Goal: Information Seeking & Learning: Check status

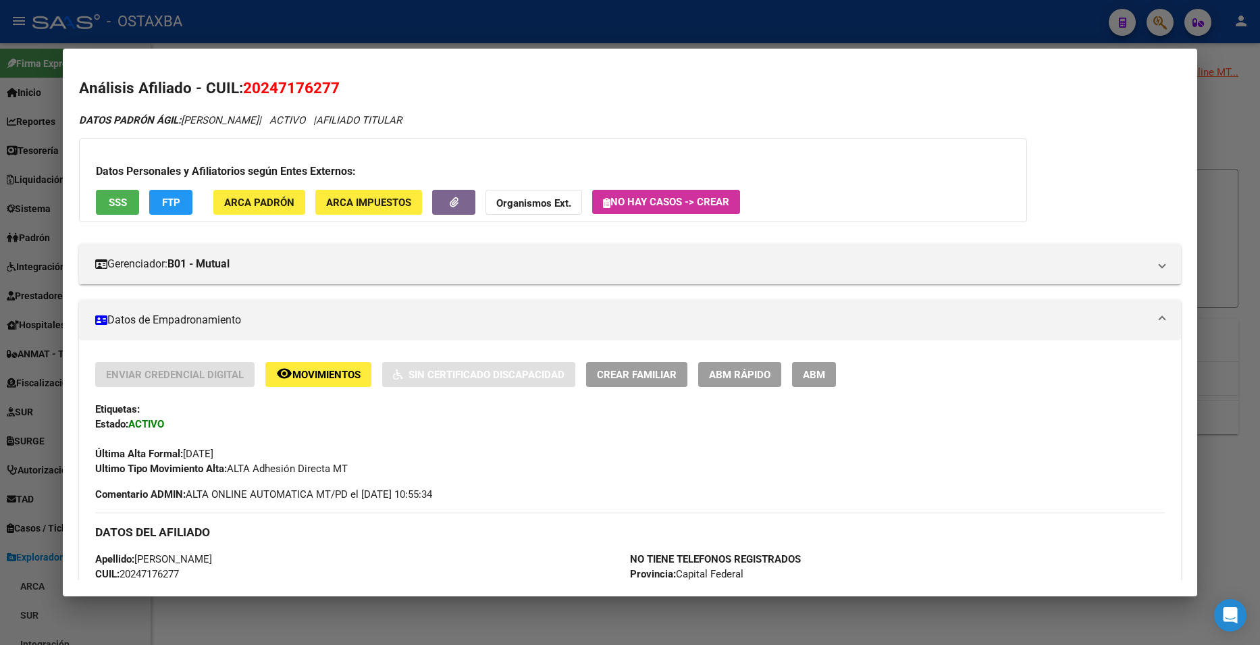
scroll to position [1116, 0]
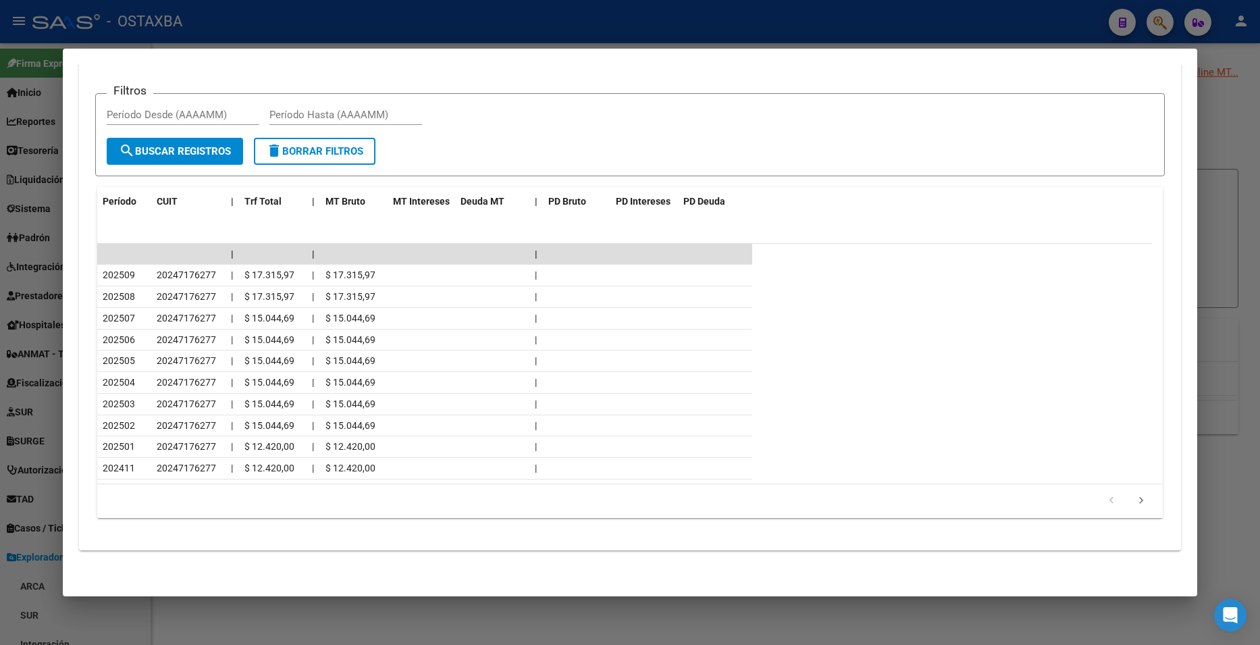
click at [71, 277] on mat-dialog-content "Análisis Afiliado - CUIL: 20247176277 DATOS PADRÓN ÁGIL: LEONE DIEGO GABRIEL | …" at bounding box center [630, 323] width 1134 height 516
click at [41, 276] on div at bounding box center [630, 322] width 1260 height 645
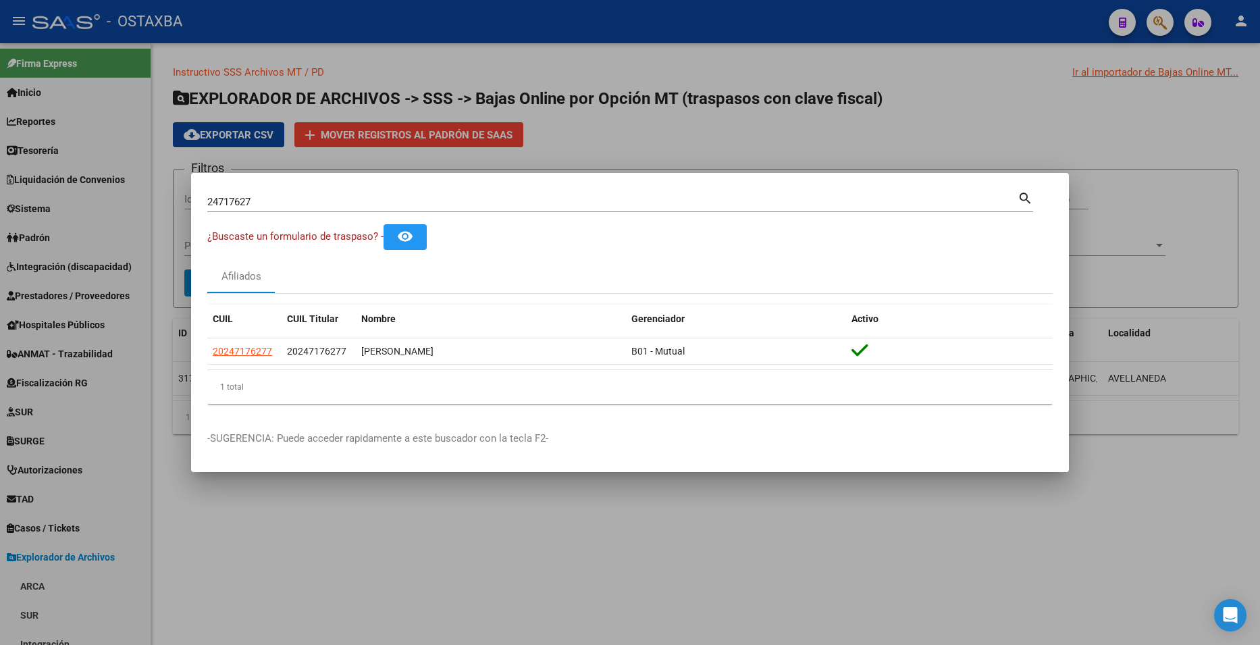
click at [41, 276] on div at bounding box center [630, 322] width 1260 height 645
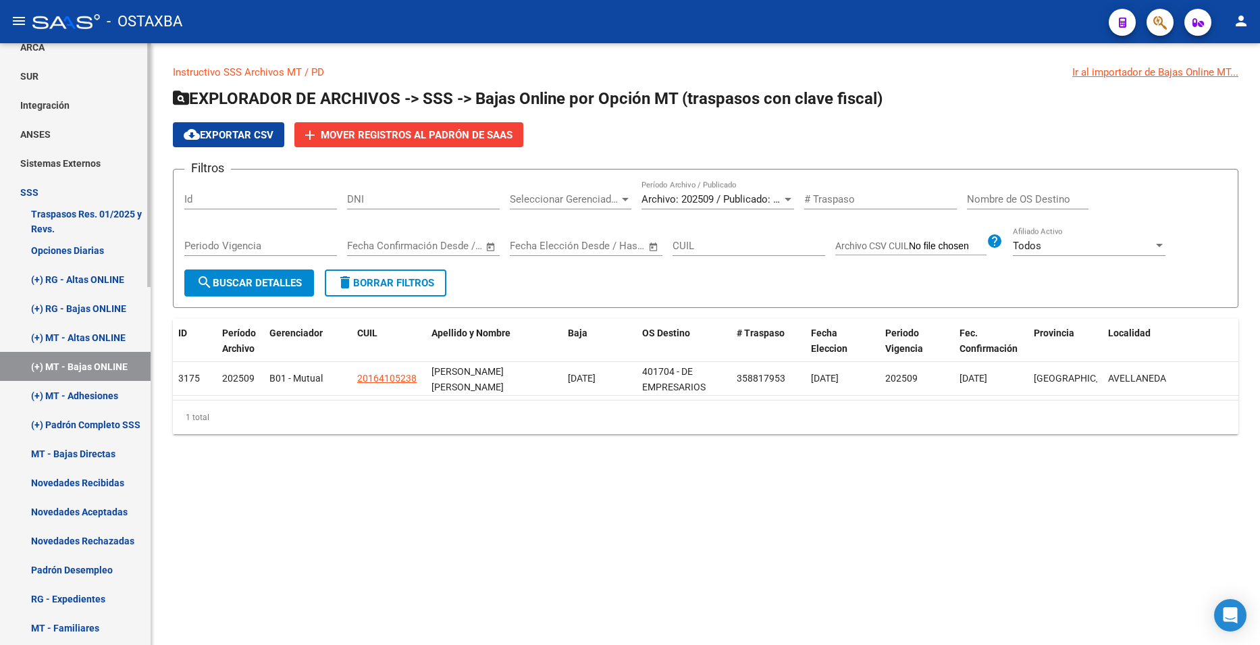
scroll to position [540, 0]
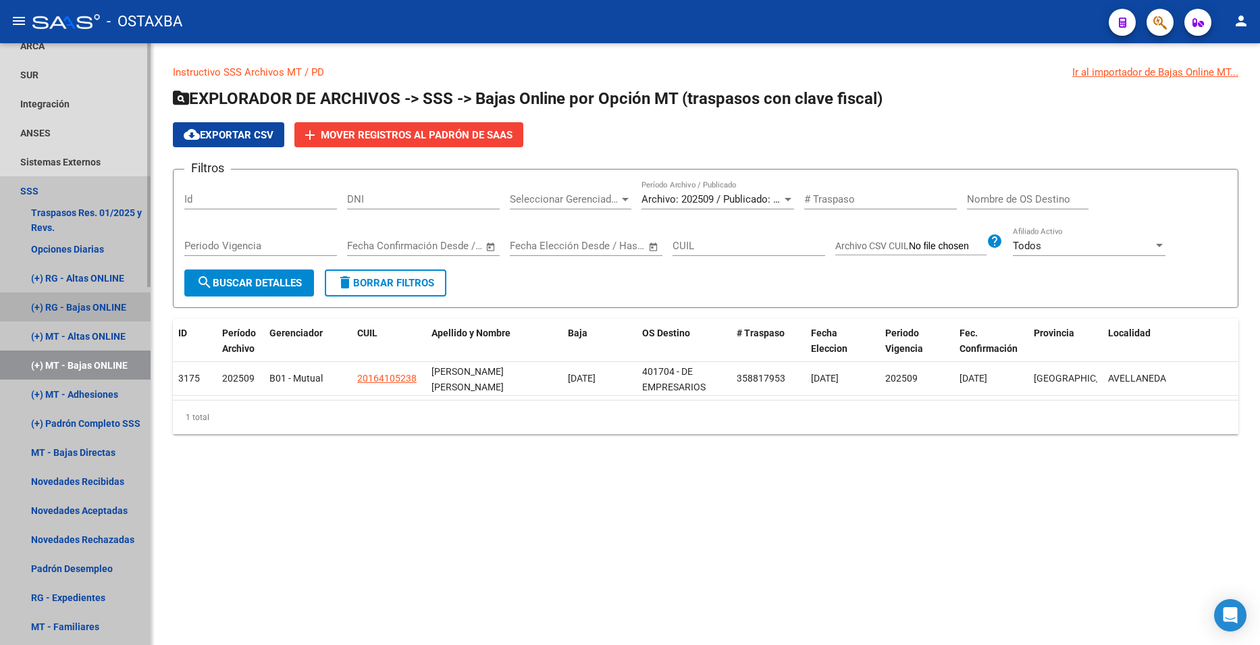
click at [76, 311] on link "(+) RG - Bajas ONLINE" at bounding box center [75, 306] width 151 height 29
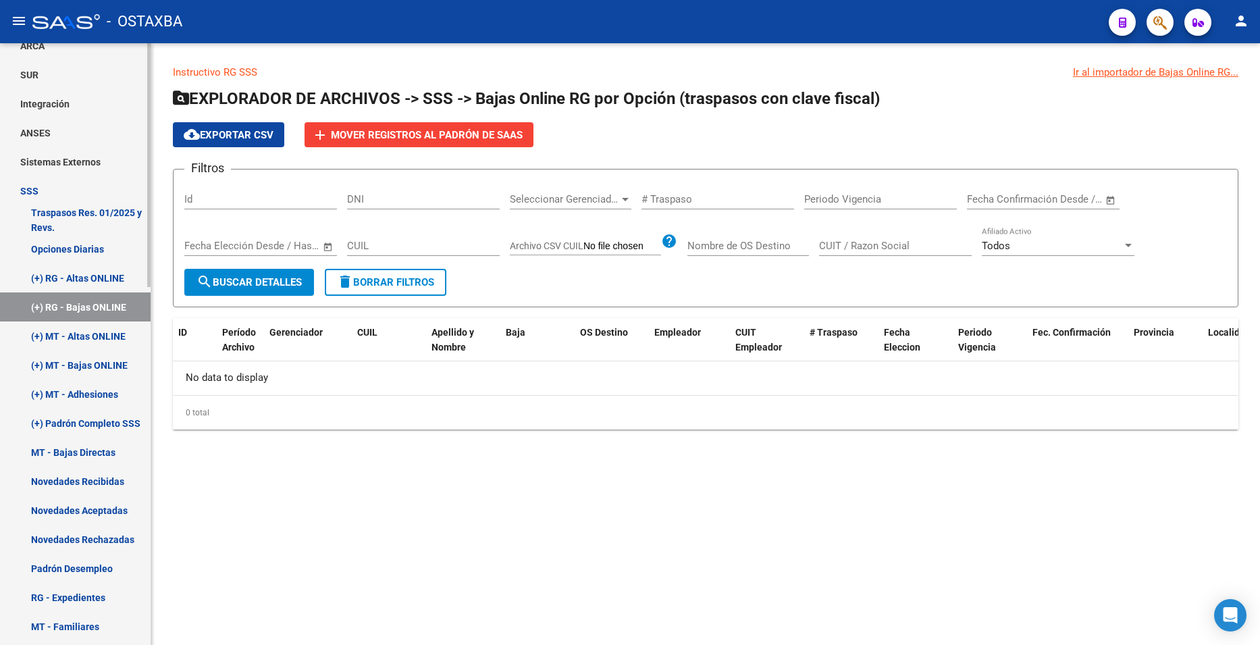
click at [74, 335] on link "(+) MT - Altas ONLINE" at bounding box center [75, 335] width 151 height 29
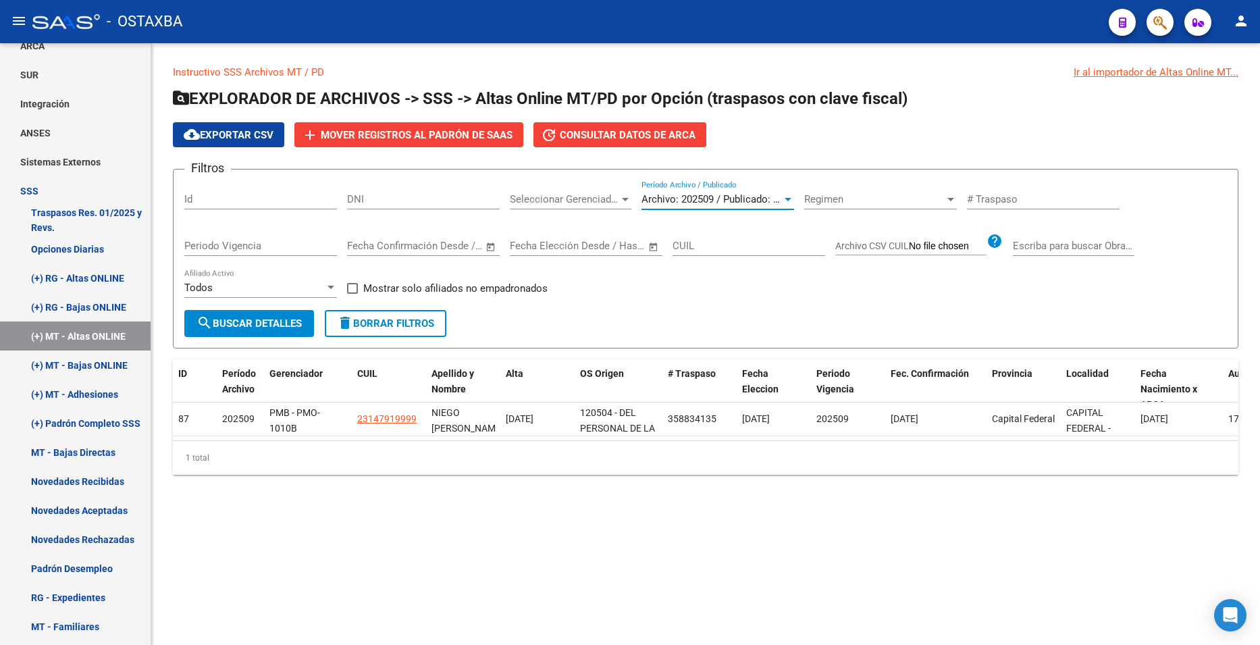
click at [762, 197] on span "Archivo: 202509 / Publicado: 202508" at bounding box center [723, 199] width 164 height 12
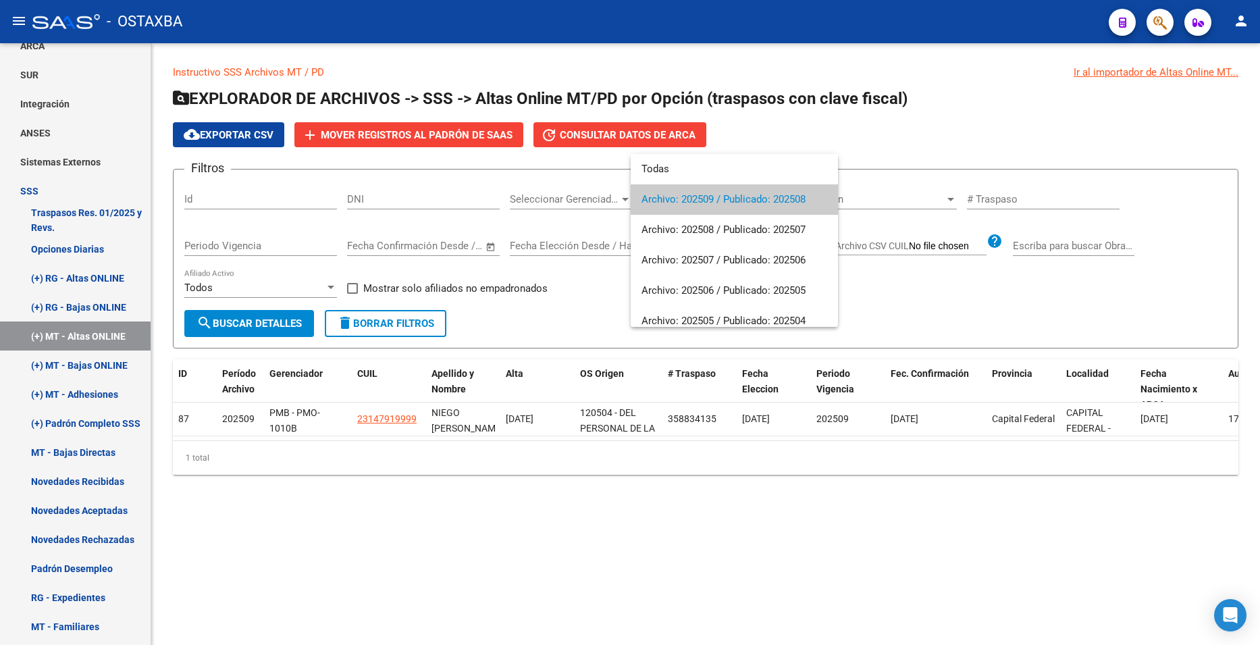
click at [91, 362] on div at bounding box center [630, 322] width 1260 height 645
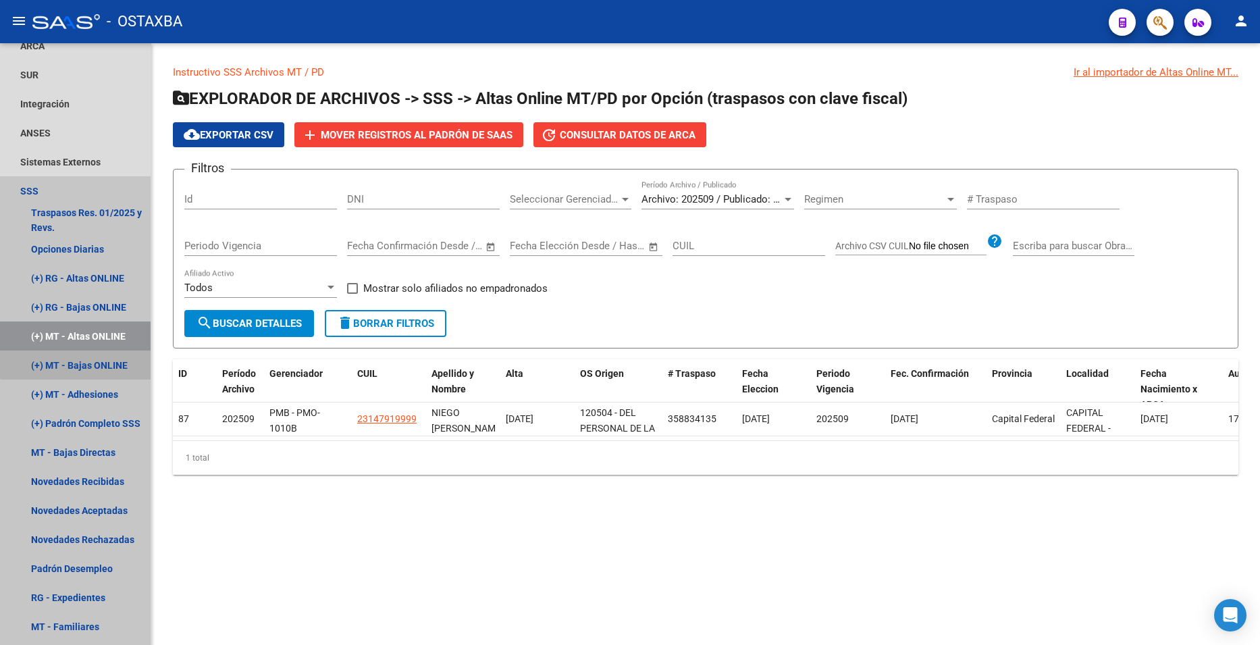
click at [91, 362] on link "(+) MT - Bajas ONLINE" at bounding box center [75, 364] width 151 height 29
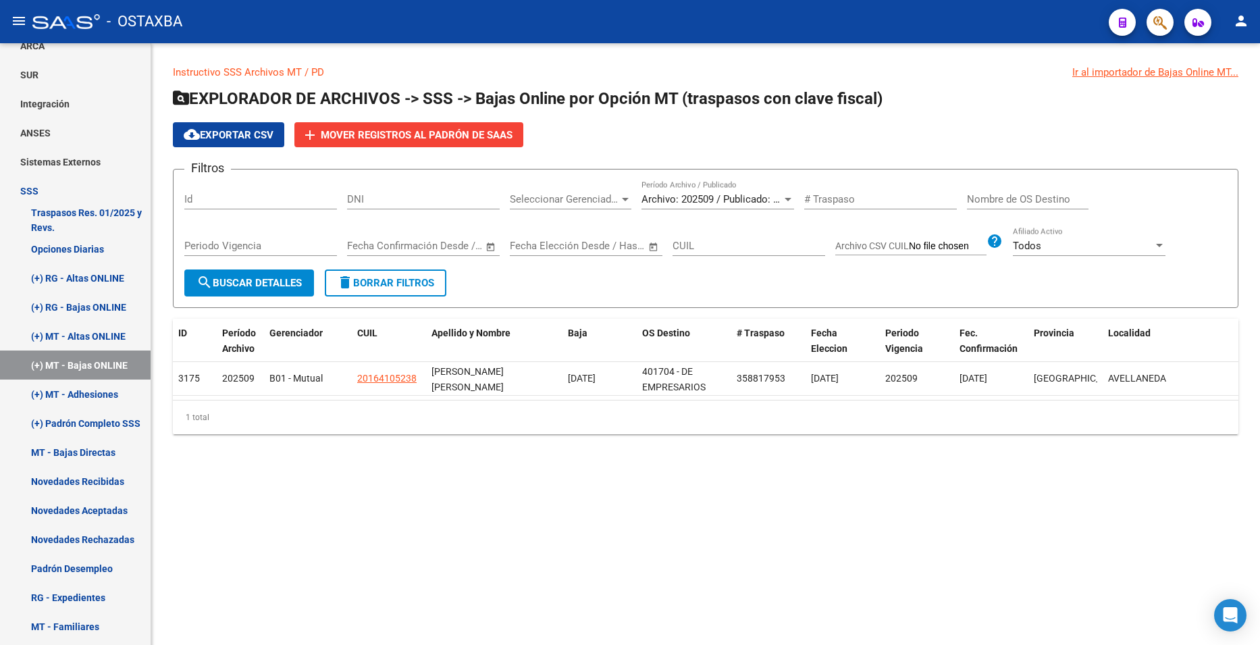
click at [727, 200] on span "Archivo: 202509 / Publicado: 202508" at bounding box center [723, 199] width 164 height 12
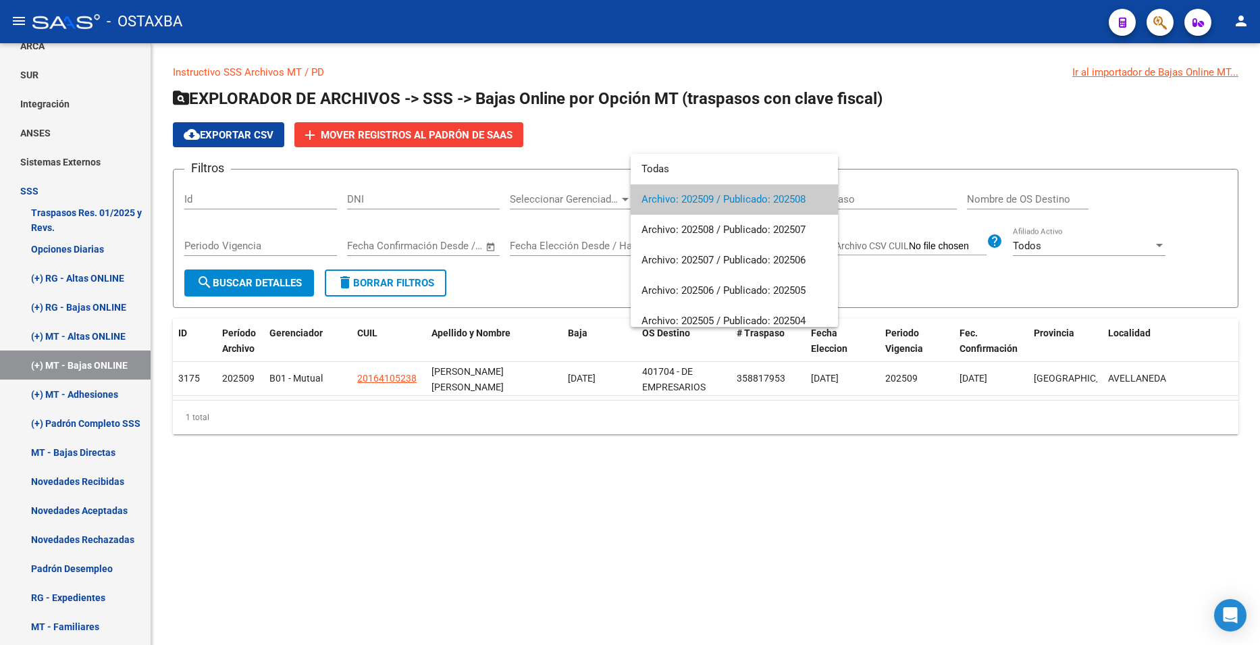
click at [87, 393] on div at bounding box center [630, 322] width 1260 height 645
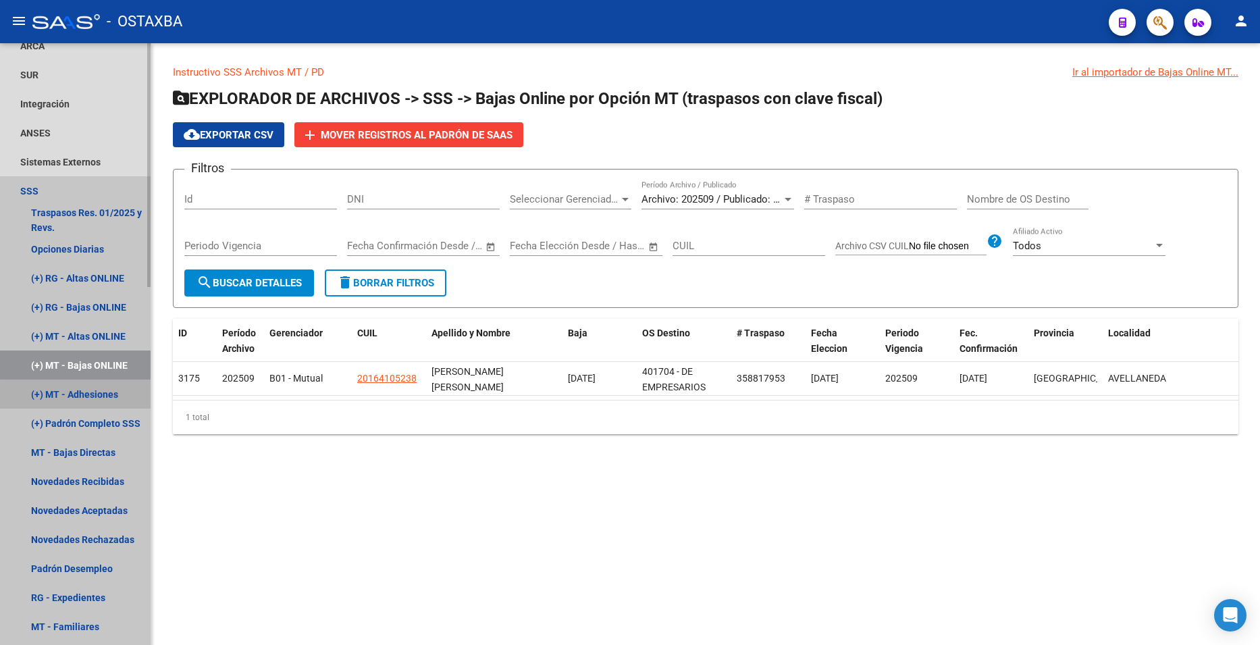
click at [88, 400] on link "(+) MT - Adhesiones" at bounding box center [75, 393] width 151 height 29
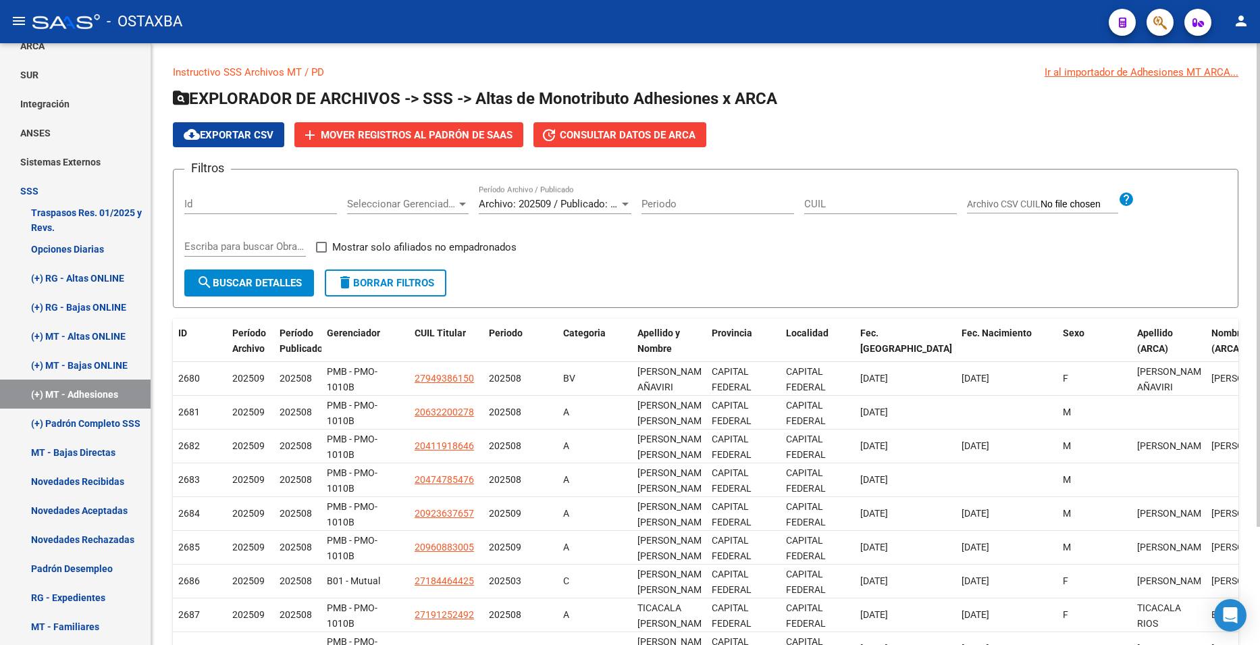
click at [598, 203] on span "Archivo: 202509 / Publicado: 202508" at bounding box center [561, 204] width 164 height 12
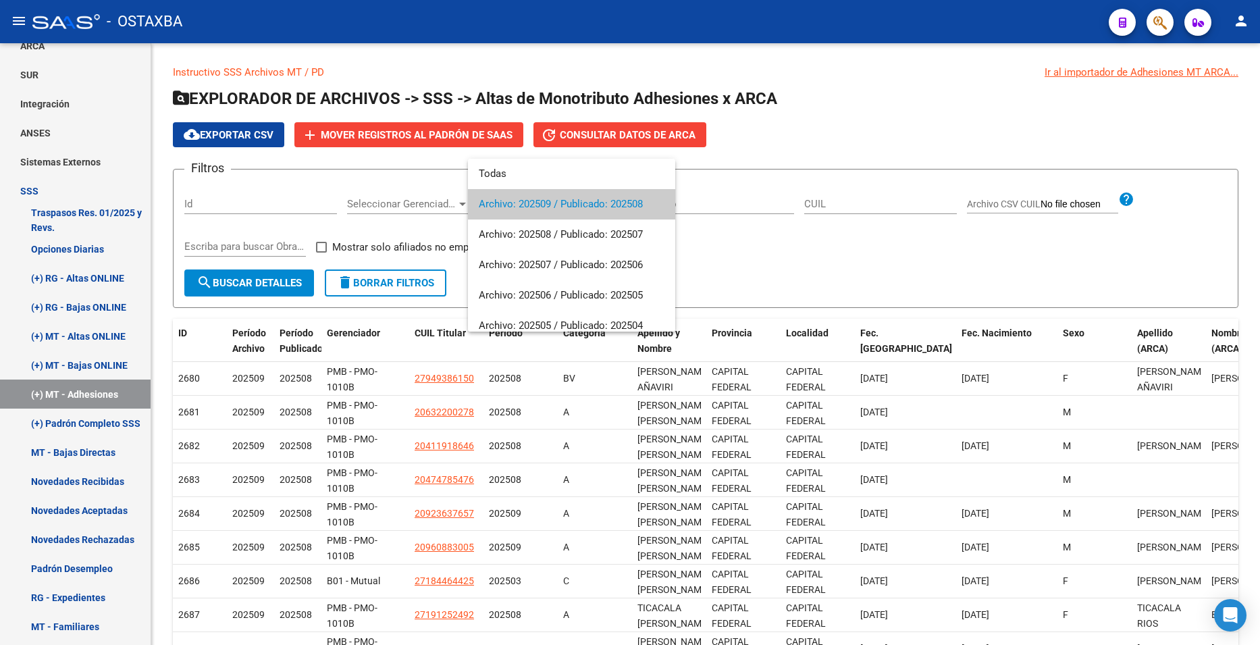
click at [907, 139] on div at bounding box center [630, 322] width 1260 height 645
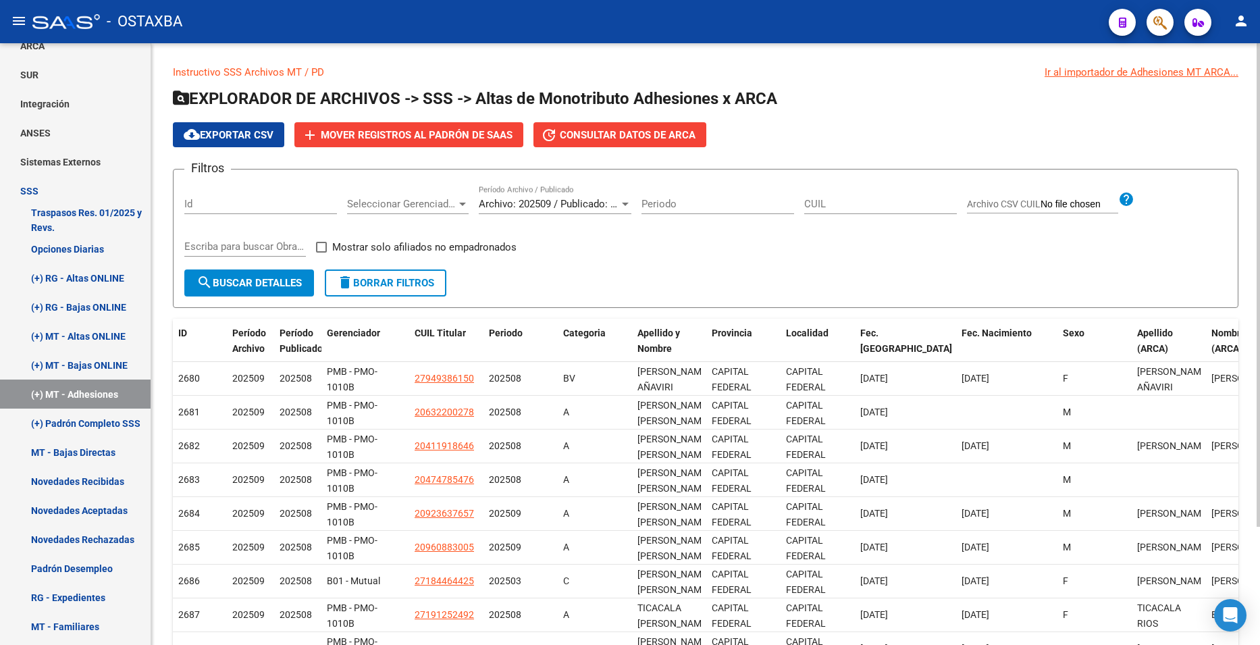
drag, startPoint x: 959, startPoint y: 109, endPoint x: 935, endPoint y: 109, distance: 23.6
click at [959, 109] on h1 "EXPLORADOR DE ARCHIVOS -> SSS -> Altas de Monotributo Adhesiones x ARCA" at bounding box center [705, 100] width 1065 height 24
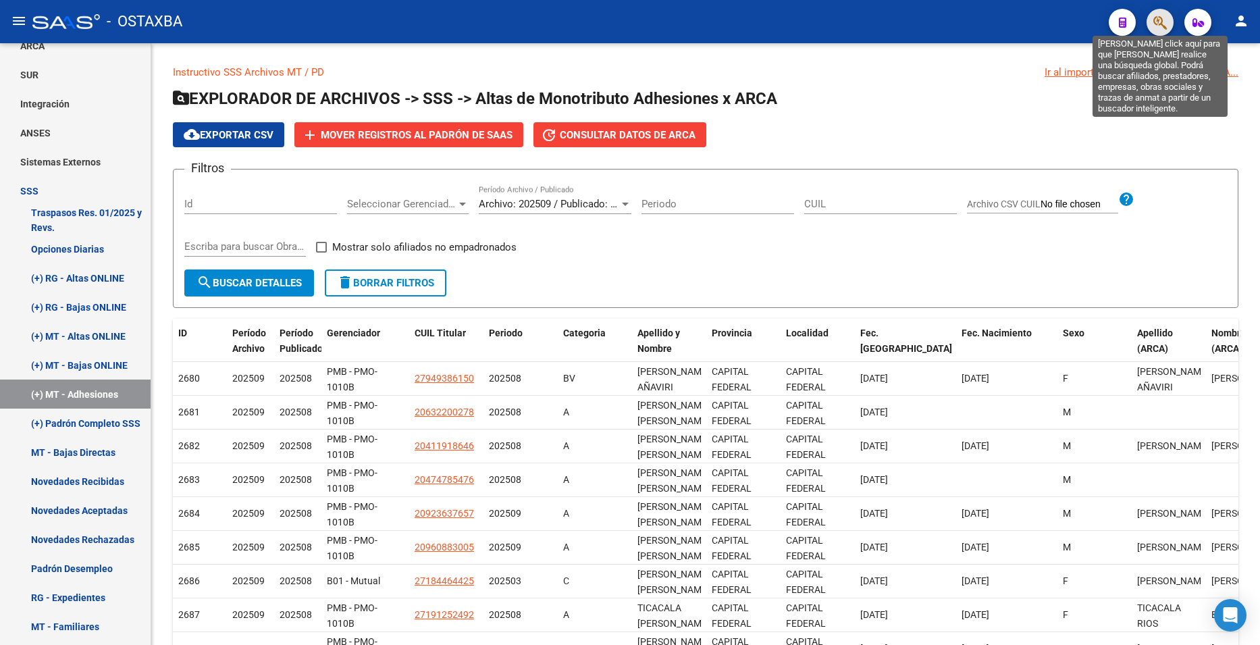
click at [1166, 24] on icon "button" at bounding box center [1160, 23] width 14 height 16
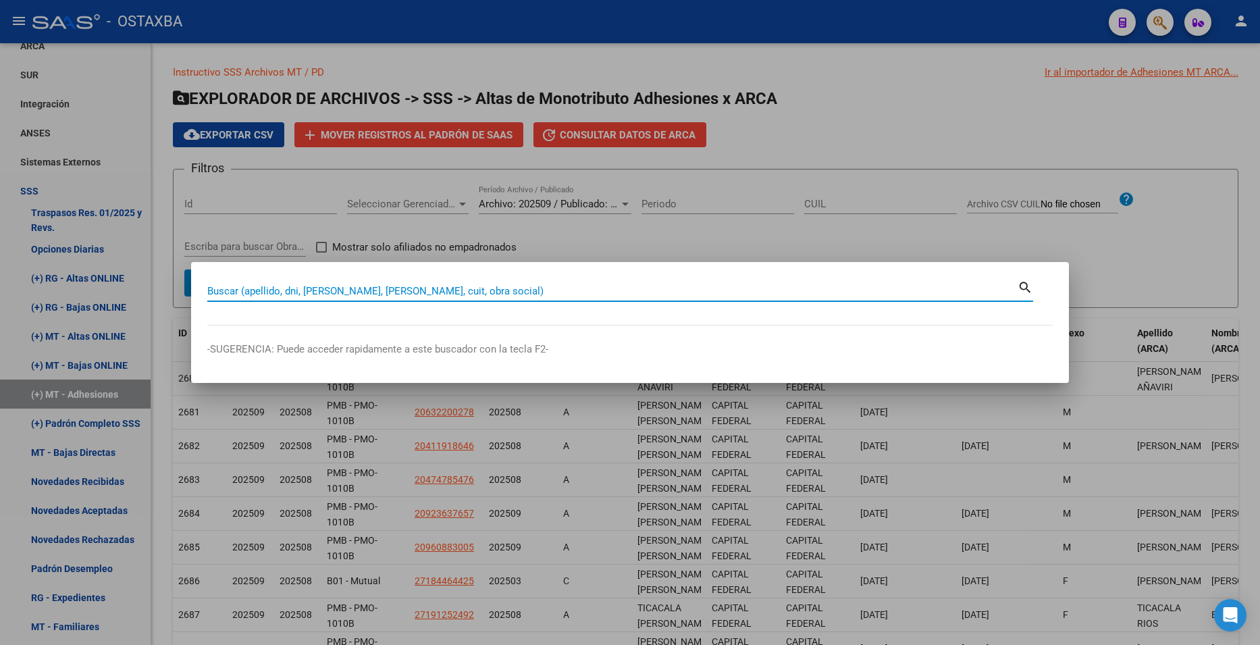
paste input "21532647"
type input "21532647"
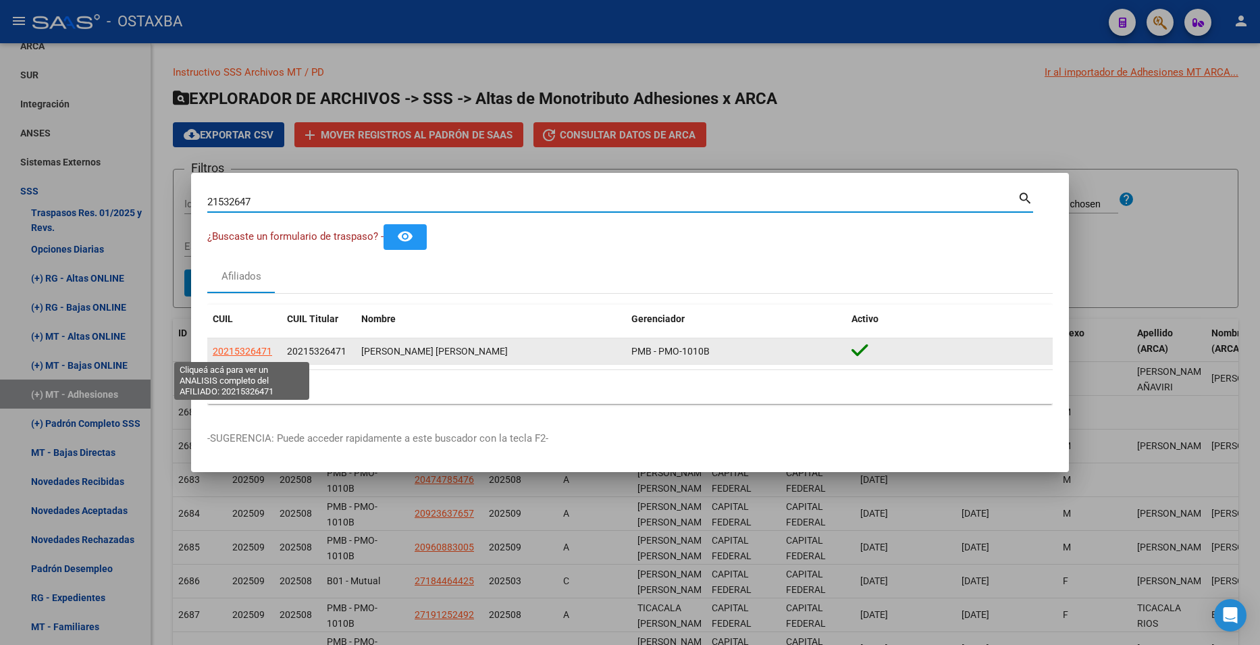
click at [265, 352] on span "20215326471" at bounding box center [242, 351] width 59 height 11
type textarea "20215326471"
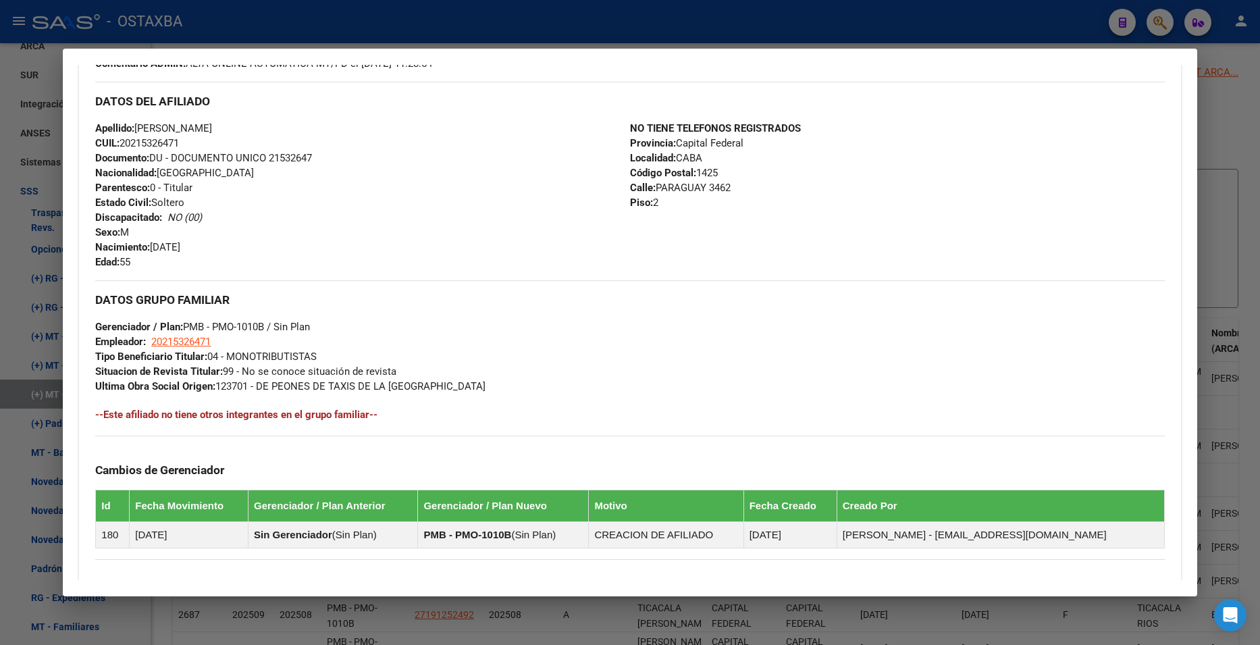
scroll to position [609, 0]
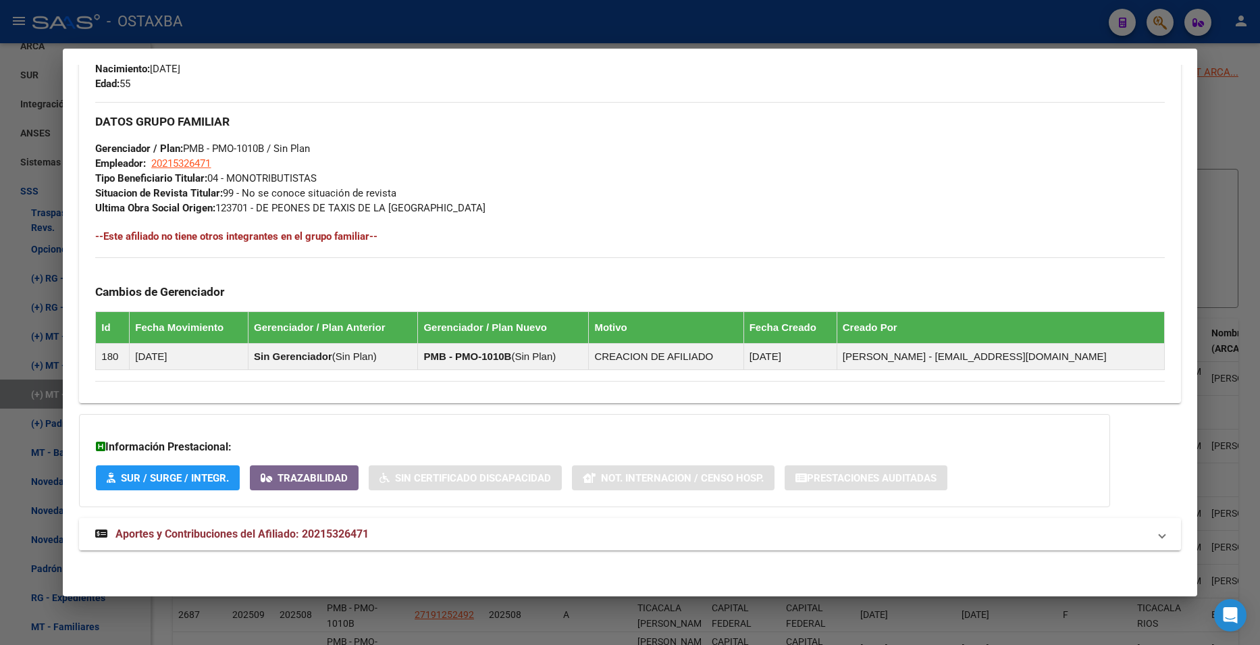
click at [344, 524] on mat-expansion-panel-header "Aportes y Contribuciones del Afiliado: 20215326471" at bounding box center [629, 534] width 1101 height 32
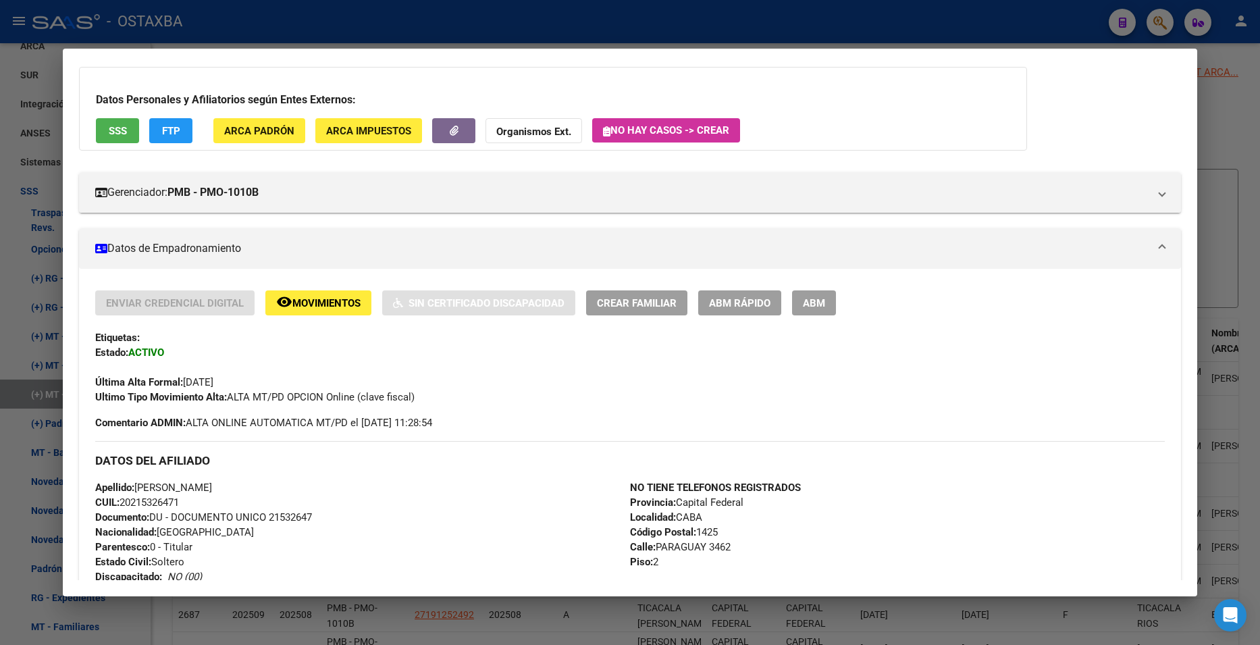
scroll to position [32, 0]
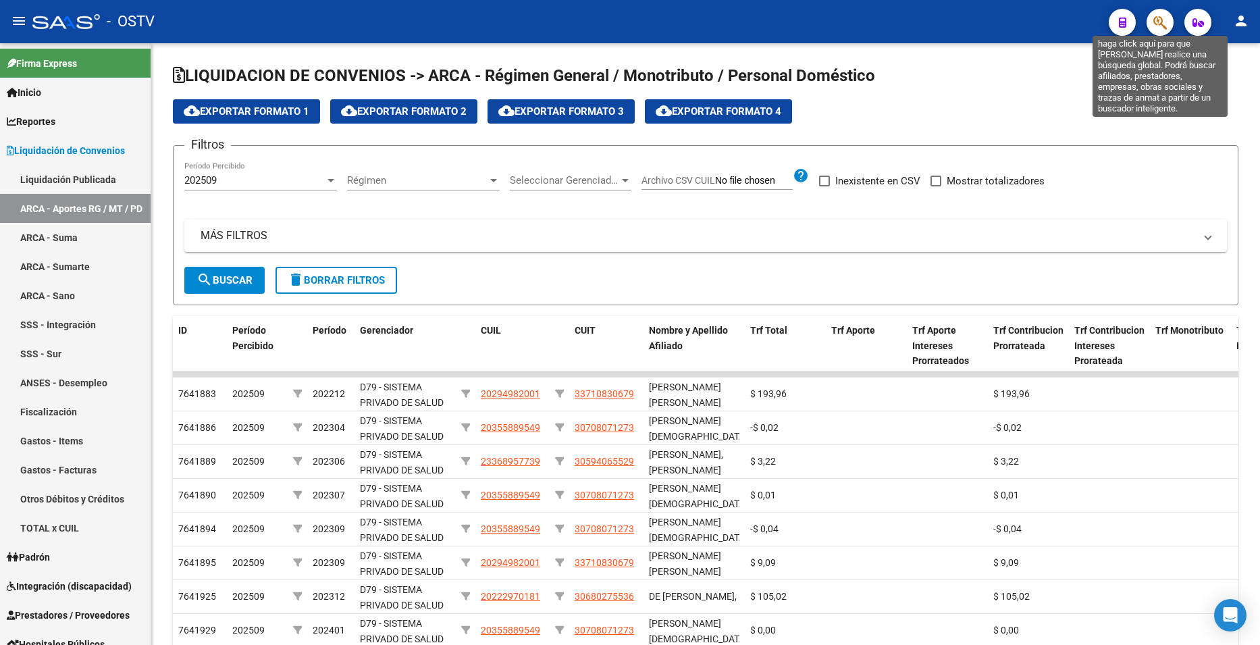
click at [1165, 22] on icon "button" at bounding box center [1160, 23] width 14 height 16
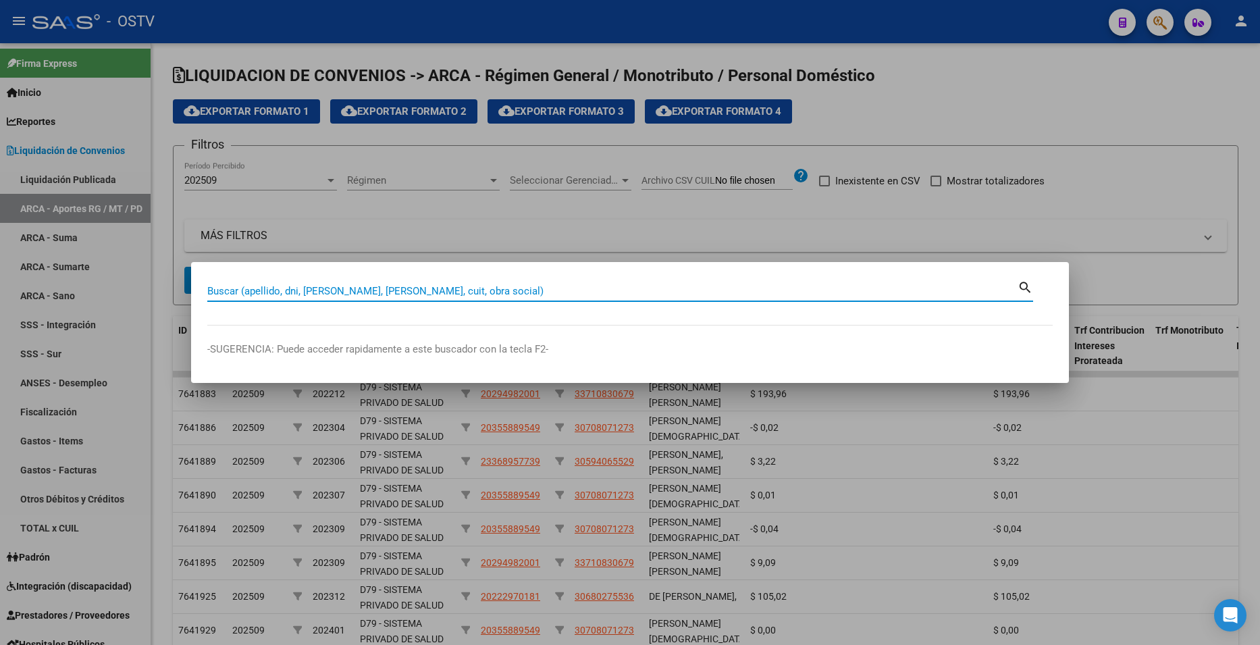
paste input "27-36483223-6"
type input "27364832236"
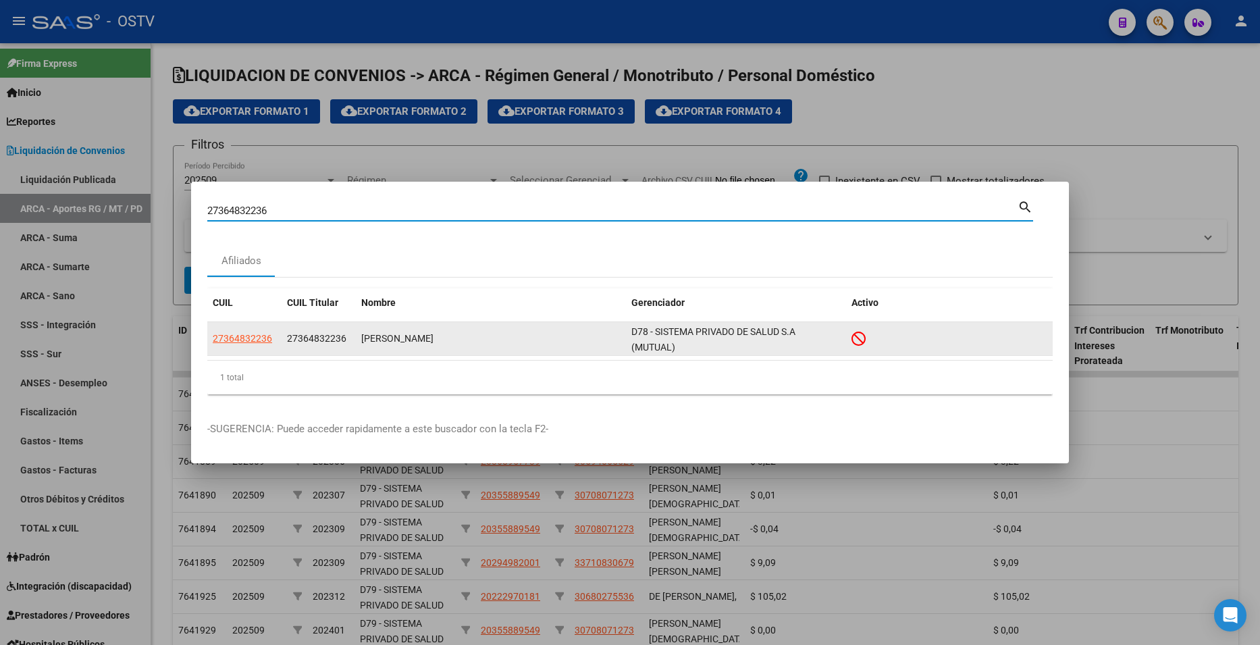
click at [255, 345] on app-link-go-to "27364832236" at bounding box center [242, 339] width 59 height 16
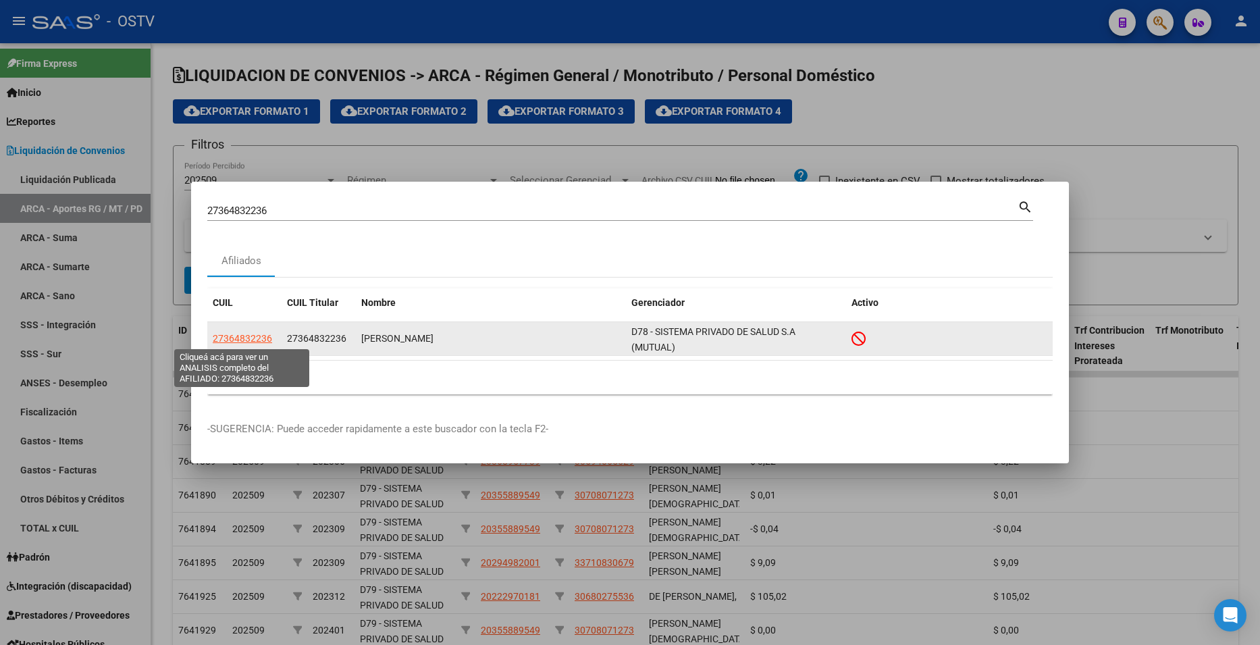
click at [255, 341] on span "27364832236" at bounding box center [242, 338] width 59 height 11
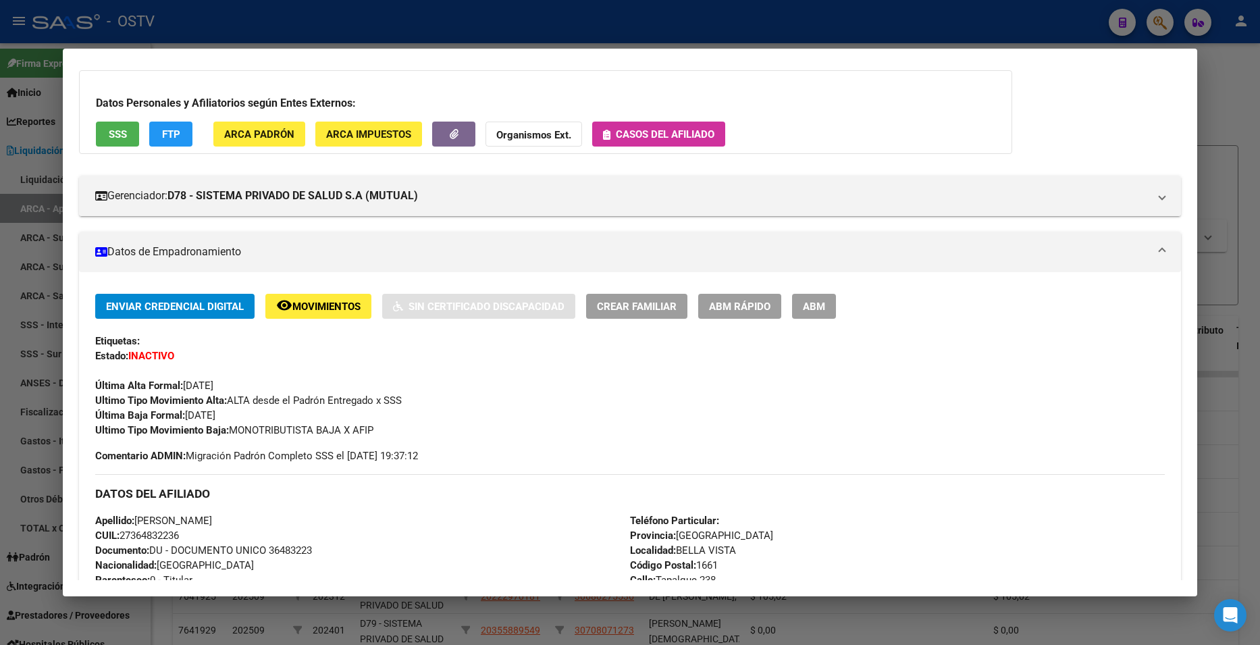
scroll to position [68, 0]
click at [334, 305] on span "Movimientos" at bounding box center [326, 307] width 68 height 12
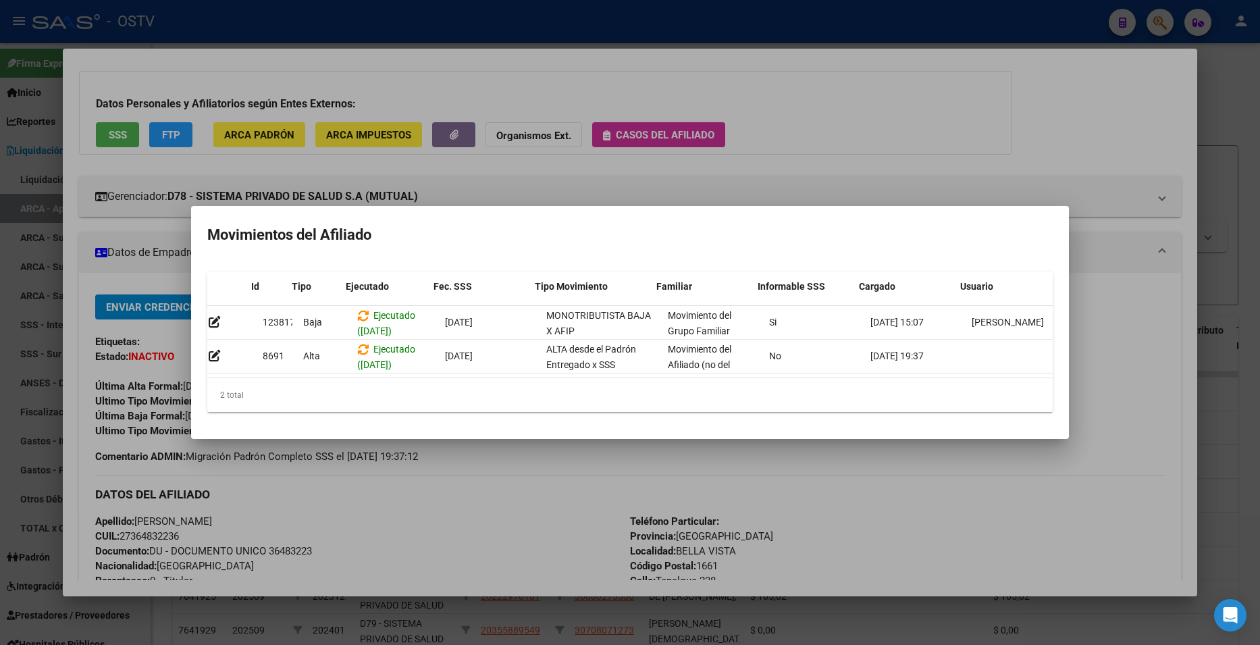
scroll to position [0, 19]
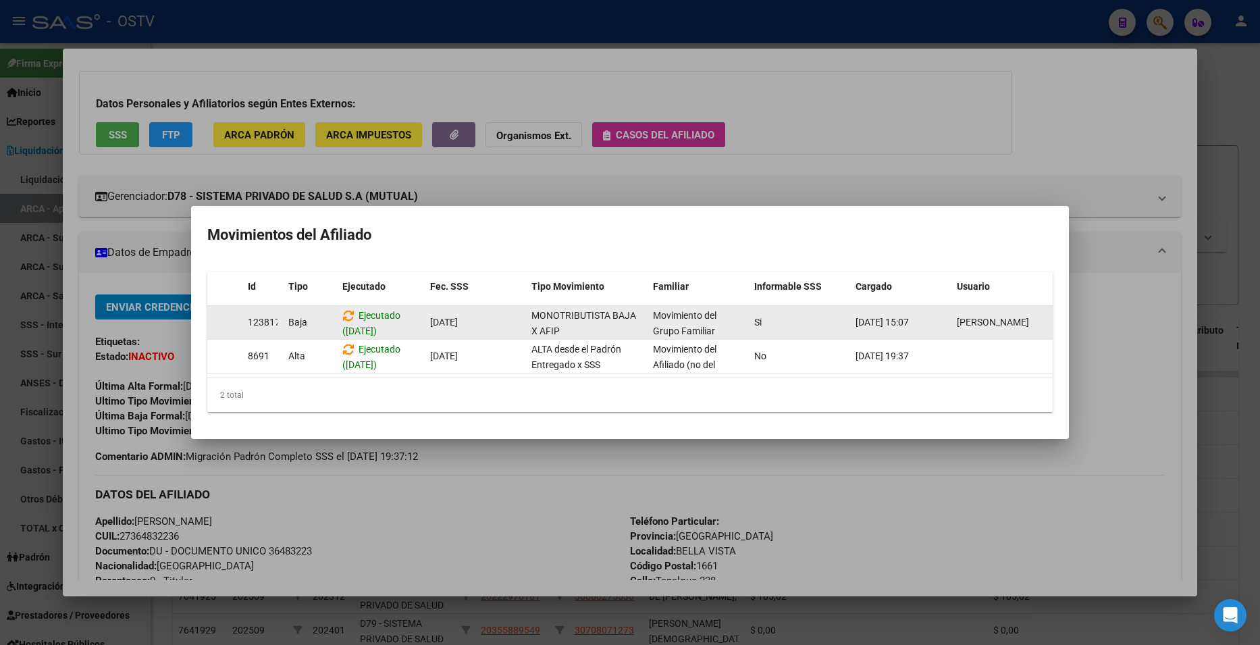
drag, startPoint x: 843, startPoint y: 317, endPoint x: 931, endPoint y: 325, distance: 88.2
click at [931, 325] on div "123817 Baja Ejecutado (13/11/2024) 01/10/2024 MONOTRIBUTISTA BAJA X AFIP Movimi…" at bounding box center [620, 323] width 864 height 34
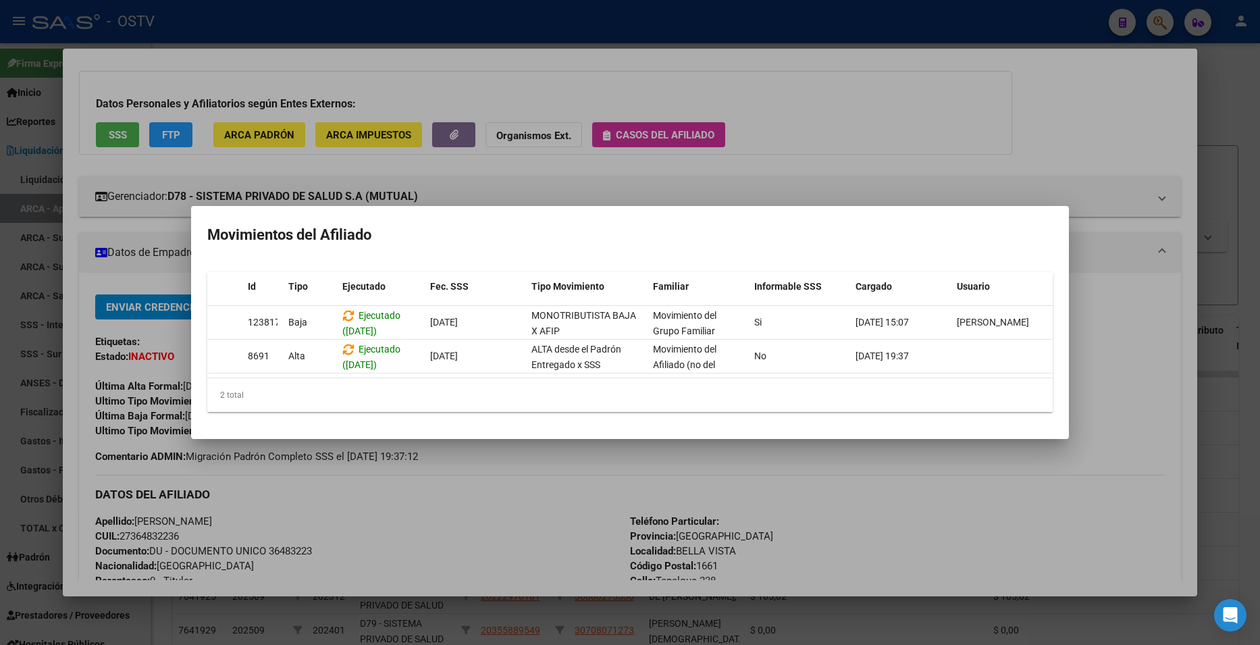
scroll to position [0, 0]
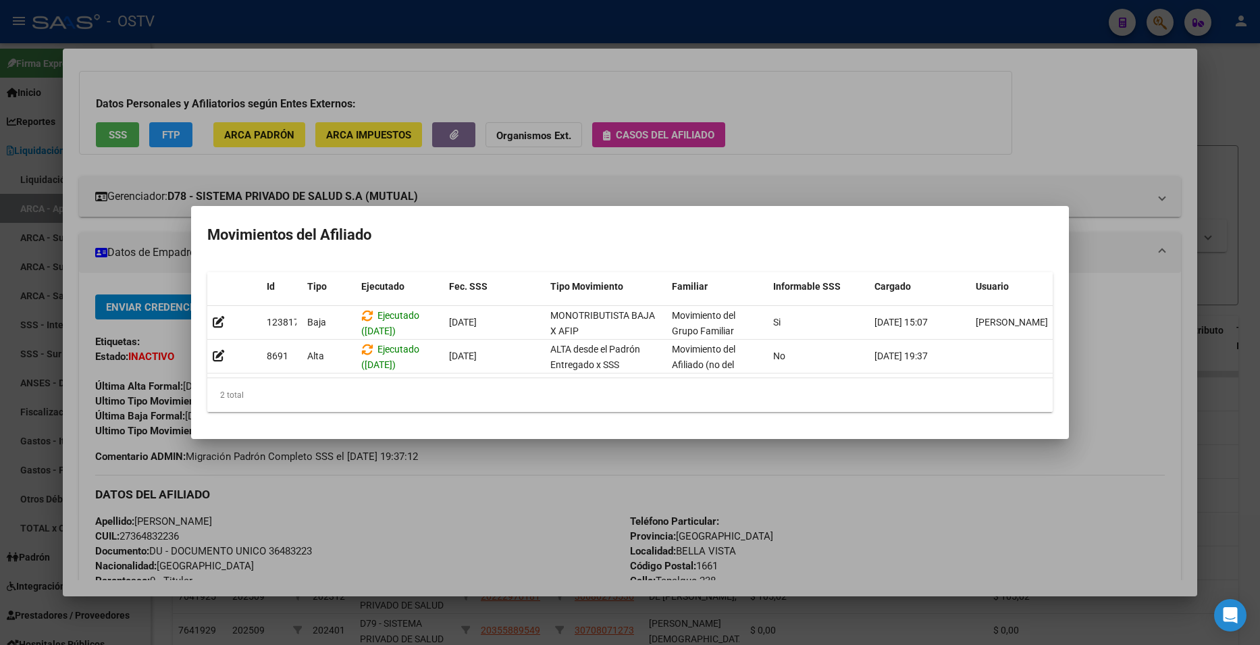
click at [717, 159] on div at bounding box center [630, 322] width 1260 height 645
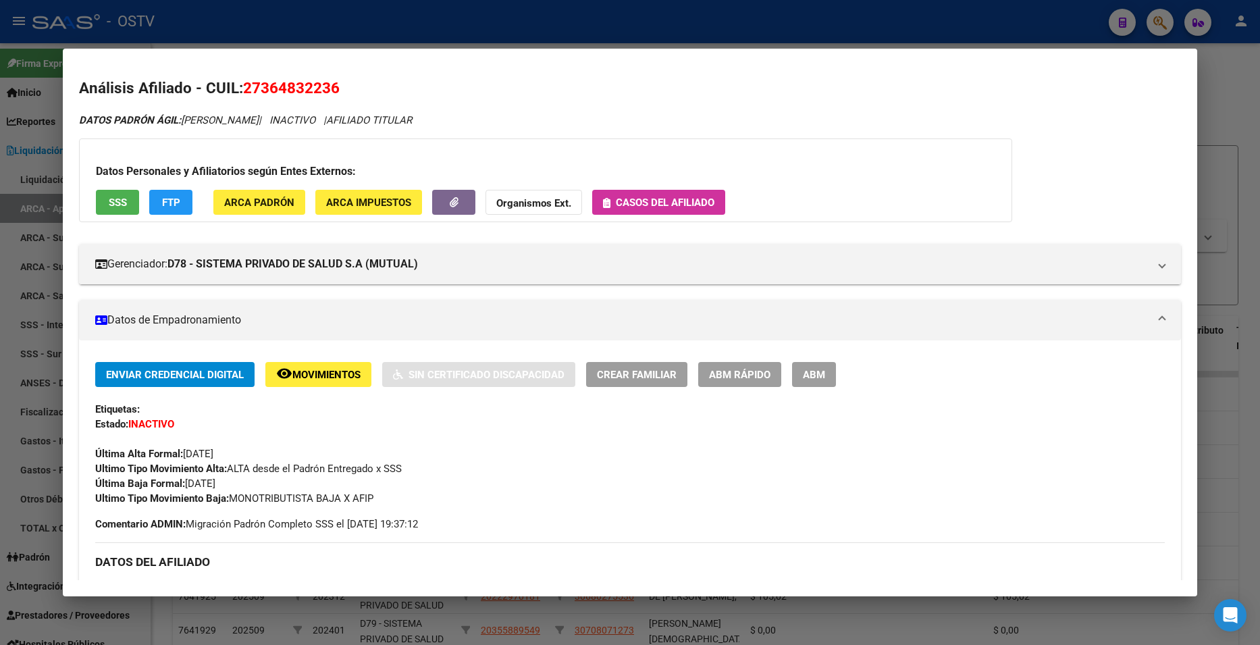
click at [181, 203] on button "FTP" at bounding box center [170, 202] width 43 height 25
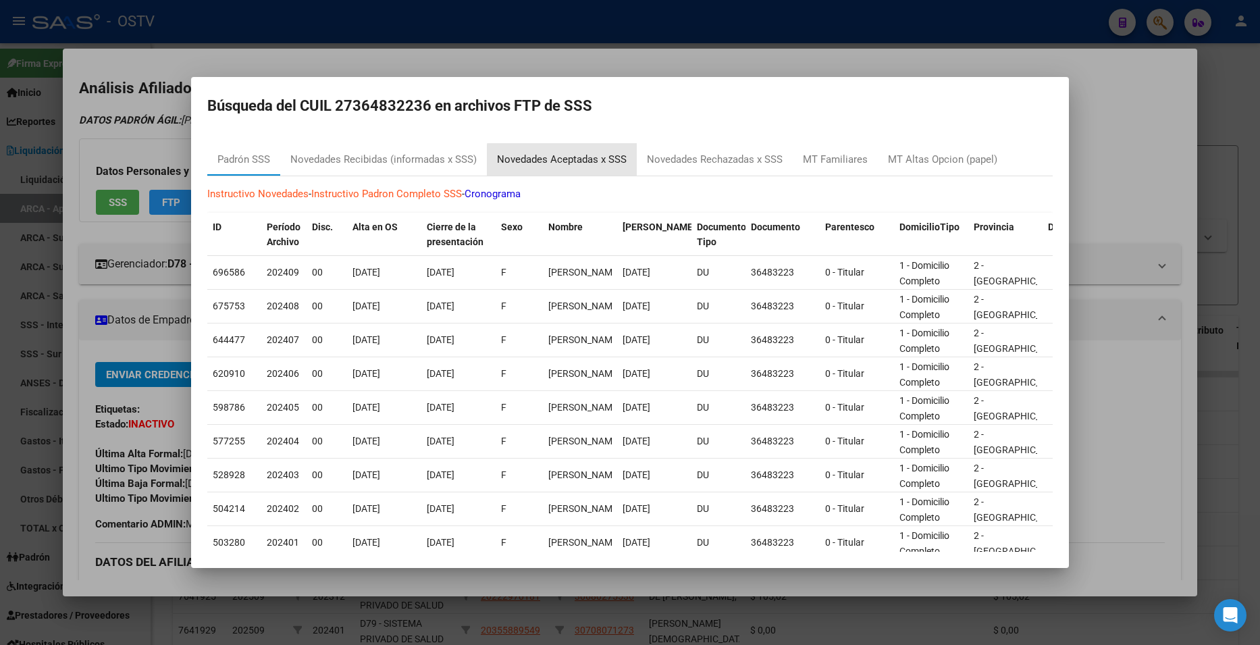
click at [588, 165] on div "Novedades Aceptadas x SSS" at bounding box center [562, 160] width 130 height 16
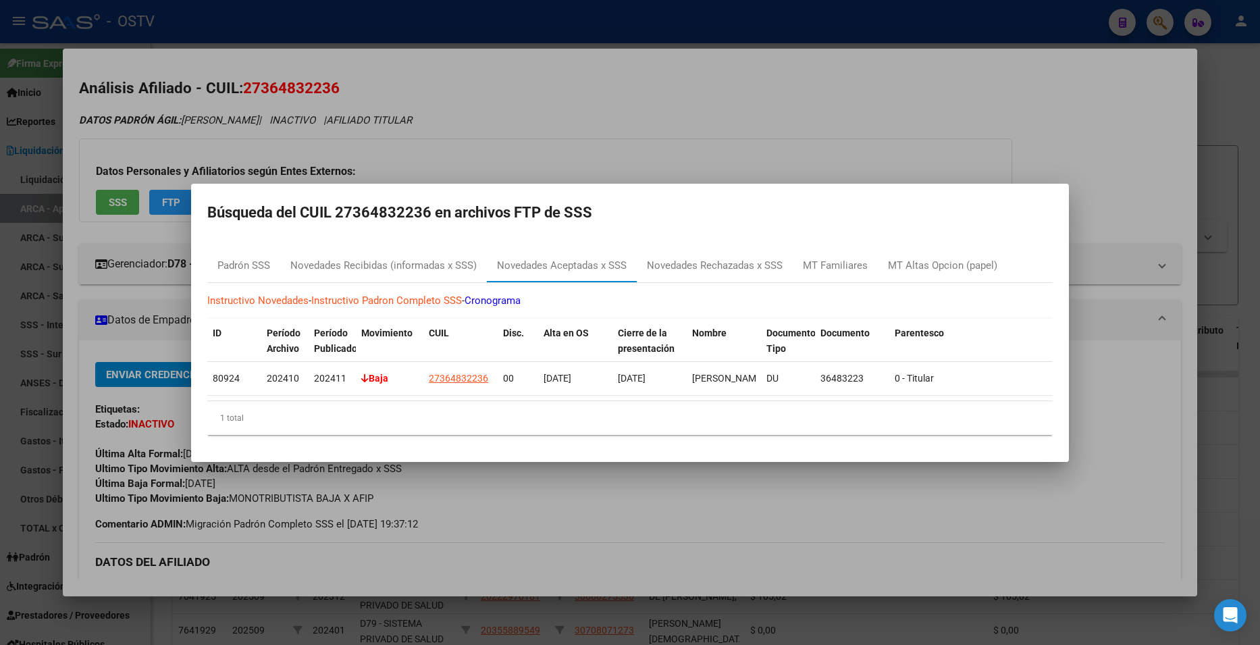
click at [668, 73] on div at bounding box center [630, 322] width 1260 height 645
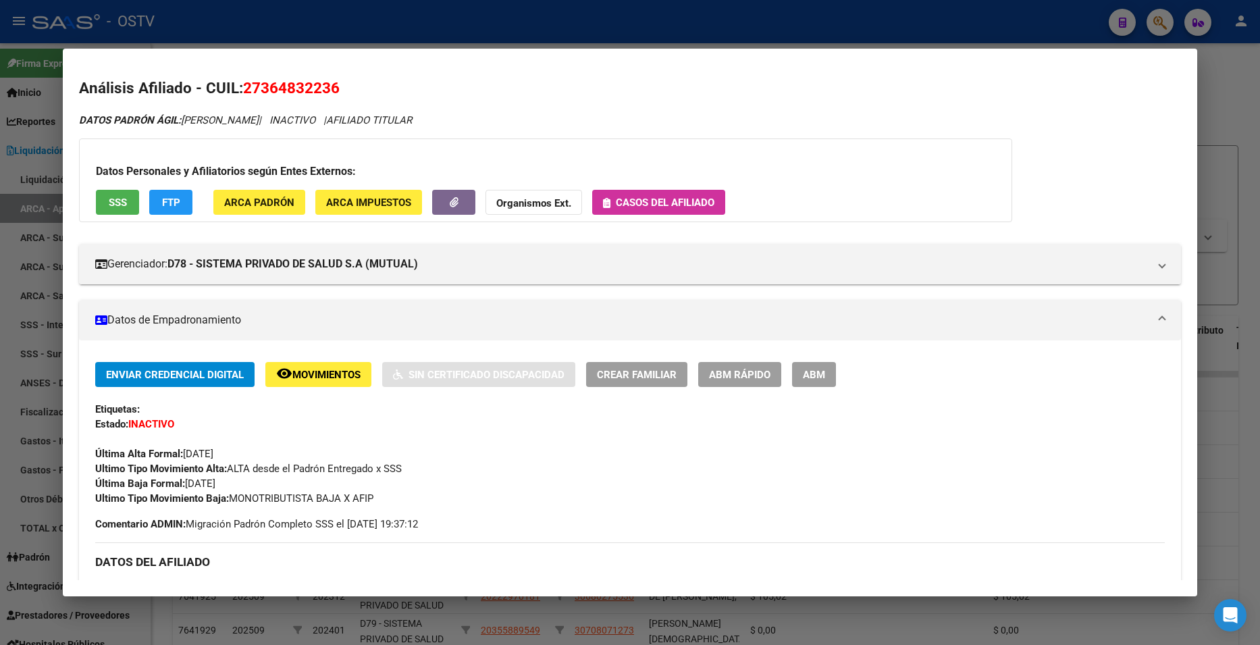
click at [960, 151] on div "Datos Personales y Afiliatorios según Entes Externos: SSS FTP ARCA Padrón ARCA …" at bounding box center [545, 180] width 933 height 84
click at [1247, 88] on div at bounding box center [630, 322] width 1260 height 645
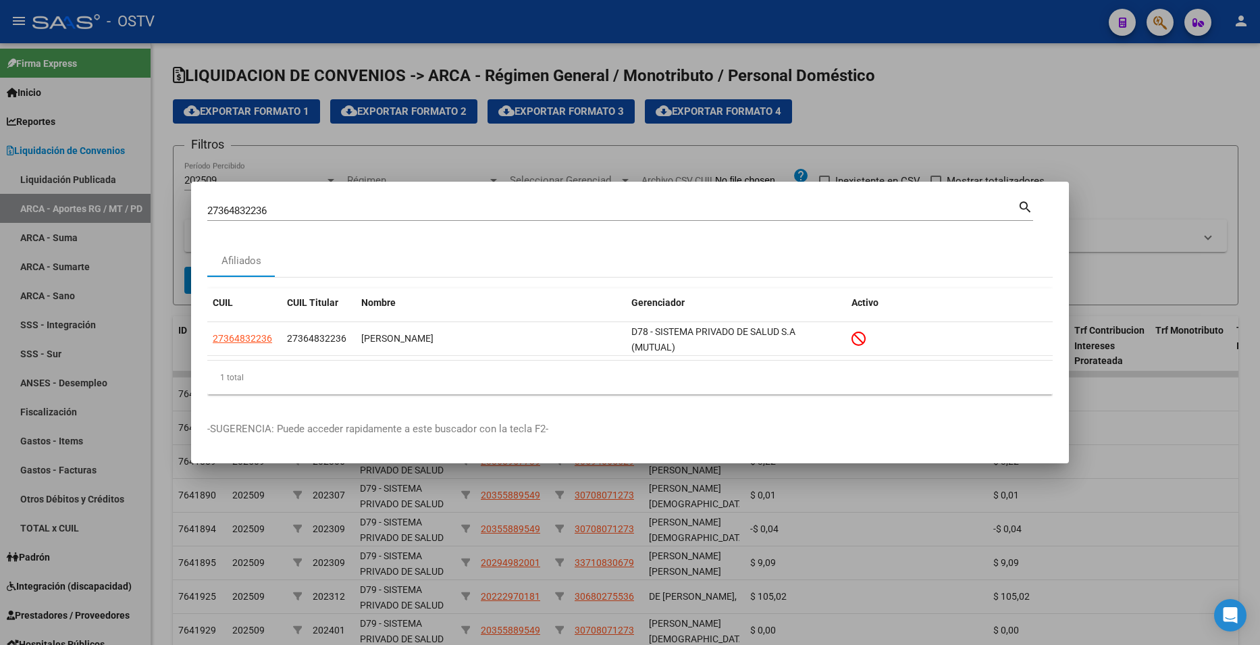
click at [869, 108] on div at bounding box center [630, 322] width 1260 height 645
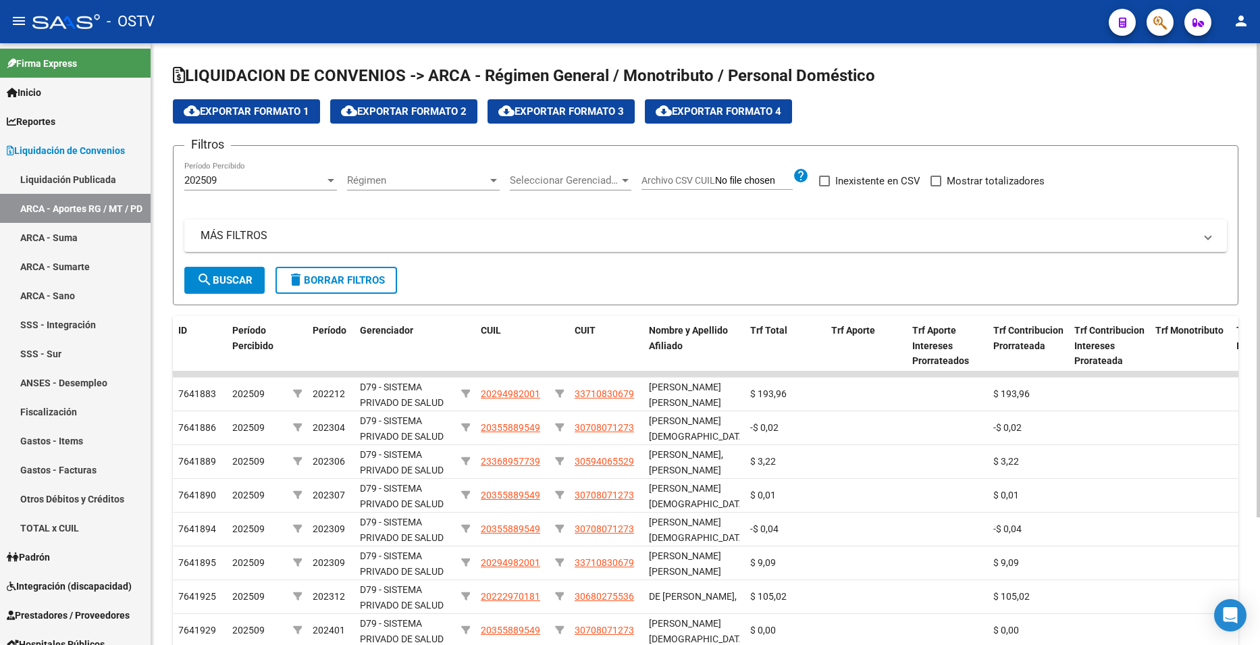
click at [867, 94] on app-list-header "LIQUIDACION DE CONVENIOS -> ARCA - Régimen General / Monotributo / Personal Dom…" at bounding box center [705, 185] width 1065 height 240
click at [1170, 27] on button "button" at bounding box center [1159, 22] width 27 height 27
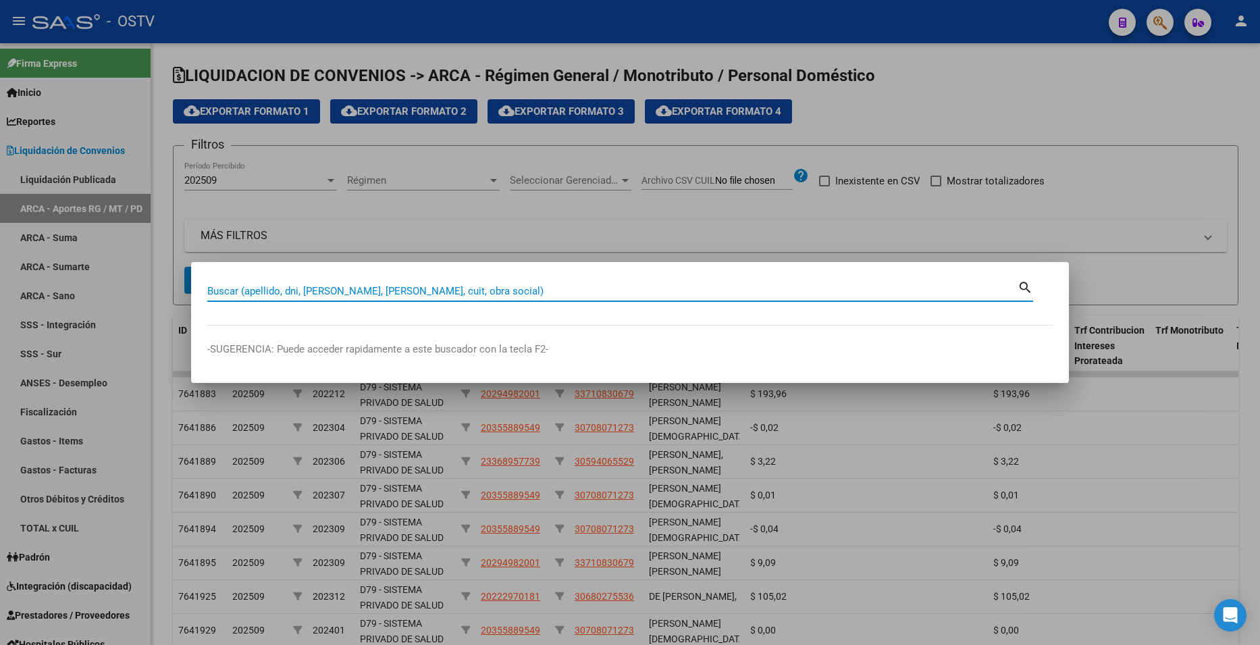
paste input "27364832236"
type input "27364832236"
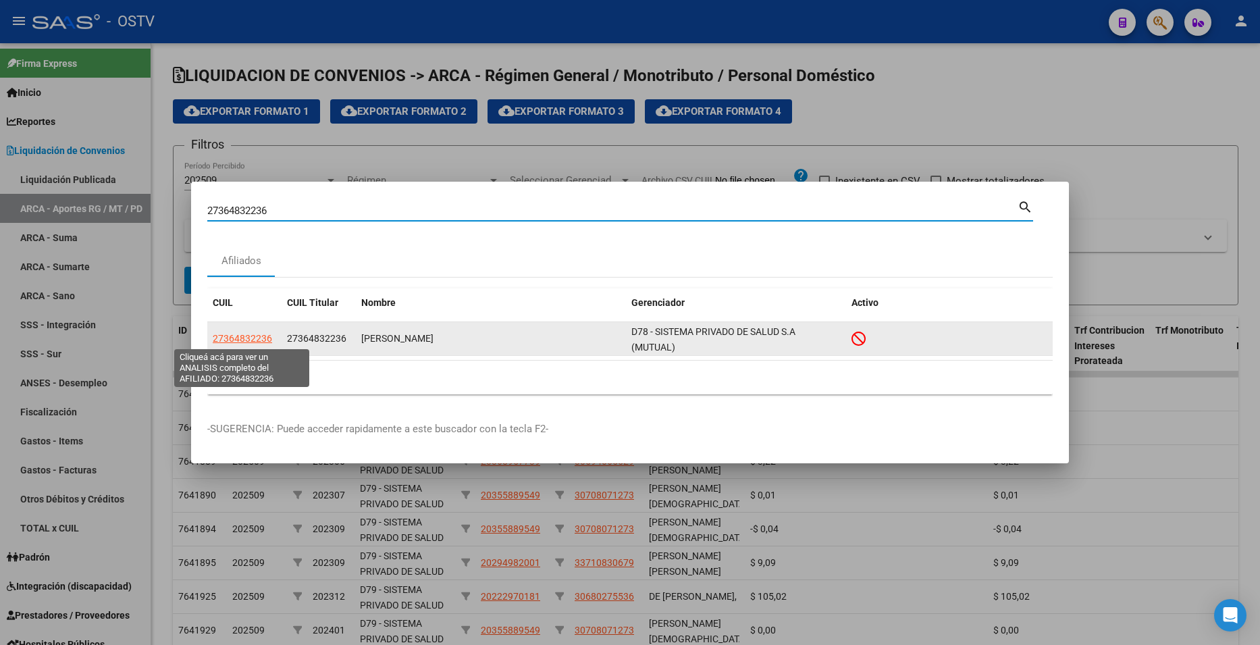
click at [232, 339] on span "27364832236" at bounding box center [242, 338] width 59 height 11
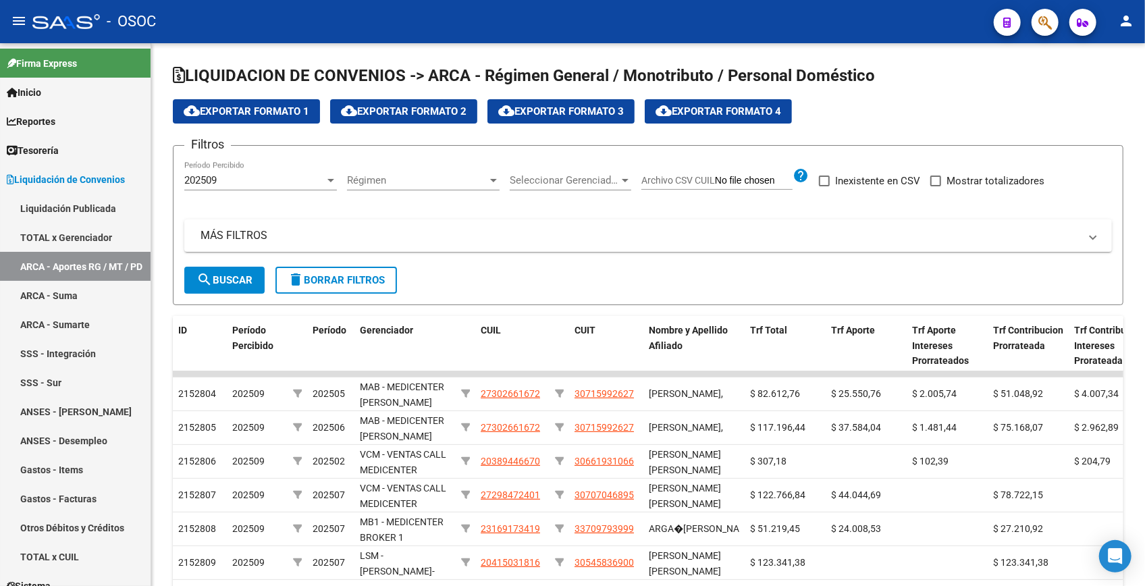
click at [1048, 28] on icon "button" at bounding box center [1045, 23] width 14 height 16
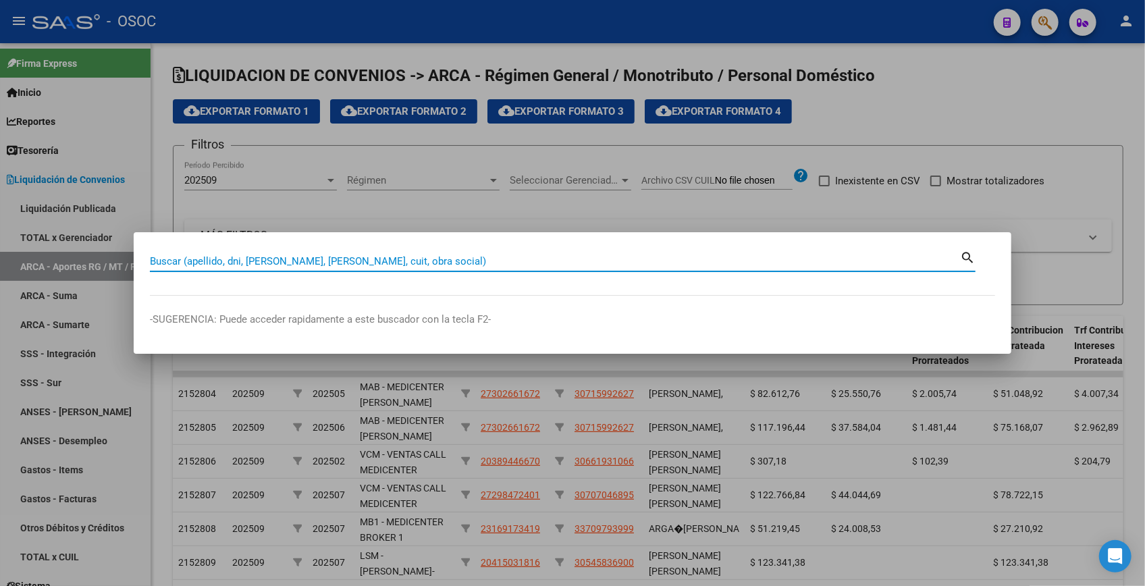
paste input "16755963"
type input "16755963"
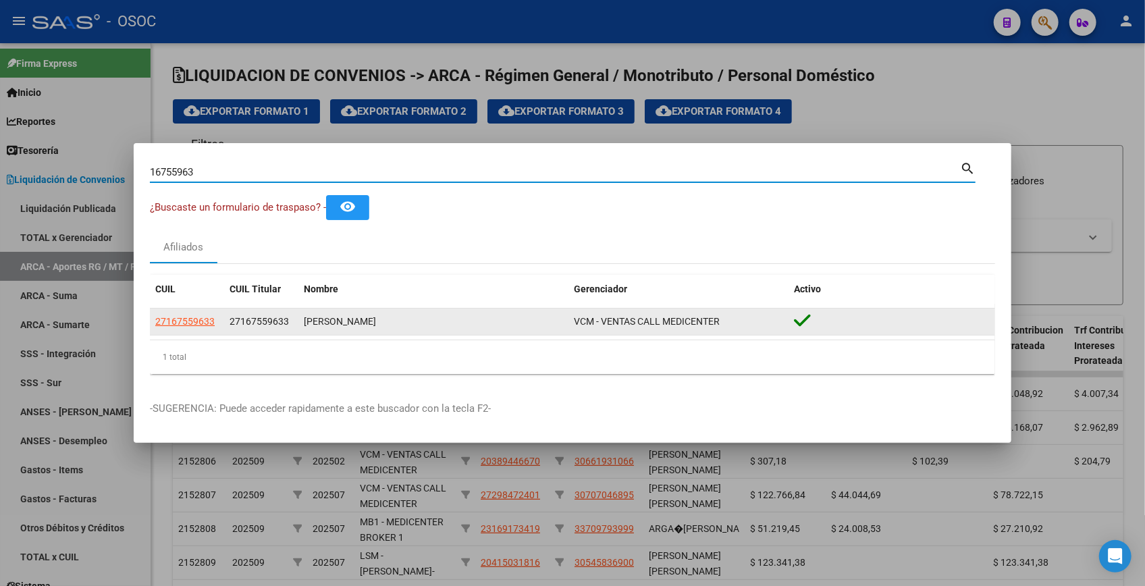
click at [209, 314] on app-link-go-to "27167559633" at bounding box center [184, 322] width 59 height 16
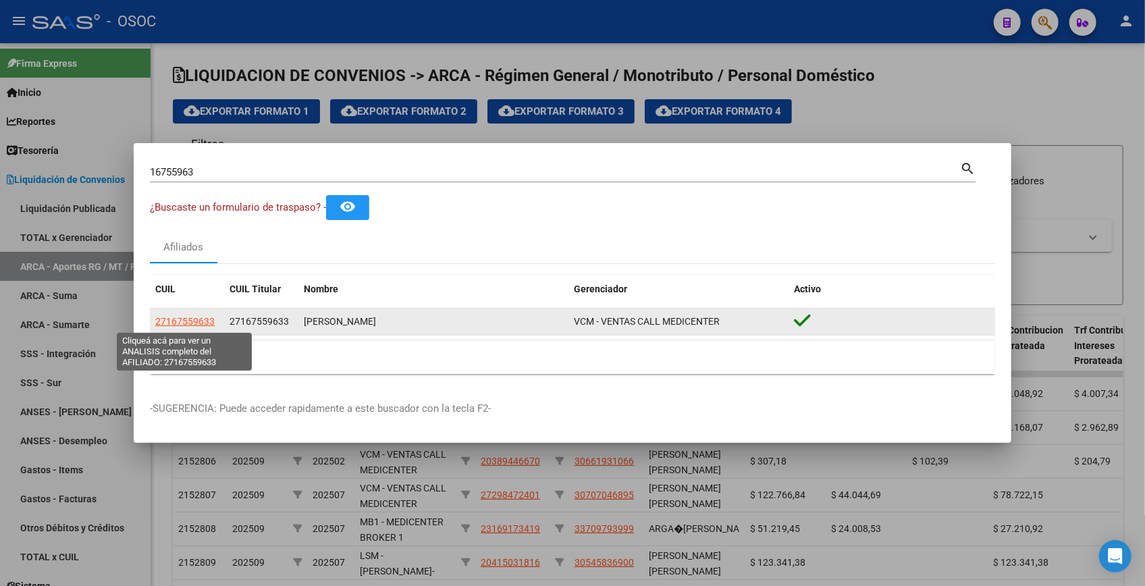
click at [207, 323] on span "27167559633" at bounding box center [184, 321] width 59 height 11
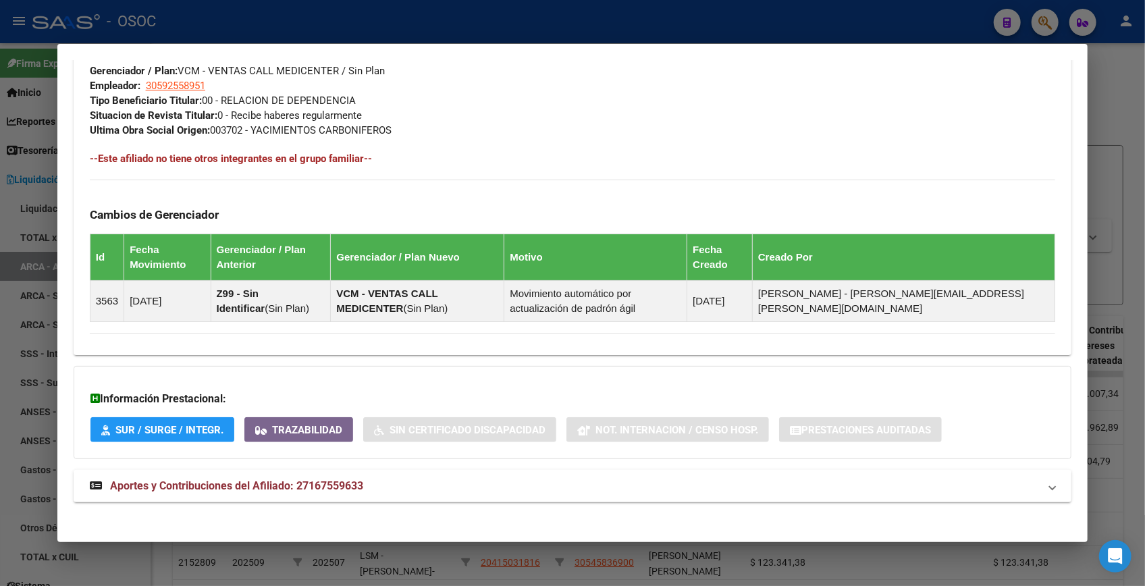
scroll to position [687, 0]
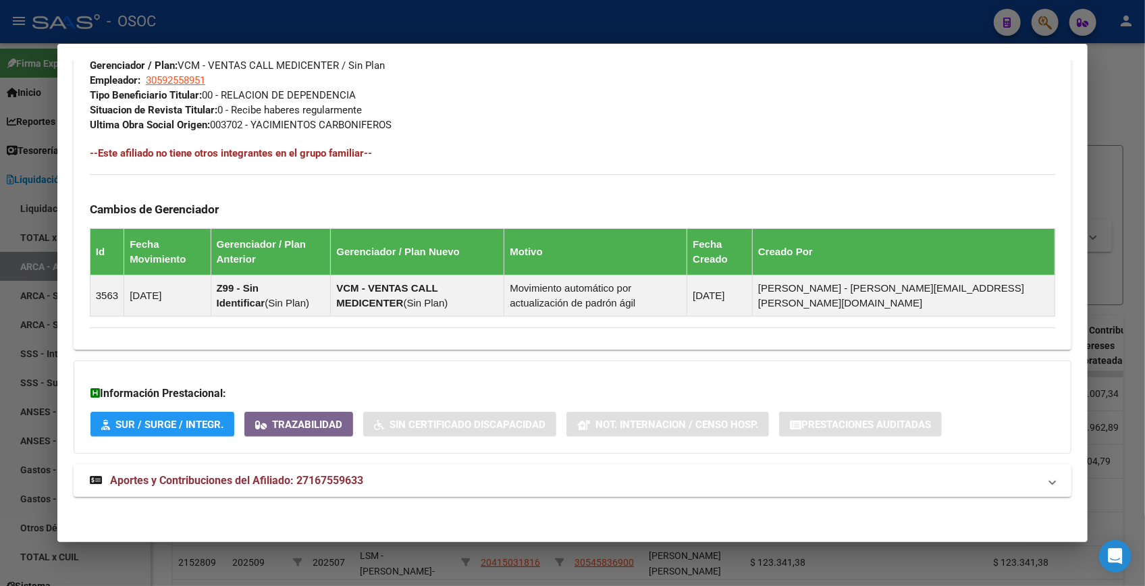
click at [340, 485] on span "Aportes y Contribuciones del Afiliado: 27167559633" at bounding box center [236, 480] width 253 height 13
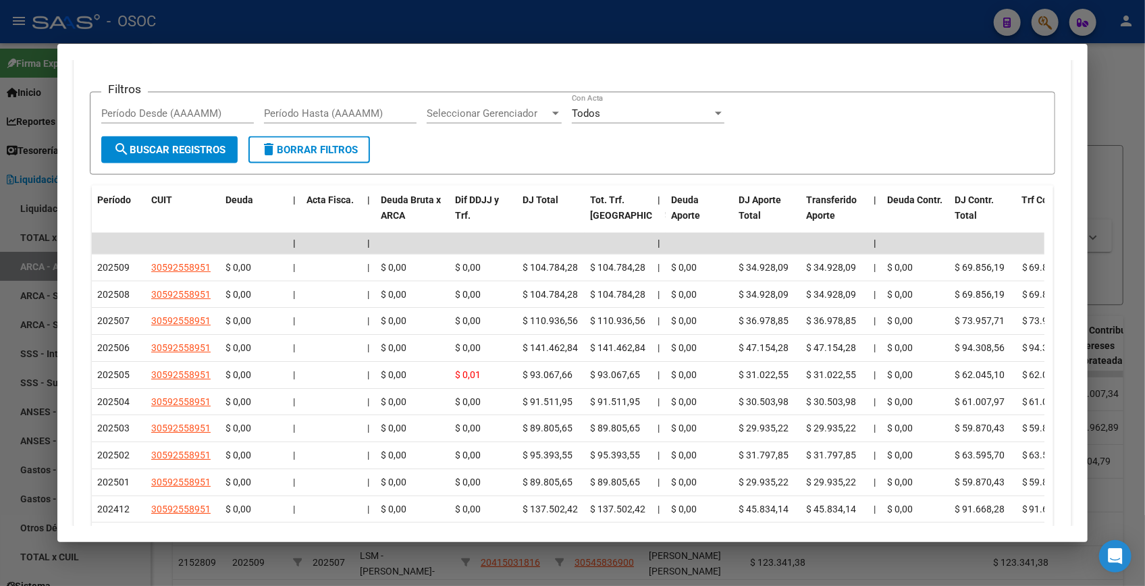
scroll to position [1271, 0]
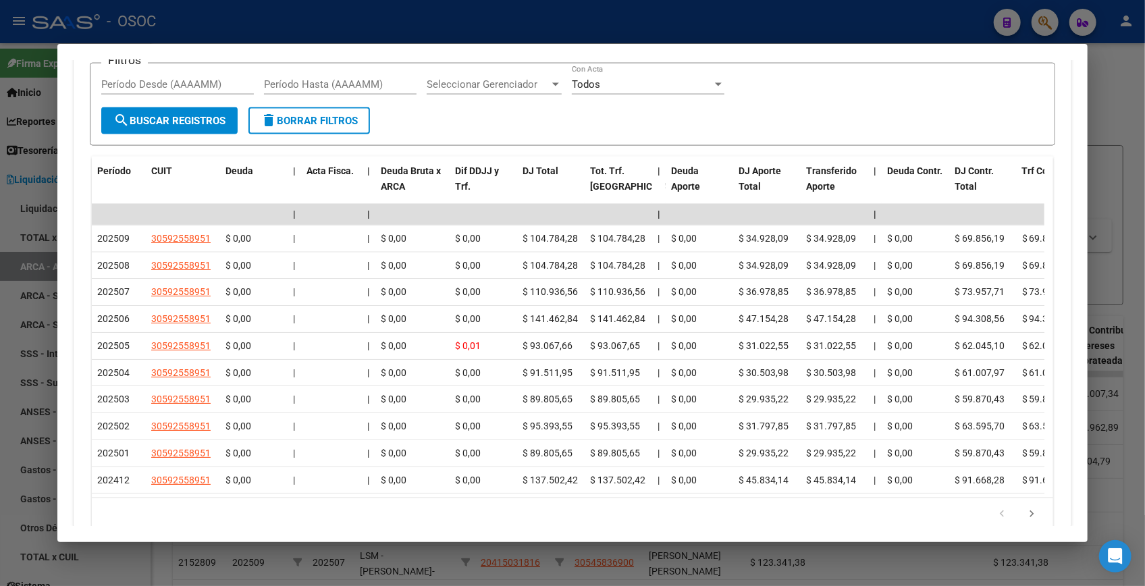
click at [1105, 113] on div at bounding box center [572, 293] width 1145 height 586
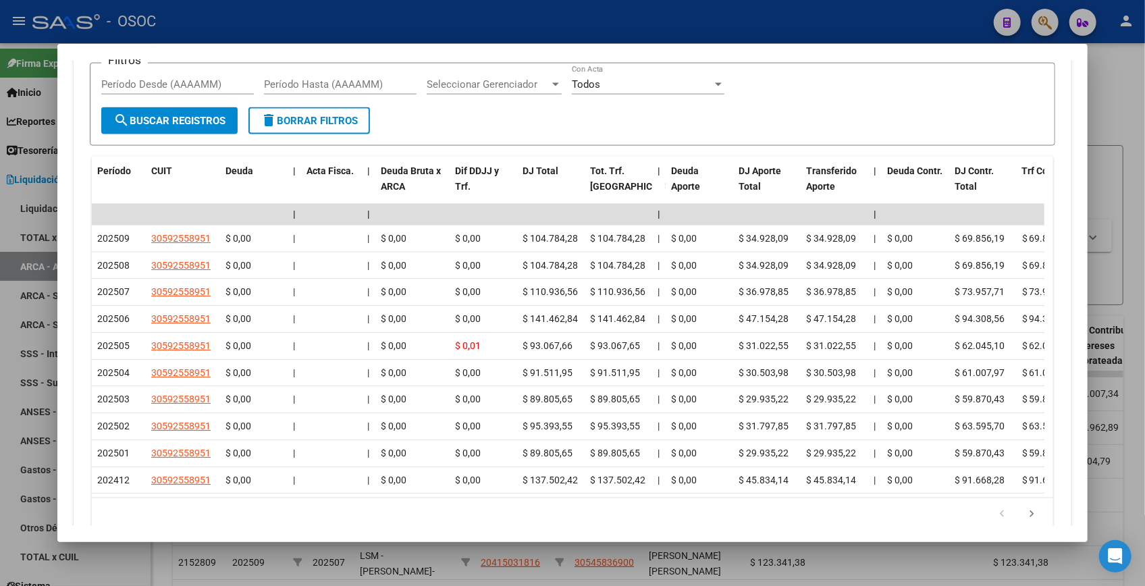
click at [1107, 113] on div at bounding box center [572, 293] width 1145 height 586
click at [1103, 109] on div "cloud_download Exportar Formato 1 cloud_download Exportar Formato 2 cloud_downl…" at bounding box center [648, 111] width 951 height 24
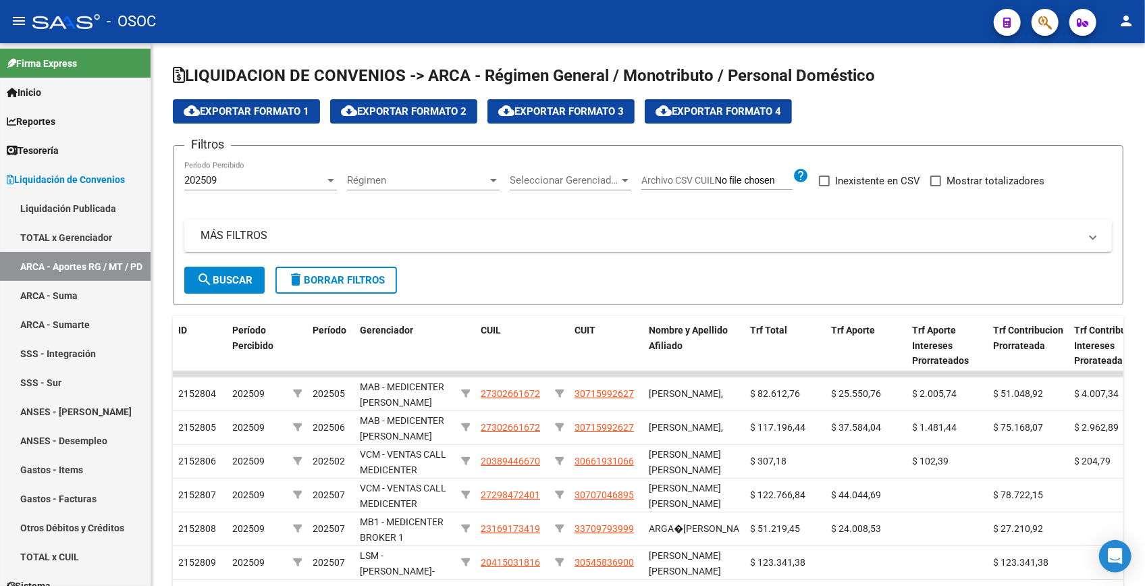
click at [1036, 31] on button "button" at bounding box center [1045, 22] width 27 height 27
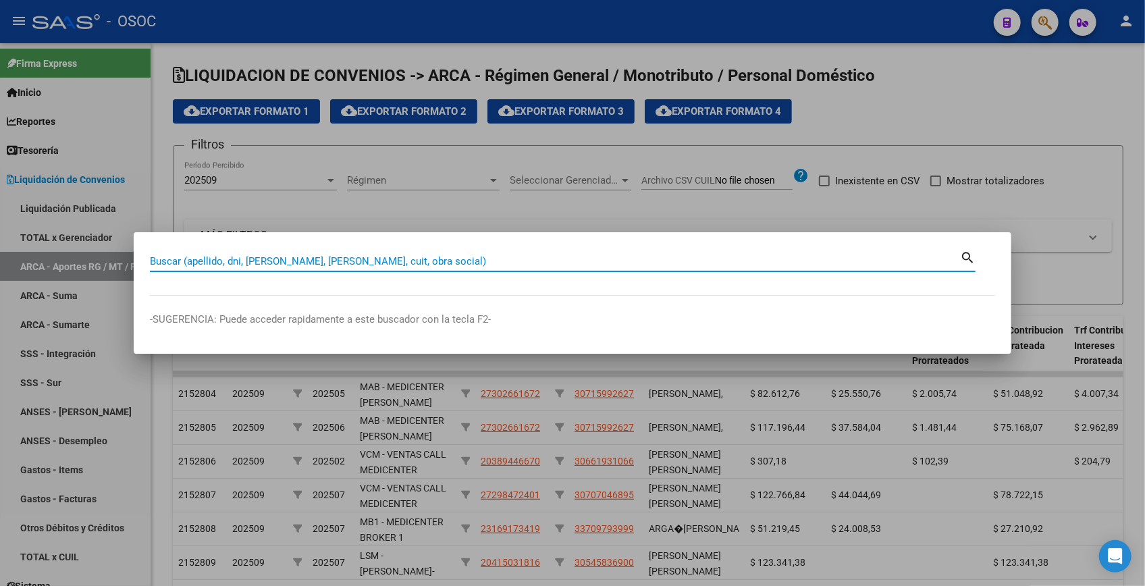
paste input "36180199"
type input "36180199"
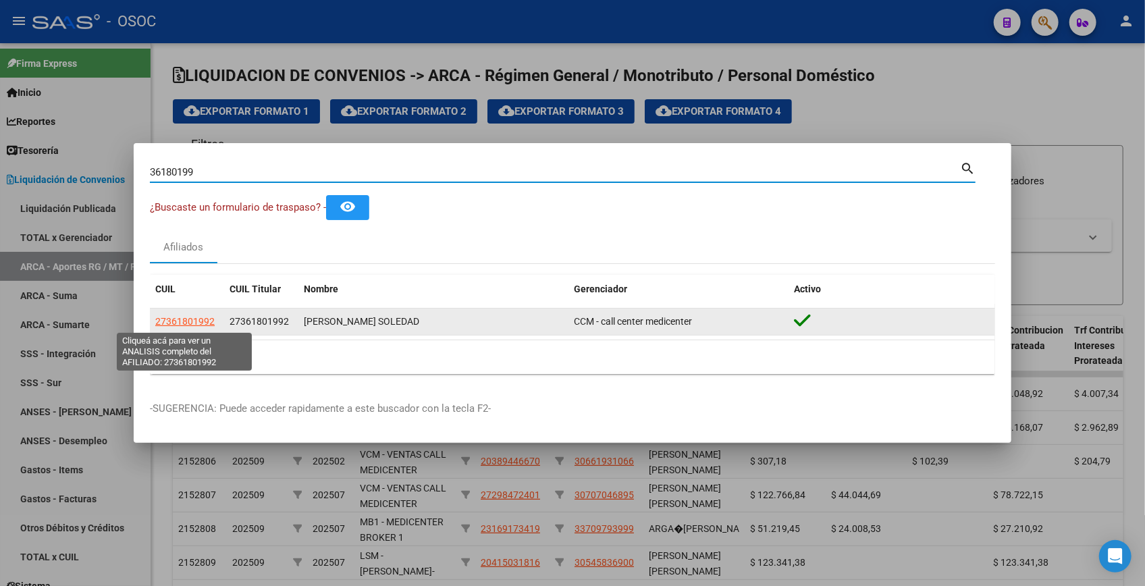
click at [208, 323] on span "27361801992" at bounding box center [184, 321] width 59 height 11
type textarea "27361801992"
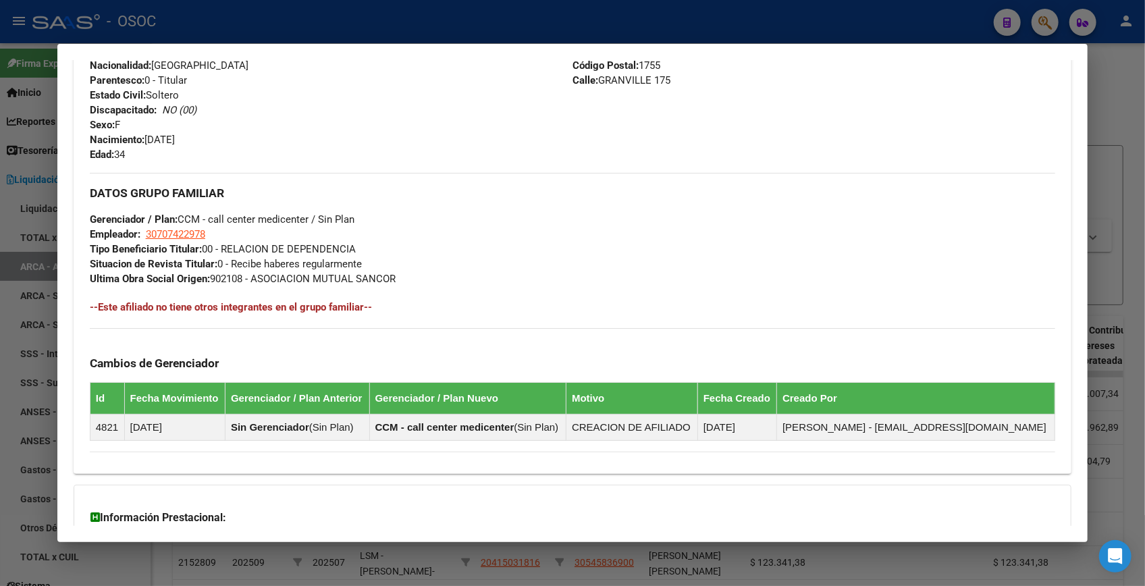
scroll to position [658, 0]
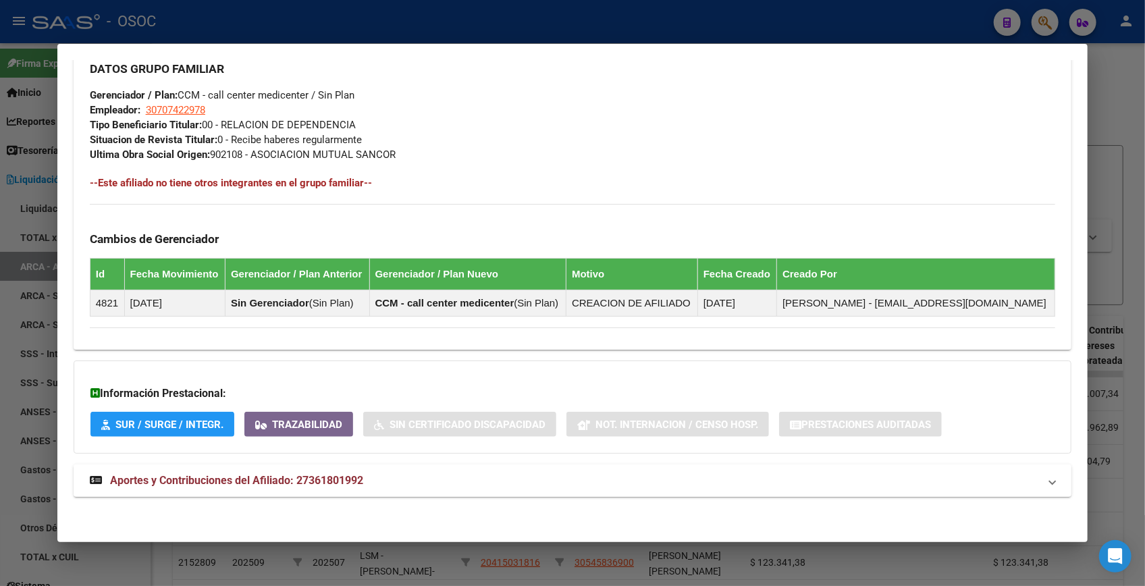
click at [307, 476] on span "Aportes y Contribuciones del Afiliado: 27361801992" at bounding box center [236, 480] width 253 height 13
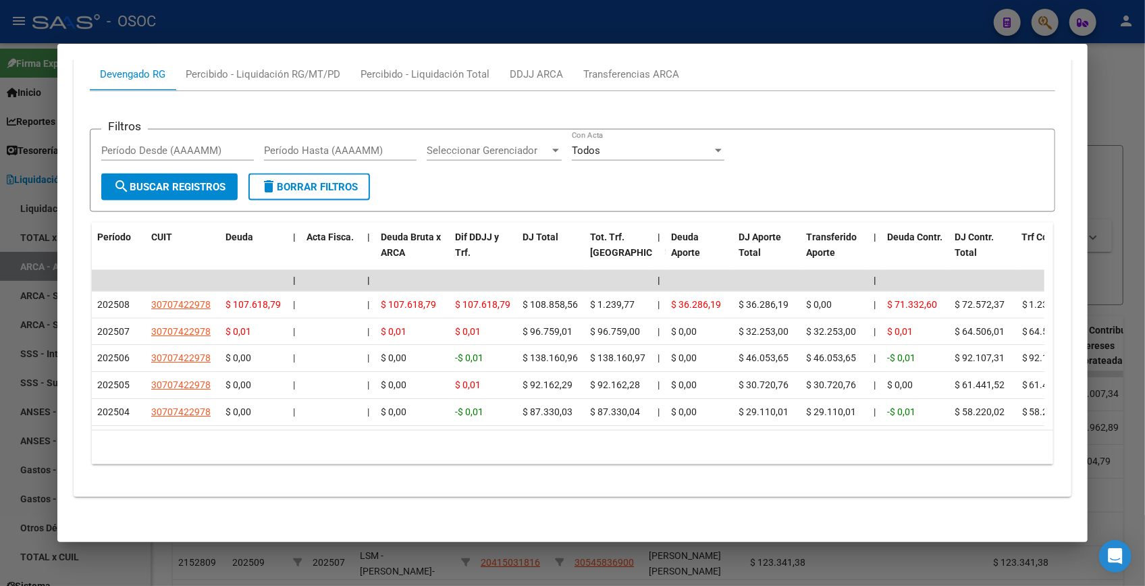
scroll to position [1180, 0]
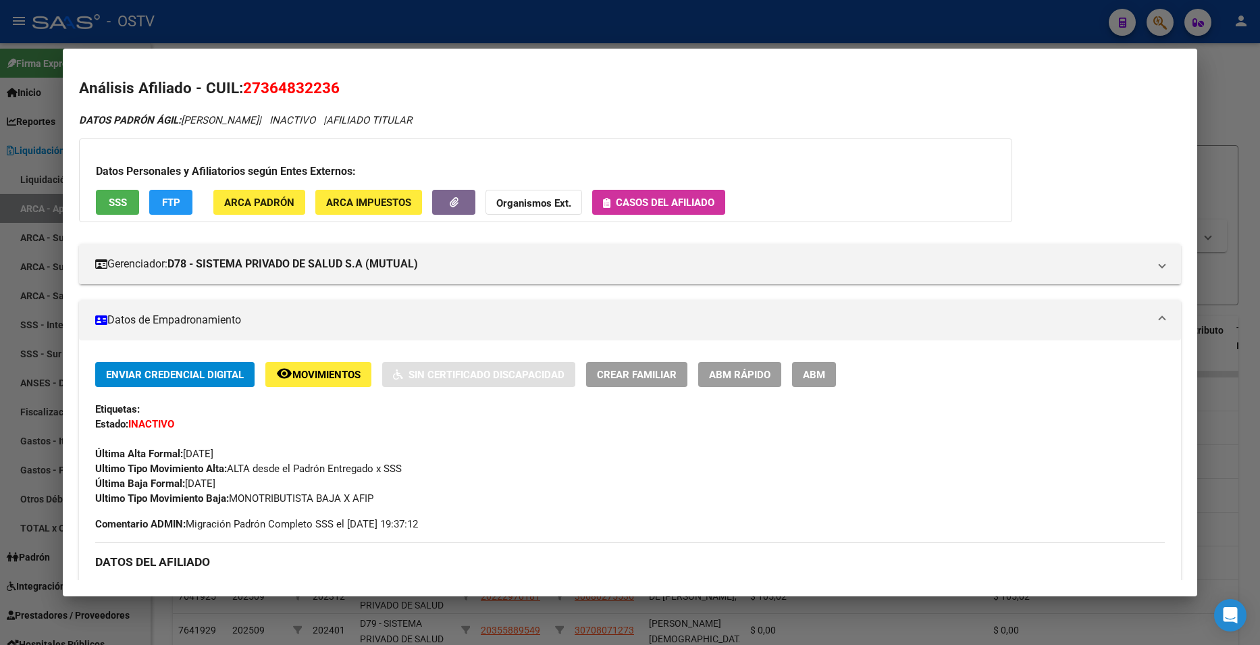
click at [1219, 115] on div at bounding box center [630, 322] width 1260 height 645
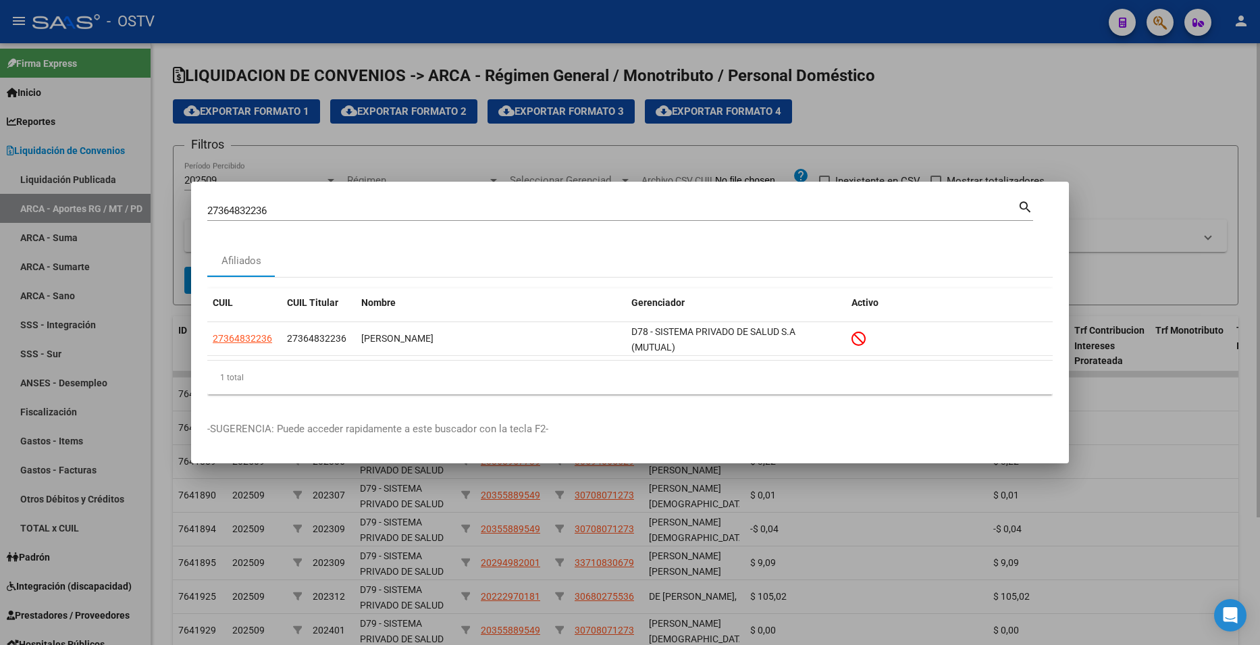
drag, startPoint x: 1217, startPoint y: 109, endPoint x: 1167, endPoint y: 91, distance: 53.2
click at [1216, 109] on div at bounding box center [630, 322] width 1260 height 645
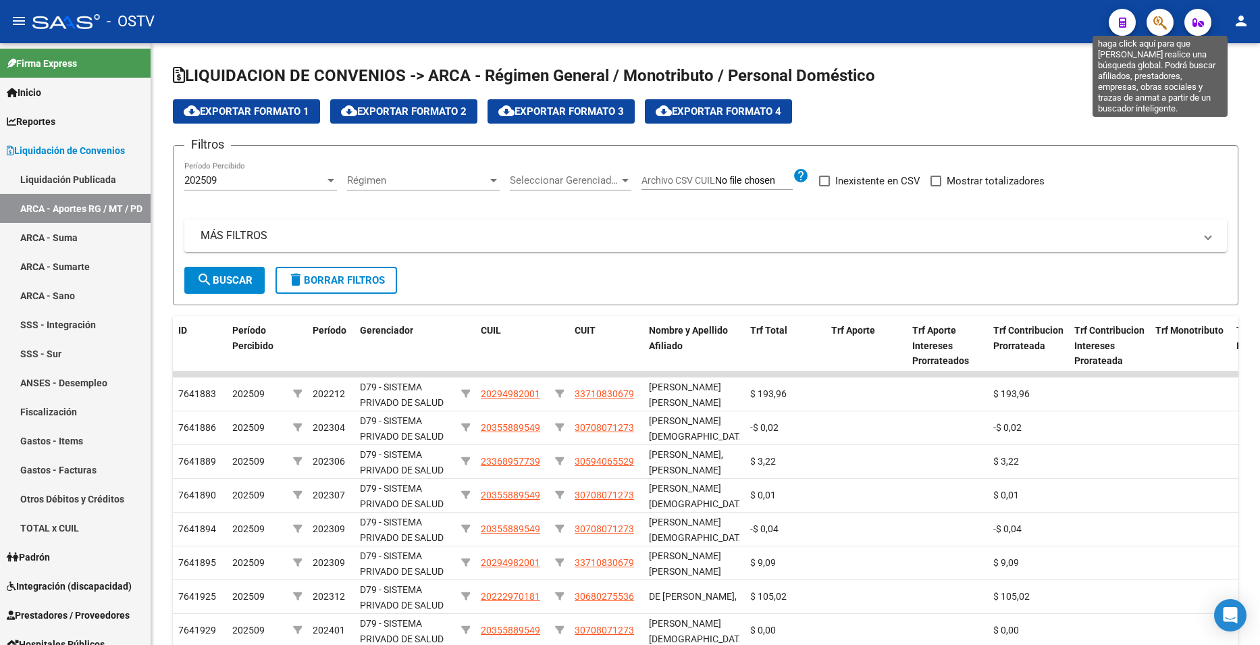
click at [1161, 24] on icon "button" at bounding box center [1160, 23] width 14 height 16
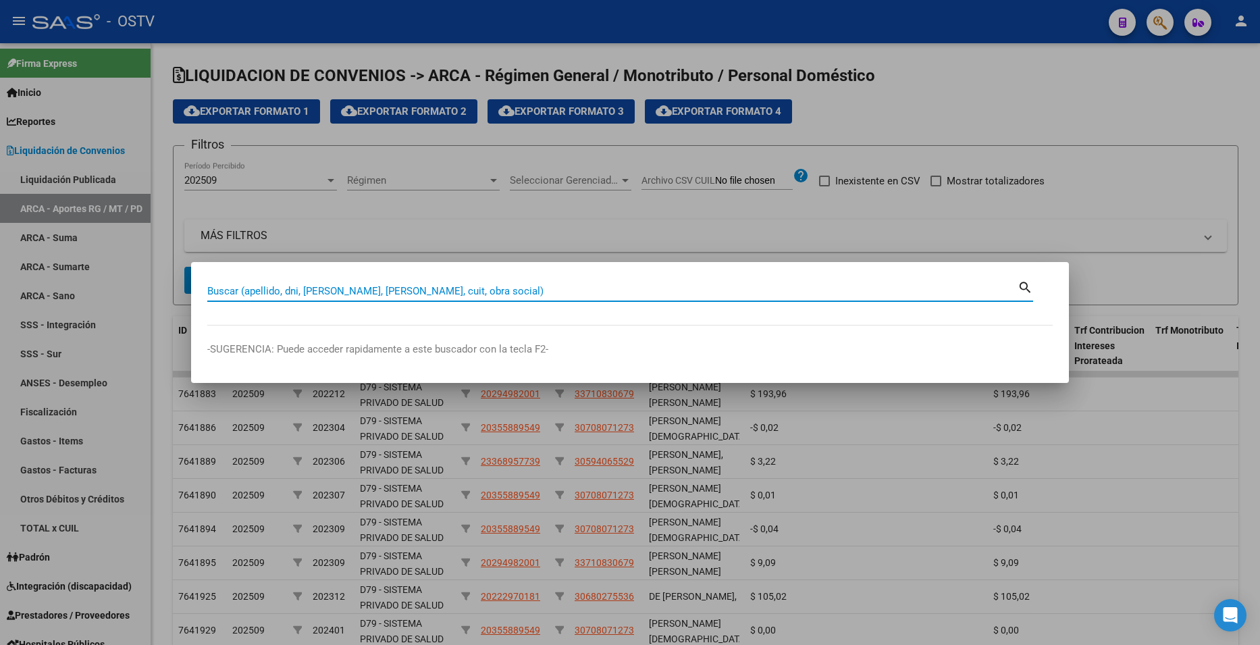
paste input "36729474"
type input "36729474"
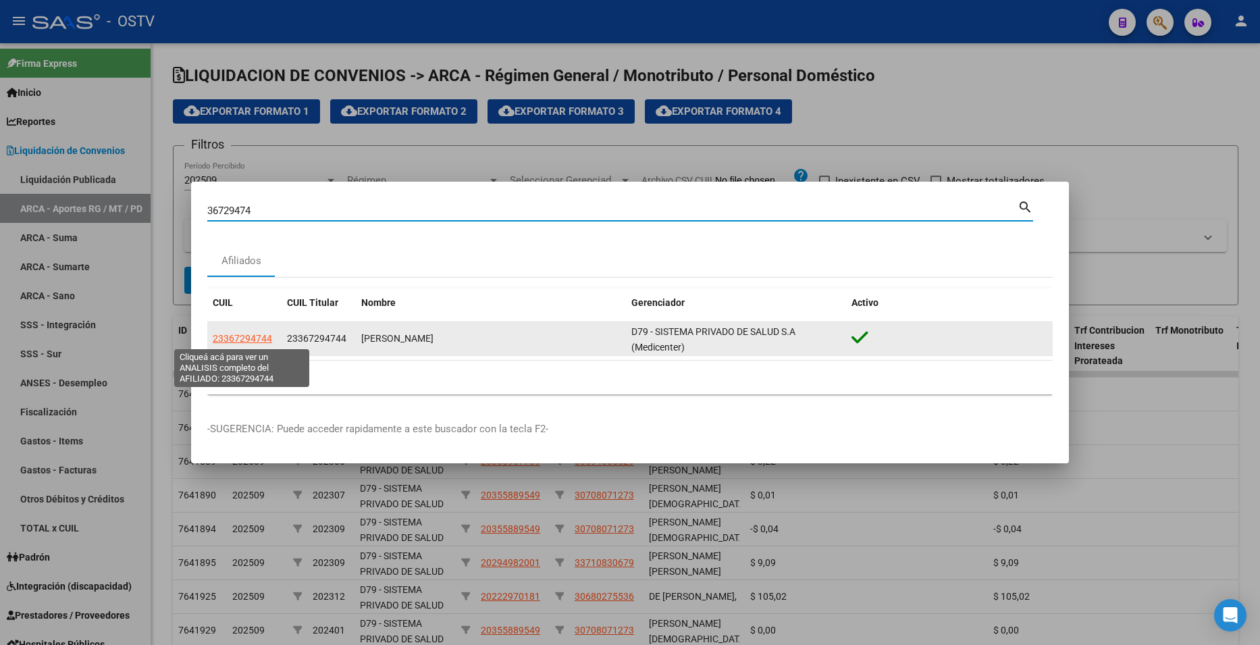
click at [255, 338] on span "23367294744" at bounding box center [242, 338] width 59 height 11
type textarea "23367294744"
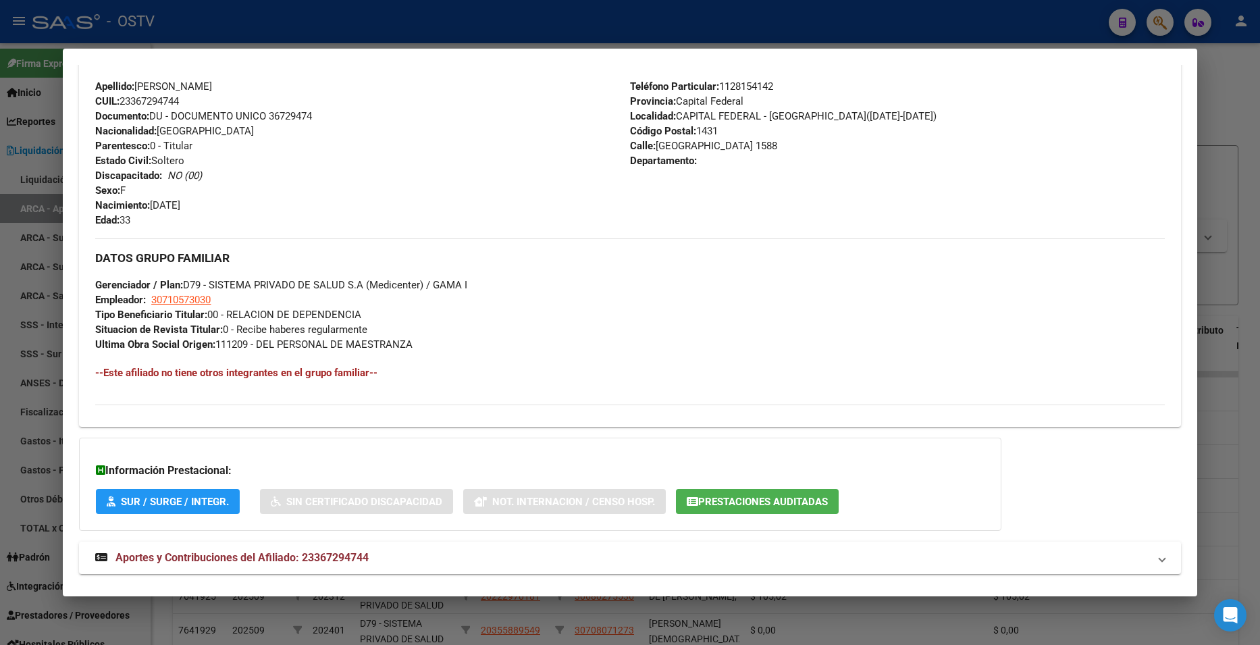
scroll to position [496, 0]
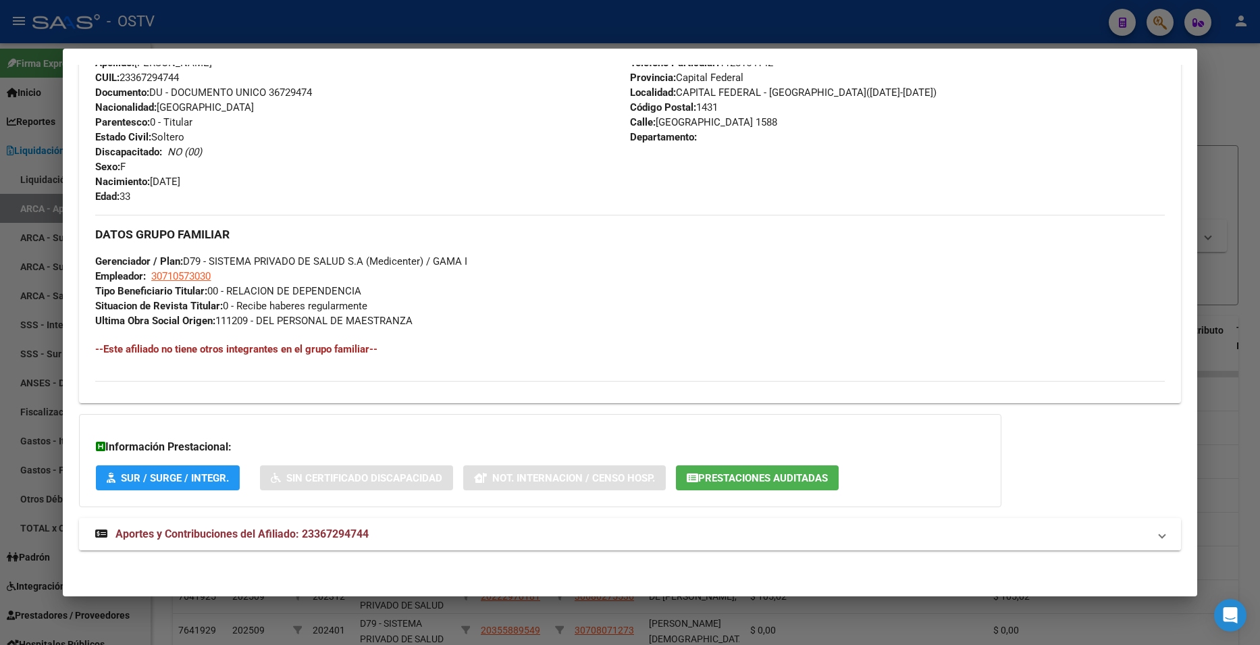
click at [251, 543] on mat-expansion-panel-header "Aportes y Contribuciones del Afiliado: 23367294744" at bounding box center [629, 534] width 1101 height 32
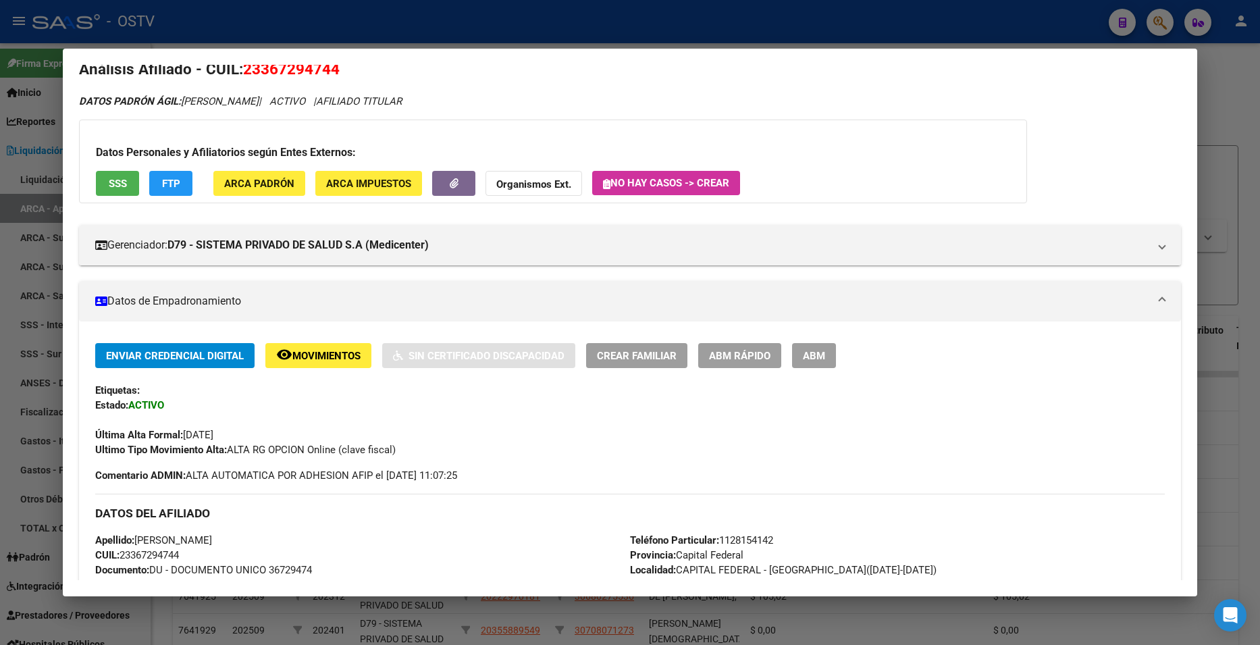
scroll to position [0, 0]
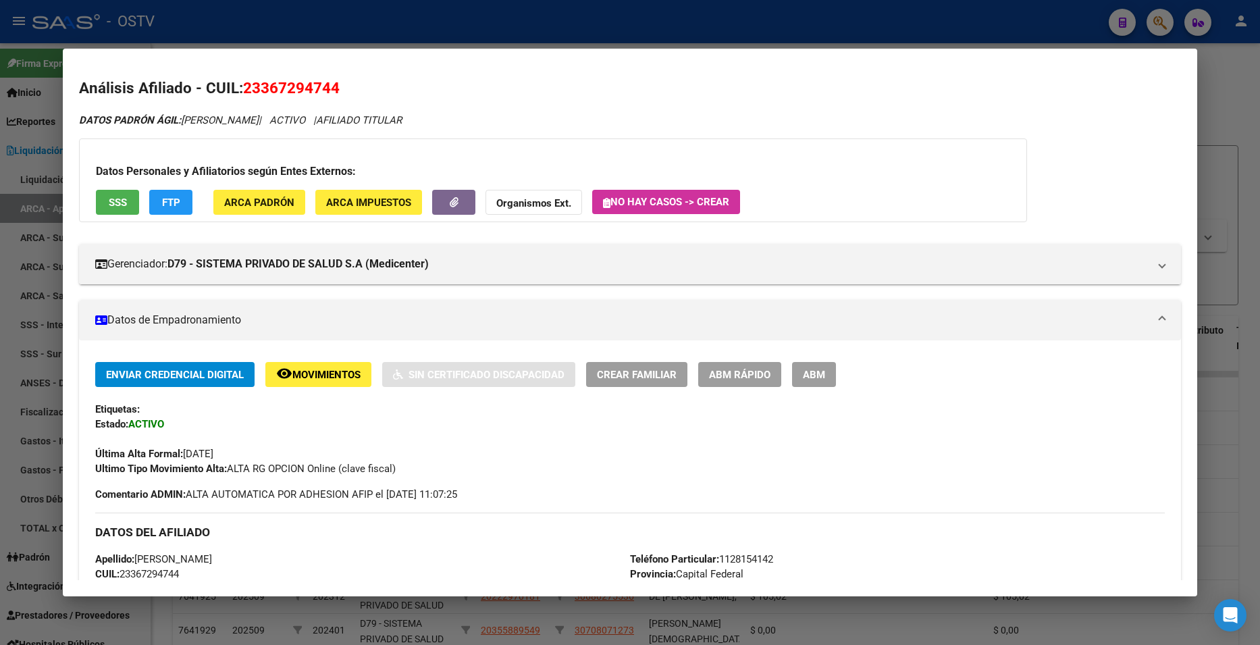
drag, startPoint x: 261, startPoint y: 88, endPoint x: 334, endPoint y: 92, distance: 72.4
click at [334, 92] on span "23367294744" at bounding box center [291, 88] width 97 height 18
copy span "36729474"
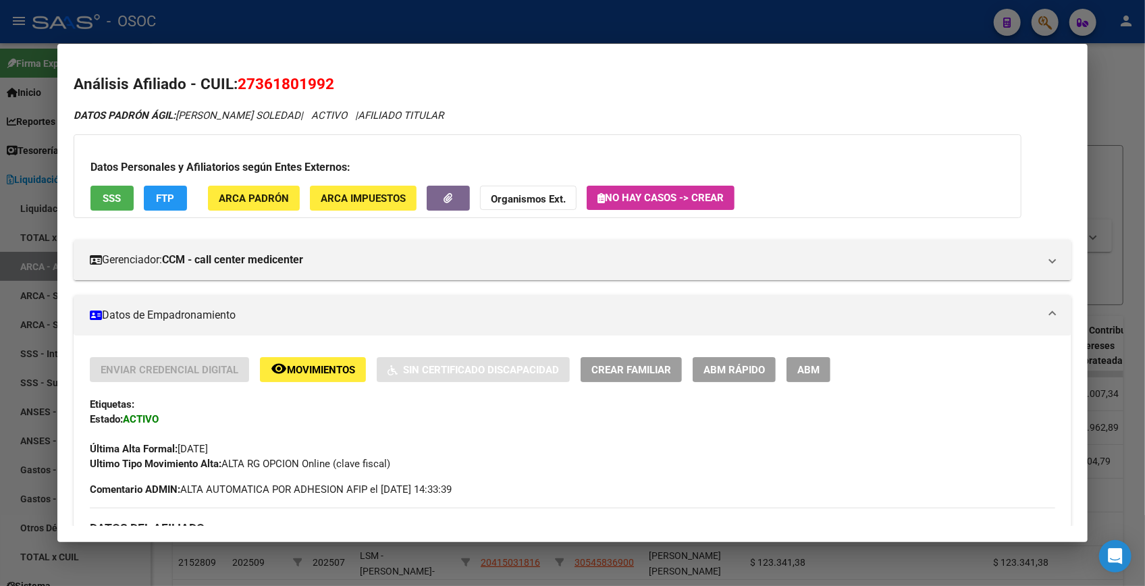
scroll to position [996, 0]
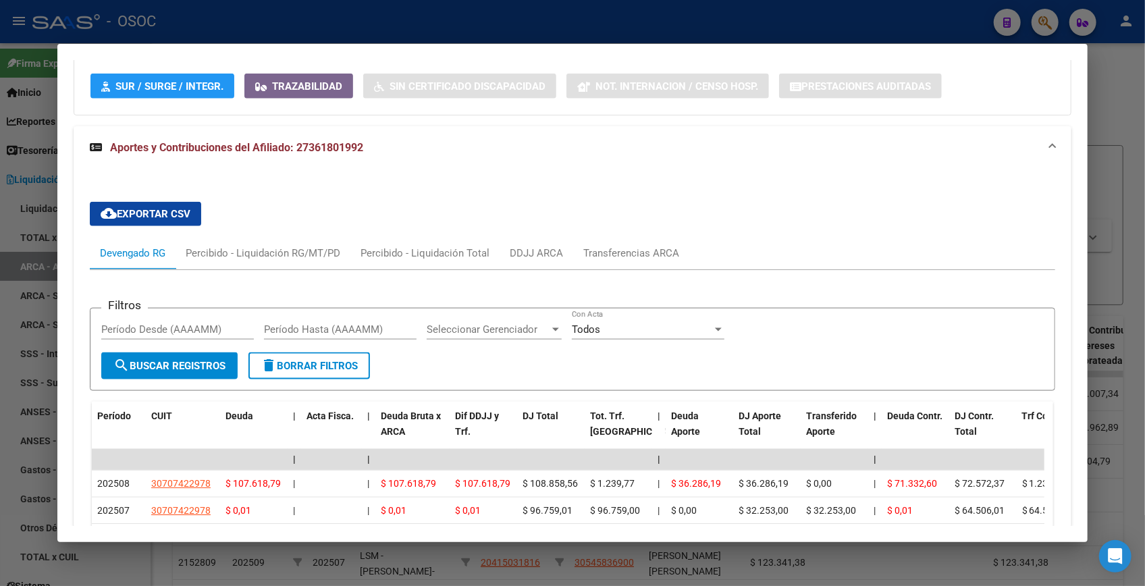
click at [1114, 82] on div at bounding box center [572, 293] width 1145 height 586
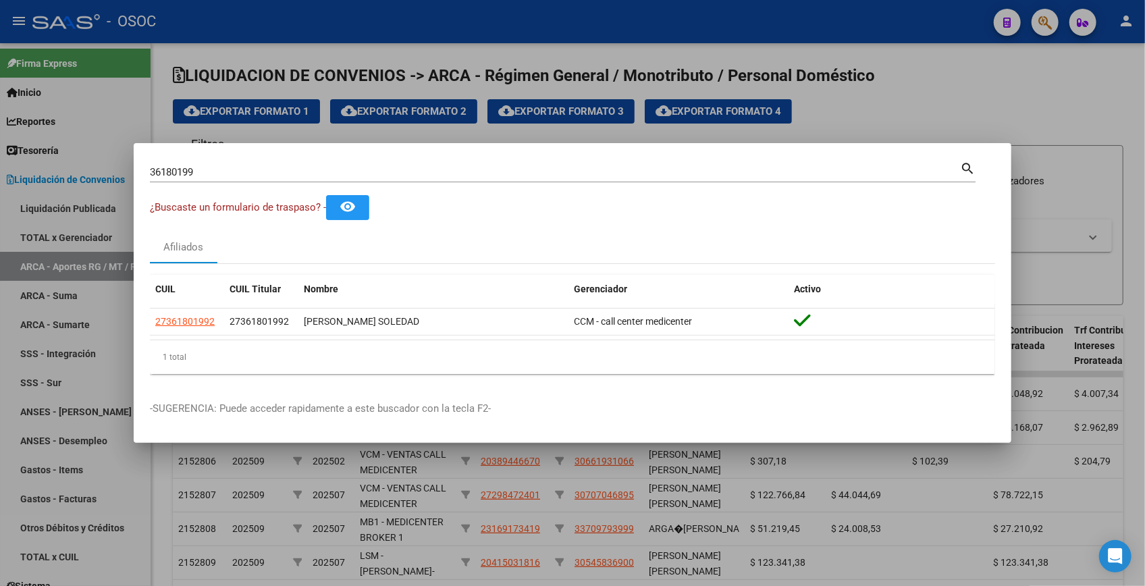
click at [1049, 26] on div at bounding box center [572, 293] width 1145 height 586
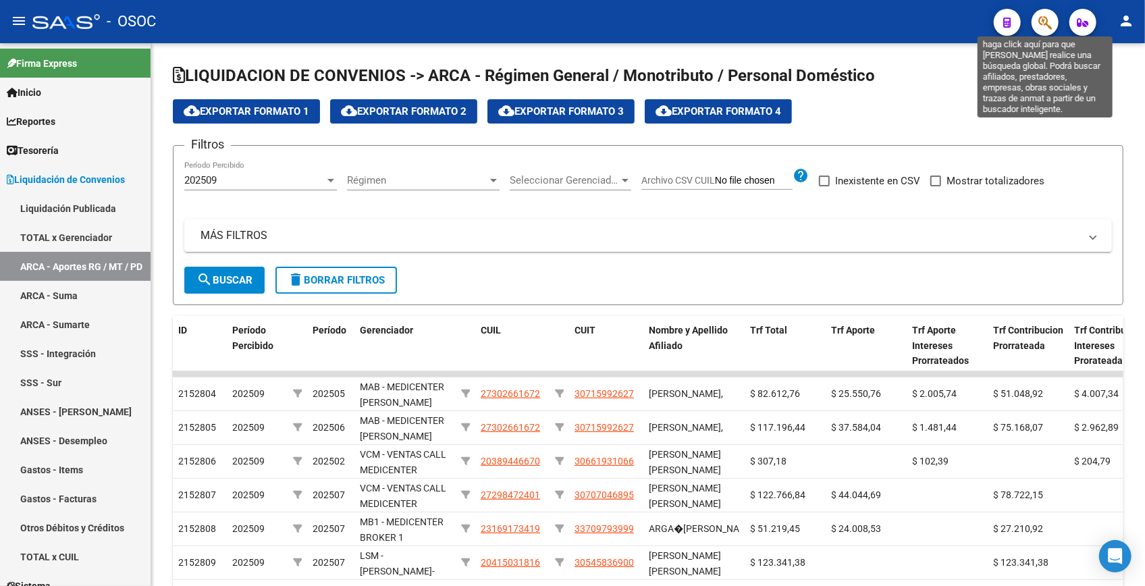
click at [1049, 26] on icon "button" at bounding box center [1045, 23] width 14 height 16
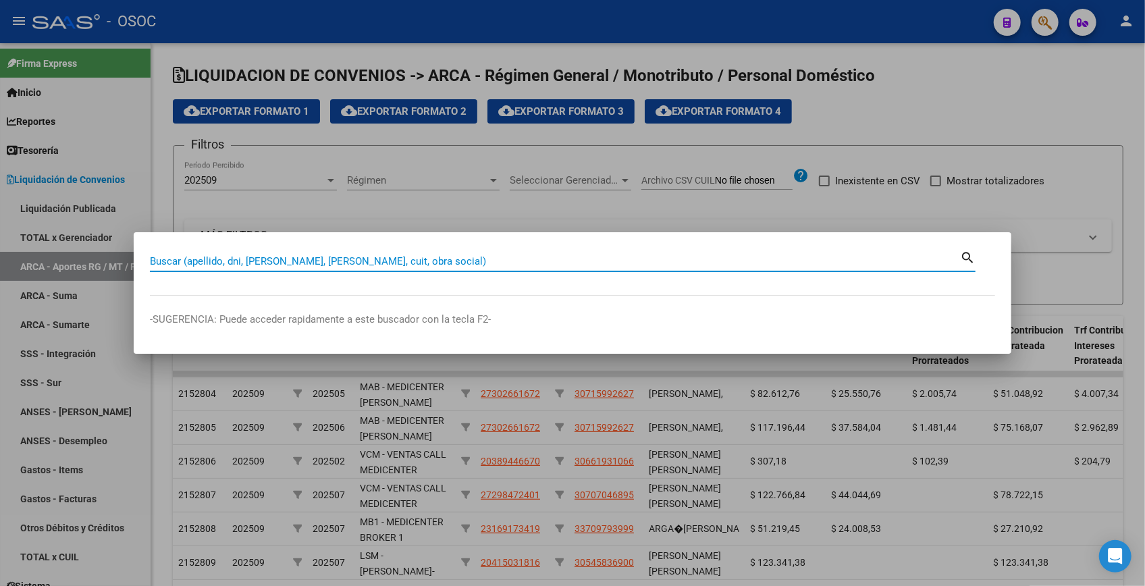
paste input "12587674"
type input "12587674"
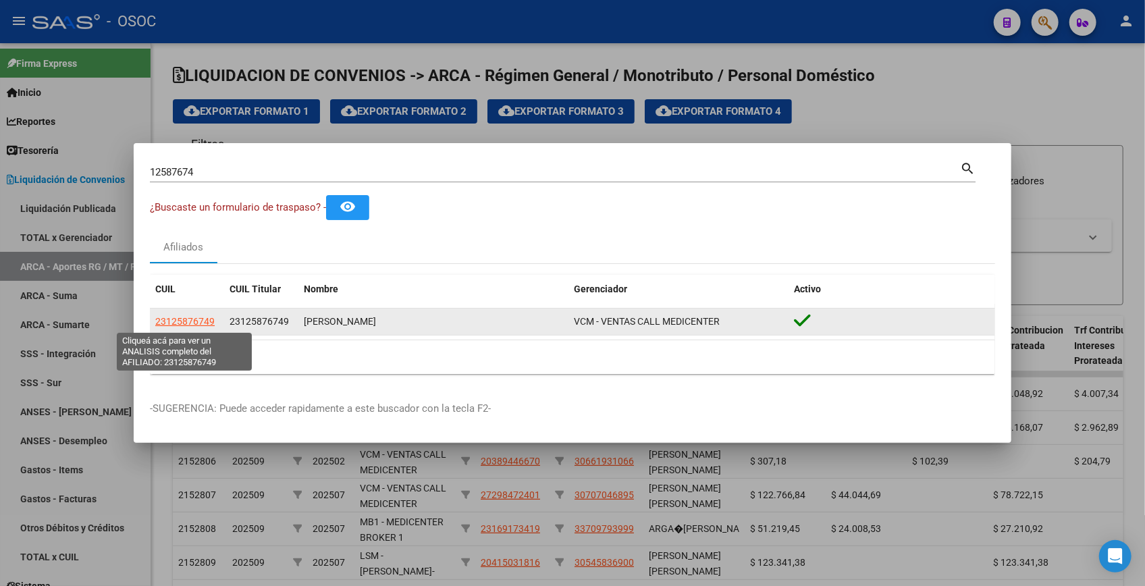
click at [203, 326] on span "23125876749" at bounding box center [184, 321] width 59 height 11
type textarea "23125876749"
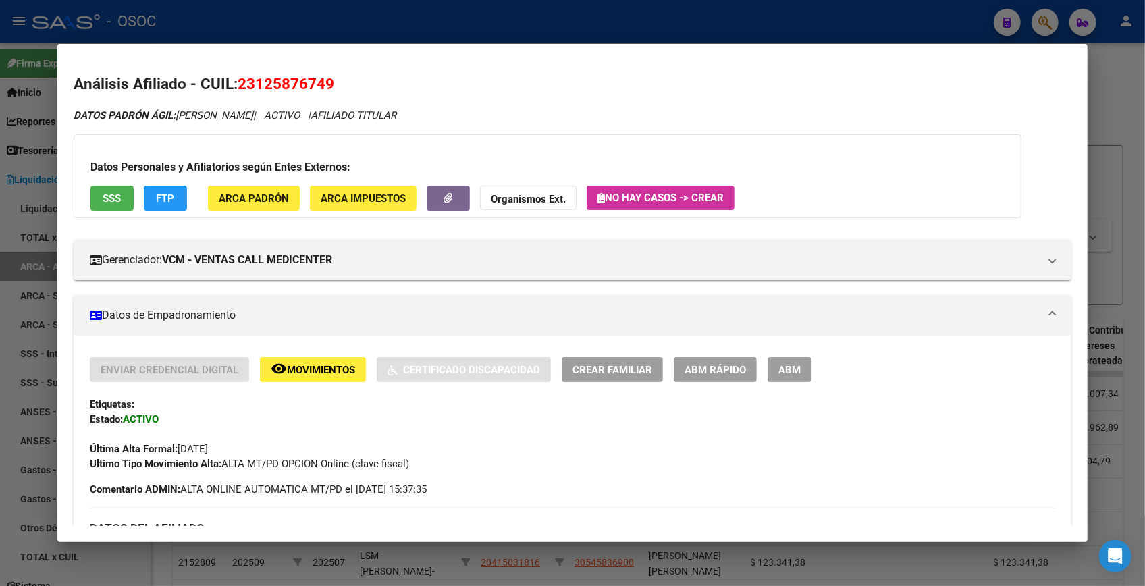
drag, startPoint x: 257, startPoint y: 84, endPoint x: 341, endPoint y: 80, distance: 84.5
click at [341, 80] on h2 "Análisis Afiliado - CUIL: 23125876749" at bounding box center [573, 84] width 998 height 23
copy span "23125876749"
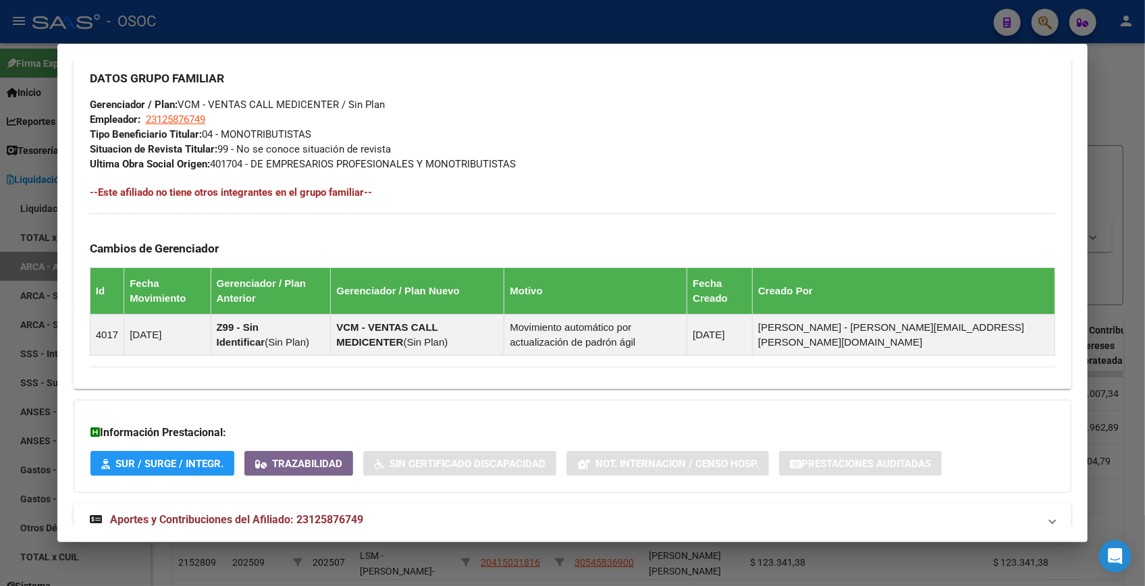
scroll to position [687, 0]
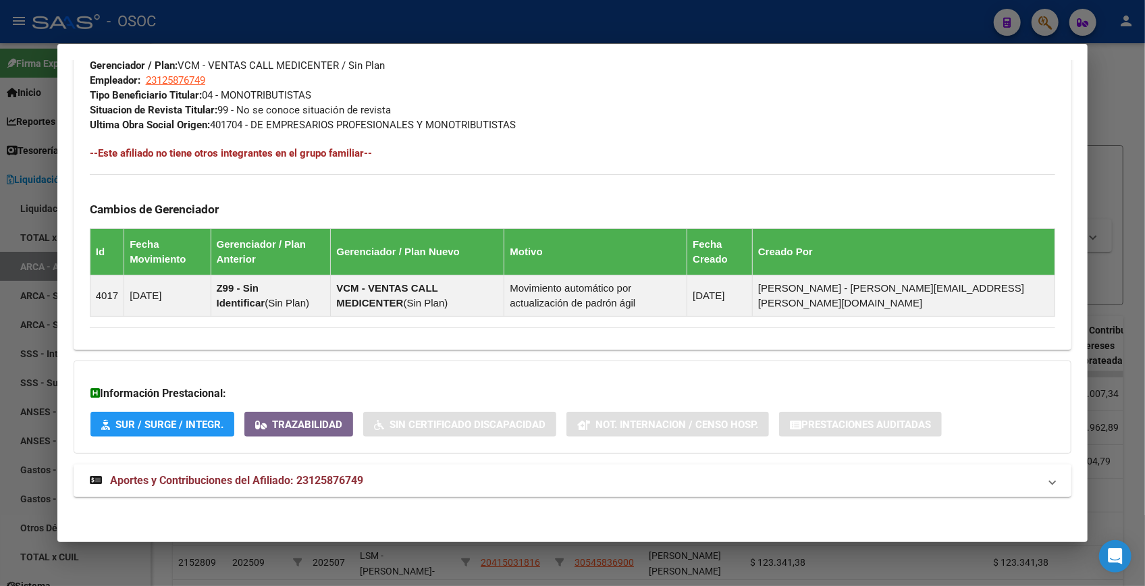
click at [317, 481] on span "Aportes y Contribuciones del Afiliado: 23125876749" at bounding box center [236, 480] width 253 height 13
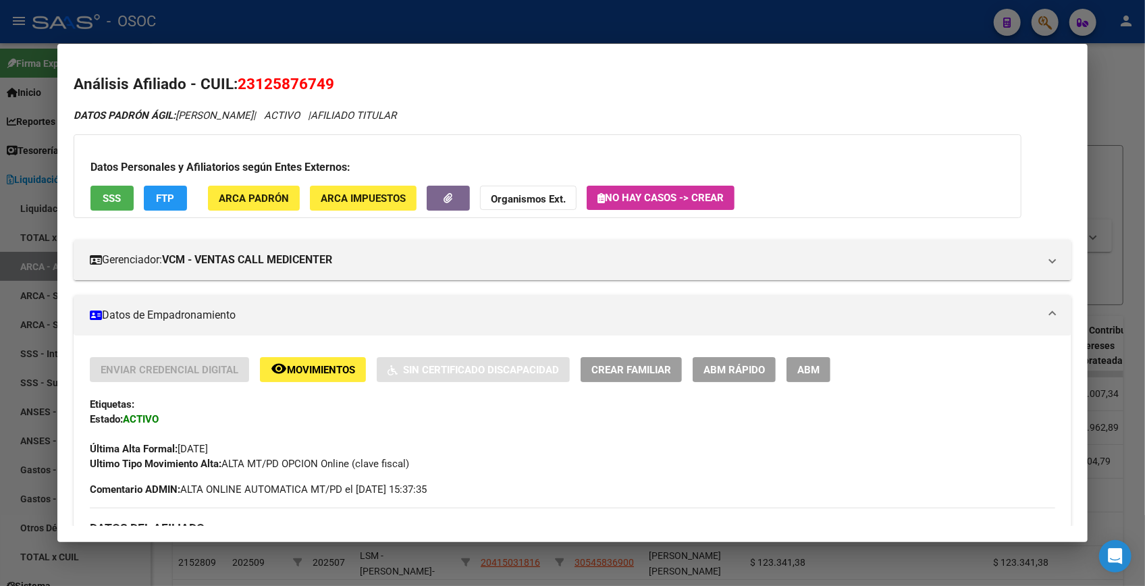
scroll to position [0, 0]
click at [564, 7] on div at bounding box center [572, 293] width 1145 height 586
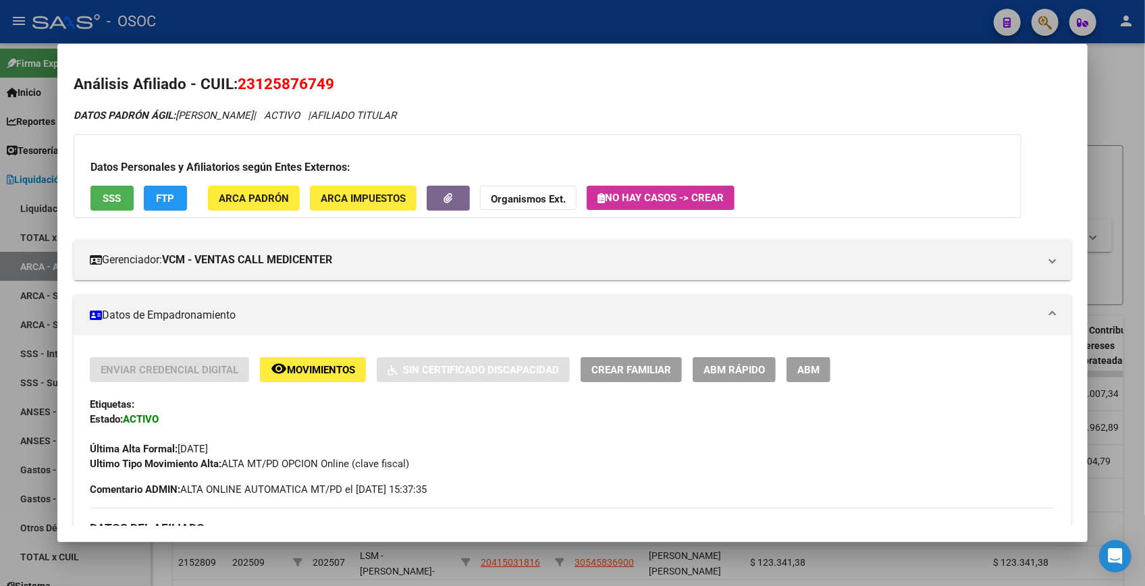
click at [564, 7] on div at bounding box center [572, 293] width 1145 height 586
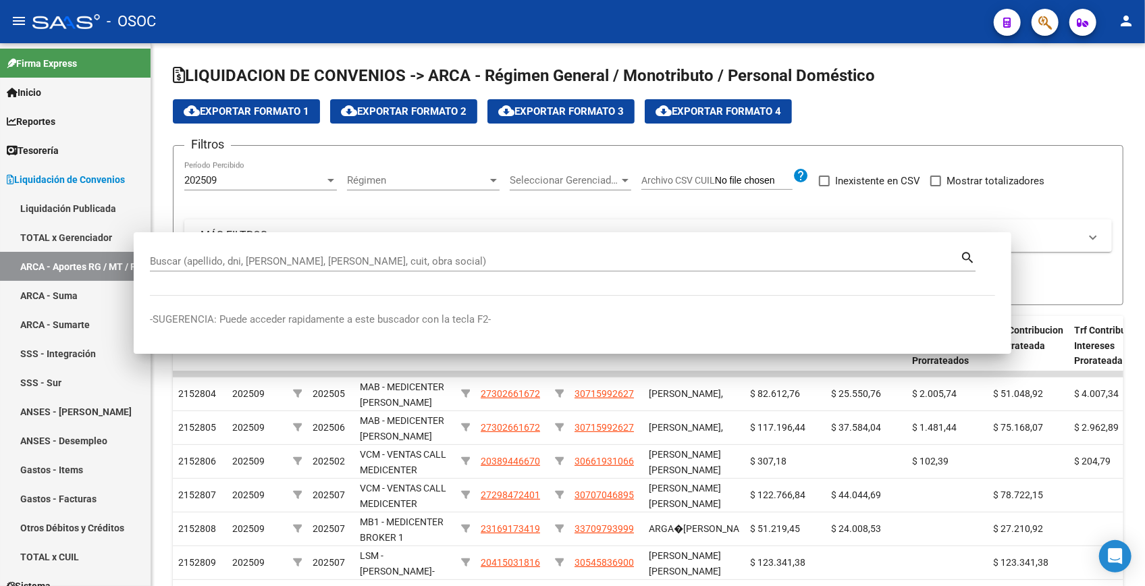
click at [564, 7] on div "- OSOC" at bounding box center [507, 22] width 951 height 30
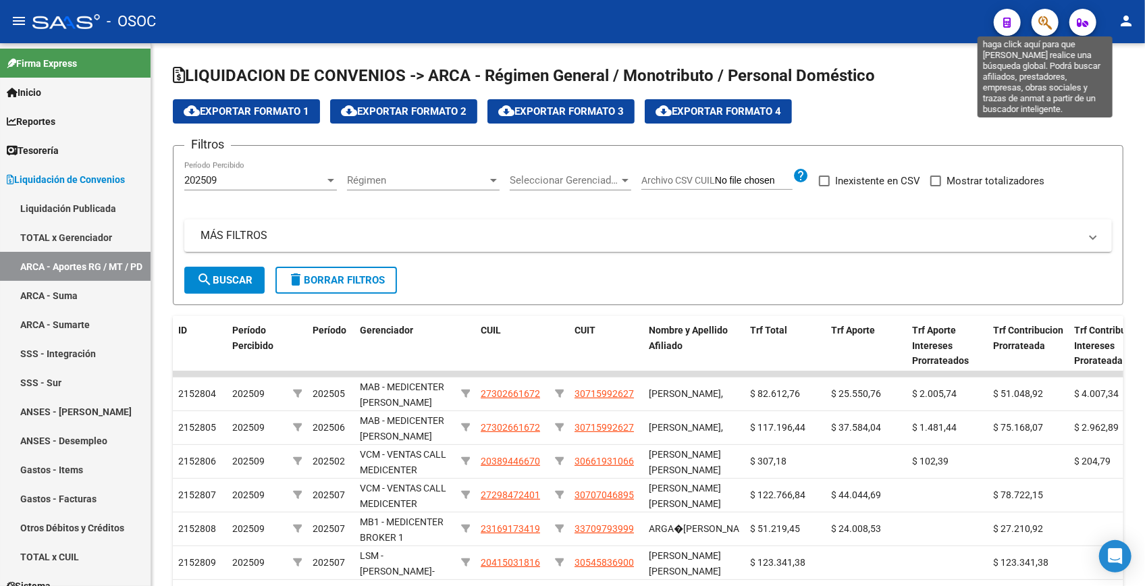
click at [1047, 23] on icon "button" at bounding box center [1045, 23] width 14 height 16
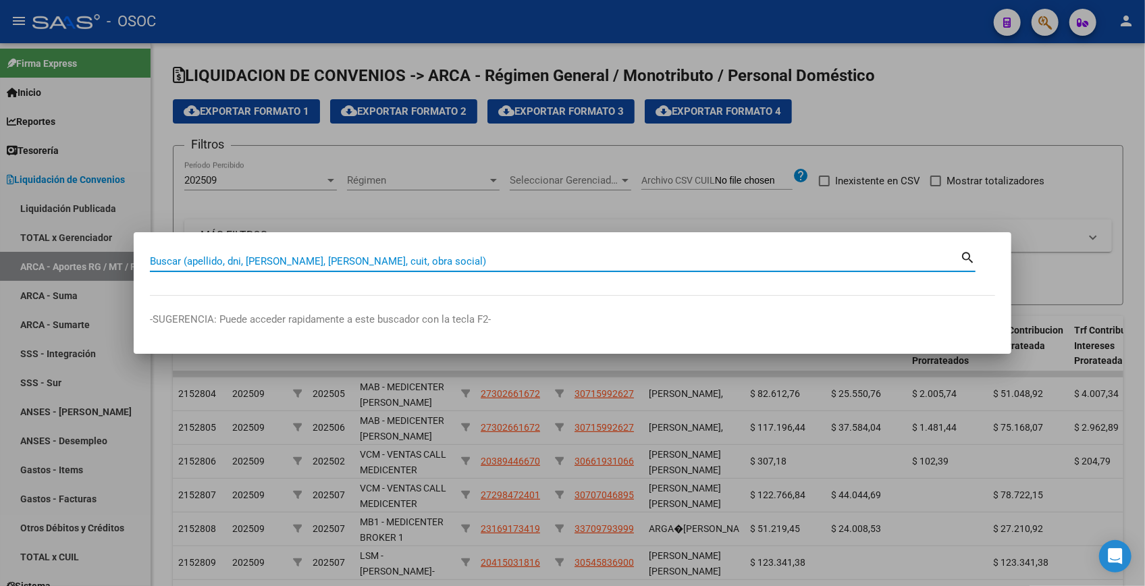
paste input "14847633"
type input "14847633"
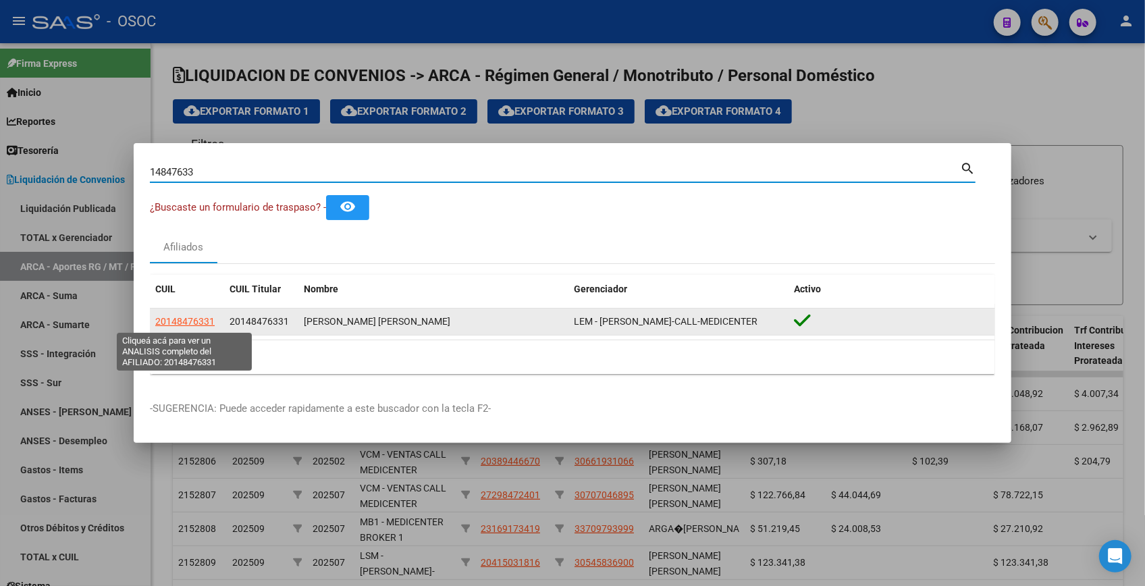
click at [202, 324] on span "20148476331" at bounding box center [184, 321] width 59 height 11
type textarea "20148476331"
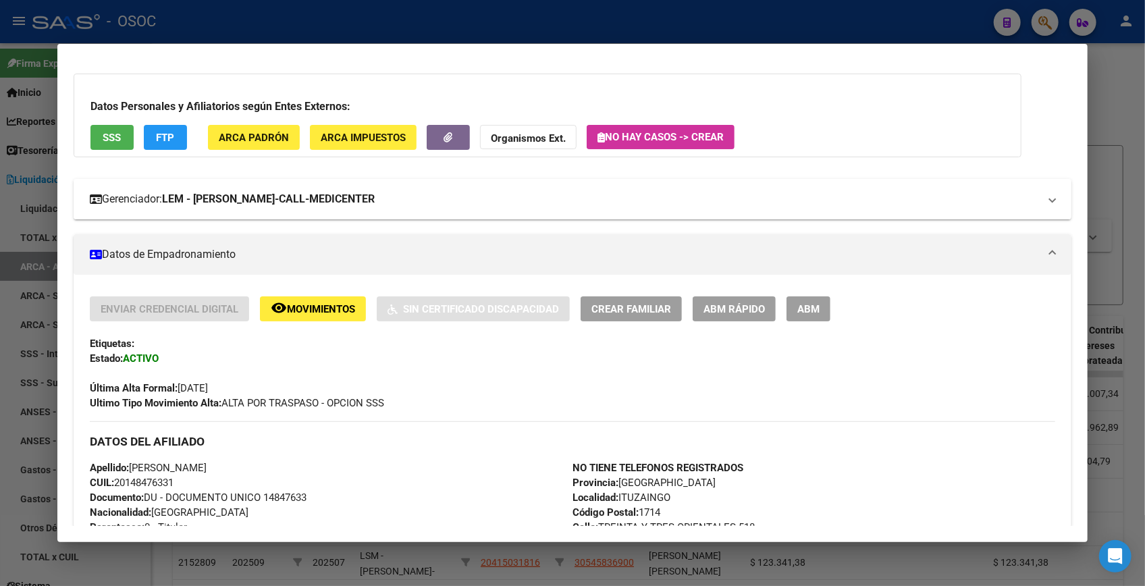
scroll to position [122, 0]
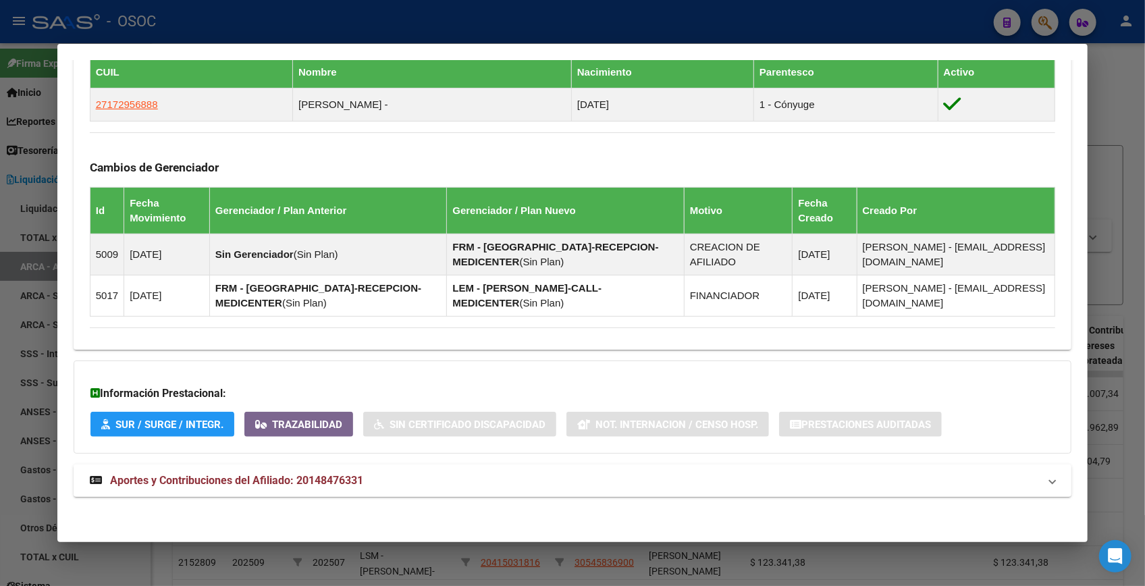
click at [356, 486] on strong "Aportes y Contribuciones del Afiliado: 20148476331" at bounding box center [226, 481] width 273 height 16
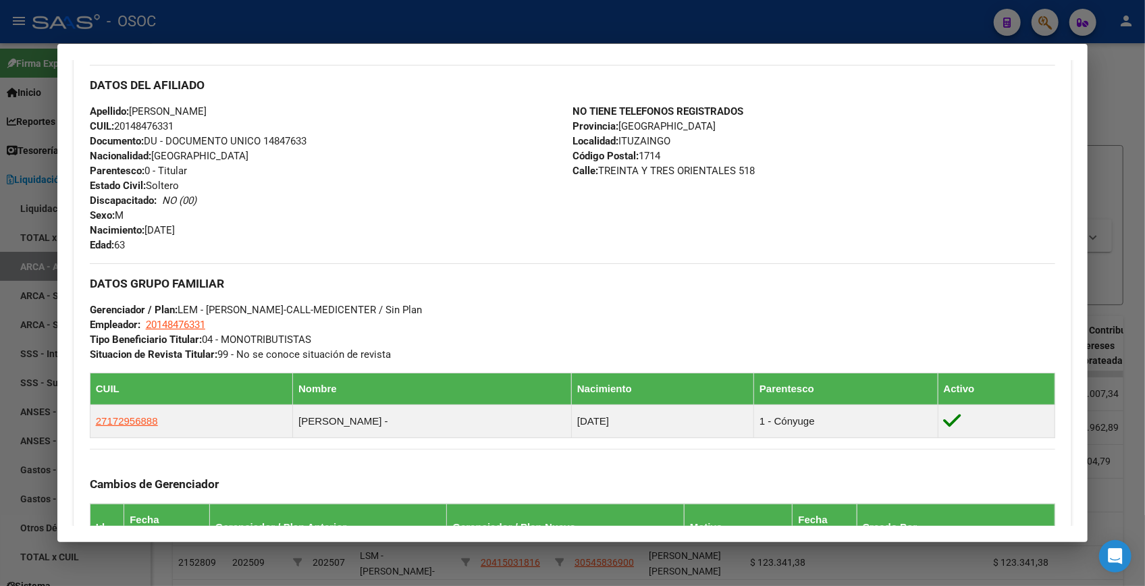
scroll to position [417, 0]
click at [1117, 61] on div at bounding box center [572, 293] width 1145 height 586
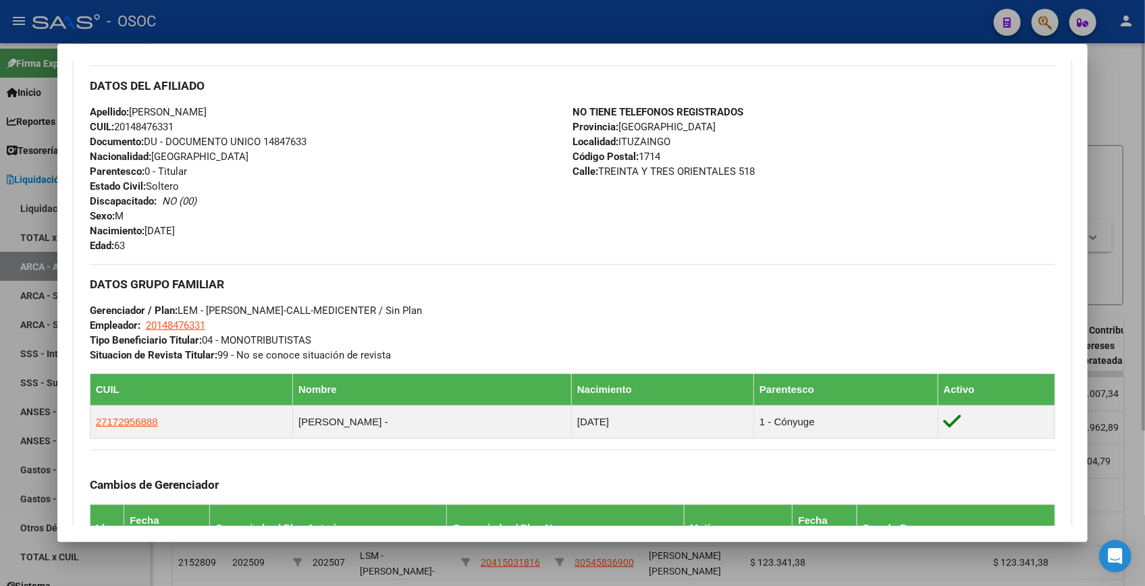
click at [1117, 60] on div at bounding box center [572, 293] width 1145 height 586
click at [1117, 60] on div "LIQUIDACION DE CONVENIOS -> ARCA - Régimen General / Monotributo / Personal Dom…" at bounding box center [648, 420] width 994 height 754
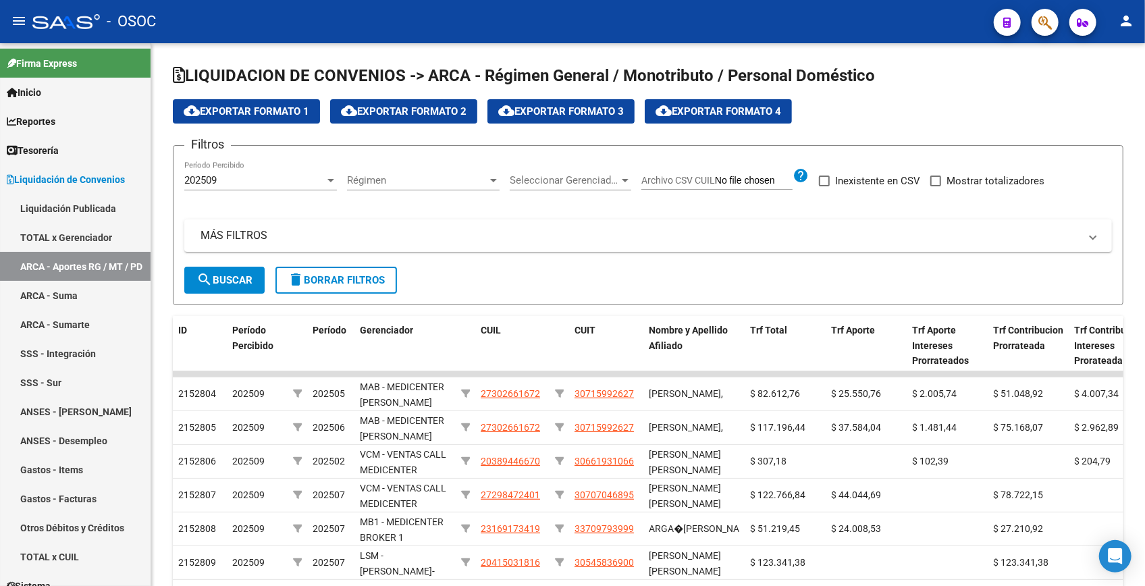
click at [1051, 31] on span "button" at bounding box center [1045, 23] width 14 height 28
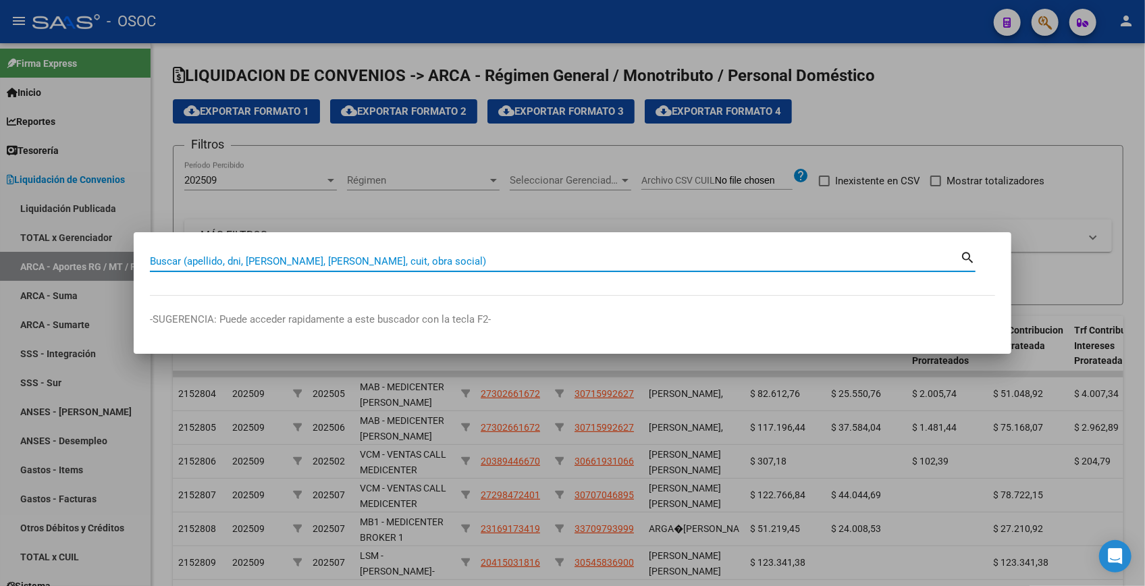
paste input "20024786"
type input "20024786"
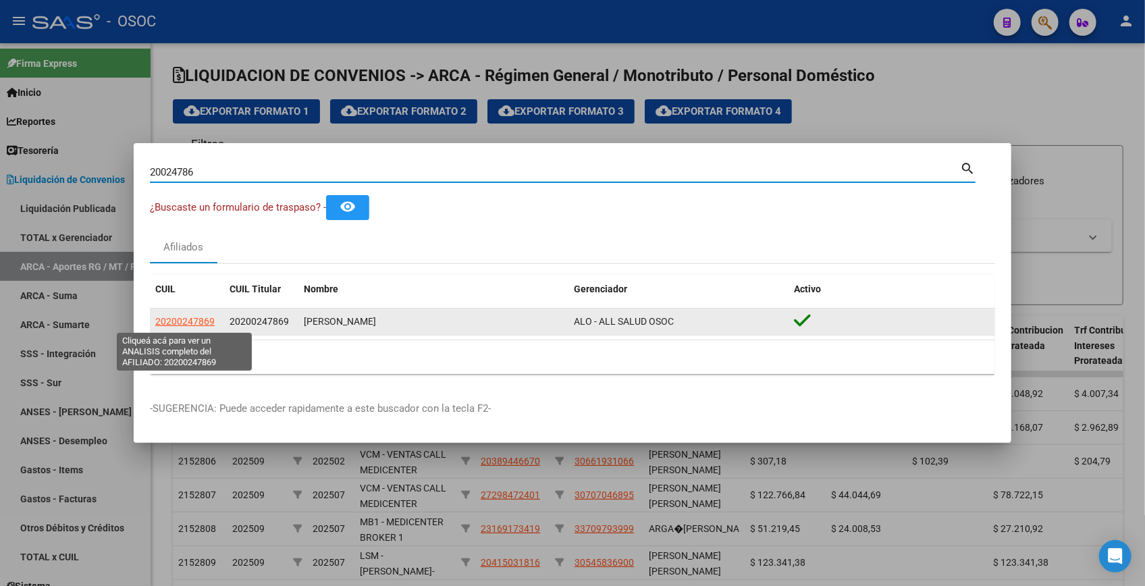
click at [186, 322] on span "20200247869" at bounding box center [184, 321] width 59 height 11
type textarea "20200247869"
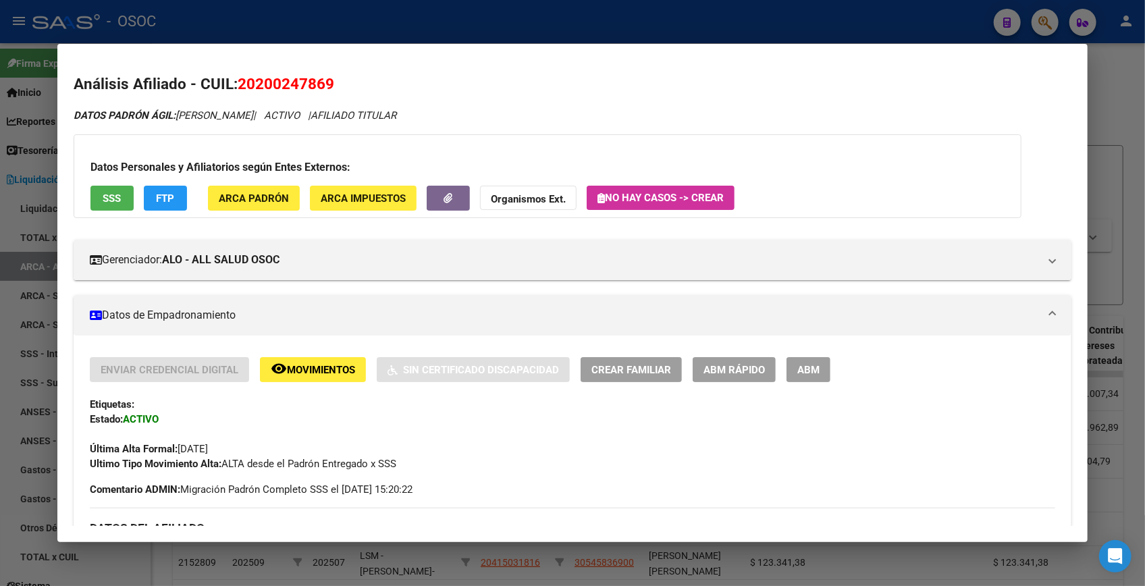
drag, startPoint x: 240, startPoint y: 83, endPoint x: 344, endPoint y: 84, distance: 103.3
click at [344, 84] on h2 "Análisis Afiliado - CUIL: 20200247869" at bounding box center [573, 84] width 998 height 23
copy span "20200247869"
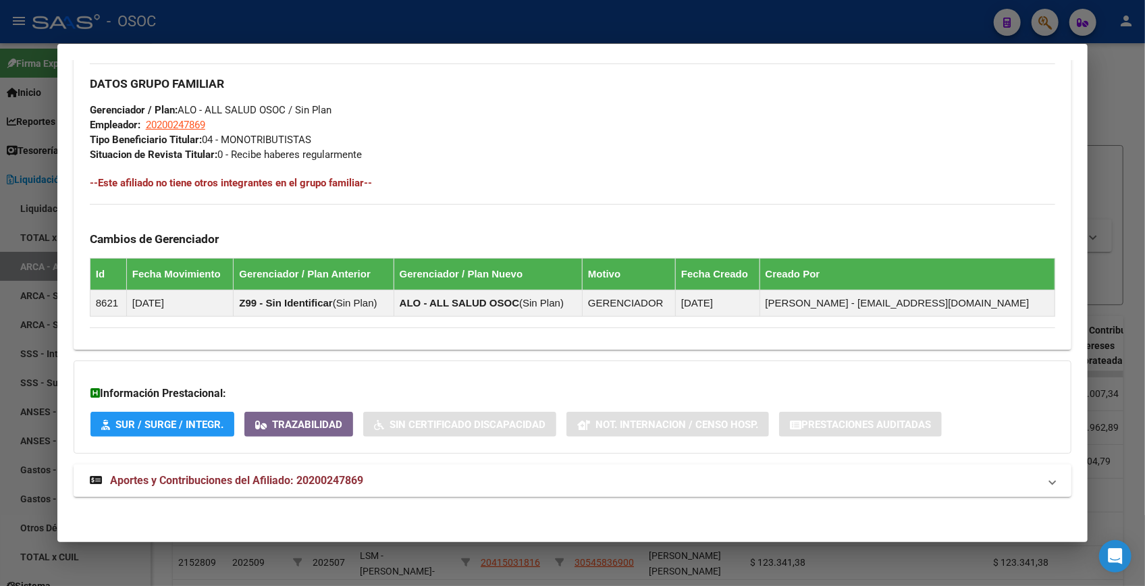
click at [473, 473] on mat-panel-title "Aportes y Contribuciones del Afiliado: 20200247869" at bounding box center [564, 481] width 949 height 16
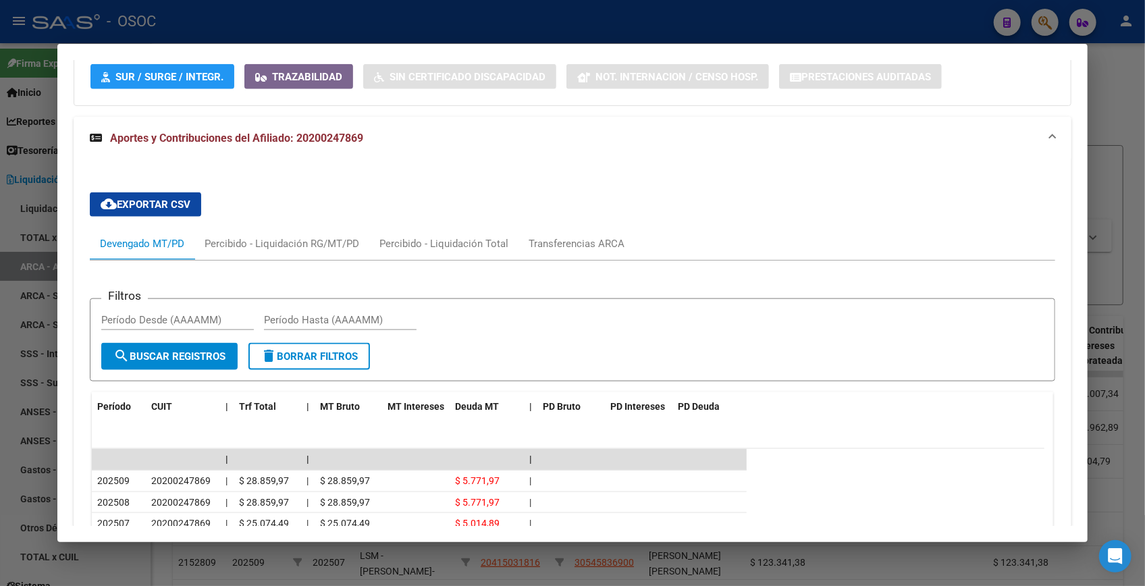
scroll to position [1248, 0]
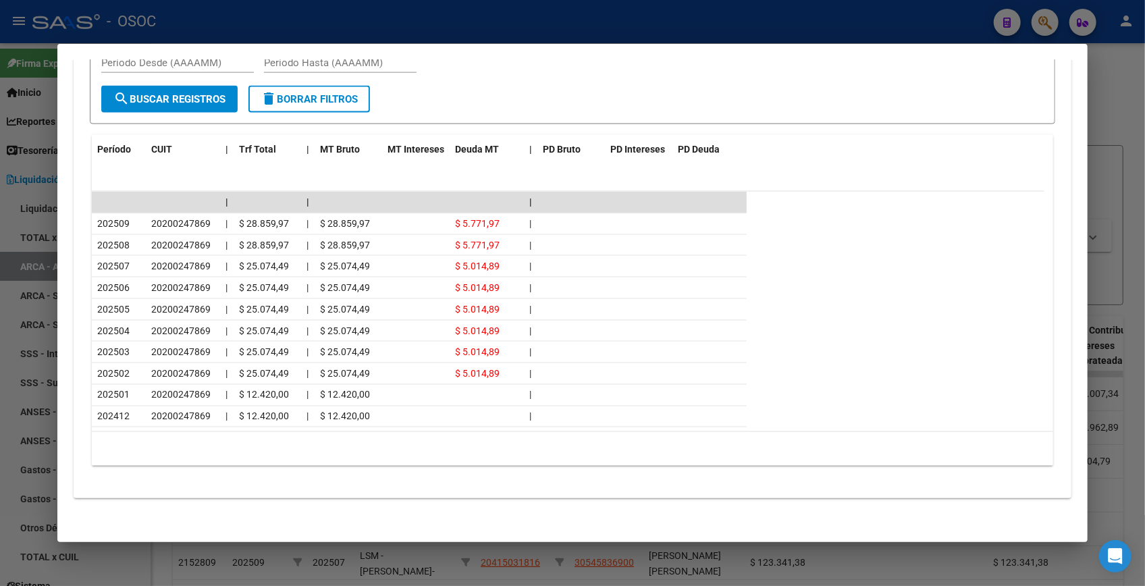
click at [1114, 97] on div at bounding box center [572, 293] width 1145 height 586
drag, startPoint x: 1114, startPoint y: 97, endPoint x: 1053, endPoint y: 24, distance: 95.4
click at [1113, 95] on div at bounding box center [572, 293] width 1145 height 586
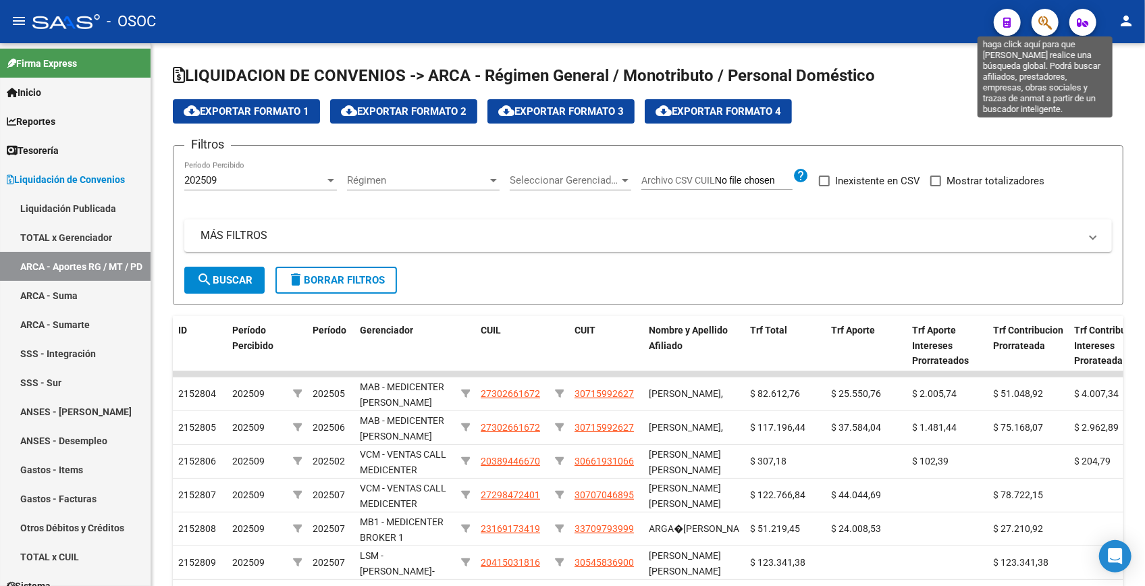
click at [1043, 15] on icon "button" at bounding box center [1045, 23] width 14 height 16
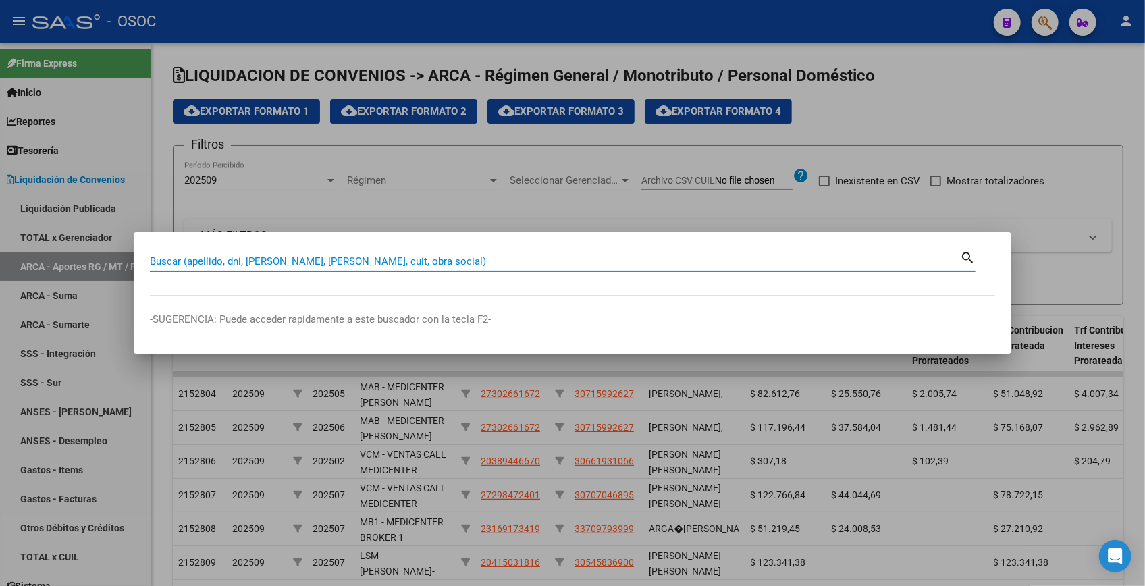
paste input "18078080"
type input "18078080"
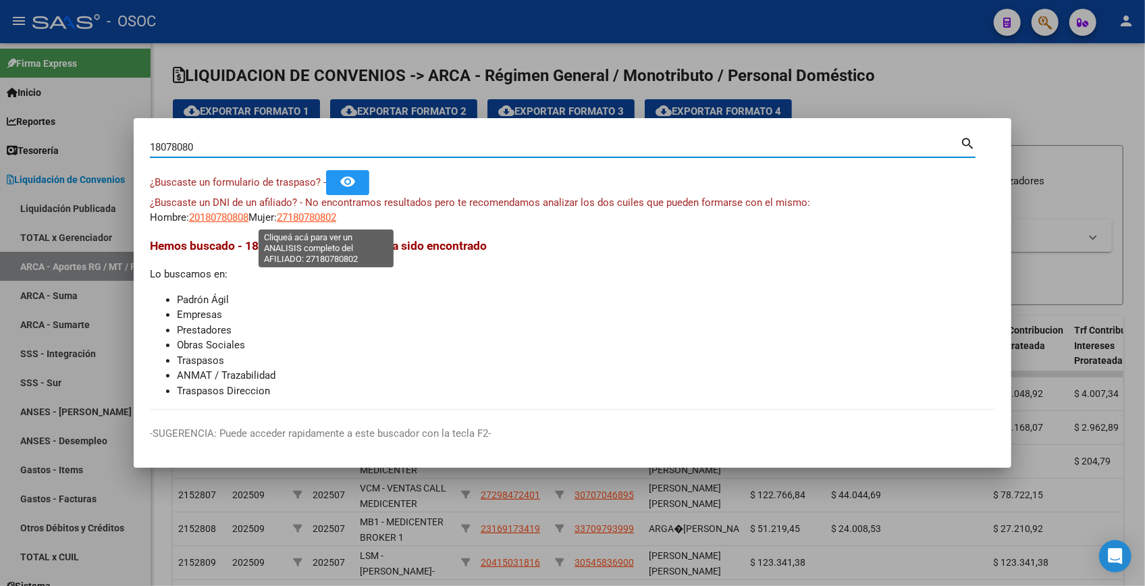
click at [327, 217] on span "27180780802" at bounding box center [306, 217] width 59 height 12
type textarea "27180780802"
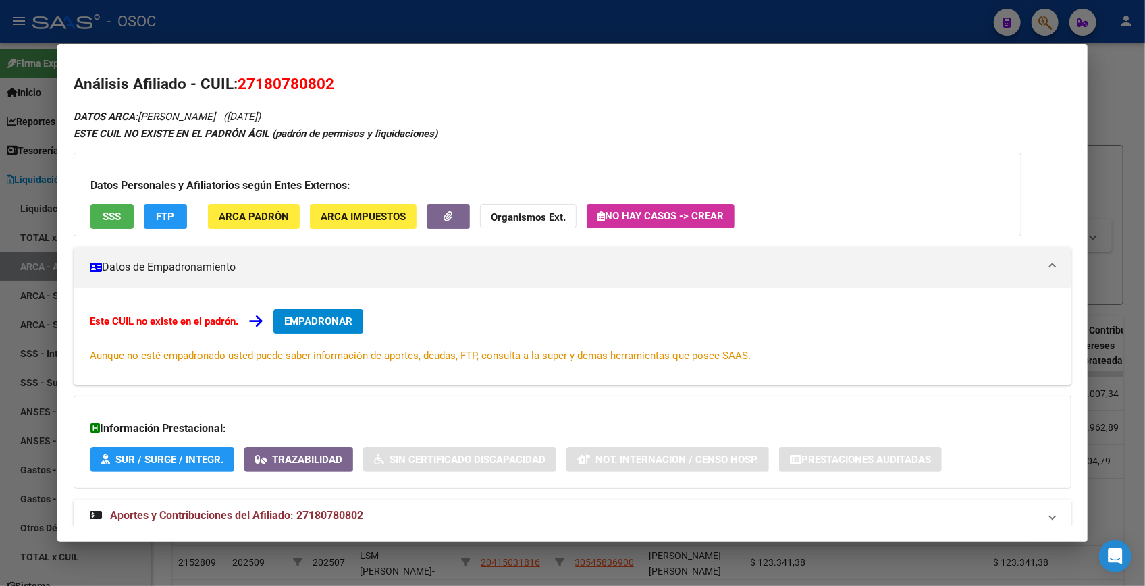
drag, startPoint x: 236, startPoint y: 82, endPoint x: 345, endPoint y: 80, distance: 108.7
click at [345, 80] on h2 "Análisis Afiliado - CUIL: 27180780802" at bounding box center [573, 84] width 998 height 23
click at [737, 22] on div at bounding box center [572, 293] width 1145 height 586
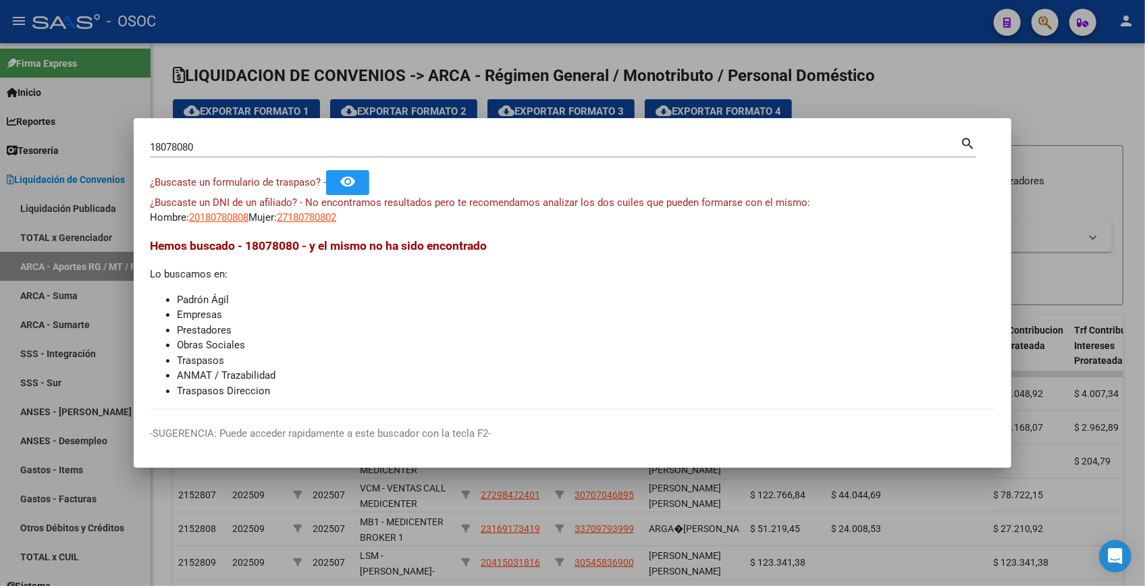
click at [737, 22] on div at bounding box center [572, 293] width 1145 height 586
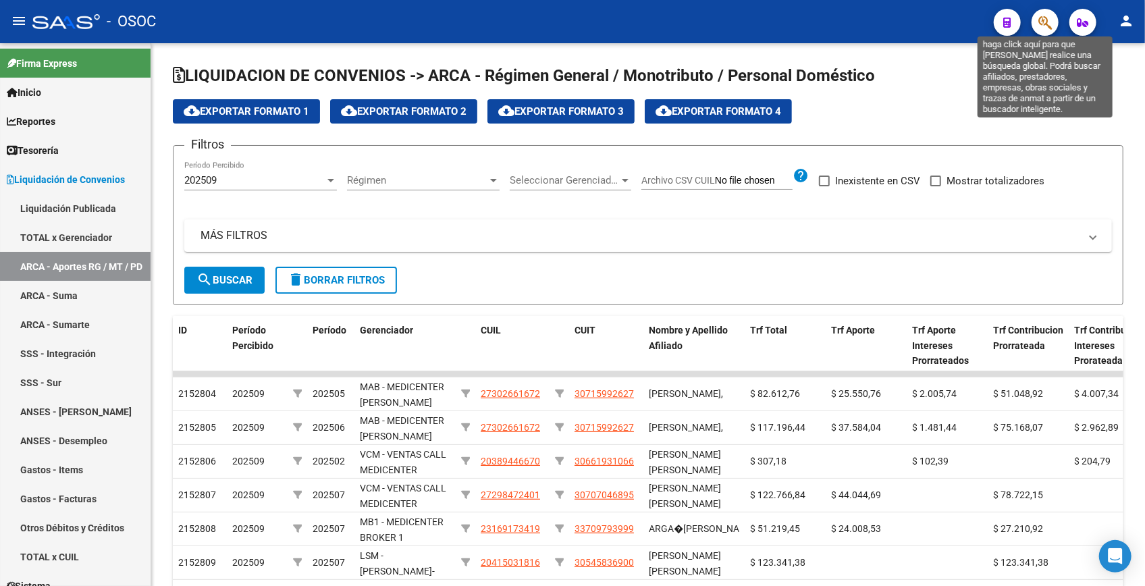
click at [1052, 18] on icon "button" at bounding box center [1045, 23] width 14 height 16
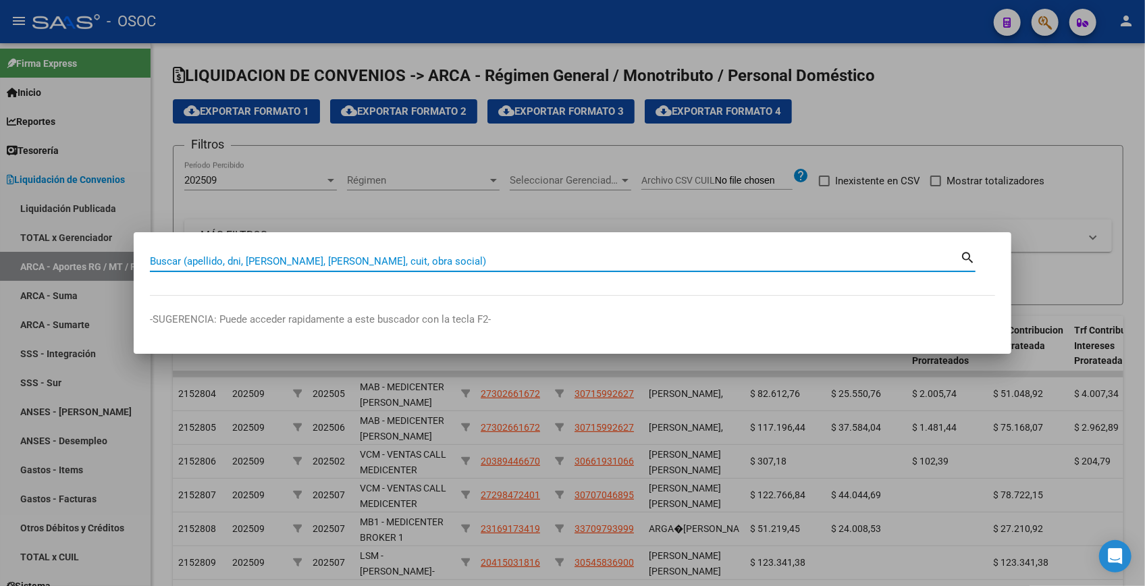
paste input "22383642"
type input "22383642"
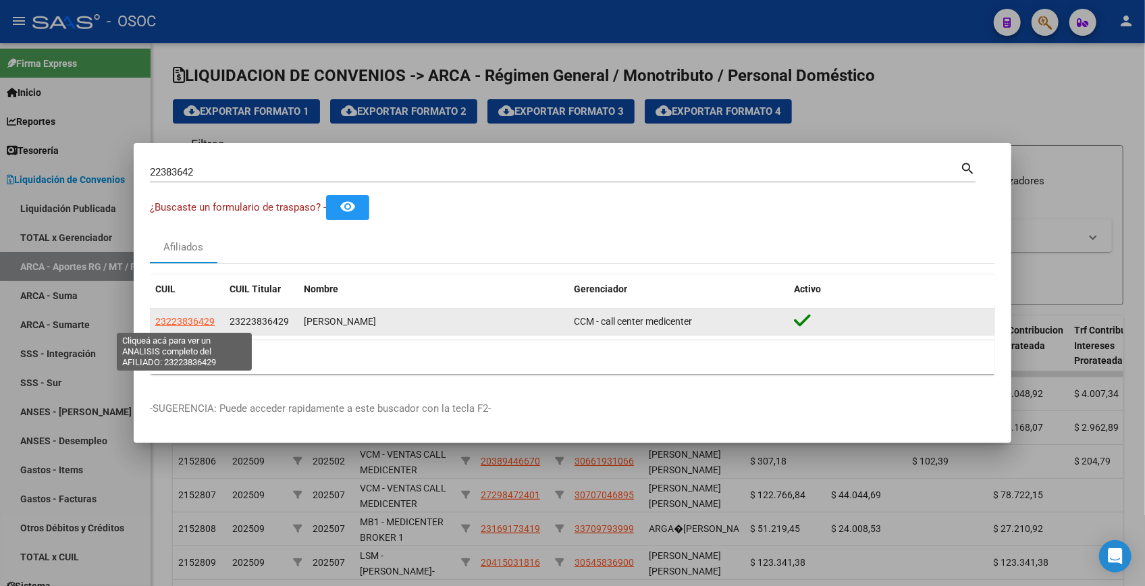
click at [179, 323] on span "23223836429" at bounding box center [184, 321] width 59 height 11
type textarea "23223836429"
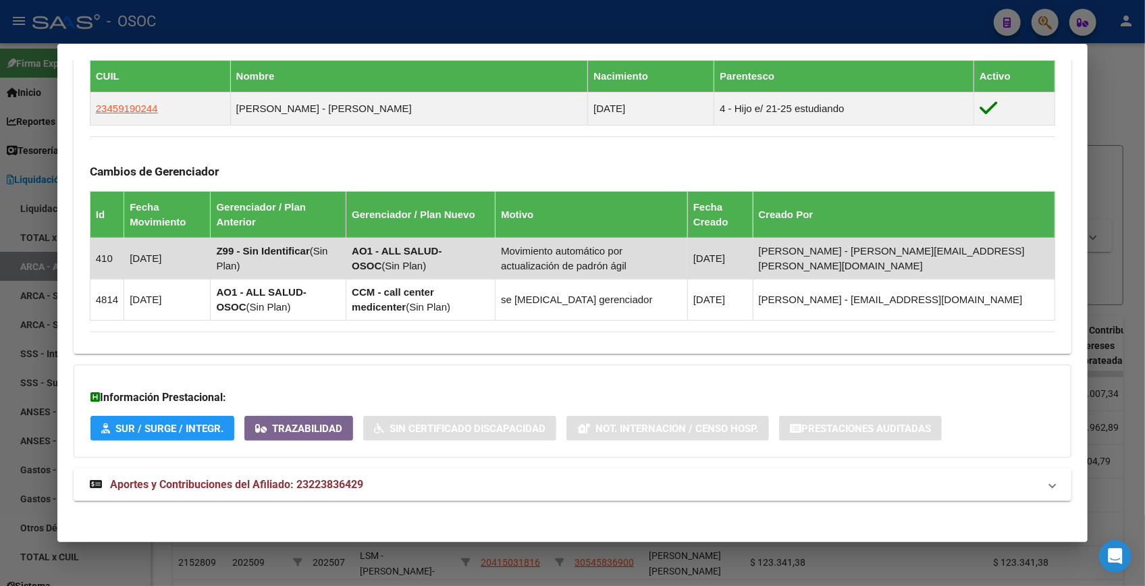
scroll to position [774, 0]
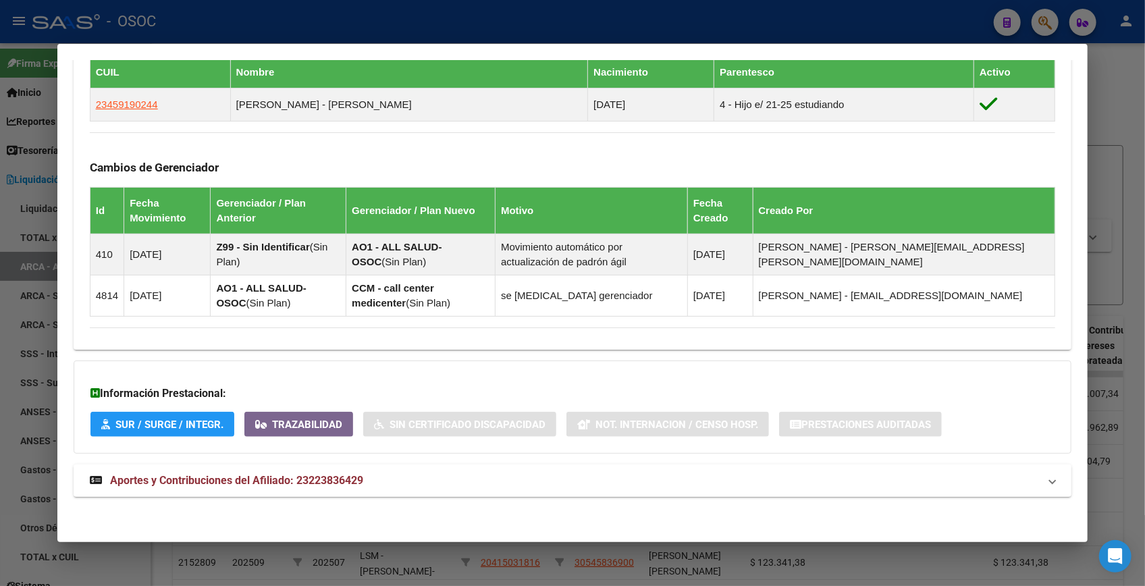
click at [393, 489] on mat-expansion-panel-header "Aportes y Contribuciones del Afiliado: 23223836429" at bounding box center [573, 481] width 998 height 32
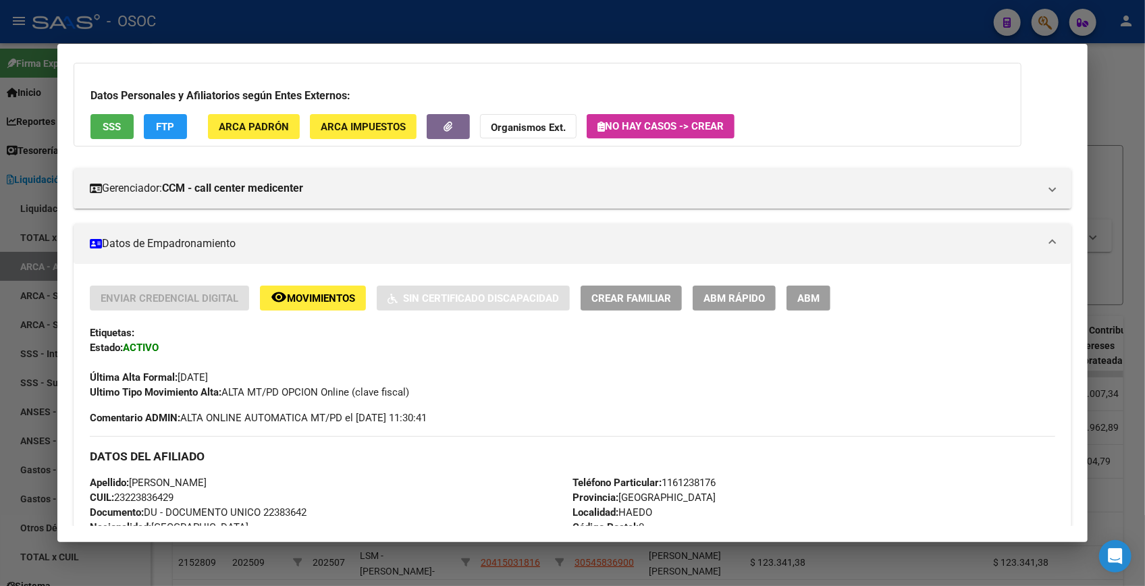
scroll to position [0, 0]
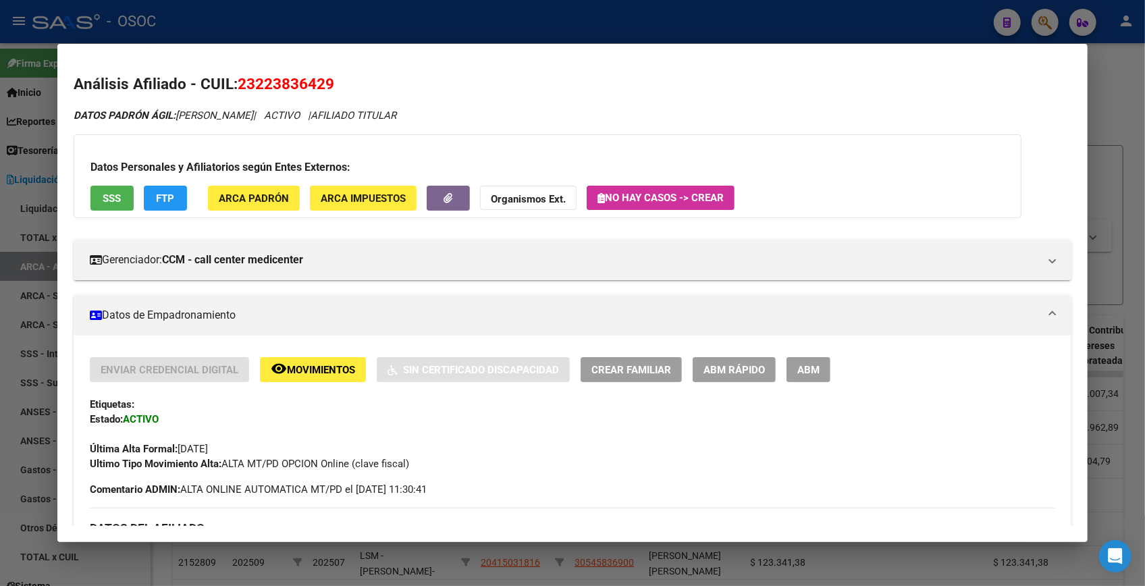
drag, startPoint x: 238, startPoint y: 84, endPoint x: 334, endPoint y: 88, distance: 96.0
click at [334, 88] on h2 "Análisis Afiliado - CUIL: 23223836429" at bounding box center [573, 84] width 998 height 23
copy span "23223836429"
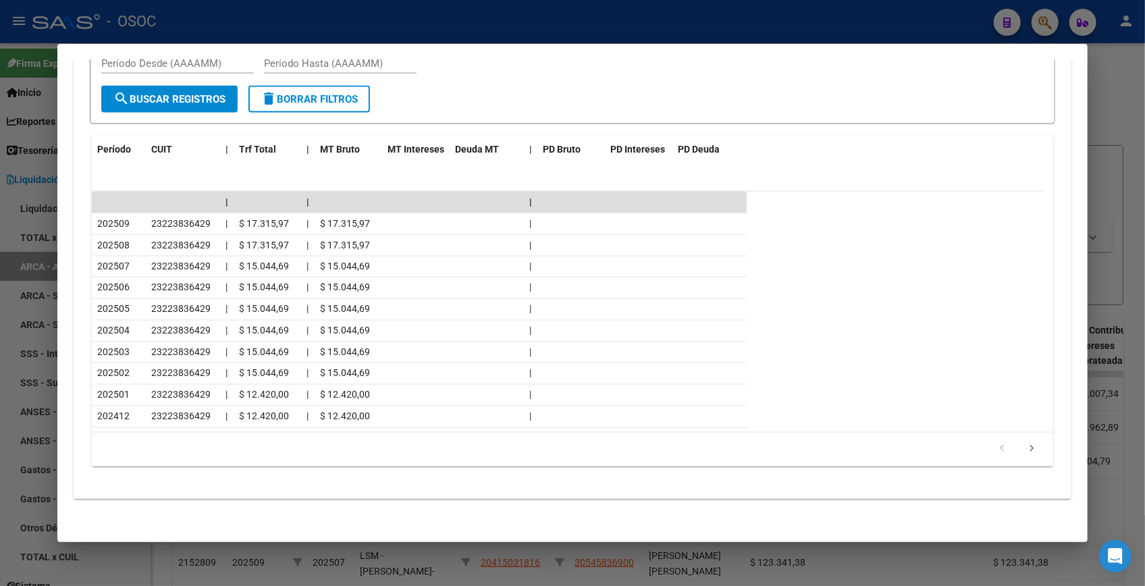
scroll to position [1195, 0]
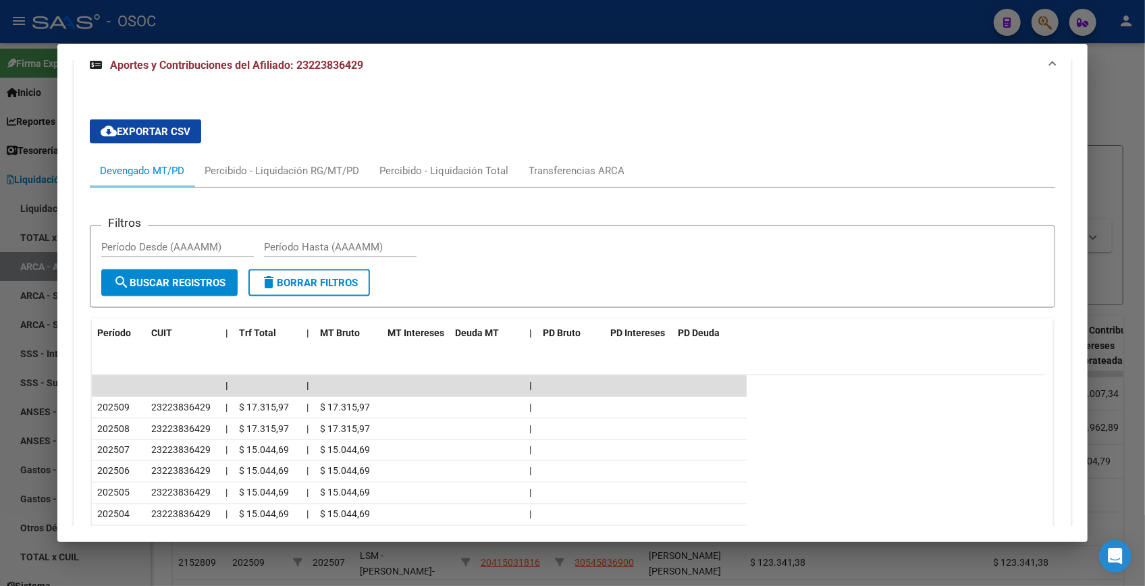
click at [1101, 93] on div at bounding box center [572, 293] width 1145 height 586
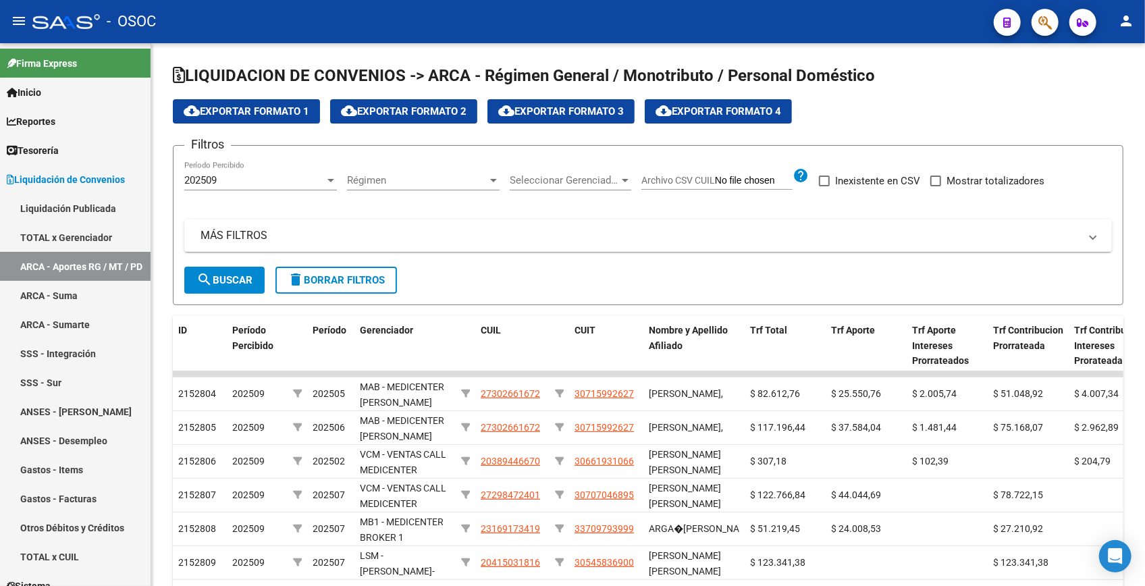
click at [1038, 20] on icon "button" at bounding box center [1045, 23] width 14 height 16
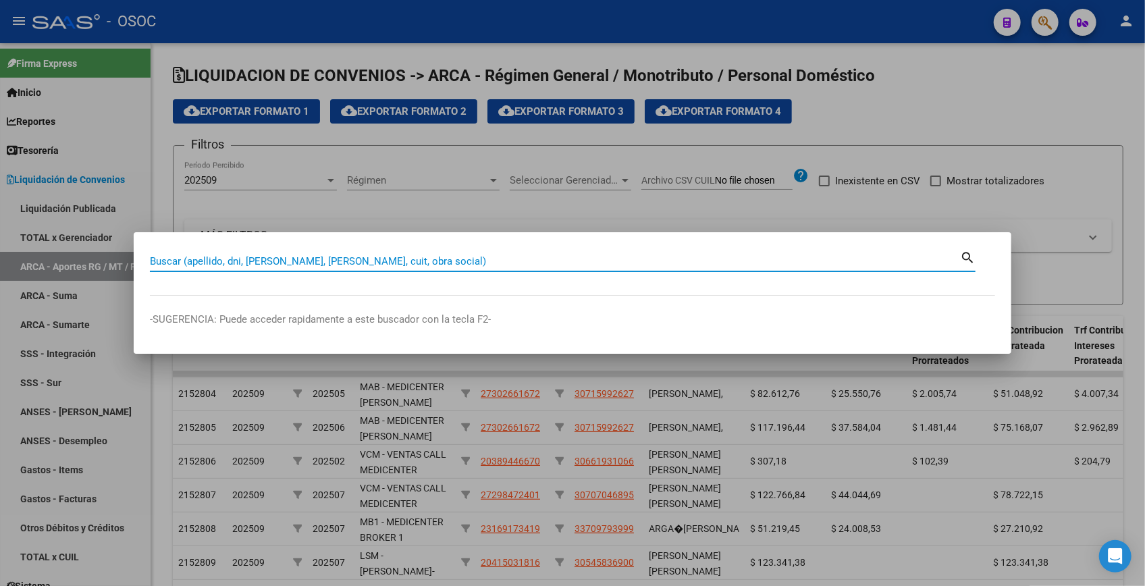
click at [518, 261] on input "Buscar (apellido, dni, [PERSON_NAME], [PERSON_NAME], cuit, obra social)" at bounding box center [555, 261] width 810 height 12
click at [347, 258] on input "Buscar (apellido, dni, [PERSON_NAME], [PERSON_NAME], cuit, obra social)" at bounding box center [555, 261] width 810 height 12
click at [404, 259] on input "Buscar (apellido, dni, [PERSON_NAME], [PERSON_NAME], cuit, obra social)" at bounding box center [555, 261] width 810 height 12
paste input "18113523"
type input "18113523"
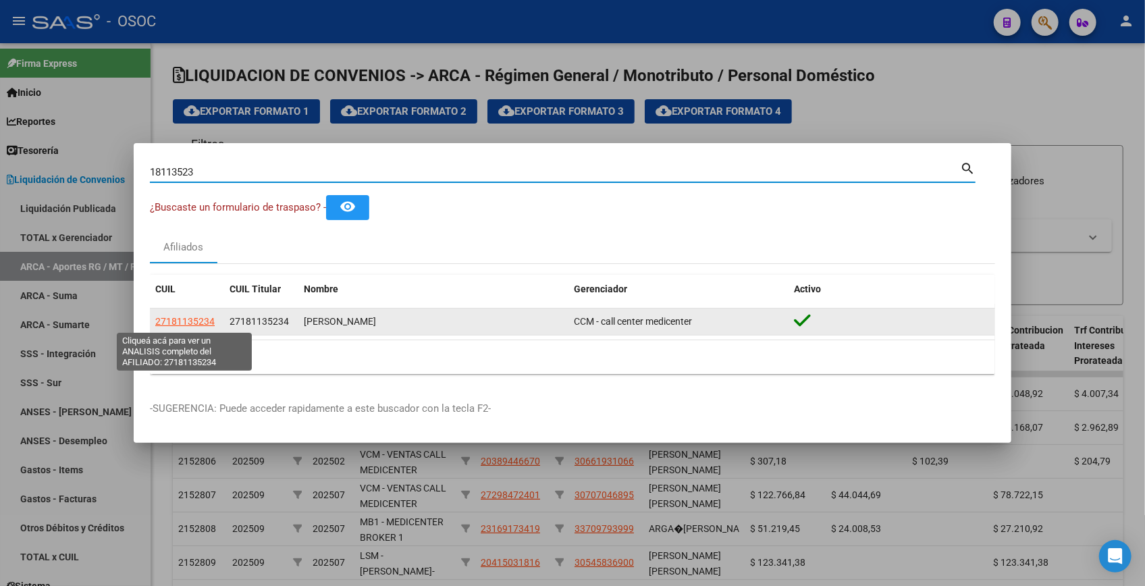
click at [208, 322] on span "27181135234" at bounding box center [184, 321] width 59 height 11
type textarea "27181135234"
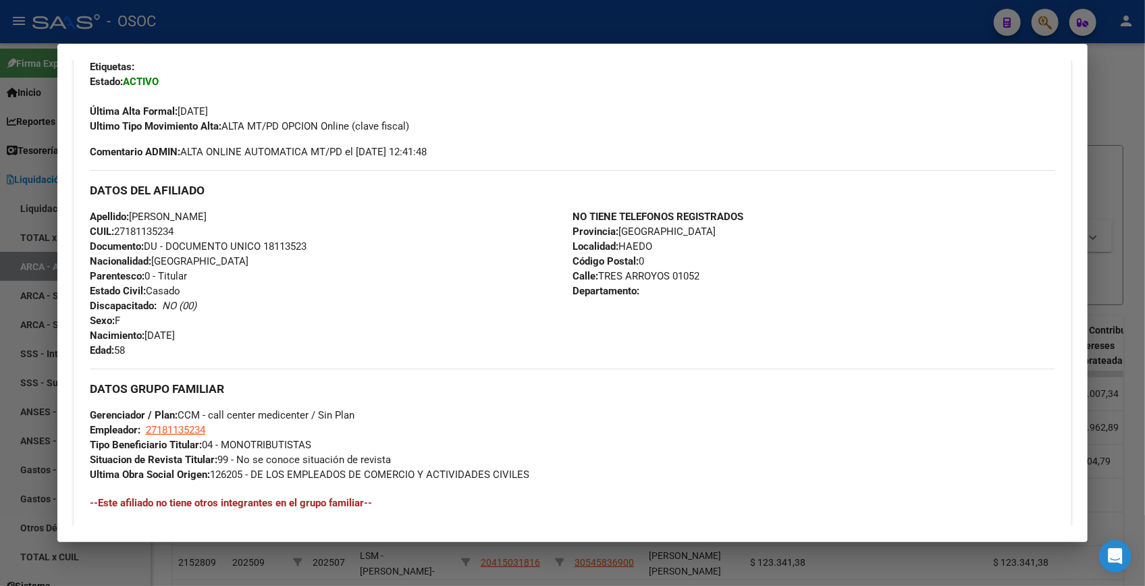
scroll to position [574, 0]
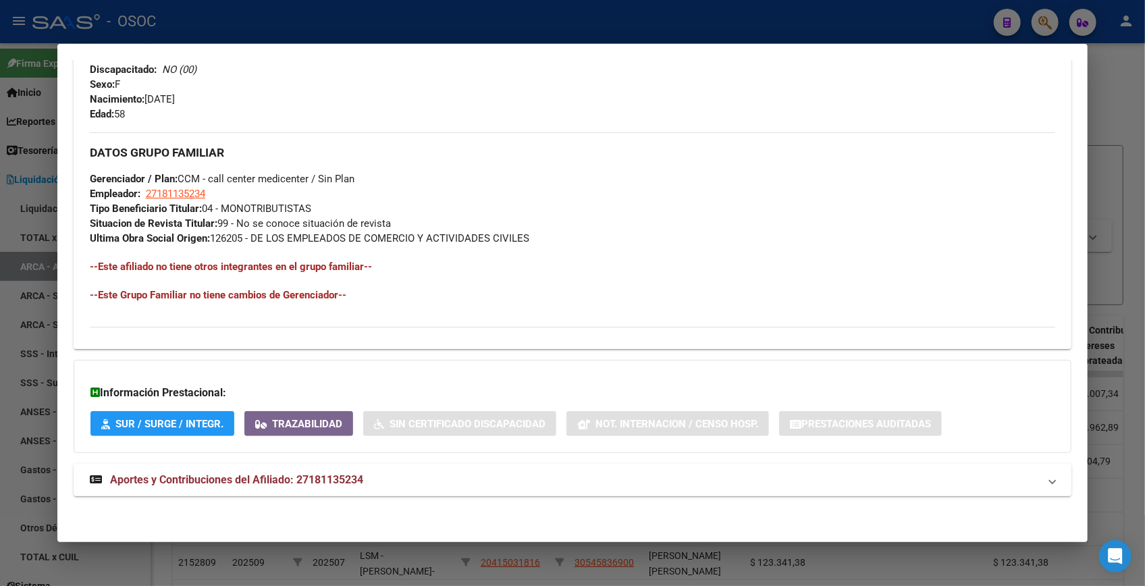
click at [383, 484] on mat-panel-title "Aportes y Contribuciones del Afiliado: 27181135234" at bounding box center [564, 480] width 949 height 16
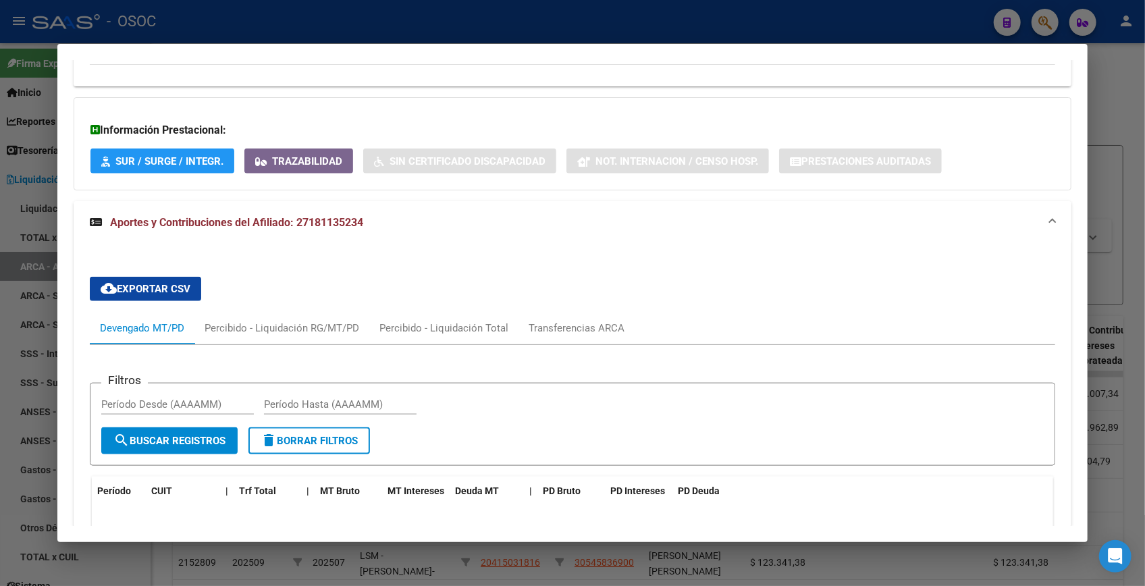
scroll to position [1050, 0]
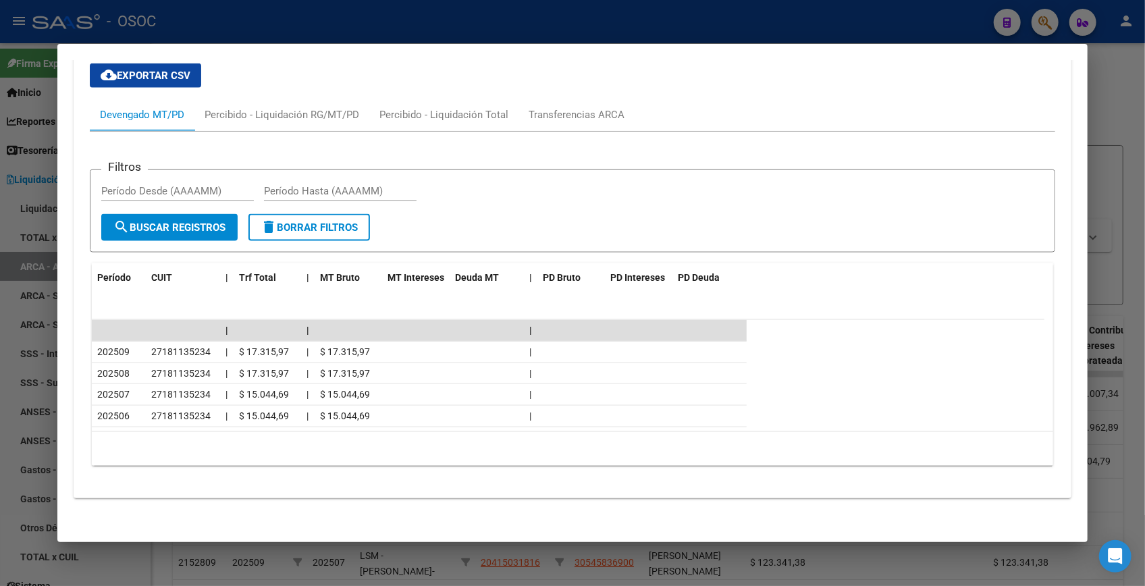
click at [1101, 111] on div at bounding box center [572, 293] width 1145 height 586
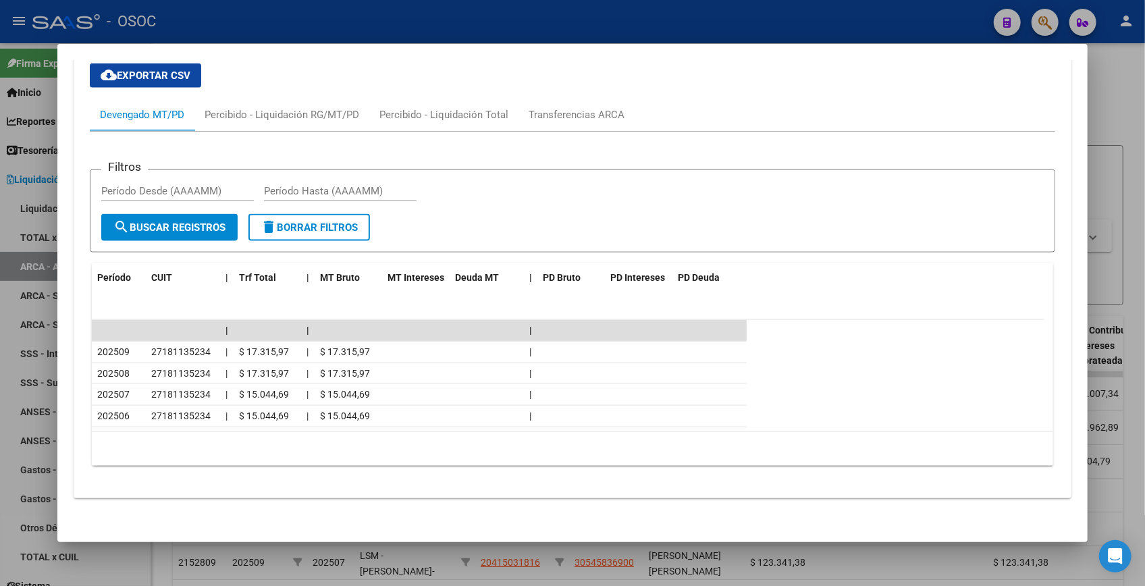
click at [1101, 111] on div at bounding box center [572, 293] width 1145 height 586
click at [1101, 111] on div "cloud_download Exportar Formato 1 cloud_download Exportar Formato 2 cloud_downl…" at bounding box center [648, 111] width 951 height 24
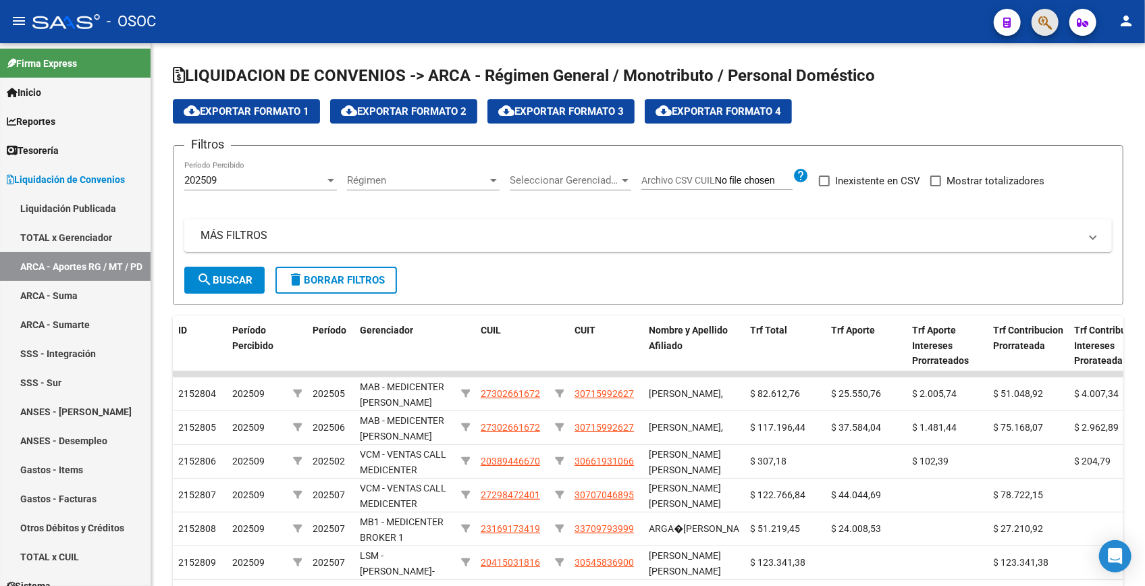
click at [1034, 16] on button "button" at bounding box center [1045, 22] width 27 height 27
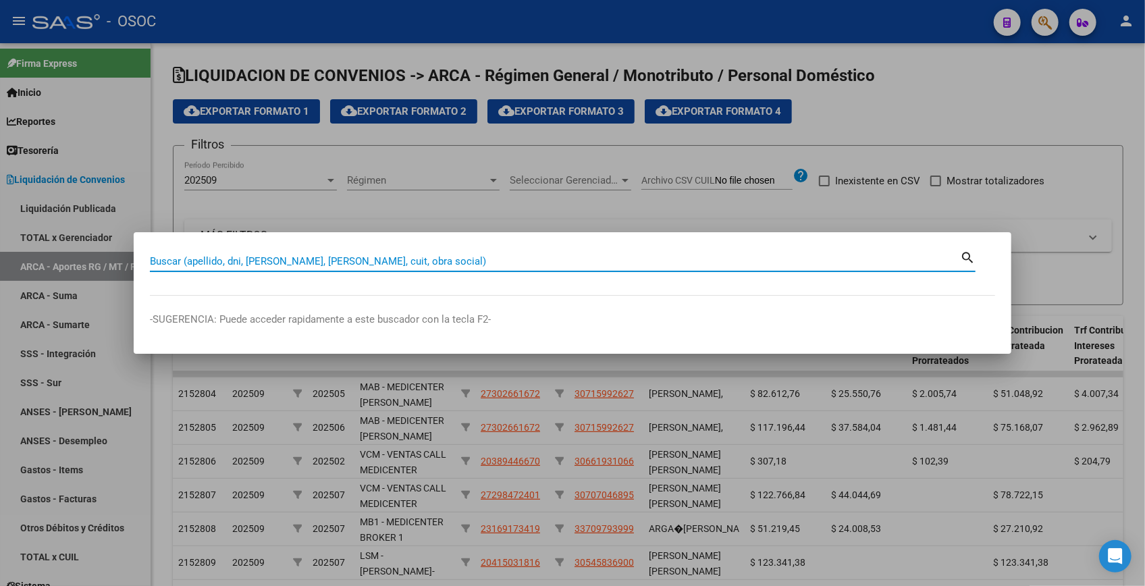
paste input "25965911"
type input "25965911"
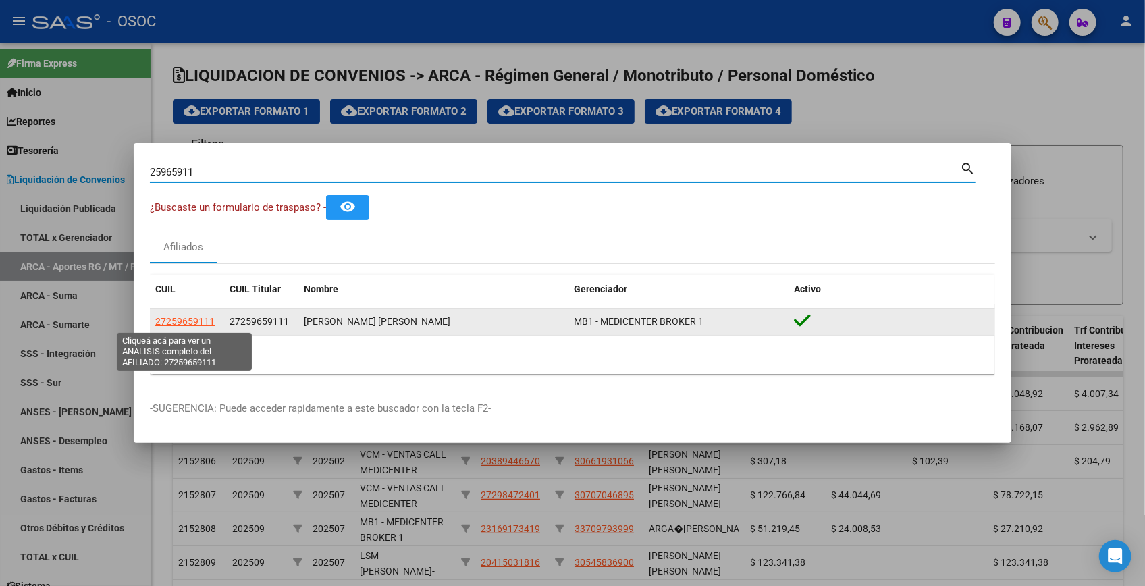
click at [192, 322] on span "27259659111" at bounding box center [184, 321] width 59 height 11
type textarea "27259659111"
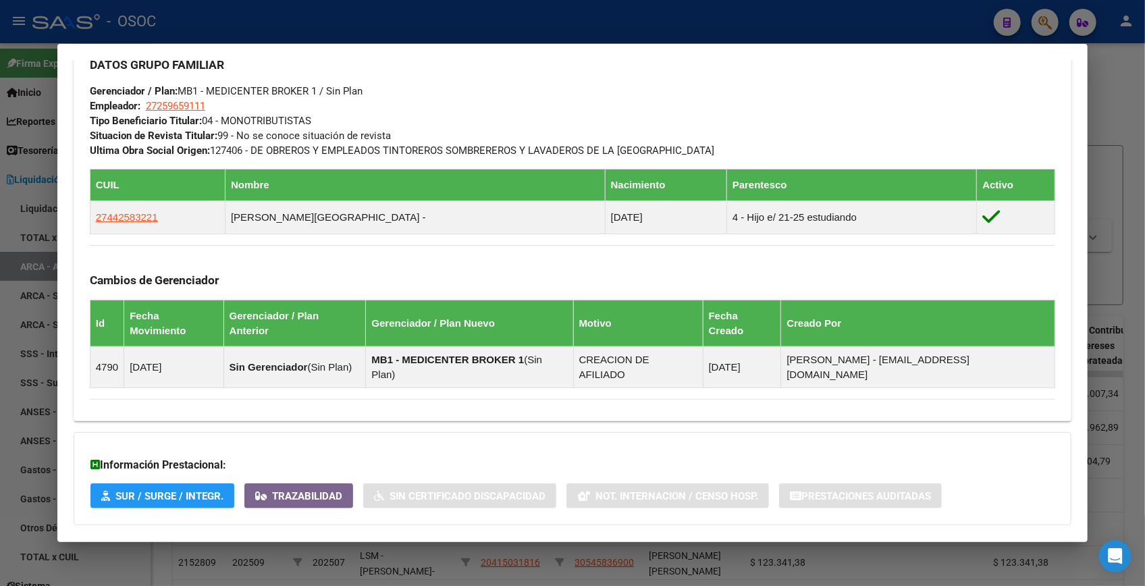
scroll to position [703, 0]
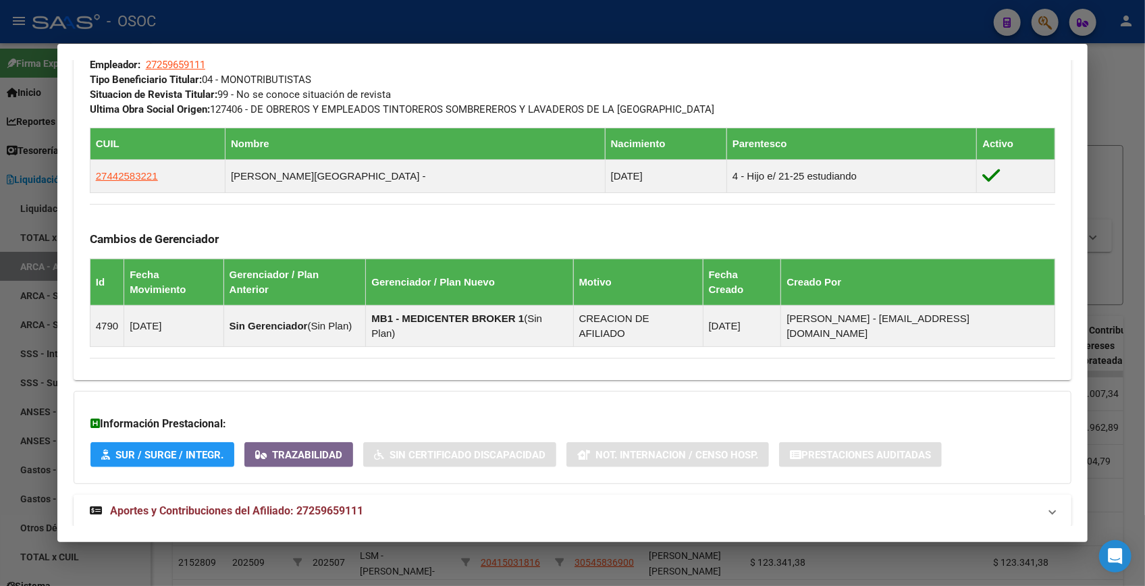
click at [363, 495] on mat-expansion-panel-header "Aportes y Contribuciones del Afiliado: 27259659111" at bounding box center [573, 511] width 998 height 32
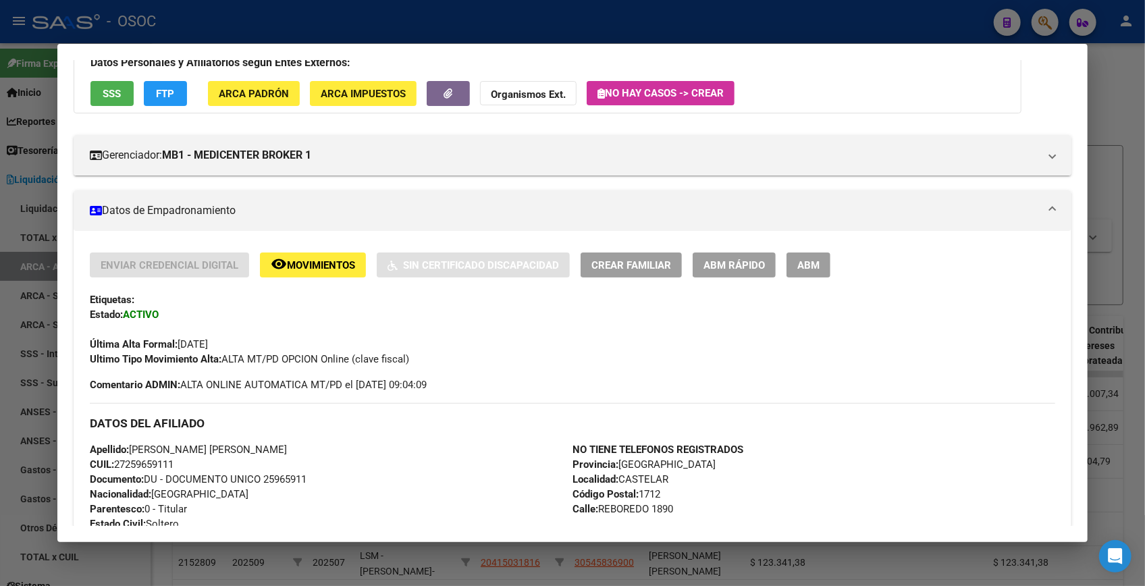
scroll to position [0, 0]
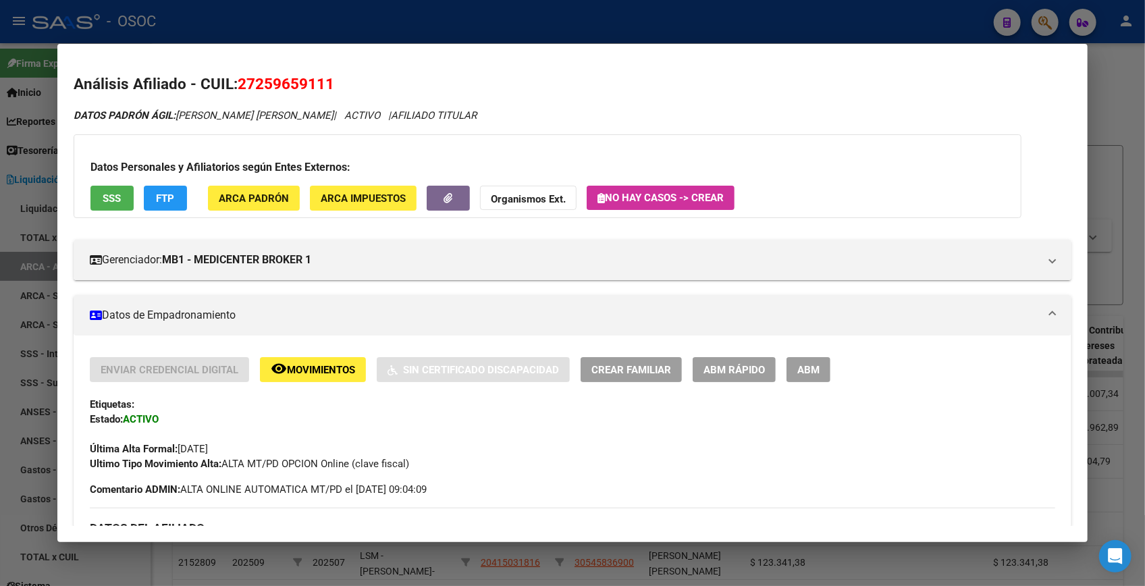
drag, startPoint x: 237, startPoint y: 87, endPoint x: 334, endPoint y: 84, distance: 96.6
click at [334, 84] on h2 "Análisis Afiliado - CUIL: 27259659111" at bounding box center [573, 84] width 998 height 23
copy span "27259659111"
click at [552, 19] on div at bounding box center [572, 293] width 1145 height 586
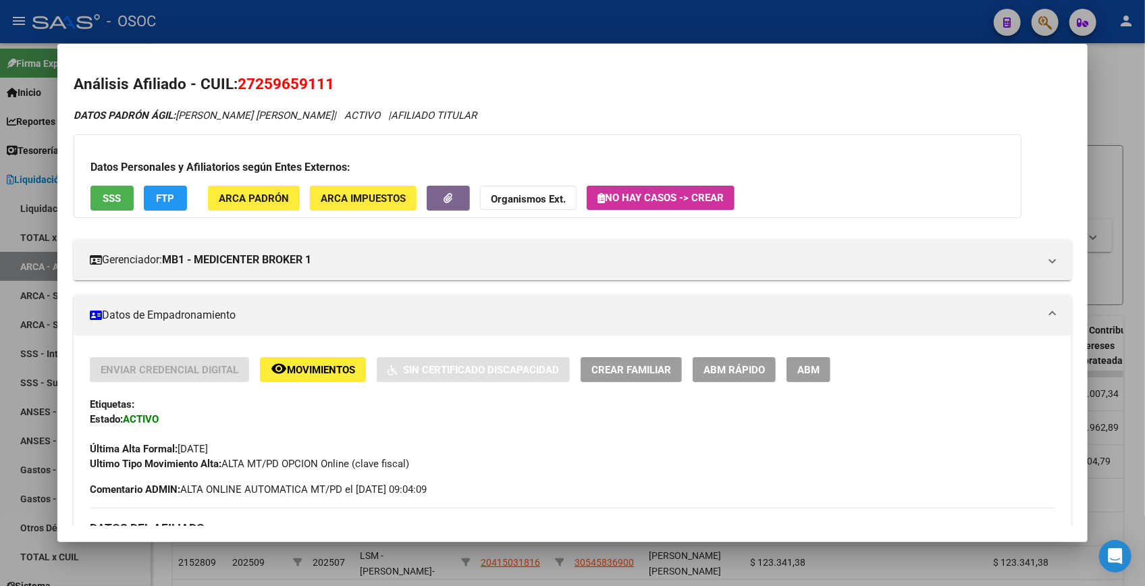
click at [552, 19] on div at bounding box center [572, 293] width 1145 height 586
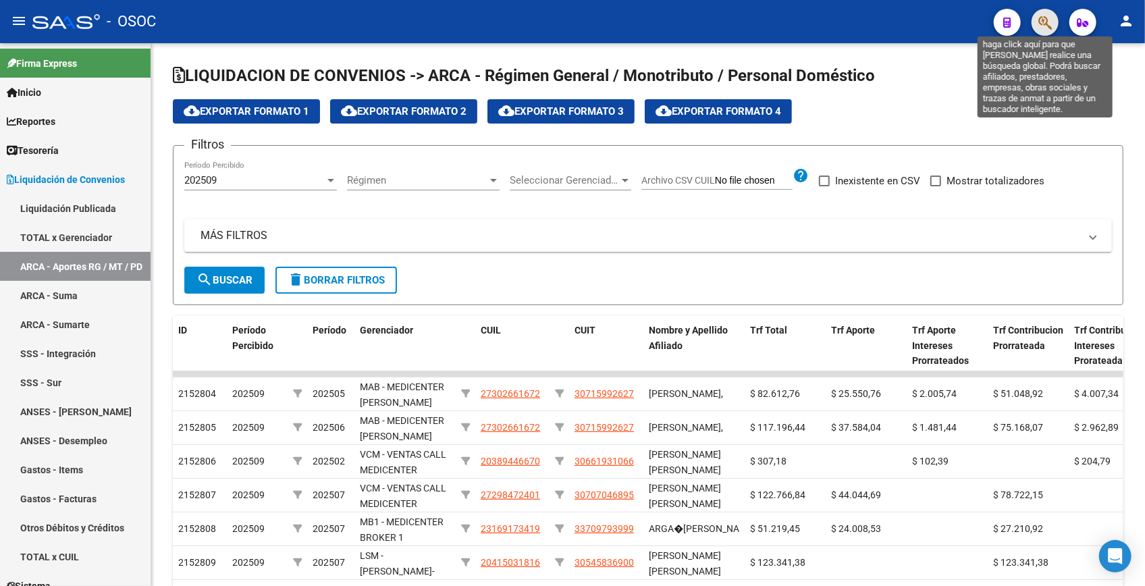
click at [1043, 18] on icon "button" at bounding box center [1045, 23] width 14 height 16
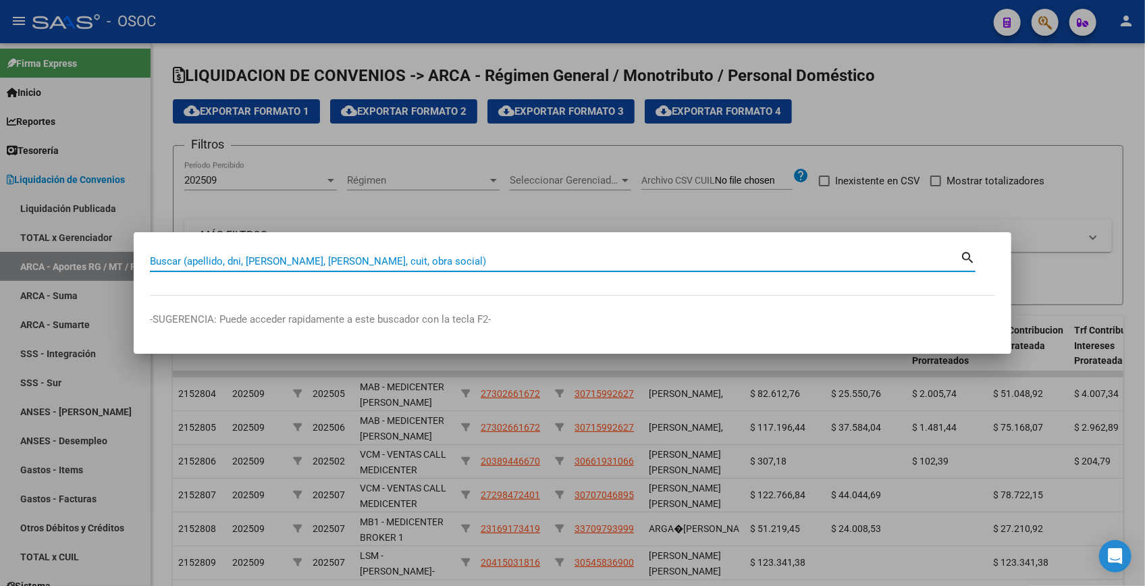
paste input "26096835"
type input "26096835"
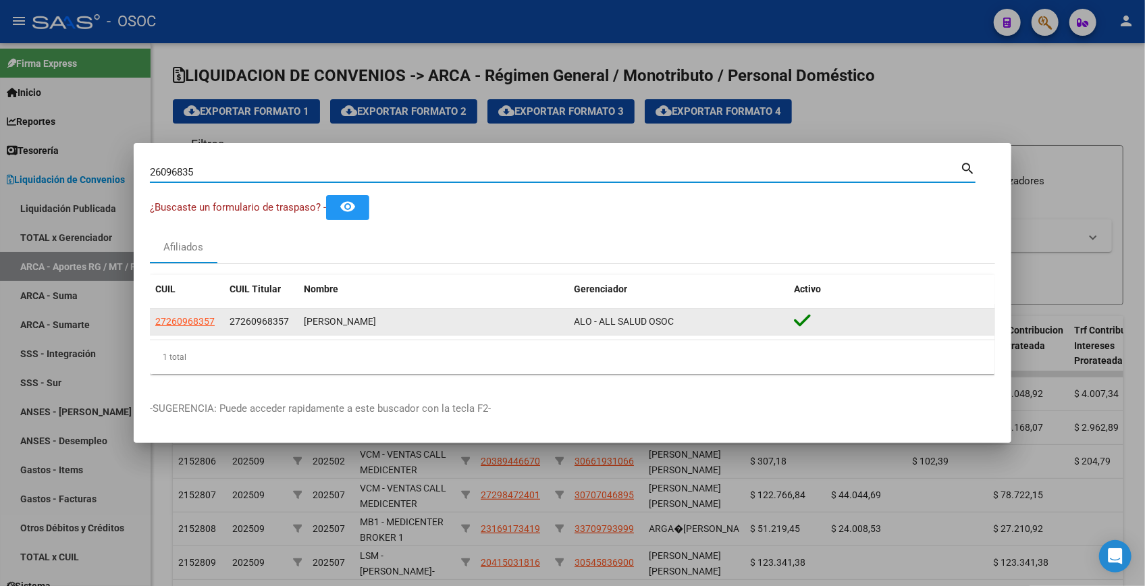
click at [386, 324] on div "GONZALEZ RAQUEL DESIREE" at bounding box center [433, 322] width 259 height 16
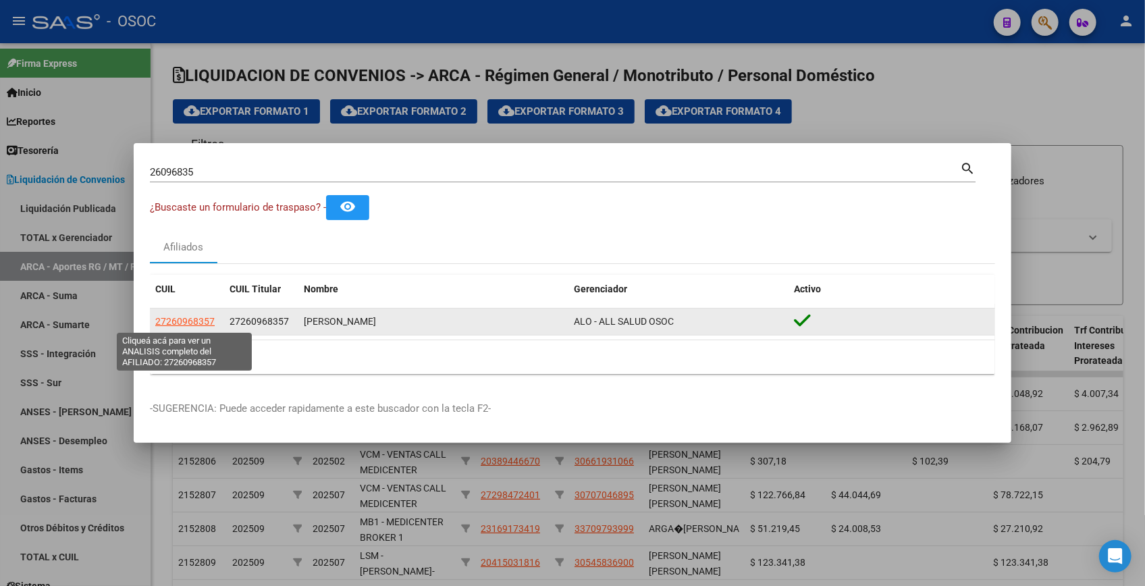
click at [177, 322] on span "27260968357" at bounding box center [184, 321] width 59 height 11
type textarea "27260968357"
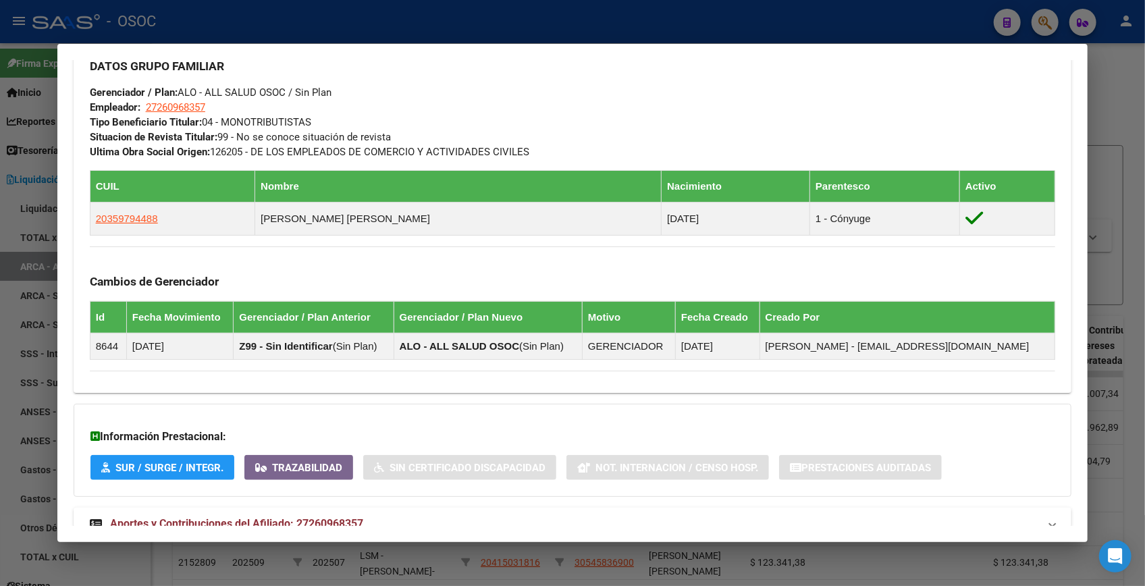
scroll to position [718, 0]
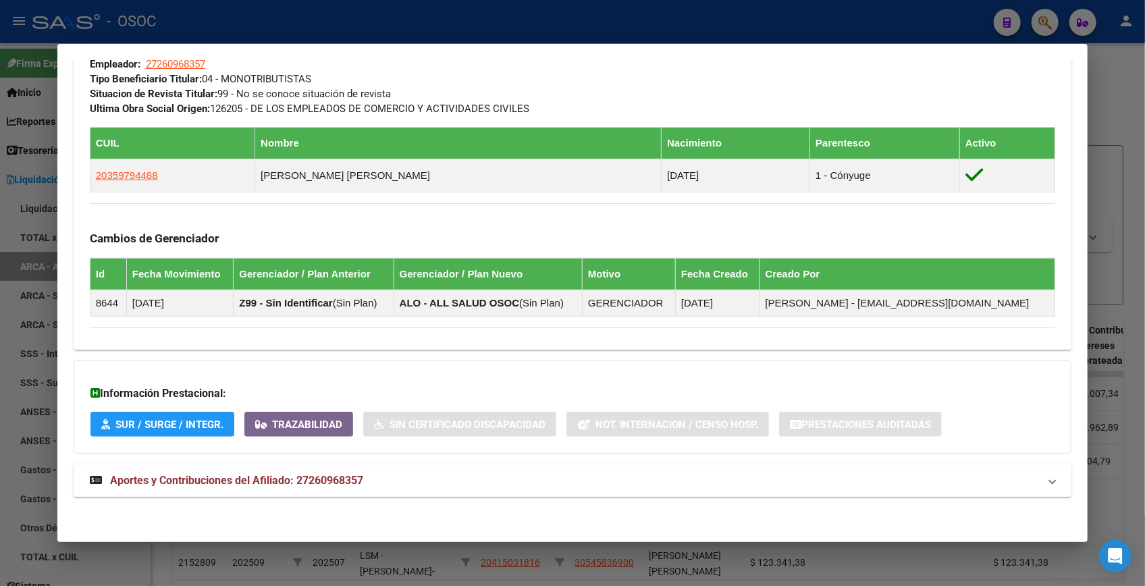
click at [317, 484] on span "Aportes y Contribuciones del Afiliado: 27260968357" at bounding box center [236, 480] width 253 height 13
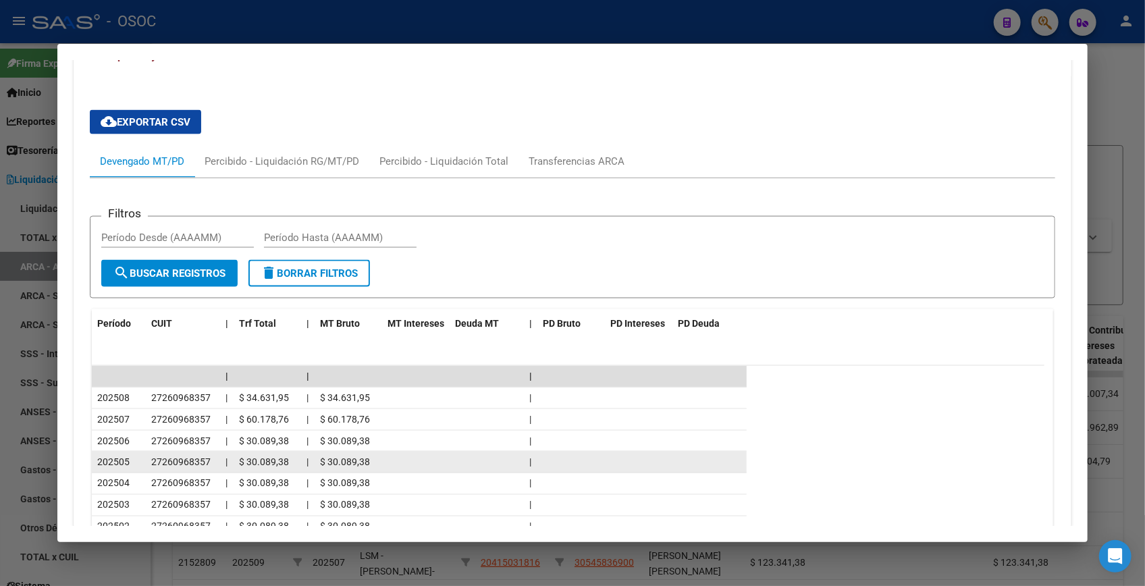
scroll to position [1323, 0]
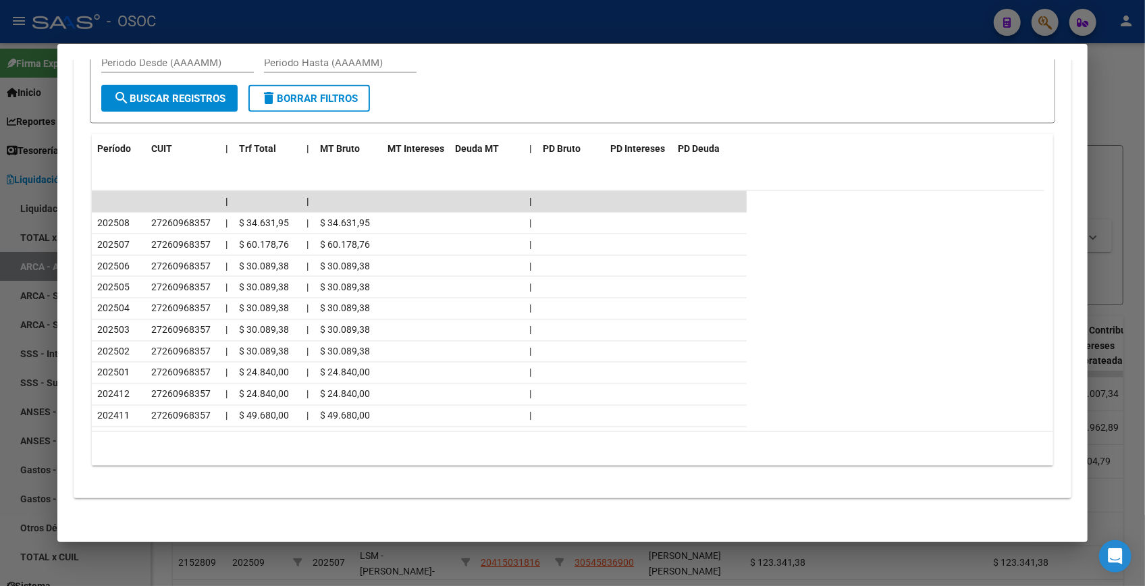
click at [845, 21] on div at bounding box center [572, 293] width 1145 height 586
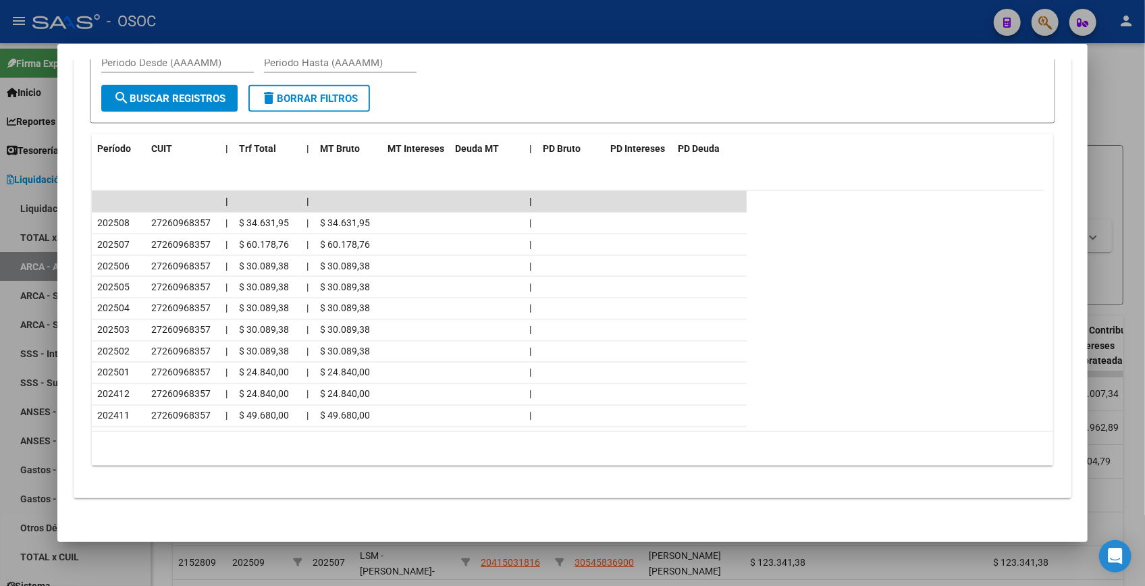
click at [845, 21] on div at bounding box center [572, 293] width 1145 height 586
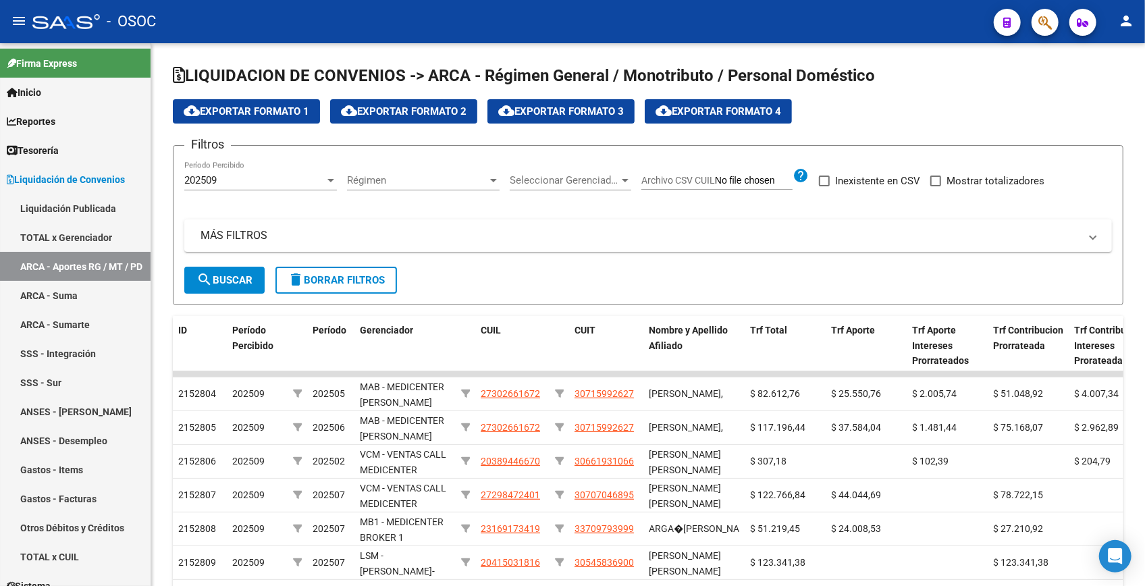
click at [1049, 14] on span "button" at bounding box center [1045, 23] width 14 height 28
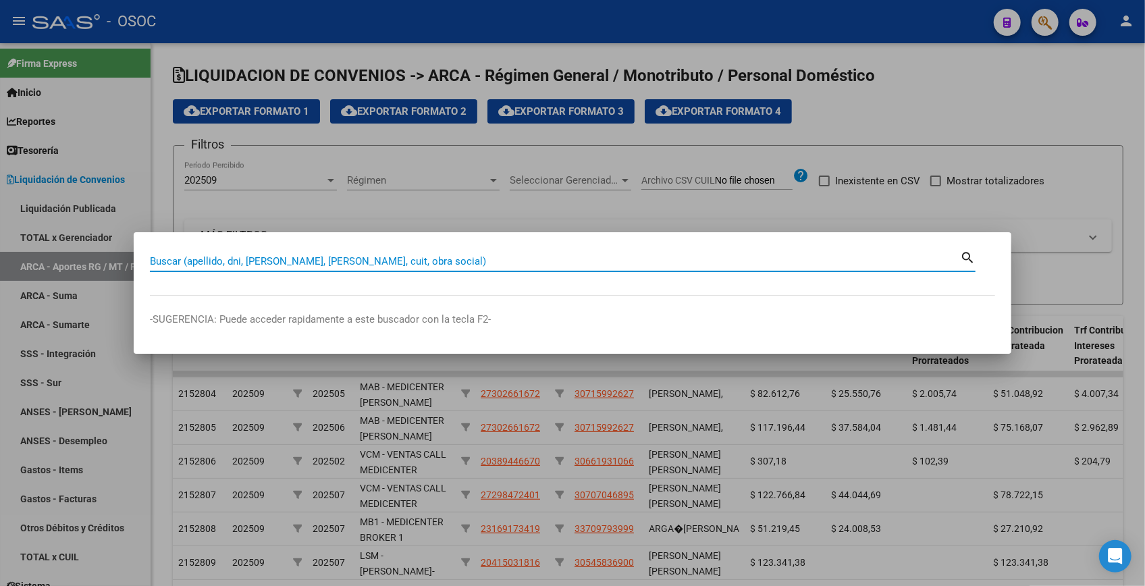
paste input "28785271"
type input "28785271"
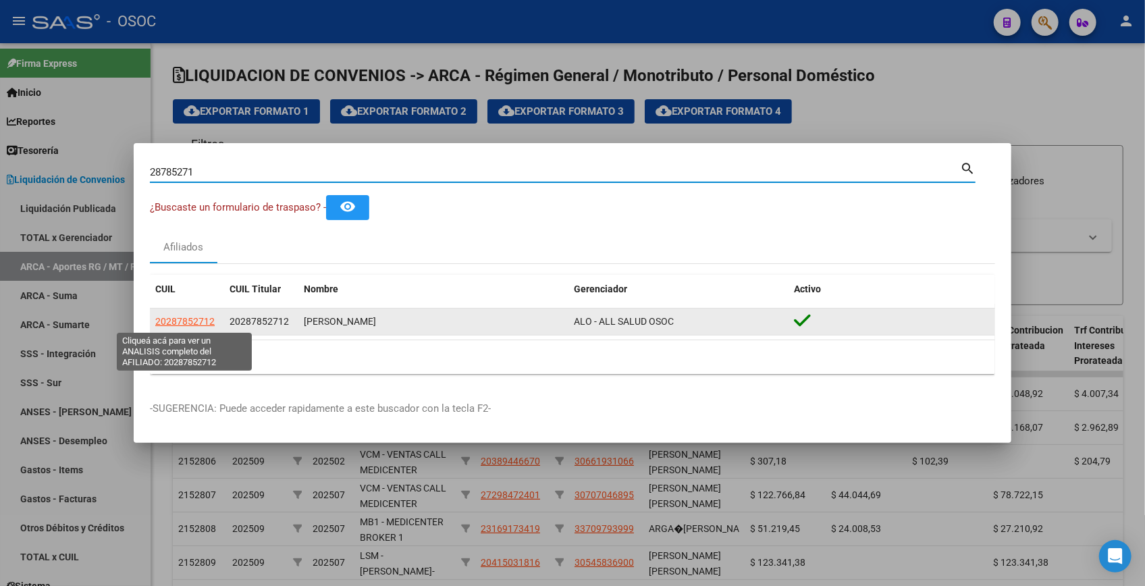
click at [190, 320] on span "20287852712" at bounding box center [184, 321] width 59 height 11
type textarea "20287852712"
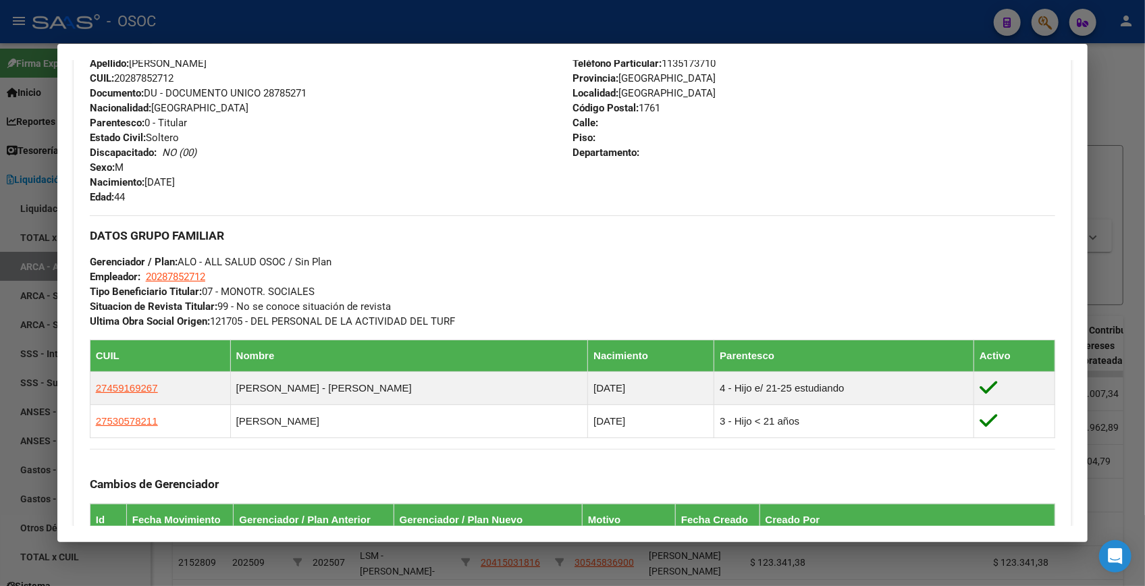
scroll to position [737, 0]
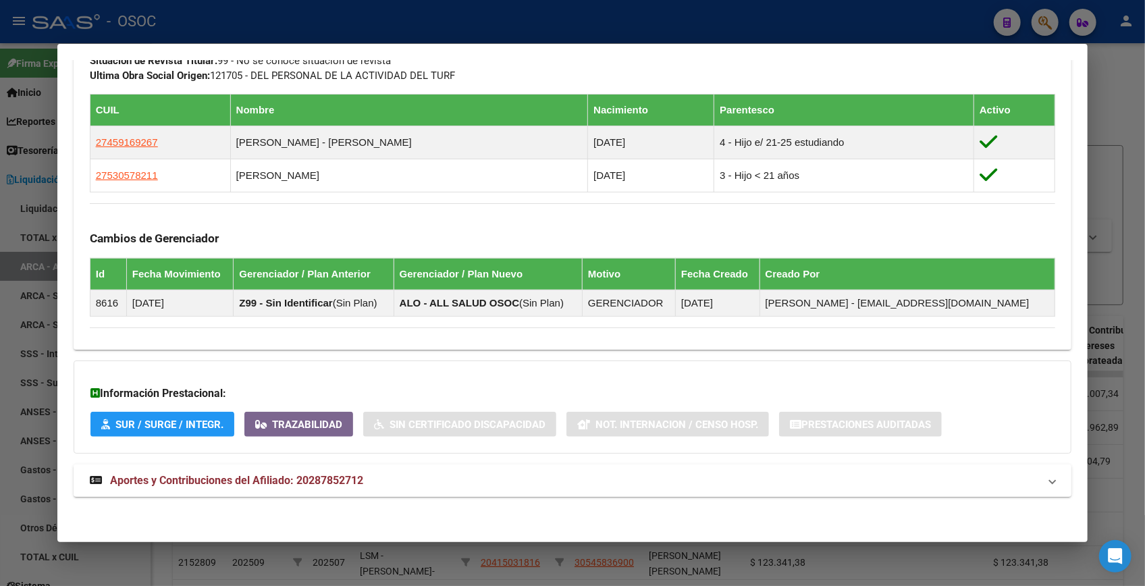
click at [334, 480] on span "Aportes y Contribuciones del Afiliado: 20287852712" at bounding box center [236, 480] width 253 height 13
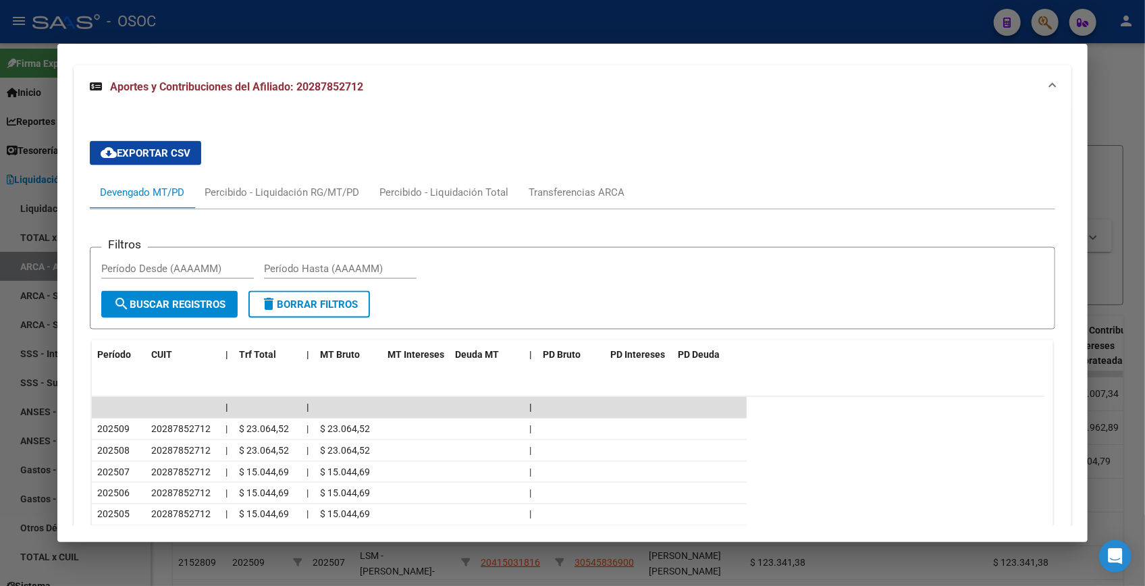
scroll to position [1342, 0]
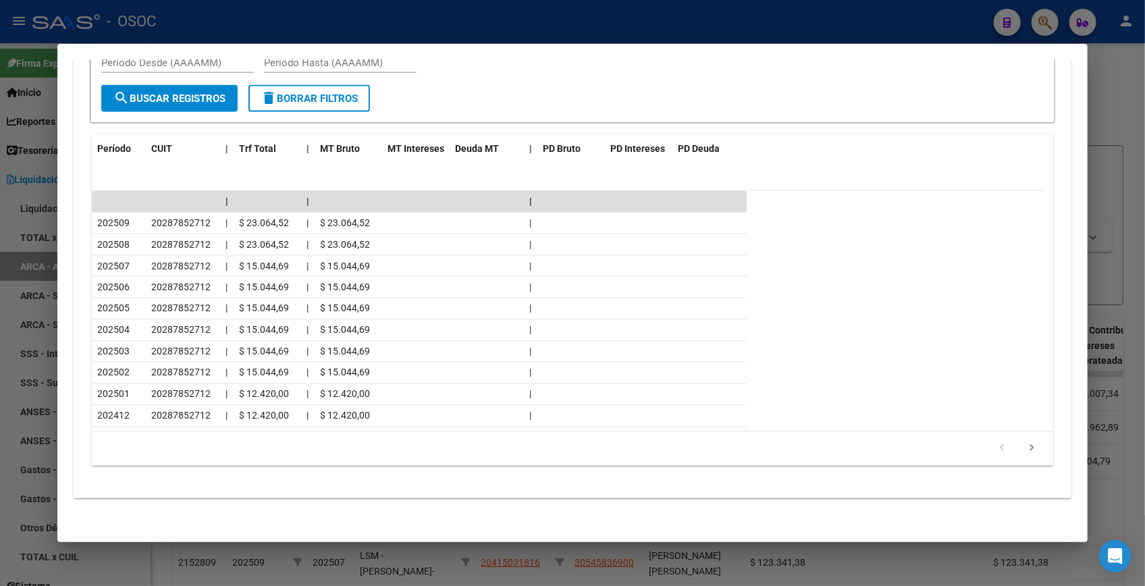
click at [1104, 148] on div at bounding box center [572, 293] width 1145 height 586
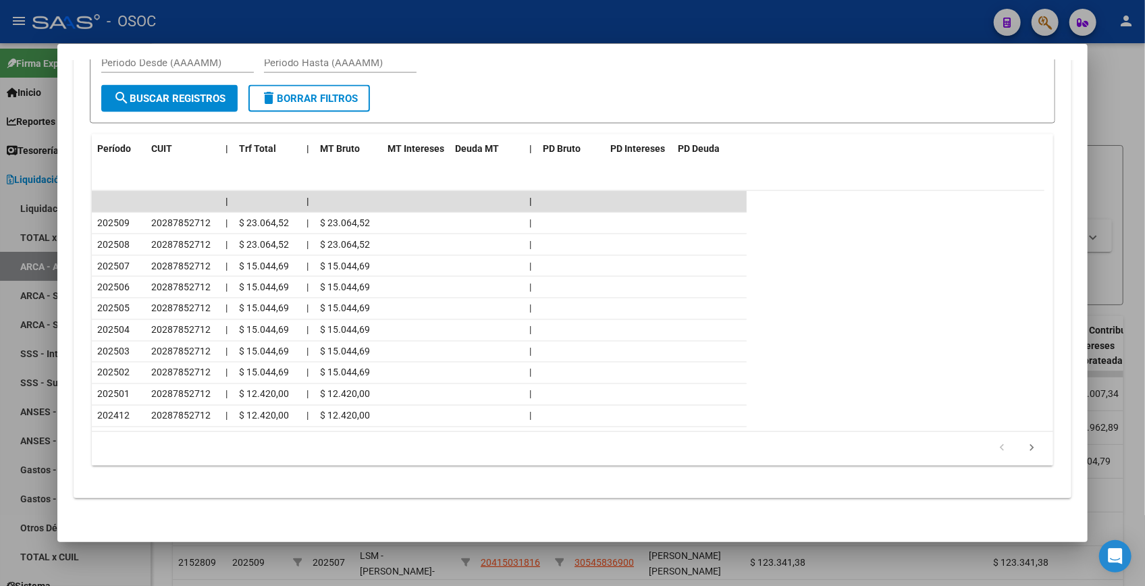
click at [1104, 148] on div at bounding box center [572, 293] width 1145 height 586
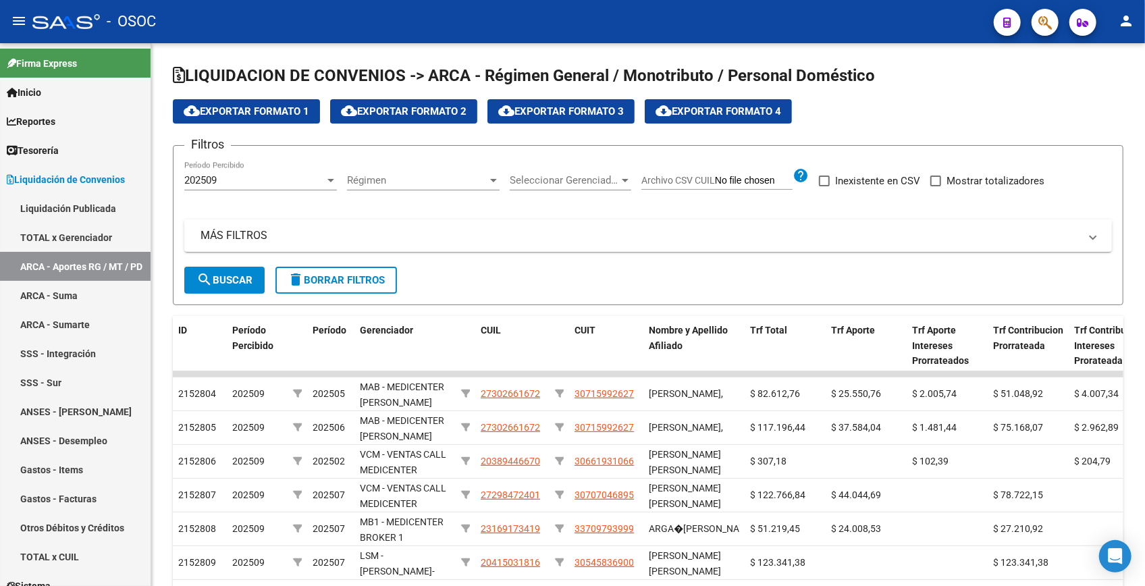
click at [1035, 25] on button "button" at bounding box center [1045, 22] width 27 height 27
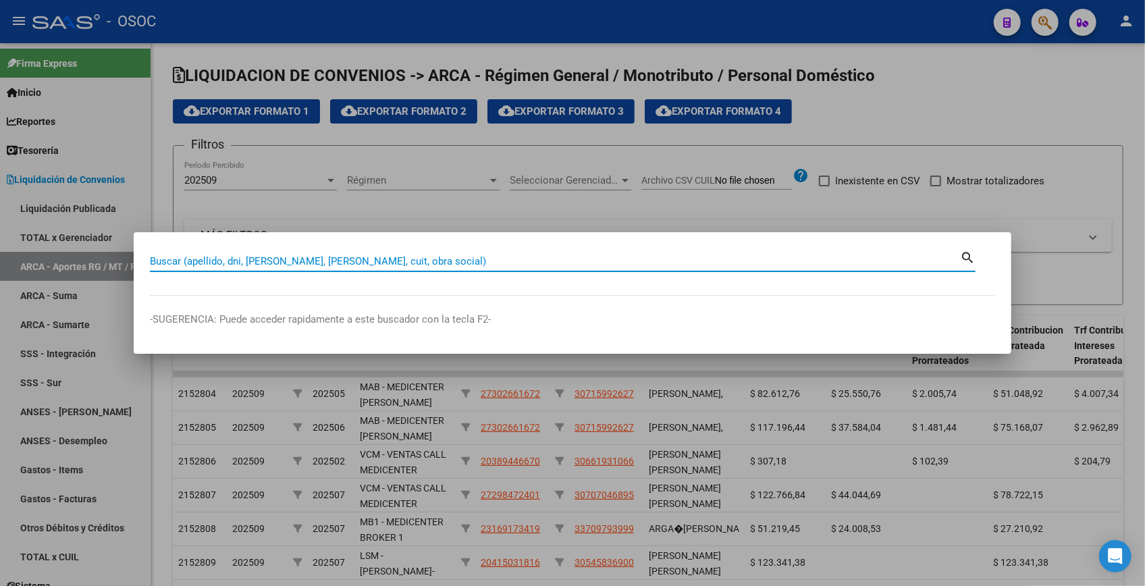
paste input "30486122"
type input "30486122"
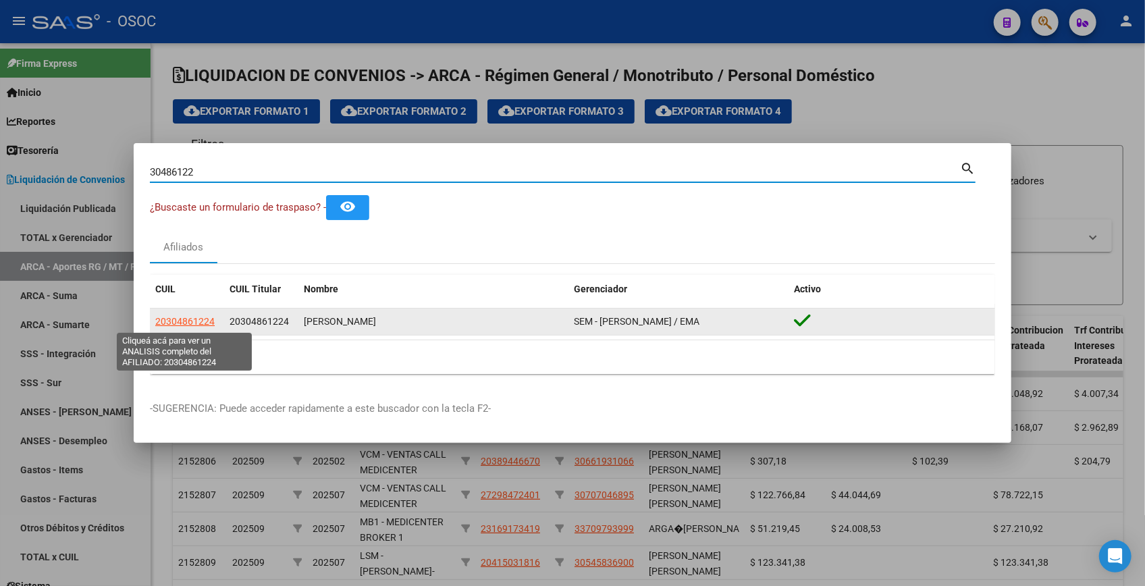
click at [196, 322] on span "20304861224" at bounding box center [184, 321] width 59 height 11
type textarea "20304861224"
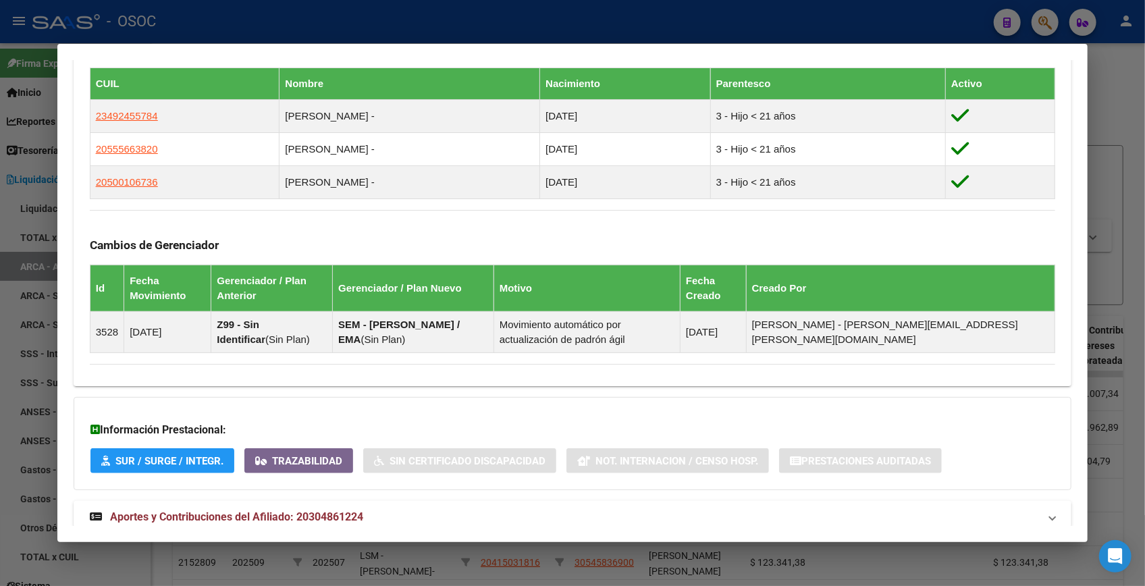
scroll to position [800, 0]
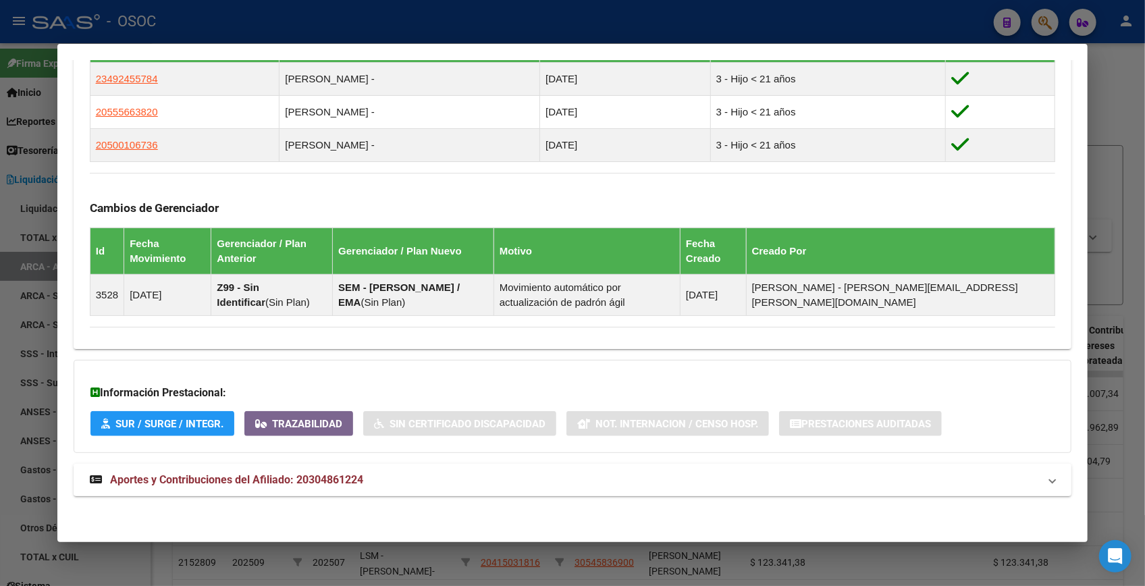
click at [398, 469] on mat-expansion-panel-header "Aportes y Contribuciones del Afiliado: 20304861224" at bounding box center [573, 480] width 998 height 32
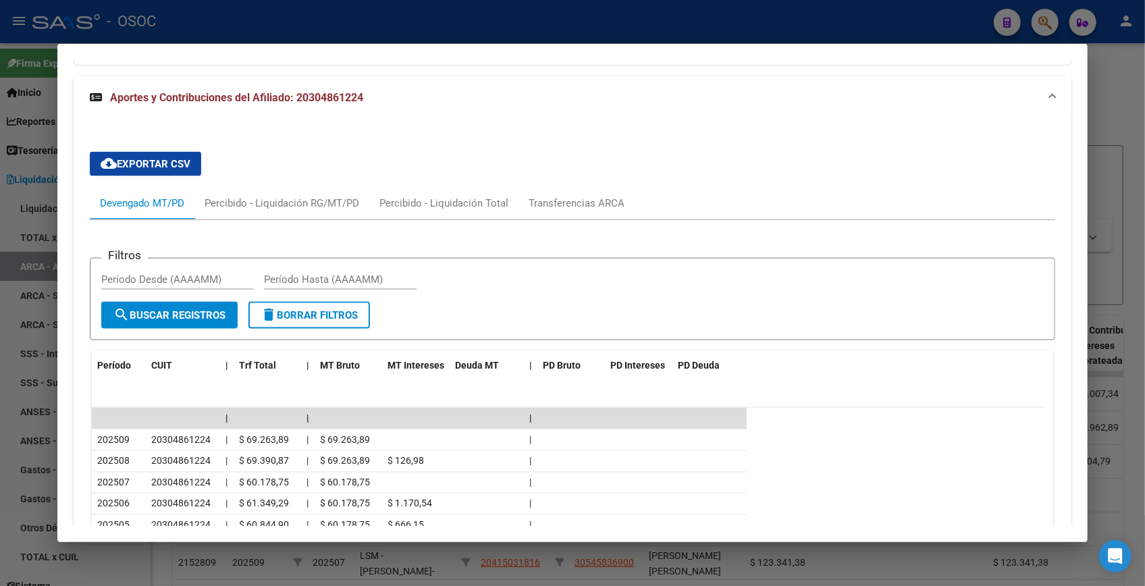
scroll to position [1148, 0]
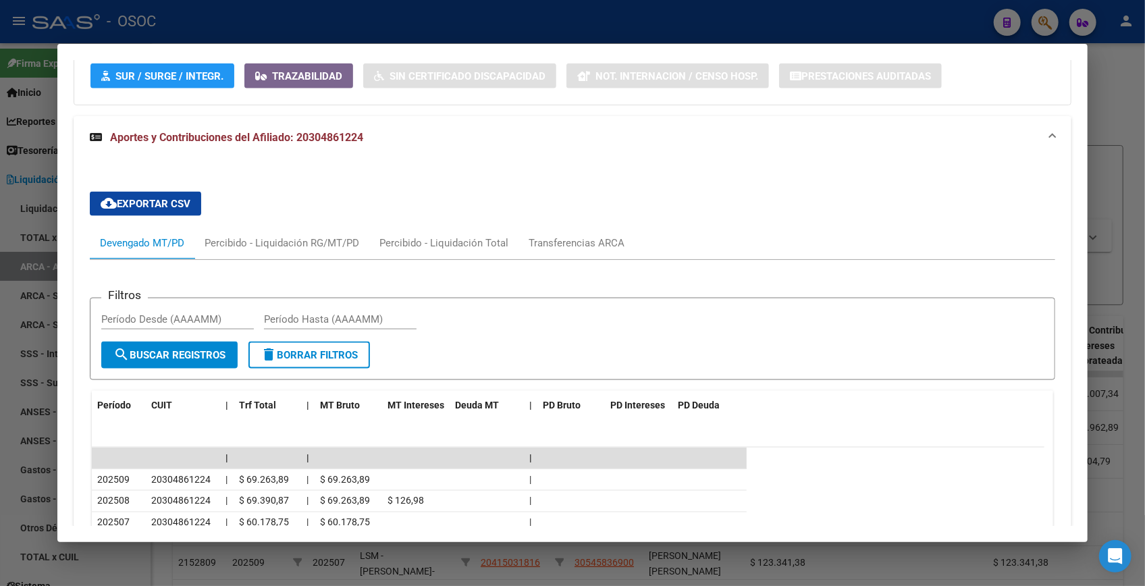
drag, startPoint x: 1144, startPoint y: 109, endPoint x: 1128, endPoint y: 102, distance: 17.8
click at [1140, 108] on div at bounding box center [572, 293] width 1145 height 586
click at [1126, 101] on div at bounding box center [572, 293] width 1145 height 586
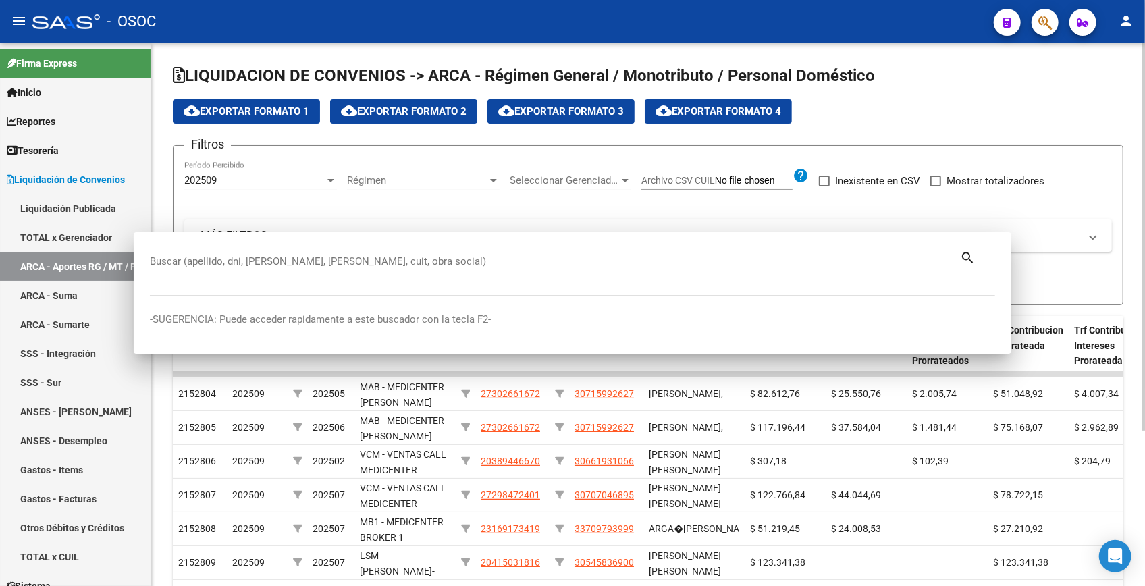
drag, startPoint x: 1125, startPoint y: 101, endPoint x: 1092, endPoint y: 63, distance: 50.3
click at [1122, 100] on div "LIQUIDACION DE CONVENIOS -> ARCA - Régimen General / Monotributo / Personal Dom…" at bounding box center [648, 420] width 994 height 754
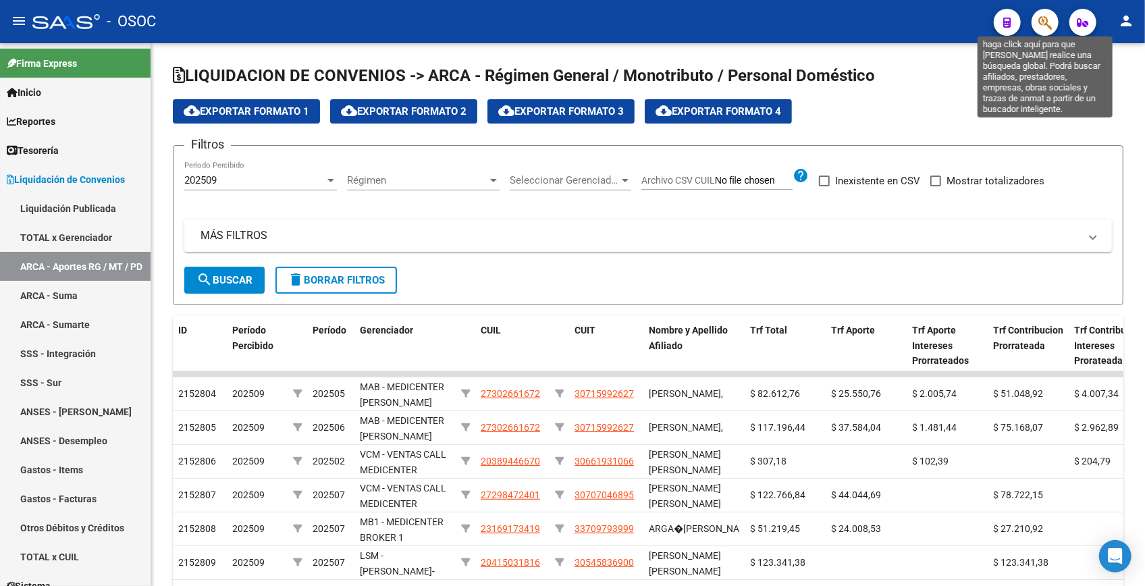
click at [1049, 17] on icon "button" at bounding box center [1045, 23] width 14 height 16
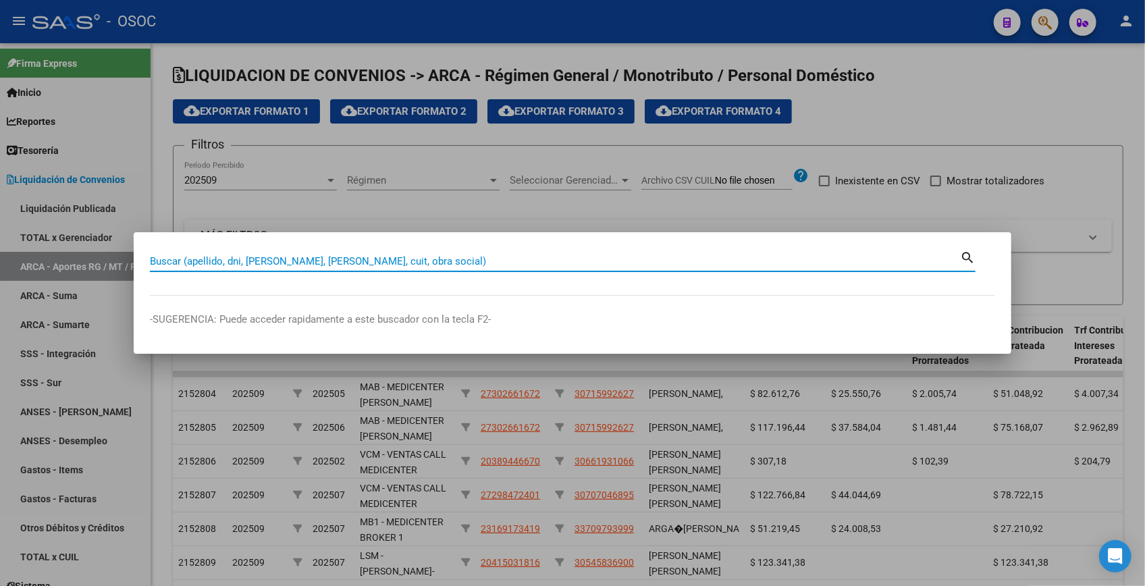
paste input "31896648"
type input "31896648"
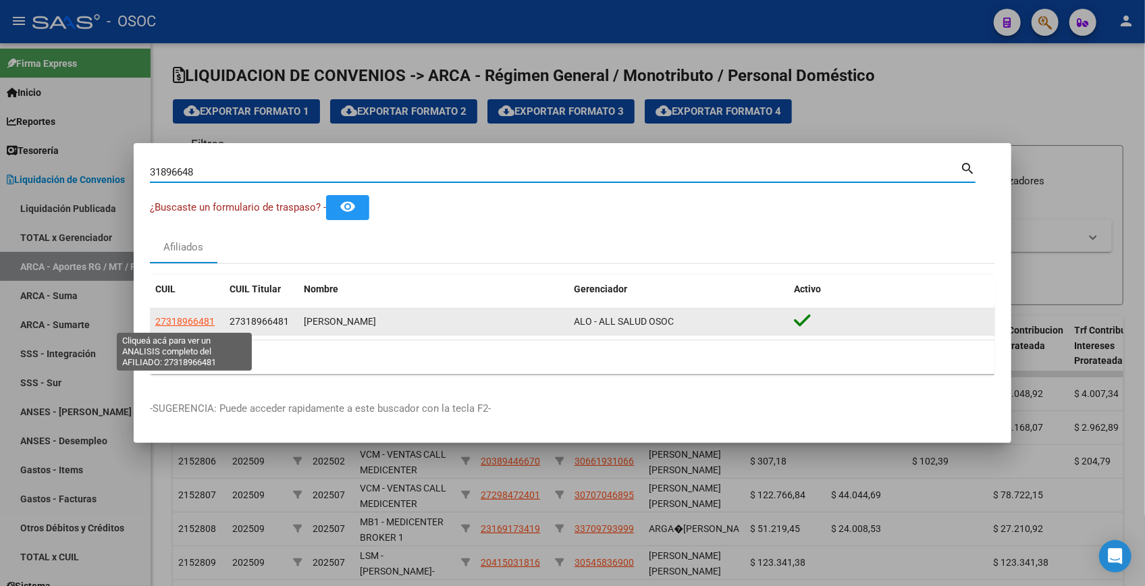
click at [191, 321] on span "27318966481" at bounding box center [184, 321] width 59 height 11
type textarea "27318966481"
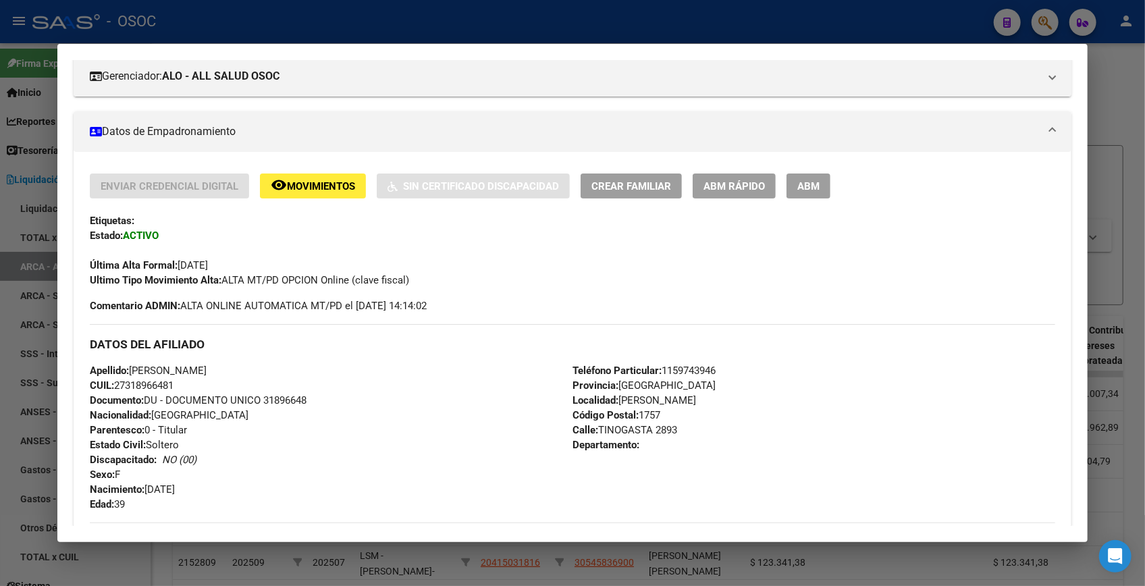
scroll to position [491, 0]
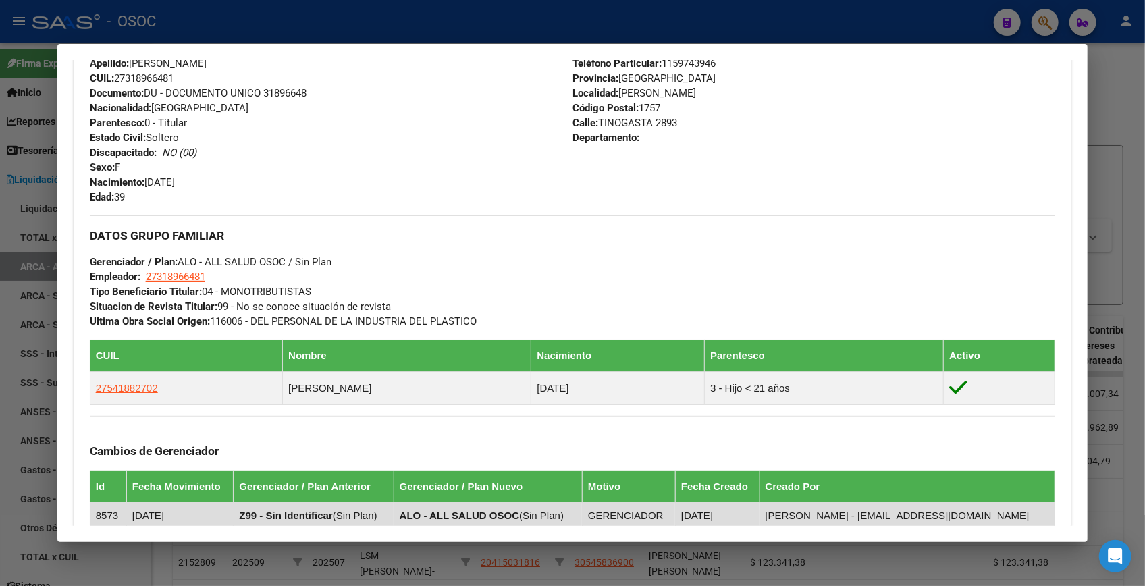
click at [288, 517] on strong "Z99 - Sin Identificar" at bounding box center [285, 515] width 93 height 11
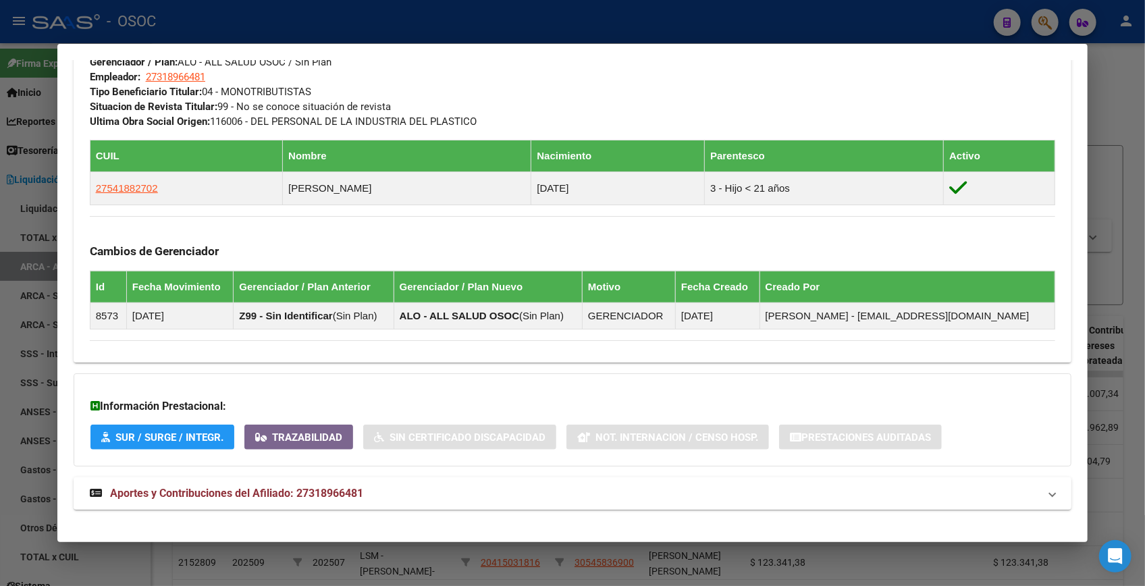
scroll to position [703, 0]
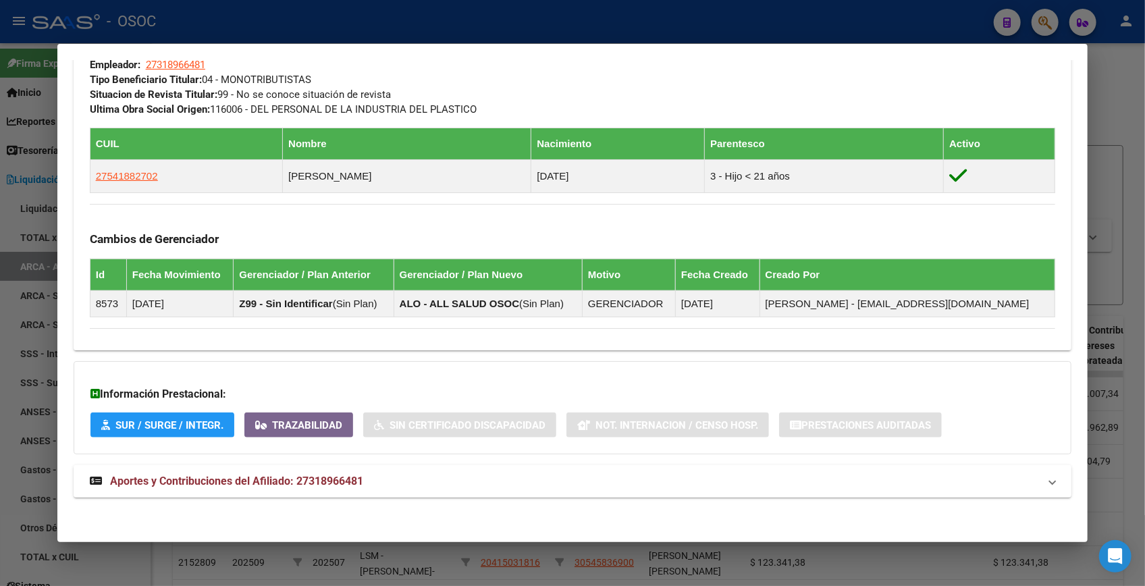
click at [282, 484] on span "Aportes y Contribuciones del Afiliado: 27318966481" at bounding box center [236, 481] width 253 height 13
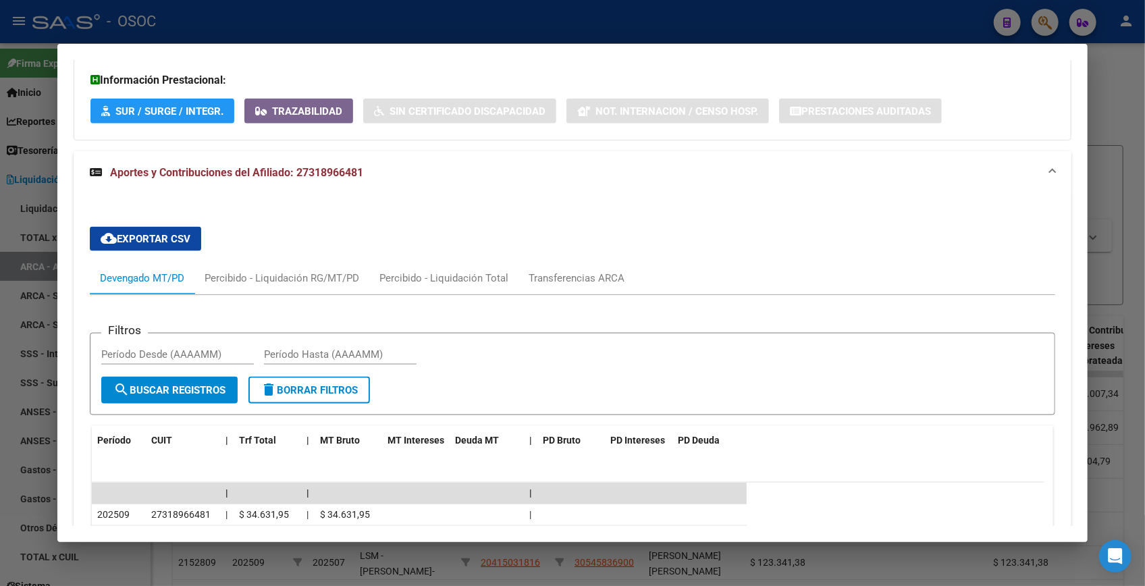
scroll to position [1256, 0]
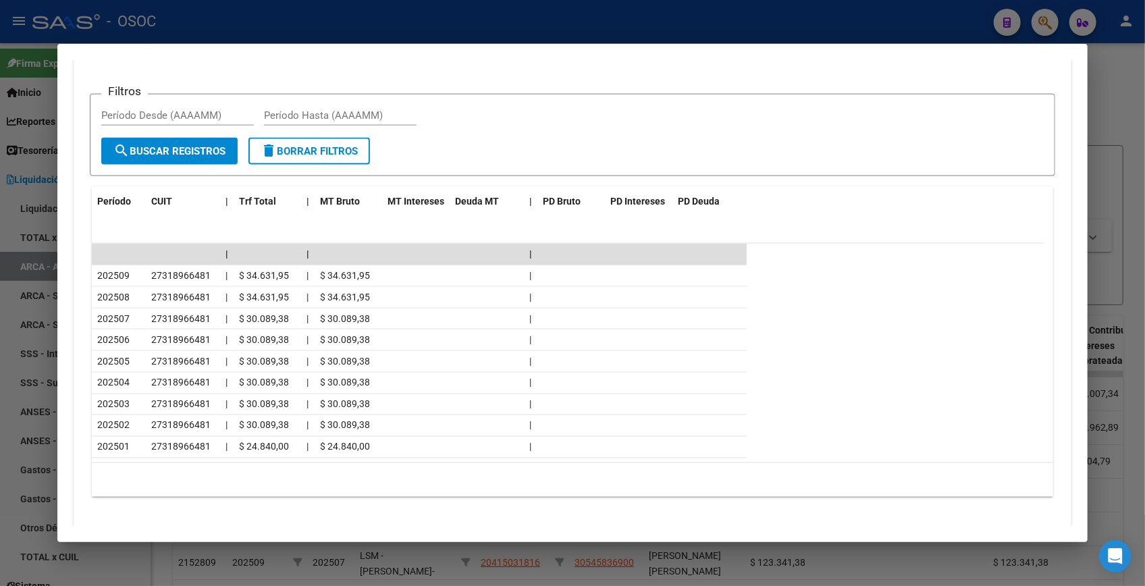
click at [1103, 111] on div at bounding box center [572, 293] width 1145 height 586
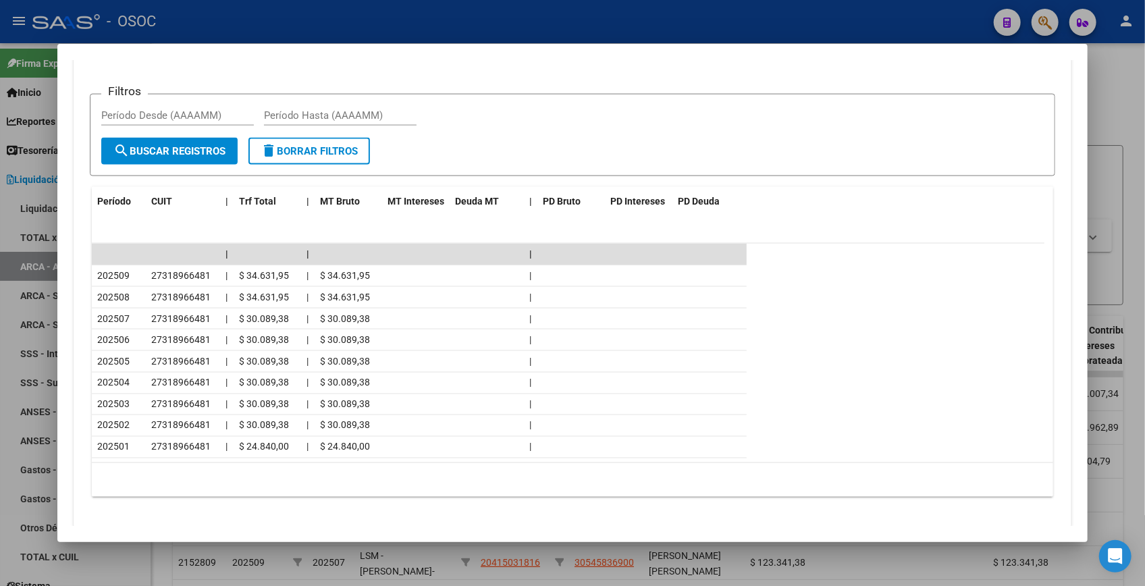
click at [1103, 110] on div at bounding box center [572, 293] width 1145 height 586
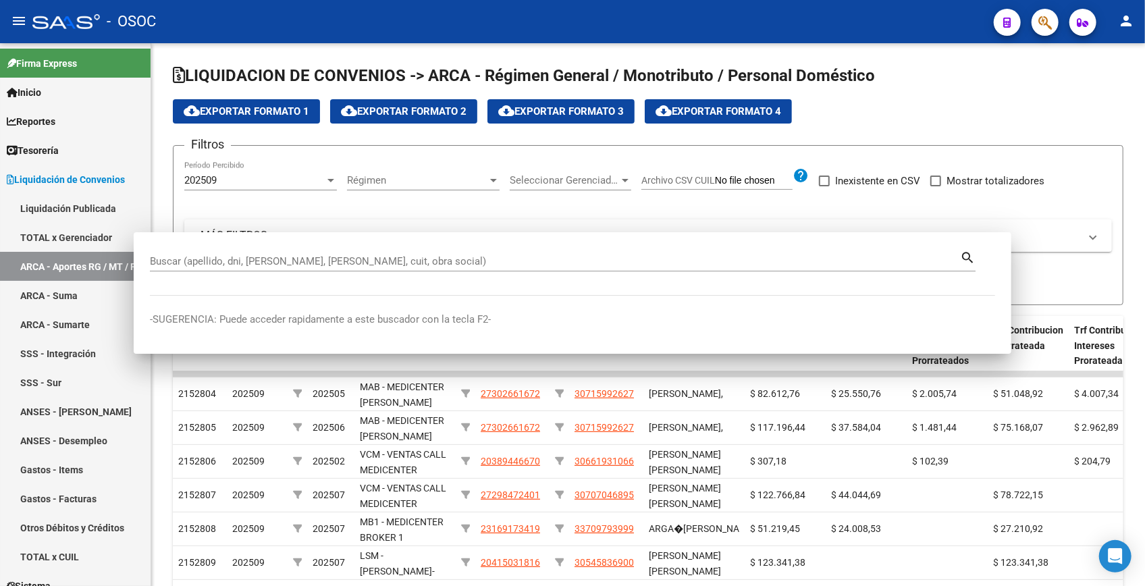
click at [1103, 110] on div "cloud_download Exportar Formato 1 cloud_download Exportar Formato 2 cloud_downl…" at bounding box center [648, 111] width 951 height 24
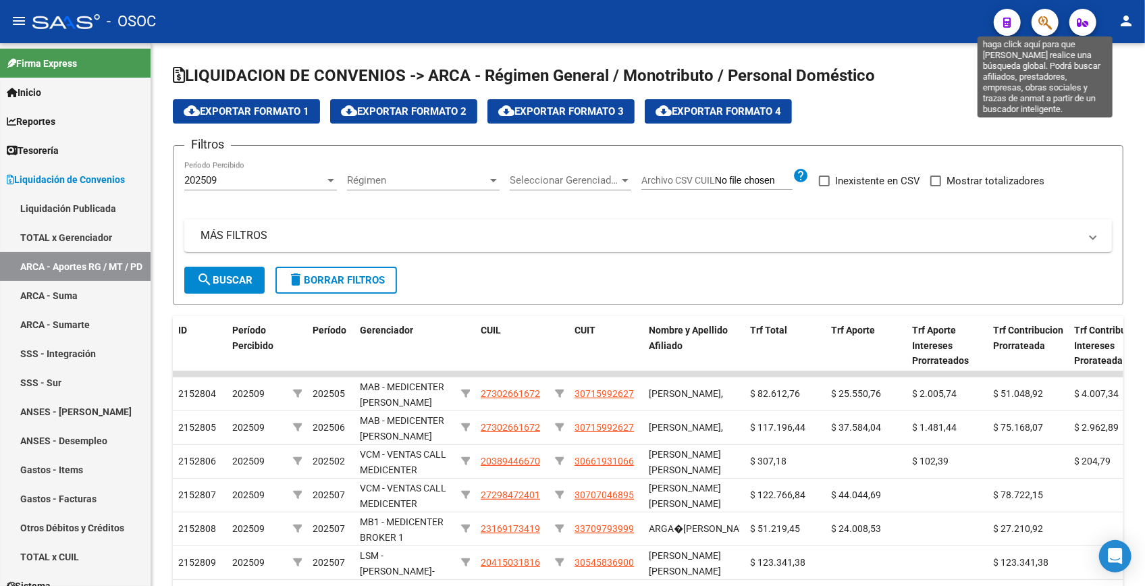
click at [1032, 17] on button "button" at bounding box center [1045, 22] width 27 height 27
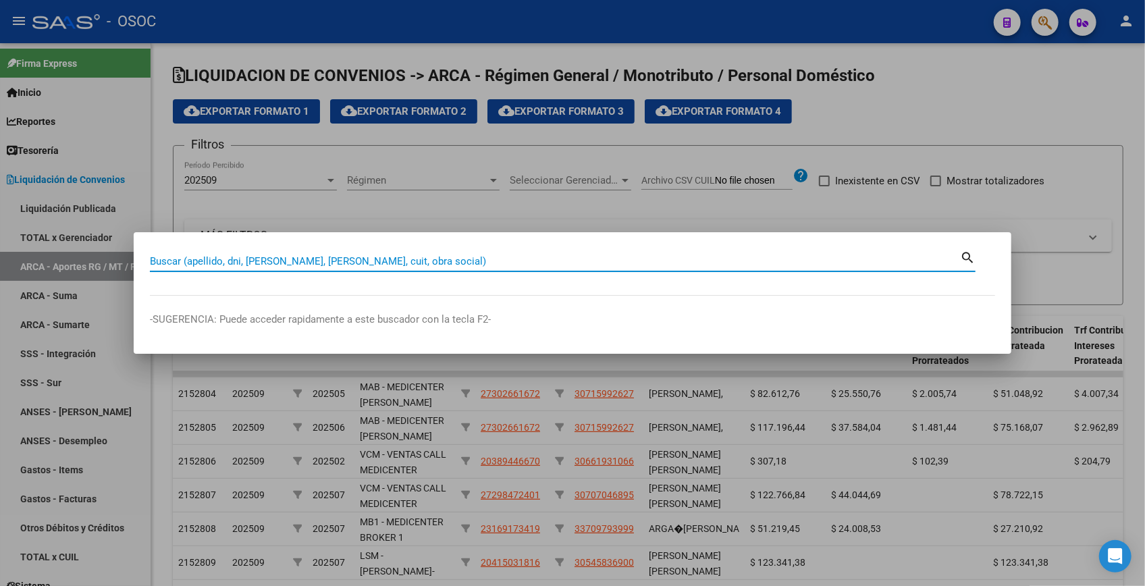
paste input "38530086"
type input "38530086"
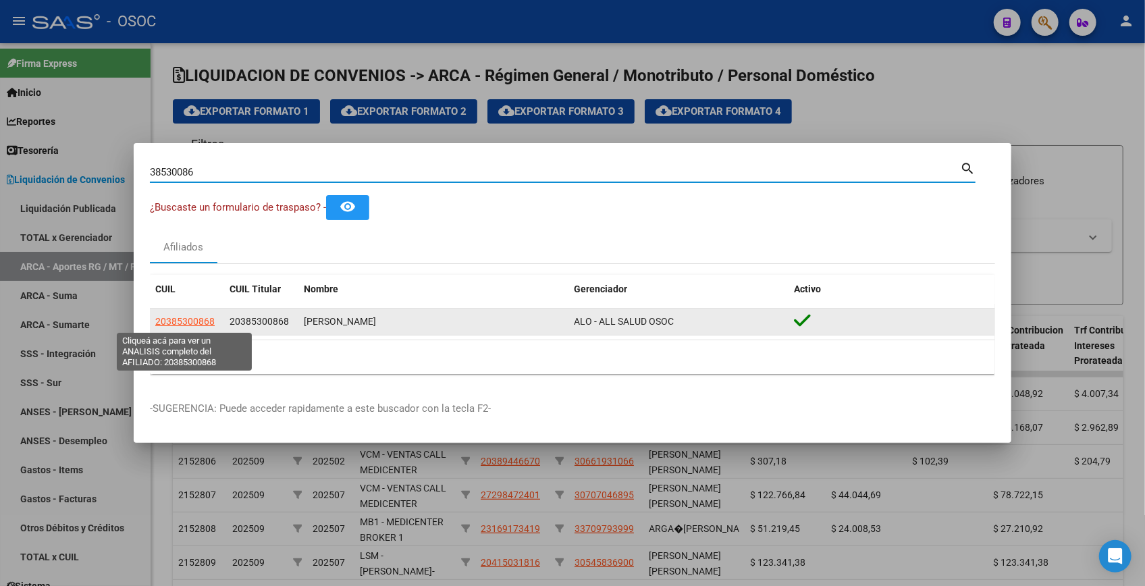
click at [192, 322] on span "20385300868" at bounding box center [184, 321] width 59 height 11
type textarea "20385300868"
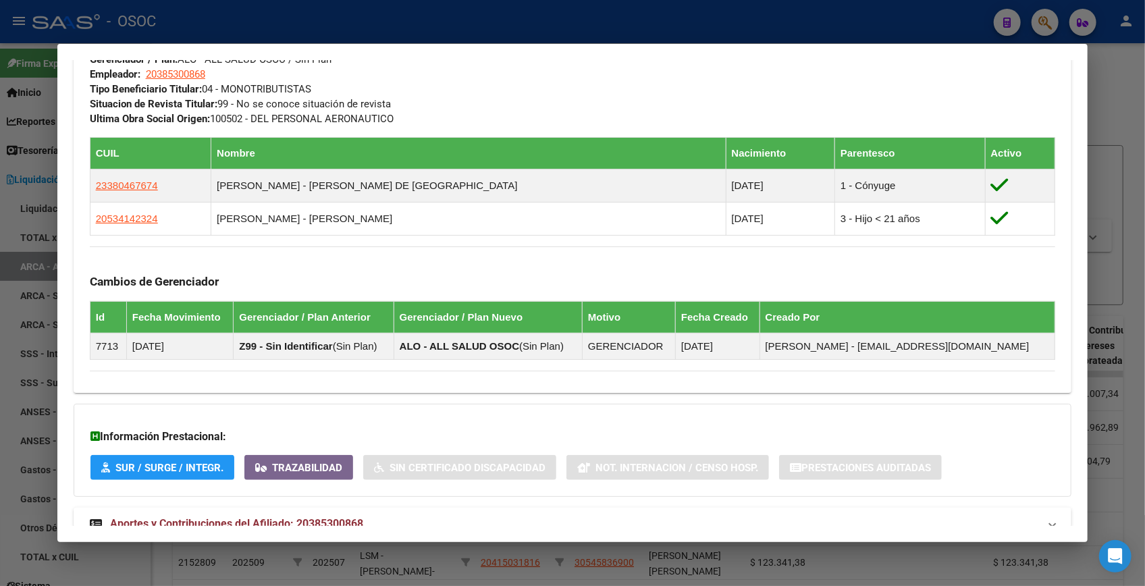
scroll to position [737, 0]
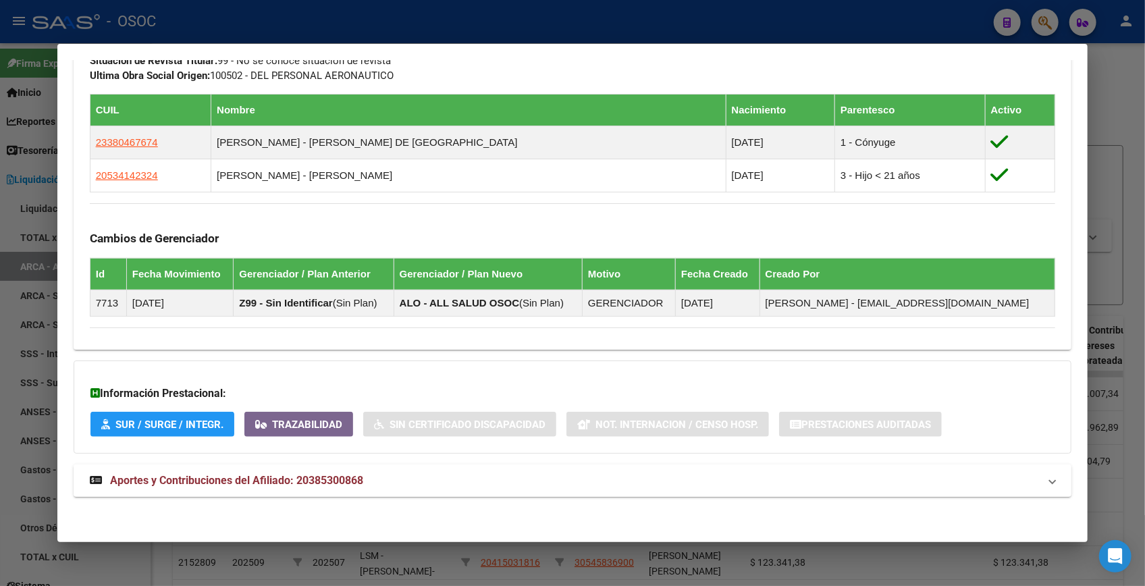
click at [529, 492] on mat-expansion-panel-header "Aportes y Contribuciones del Afiliado: 20385300868" at bounding box center [573, 481] width 998 height 32
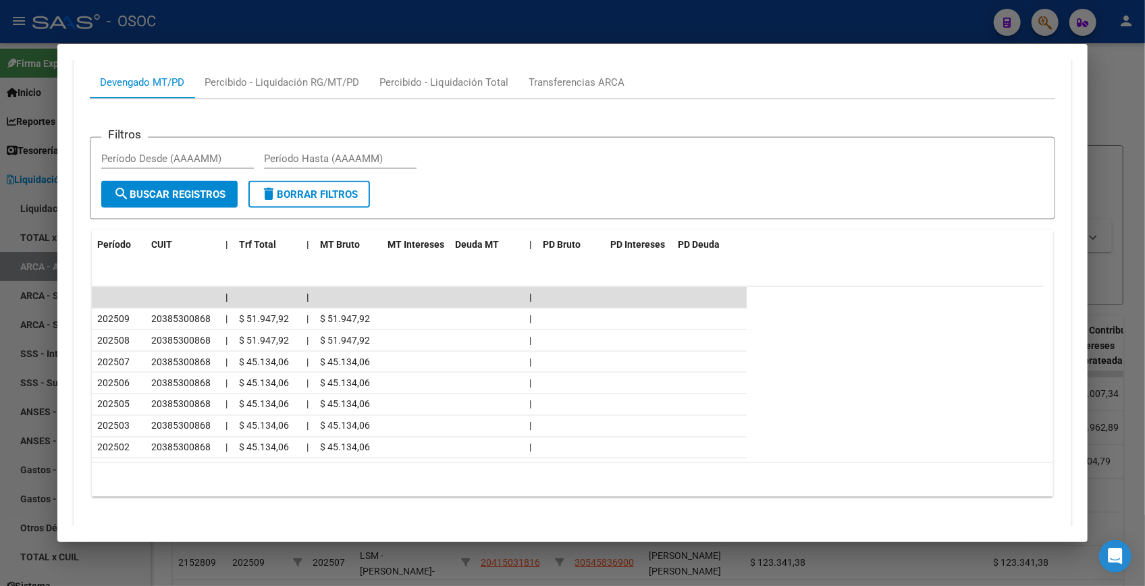
scroll to position [1277, 0]
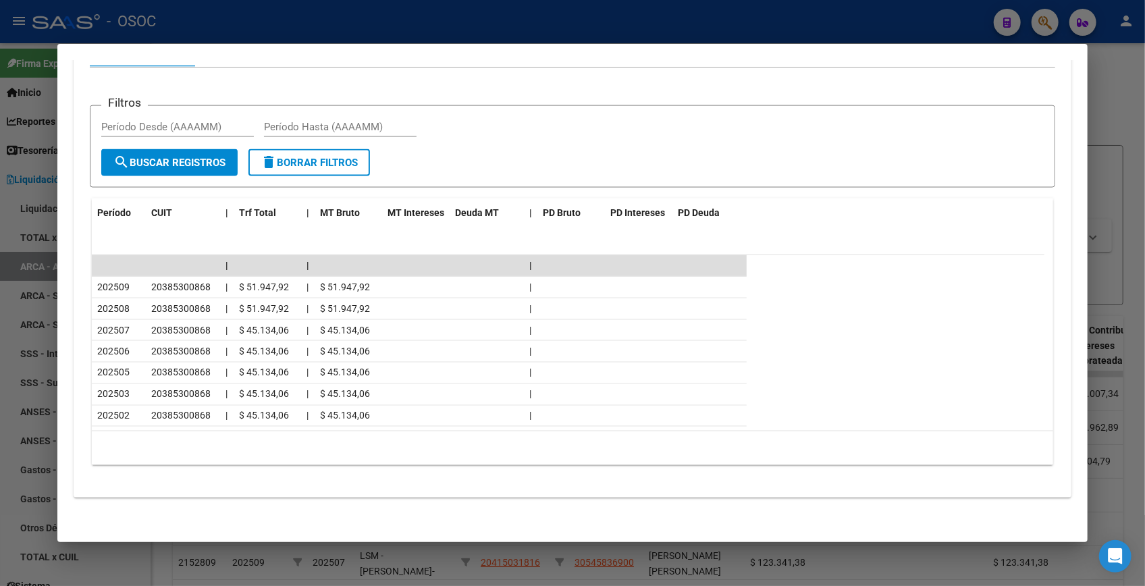
click at [1116, 86] on div at bounding box center [572, 293] width 1145 height 586
drag, startPoint x: 1116, startPoint y: 86, endPoint x: 1070, endPoint y: 34, distance: 69.4
click at [1115, 86] on div at bounding box center [572, 293] width 1145 height 586
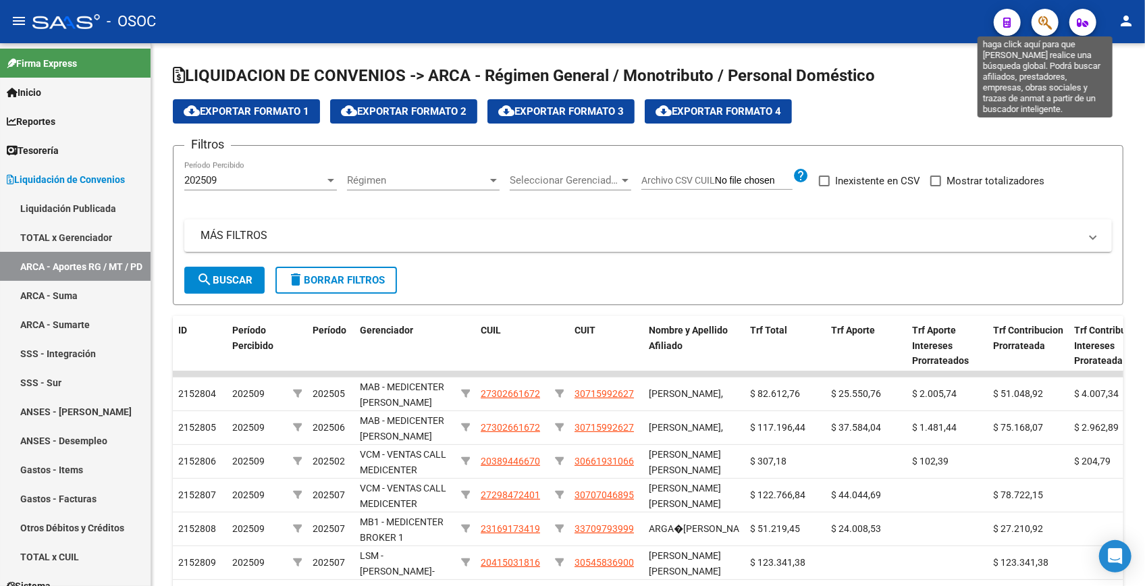
click at [1047, 20] on icon "button" at bounding box center [1045, 23] width 14 height 16
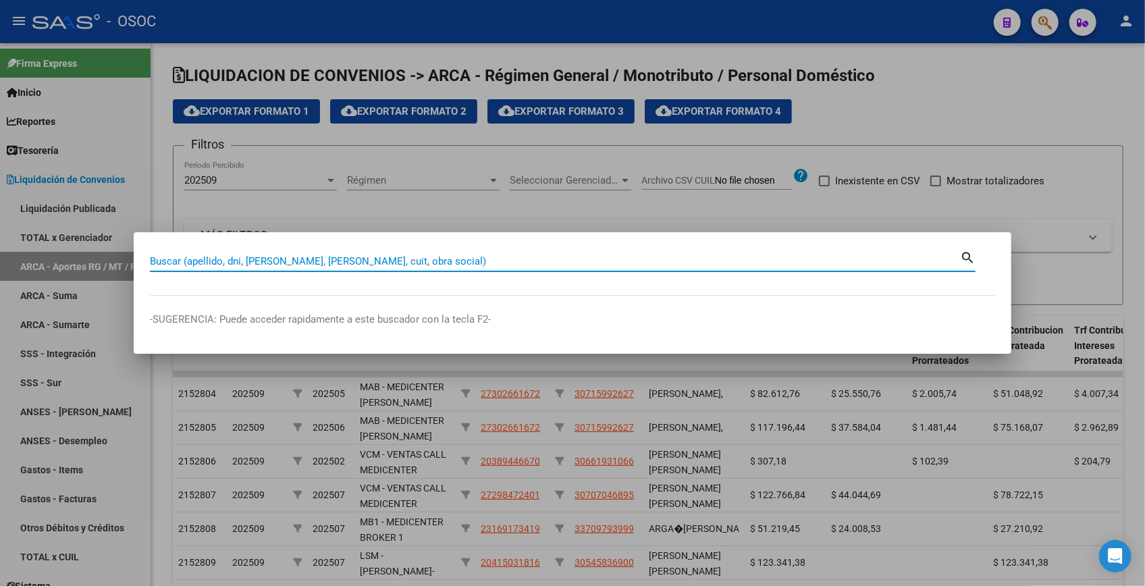
paste input "44381170"
type input "44381170"
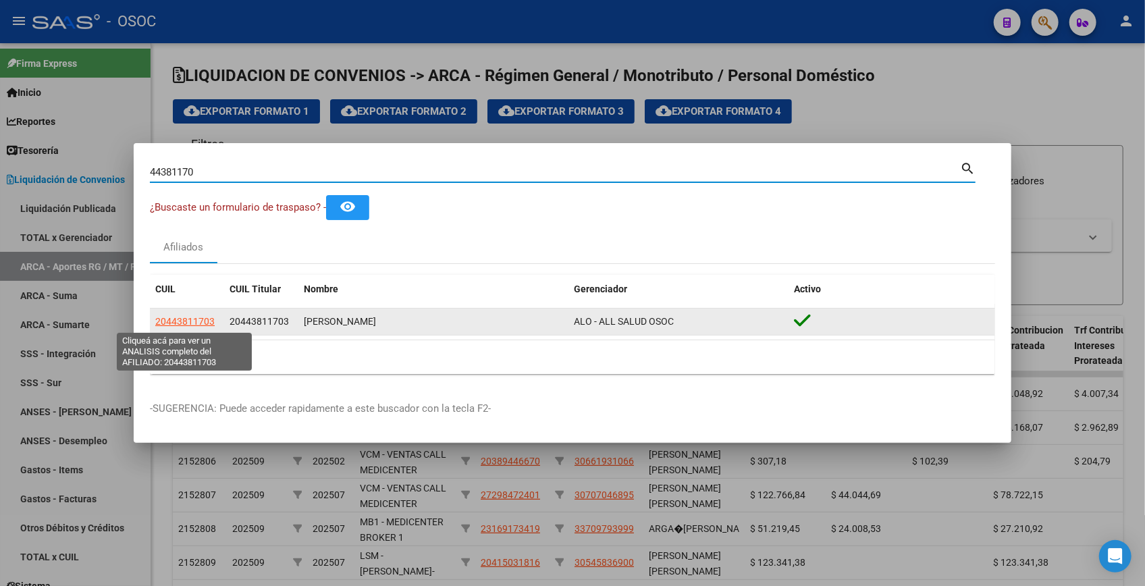
click at [201, 324] on span "20443811703" at bounding box center [184, 321] width 59 height 11
type textarea "20443811703"
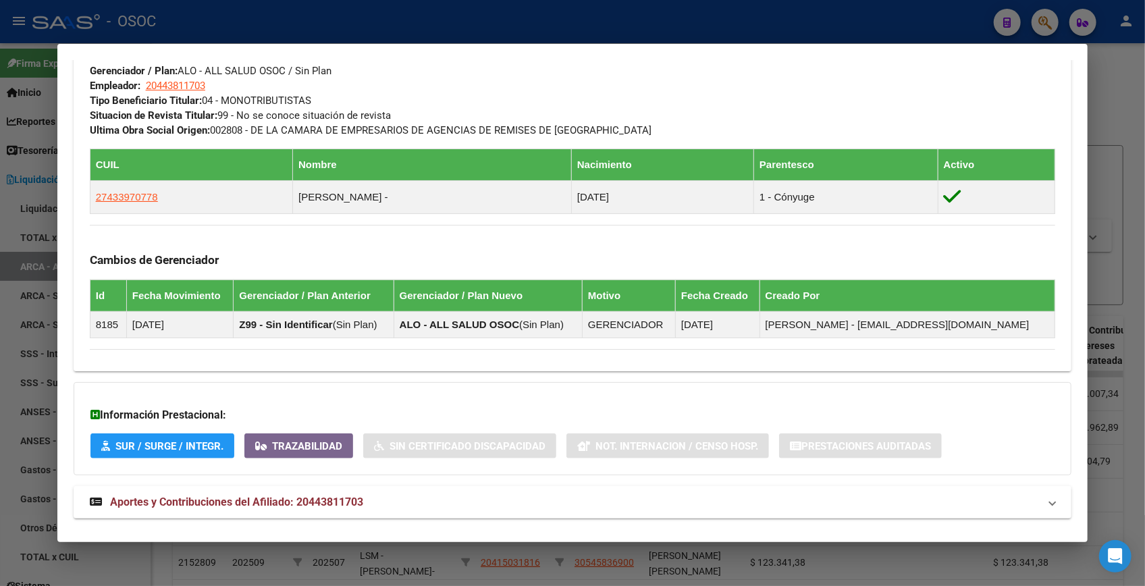
scroll to position [703, 0]
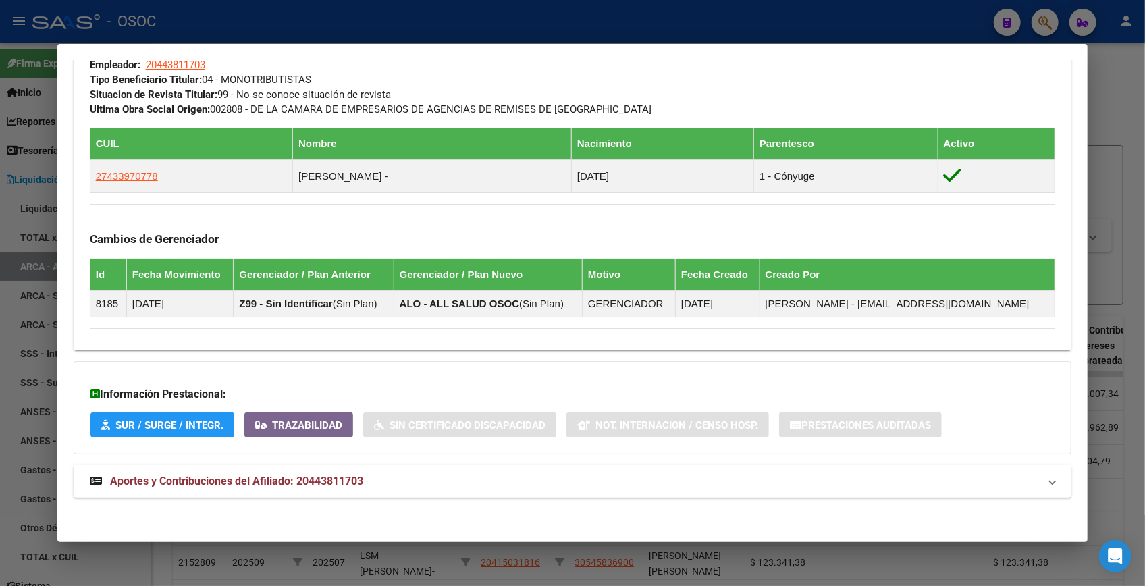
click at [312, 477] on span "Aportes y Contribuciones del Afiliado: 20443811703" at bounding box center [236, 481] width 253 height 13
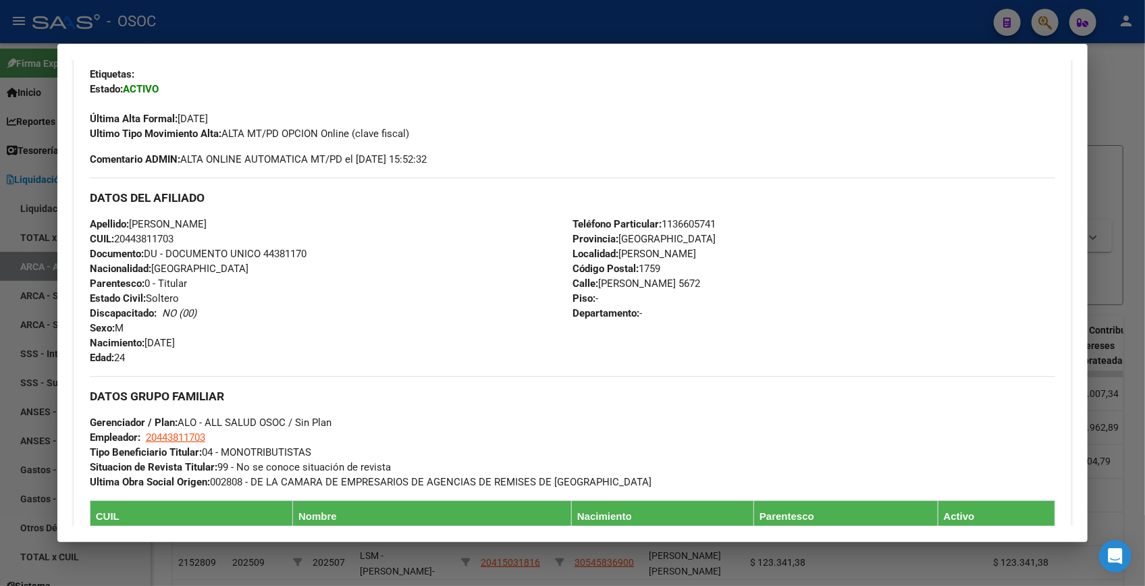
scroll to position [169, 0]
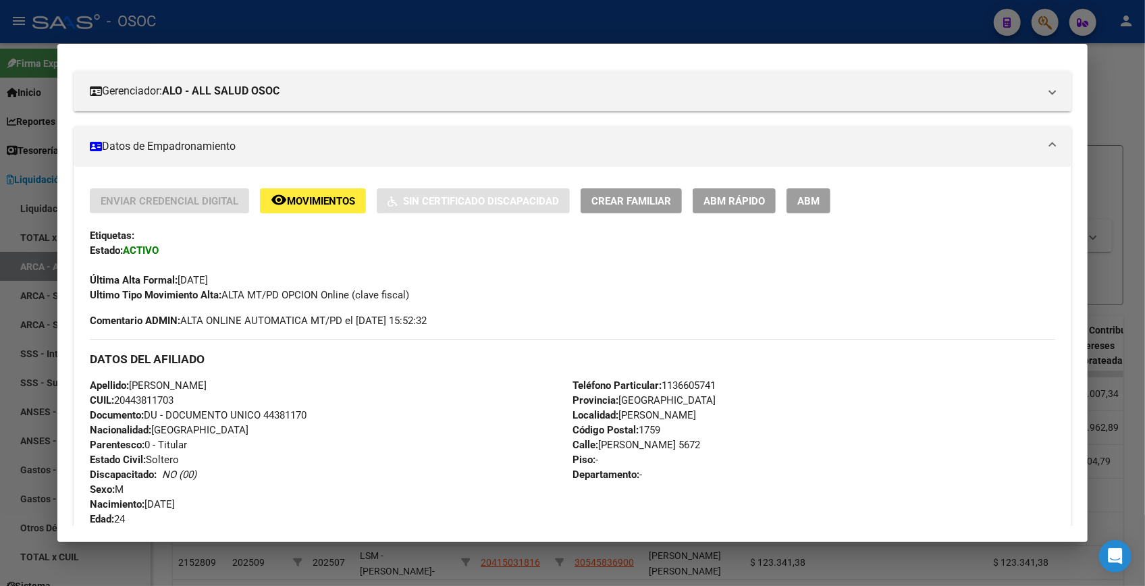
click at [1110, 113] on div at bounding box center [572, 293] width 1145 height 586
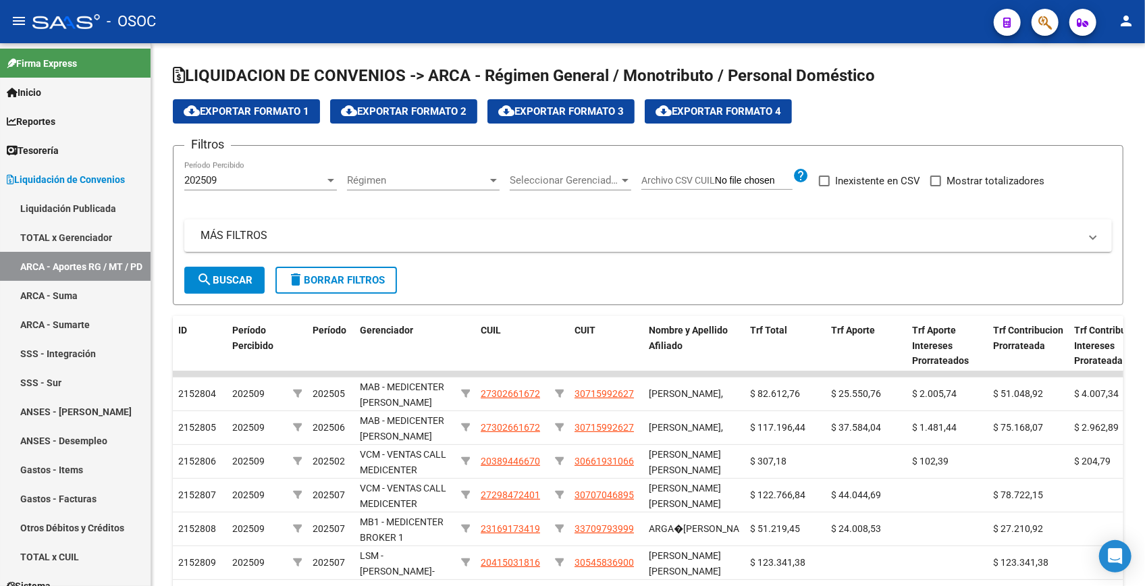
click at [1042, 26] on icon "button" at bounding box center [1045, 23] width 14 height 16
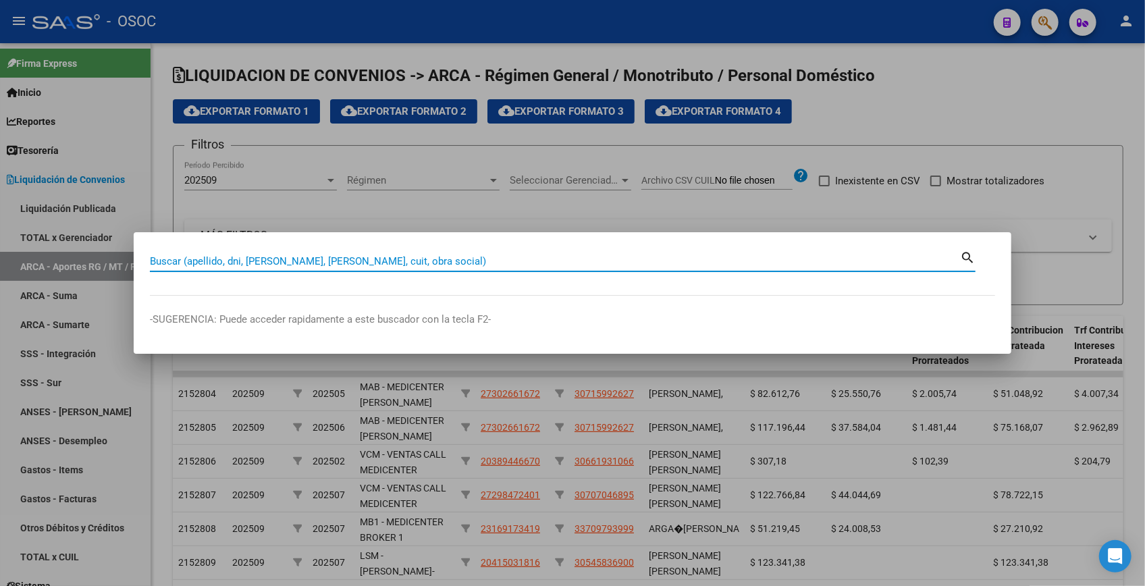
paste input "12587674"
type input "12587674"
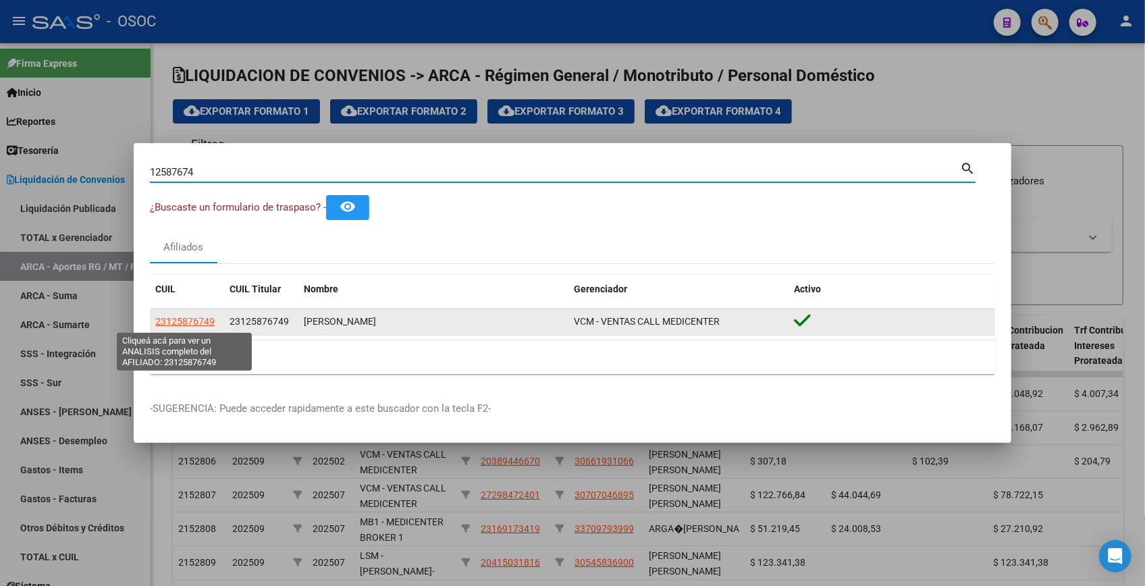
click at [182, 316] on span "23125876749" at bounding box center [184, 321] width 59 height 11
type textarea "23125876749"
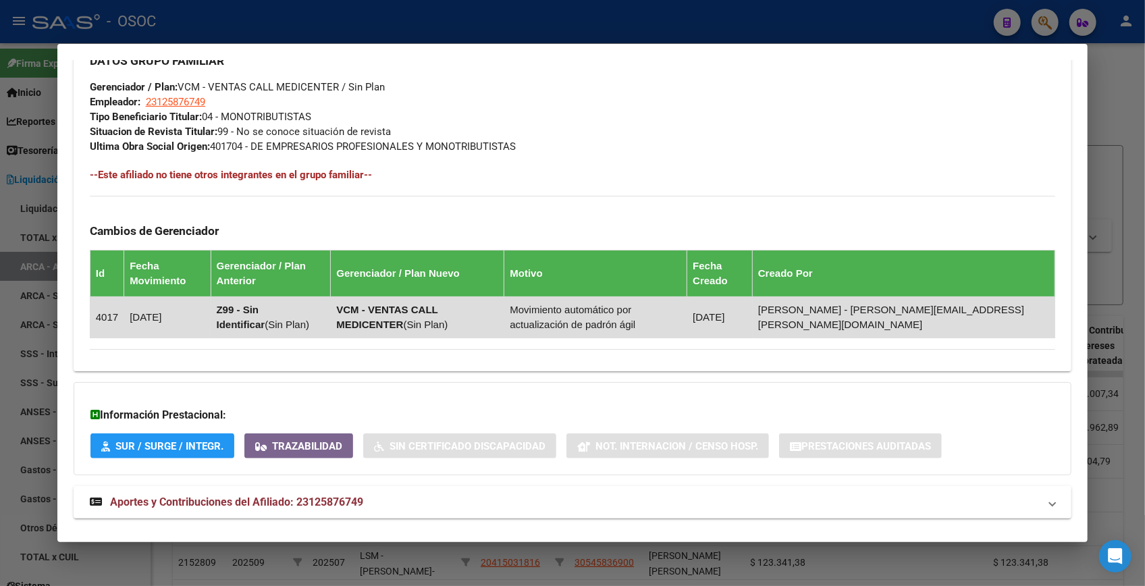
scroll to position [687, 0]
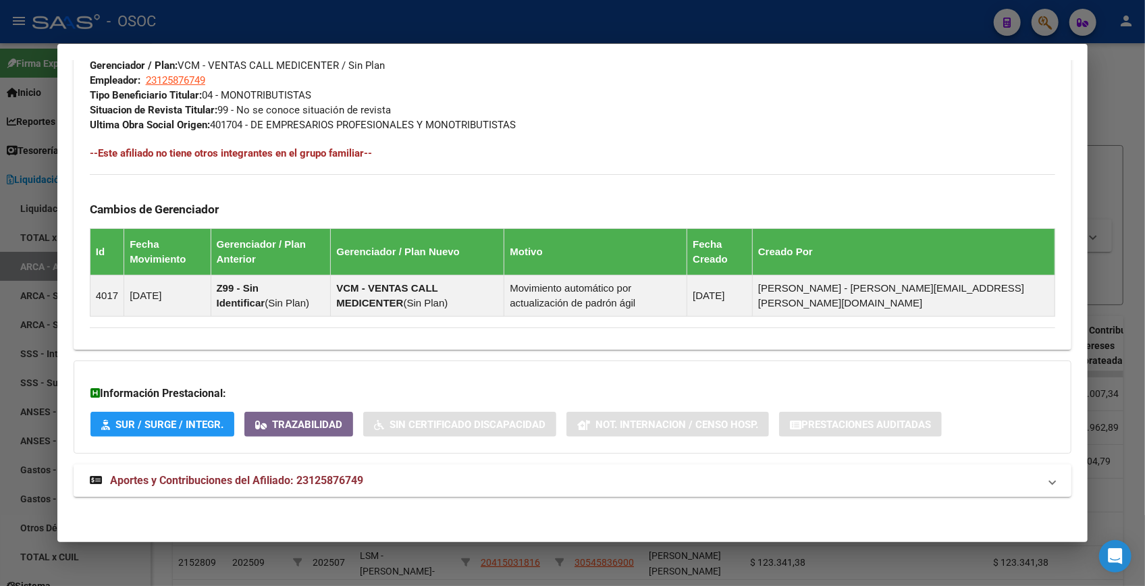
click at [259, 466] on mat-expansion-panel-header "Aportes y Contribuciones del Afiliado: 23125876749" at bounding box center [573, 481] width 998 height 32
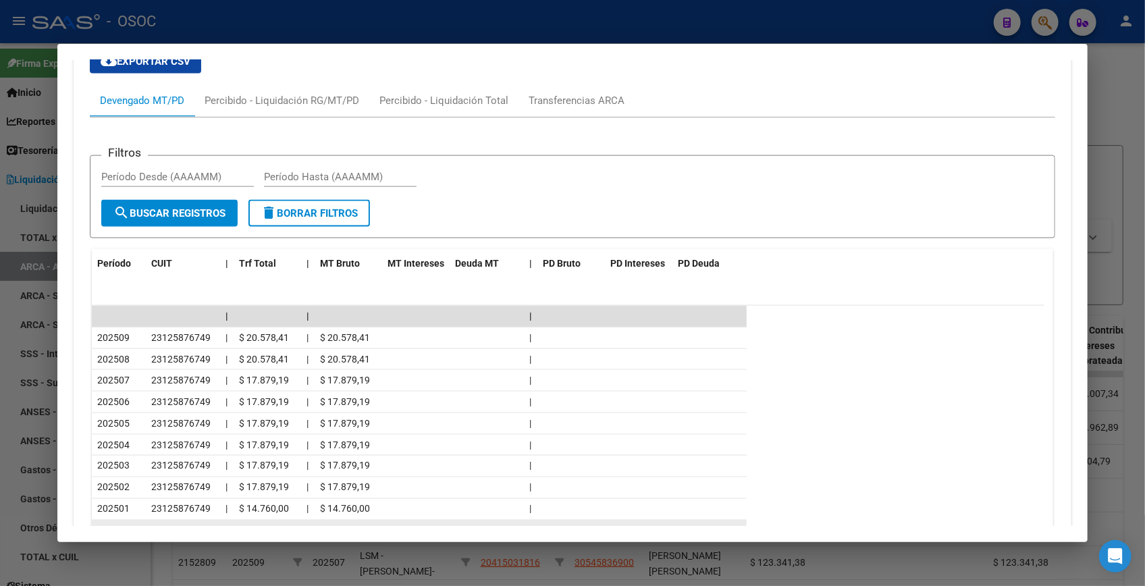
scroll to position [1292, 0]
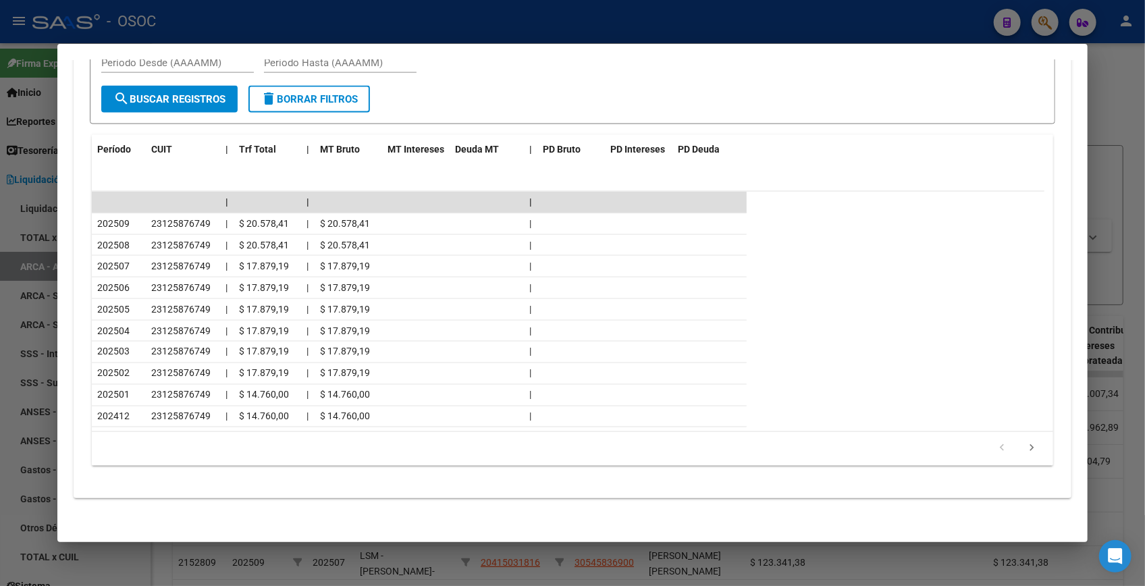
click at [1109, 117] on div at bounding box center [572, 293] width 1145 height 586
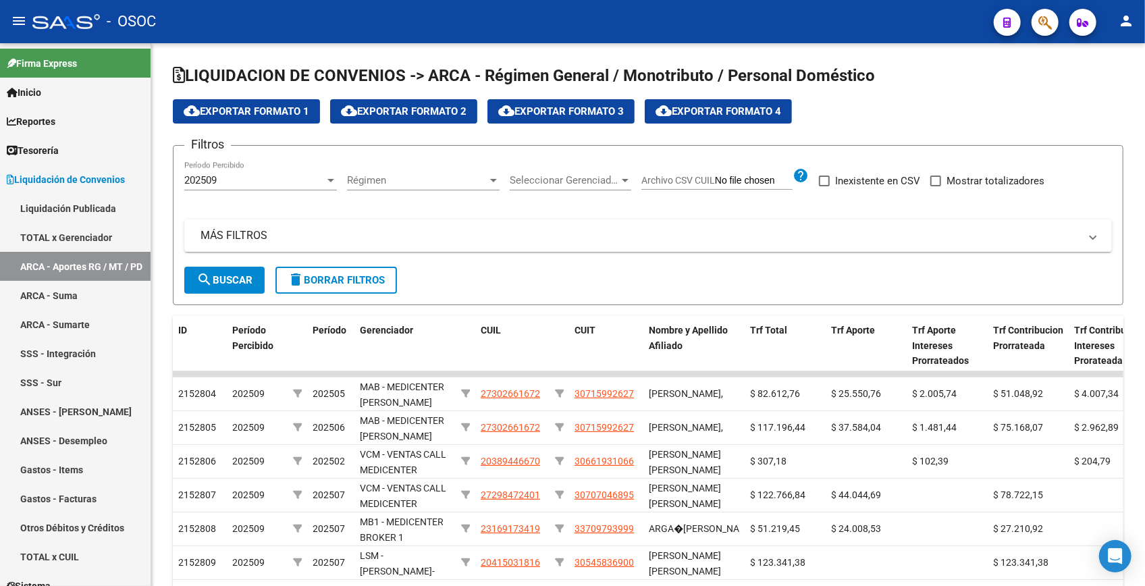
click at [1053, 14] on button "button" at bounding box center [1045, 22] width 27 height 27
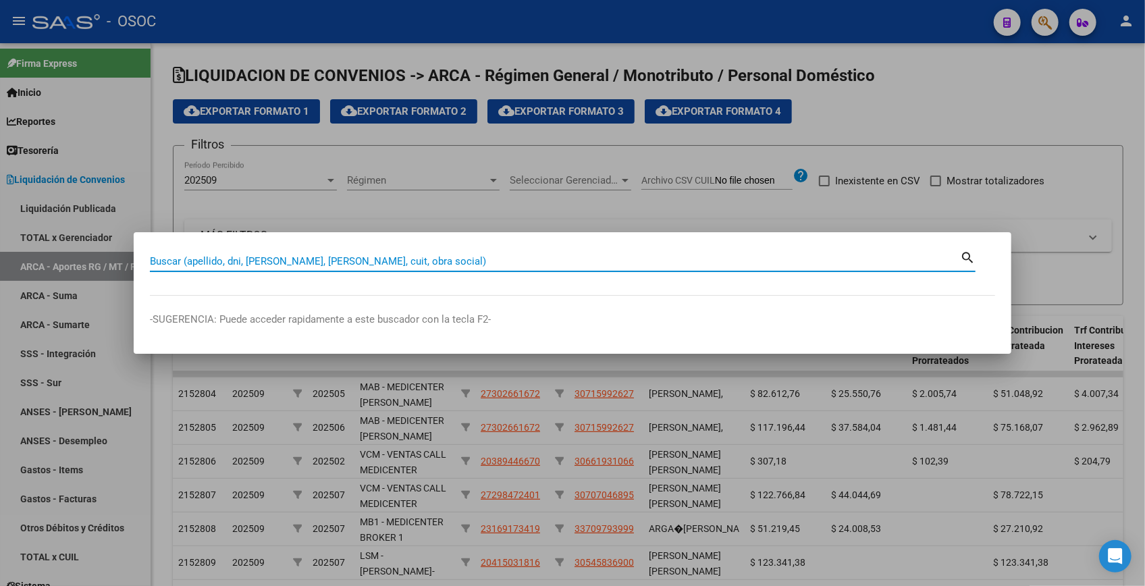
paste input "14409749"
type input "14409749"
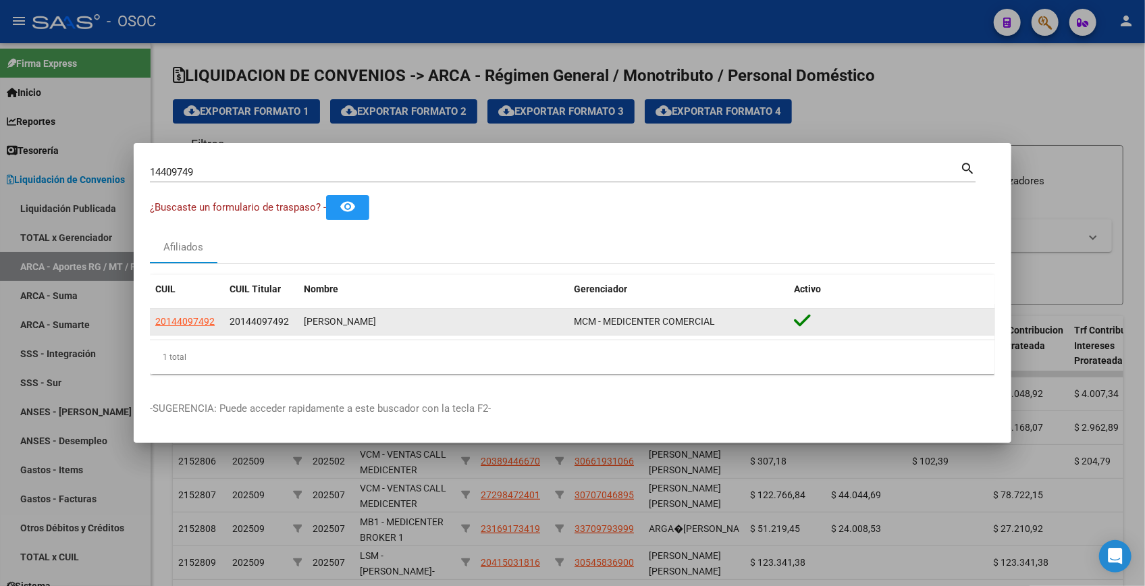
click at [174, 329] on datatable-body-cell "20144097492" at bounding box center [187, 322] width 74 height 26
click at [179, 323] on span "20144097492" at bounding box center [184, 321] width 59 height 11
type textarea "20144097492"
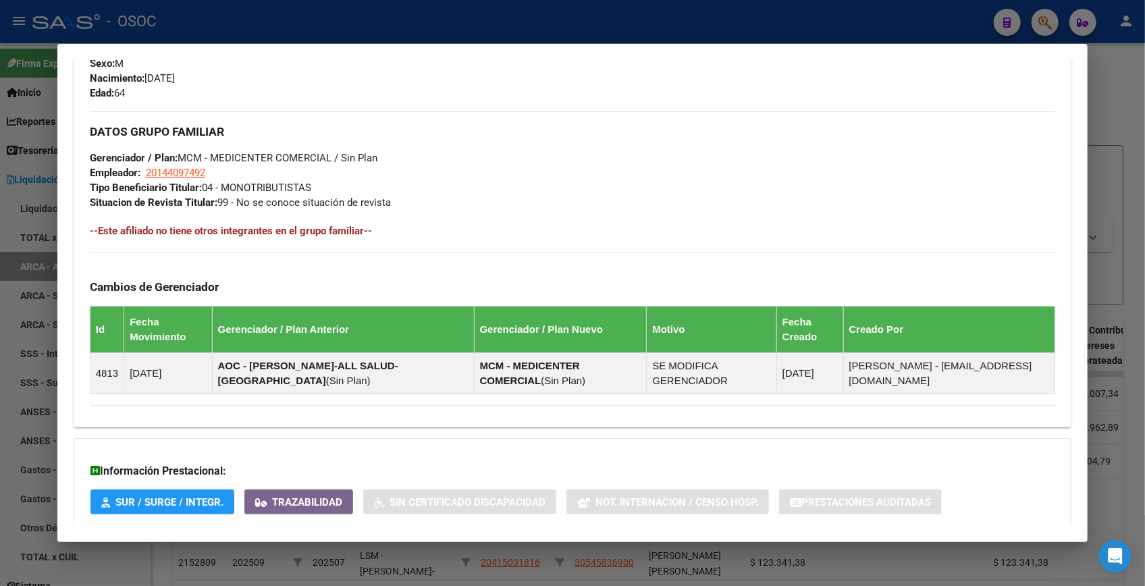
scroll to position [687, 0]
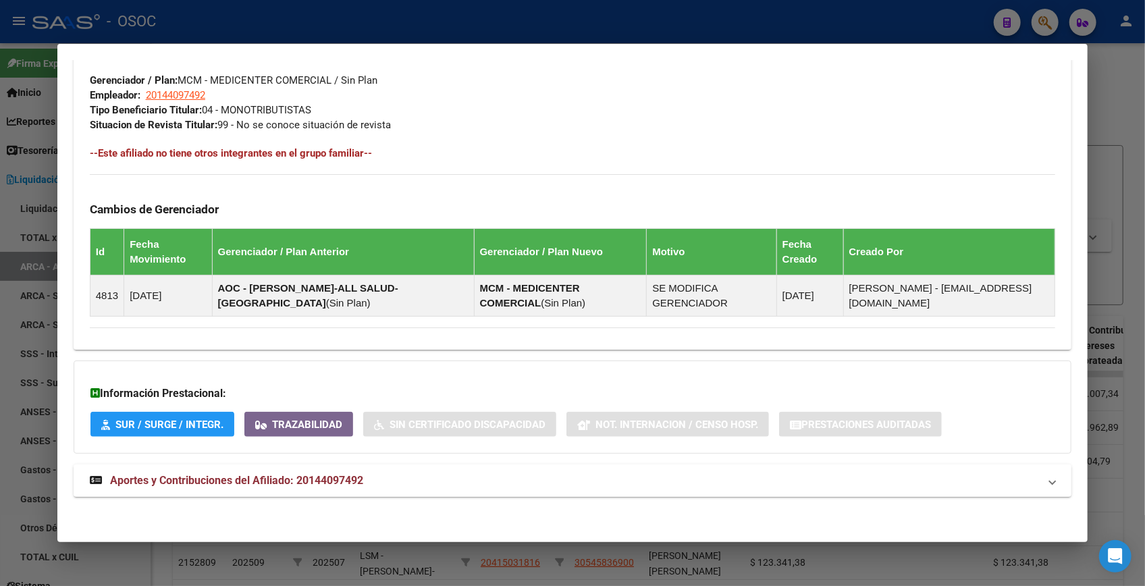
click at [335, 491] on mat-expansion-panel-header "Aportes y Contribuciones del Afiliado: 20144097492" at bounding box center [573, 481] width 998 height 32
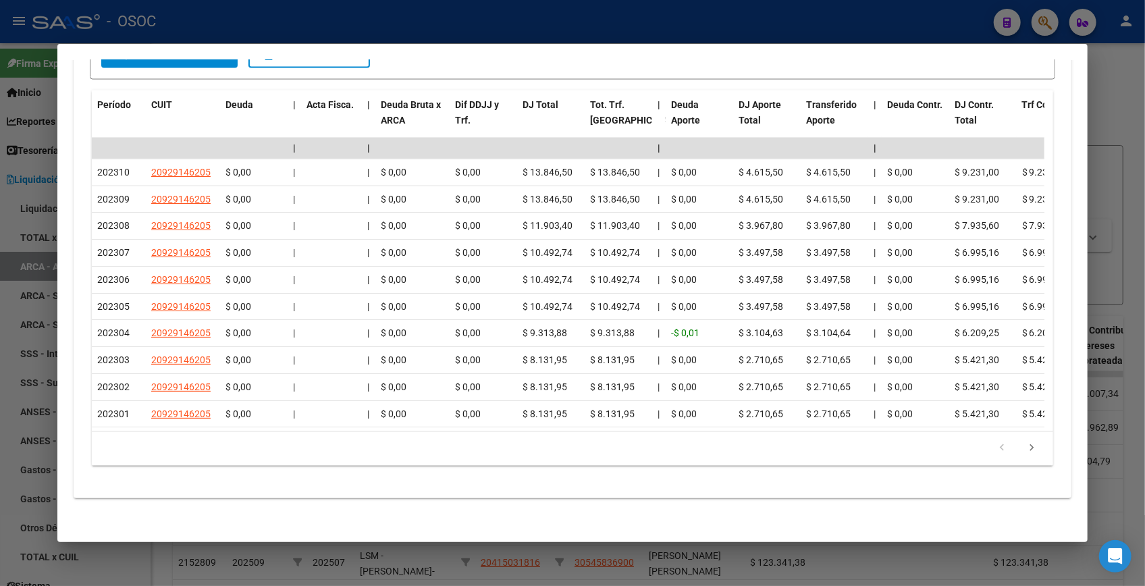
scroll to position [1341, 0]
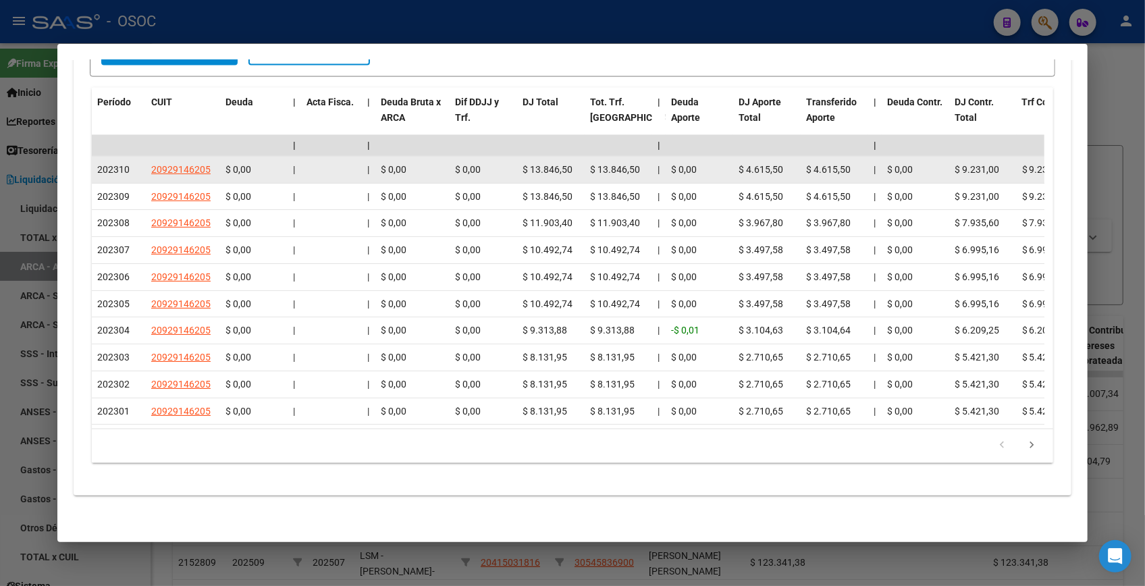
drag, startPoint x: 582, startPoint y: 167, endPoint x: 502, endPoint y: 168, distance: 79.7
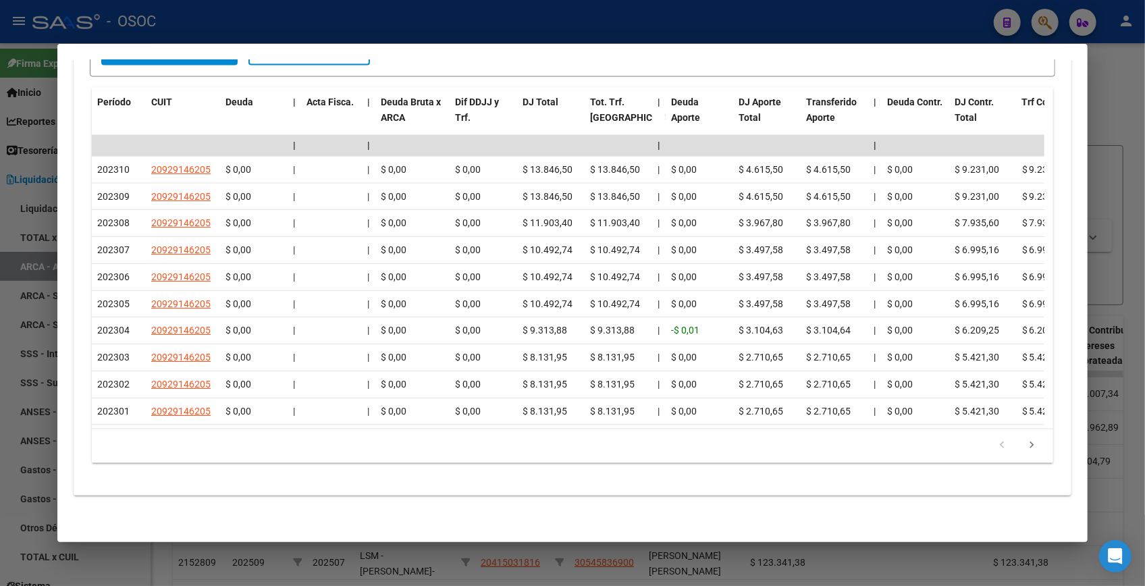
click at [996, 443] on icon "go to previous page" at bounding box center [1002, 448] width 18 height 16
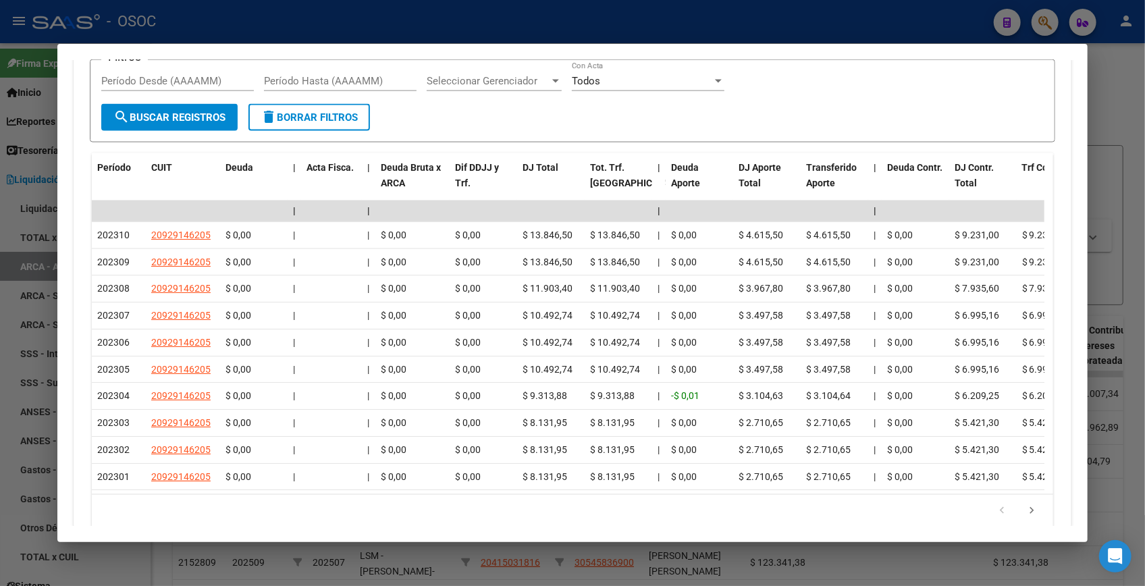
scroll to position [1280, 0]
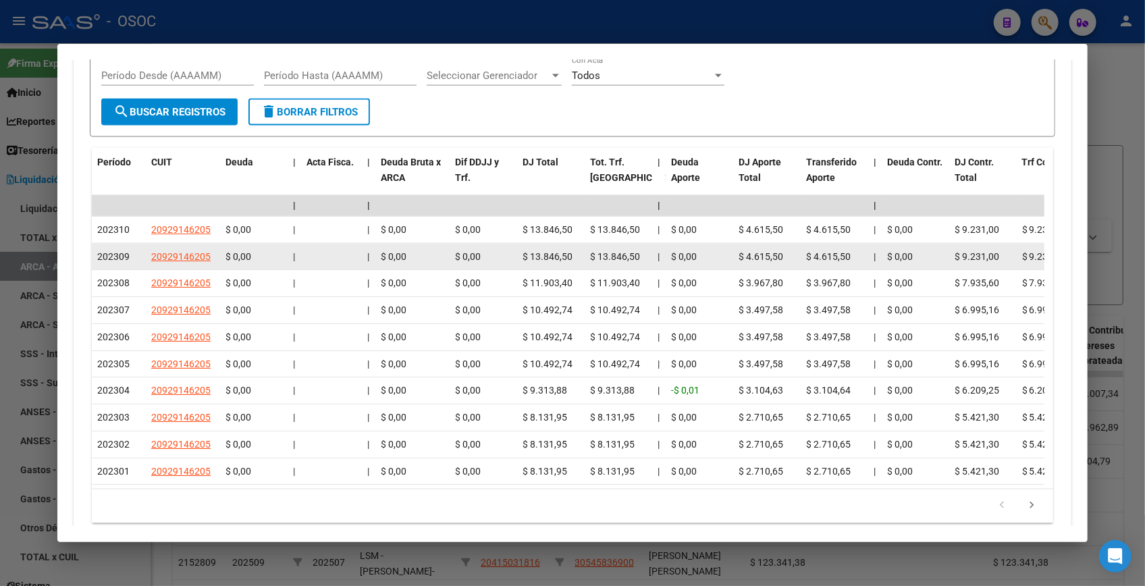
click at [442, 249] on div "$ 0,00" at bounding box center [412, 257] width 63 height 16
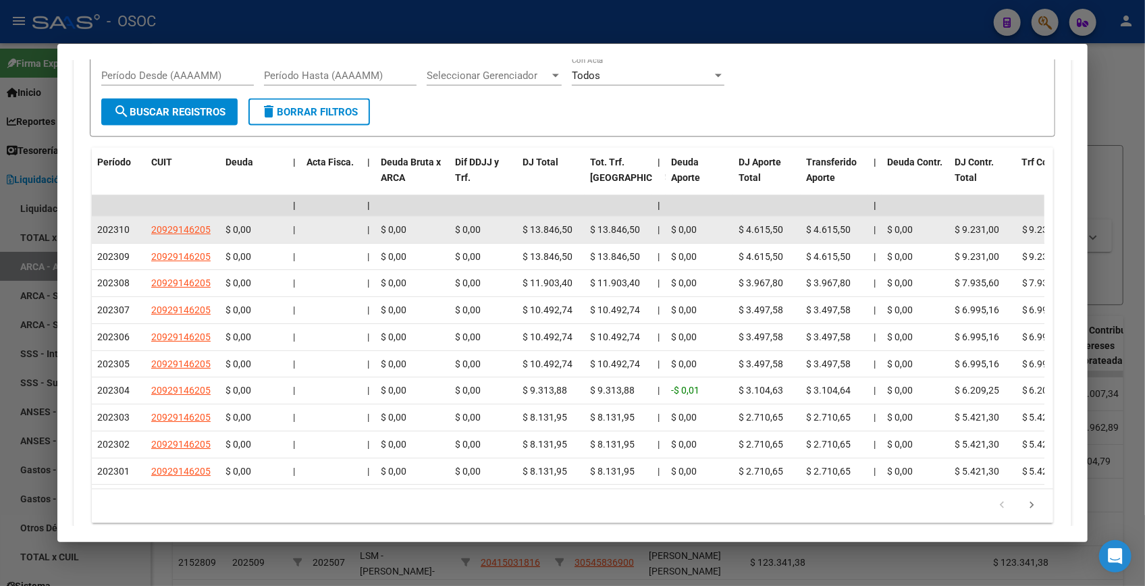
click at [428, 230] on div "$ 0,00" at bounding box center [412, 230] width 63 height 16
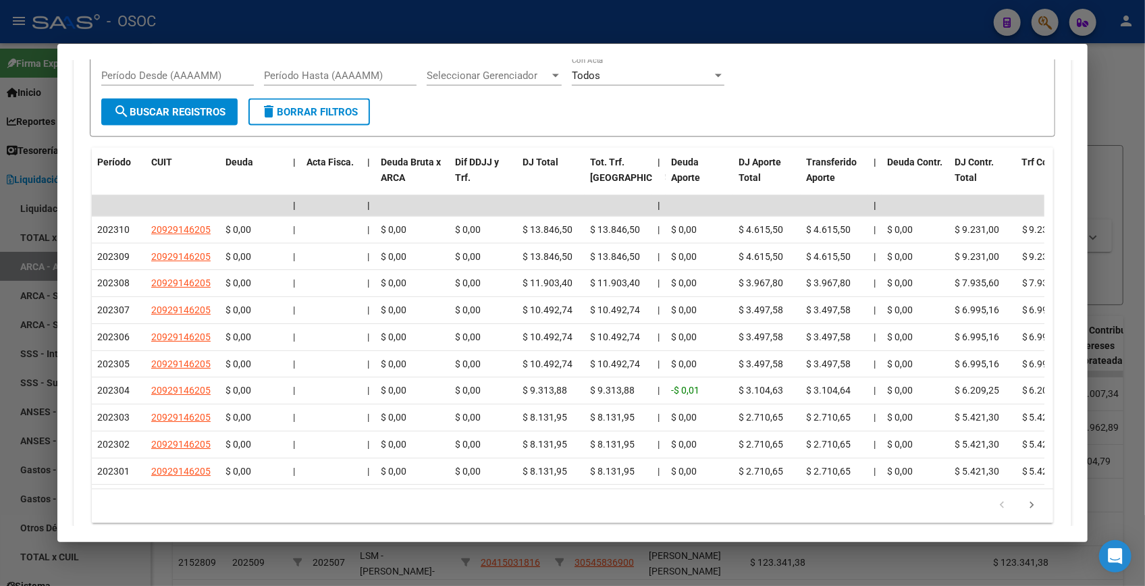
click at [1104, 78] on div at bounding box center [572, 293] width 1145 height 586
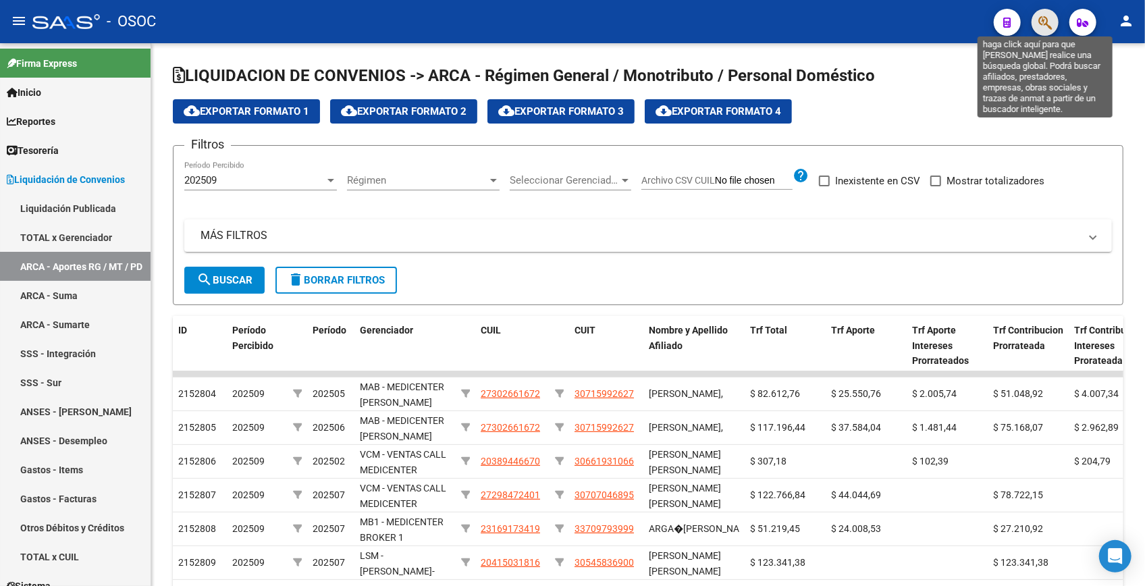
click at [1040, 22] on icon "button" at bounding box center [1045, 23] width 14 height 16
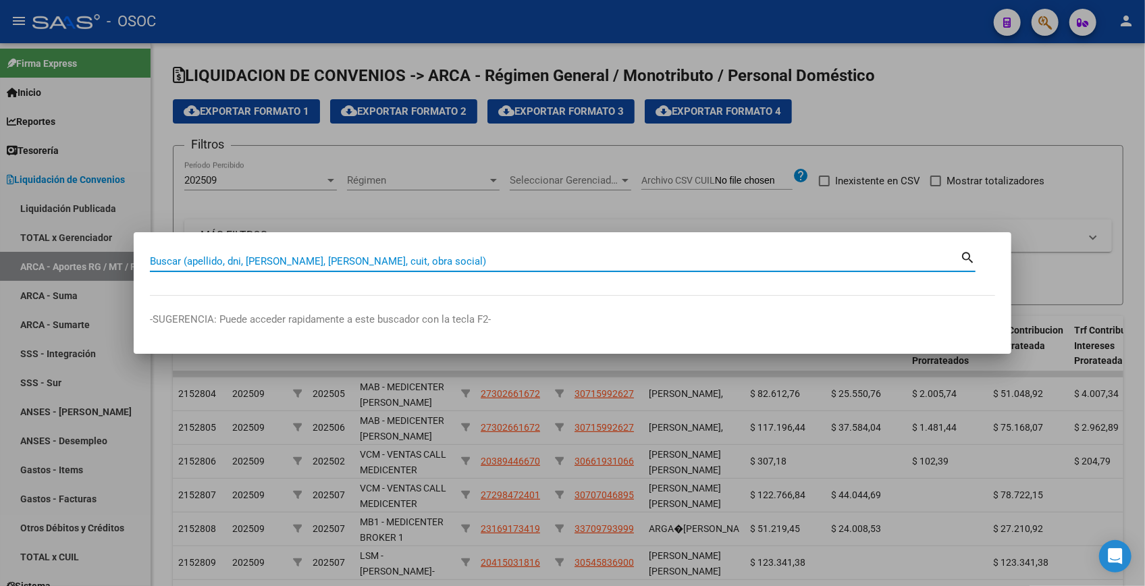
paste input "14435191"
type input "14435191"
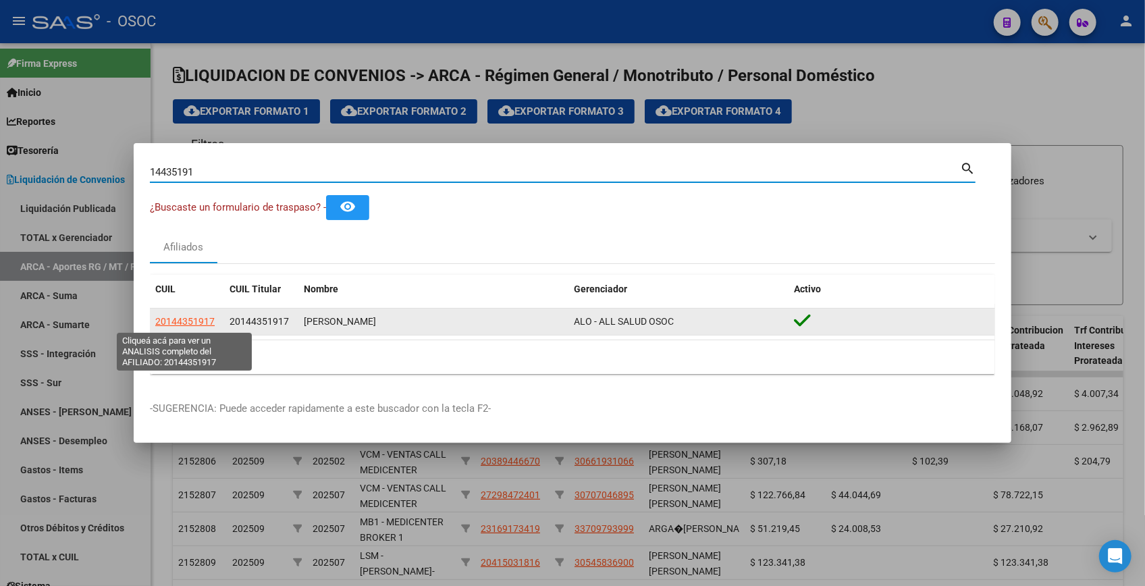
click at [188, 321] on span "20144351917" at bounding box center [184, 321] width 59 height 11
type textarea "20144351917"
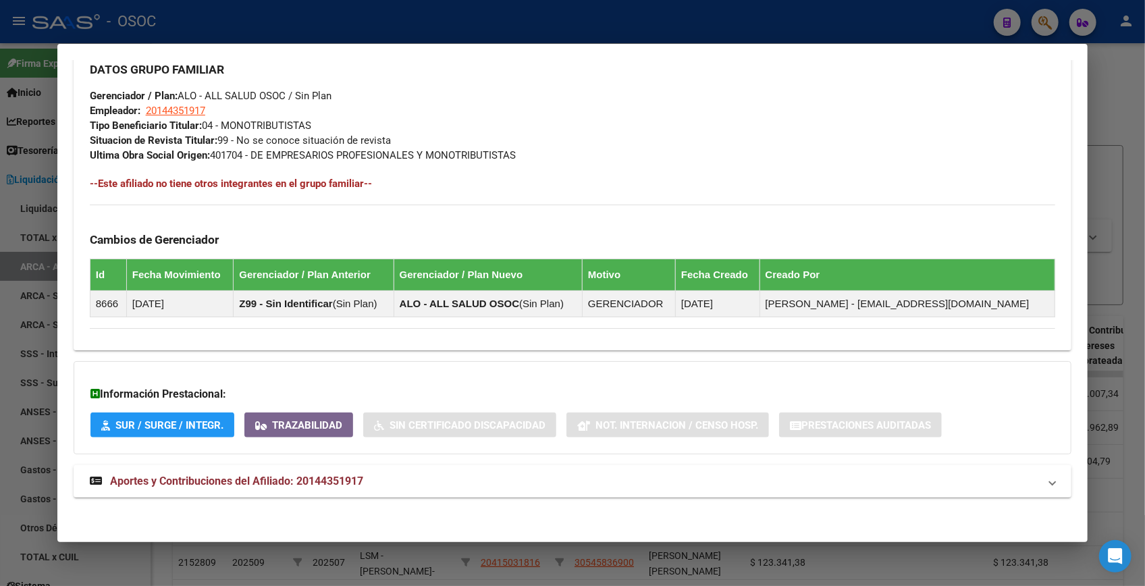
scroll to position [658, 0]
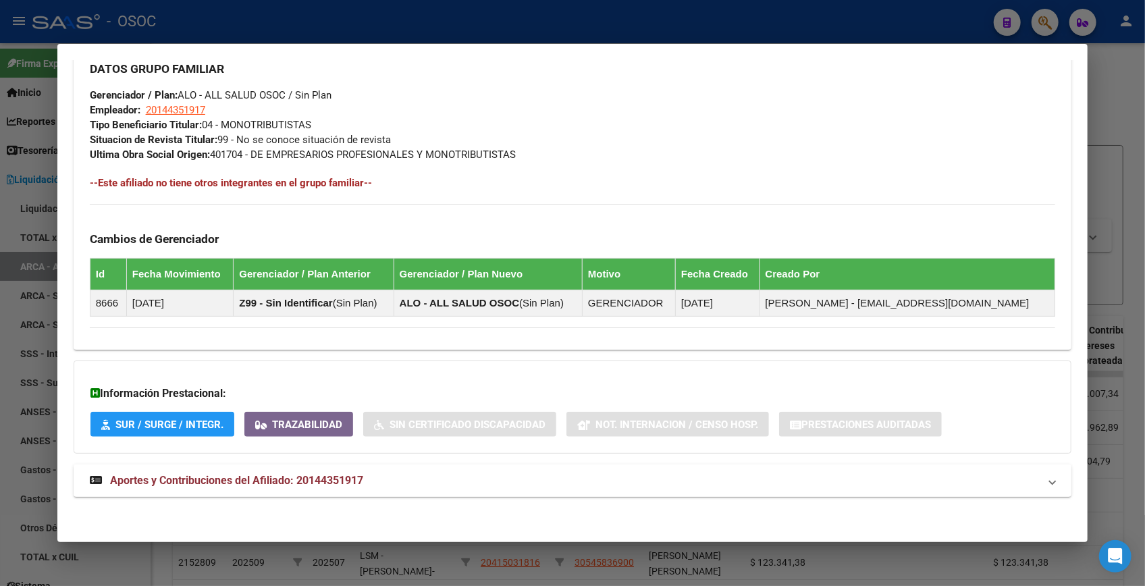
click at [291, 466] on mat-expansion-panel-header "Aportes y Contribuciones del Afiliado: 20144351917" at bounding box center [573, 481] width 998 height 32
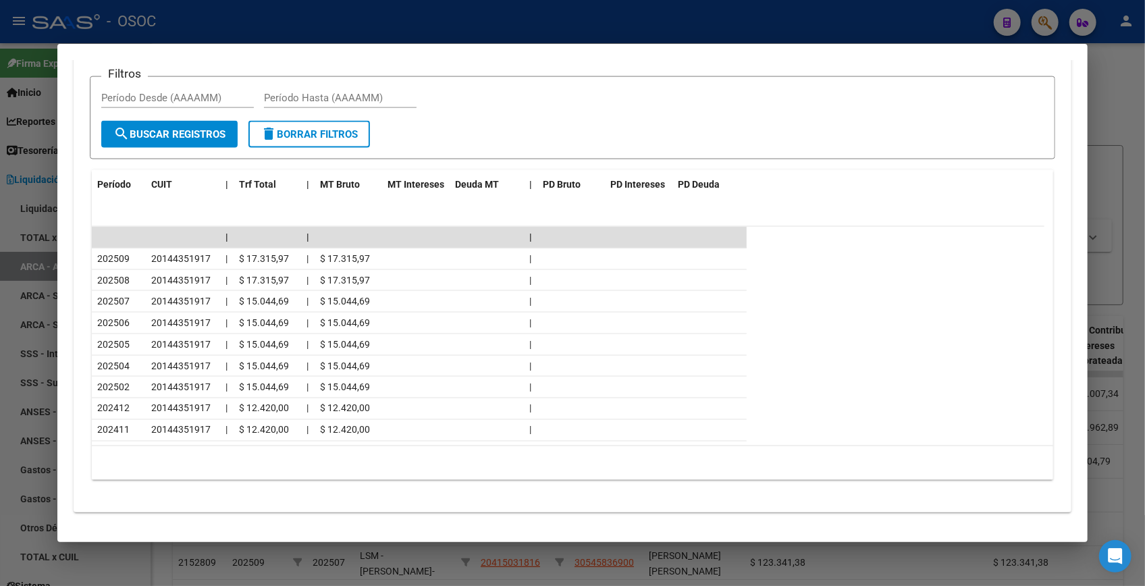
scroll to position [982, 0]
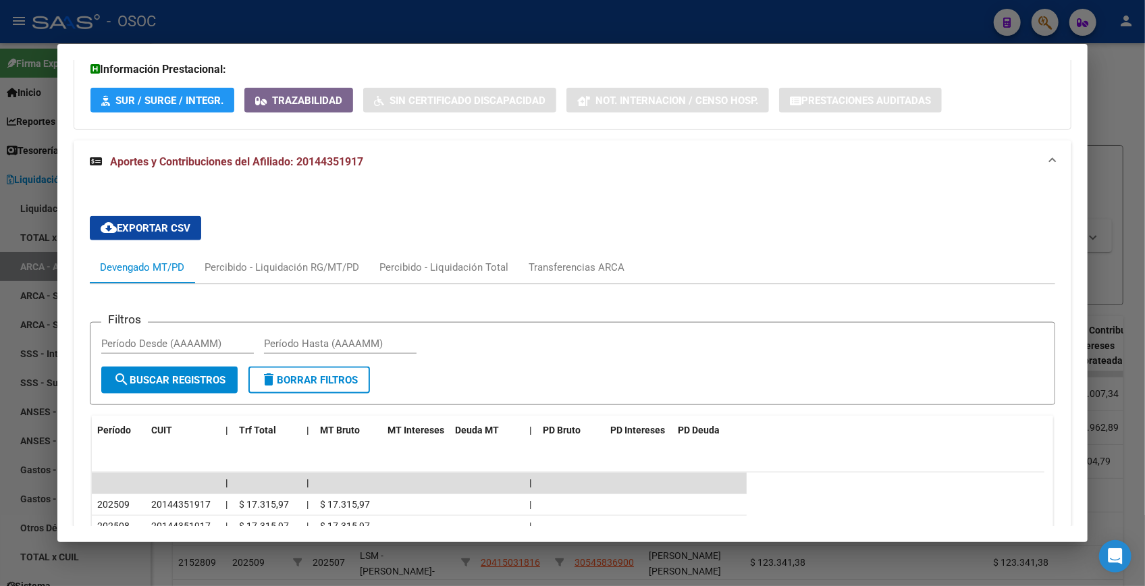
click at [1102, 120] on div at bounding box center [572, 293] width 1145 height 586
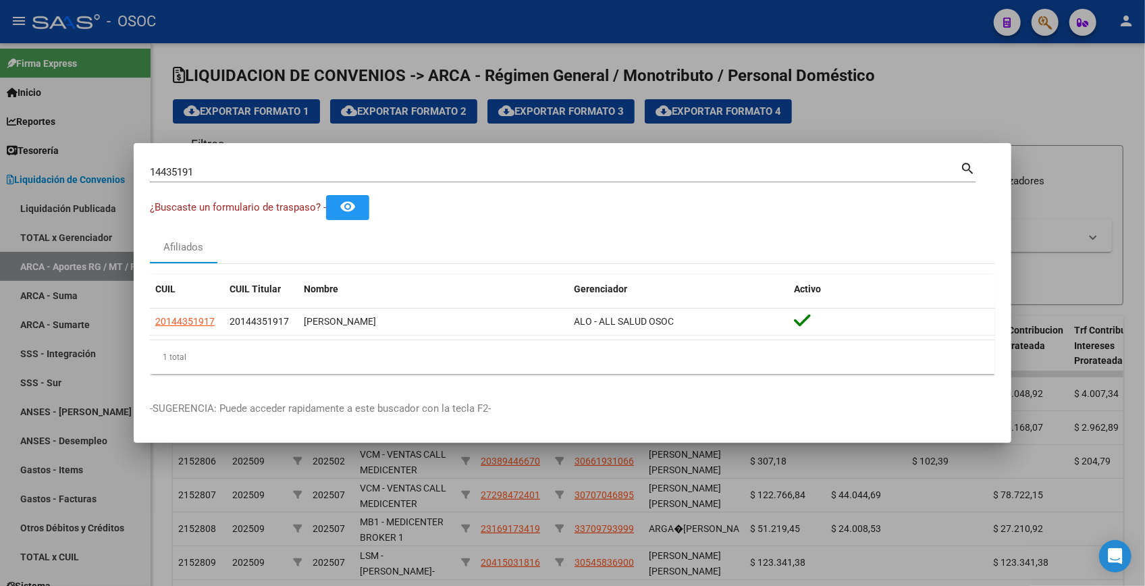
click at [1047, 14] on div at bounding box center [572, 293] width 1145 height 586
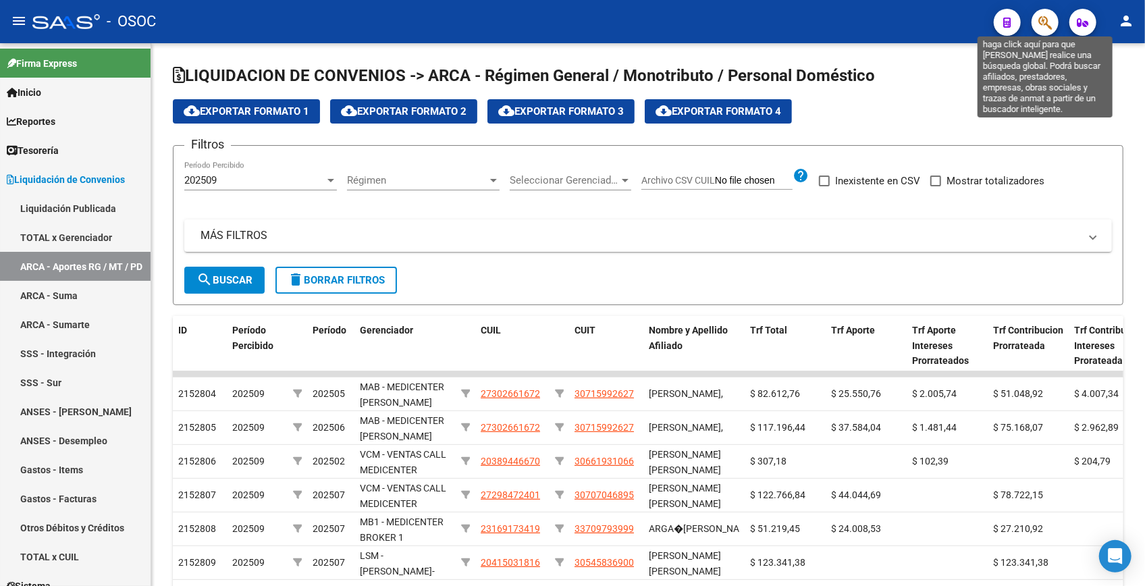
click at [1047, 15] on icon "button" at bounding box center [1045, 23] width 14 height 16
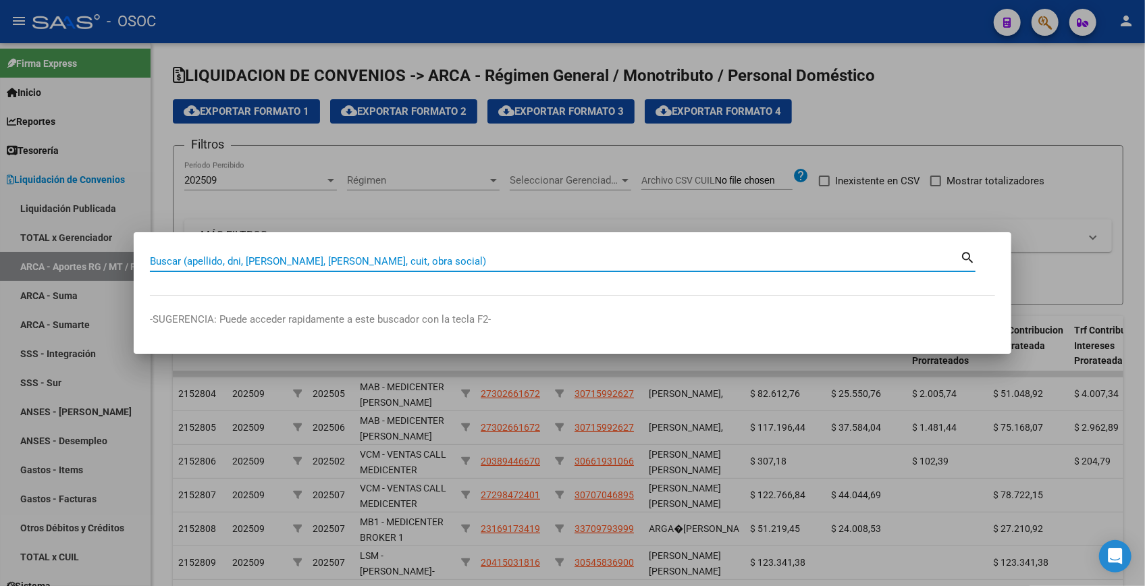
paste input "14409749"
type input "14409749"
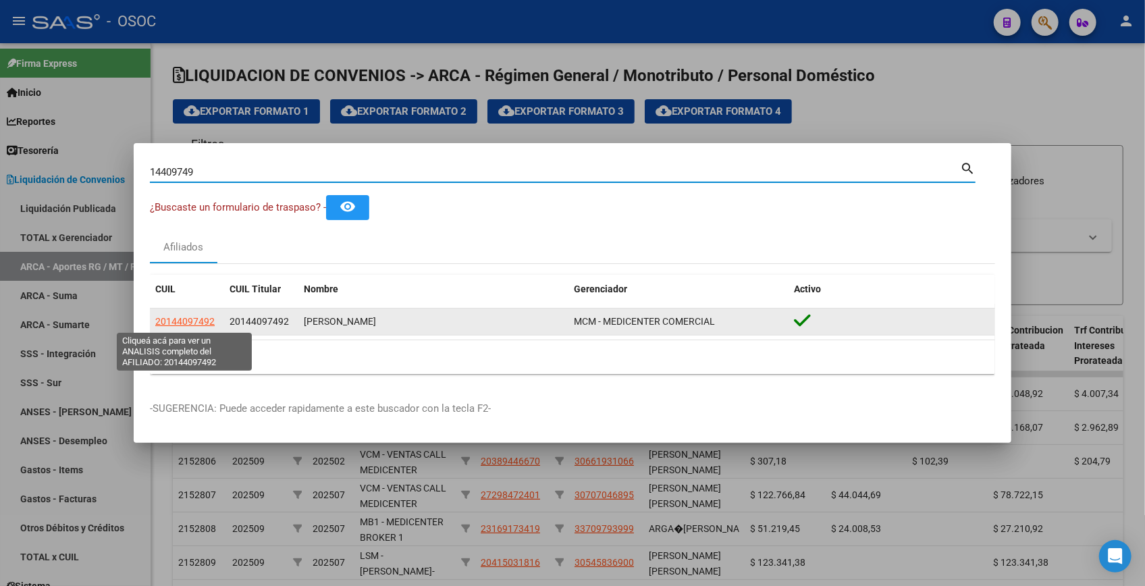
click at [175, 327] on span "20144097492" at bounding box center [184, 321] width 59 height 11
type textarea "20144097492"
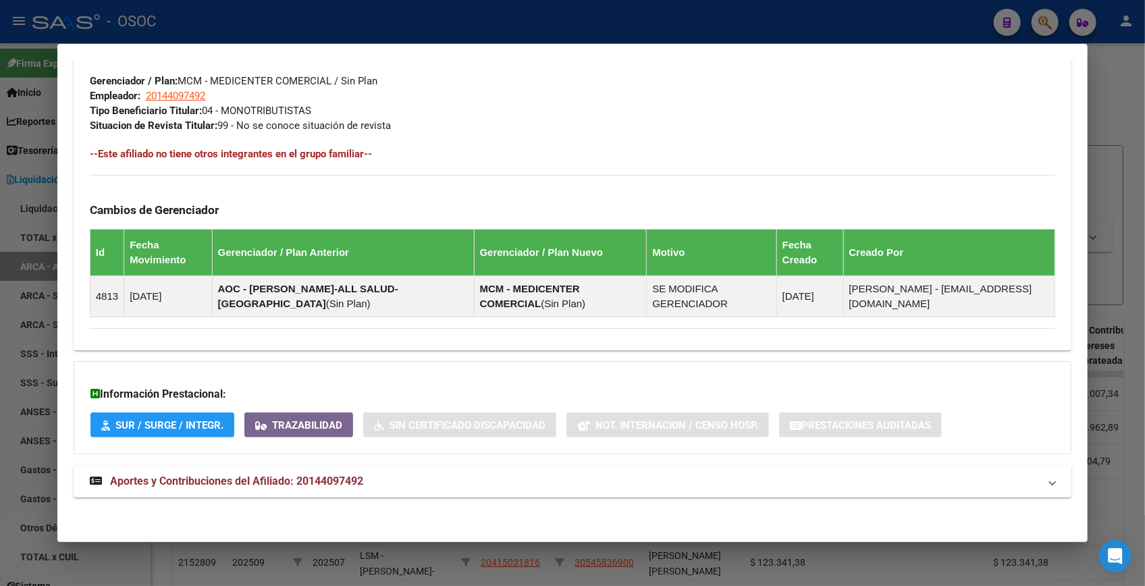
scroll to position [687, 0]
click at [431, 479] on mat-panel-title "Aportes y Contribuciones del Afiliado: 20144097492" at bounding box center [564, 481] width 949 height 16
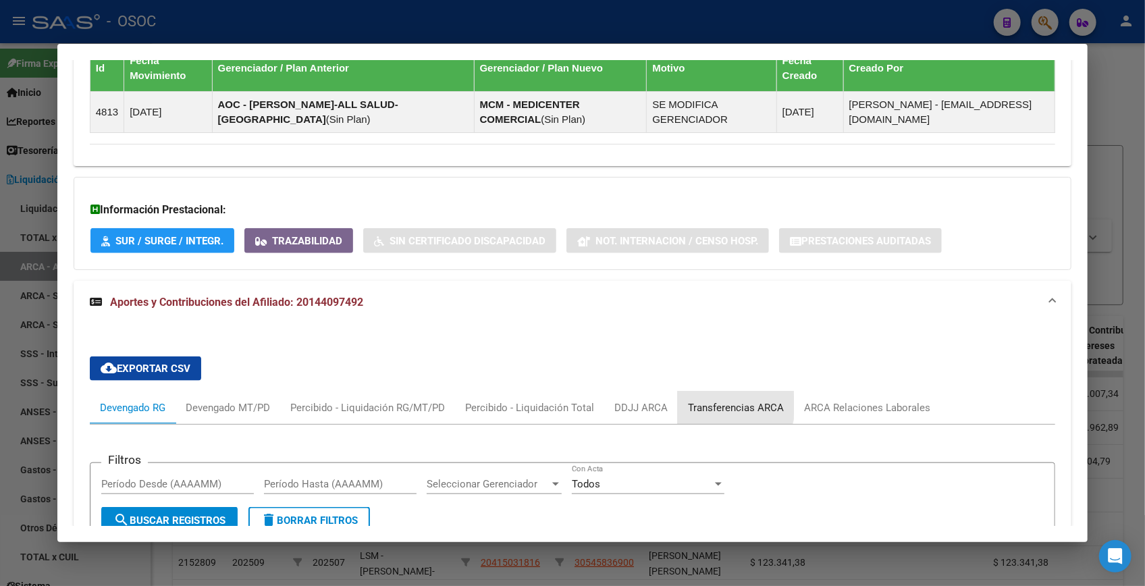
click at [718, 404] on div "Transferencias ARCA" at bounding box center [736, 407] width 96 height 15
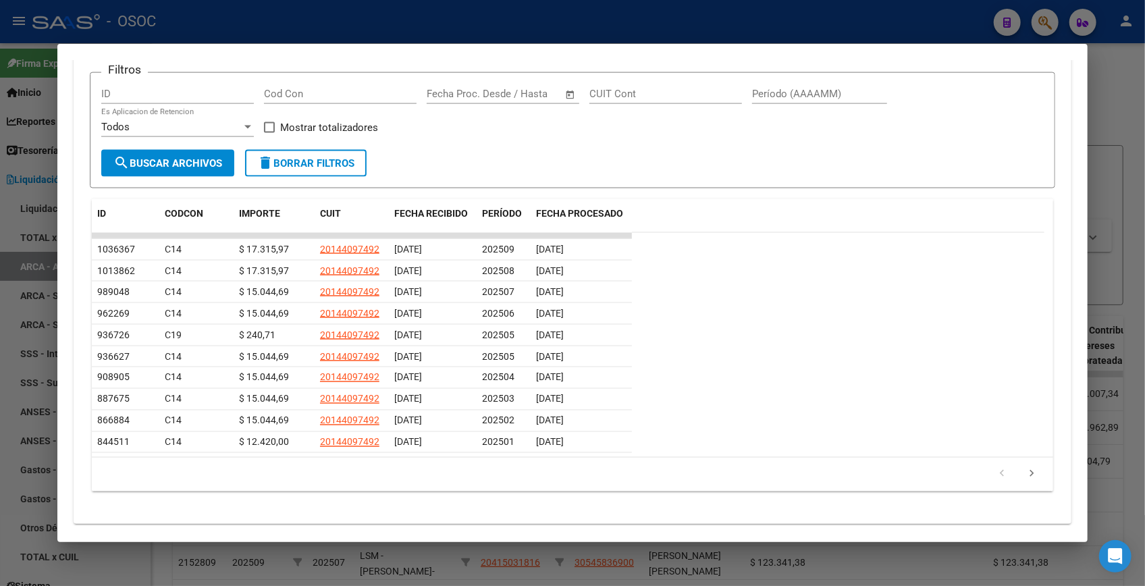
scroll to position [1287, 0]
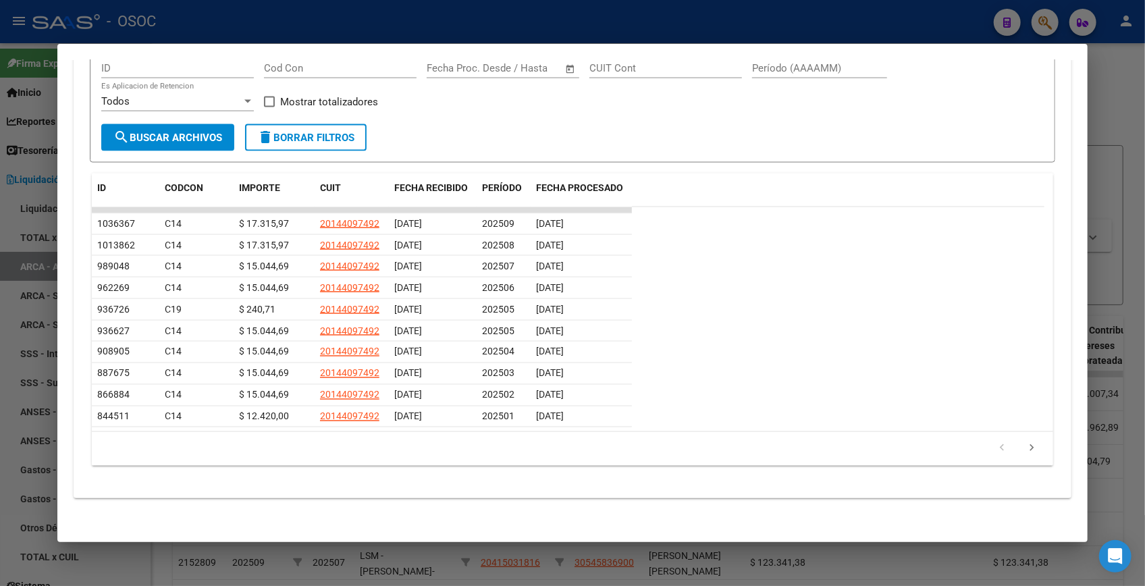
click at [1094, 93] on div at bounding box center [572, 293] width 1145 height 586
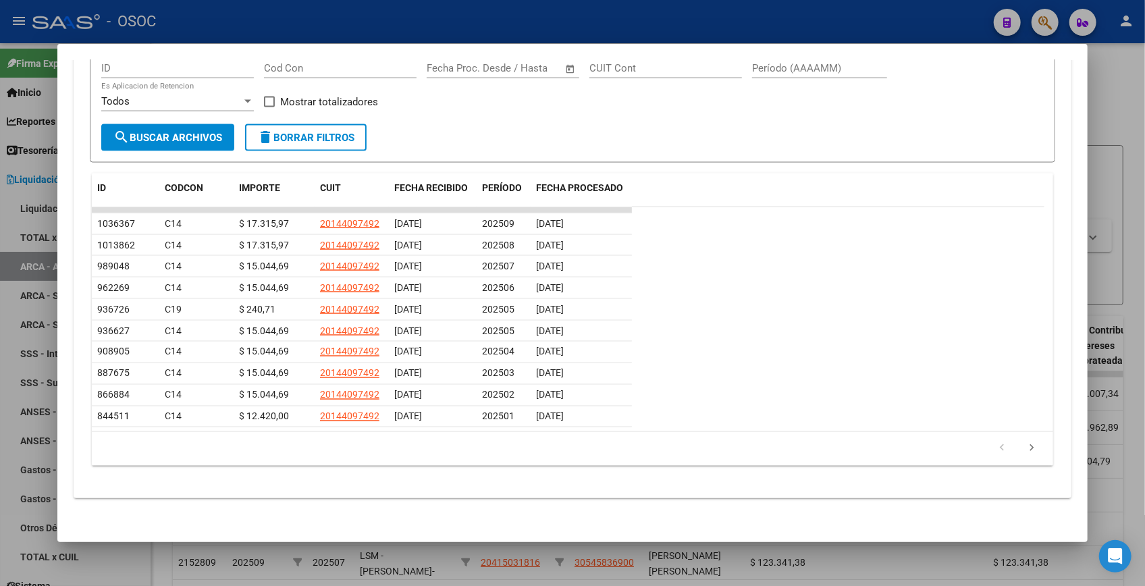
click at [1094, 93] on div at bounding box center [572, 293] width 1145 height 586
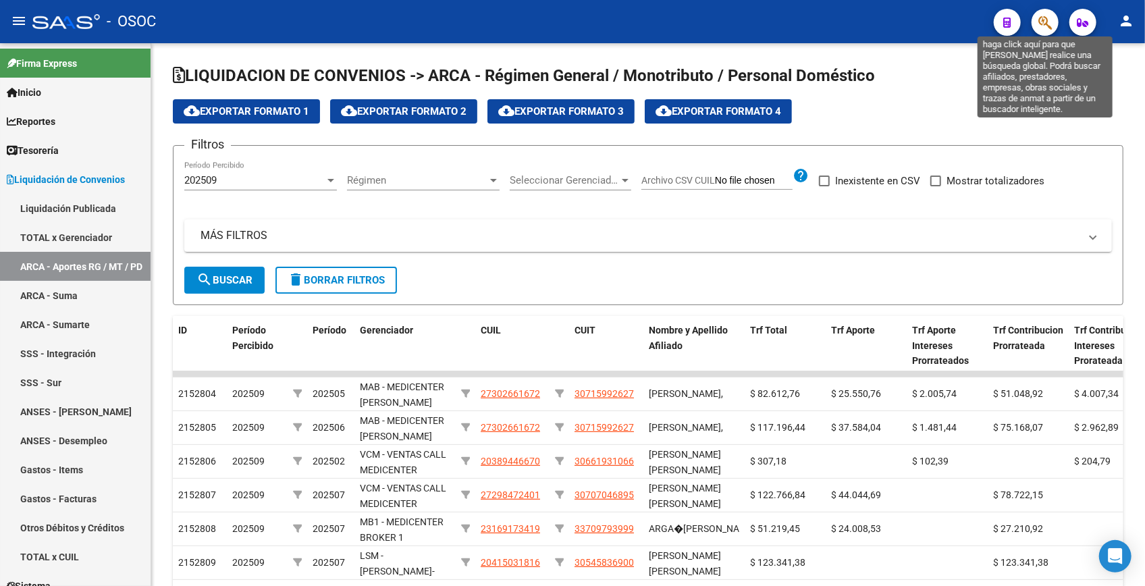
click at [1046, 25] on icon "button" at bounding box center [1045, 23] width 14 height 16
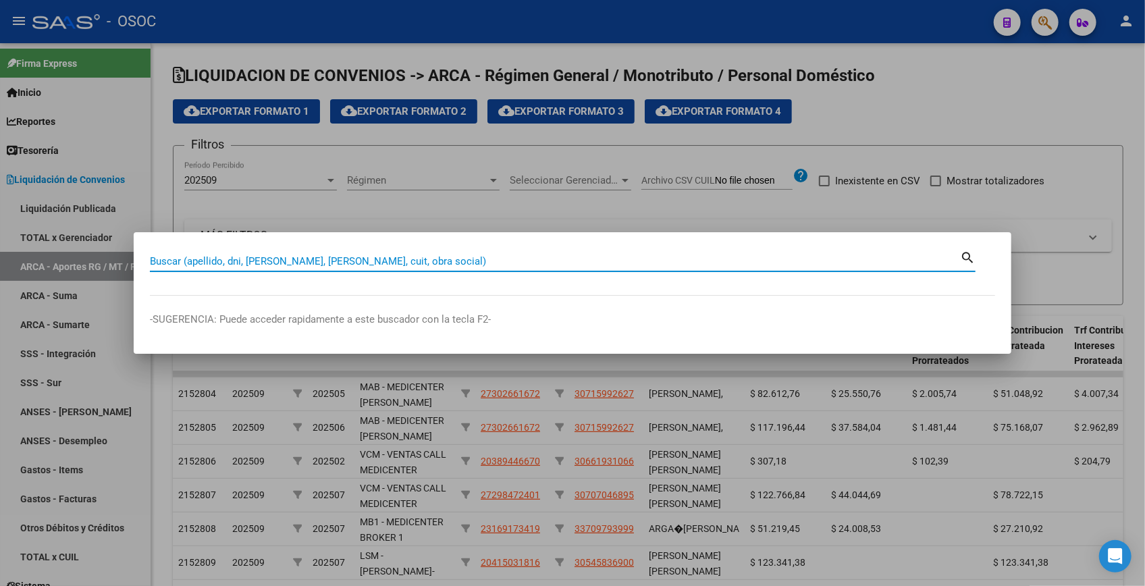
paste input "17404996"
type input "17404996"
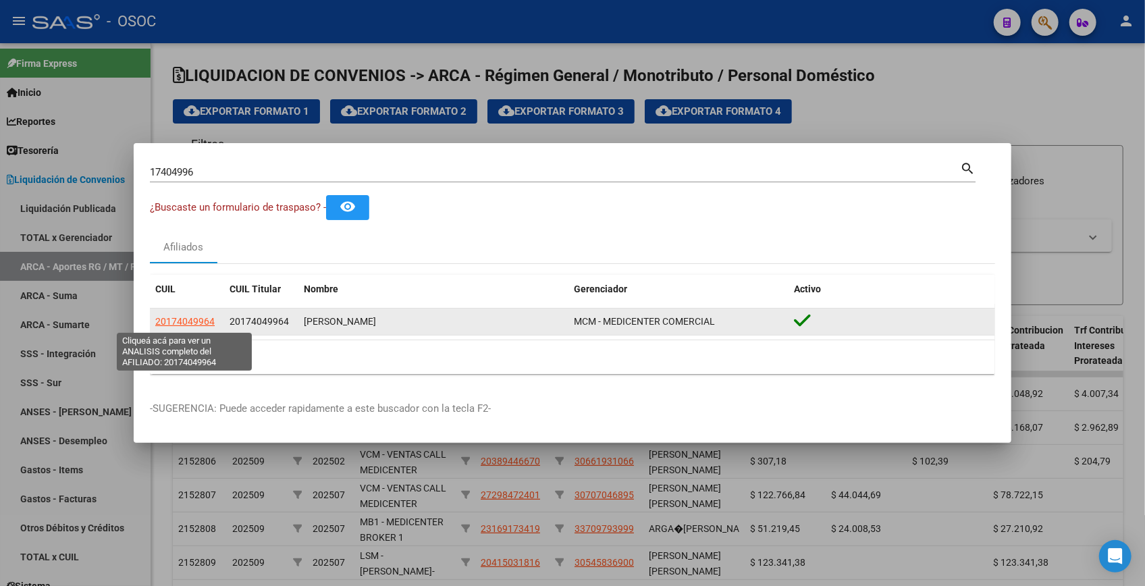
click at [196, 325] on span "20174049964" at bounding box center [184, 321] width 59 height 11
type textarea "20174049964"
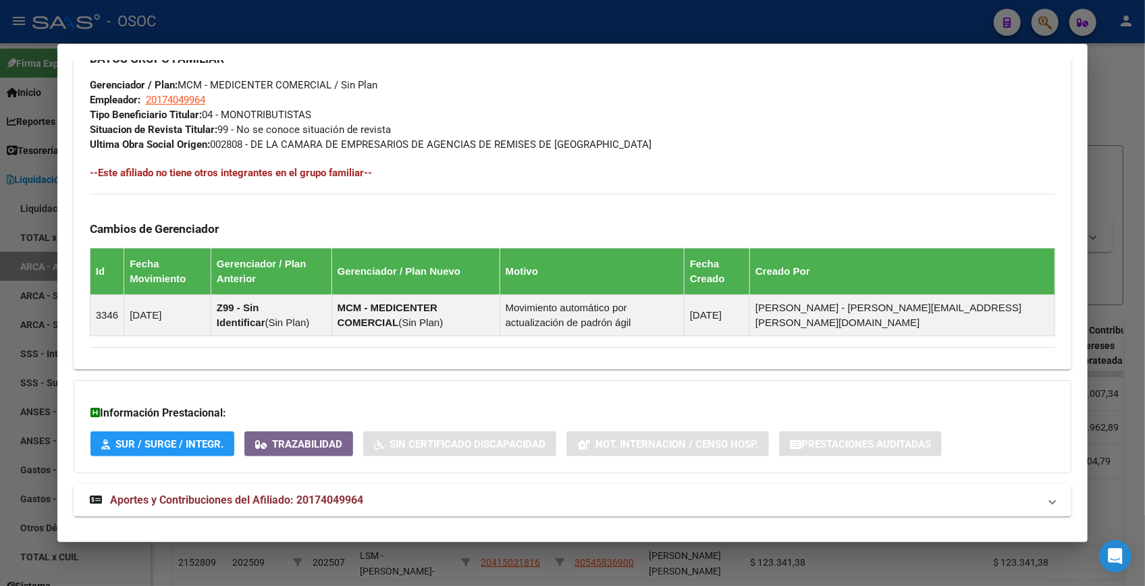
scroll to position [687, 0]
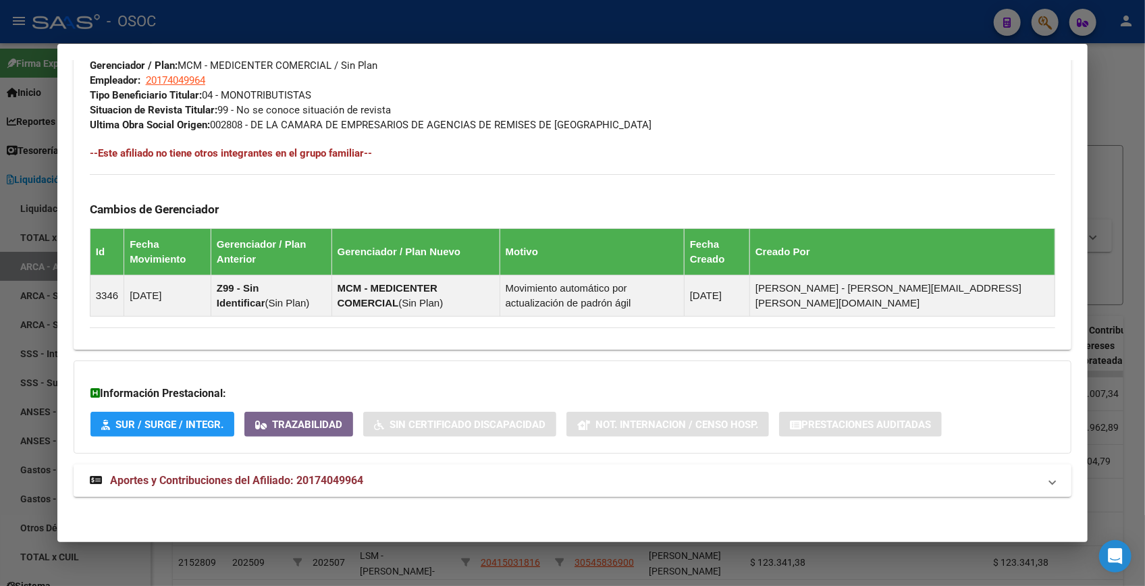
click at [330, 483] on span "Aportes y Contribuciones del Afiliado: 20174049964" at bounding box center [236, 480] width 253 height 13
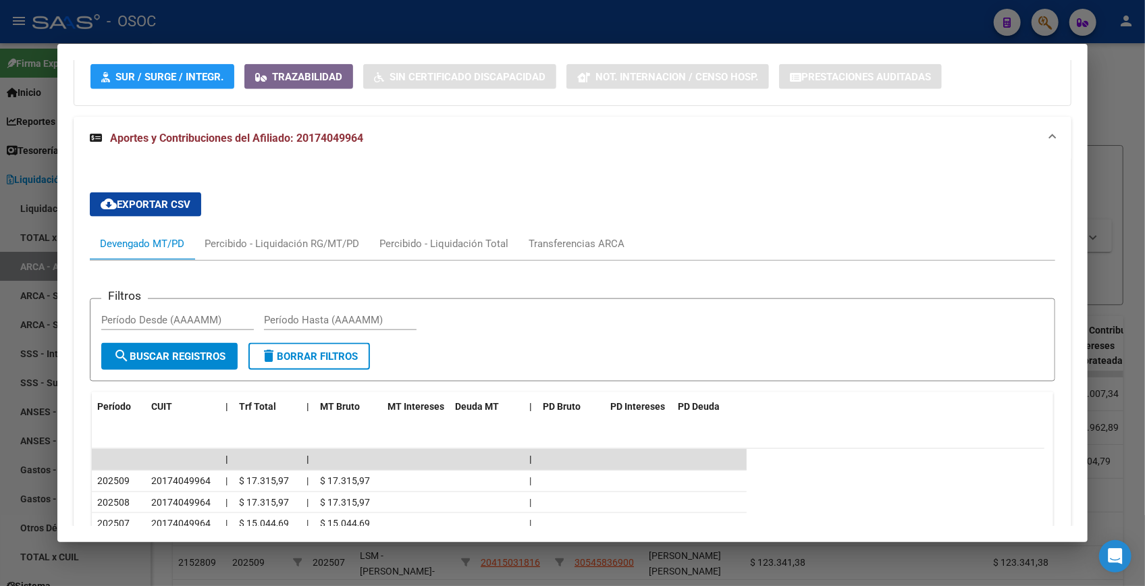
scroll to position [1219, 0]
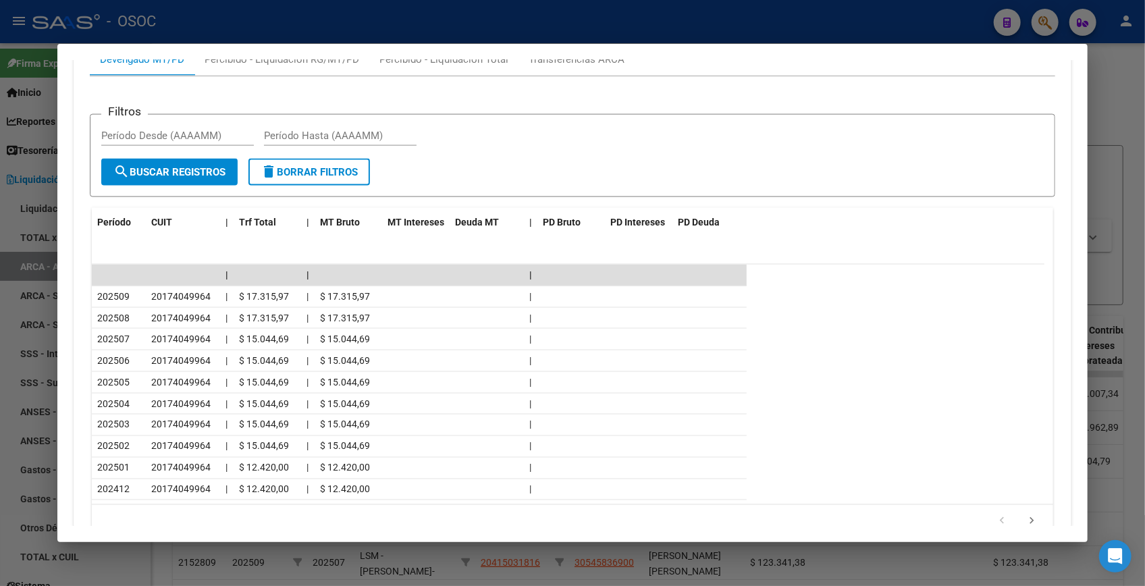
click at [1108, 109] on div at bounding box center [572, 293] width 1145 height 586
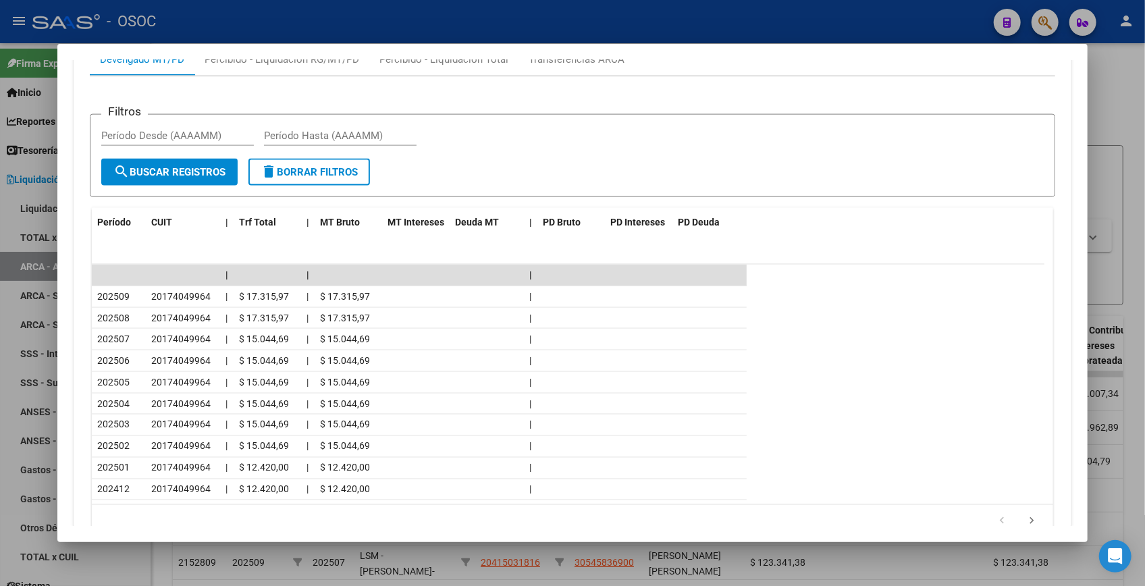
click at [1108, 109] on div at bounding box center [572, 293] width 1145 height 586
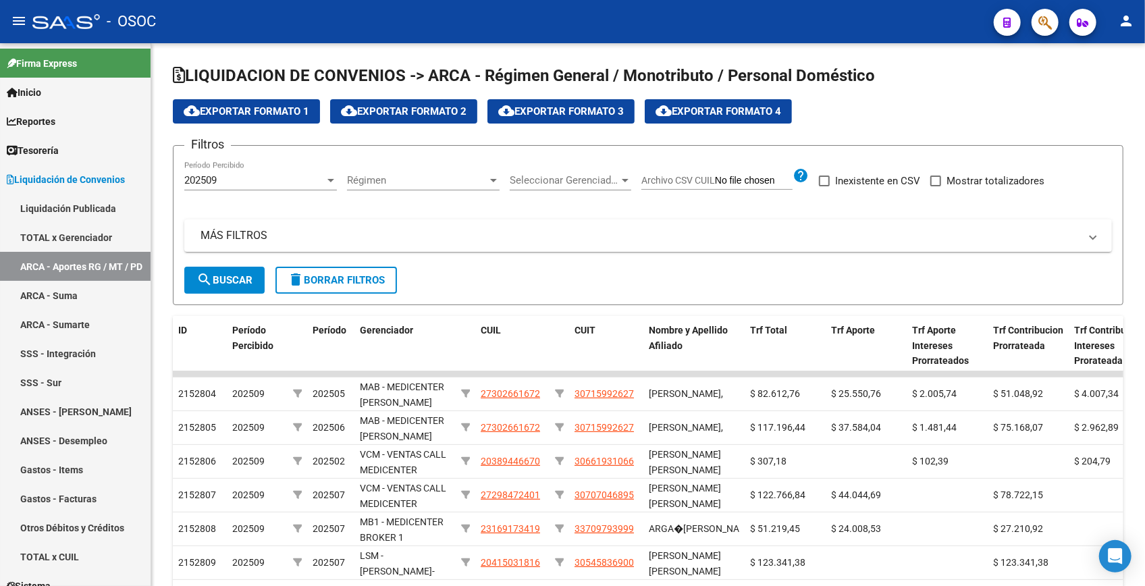
click at [1037, 18] on button "button" at bounding box center [1045, 22] width 27 height 27
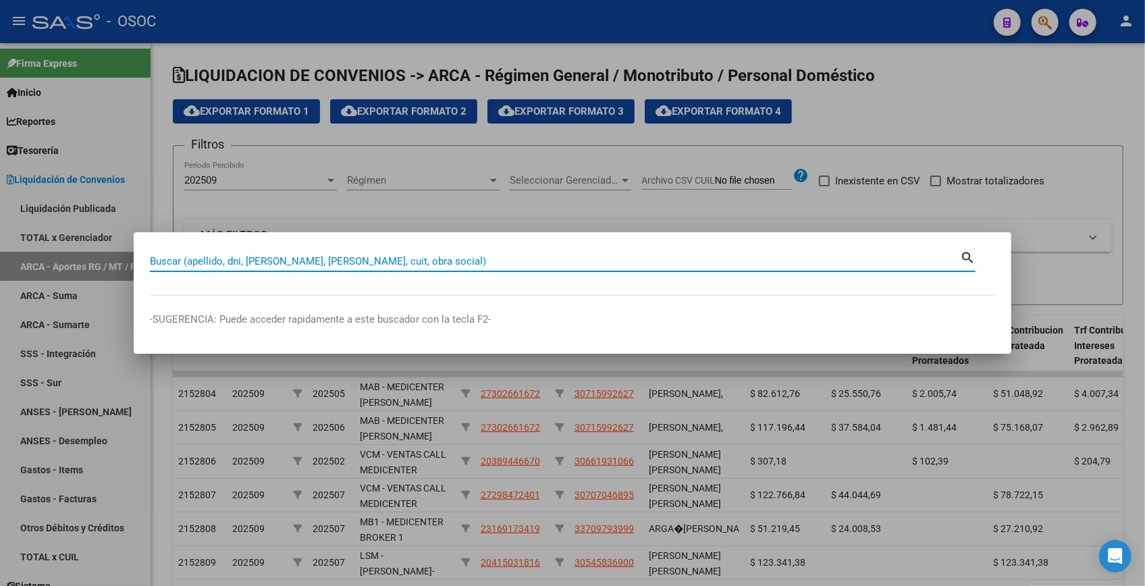
paste input "18792520"
type input "18792520"
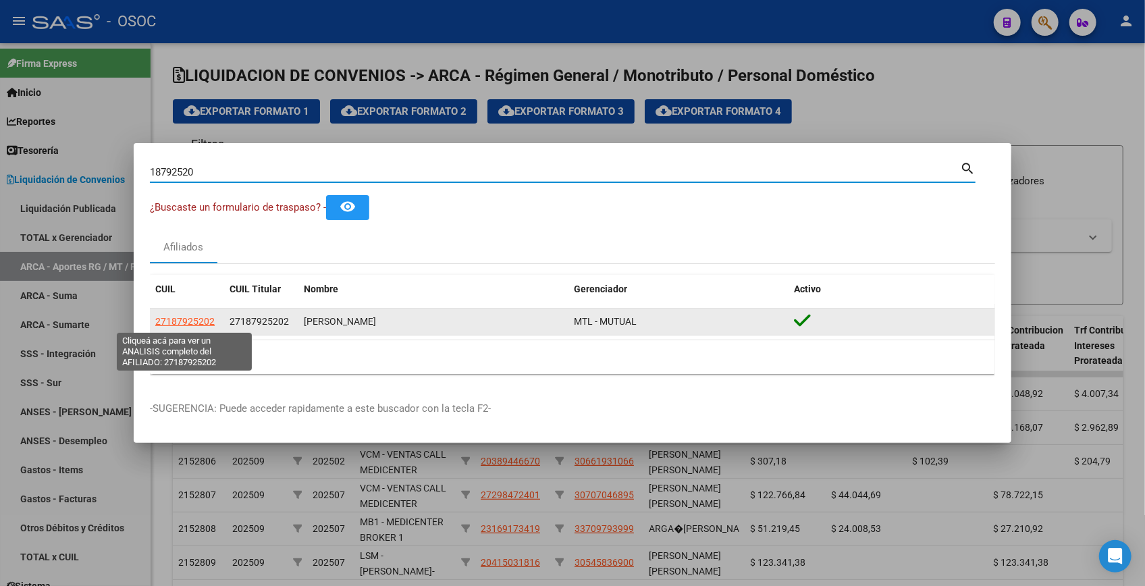
click at [199, 324] on span "27187925202" at bounding box center [184, 321] width 59 height 11
type textarea "27187925202"
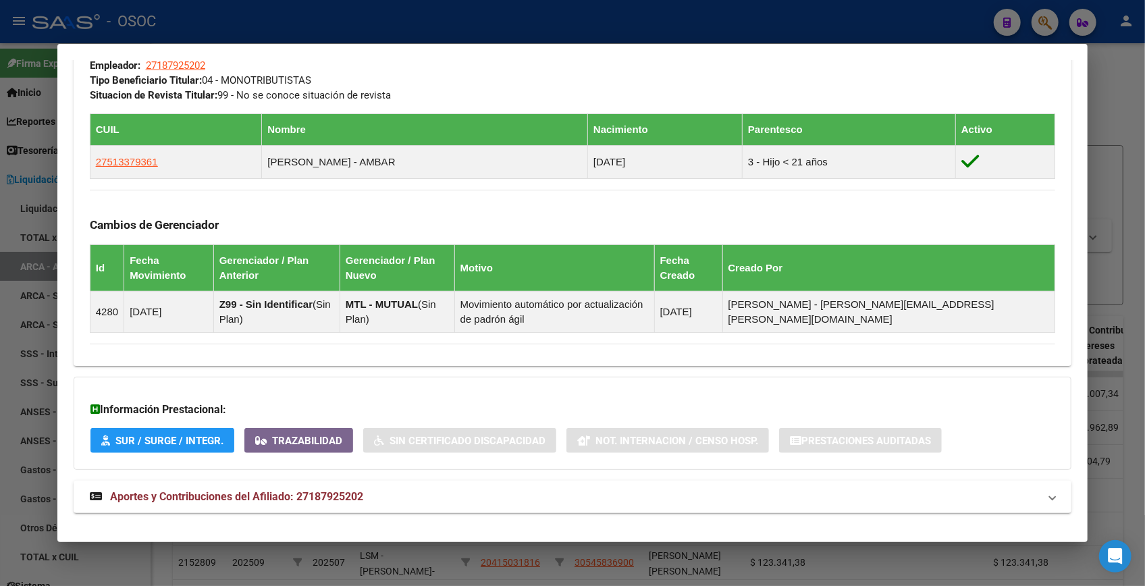
scroll to position [718, 0]
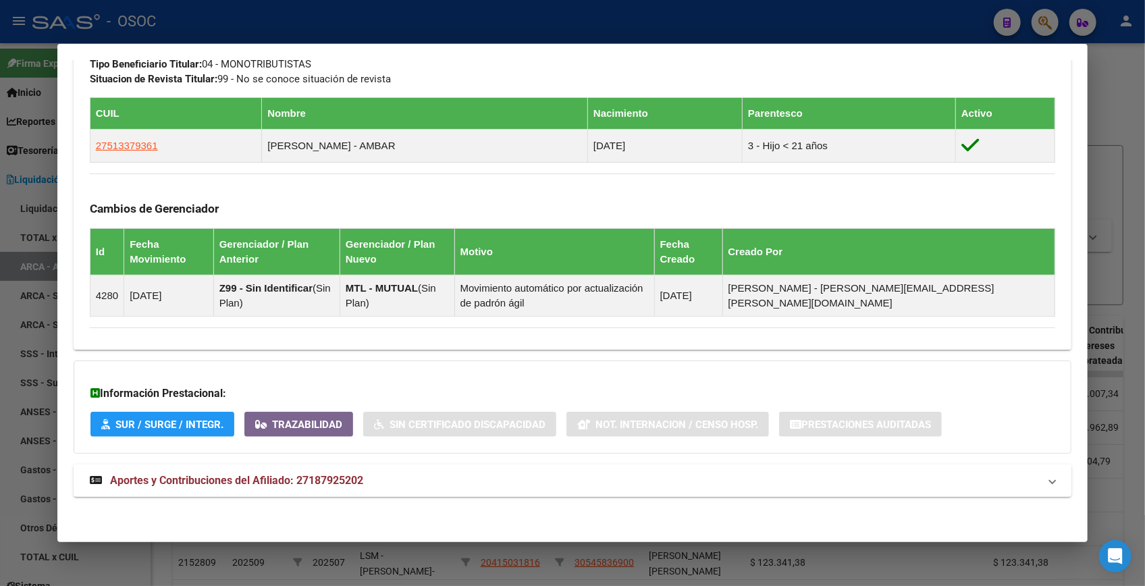
click at [395, 482] on mat-panel-title "Aportes y Contribuciones del Afiliado: 27187925202" at bounding box center [564, 481] width 949 height 16
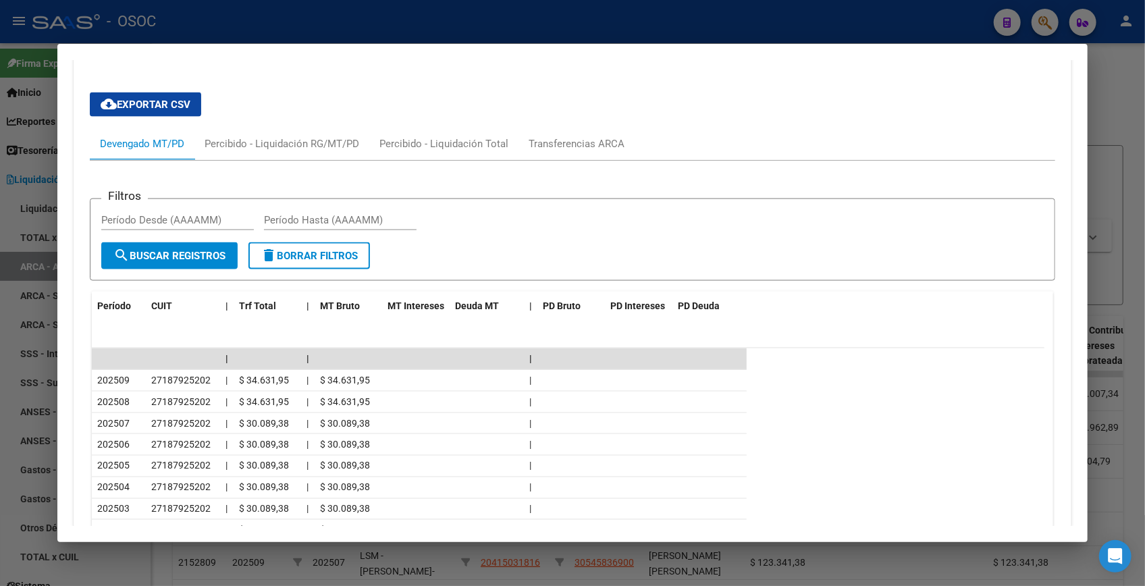
scroll to position [1323, 0]
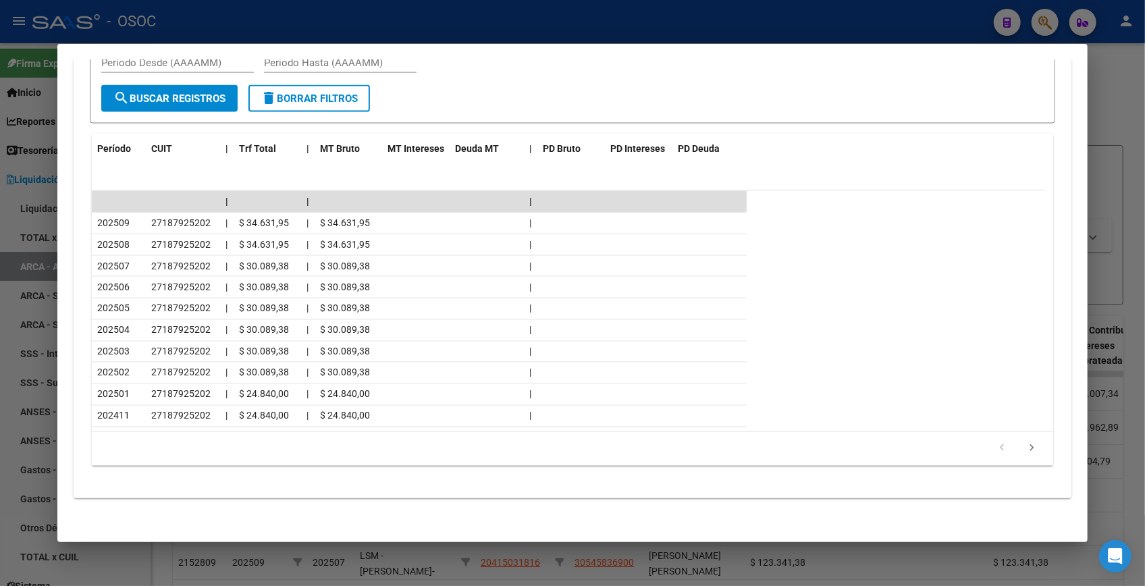
click at [1113, 115] on div at bounding box center [572, 293] width 1145 height 586
click at [1113, 113] on div at bounding box center [572, 293] width 1145 height 586
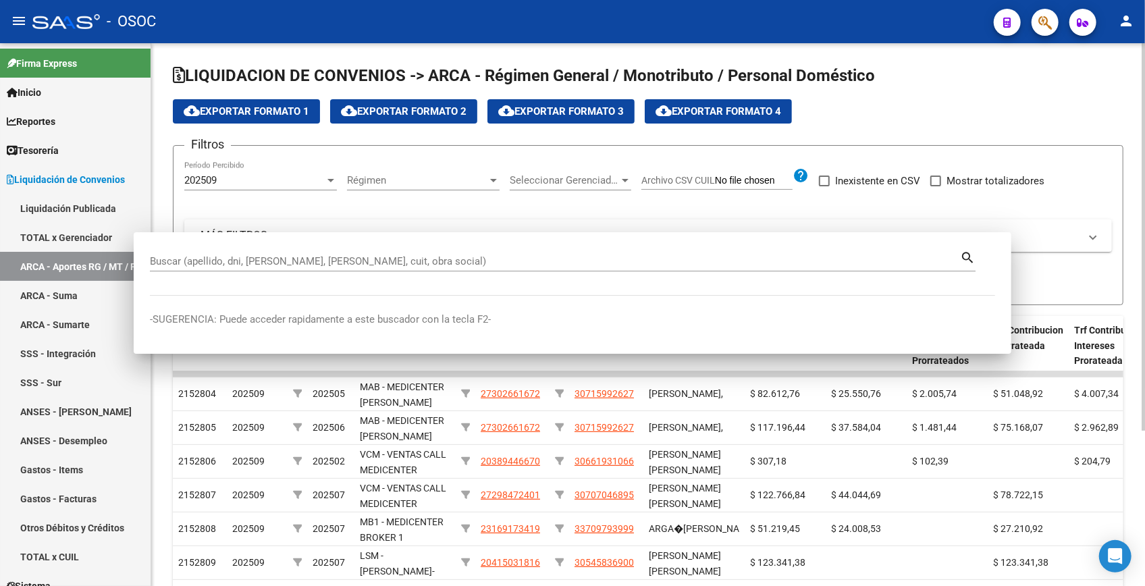
drag, startPoint x: 1112, startPoint y: 112, endPoint x: 1082, endPoint y: 46, distance: 72.5
click at [1111, 111] on div "cloud_download Exportar Formato 1 cloud_download Exportar Formato 2 cloud_downl…" at bounding box center [648, 111] width 951 height 24
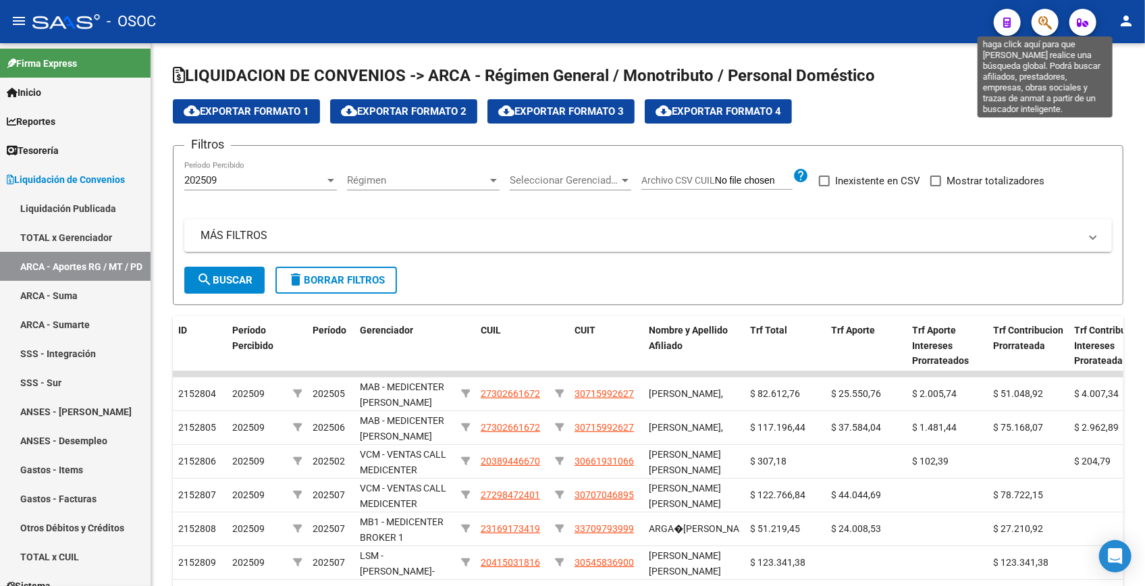
click at [1051, 22] on icon "button" at bounding box center [1045, 23] width 14 height 16
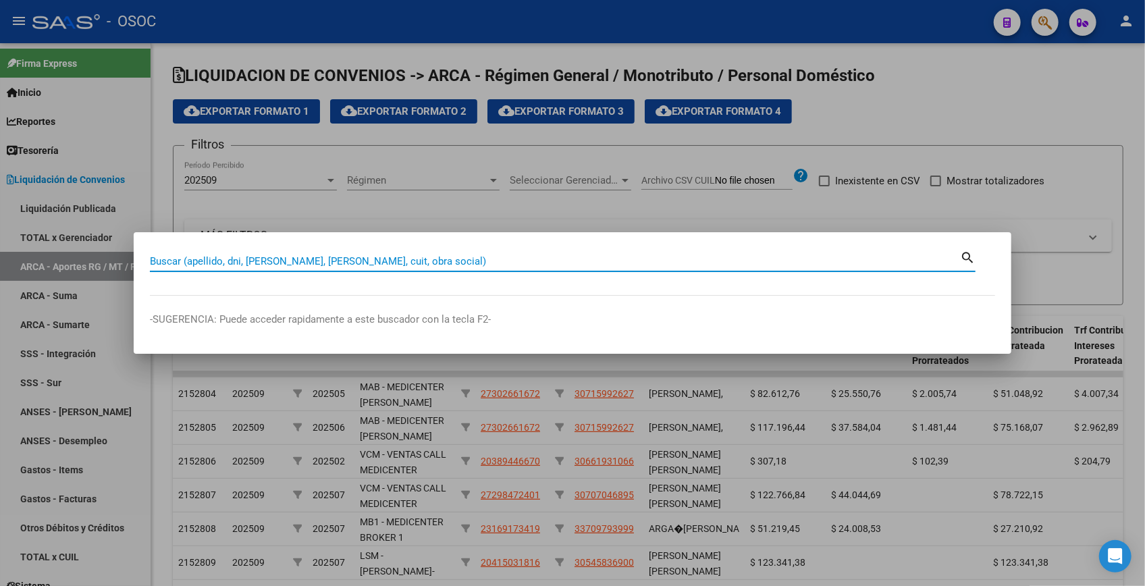
paste input "19064699"
type input "19064699"
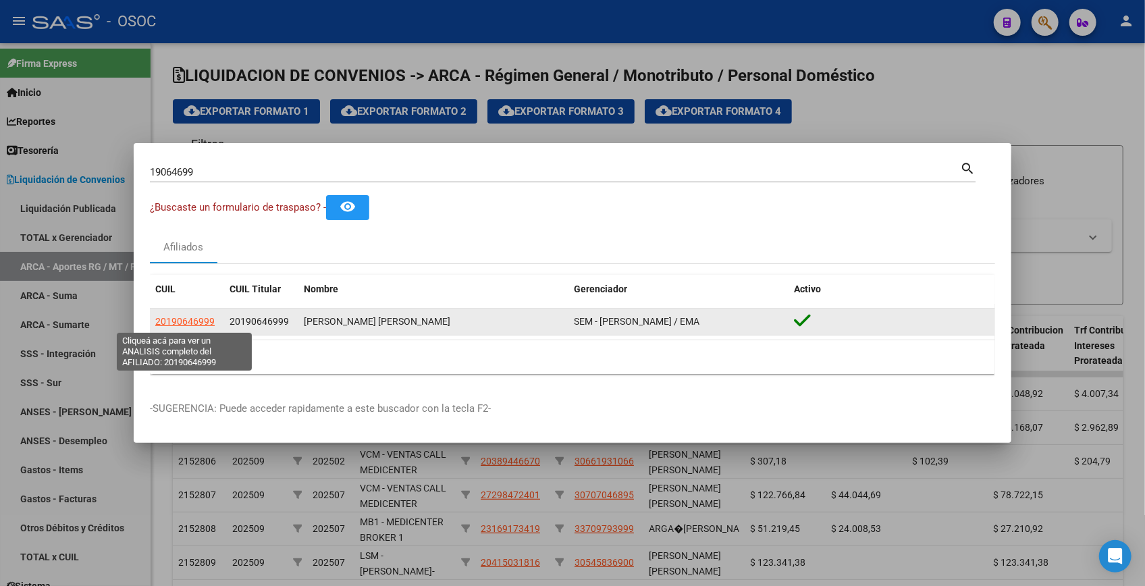
click at [207, 324] on span "20190646999" at bounding box center [184, 321] width 59 height 11
type textarea "20190646999"
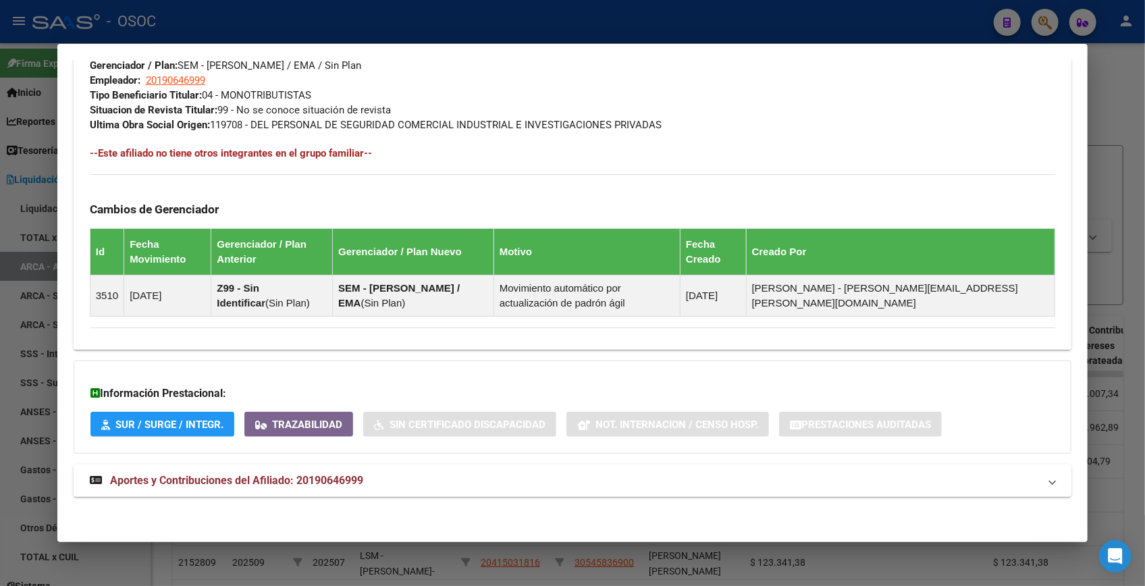
click at [333, 469] on mat-expansion-panel-header "Aportes y Contribuciones del Afiliado: 20190646999" at bounding box center [573, 481] width 998 height 32
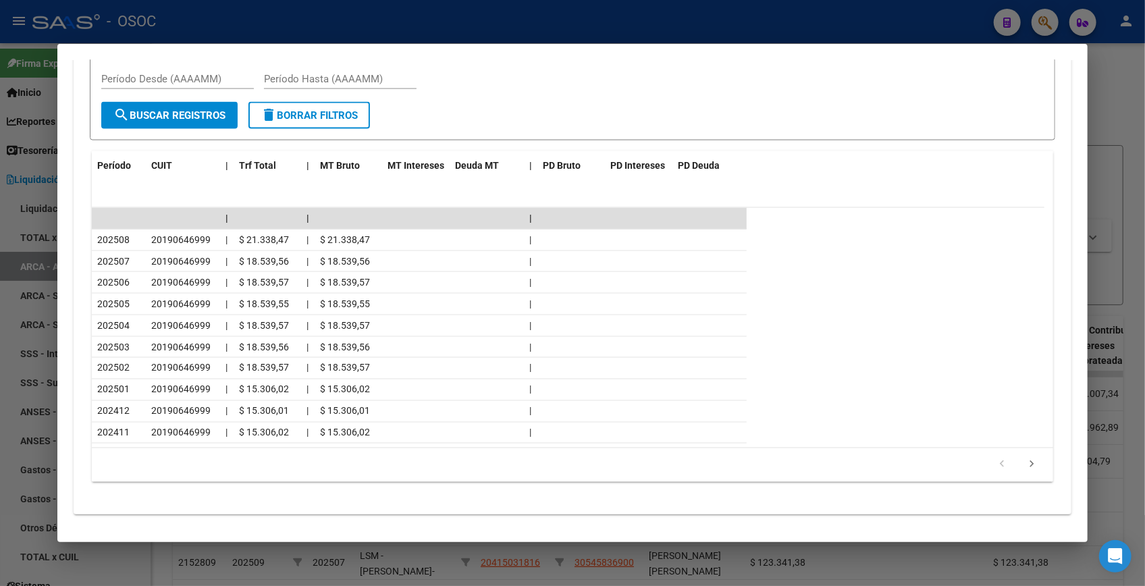
scroll to position [1292, 0]
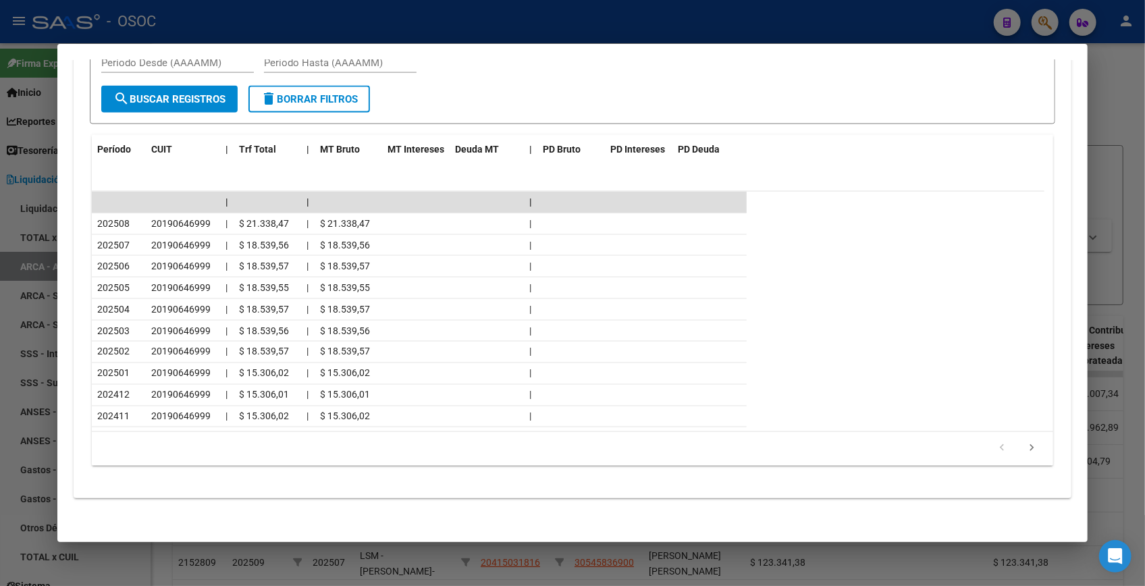
click at [1117, 111] on div at bounding box center [572, 293] width 1145 height 586
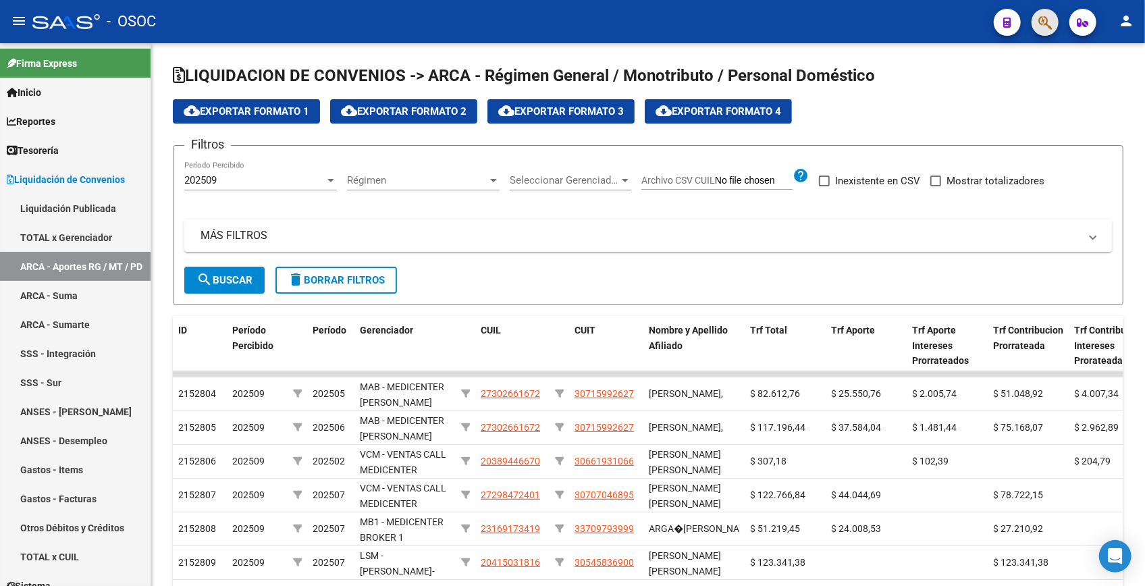
click at [1035, 14] on button "button" at bounding box center [1045, 22] width 27 height 27
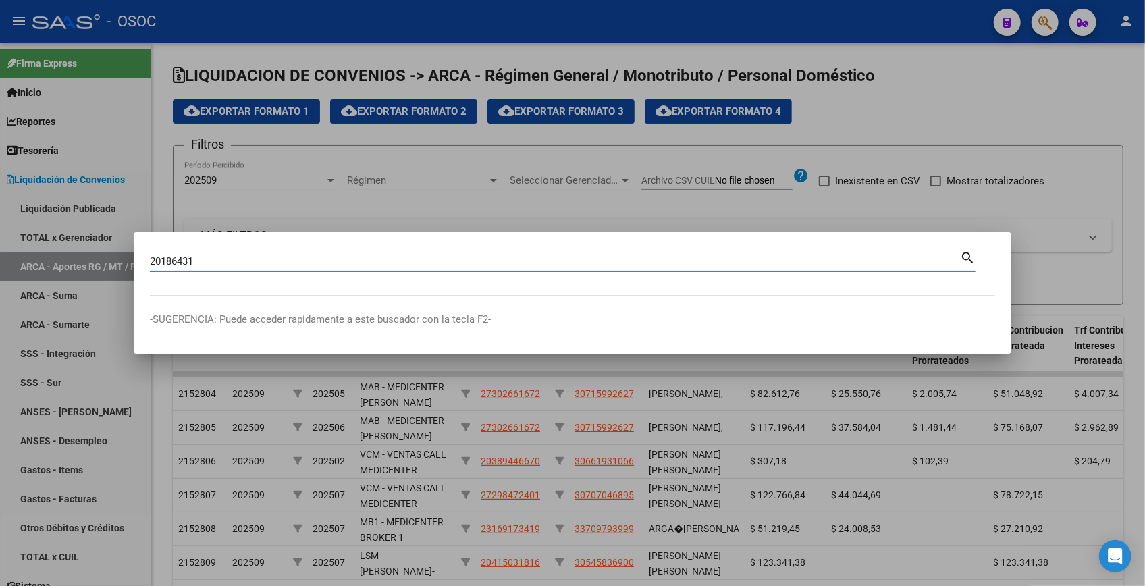
type input "20186431"
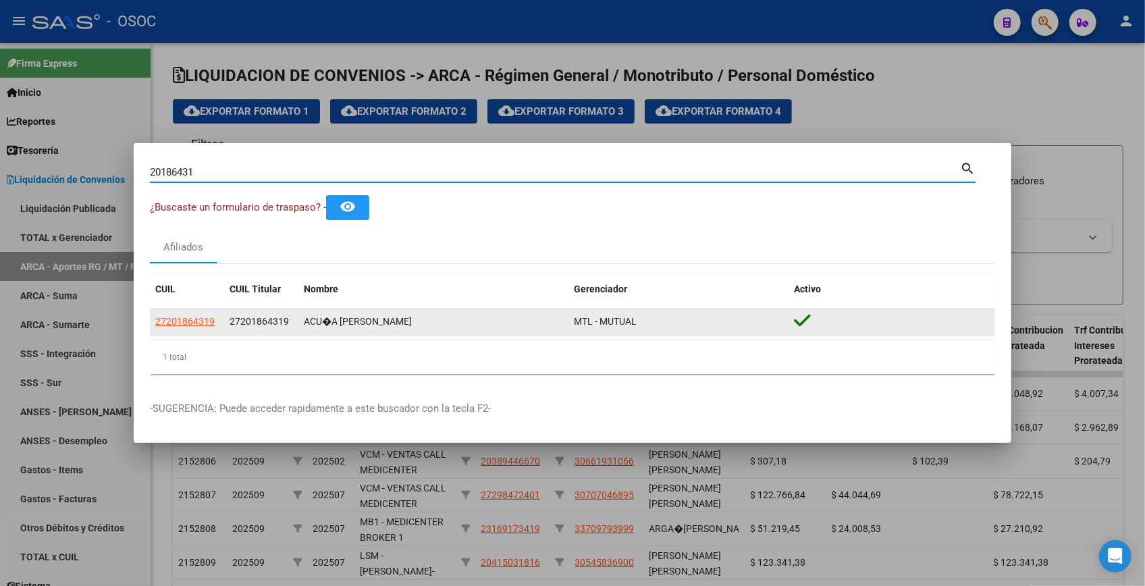
click at [218, 323] on div "27201864319" at bounding box center [186, 322] width 63 height 16
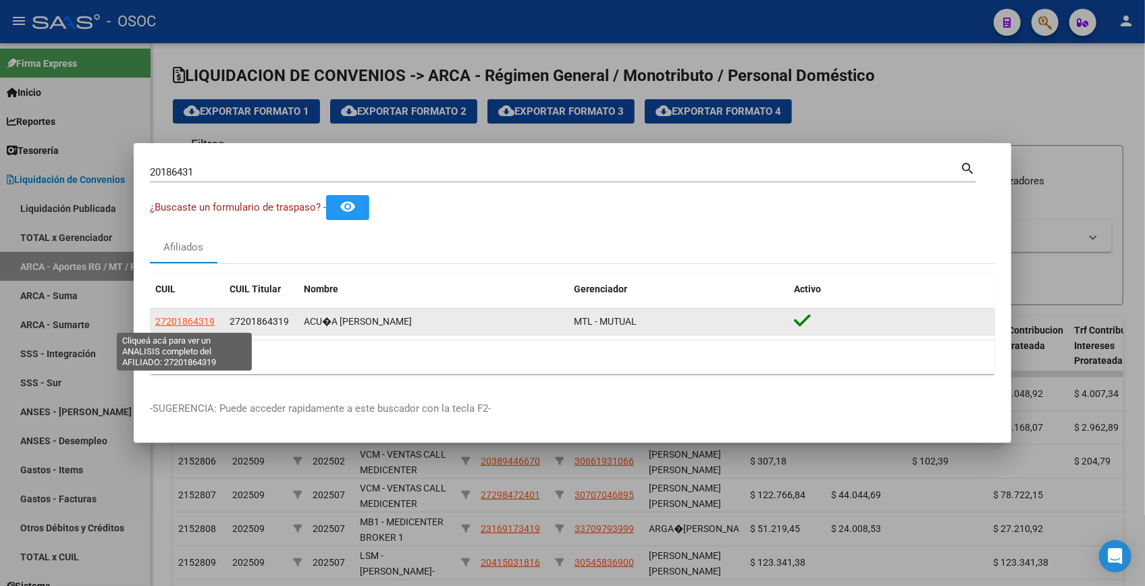
click at [209, 321] on span "27201864319" at bounding box center [184, 321] width 59 height 11
type textarea "27201864319"
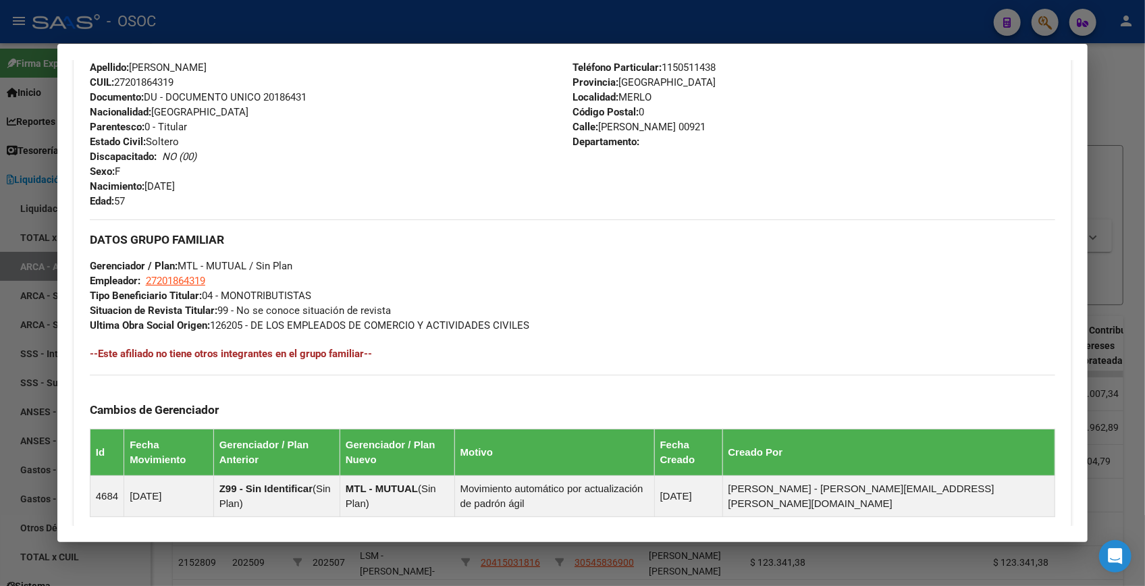
scroll to position [687, 0]
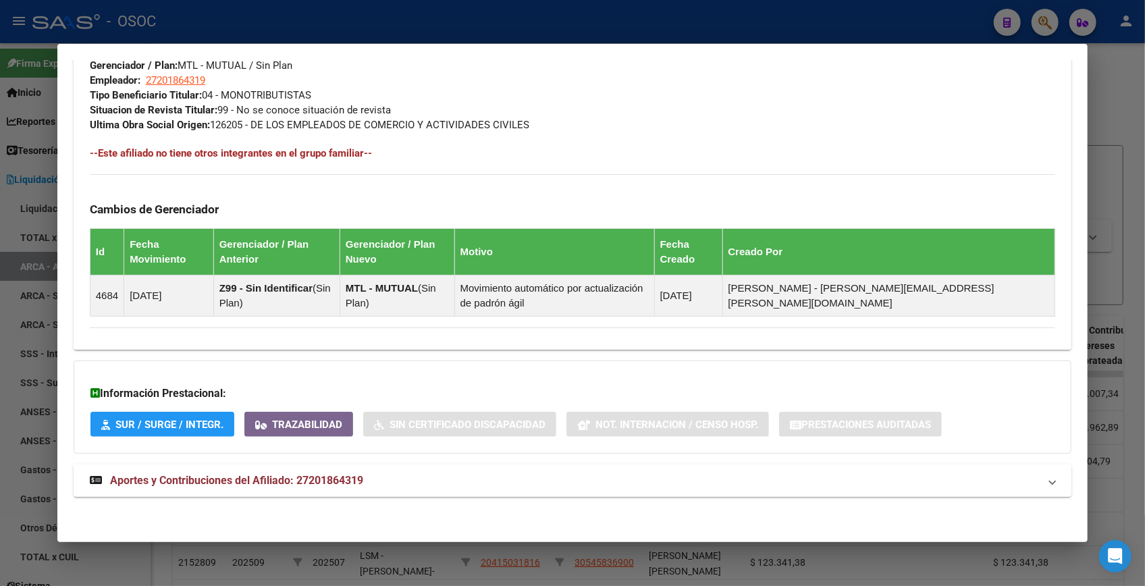
click at [348, 482] on span "Aportes y Contribuciones del Afiliado: 27201864319" at bounding box center [236, 480] width 253 height 13
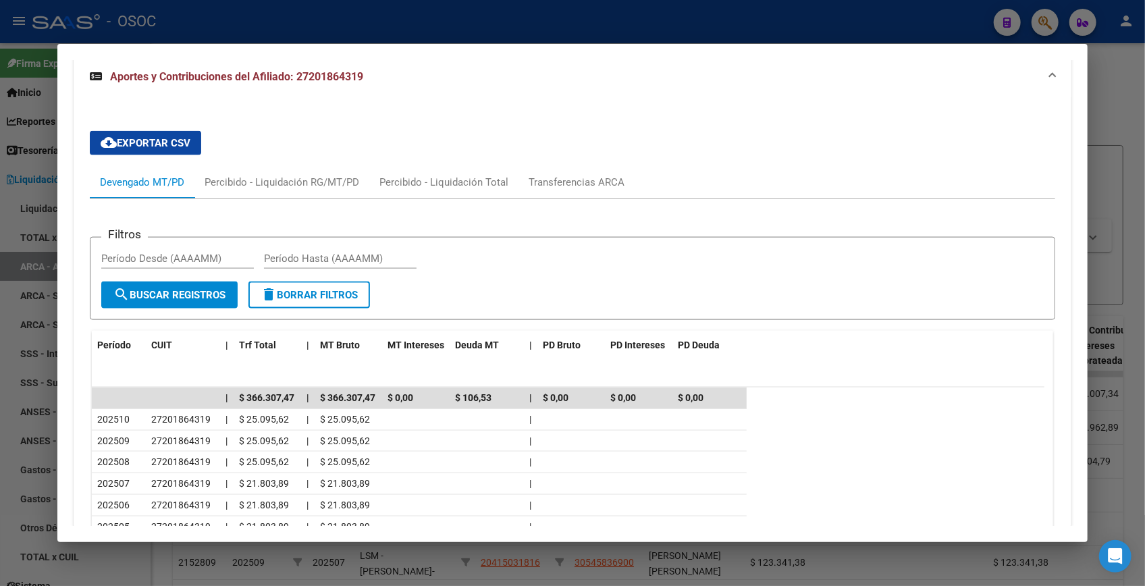
scroll to position [1158, 0]
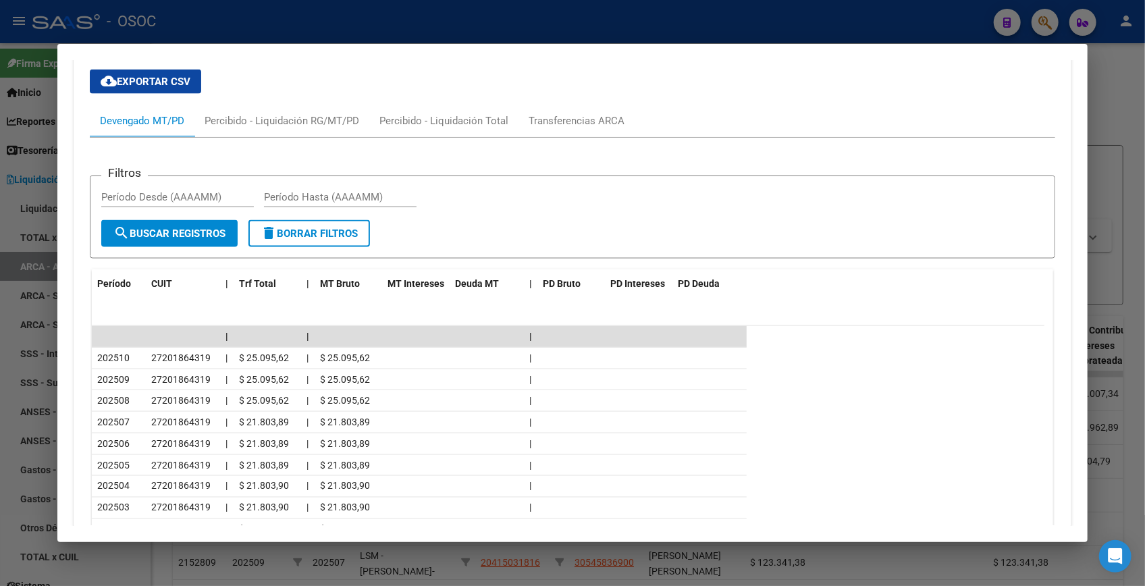
click at [500, 17] on div at bounding box center [572, 293] width 1145 height 586
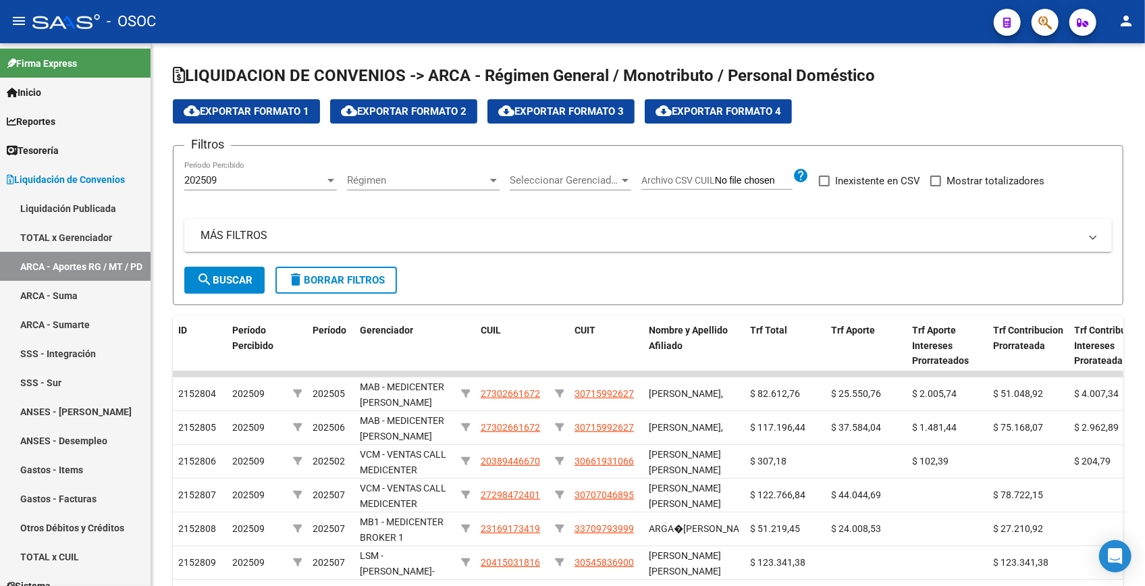
click at [1040, 22] on icon "button" at bounding box center [1045, 23] width 14 height 16
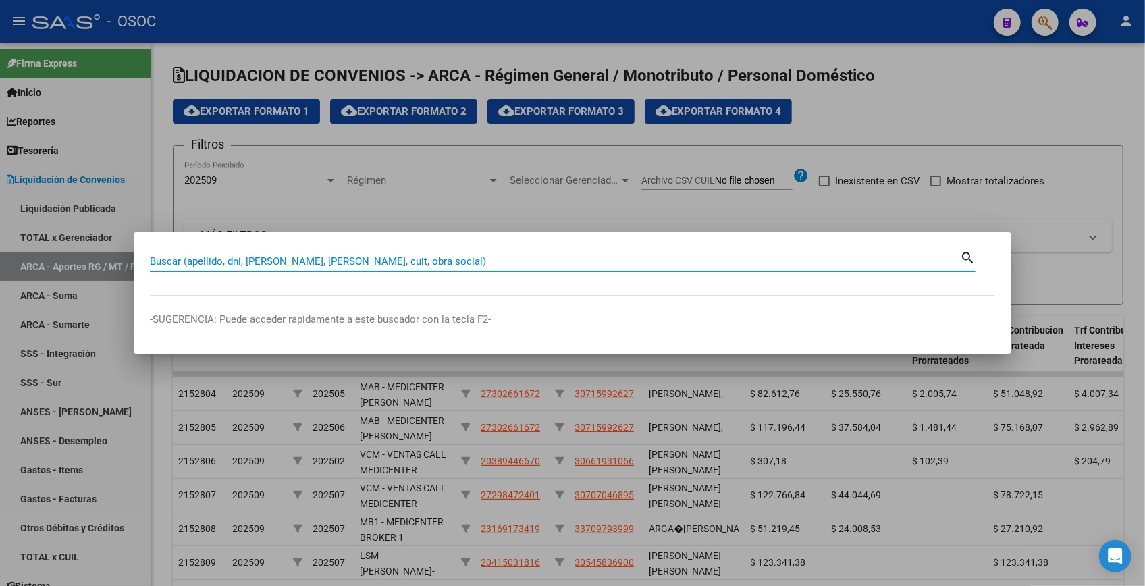
paste input "21458163"
type input "21458163"
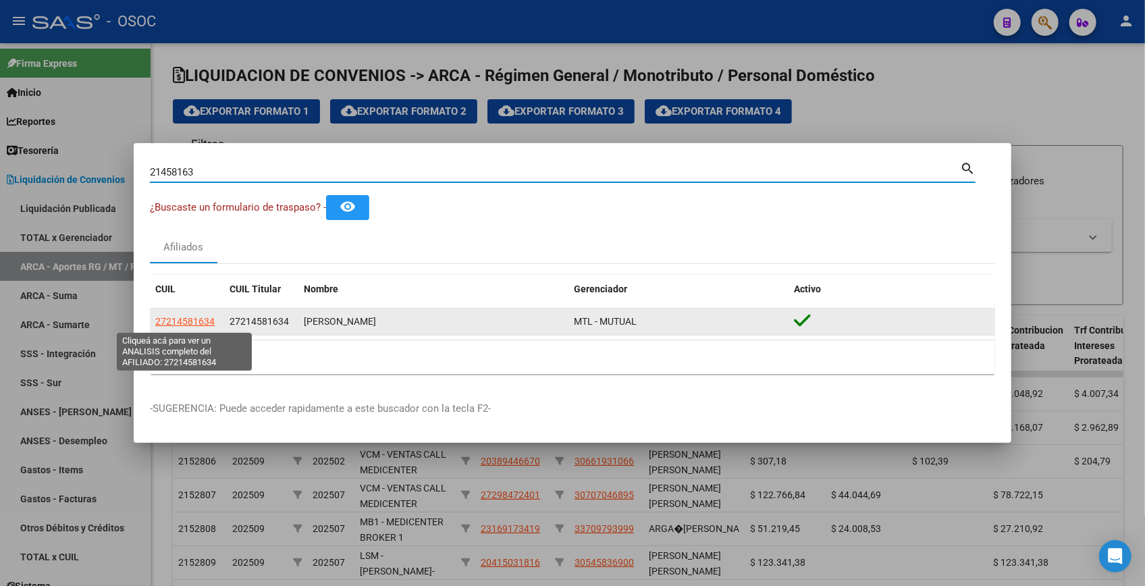
click at [197, 323] on span "27214581634" at bounding box center [184, 321] width 59 height 11
type textarea "27214581634"
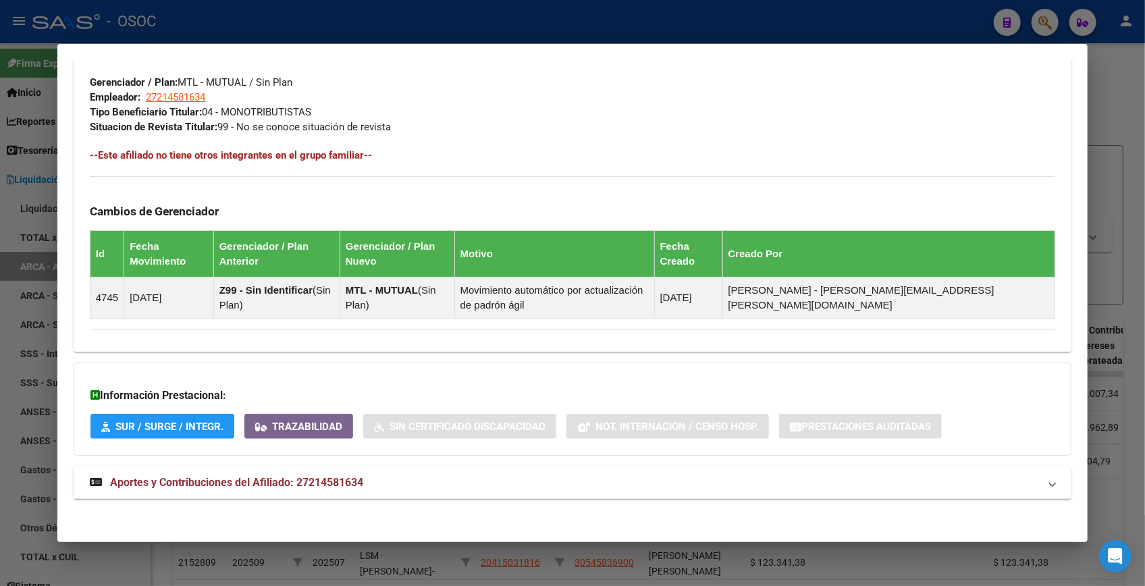
scroll to position [673, 0]
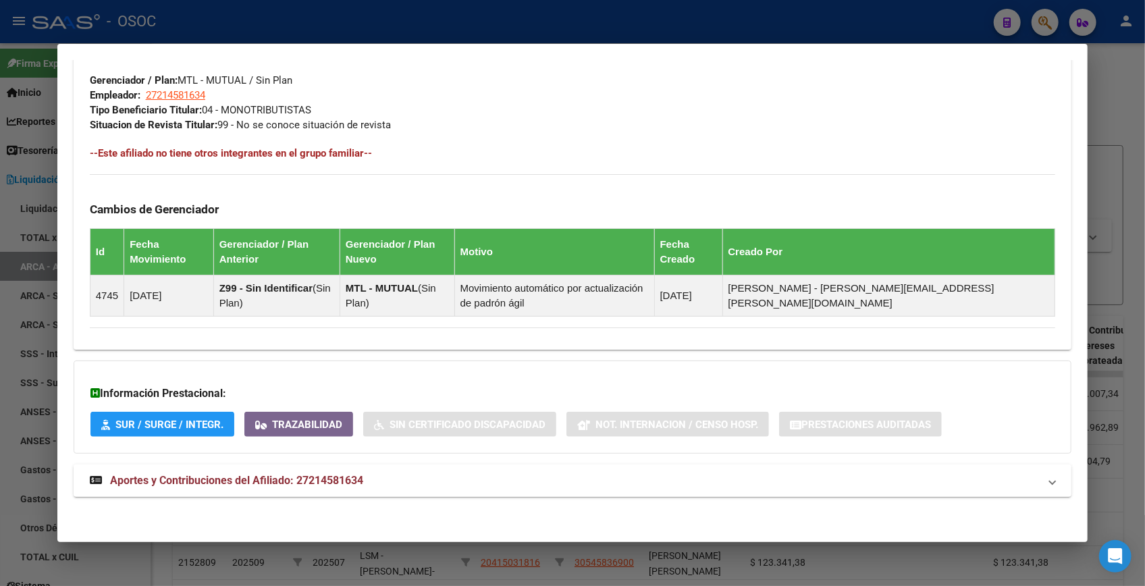
click at [358, 483] on span "Aportes y Contribuciones del Afiliado: 27214581634" at bounding box center [236, 480] width 253 height 13
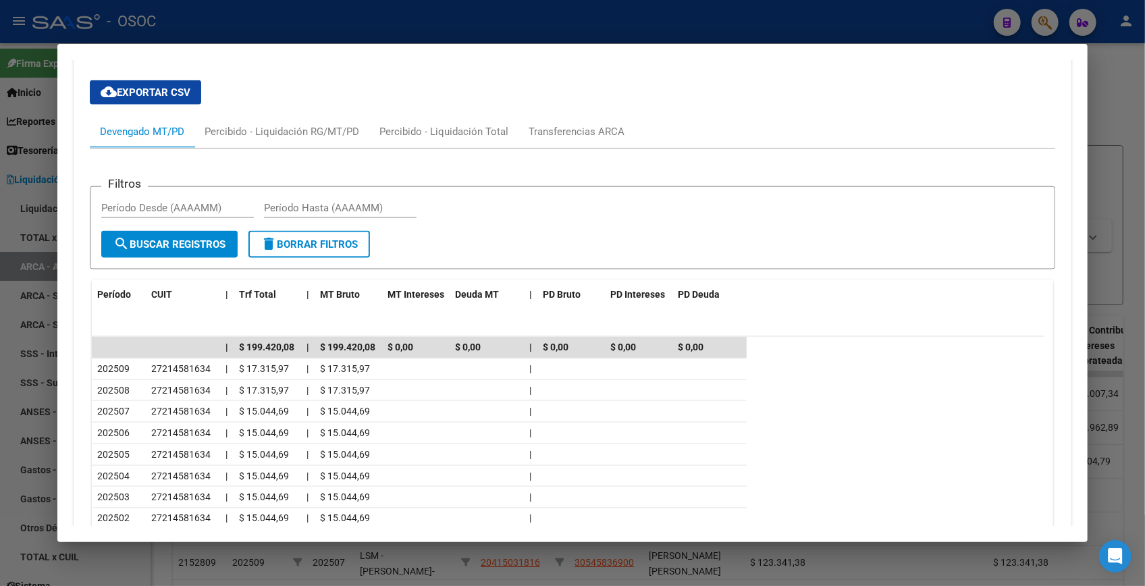
scroll to position [1143, 0]
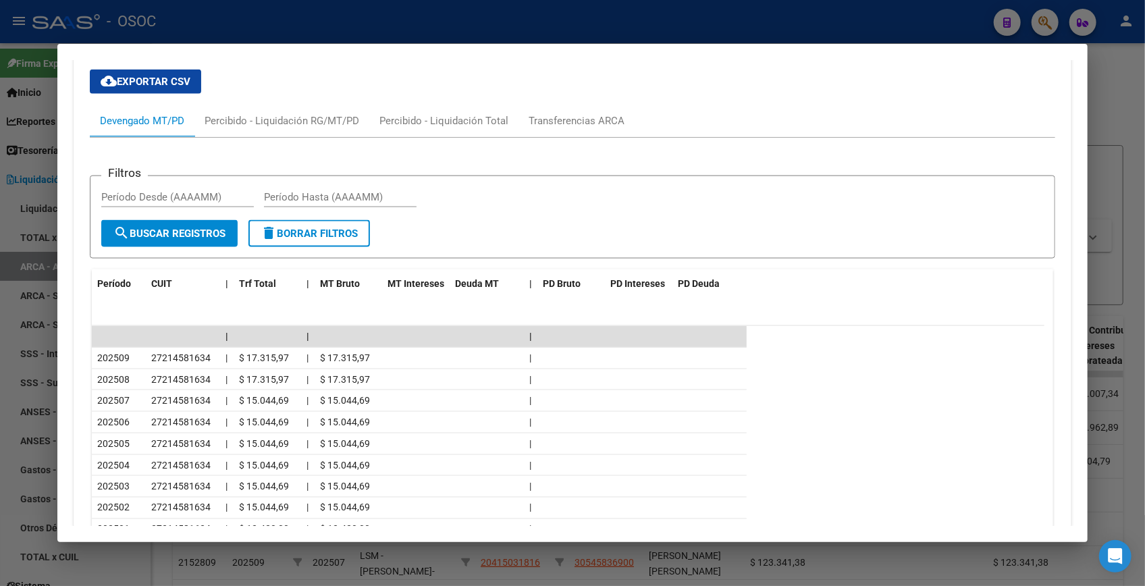
click at [1101, 54] on div at bounding box center [572, 293] width 1145 height 586
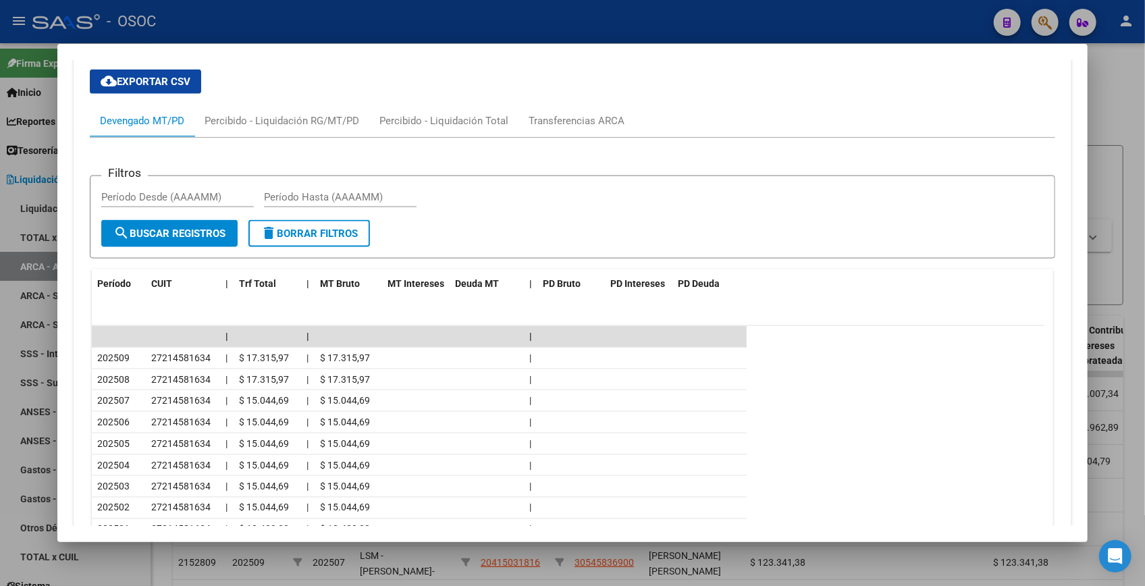
click at [1101, 54] on div at bounding box center [572, 293] width 1145 height 586
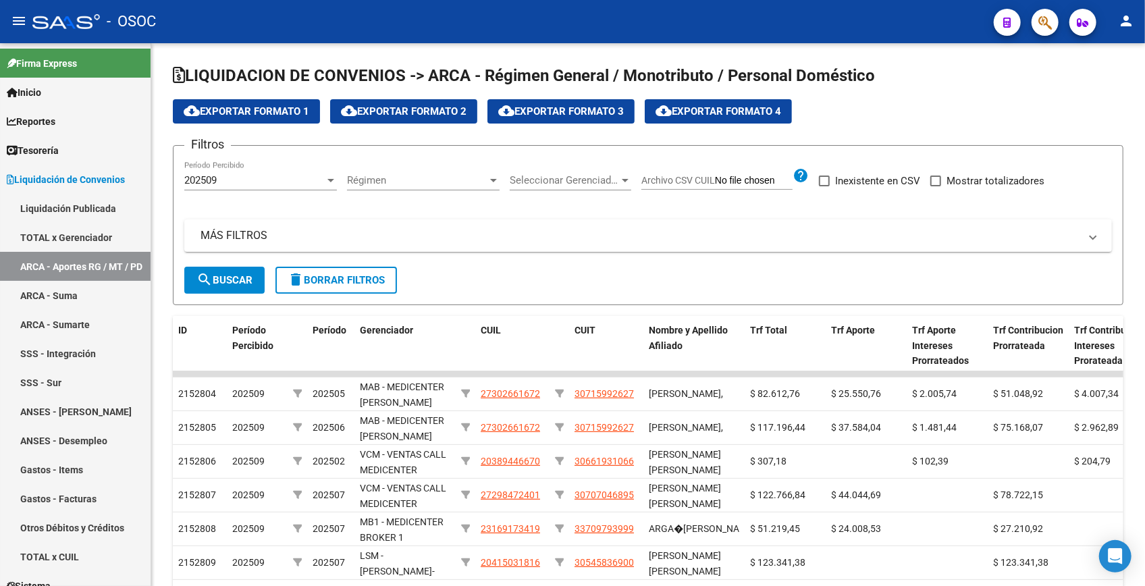
click at [1042, 13] on span "button" at bounding box center [1045, 23] width 14 height 28
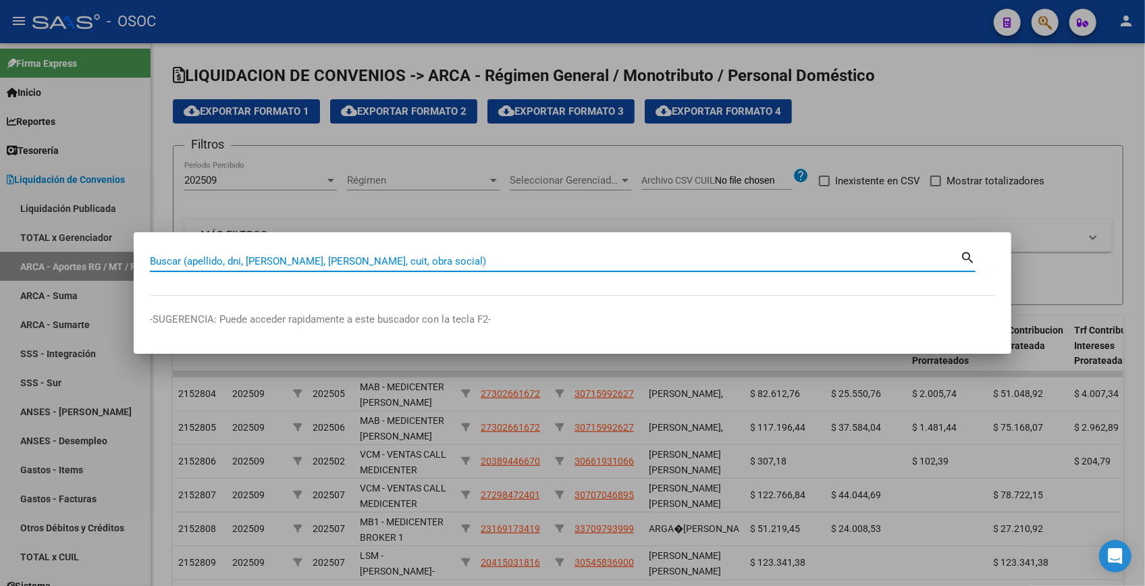
paste input "22152897"
type input "22152897"
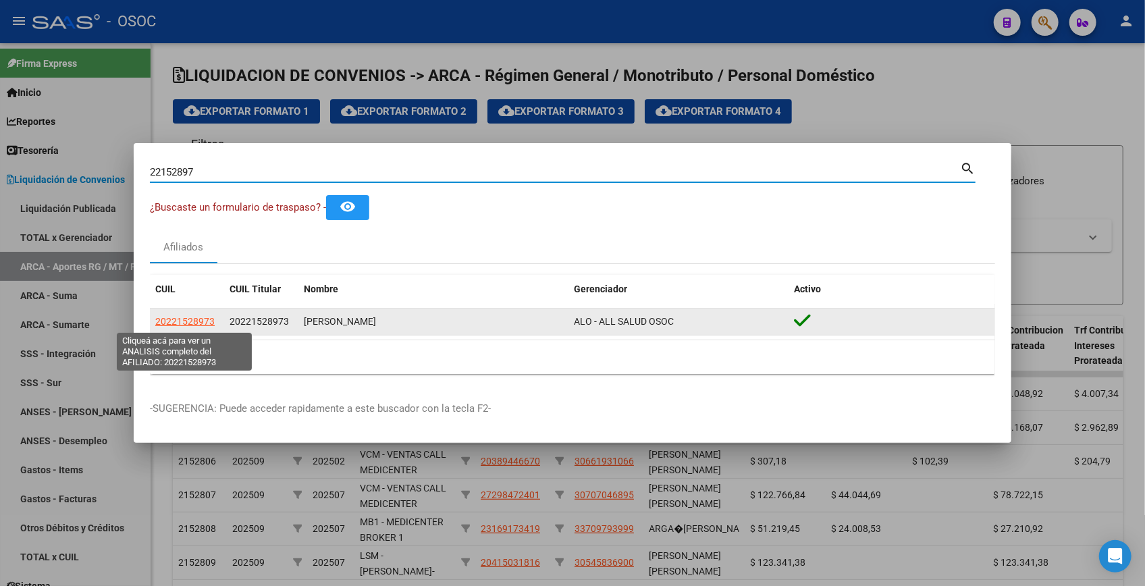
click at [207, 326] on span "20221528973" at bounding box center [184, 321] width 59 height 11
type textarea "20221528973"
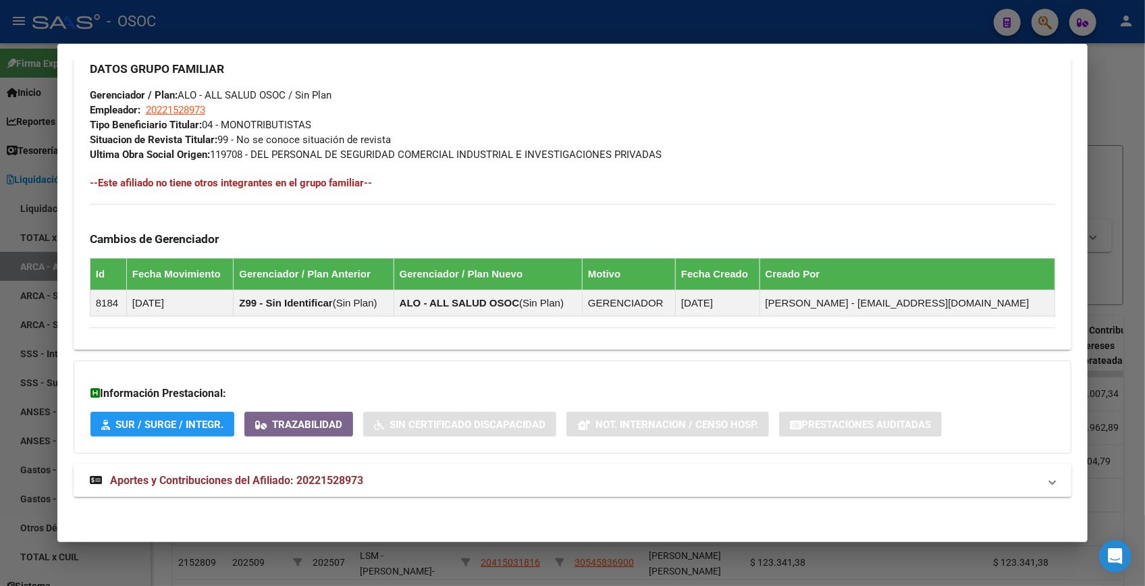
click at [313, 479] on span "Aportes y Contribuciones del Afiliado: 20221528973" at bounding box center [236, 480] width 253 height 13
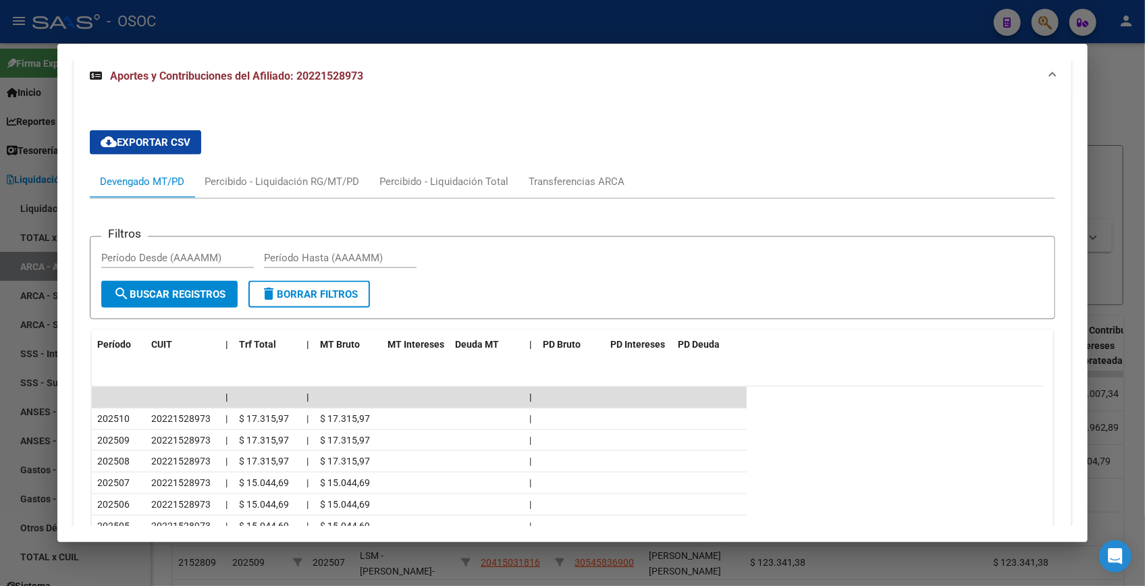
scroll to position [1241, 0]
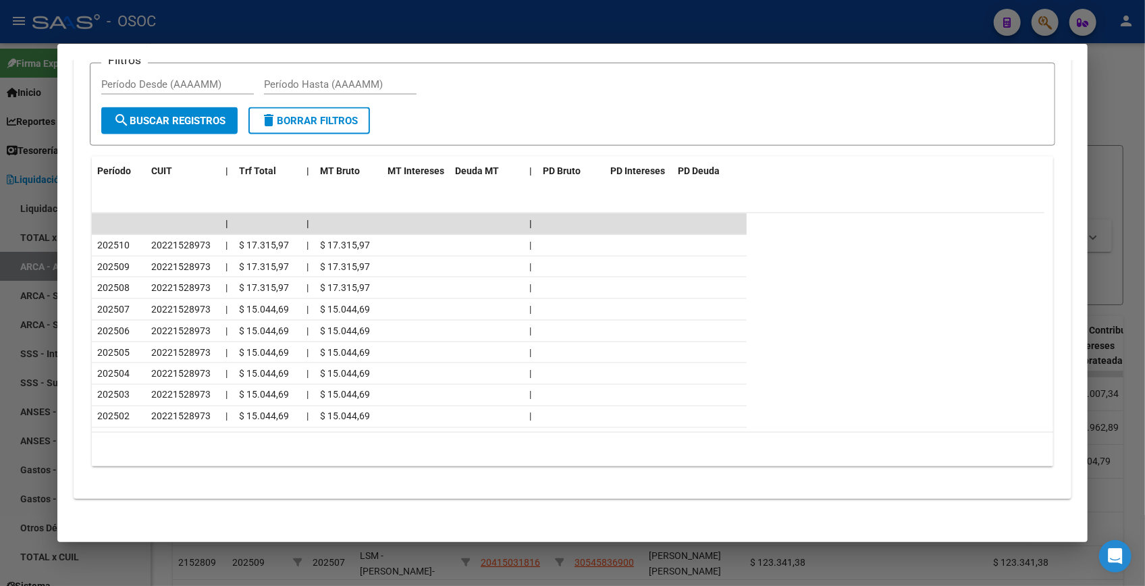
click at [1113, 91] on div at bounding box center [572, 293] width 1145 height 586
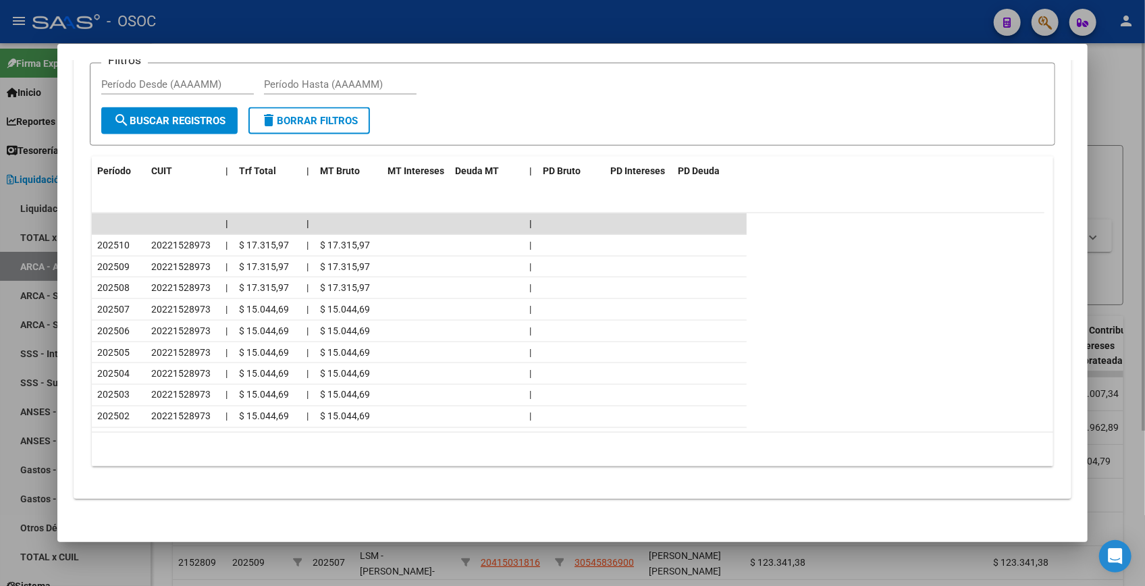
click at [1113, 91] on div at bounding box center [572, 293] width 1145 height 586
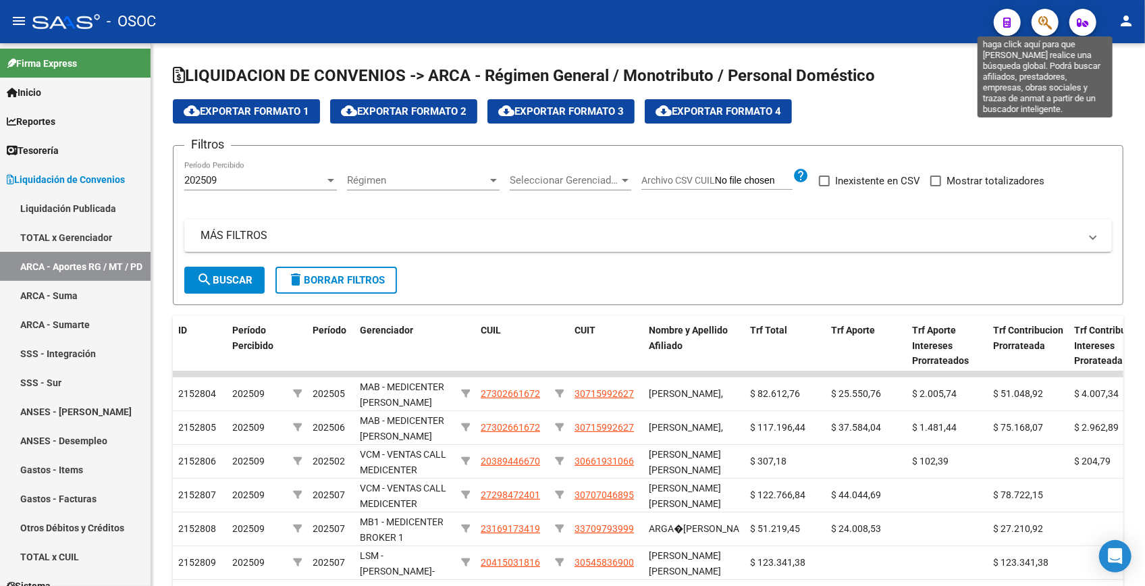
click at [1050, 18] on icon "button" at bounding box center [1045, 23] width 14 height 16
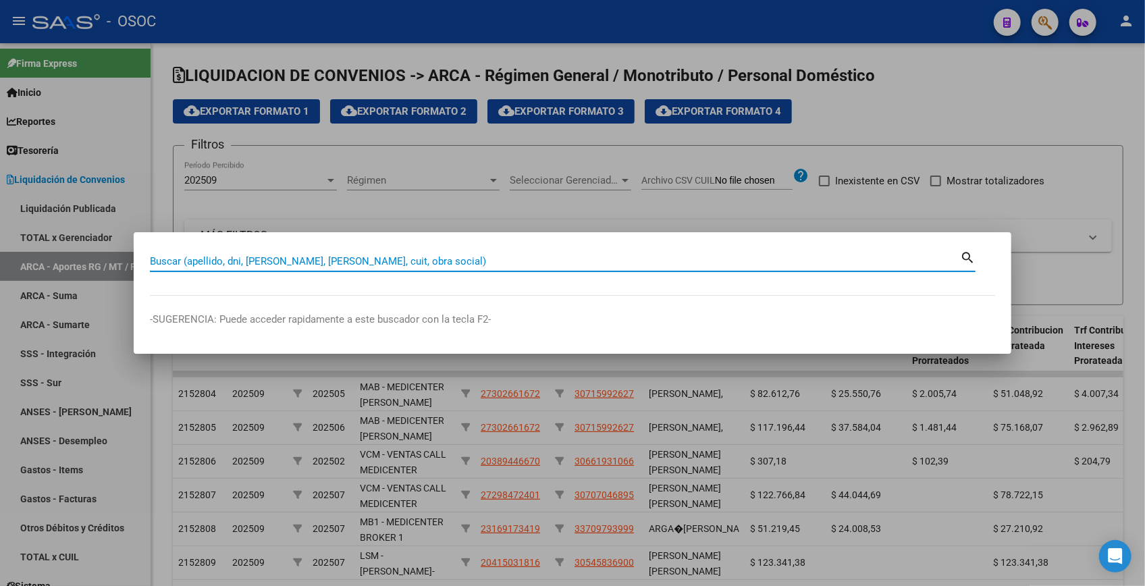
paste input "24065332"
type input "24065332"
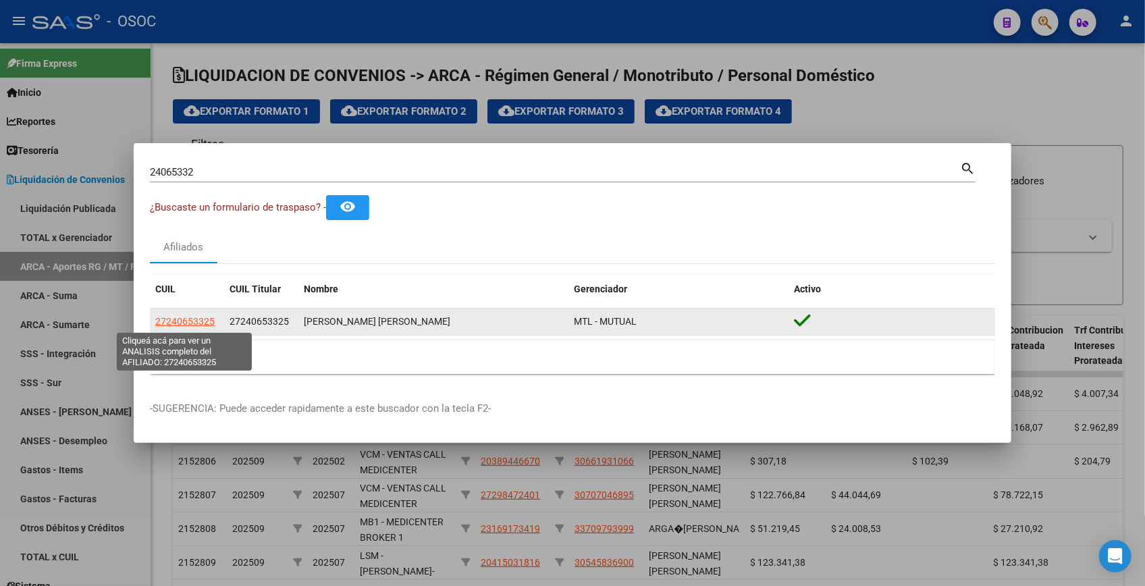
click at [196, 323] on span "27240653325" at bounding box center [184, 321] width 59 height 11
type textarea "27240653325"
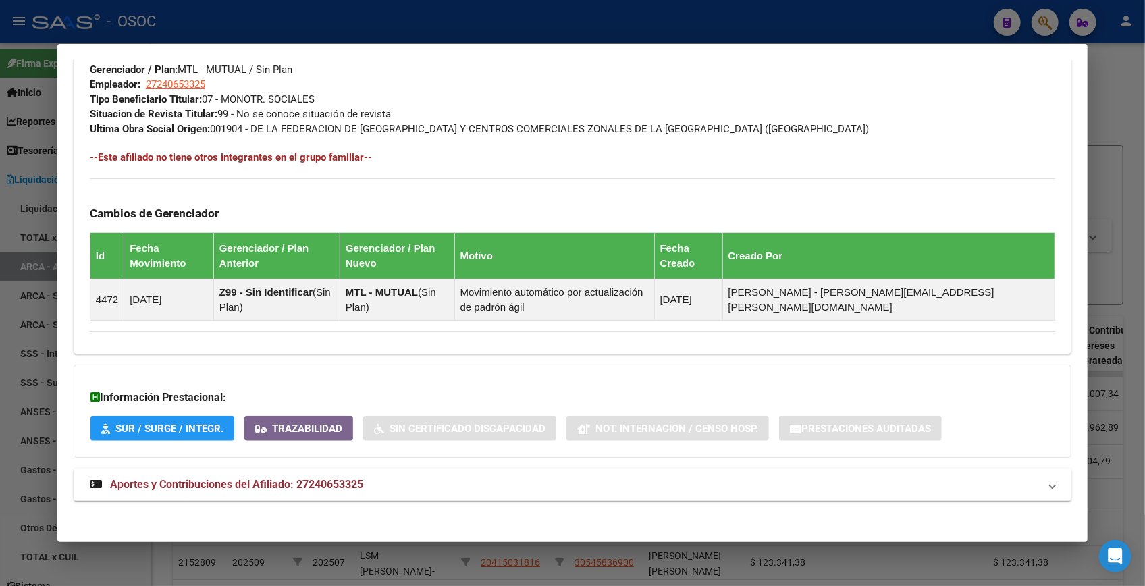
scroll to position [687, 0]
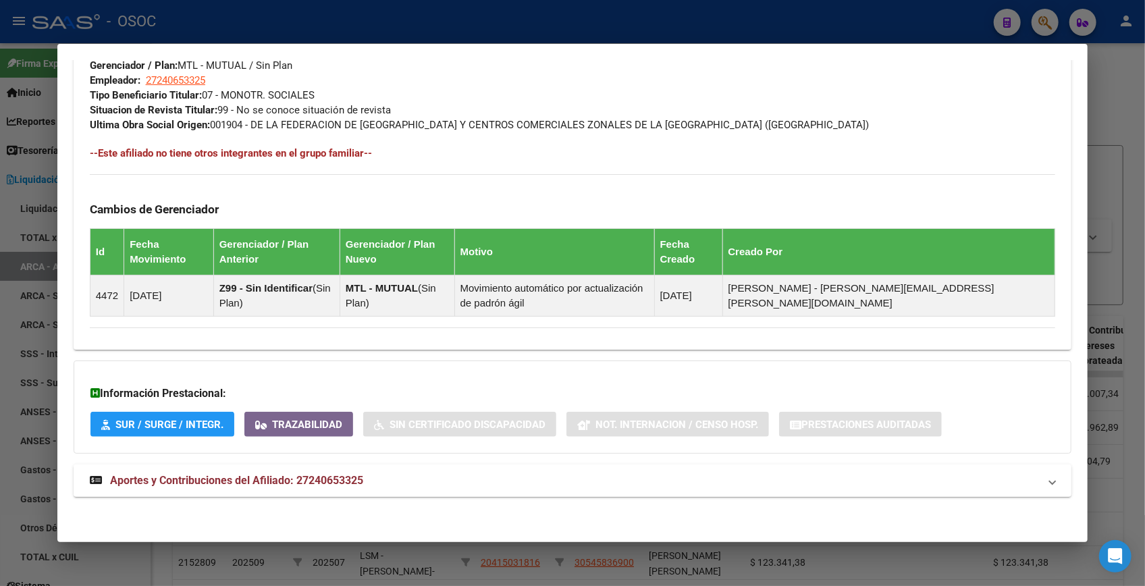
click at [322, 474] on span "Aportes y Contribuciones del Afiliado: 27240653325" at bounding box center [236, 480] width 253 height 13
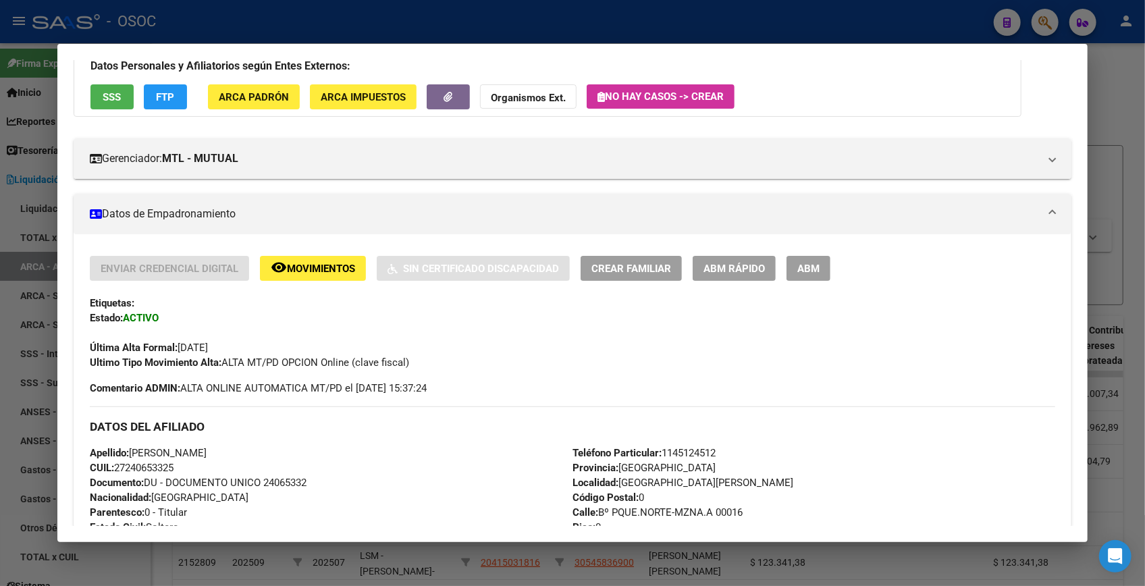
scroll to position [43, 0]
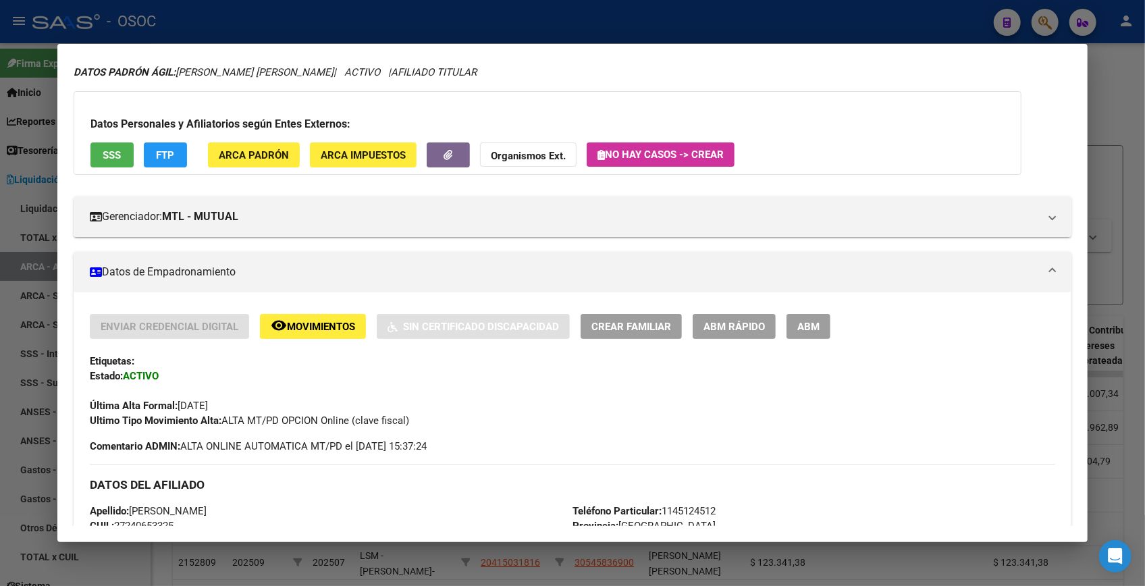
click at [122, 149] on button "SSS" at bounding box center [111, 154] width 43 height 25
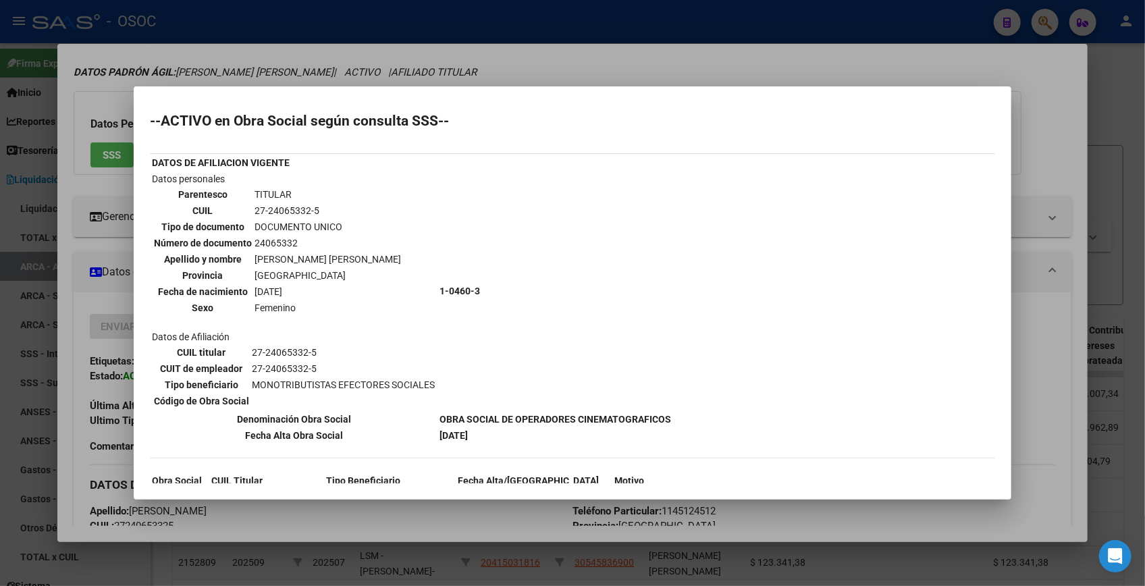
click at [932, 207] on div "--ACTIVO en Obra Social según consulta SSS-- DATOS DE AFILIACION VIGENTE Datos …" at bounding box center [572, 323] width 845 height 419
click at [774, 72] on div at bounding box center [572, 293] width 1145 height 586
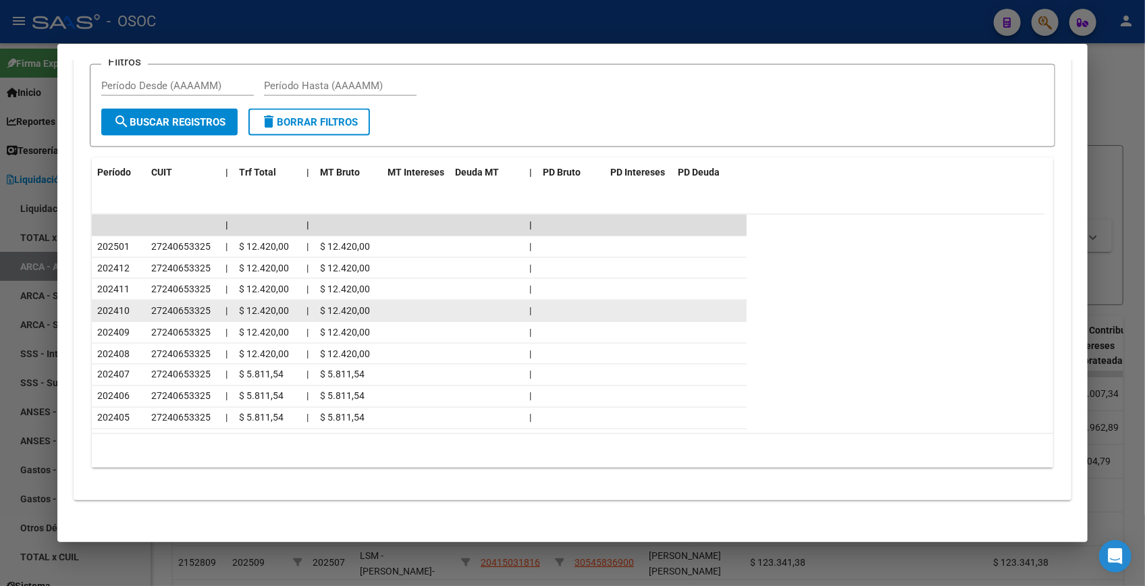
scroll to position [1271, 0]
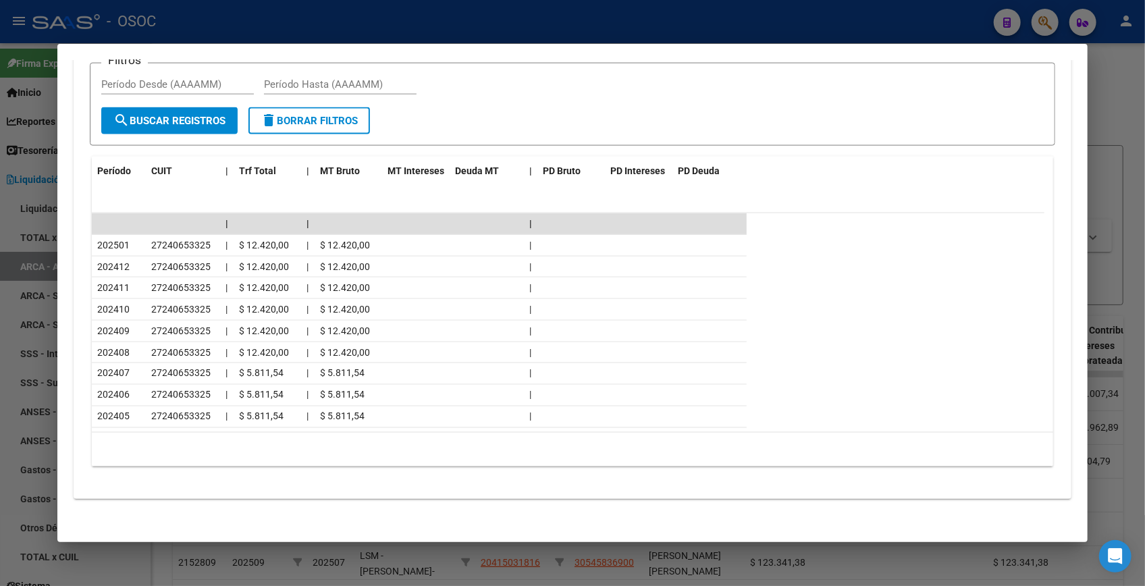
click at [1107, 88] on div at bounding box center [572, 293] width 1145 height 586
drag, startPoint x: 1107, startPoint y: 88, endPoint x: 1061, endPoint y: 41, distance: 65.4
click at [1105, 88] on div at bounding box center [572, 293] width 1145 height 586
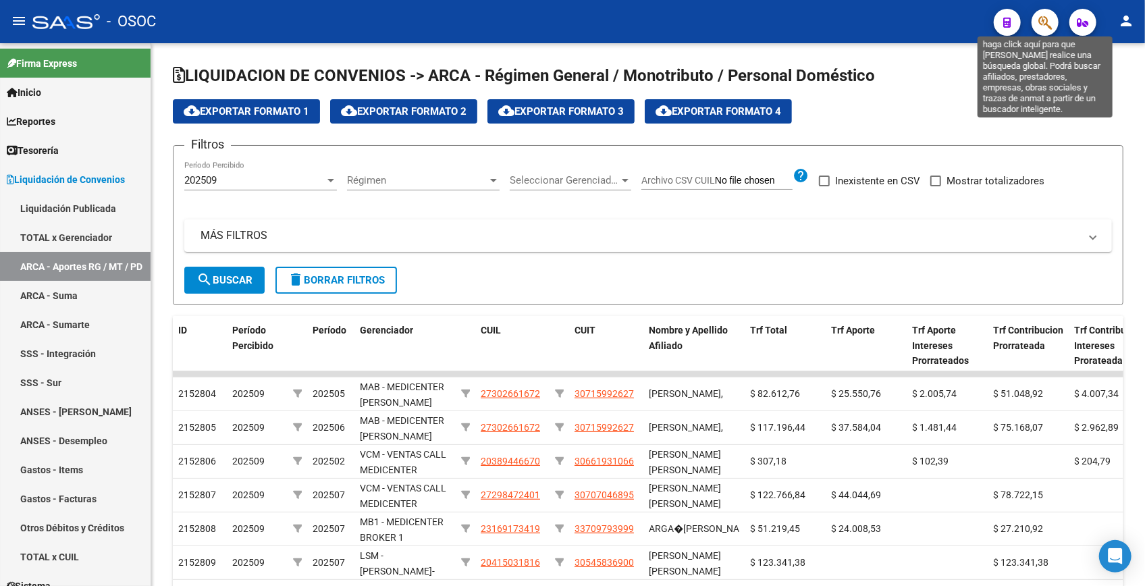
click at [1049, 19] on icon "button" at bounding box center [1045, 23] width 14 height 16
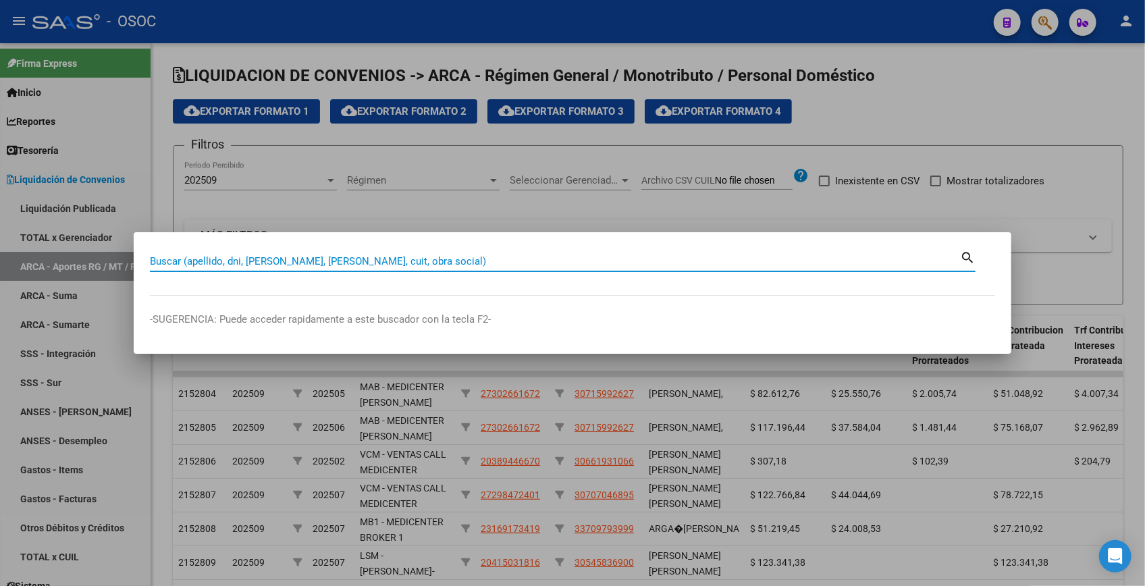
paste input "22383642"
type input "22383642"
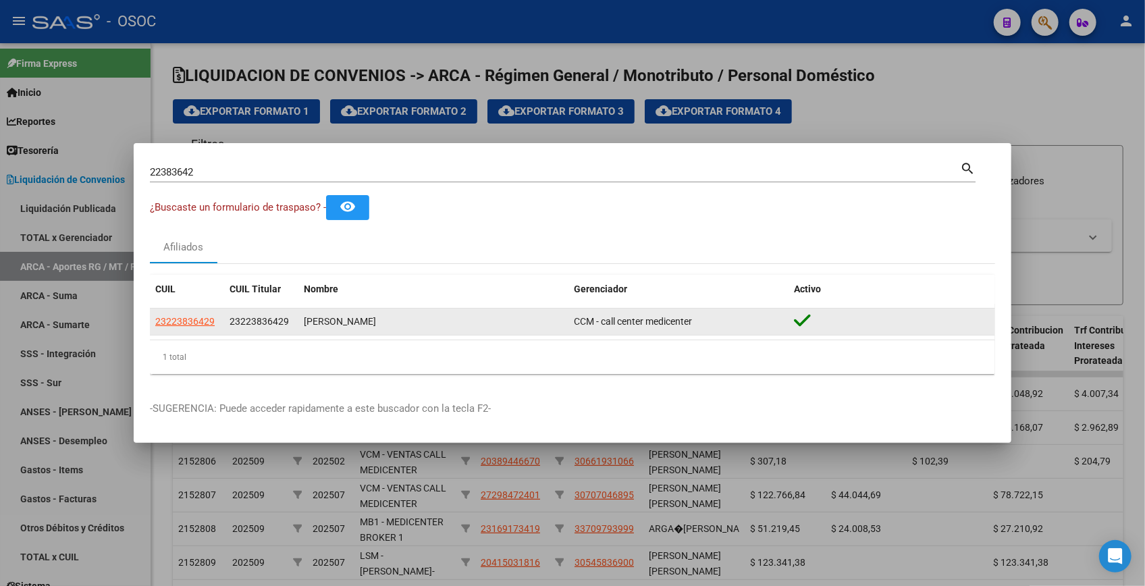
drag, startPoint x: 196, startPoint y: 328, endPoint x: 199, endPoint y: 319, distance: 9.8
click at [197, 328] on app-link-go-to "23223836429" at bounding box center [184, 322] width 59 height 16
click at [209, 316] on span "23223836429" at bounding box center [184, 321] width 59 height 11
type textarea "23223836429"
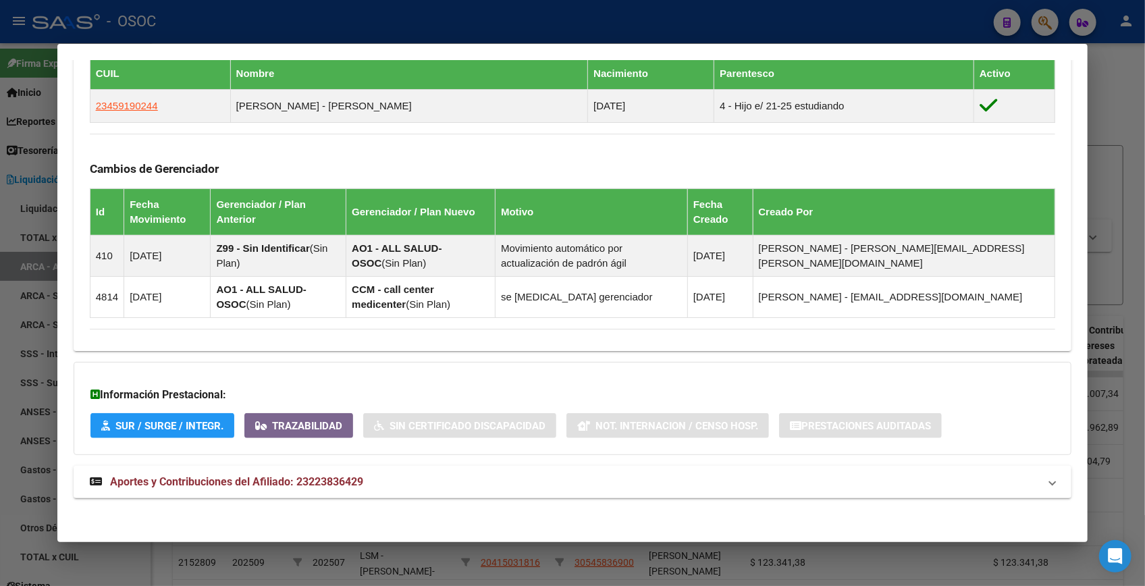
scroll to position [774, 0]
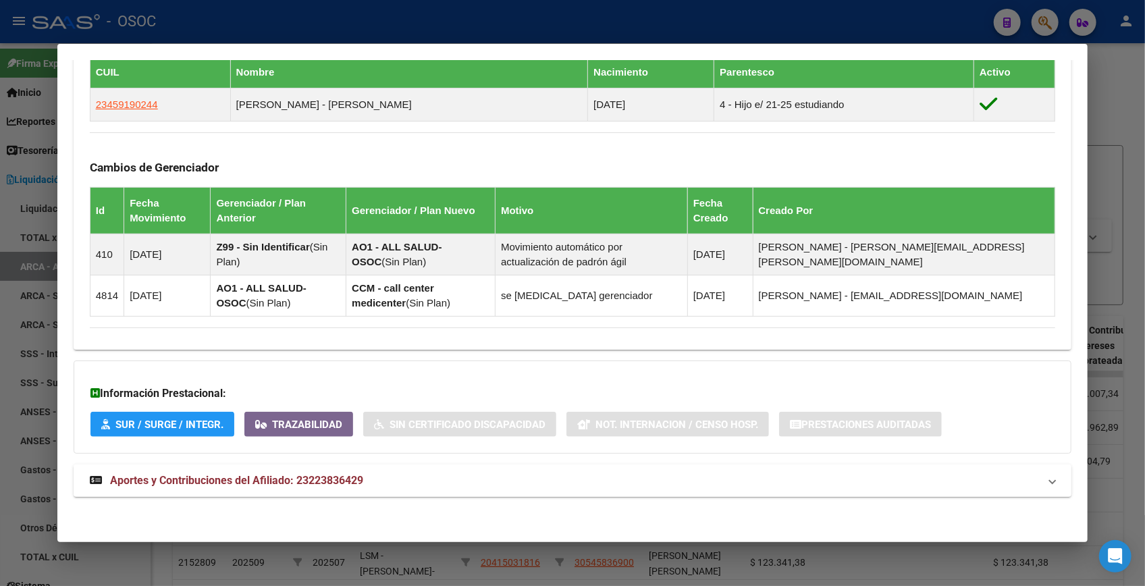
click at [296, 479] on span "Aportes y Contribuciones del Afiliado: 23223836429" at bounding box center [236, 480] width 253 height 13
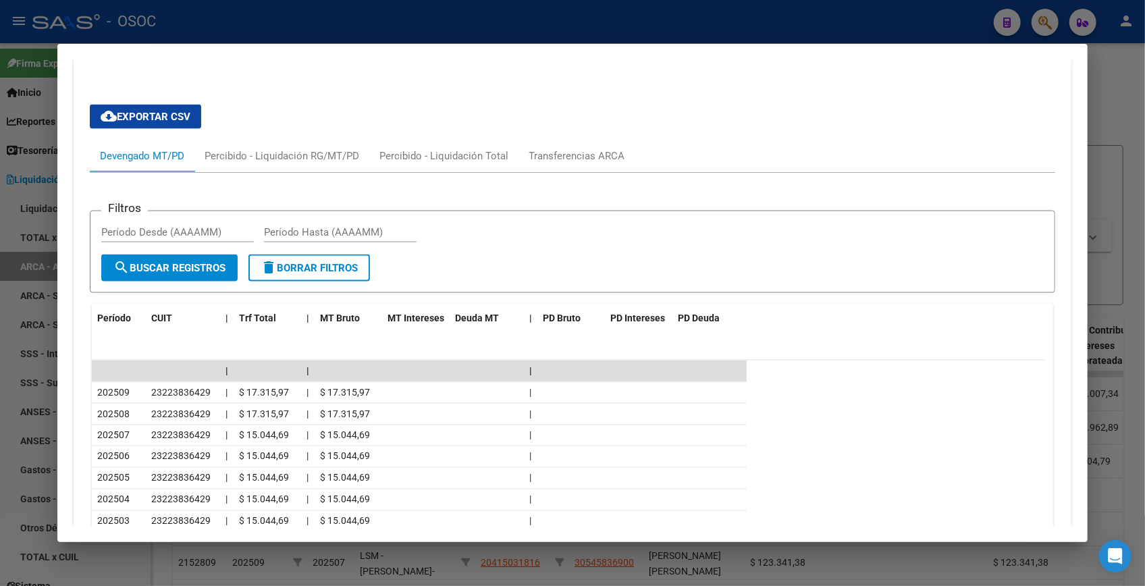
scroll to position [1244, 0]
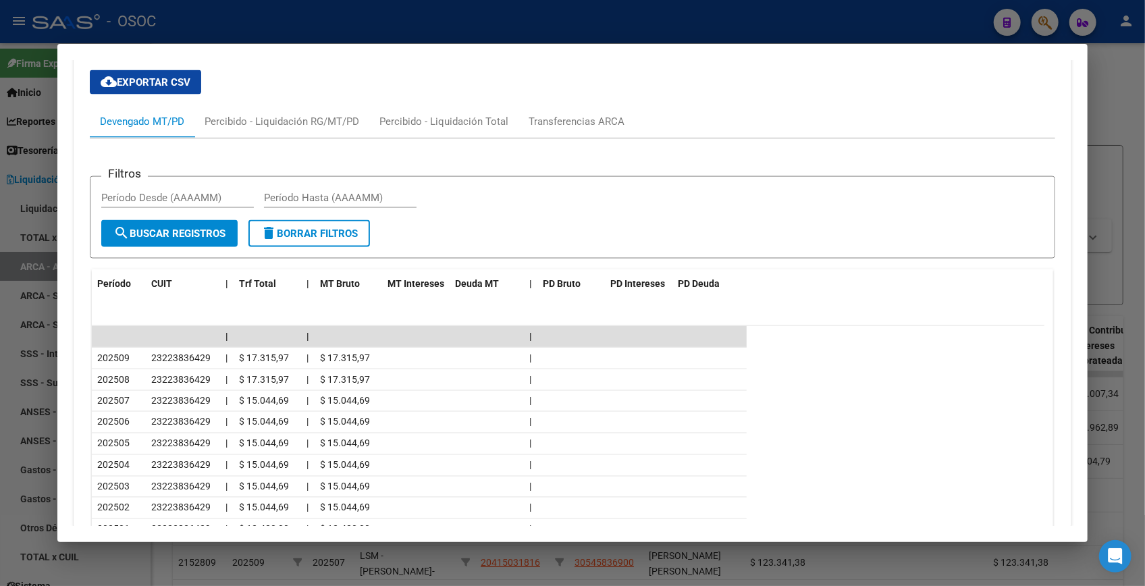
click at [1114, 93] on div at bounding box center [572, 293] width 1145 height 586
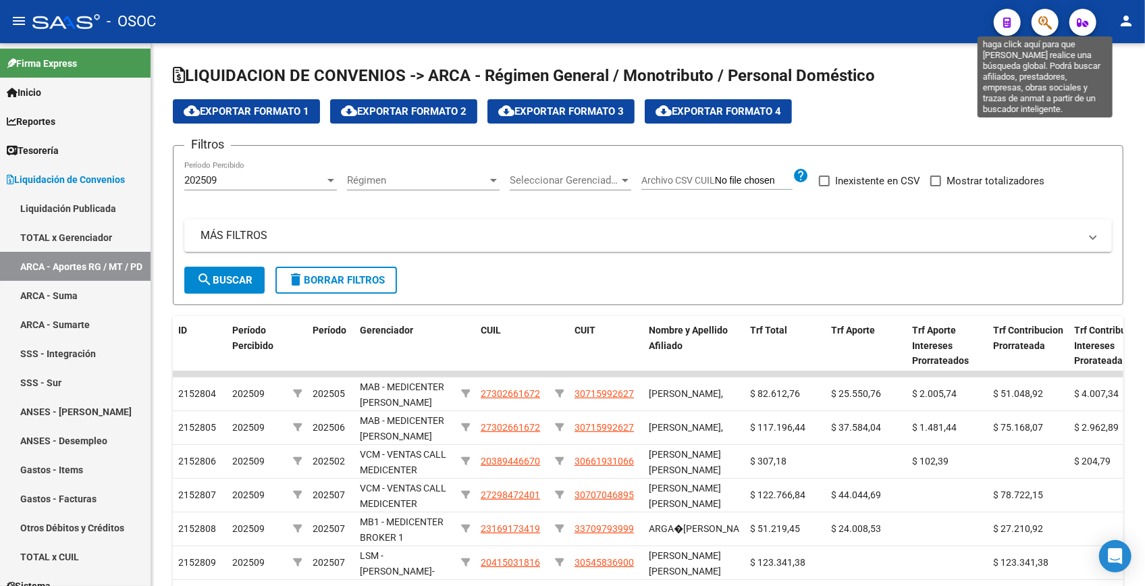
click at [1047, 21] on icon "button" at bounding box center [1045, 23] width 14 height 16
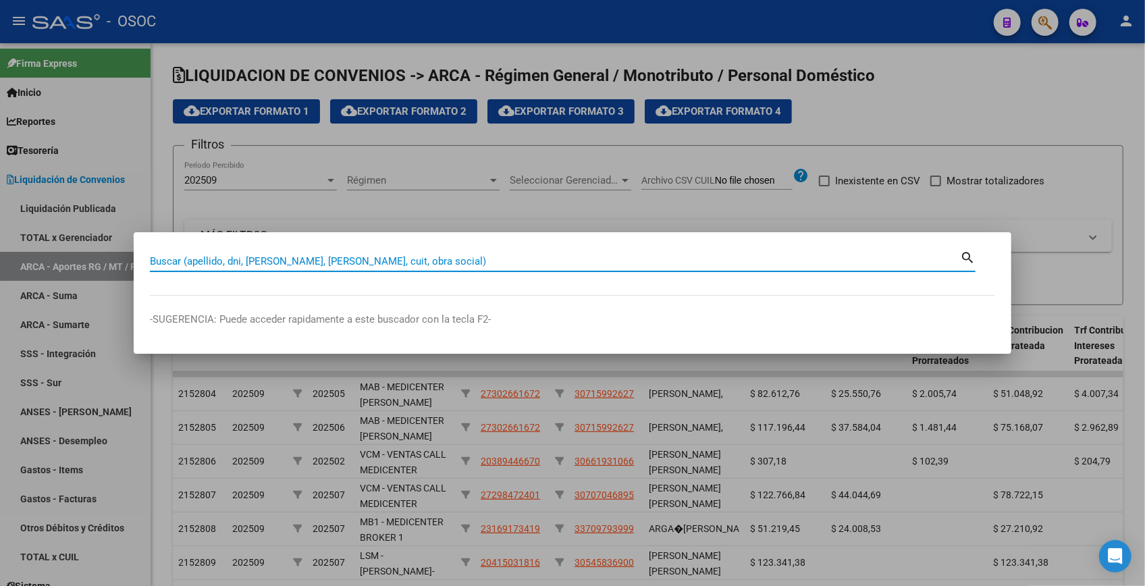
paste input "22152897"
type input "22152897"
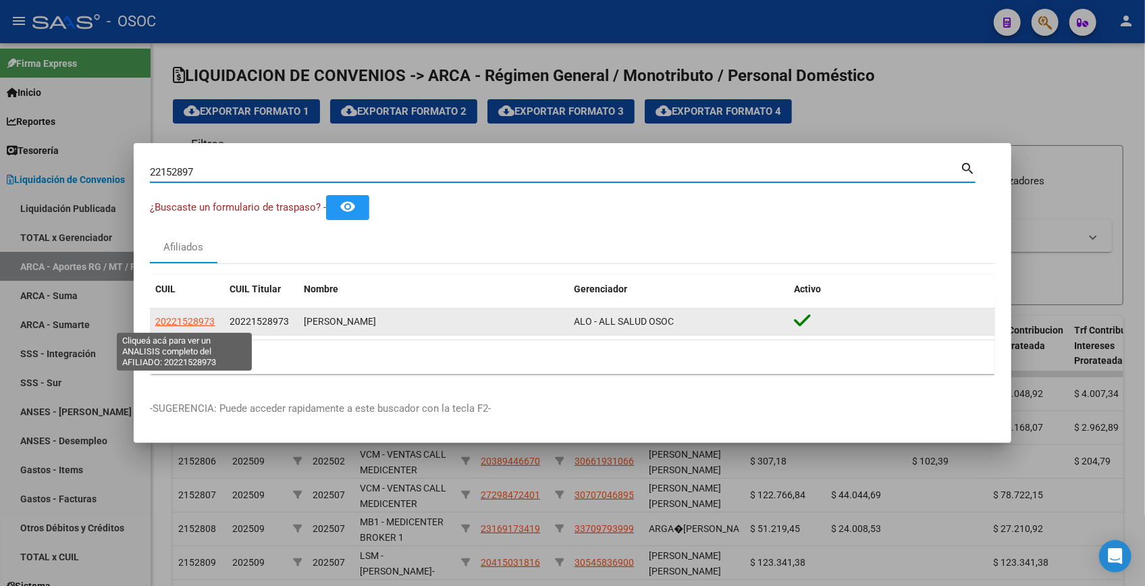
click at [203, 323] on span "20221528973" at bounding box center [184, 321] width 59 height 11
type textarea "20221528973"
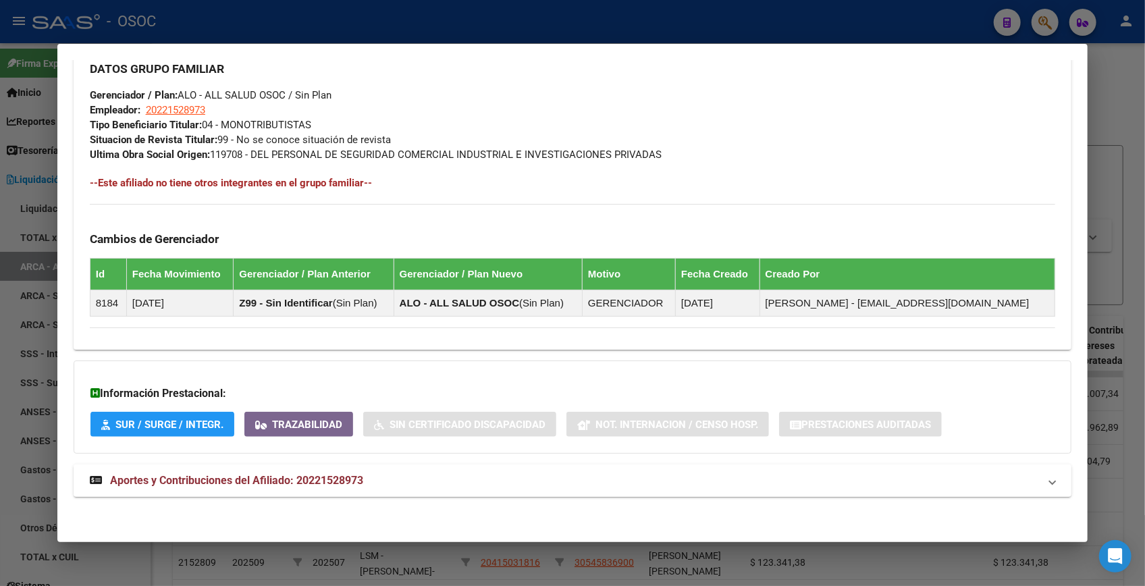
click at [409, 469] on mat-expansion-panel-header "Aportes y Contribuciones del Afiliado: 20221528973" at bounding box center [573, 481] width 998 height 32
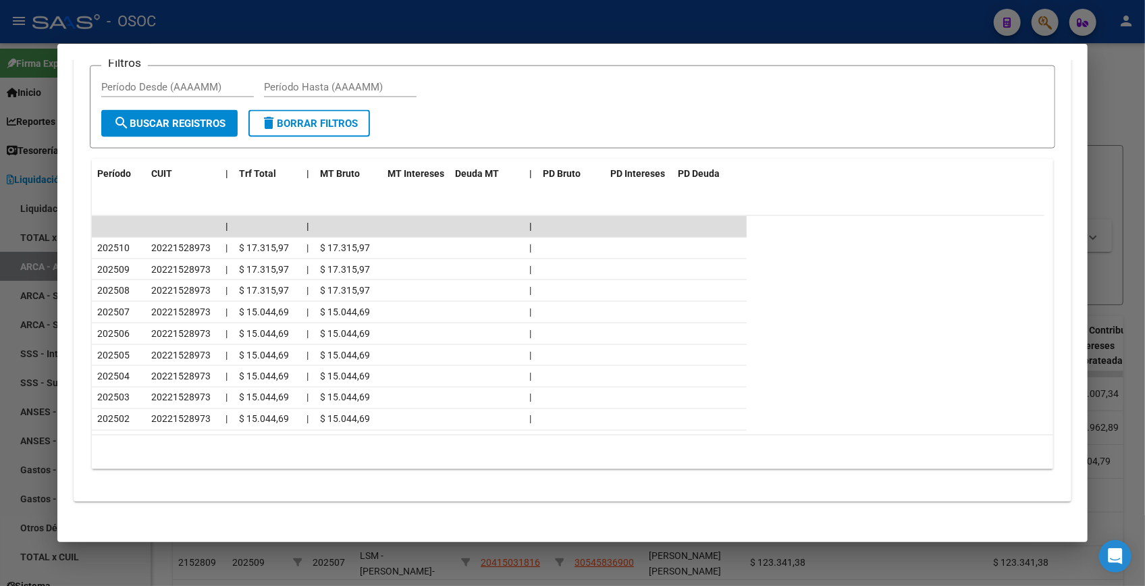
scroll to position [1241, 0]
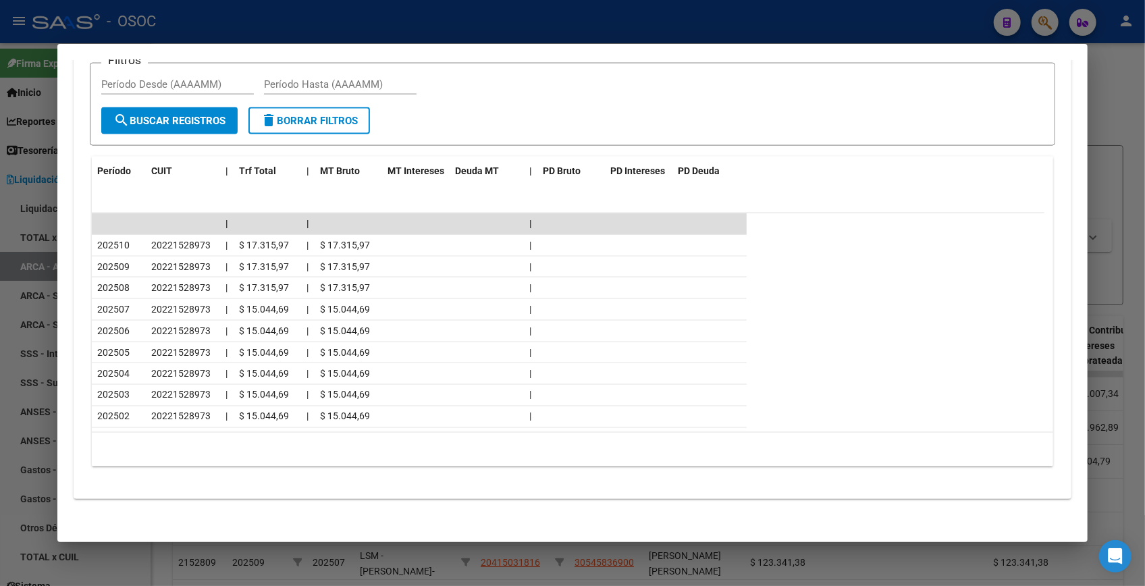
click at [1120, 130] on div at bounding box center [572, 293] width 1145 height 586
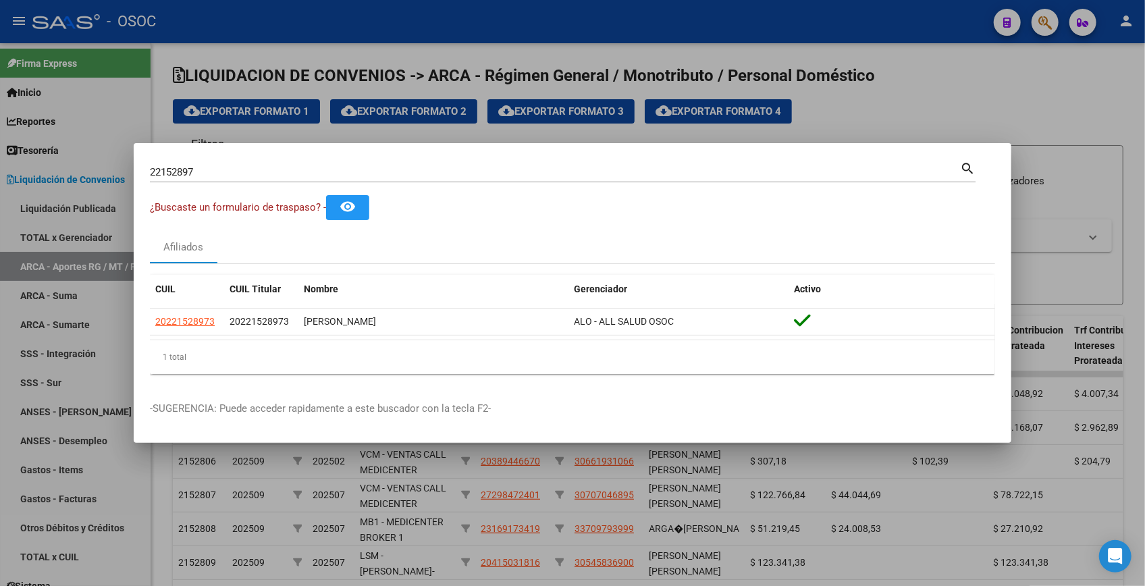
click at [1039, 53] on div at bounding box center [572, 293] width 1145 height 586
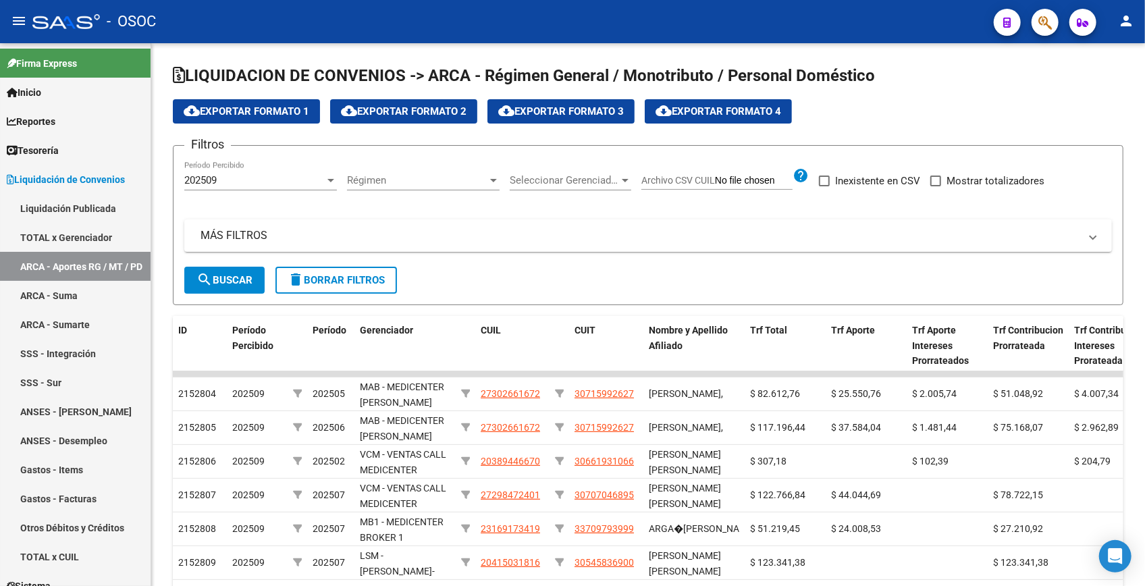
click at [1053, 27] on button "button" at bounding box center [1045, 22] width 27 height 27
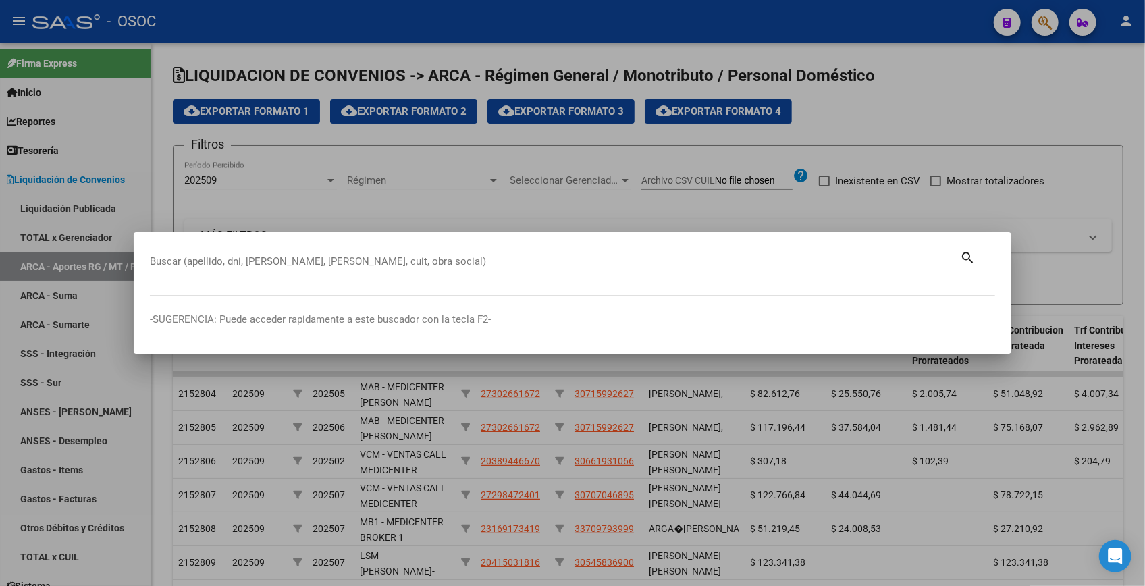
click at [384, 255] on div "Buscar (apellido, dni, [PERSON_NAME], [PERSON_NAME], cuit, obra social)" at bounding box center [555, 261] width 810 height 20
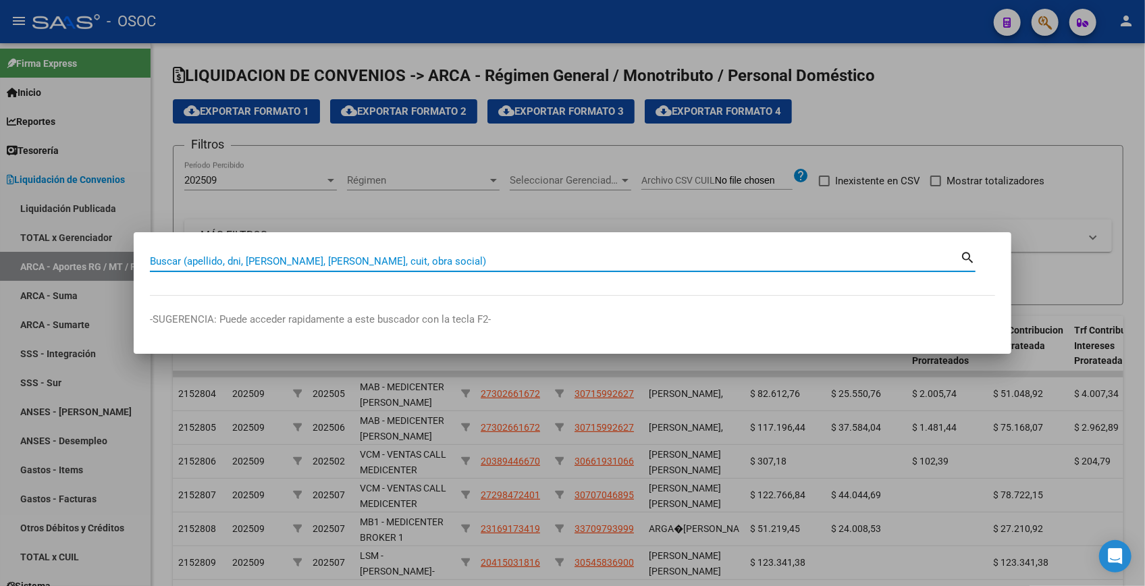
click at [384, 257] on input "Buscar (apellido, dni, [PERSON_NAME], [PERSON_NAME], cuit, obra social)" at bounding box center [555, 261] width 810 height 12
click at [251, 259] on input "Buscar (apellido, dni, [PERSON_NAME], [PERSON_NAME], cuit, obra social)" at bounding box center [555, 261] width 810 height 12
paste input "21458163"
type input "21458163"
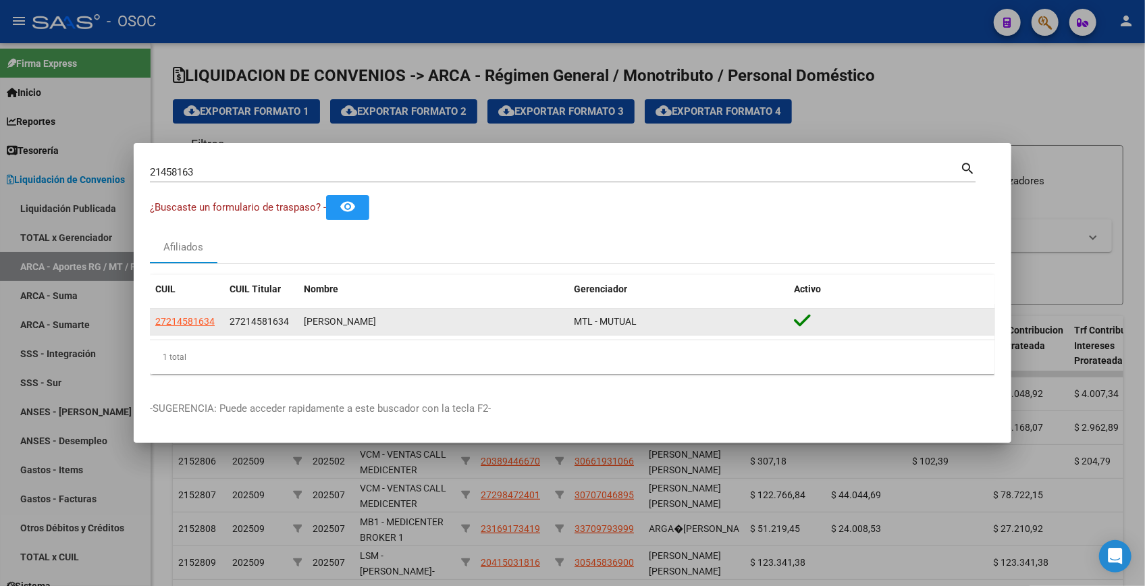
click at [186, 315] on app-link-go-to "27214581634" at bounding box center [184, 322] width 59 height 16
click at [186, 323] on span "27214581634" at bounding box center [184, 321] width 59 height 11
type textarea "27214581634"
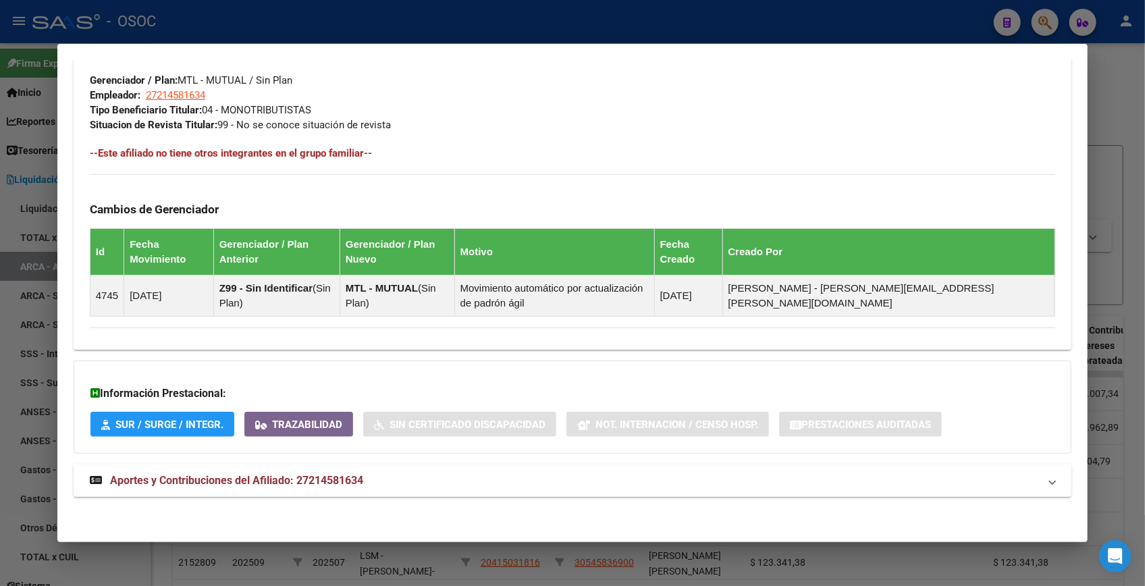
click at [389, 476] on mat-panel-title "Aportes y Contribuciones del Afiliado: 27214581634" at bounding box center [564, 481] width 949 height 16
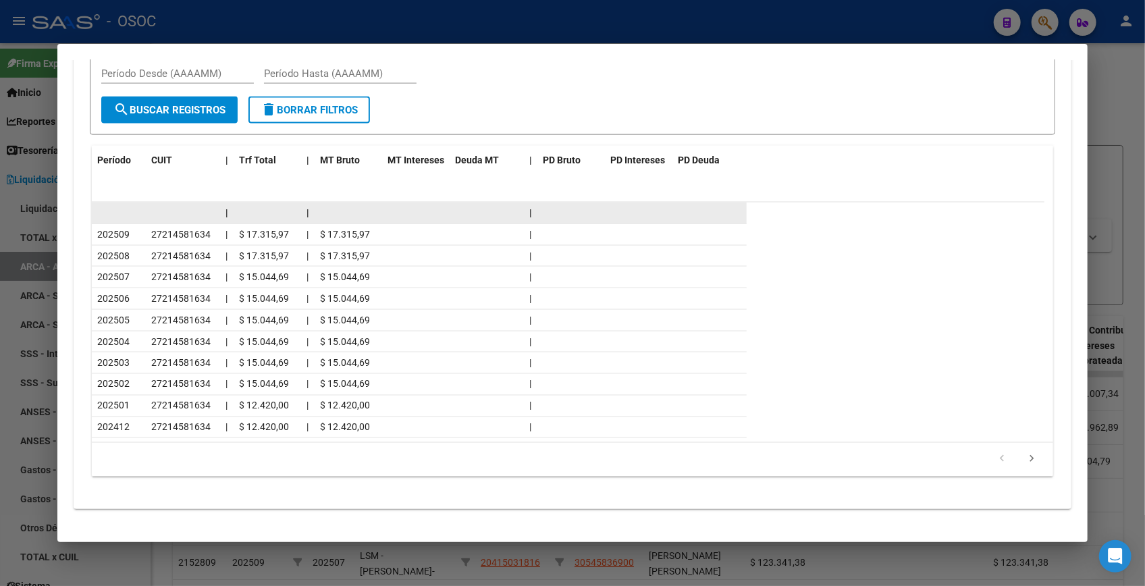
scroll to position [1277, 0]
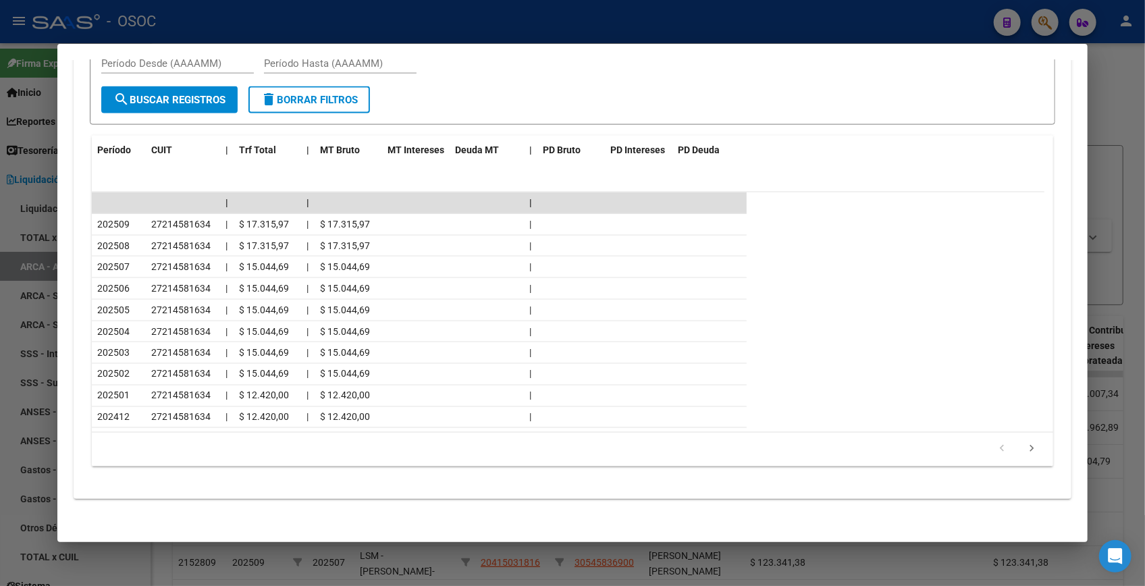
click at [1097, 93] on div at bounding box center [572, 293] width 1145 height 586
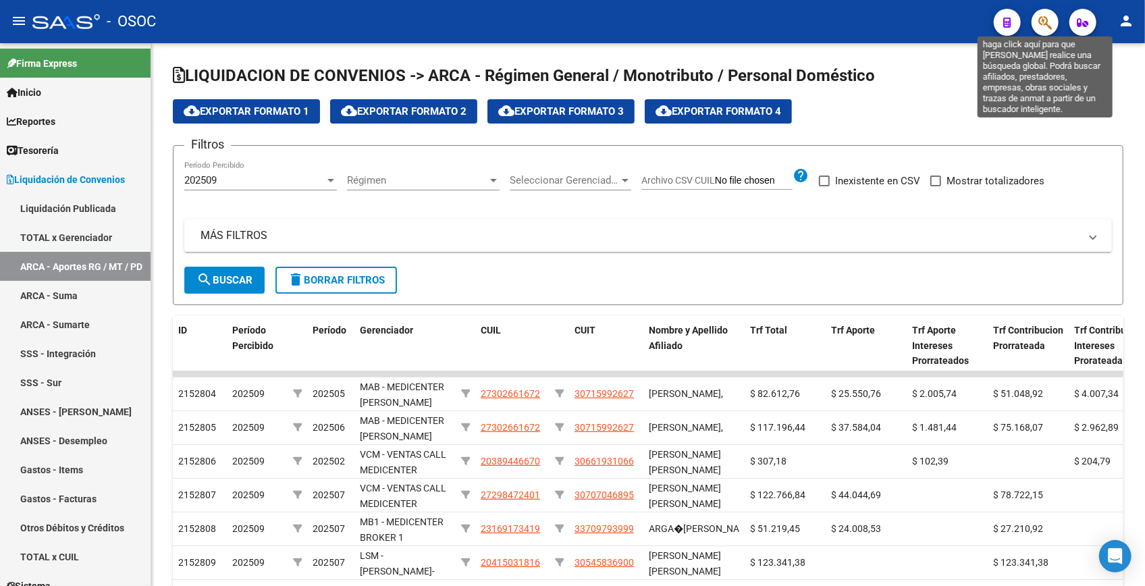
click at [1049, 15] on icon "button" at bounding box center [1045, 23] width 14 height 16
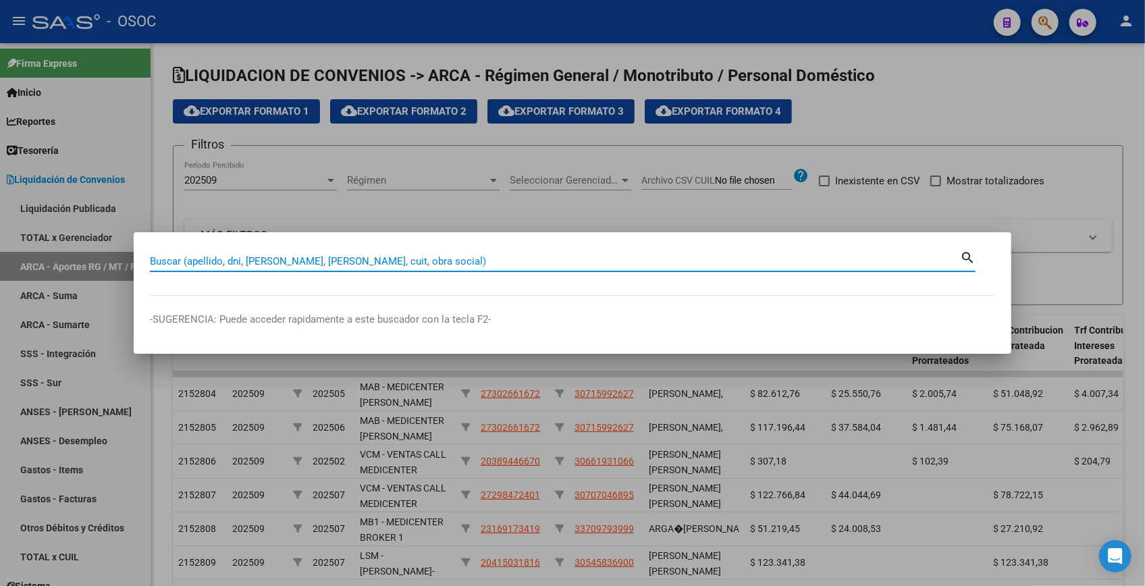
paste input "21094451"
type input "21094451"
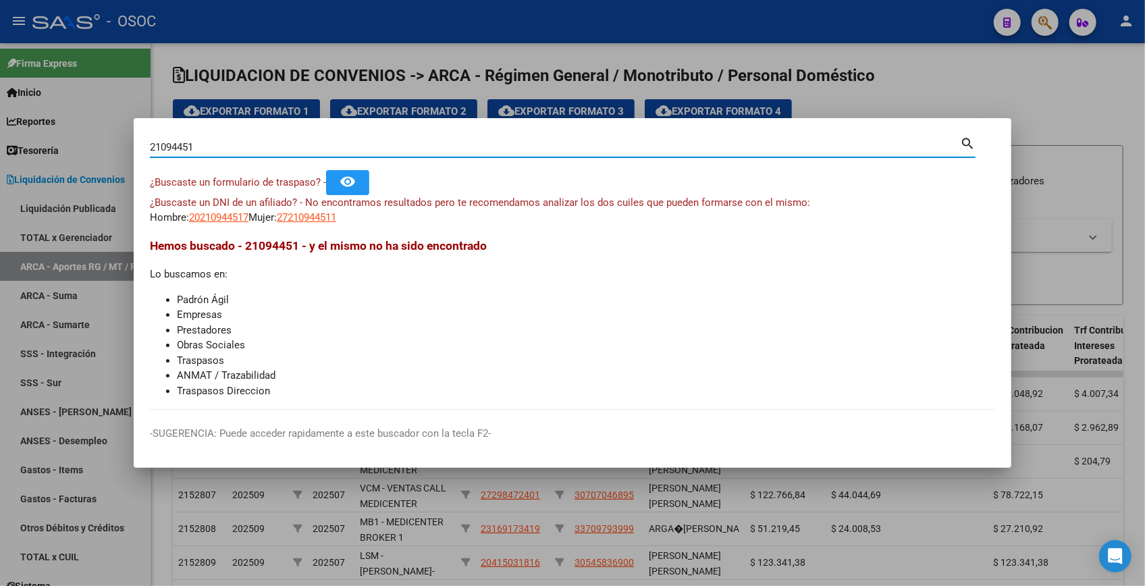
click at [926, 82] on div at bounding box center [572, 293] width 1145 height 586
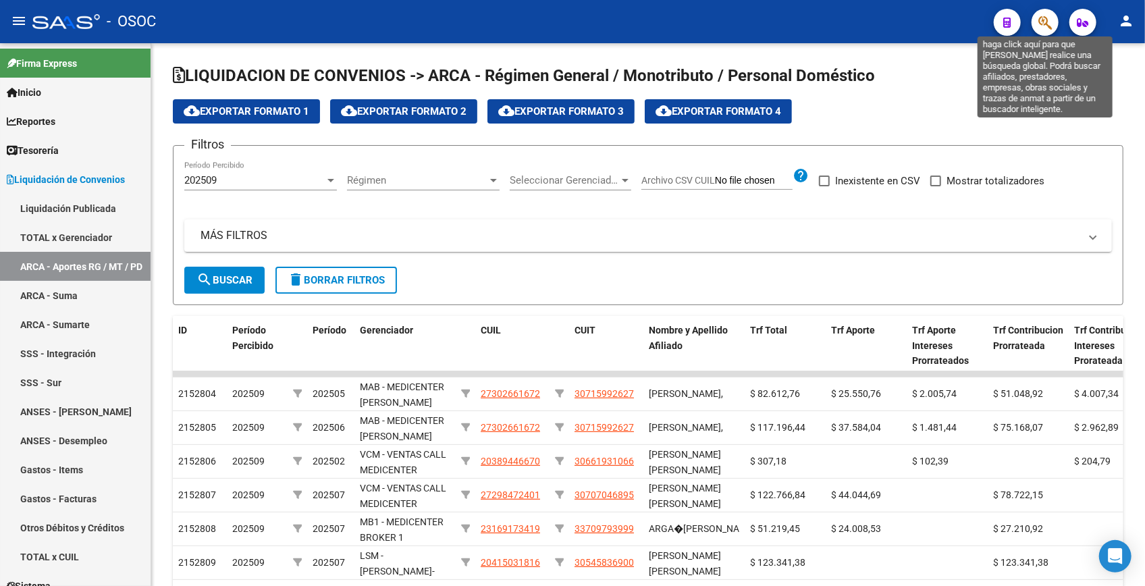
click at [1047, 20] on icon "button" at bounding box center [1045, 23] width 14 height 16
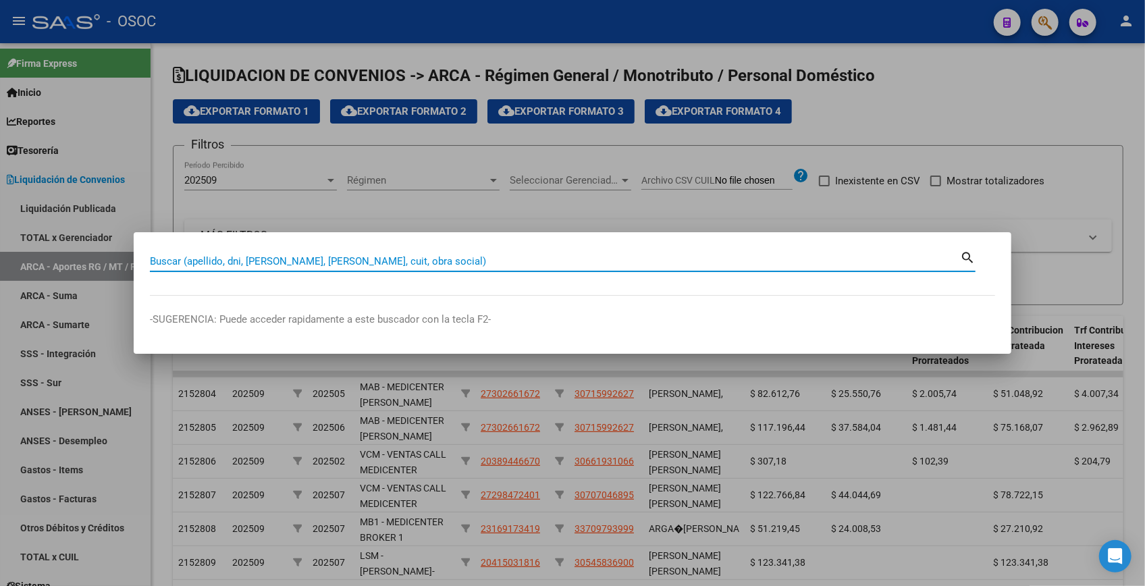
paste input "20186431"
type input "20186431"
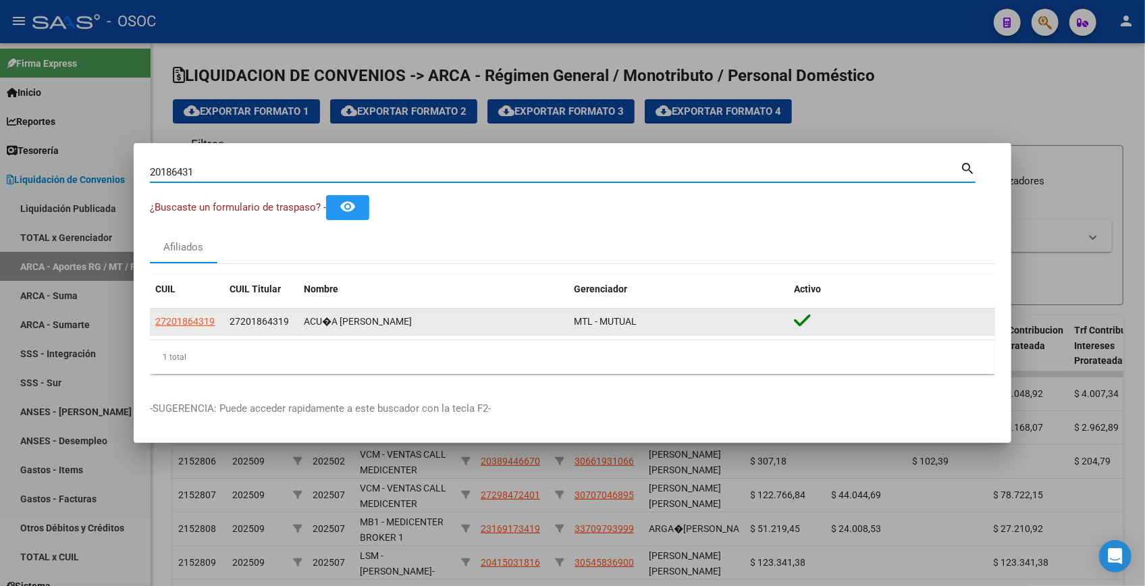
click at [194, 325] on span "27201864319" at bounding box center [184, 321] width 59 height 11
type textarea "27201864319"
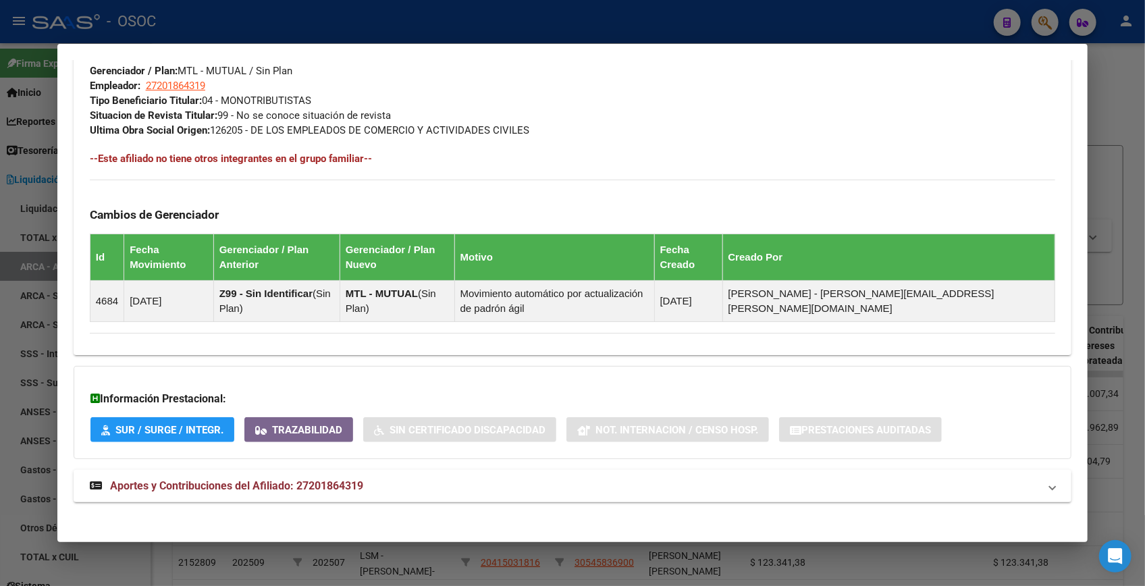
scroll to position [687, 0]
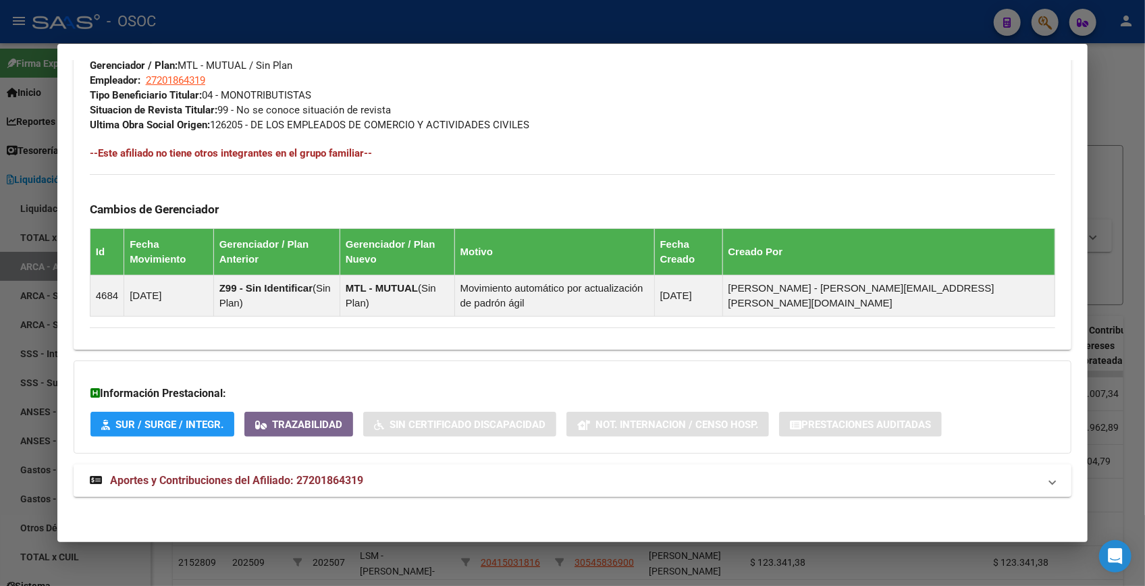
click at [312, 473] on strong "Aportes y Contribuciones del Afiliado: 27201864319" at bounding box center [226, 481] width 273 height 16
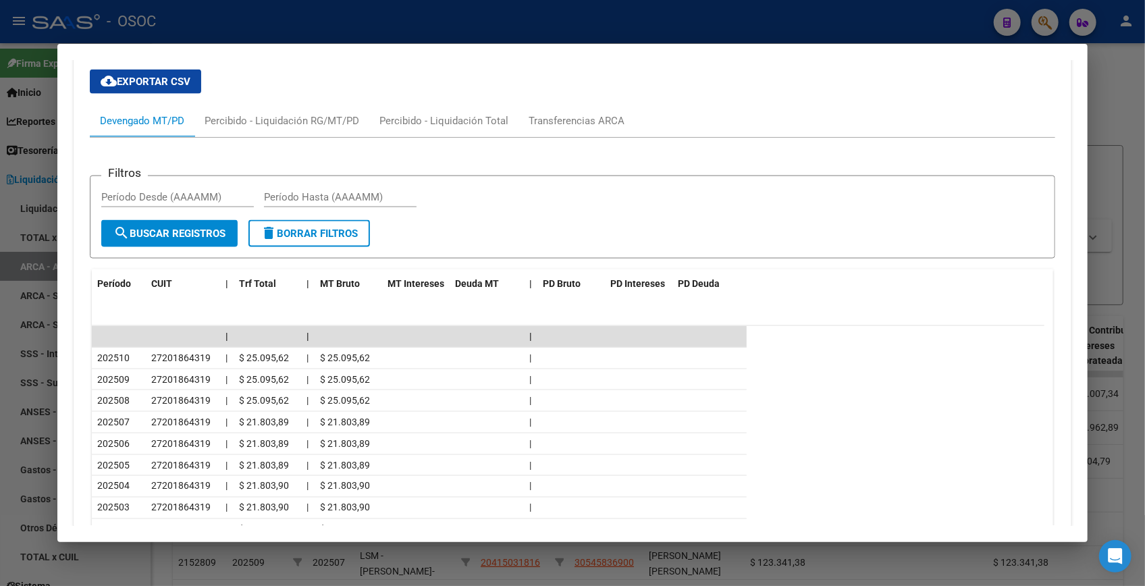
scroll to position [1292, 0]
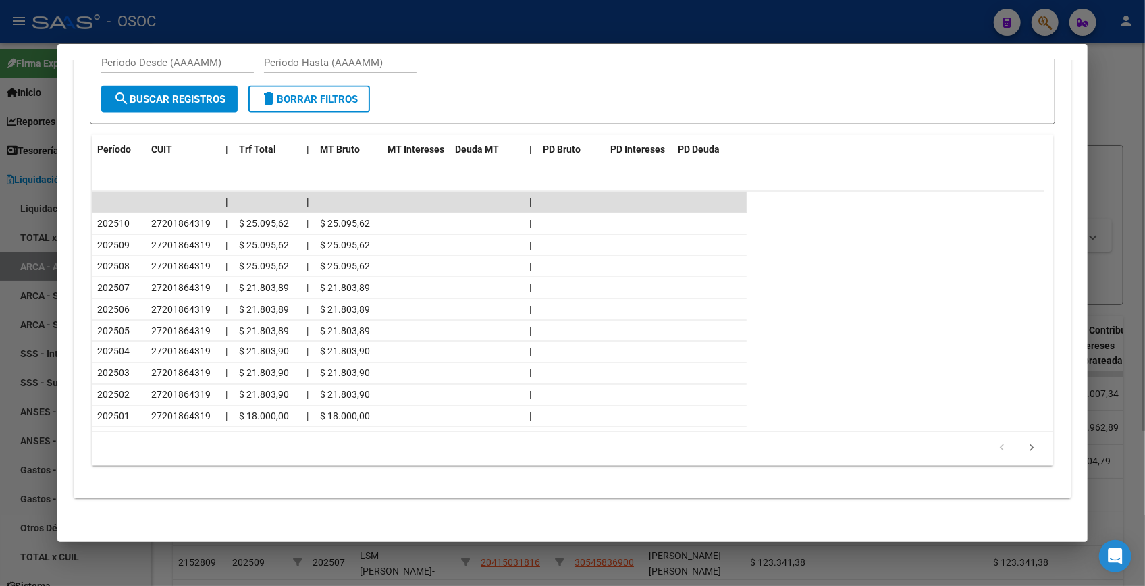
drag, startPoint x: 1099, startPoint y: 80, endPoint x: 1107, endPoint y: 82, distance: 8.9
click at [1099, 80] on div at bounding box center [572, 293] width 1145 height 586
click at [1107, 82] on div at bounding box center [572, 293] width 1145 height 586
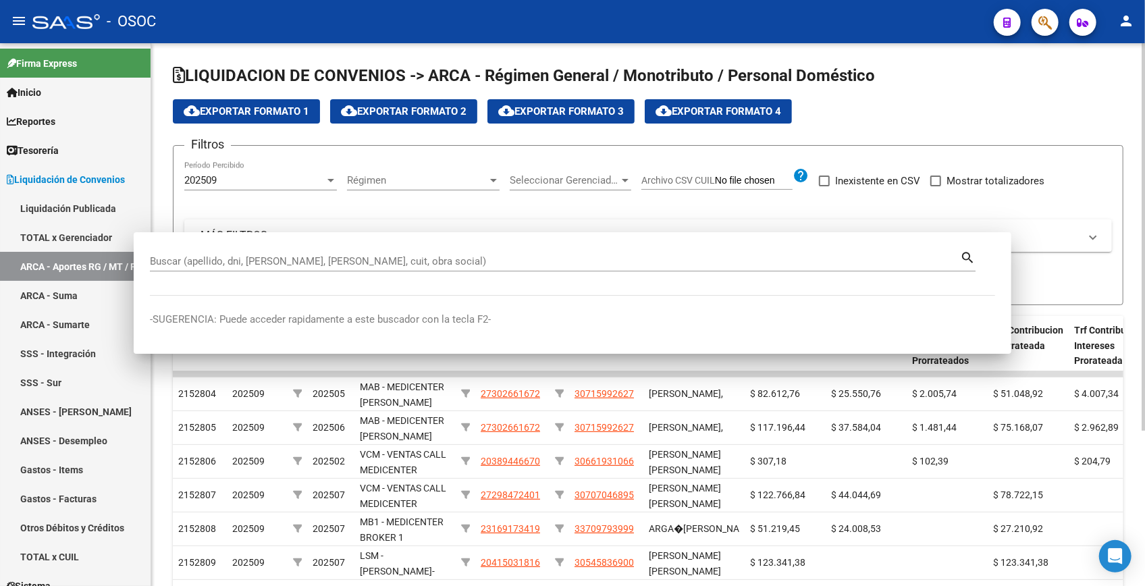
click at [1107, 82] on h1 "LIQUIDACION DE CONVENIOS -> ARCA - Régimen General / Monotributo / Personal Dom…" at bounding box center [648, 77] width 951 height 24
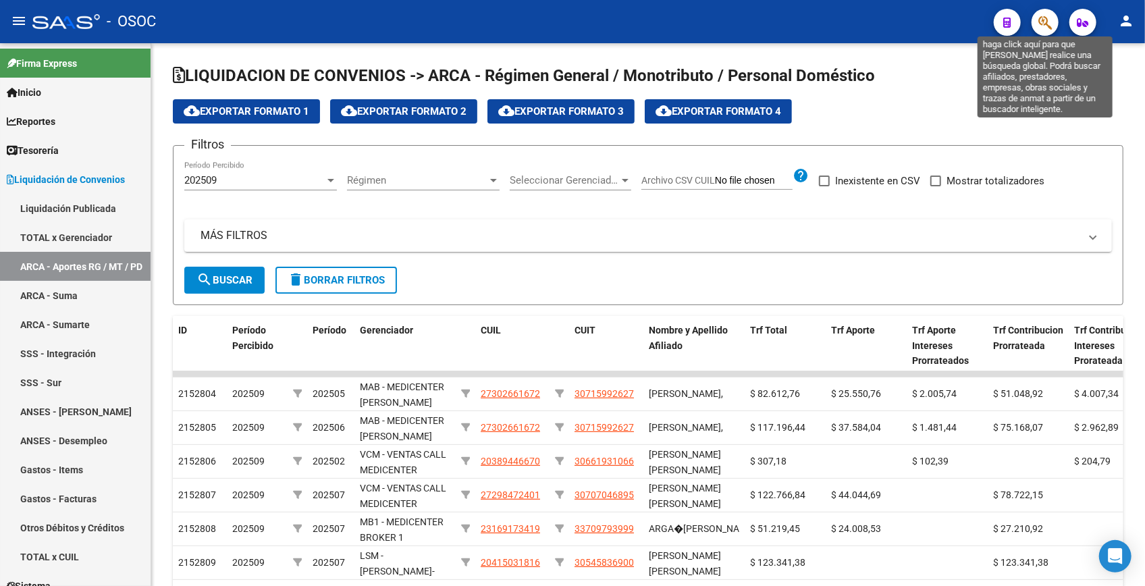
click at [1041, 18] on icon "button" at bounding box center [1045, 23] width 14 height 16
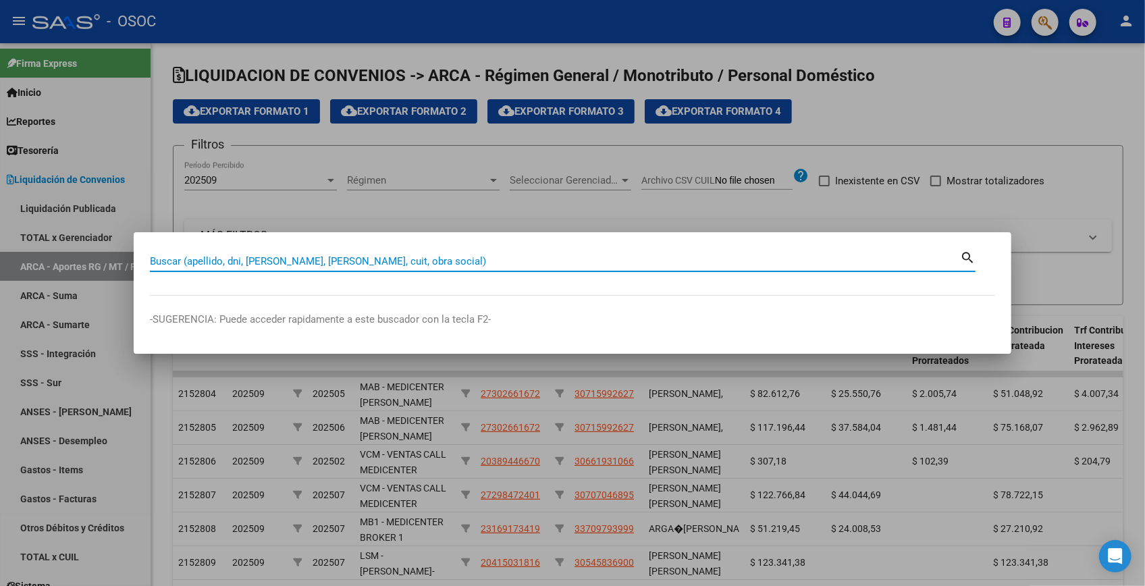
paste input "20024786"
type input "20024786"
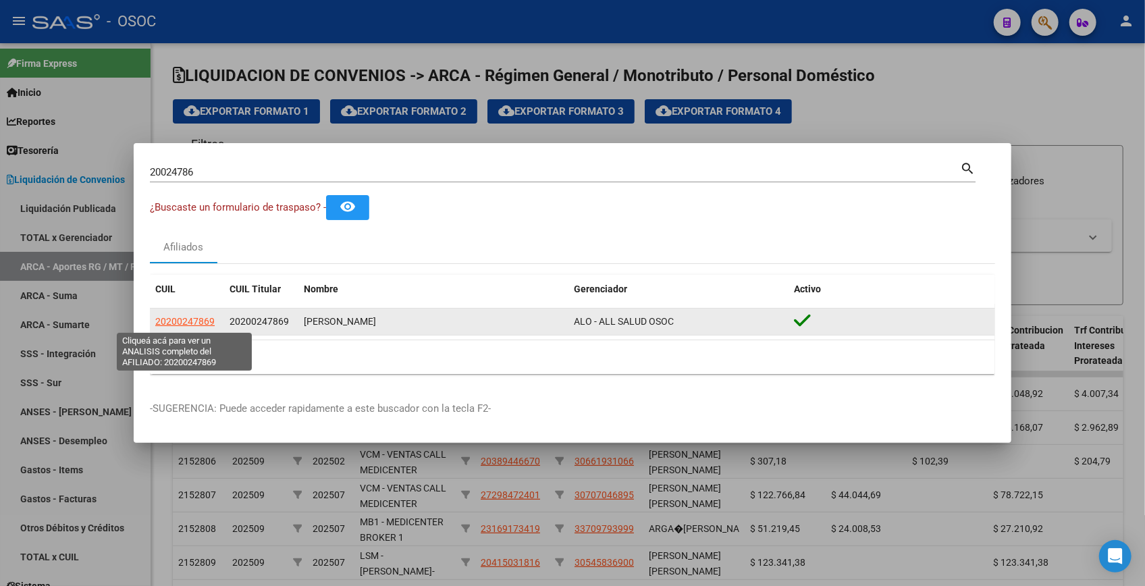
click at [169, 317] on span "20200247869" at bounding box center [184, 321] width 59 height 11
type textarea "20200247869"
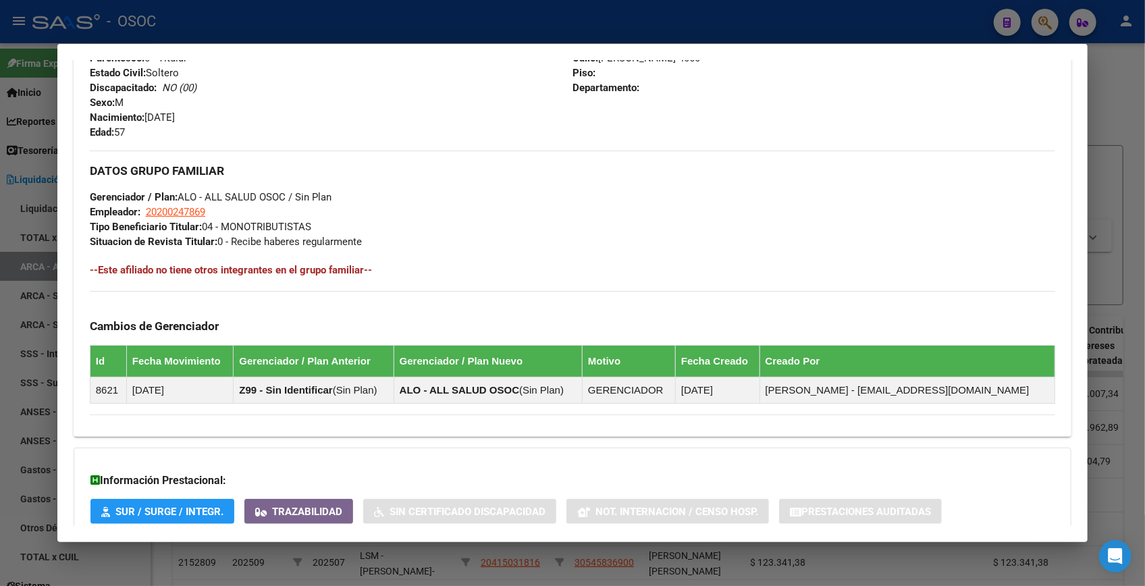
scroll to position [643, 0]
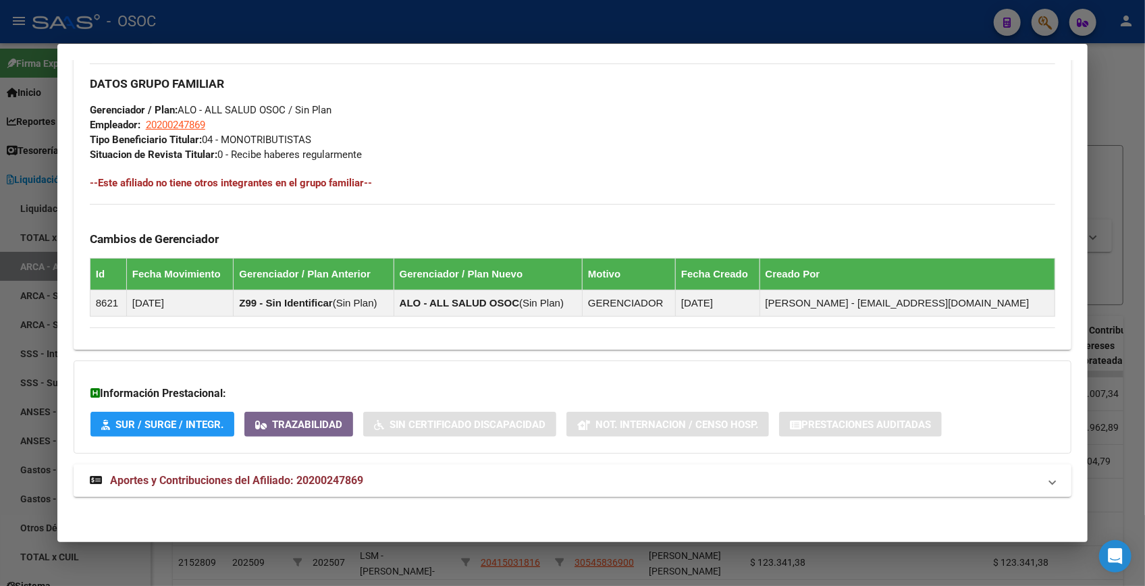
click at [527, 465] on mat-expansion-panel-header "Aportes y Contribuciones del Afiliado: 20200247869" at bounding box center [573, 481] width 998 height 32
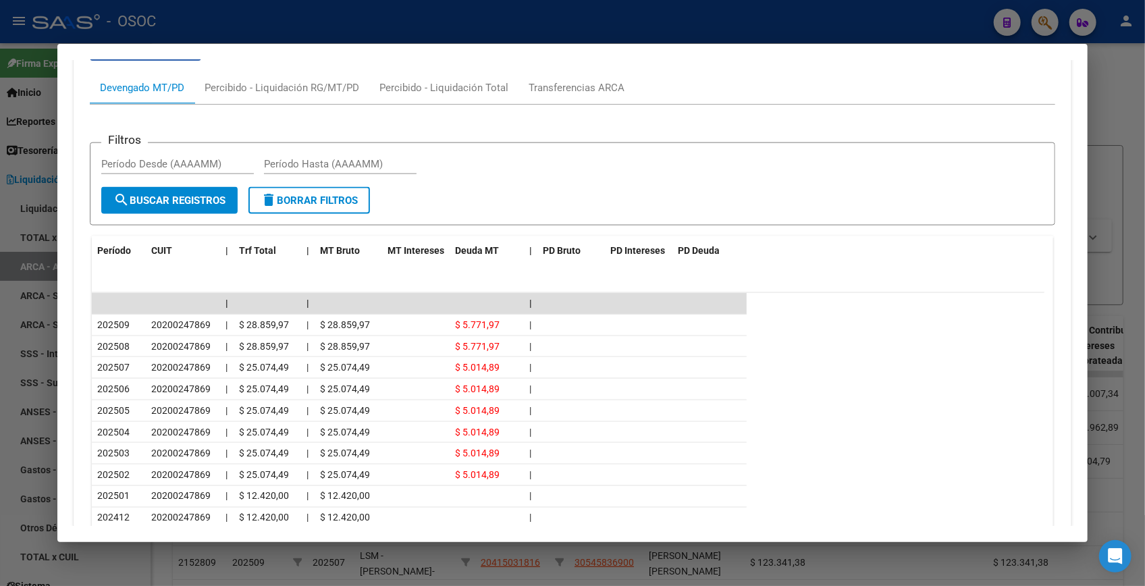
scroll to position [1175, 0]
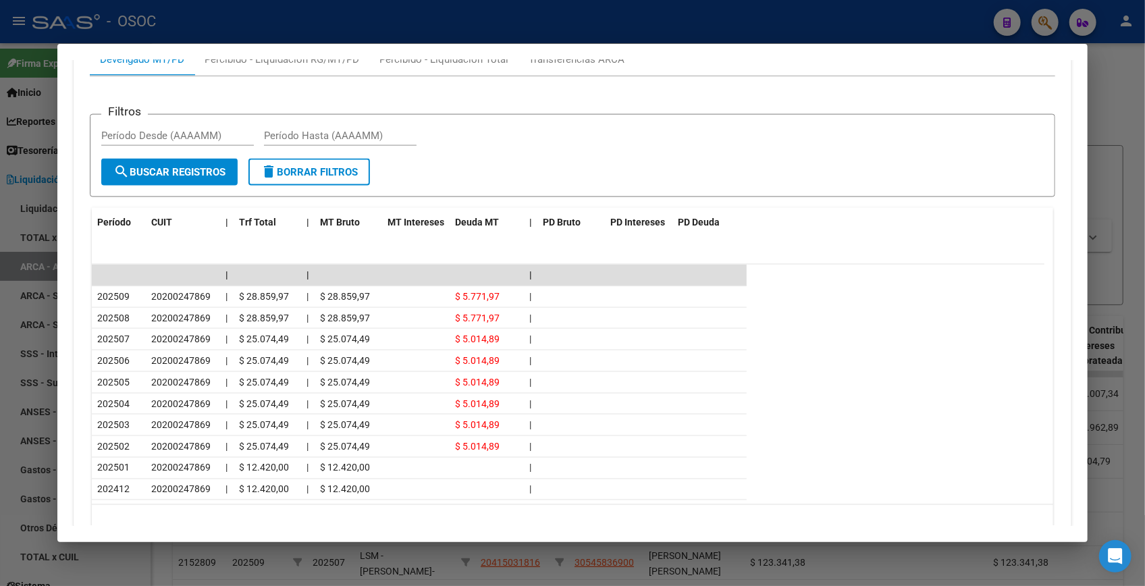
click at [1125, 95] on div at bounding box center [572, 293] width 1145 height 586
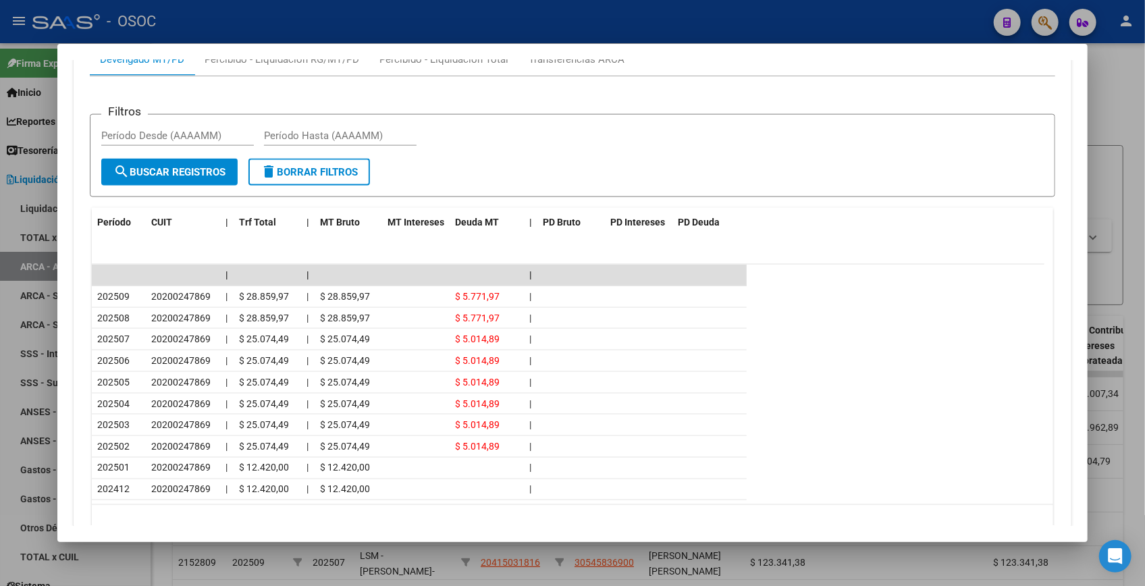
click at [1125, 95] on div at bounding box center [572, 293] width 1145 height 586
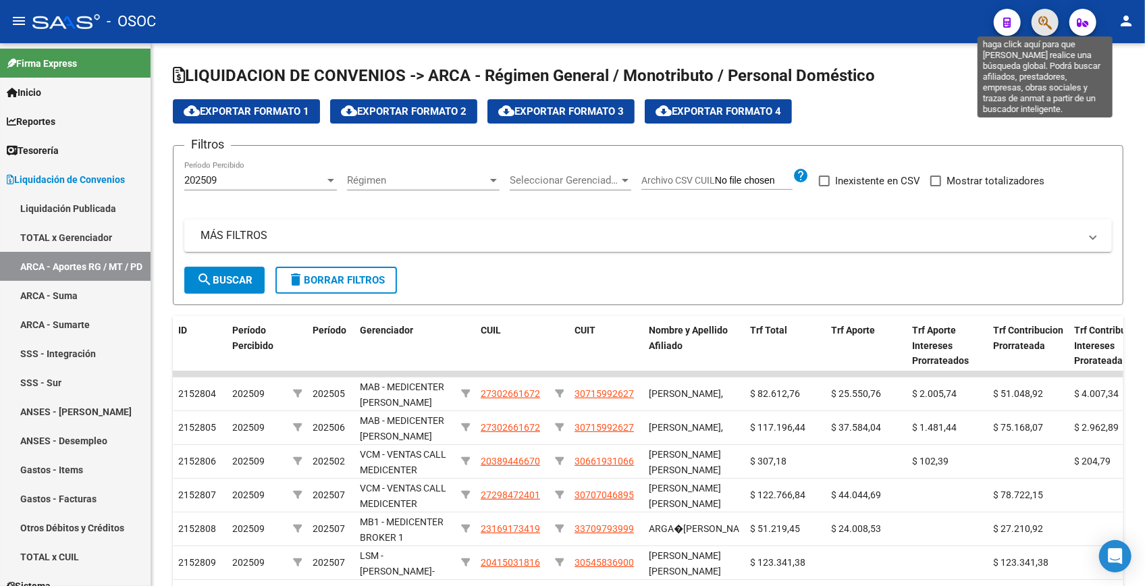
click at [1043, 22] on icon "button" at bounding box center [1045, 23] width 14 height 16
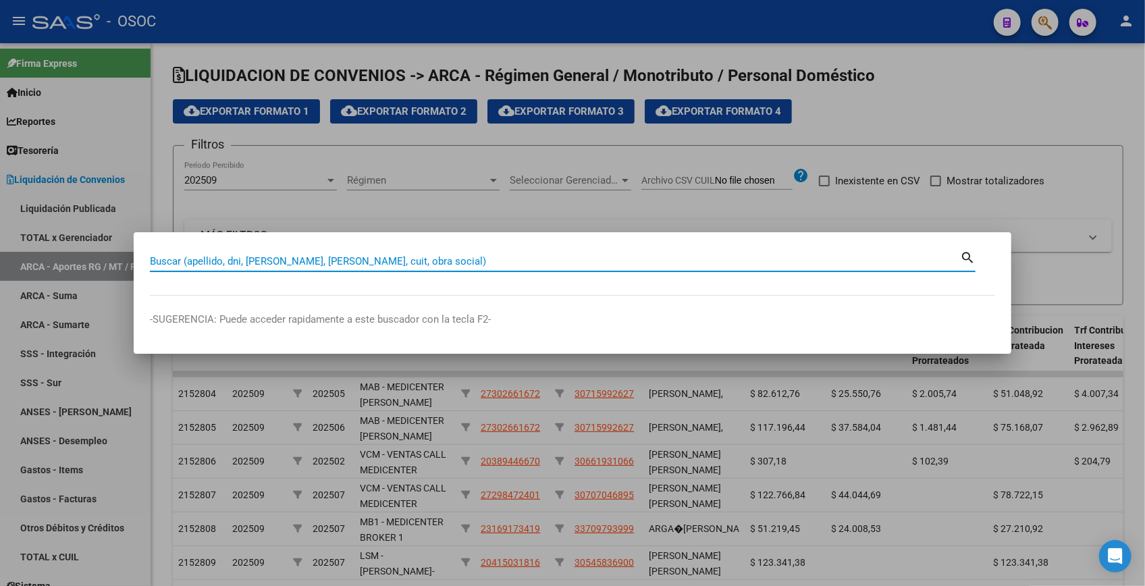
paste input "19064699"
type input "19064699"
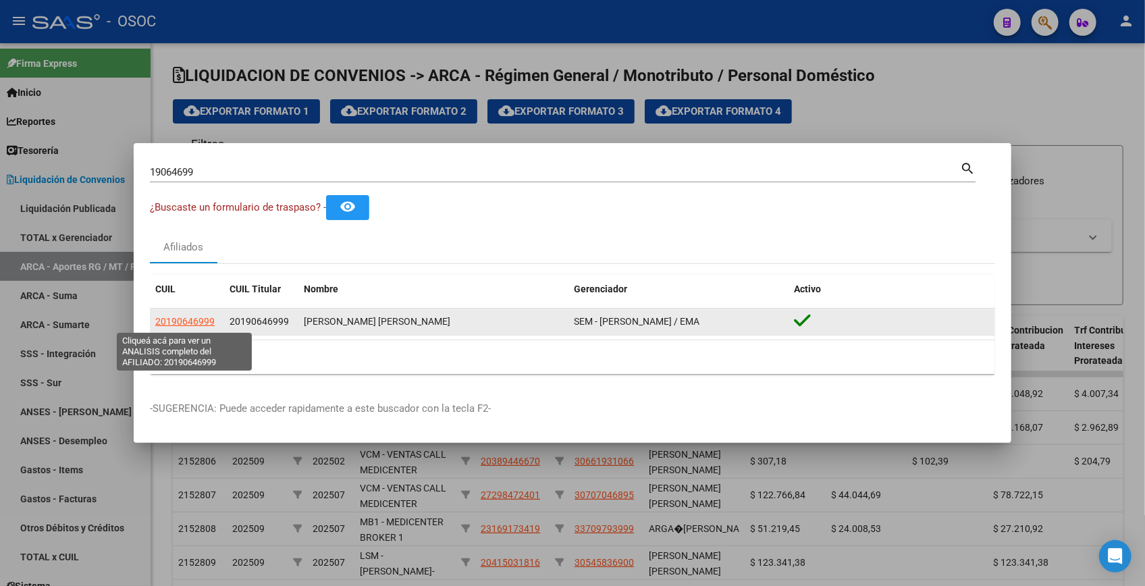
click at [195, 325] on span "20190646999" at bounding box center [184, 321] width 59 height 11
type textarea "20190646999"
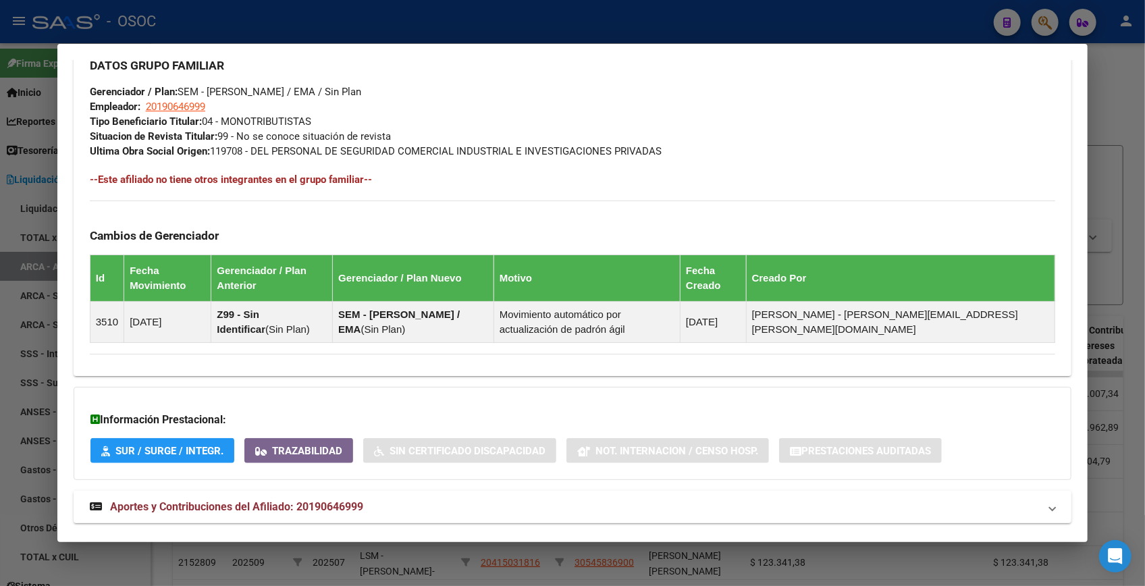
scroll to position [687, 0]
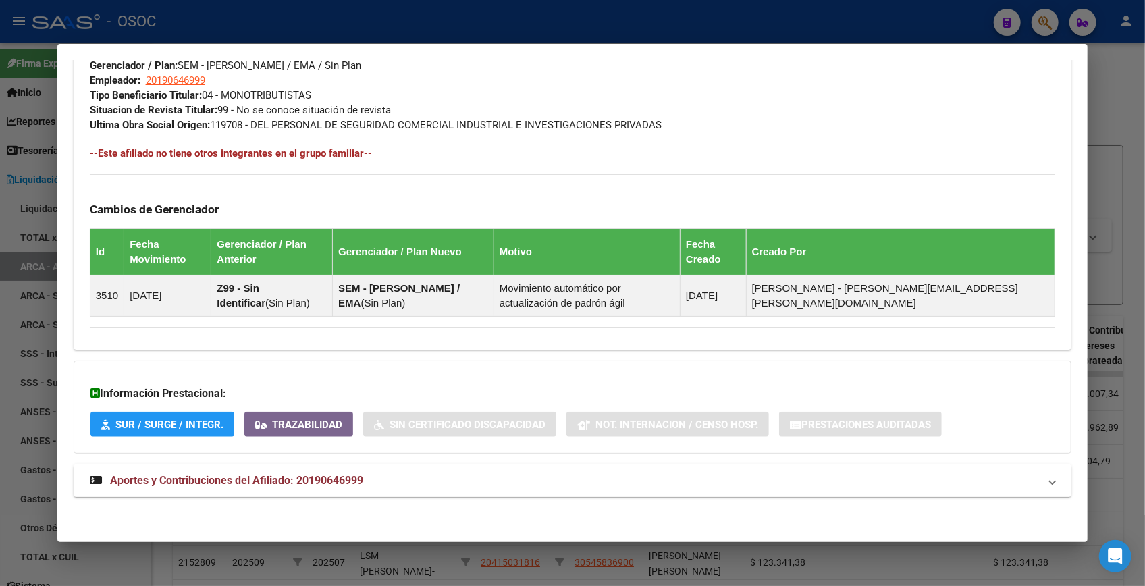
click at [305, 481] on span "Aportes y Contribuciones del Afiliado: 20190646999" at bounding box center [236, 480] width 253 height 13
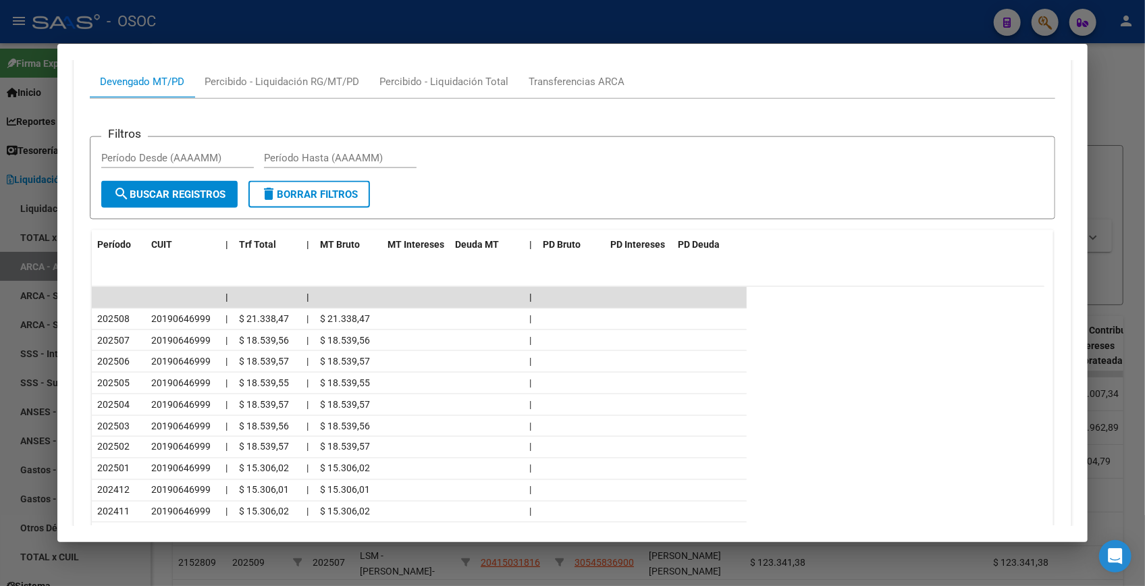
scroll to position [1292, 0]
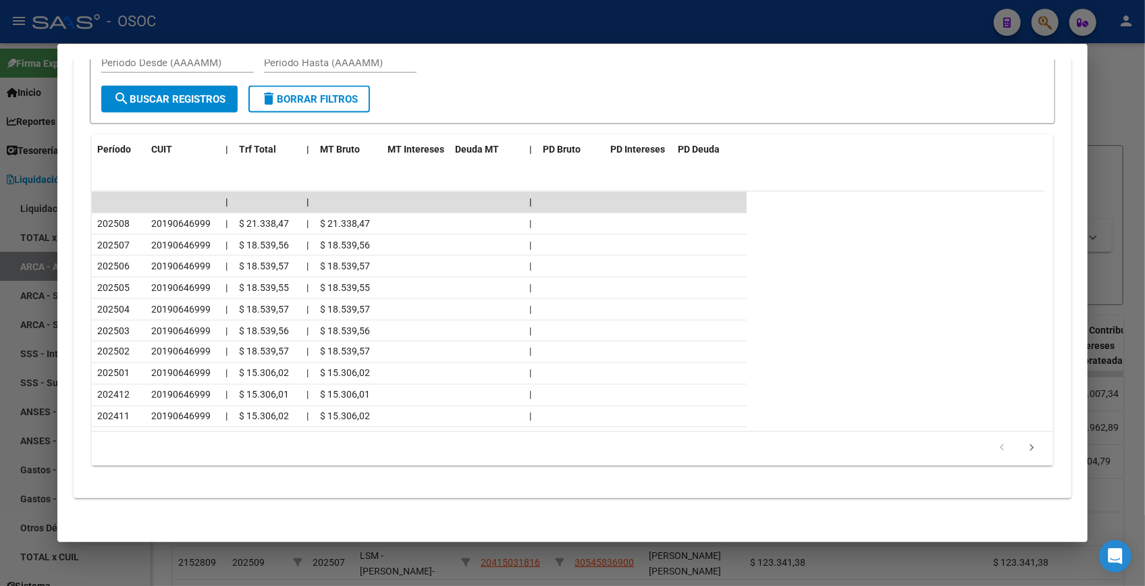
click at [1116, 86] on div at bounding box center [572, 293] width 1145 height 586
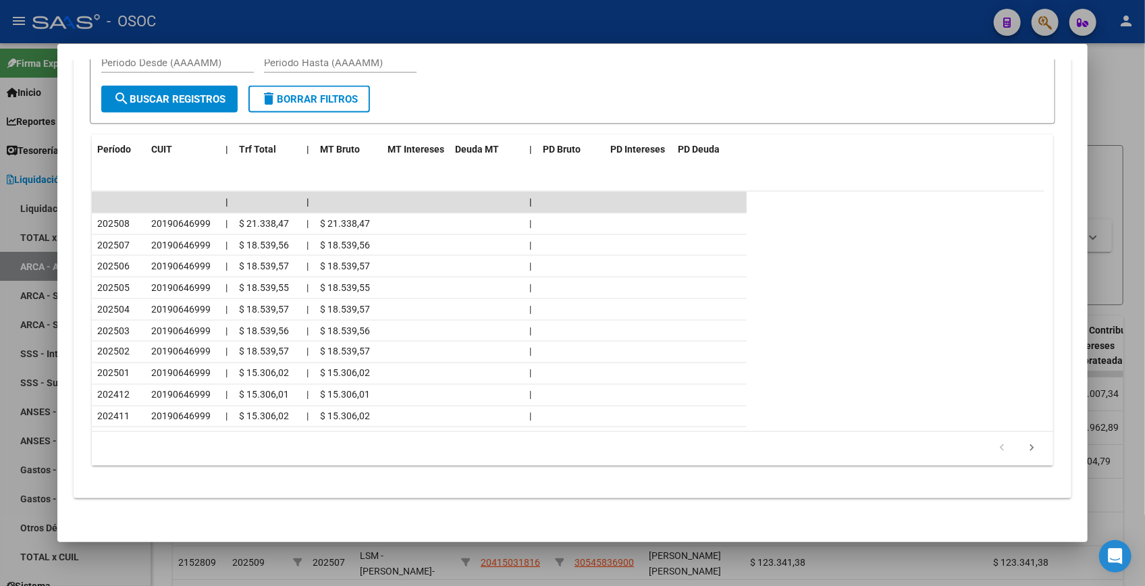
click at [1116, 86] on div at bounding box center [572, 293] width 1145 height 586
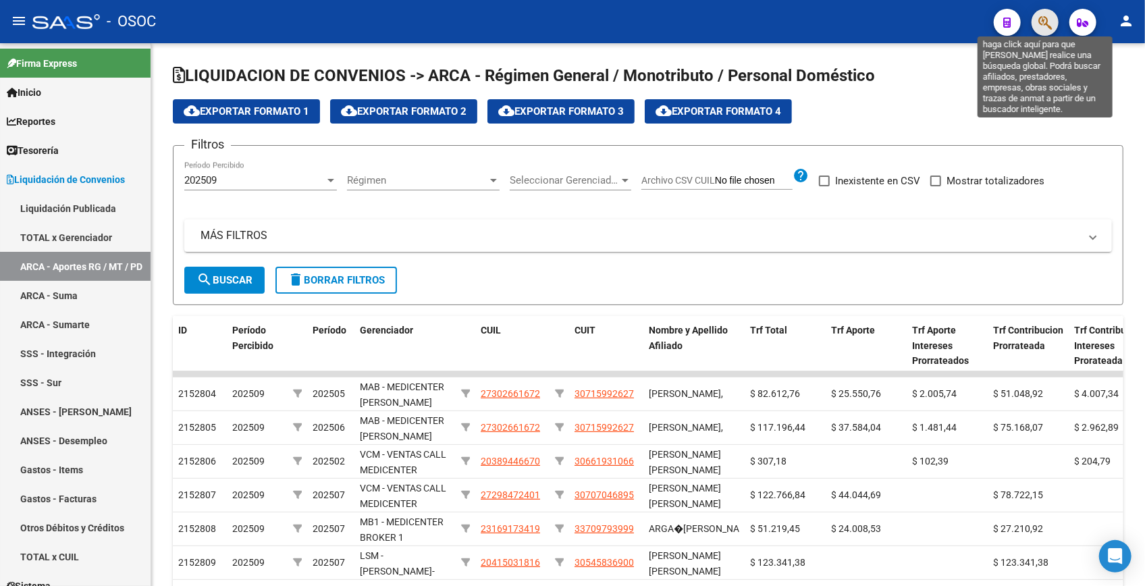
click at [1045, 22] on icon "button" at bounding box center [1045, 23] width 14 height 16
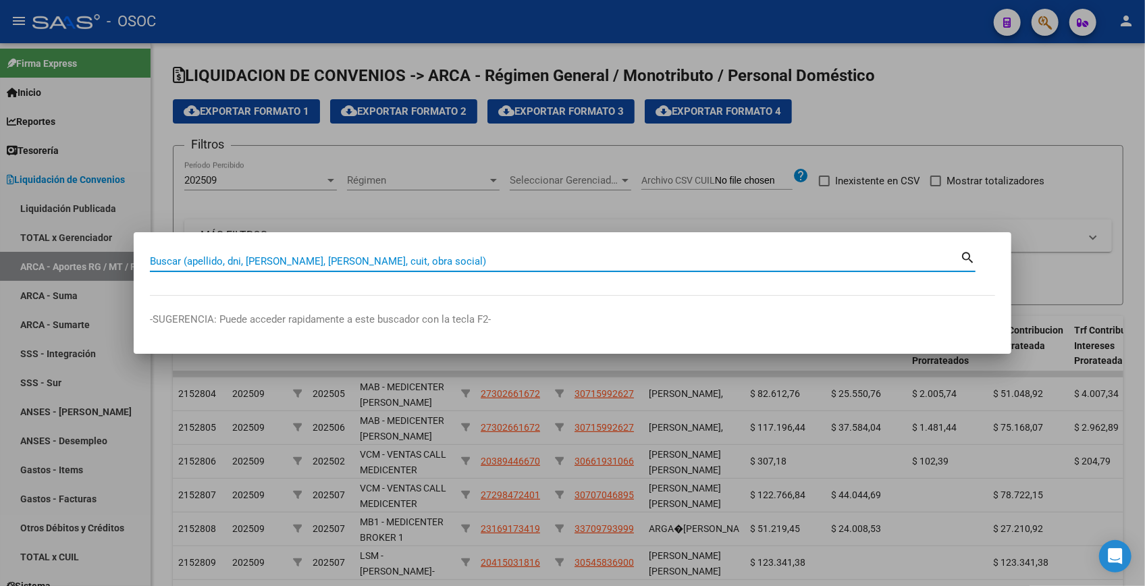
paste input "18792520"
type input "18792520"
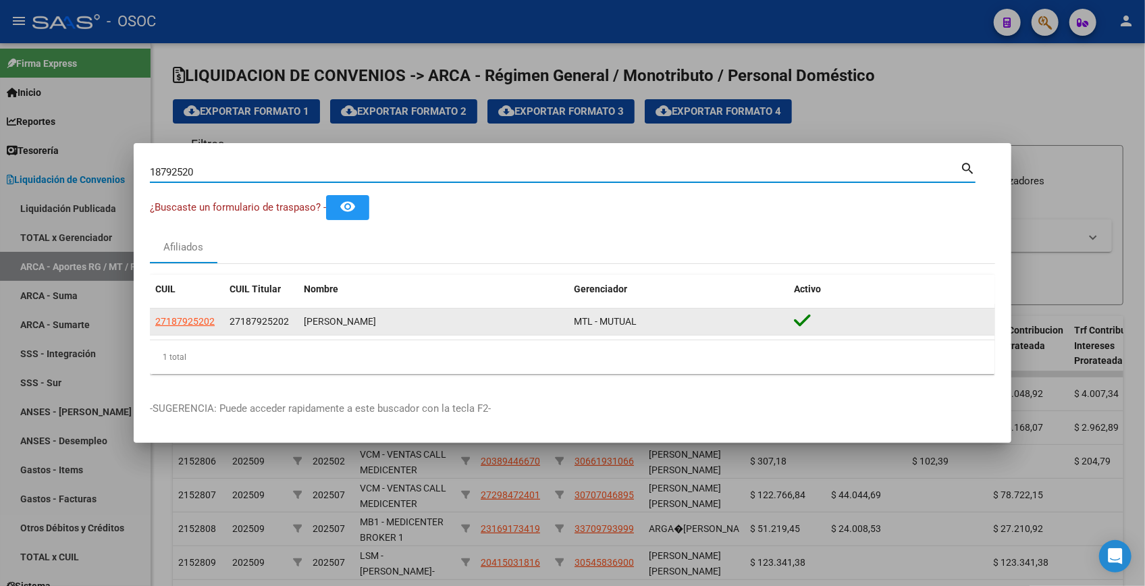
click at [188, 327] on app-link-go-to "27187925202" at bounding box center [184, 322] width 59 height 16
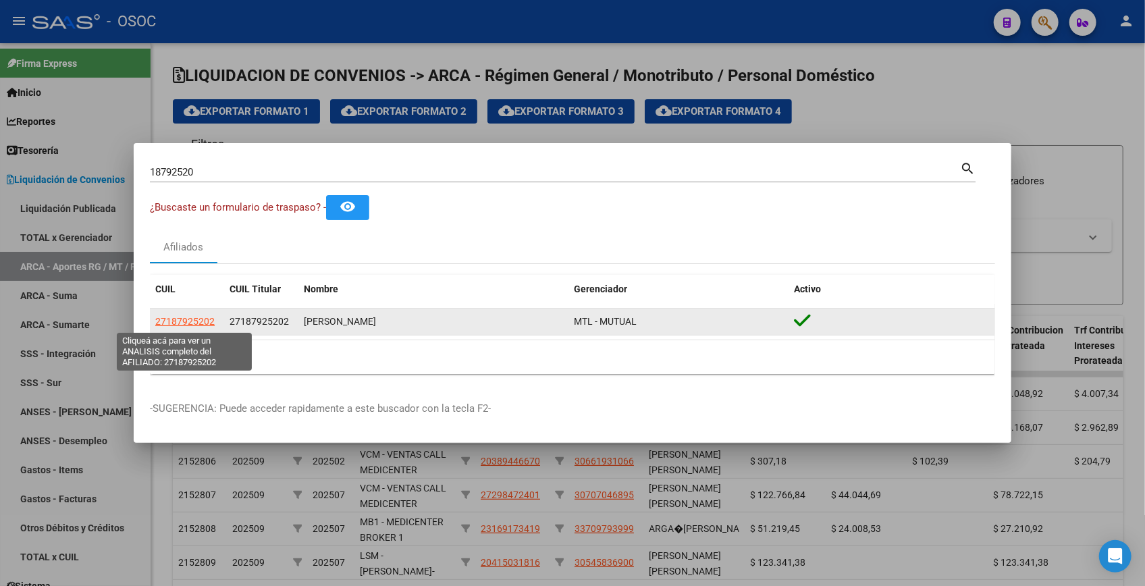
click at [207, 326] on span "27187925202" at bounding box center [184, 321] width 59 height 11
type textarea "27187925202"
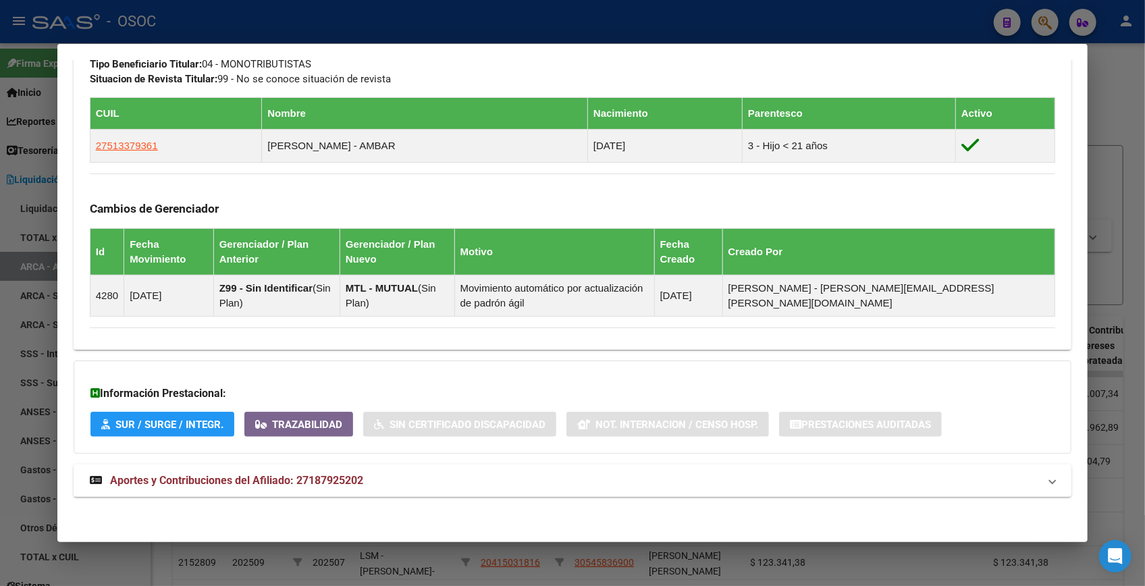
click at [237, 486] on strong "Aportes y Contribuciones del Afiliado: 27187925202" at bounding box center [226, 481] width 273 height 16
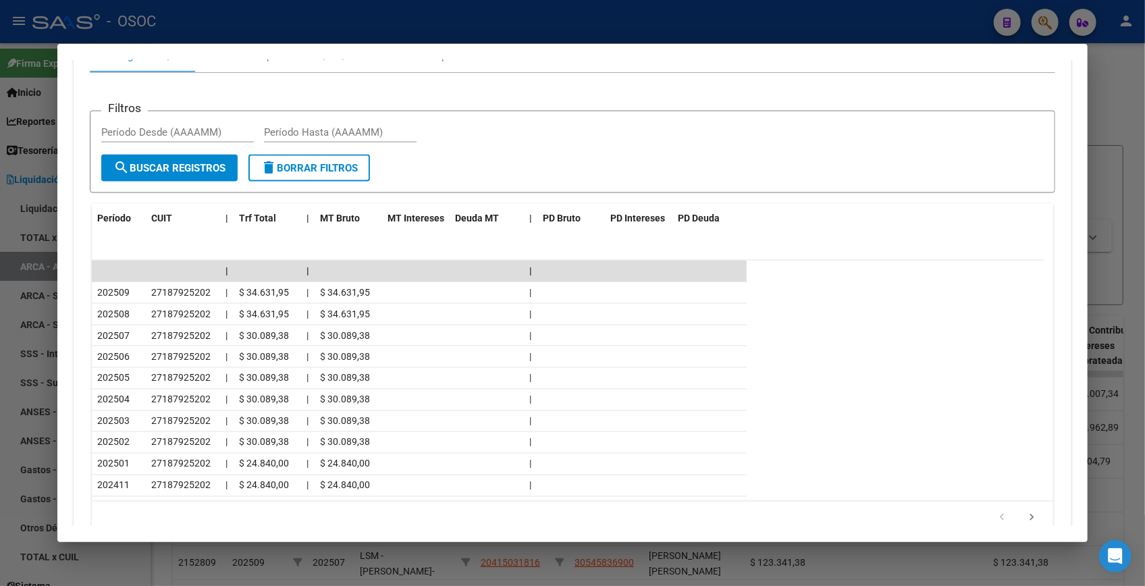
scroll to position [1323, 0]
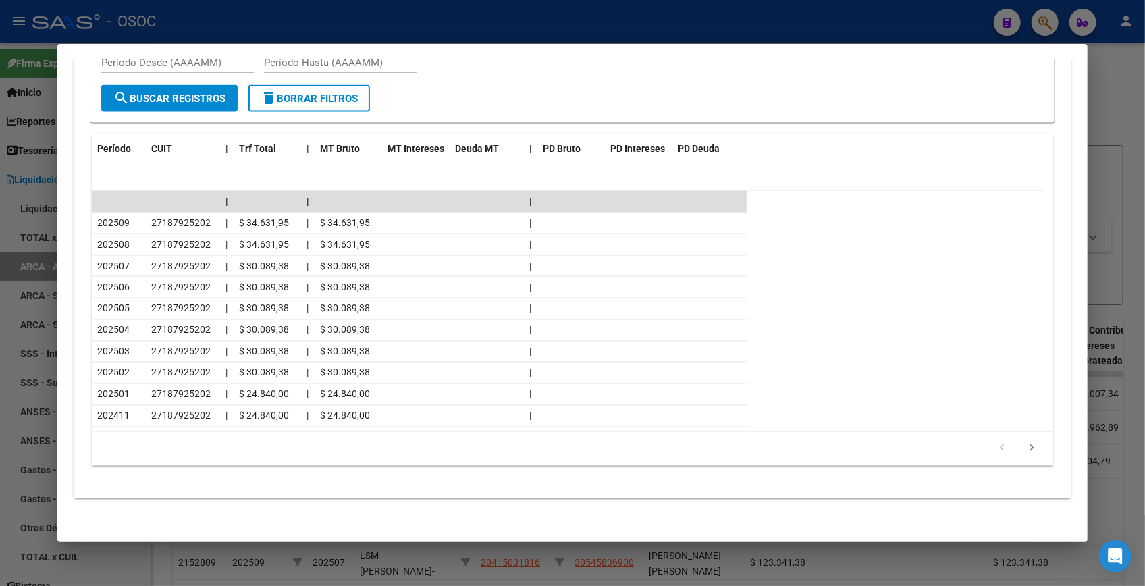
click at [1111, 119] on div at bounding box center [572, 293] width 1145 height 586
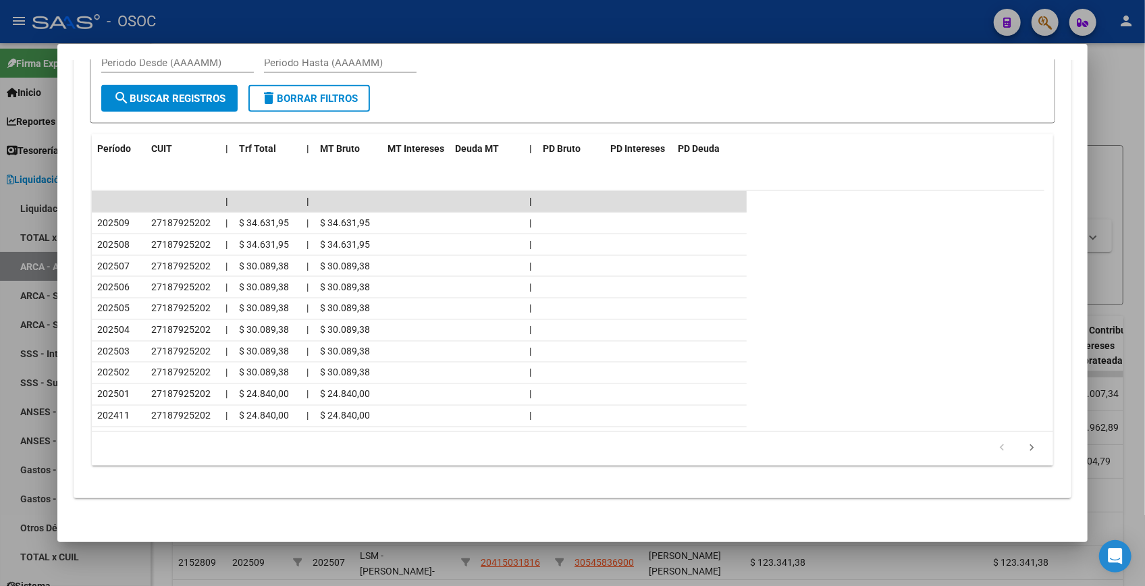
click at [1111, 118] on div at bounding box center [572, 293] width 1145 height 586
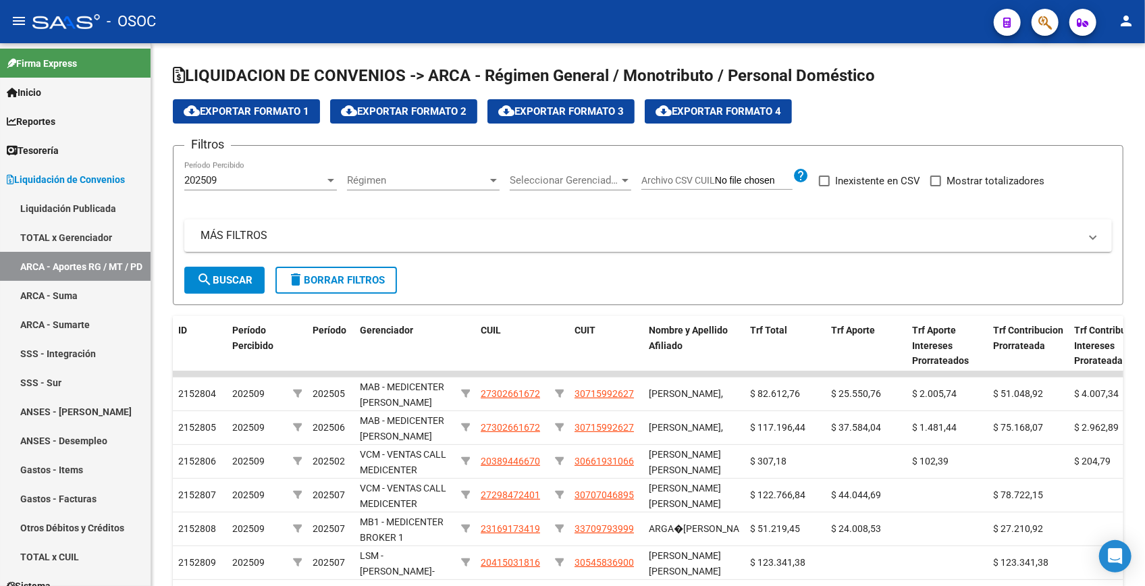
click at [1040, 20] on icon "button" at bounding box center [1045, 23] width 14 height 16
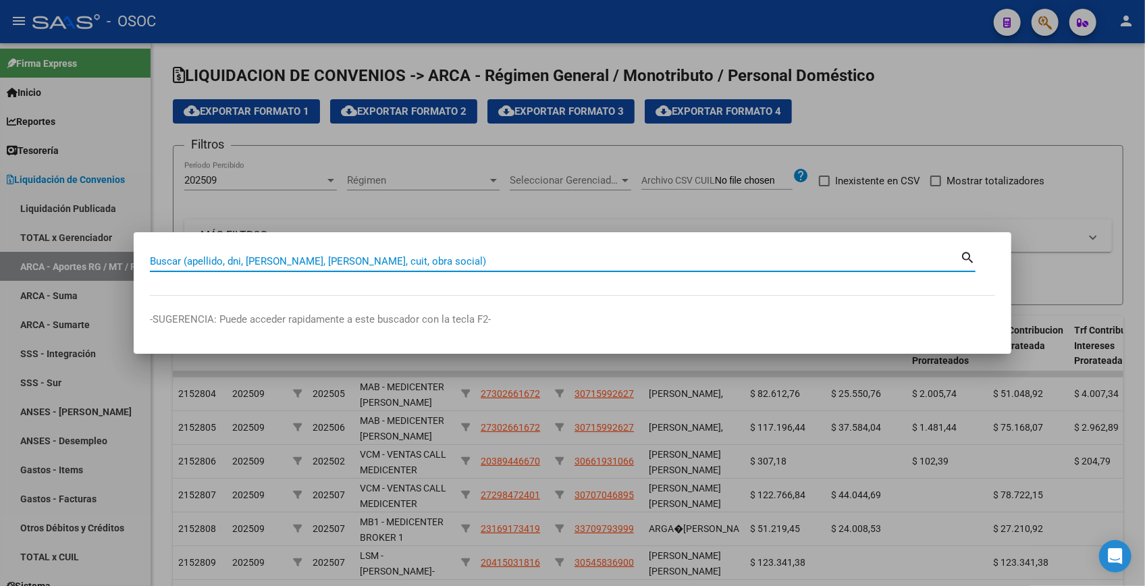
type input "V"
paste input "17404996"
type input "17404996"
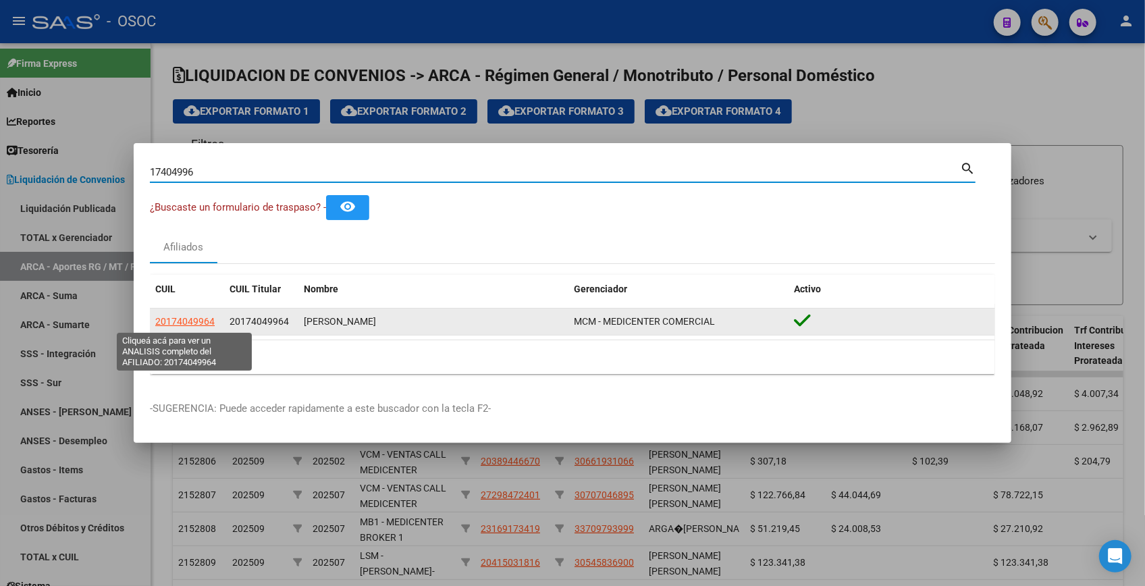
click at [199, 317] on span "20174049964" at bounding box center [184, 321] width 59 height 11
type textarea "20174049964"
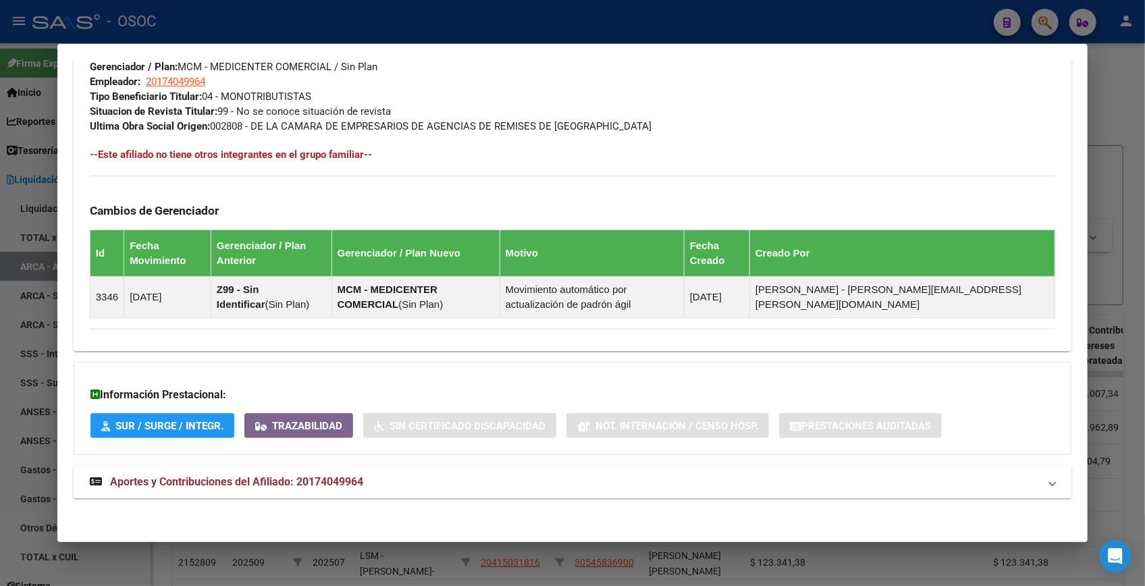
scroll to position [687, 0]
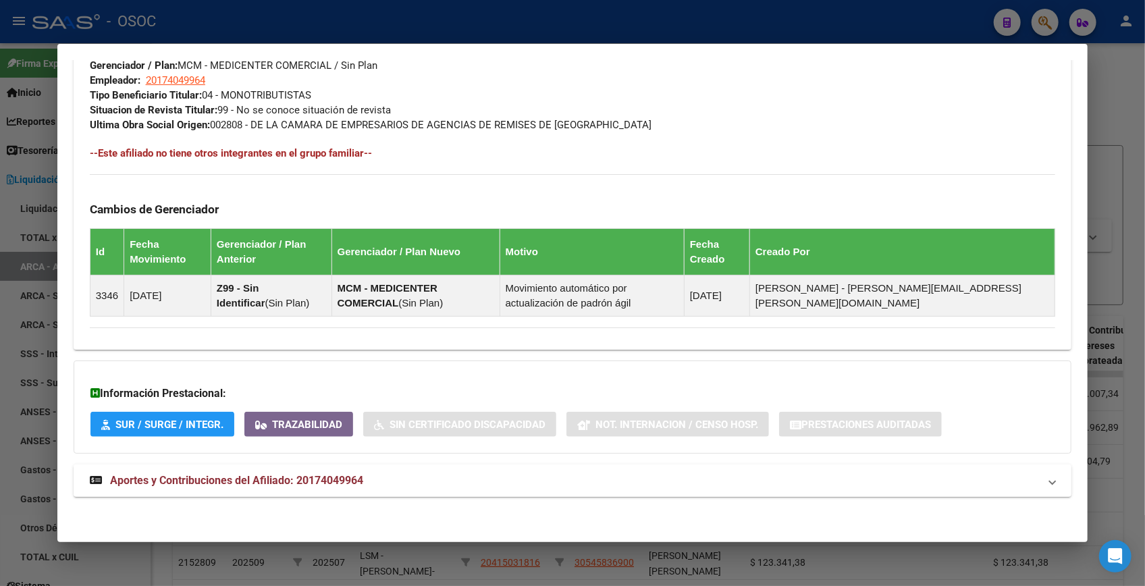
click at [234, 489] on mat-expansion-panel-header "Aportes y Contribuciones del Afiliado: 20174049964" at bounding box center [573, 481] width 998 height 32
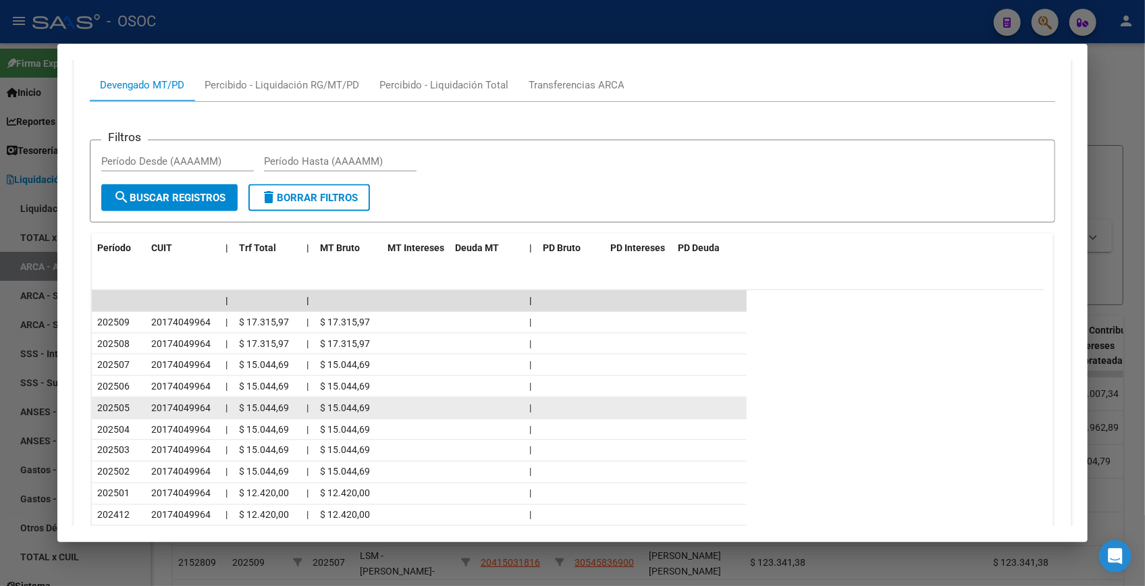
scroll to position [1219, 0]
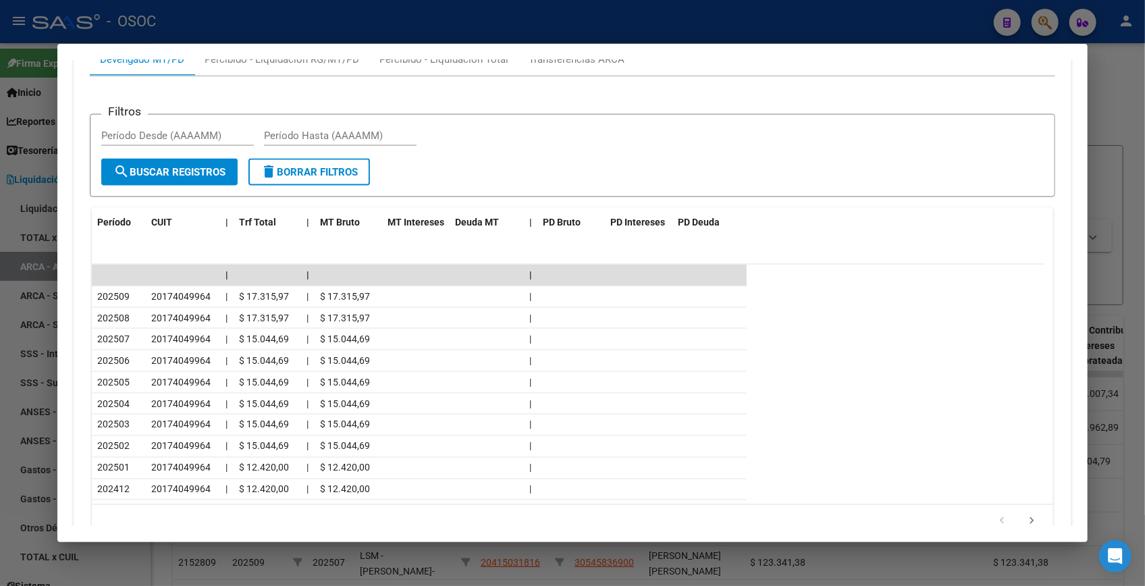
click at [1124, 78] on div at bounding box center [572, 293] width 1145 height 586
drag, startPoint x: 1124, startPoint y: 78, endPoint x: 1054, endPoint y: 24, distance: 88.5
click at [1121, 76] on div at bounding box center [572, 293] width 1145 height 586
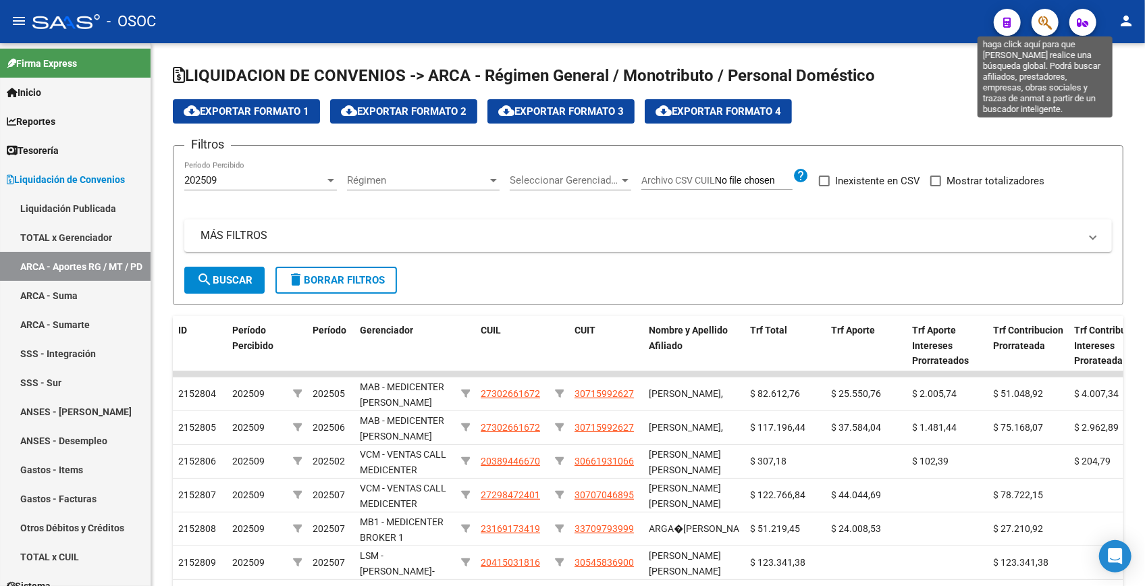
click at [1042, 18] on icon "button" at bounding box center [1045, 23] width 14 height 16
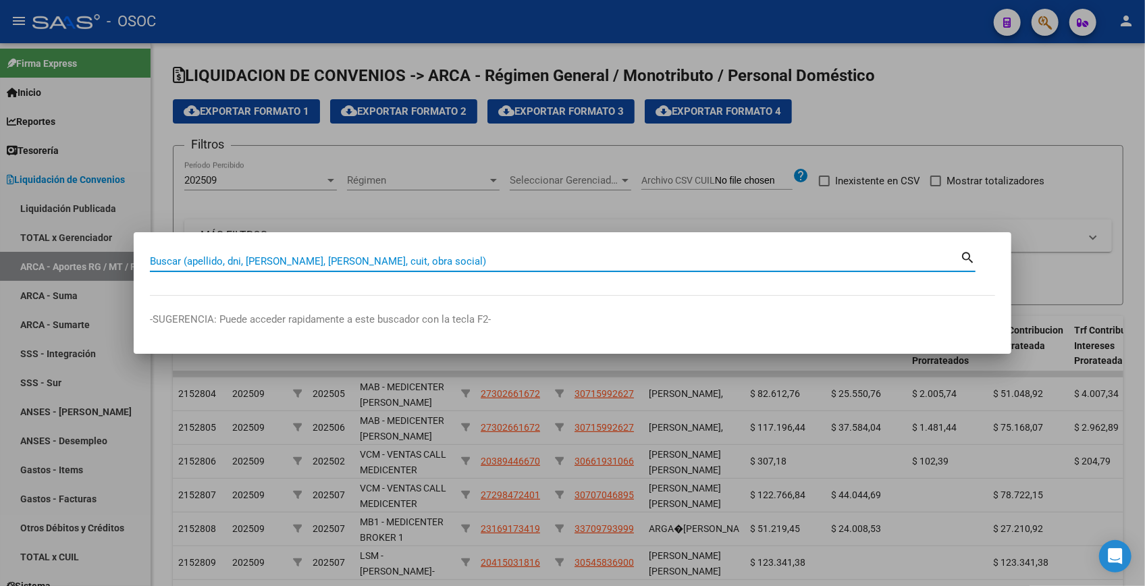
paste input "14847633"
type input "14847633"
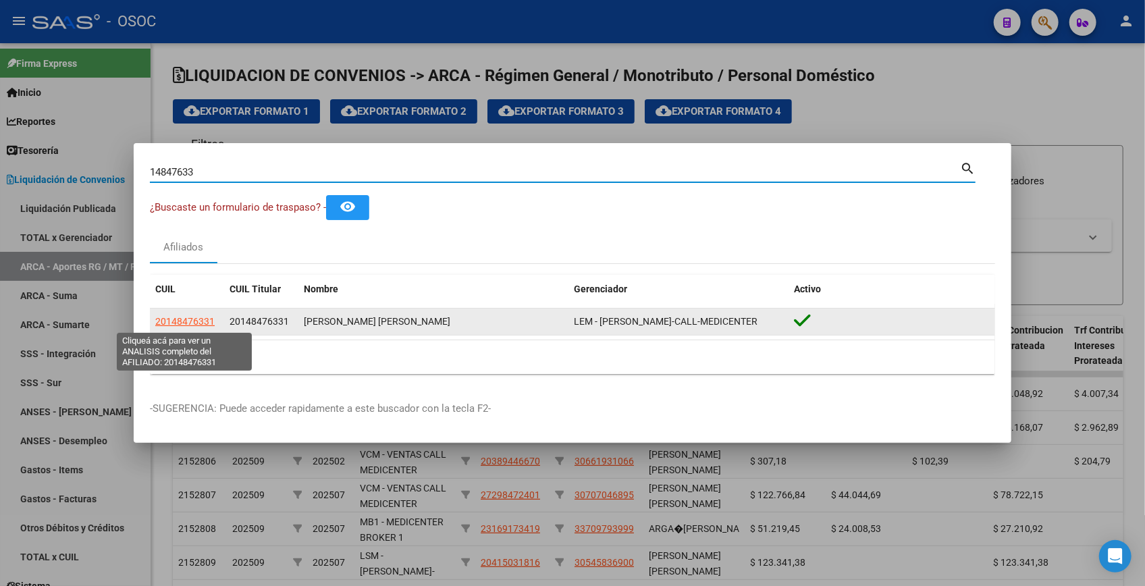
click at [186, 323] on span "20148476331" at bounding box center [184, 321] width 59 height 11
type textarea "20148476331"
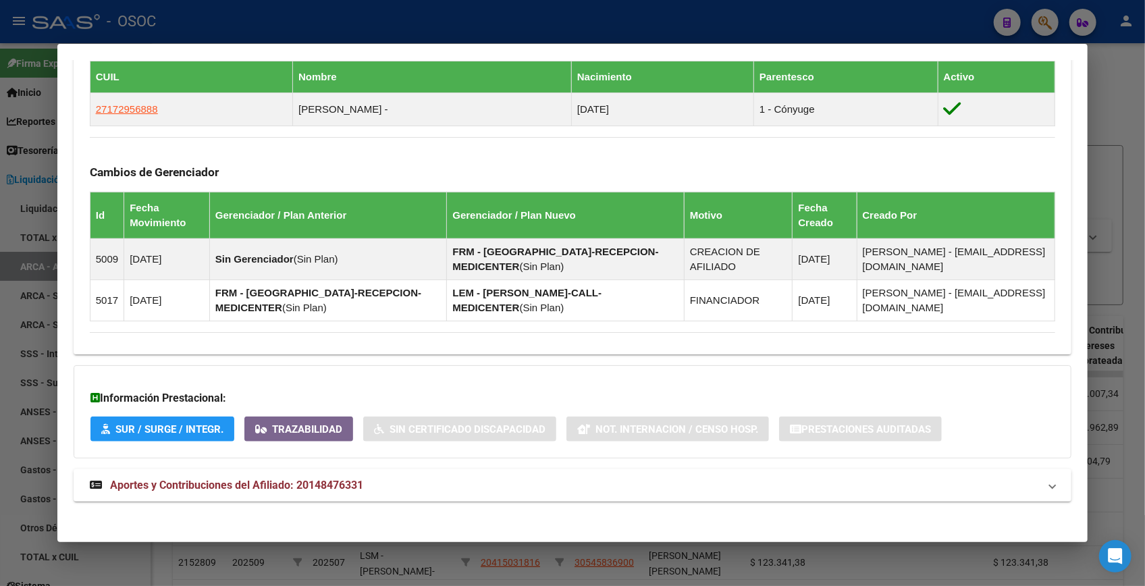
scroll to position [734, 0]
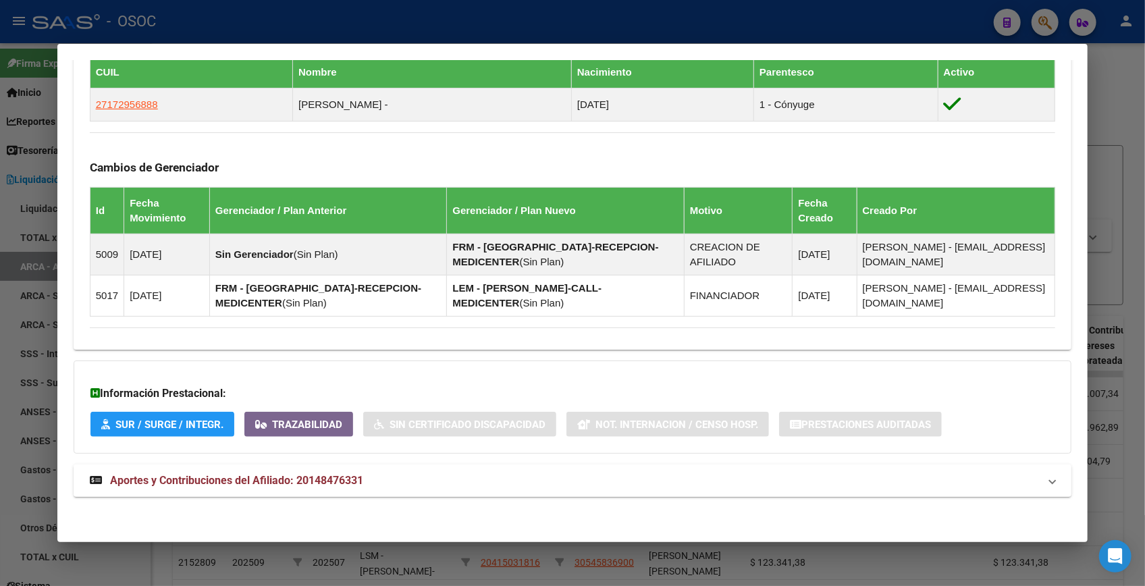
drag, startPoint x: 304, startPoint y: 463, endPoint x: 303, endPoint y: 471, distance: 8.1
click at [303, 469] on mat-expansion-panel-header "Aportes y Contribuciones del Afiliado: 20148476331" at bounding box center [573, 481] width 998 height 32
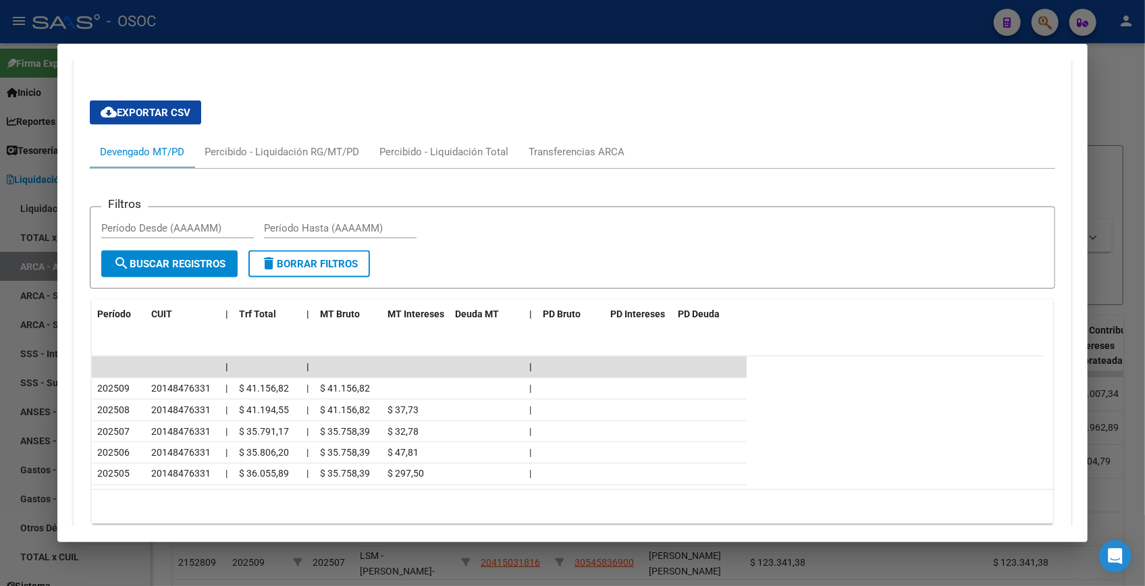
scroll to position [1204, 0]
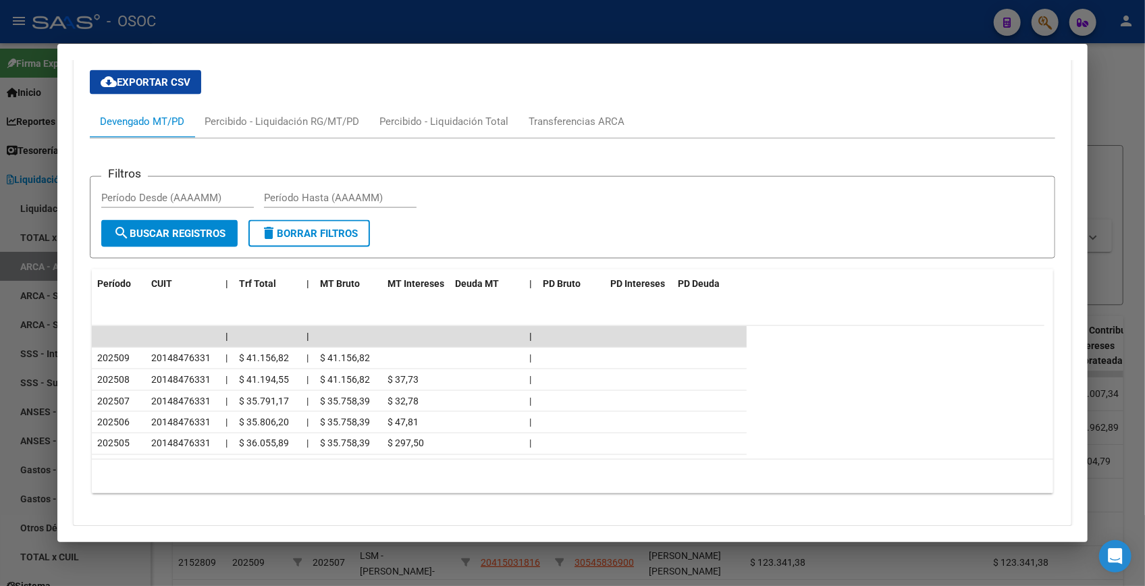
click at [1124, 100] on div at bounding box center [572, 293] width 1145 height 586
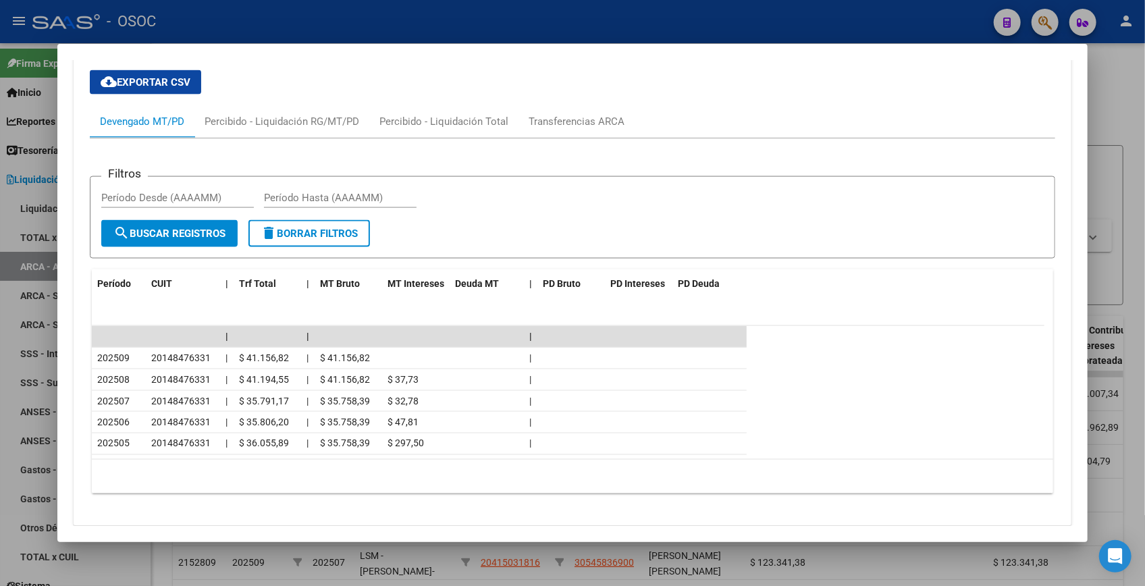
click at [1114, 93] on div at bounding box center [572, 293] width 1145 height 586
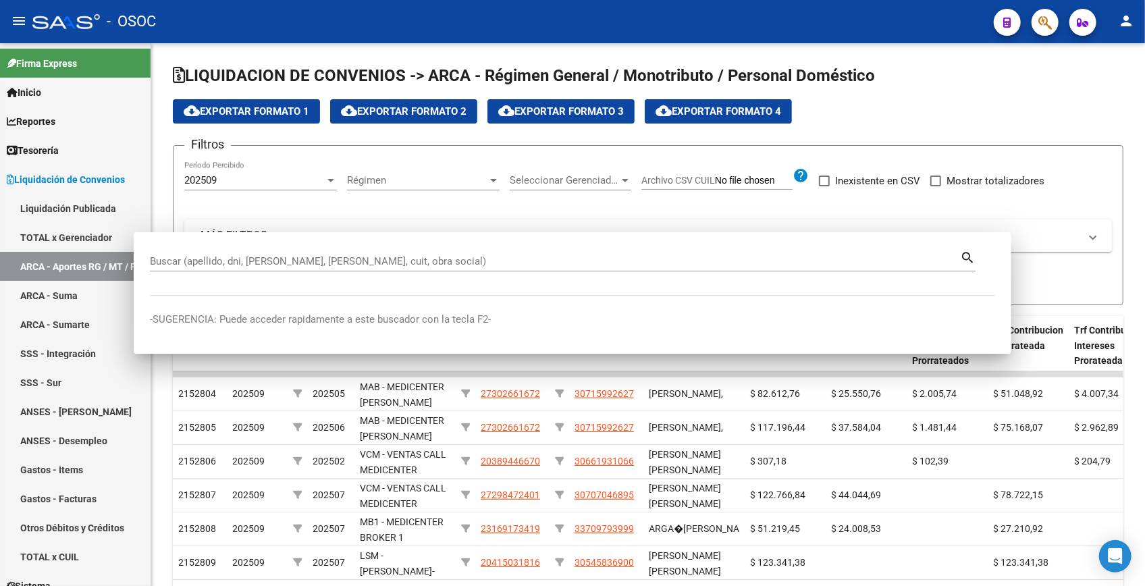
click at [1047, 19] on icon "button" at bounding box center [1045, 23] width 14 height 16
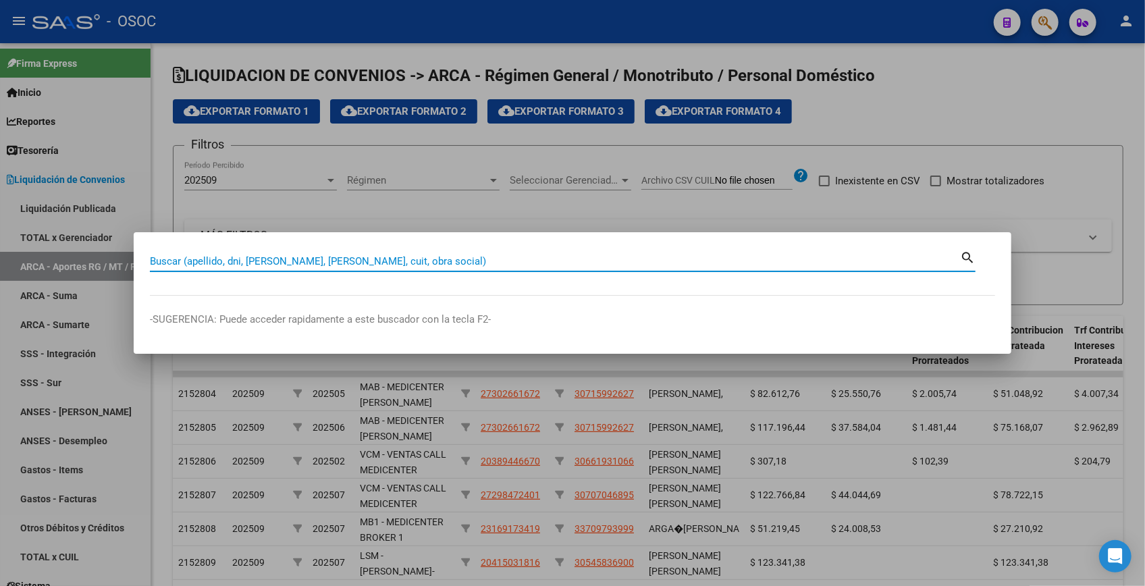
paste input "24360686"
type input "24360686"
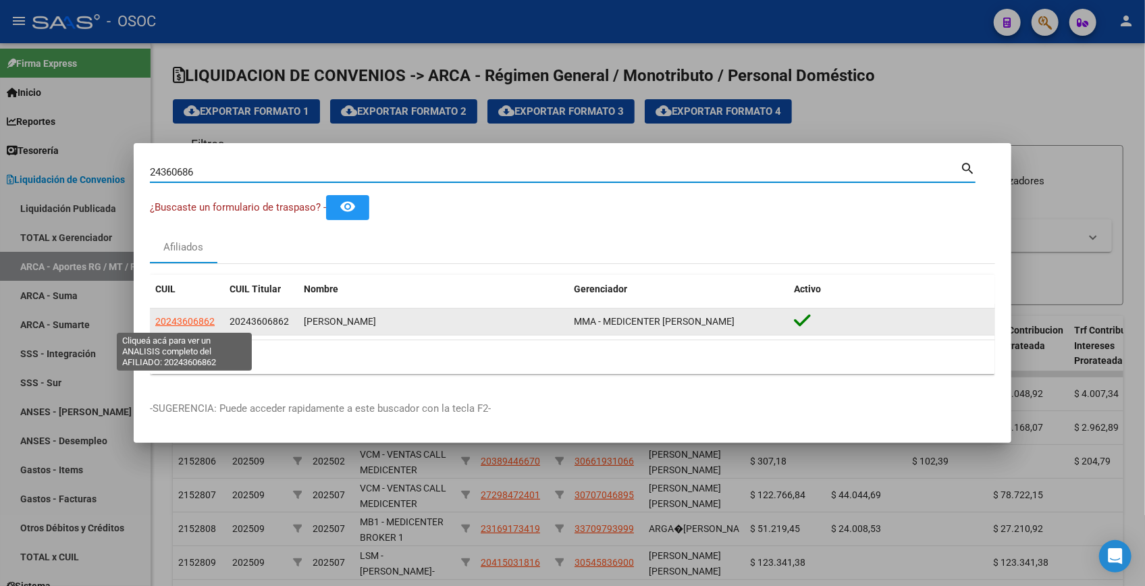
click at [193, 324] on span "20243606862" at bounding box center [184, 321] width 59 height 11
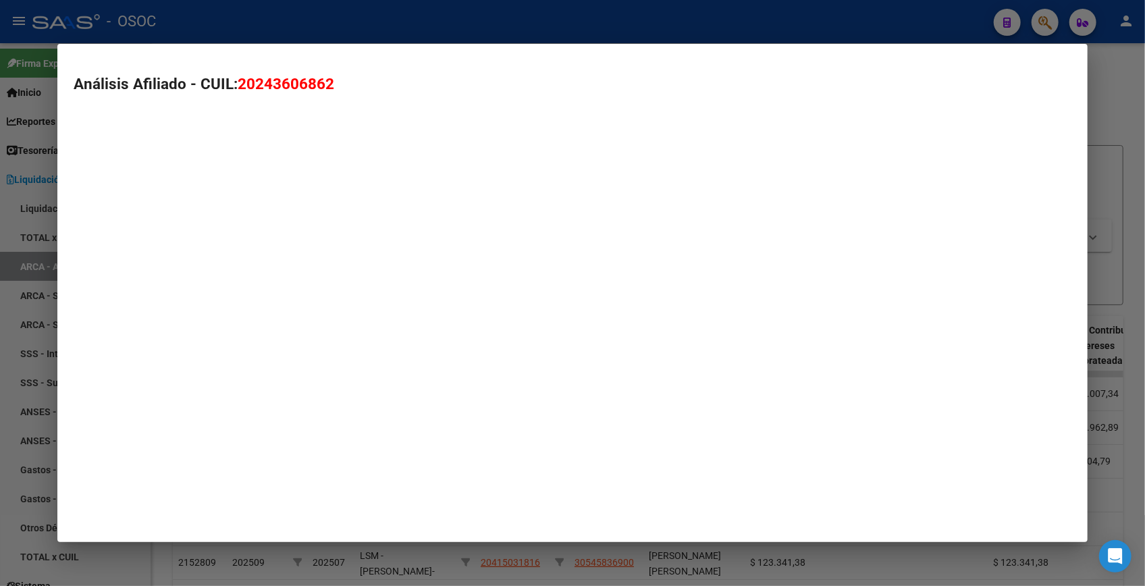
type textarea "20243606862"
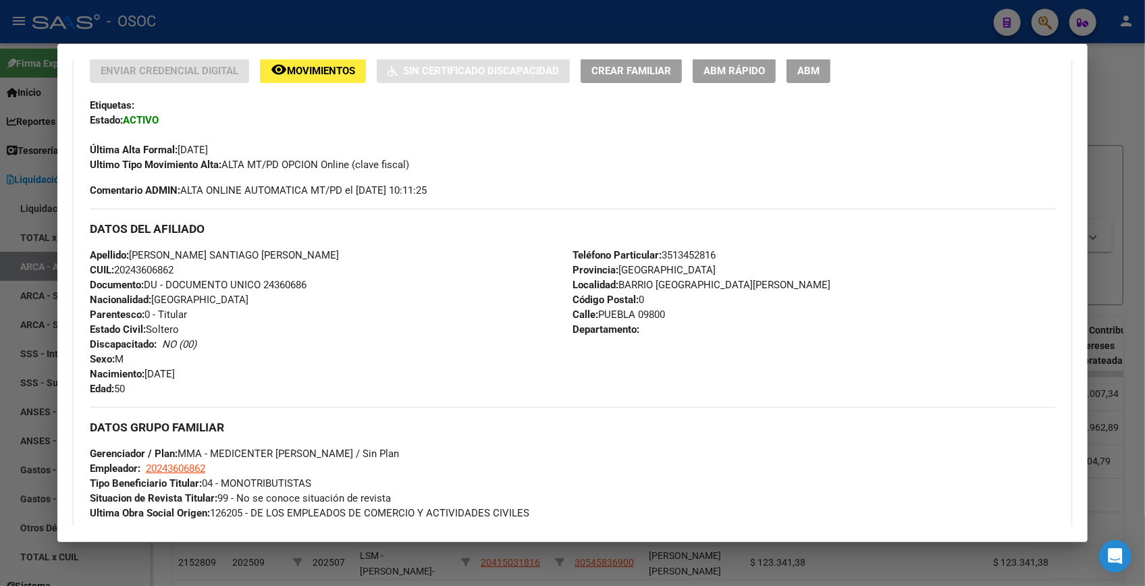
scroll to position [687, 0]
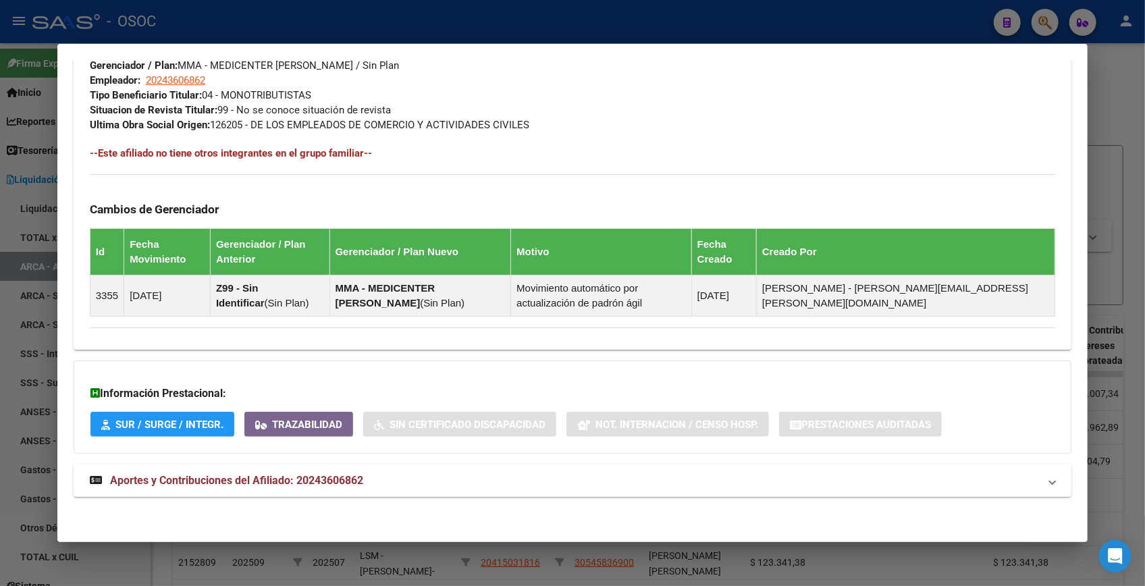
click at [354, 487] on strong "Aportes y Contribuciones del Afiliado: 20243606862" at bounding box center [226, 481] width 273 height 16
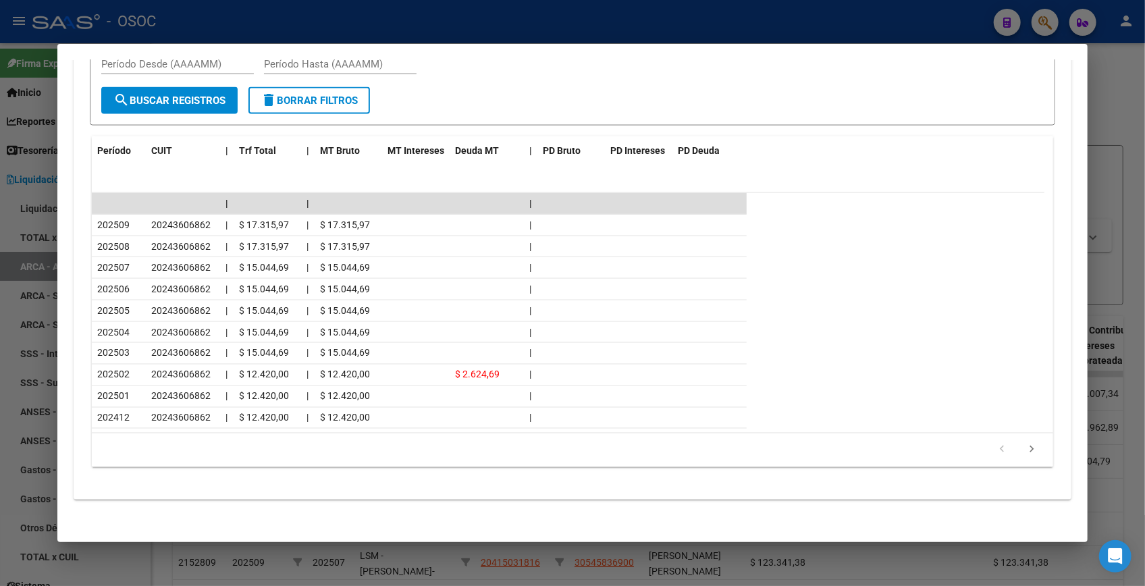
scroll to position [1292, 0]
click at [1114, 102] on div at bounding box center [572, 293] width 1145 height 586
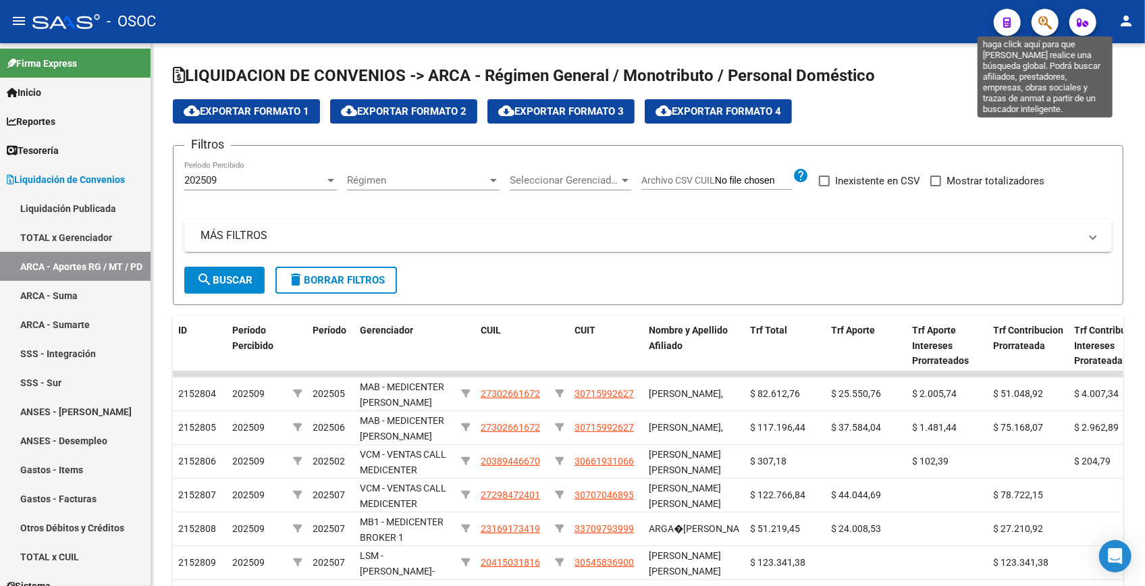
click at [1041, 22] on icon "button" at bounding box center [1045, 23] width 14 height 16
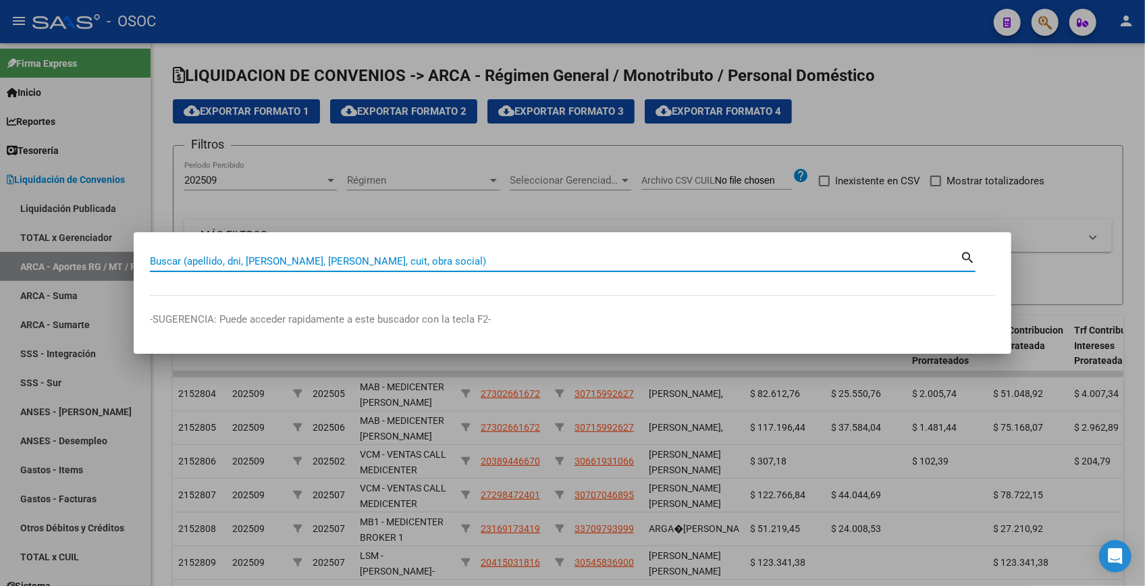
paste input "24435231"
type input "24435231"
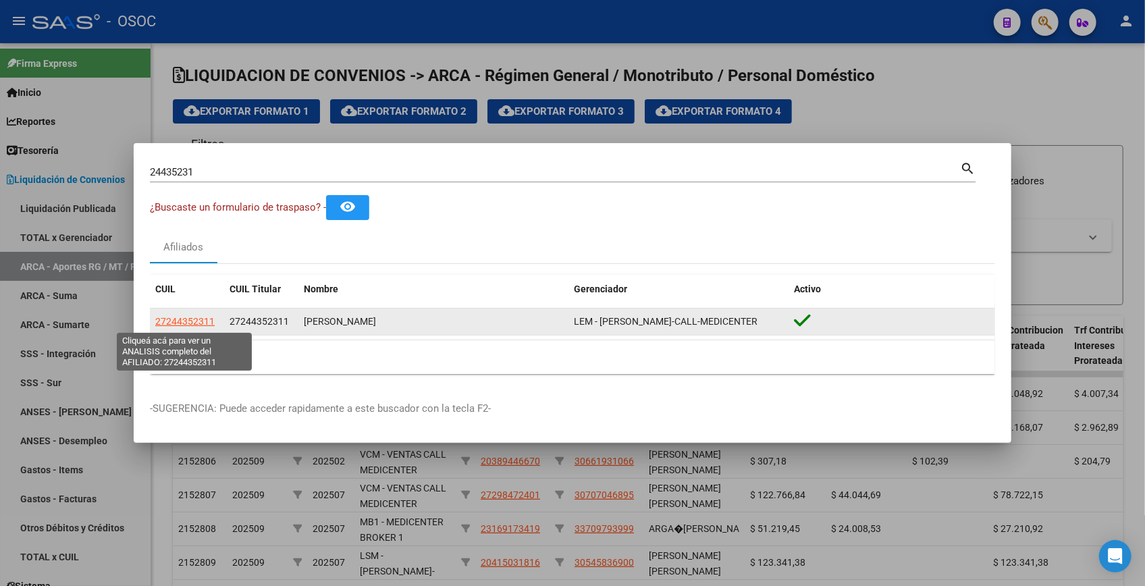
click at [195, 317] on span "27244352311" at bounding box center [184, 321] width 59 height 11
type textarea "27244352311"
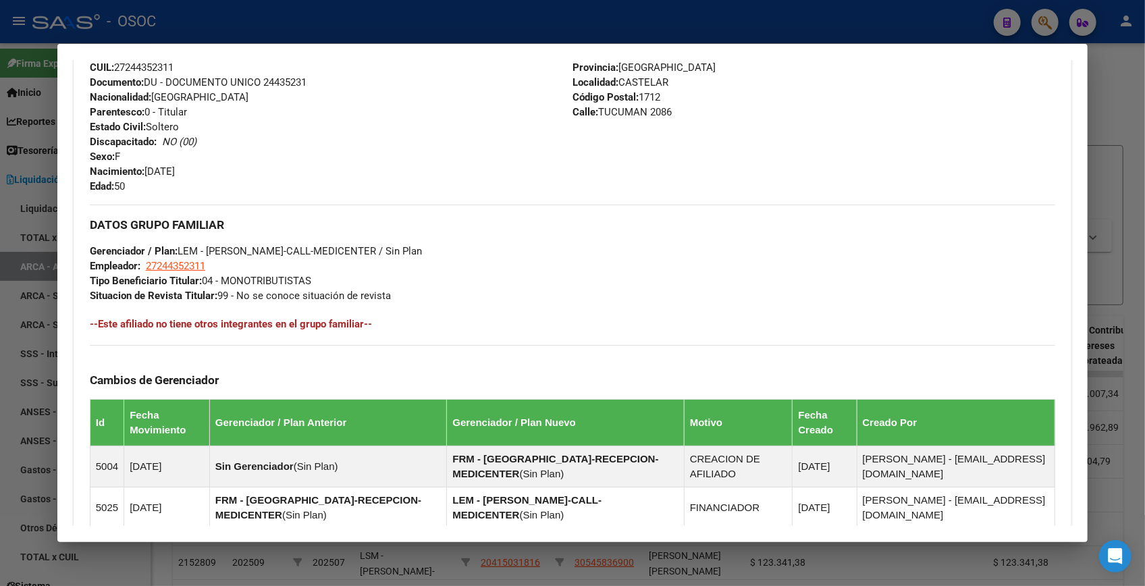
scroll to position [688, 0]
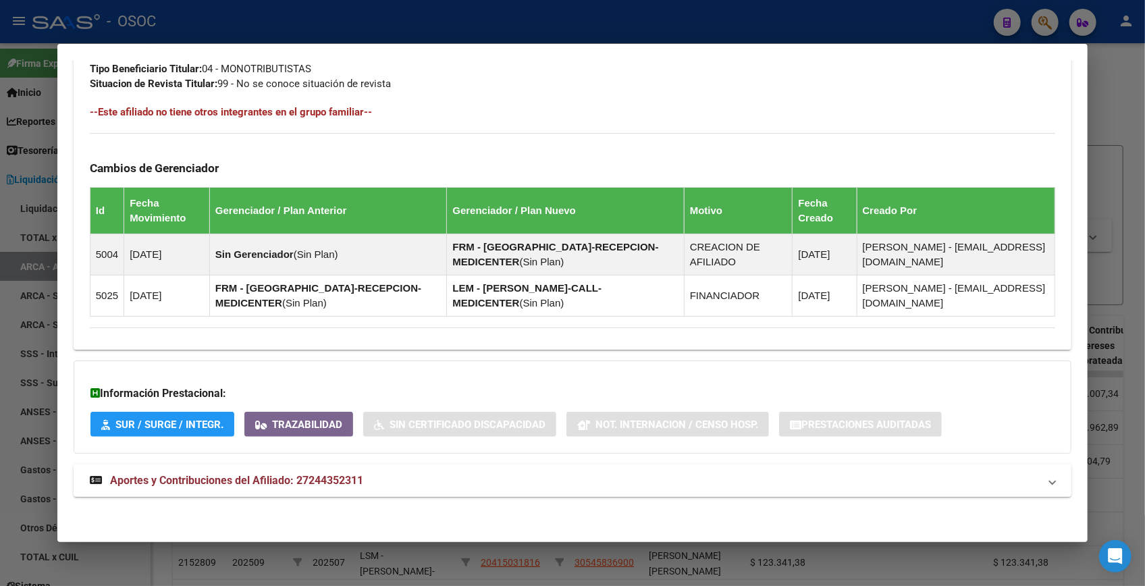
click at [382, 479] on mat-panel-title "Aportes y Contribuciones del Afiliado: 27244352311" at bounding box center [564, 481] width 949 height 16
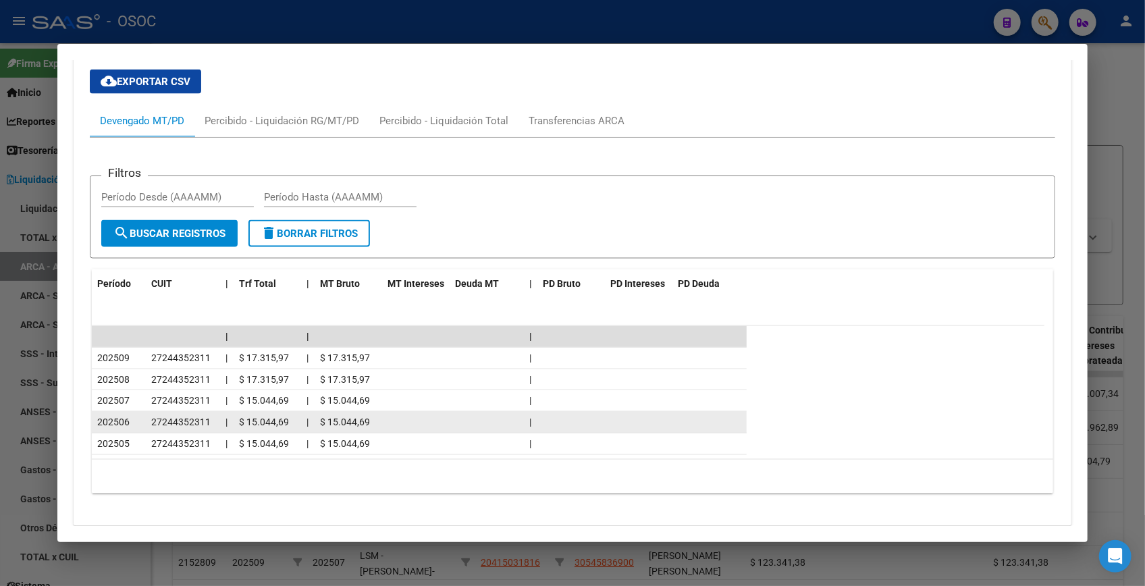
scroll to position [1186, 0]
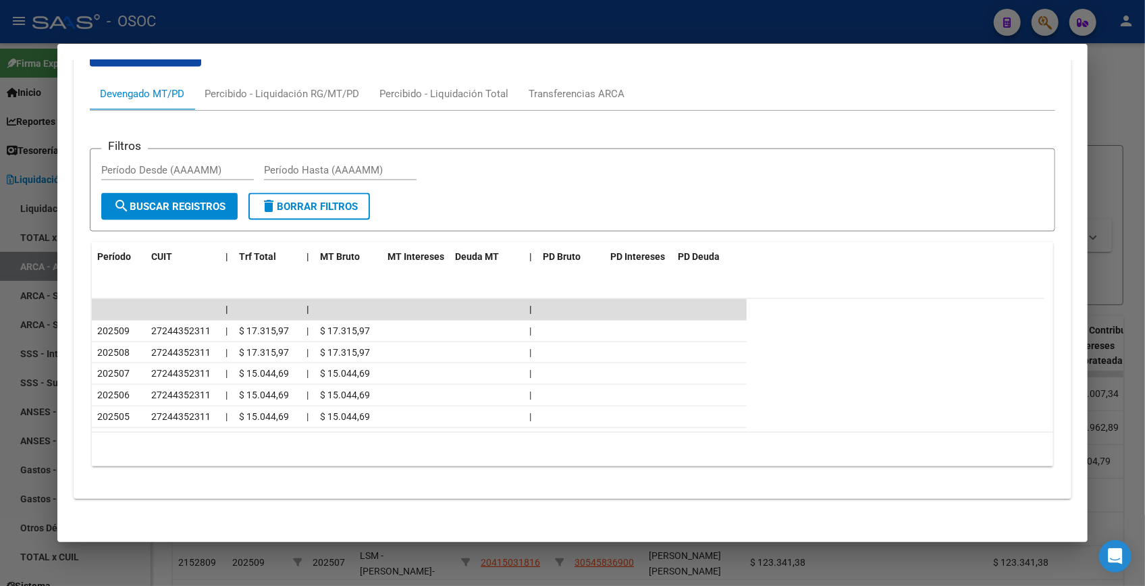
click at [1113, 90] on div at bounding box center [572, 293] width 1145 height 586
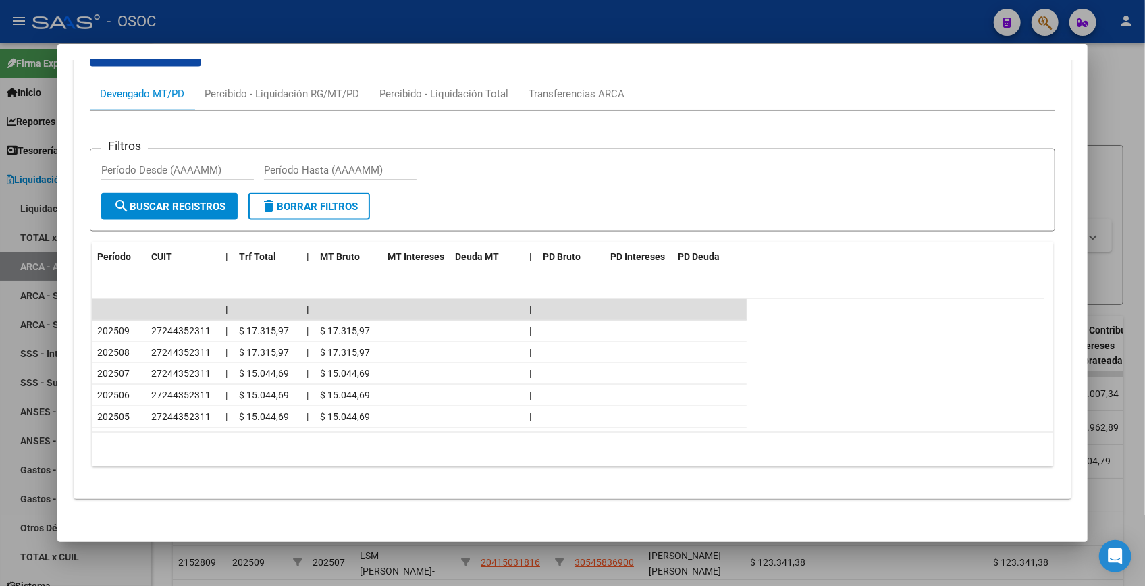
click at [1110, 91] on div at bounding box center [572, 293] width 1145 height 586
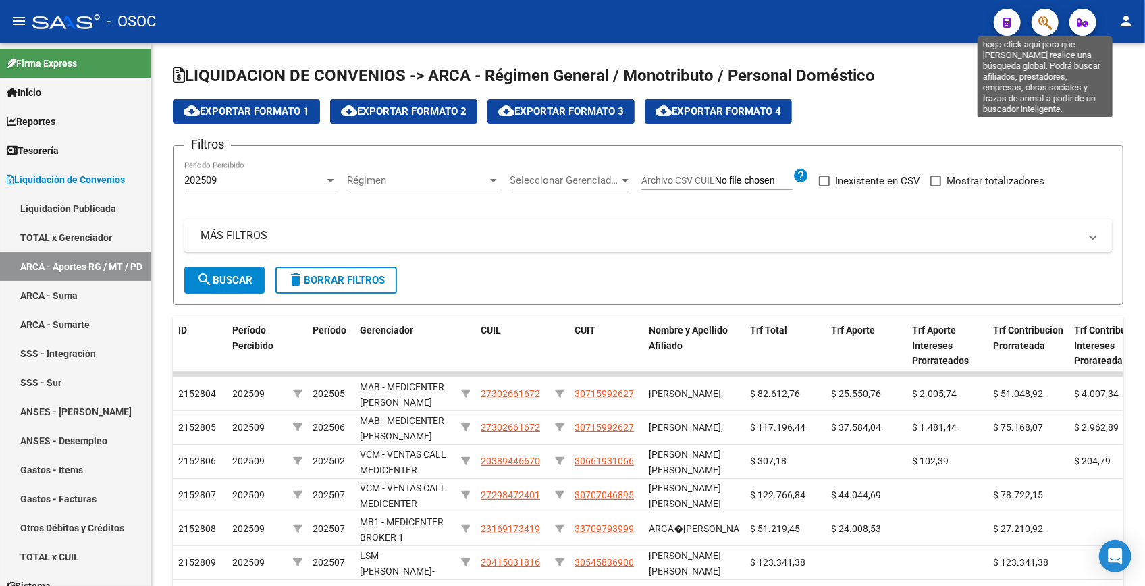
click at [1047, 17] on icon "button" at bounding box center [1045, 23] width 14 height 16
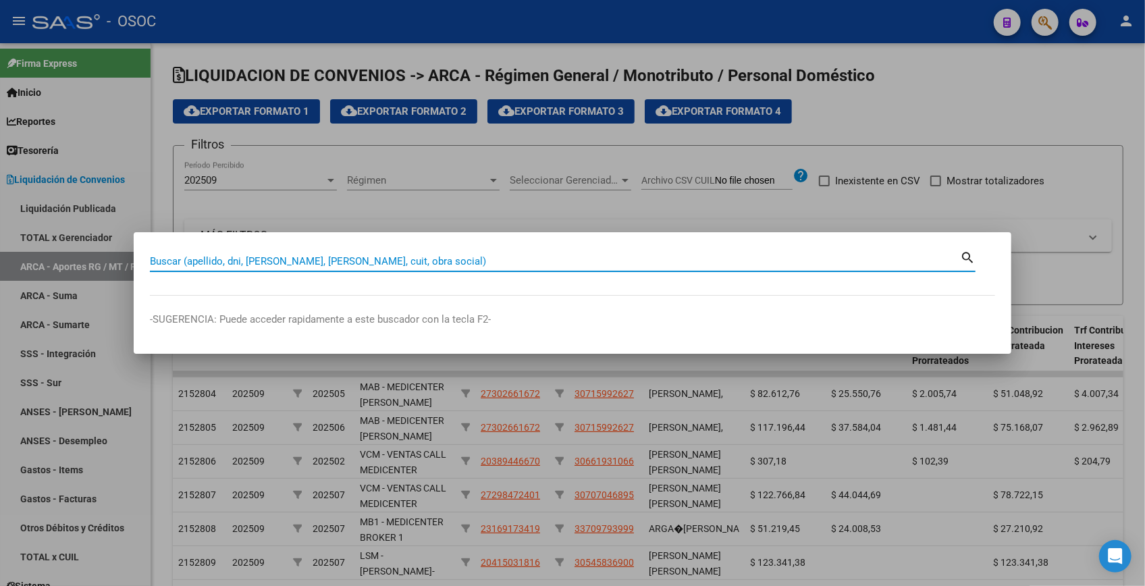
paste input "24483770"
type input "24483770"
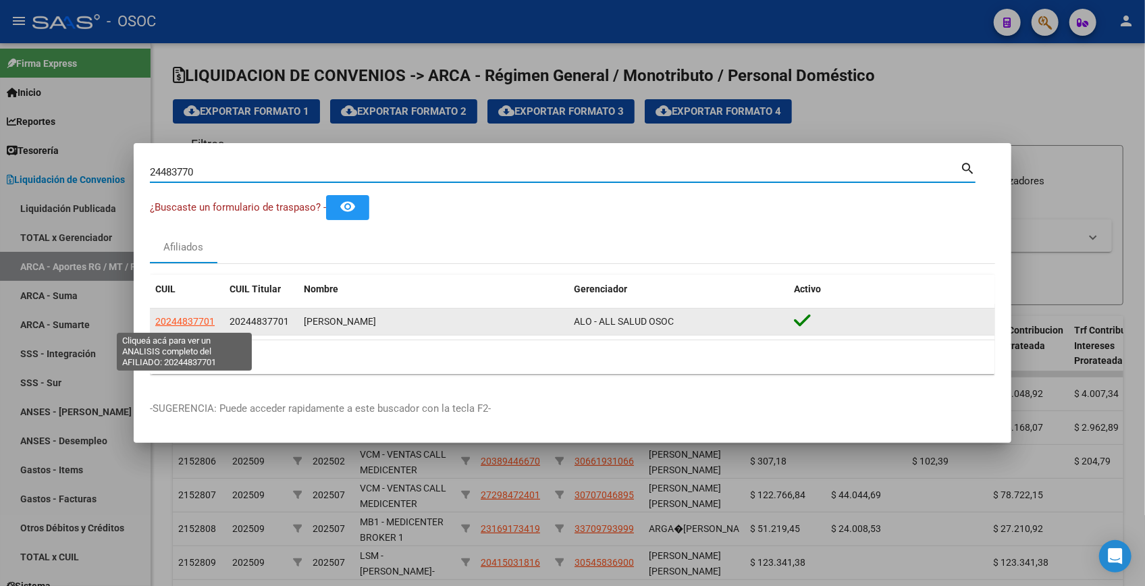
click at [205, 316] on span "20244837701" at bounding box center [184, 321] width 59 height 11
type textarea "20244837701"
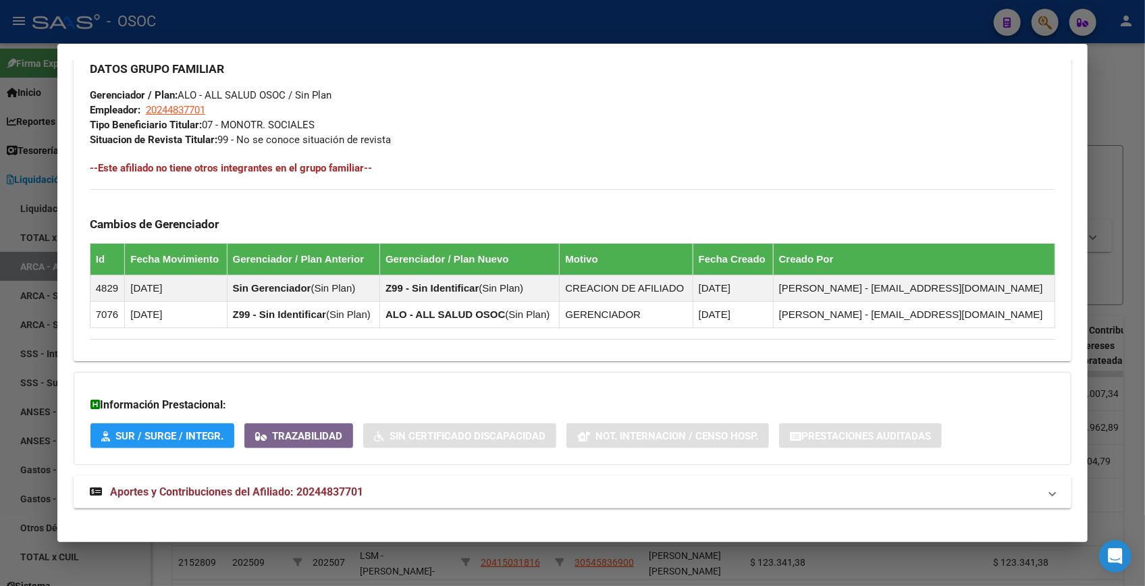
scroll to position [643, 0]
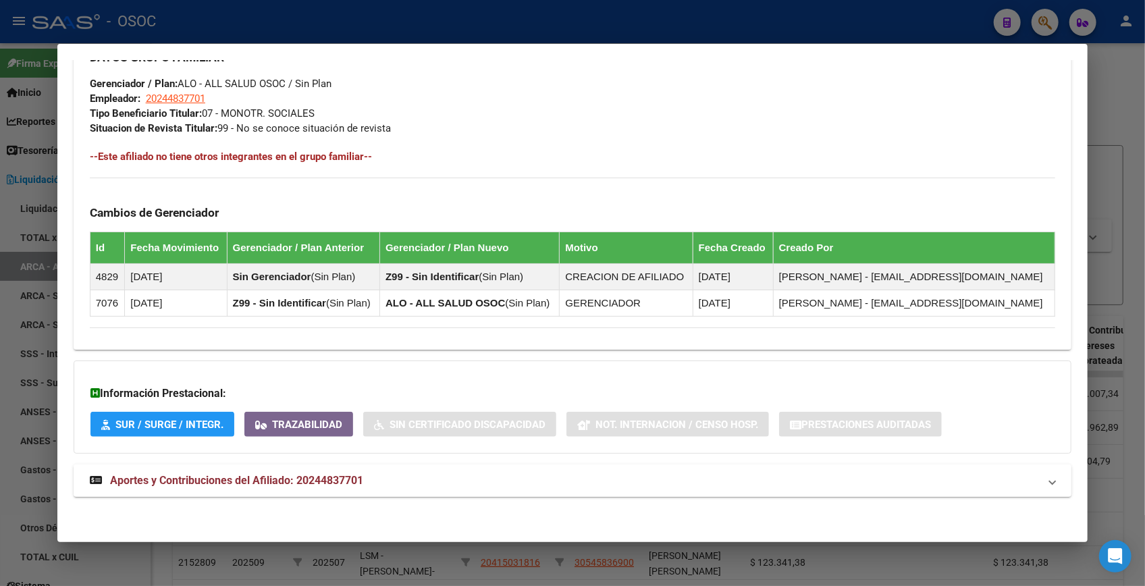
click at [323, 470] on mat-expansion-panel-header "Aportes y Contribuciones del Afiliado: 20244837701" at bounding box center [573, 481] width 998 height 32
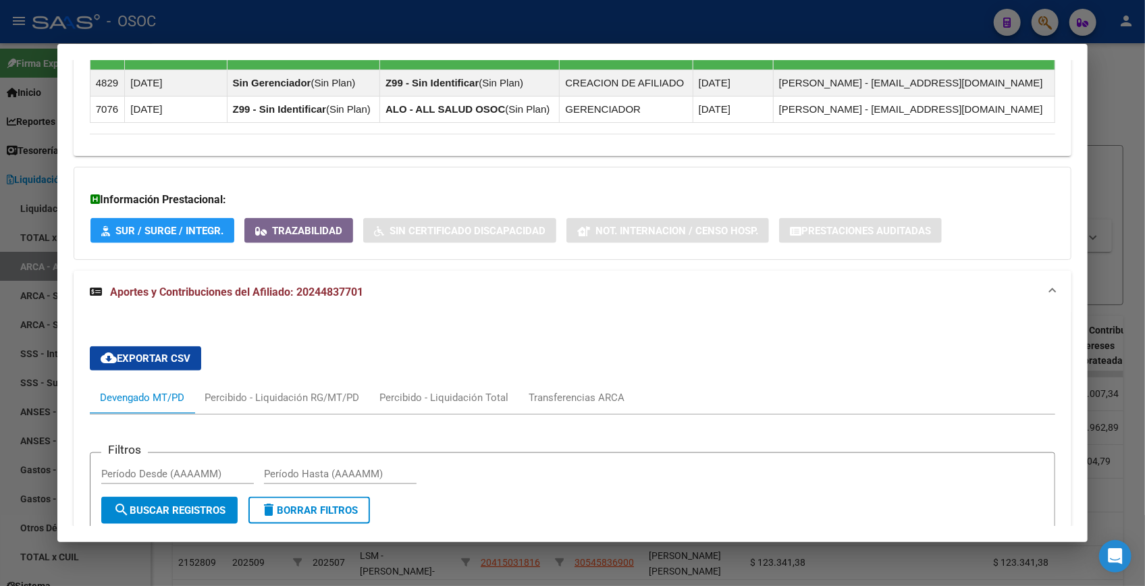
scroll to position [1163, 0]
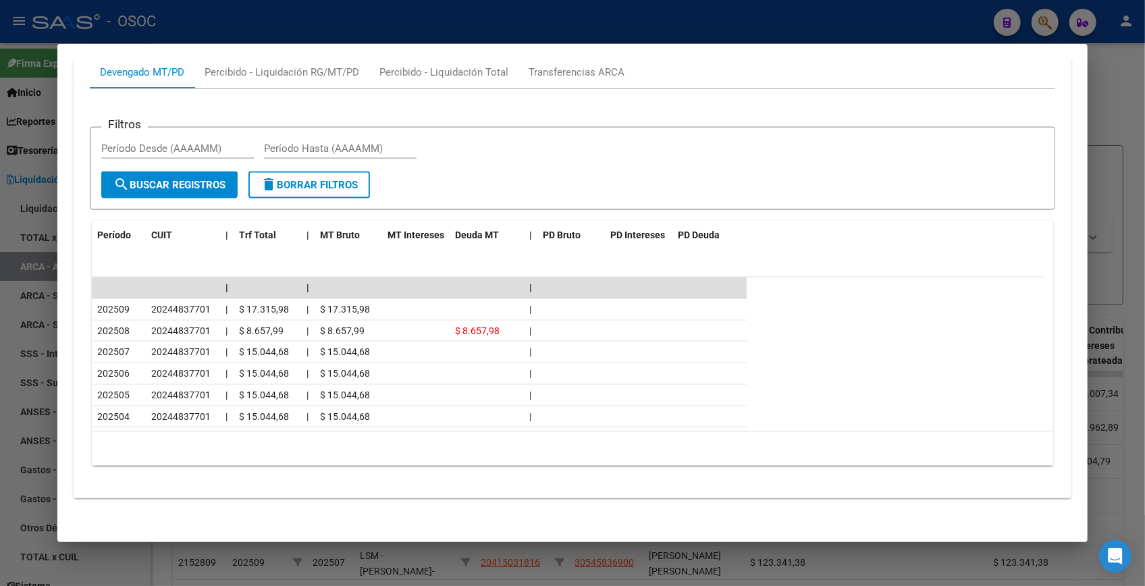
click at [1117, 105] on div at bounding box center [572, 293] width 1145 height 586
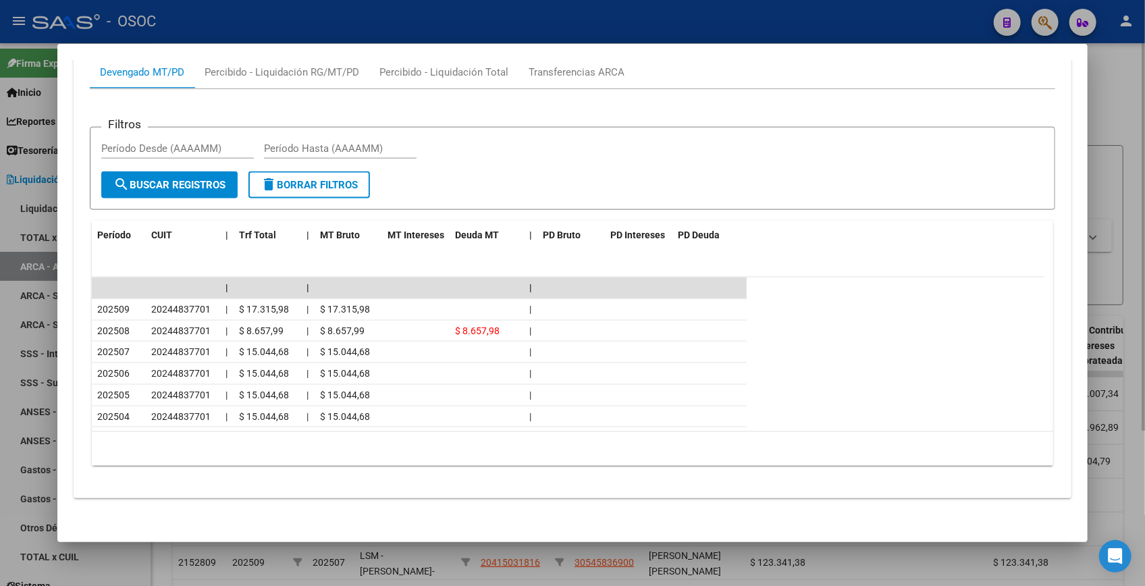
drag, startPoint x: 1117, startPoint y: 105, endPoint x: 1066, endPoint y: 50, distance: 75.0
click at [1117, 105] on div at bounding box center [572, 293] width 1145 height 586
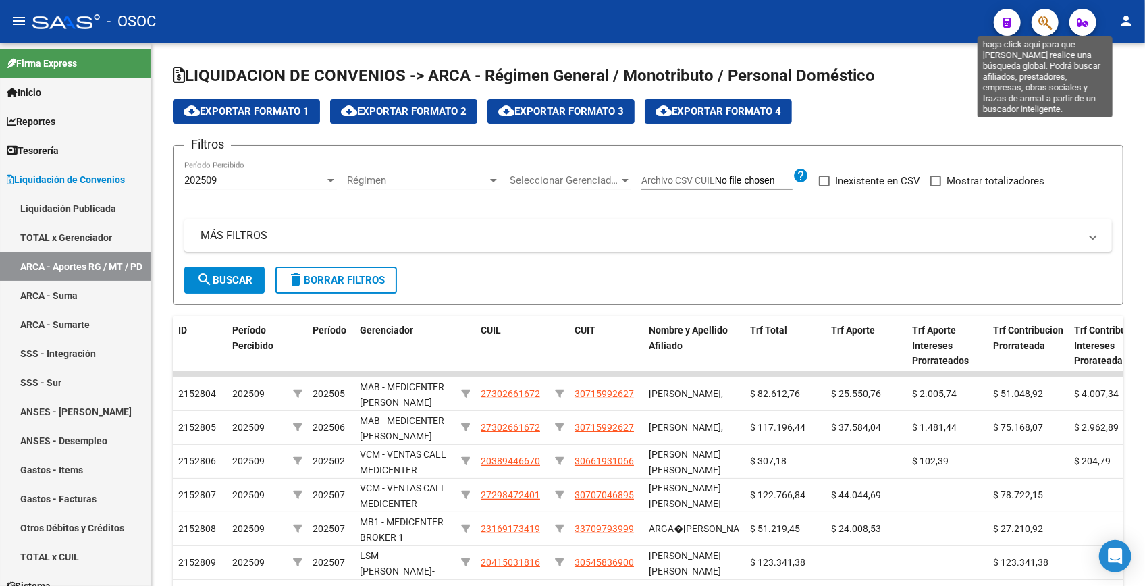
click at [1043, 26] on icon "button" at bounding box center [1045, 23] width 14 height 16
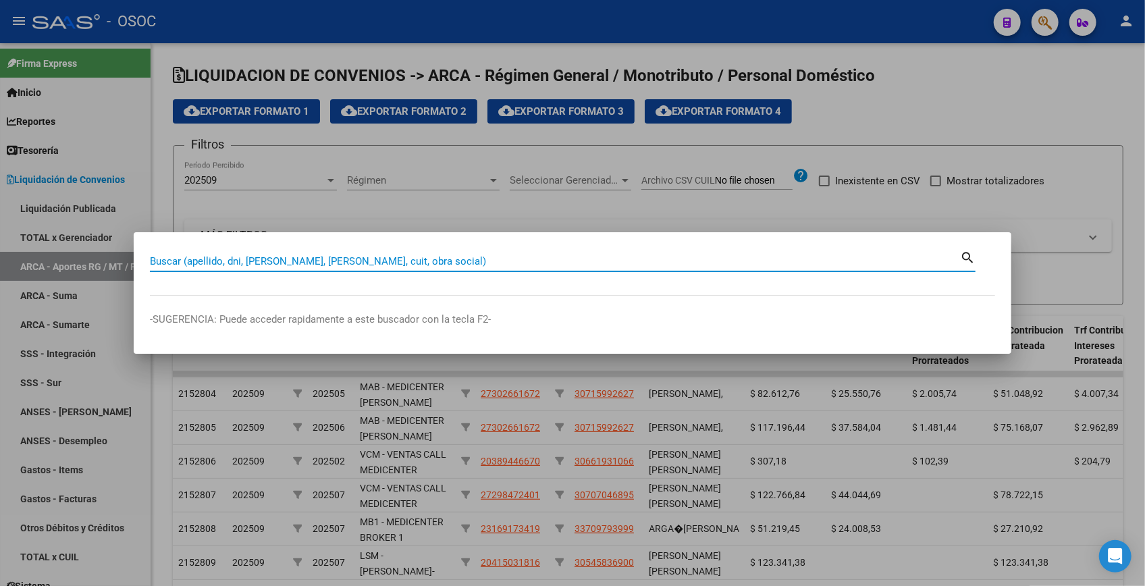
paste input "24627416"
type input "24627416"
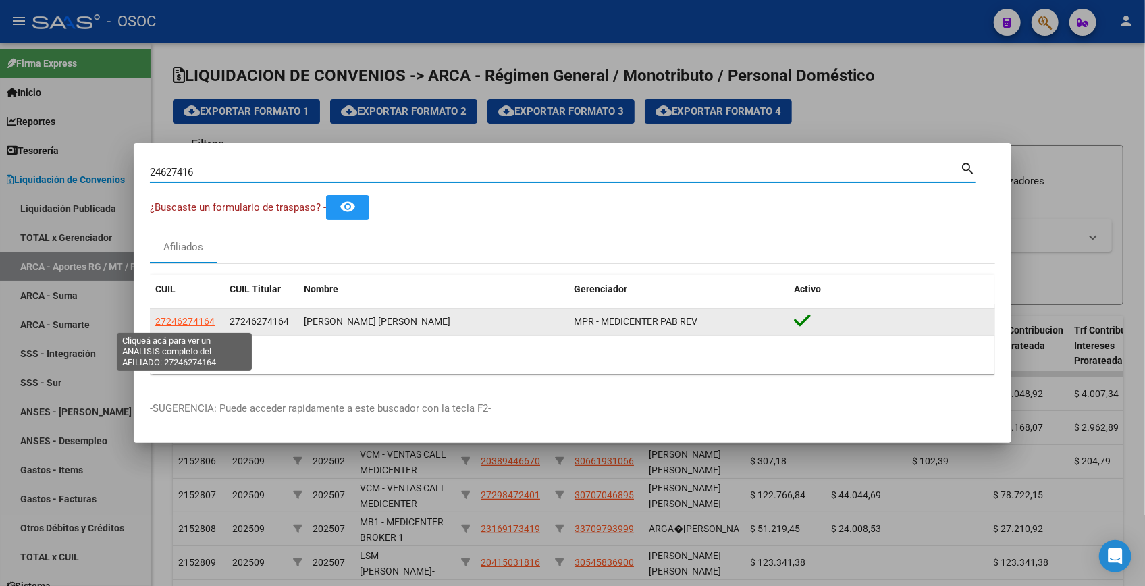
click at [177, 321] on span "27246274164" at bounding box center [184, 321] width 59 height 11
type textarea "27246274164"
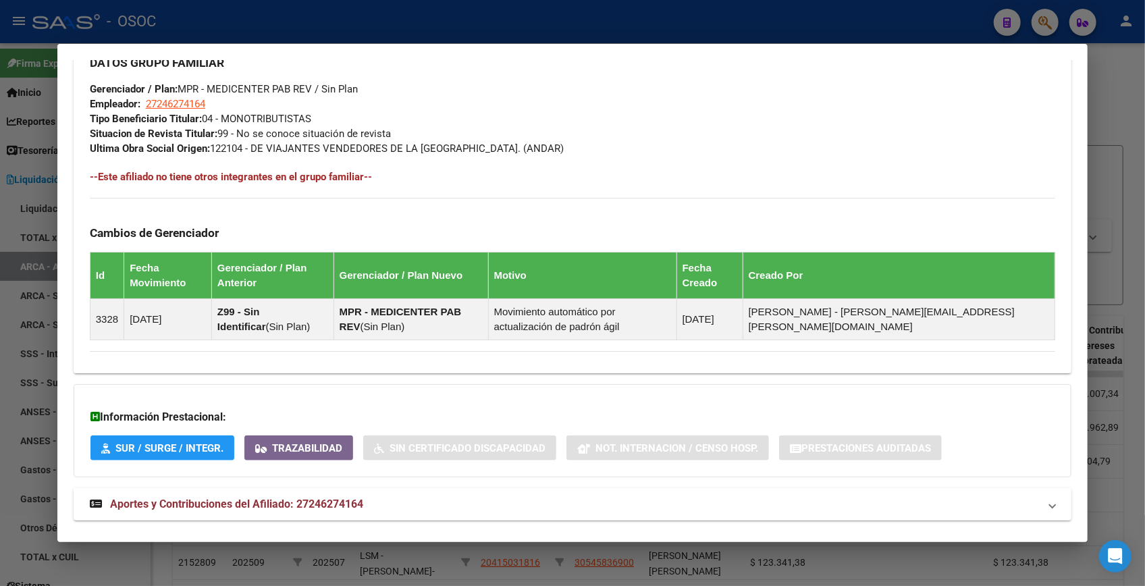
scroll to position [687, 0]
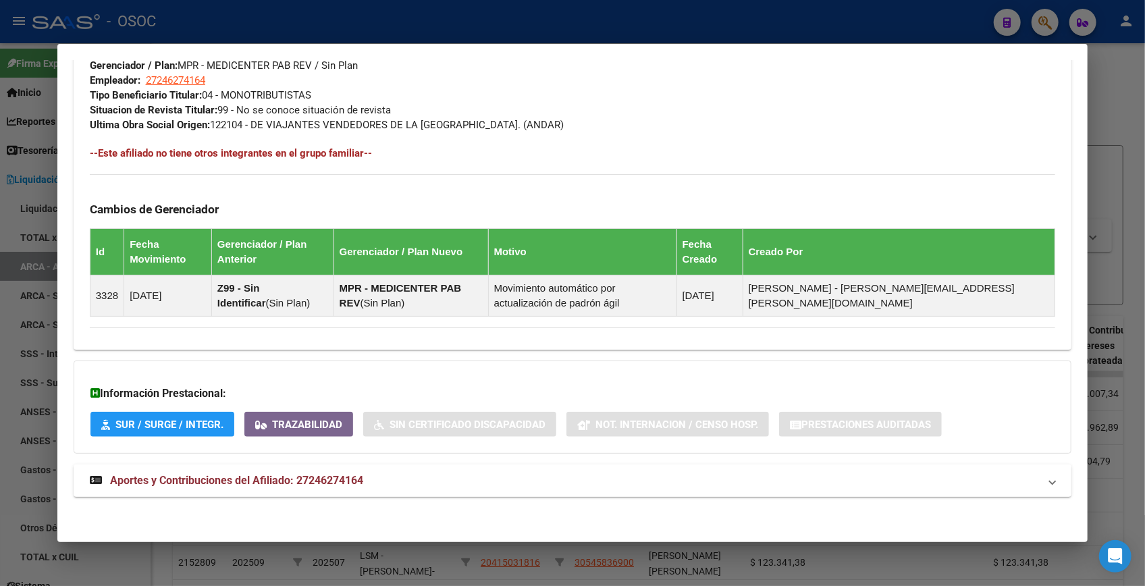
click at [398, 482] on mat-panel-title "Aportes y Contribuciones del Afiliado: 27246274164" at bounding box center [564, 481] width 949 height 16
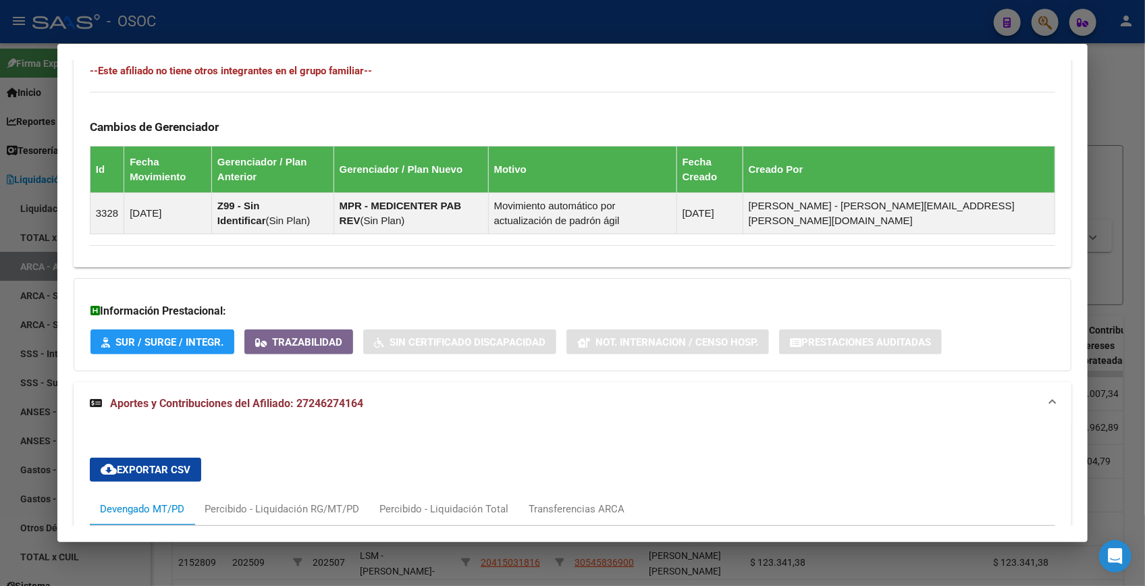
scroll to position [1035, 0]
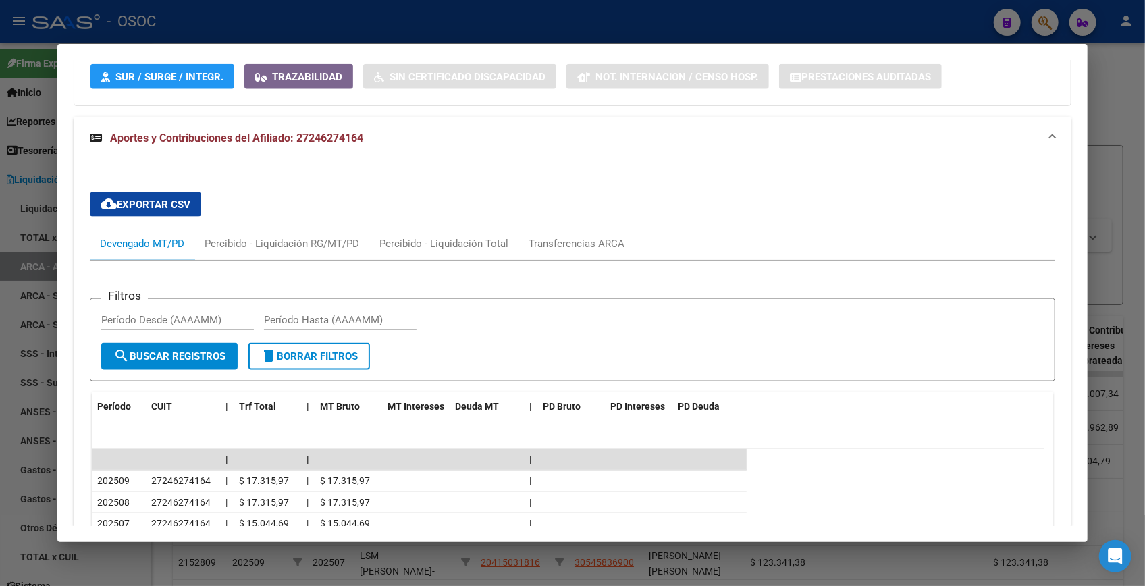
click at [1106, 128] on div at bounding box center [572, 293] width 1145 height 586
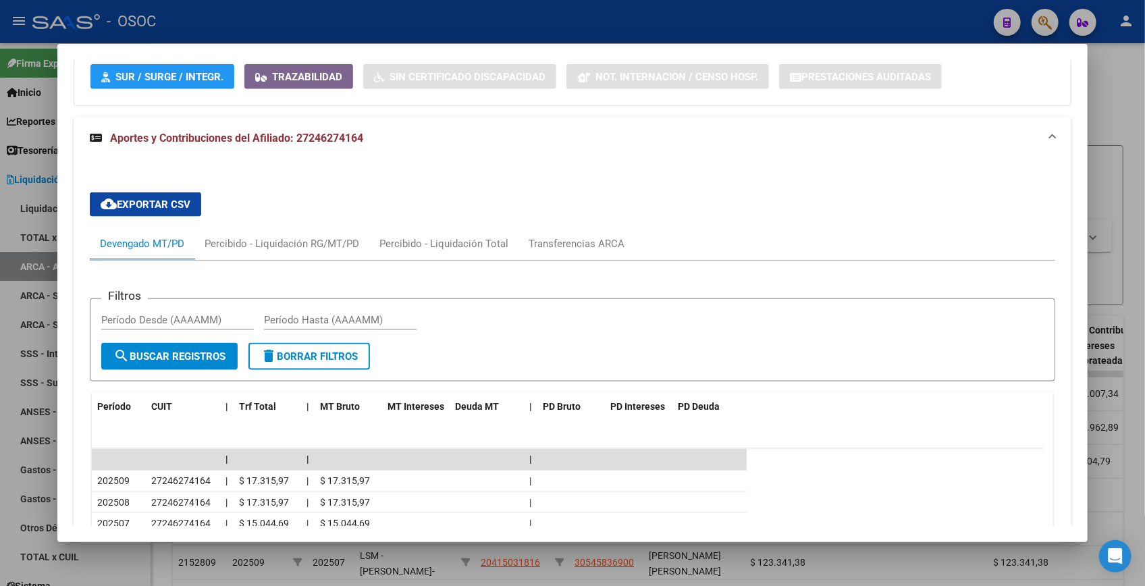
drag, startPoint x: 1106, startPoint y: 128, endPoint x: 1051, endPoint y: 17, distance: 123.5
click at [1105, 126] on div at bounding box center [572, 293] width 1145 height 586
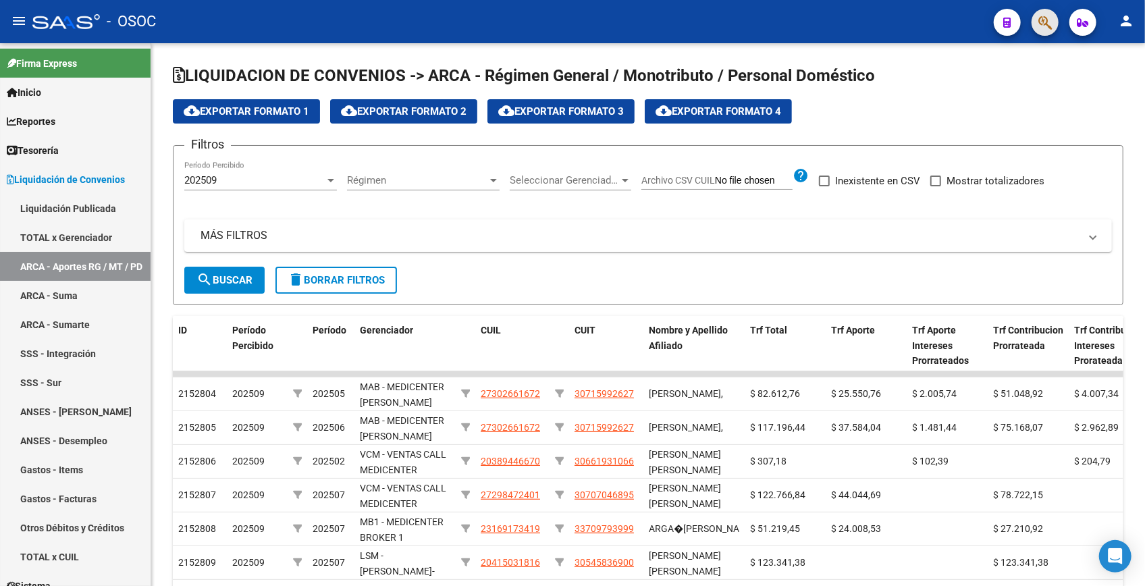
click at [1050, 10] on span "button" at bounding box center [1045, 23] width 14 height 28
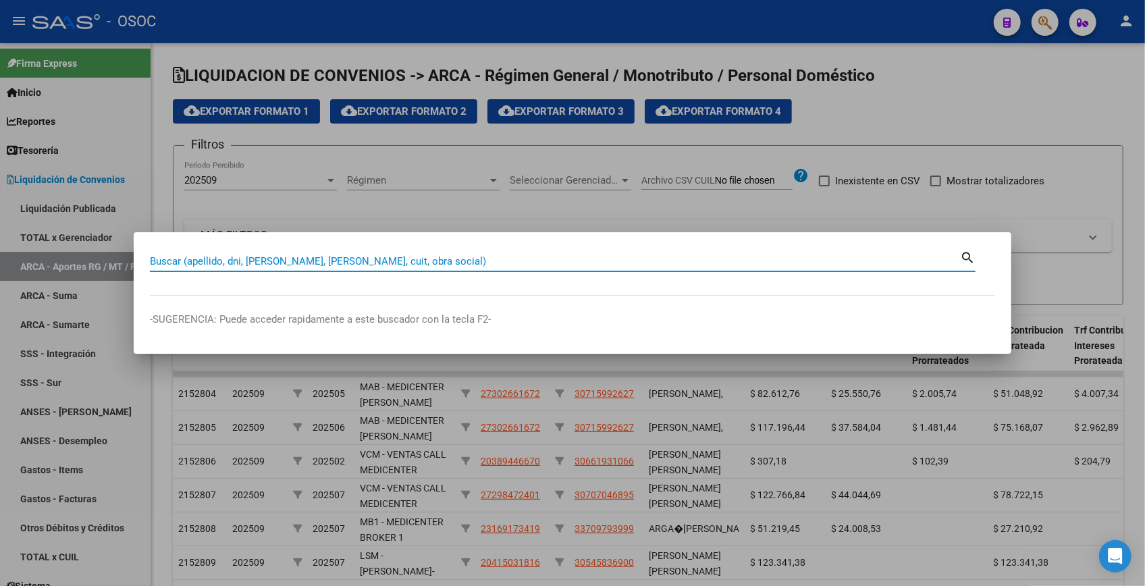
paste input "24738209"
type input "24738209"
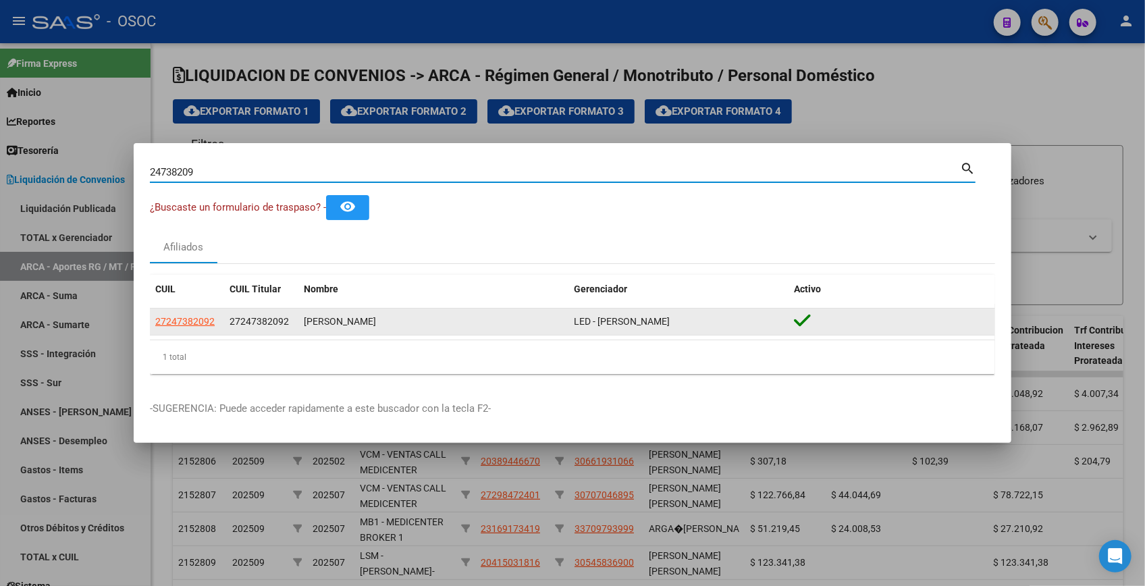
click at [195, 326] on span "27247382092" at bounding box center [184, 321] width 59 height 11
type textarea "27247382092"
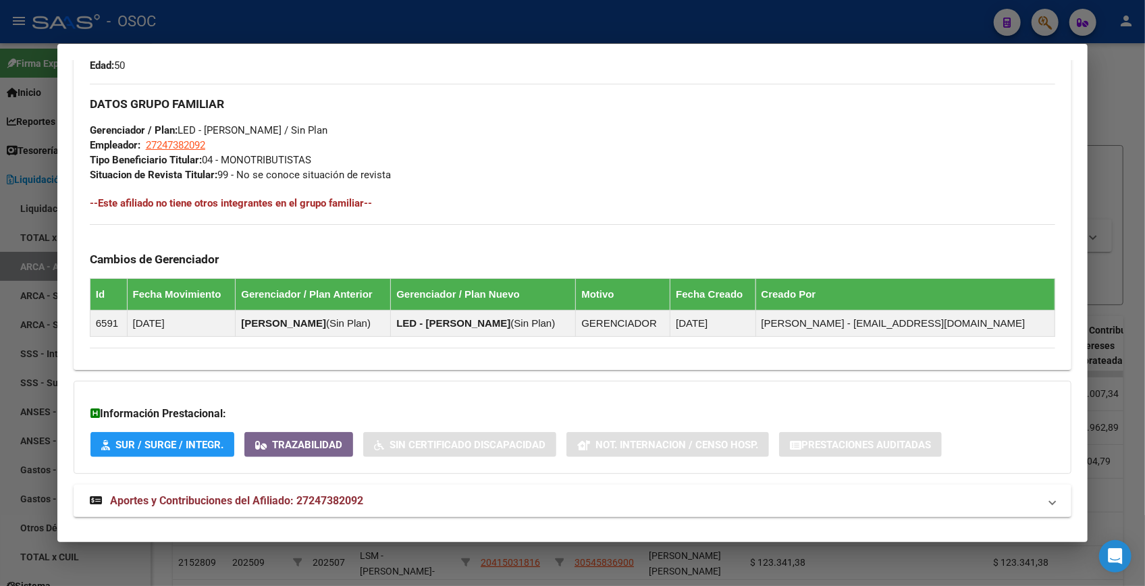
scroll to position [643, 0]
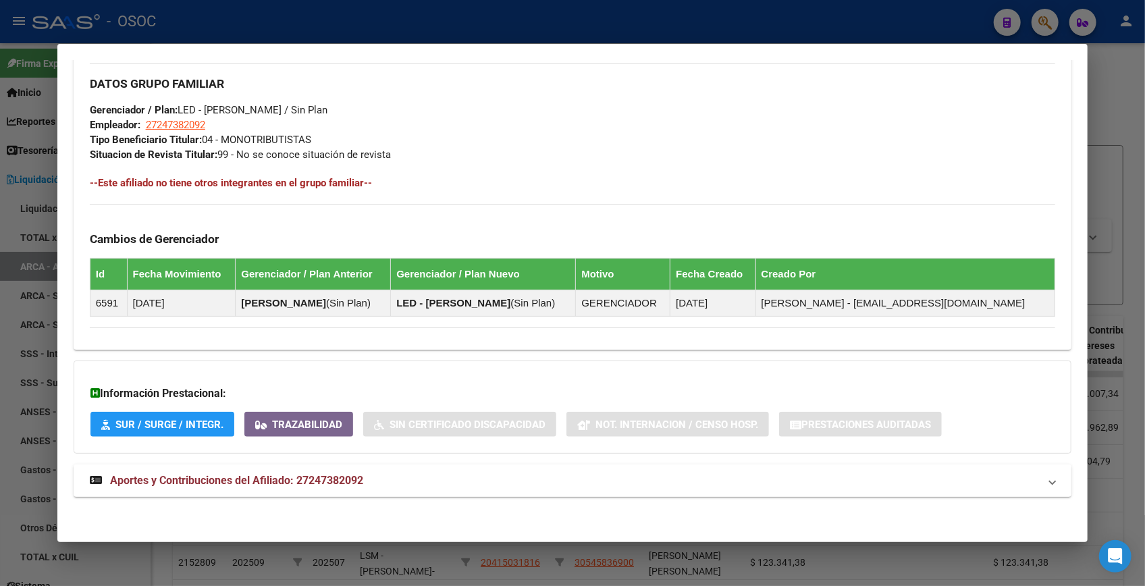
click at [296, 485] on span "Aportes y Contribuciones del Afiliado: 27247382092" at bounding box center [236, 480] width 253 height 13
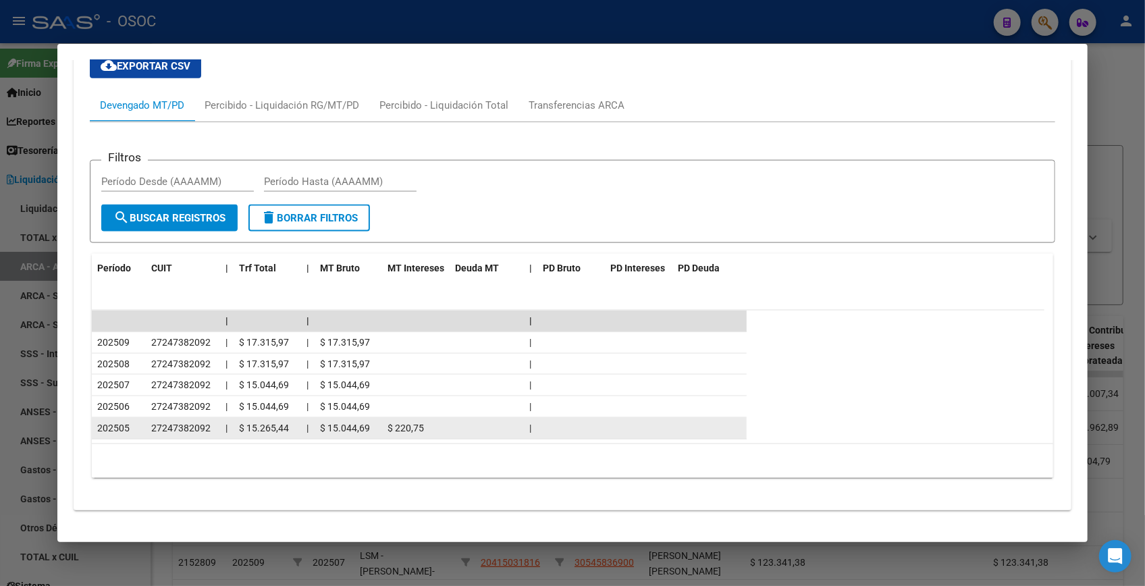
scroll to position [1141, 0]
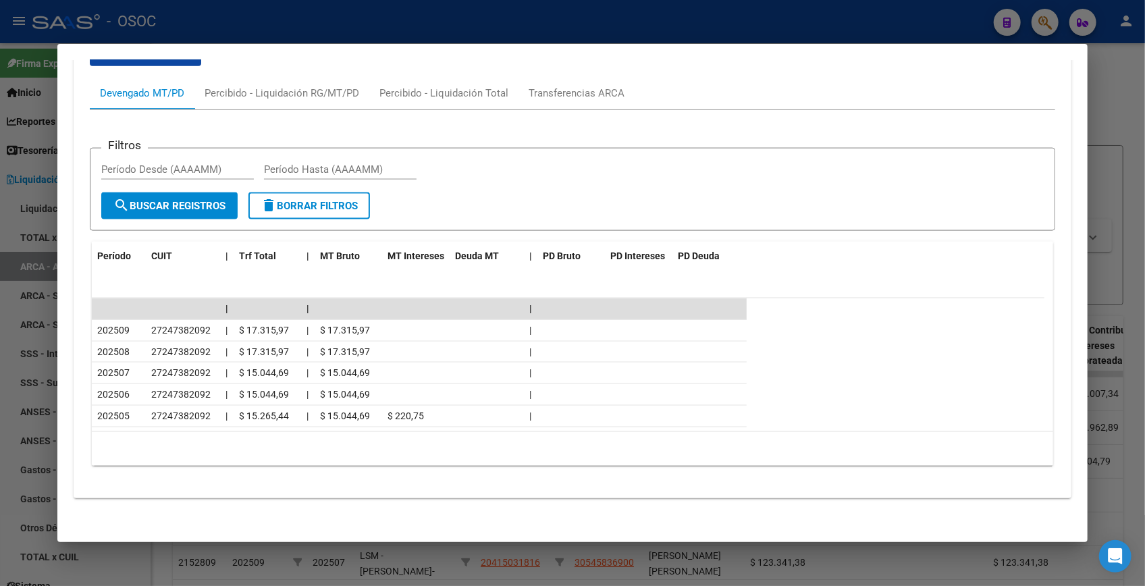
click at [1102, 95] on div at bounding box center [572, 293] width 1145 height 586
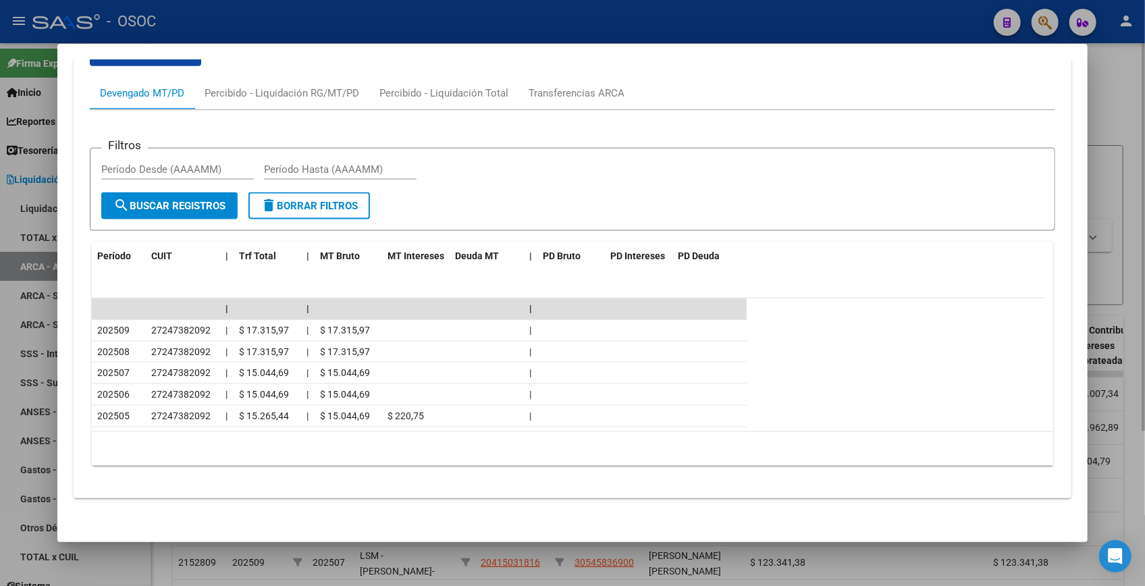
click at [1095, 90] on div at bounding box center [572, 293] width 1145 height 586
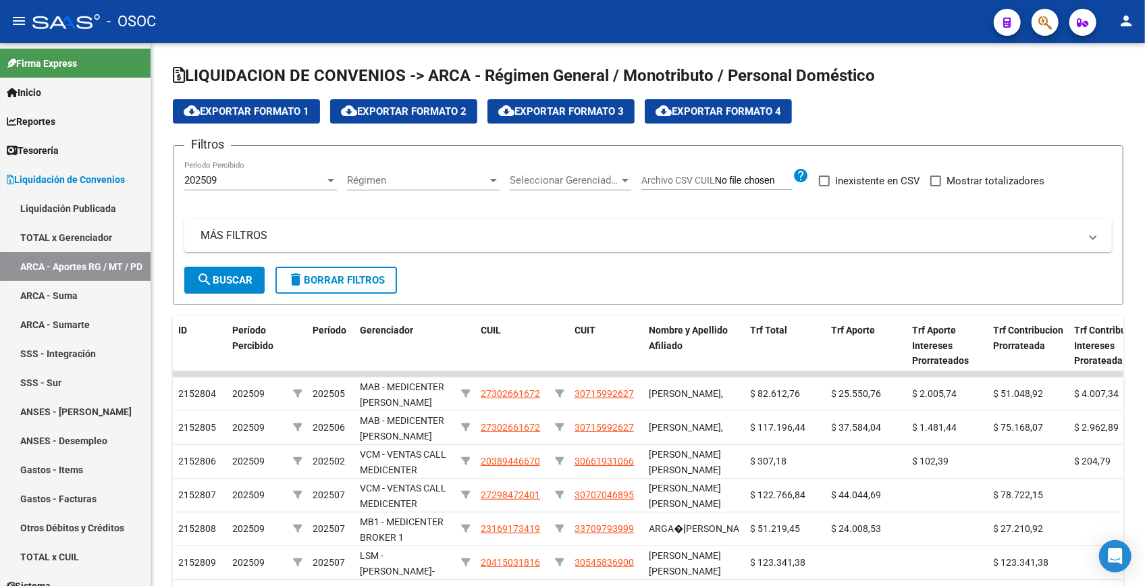
click at [1053, 29] on button "button" at bounding box center [1045, 22] width 27 height 27
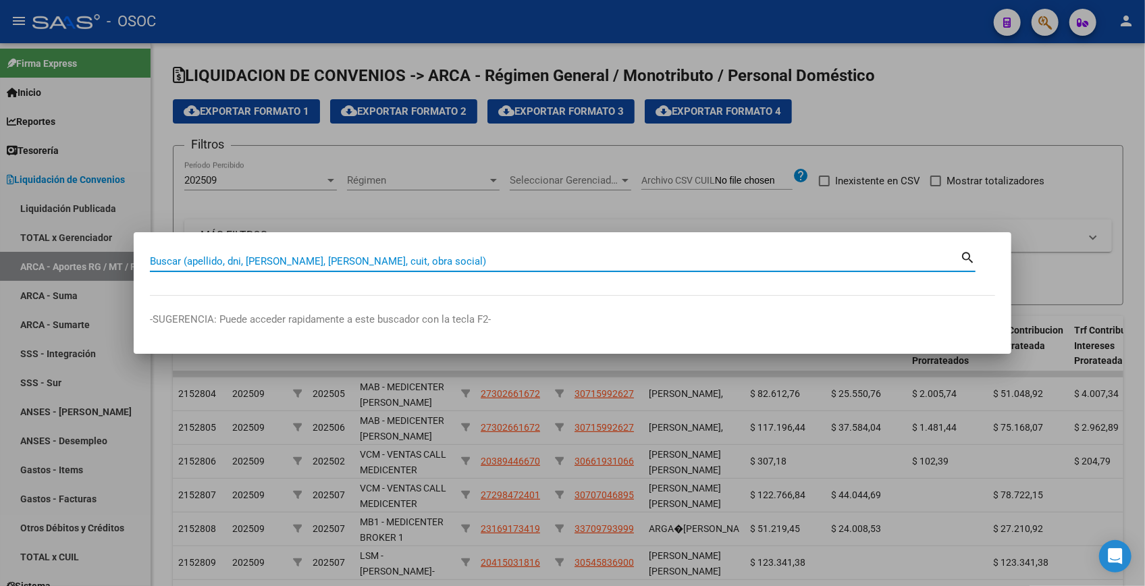
paste input "25167726"
type input "25167726"
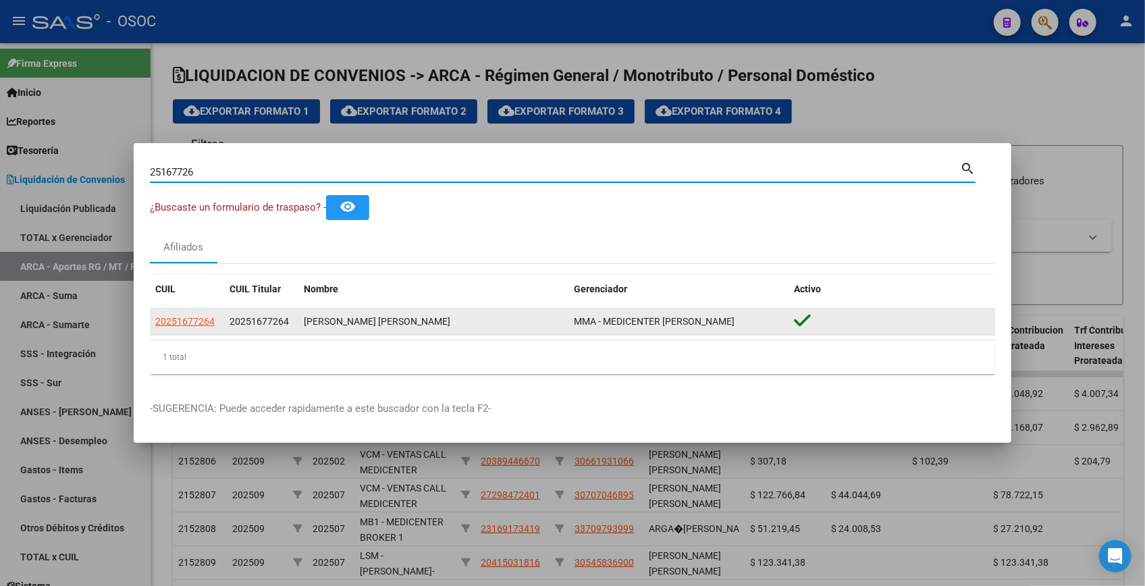
click at [205, 327] on app-link-go-to "20251677264" at bounding box center [184, 322] width 59 height 16
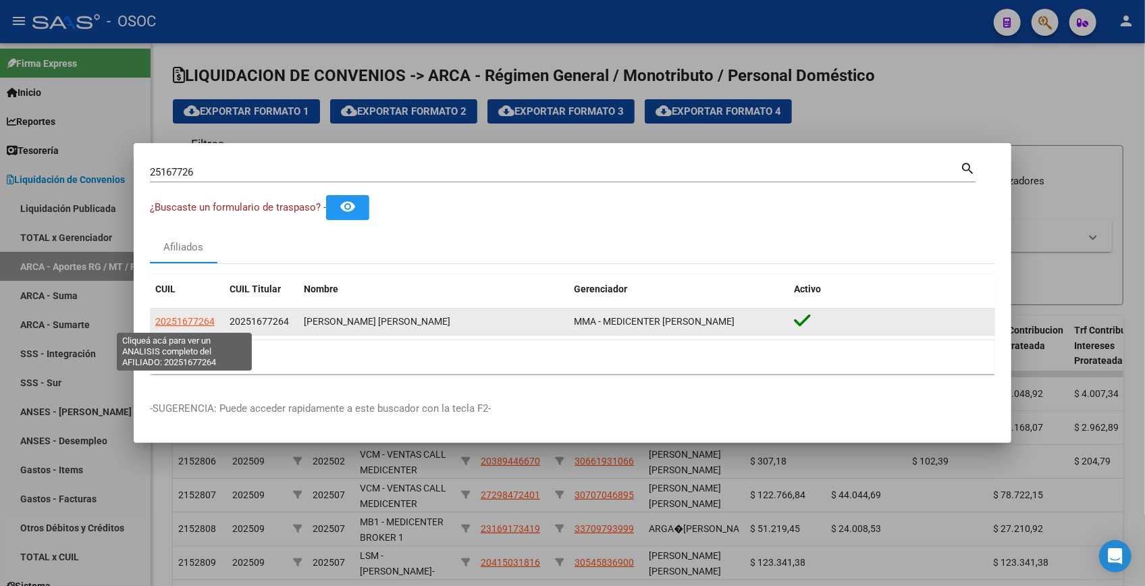
click at [209, 316] on span "20251677264" at bounding box center [184, 321] width 59 height 11
type textarea "20251677264"
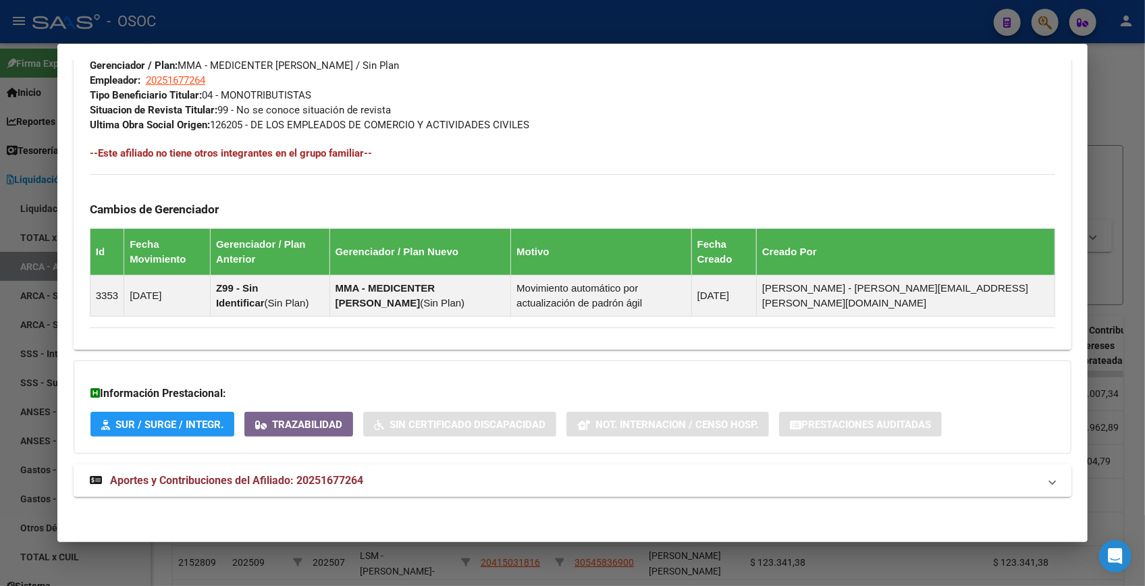
click at [361, 473] on strong "Aportes y Contribuciones del Afiliado: 20251677264" at bounding box center [226, 481] width 273 height 16
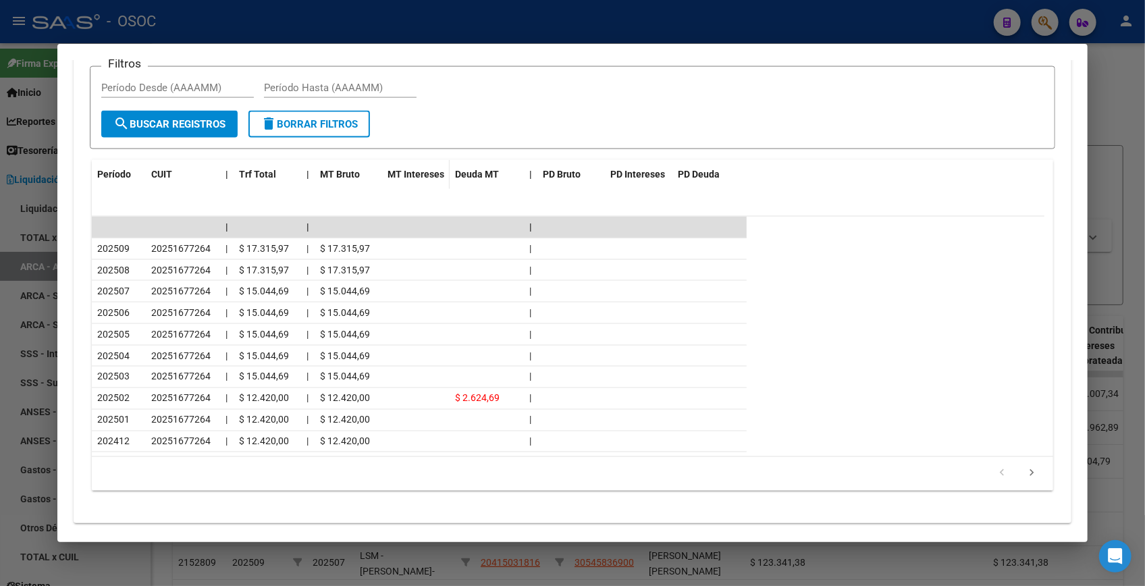
scroll to position [1292, 0]
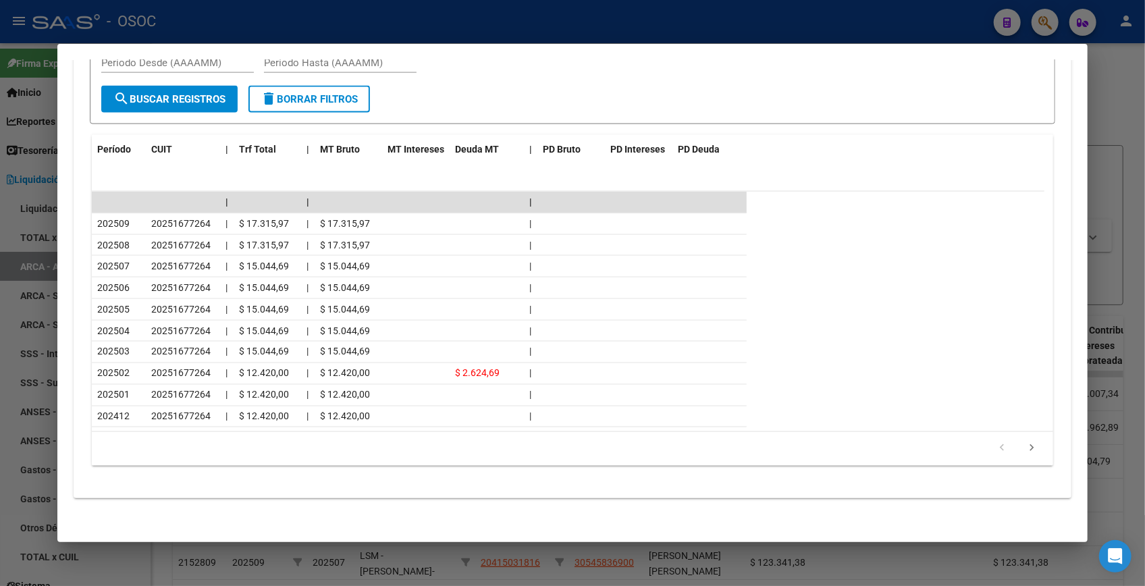
click at [1107, 120] on div at bounding box center [572, 293] width 1145 height 586
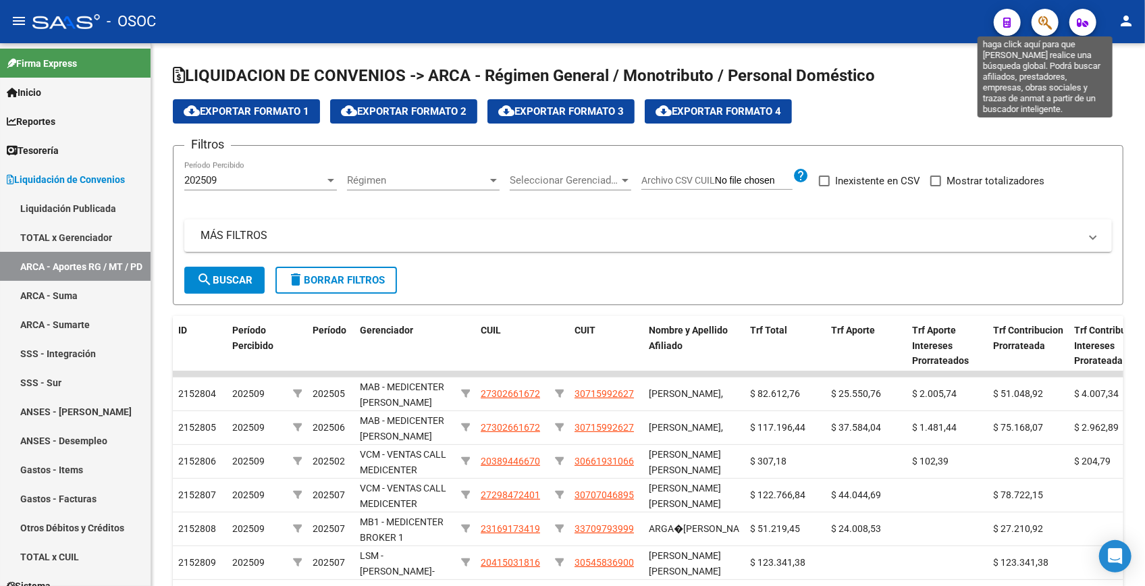
click at [1040, 27] on icon "button" at bounding box center [1045, 23] width 14 height 16
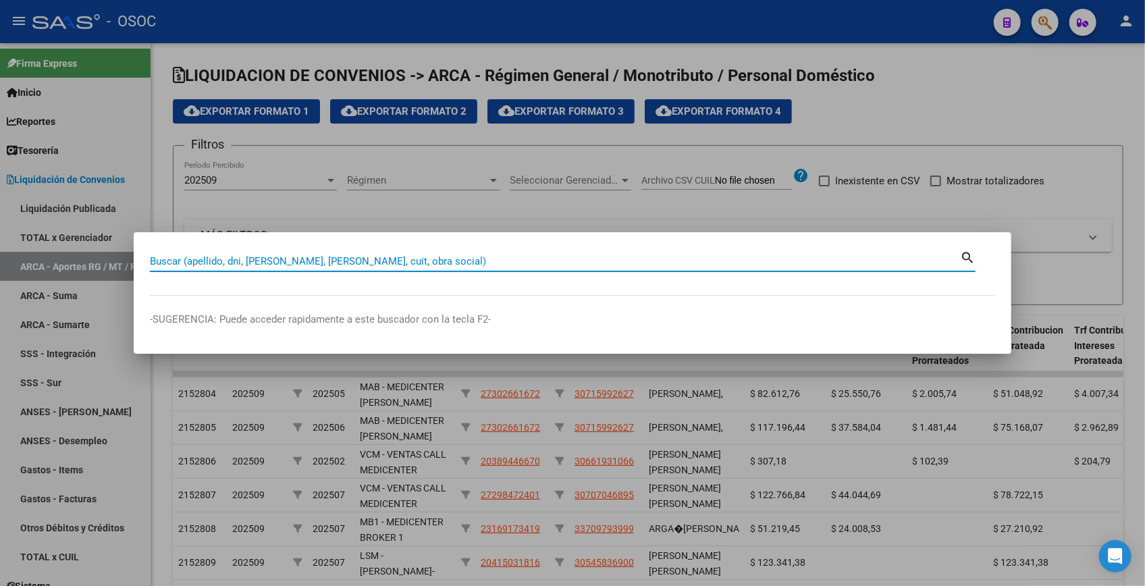
paste input "25965911"
type input "25965911"
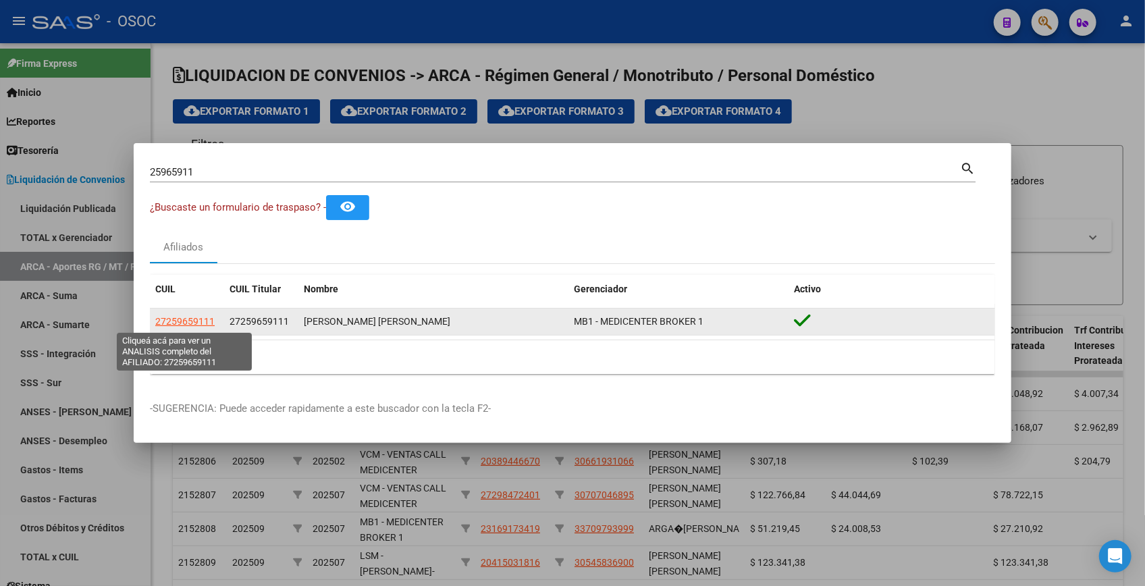
click at [186, 322] on span "27259659111" at bounding box center [184, 321] width 59 height 11
type textarea "27259659111"
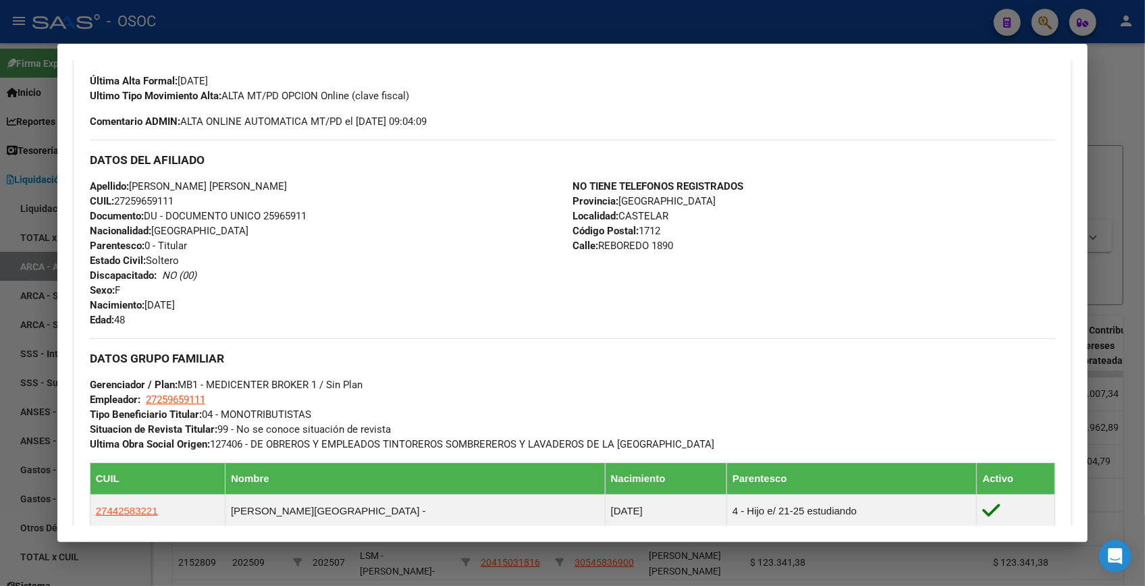
scroll to position [703, 0]
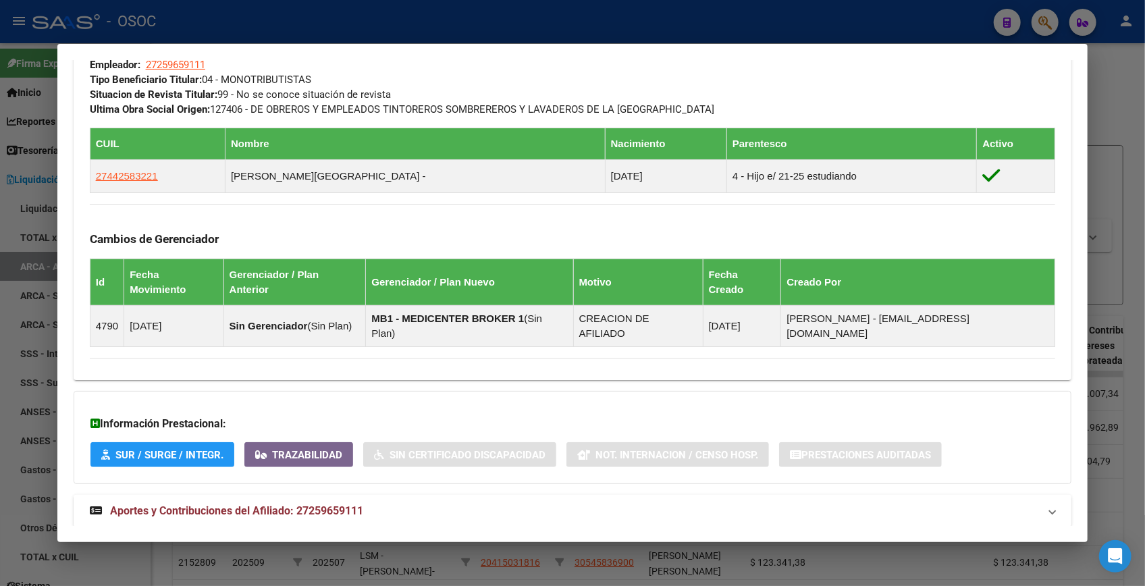
click at [326, 504] on span "Aportes y Contribuciones del Afiliado: 27259659111" at bounding box center [236, 510] width 253 height 13
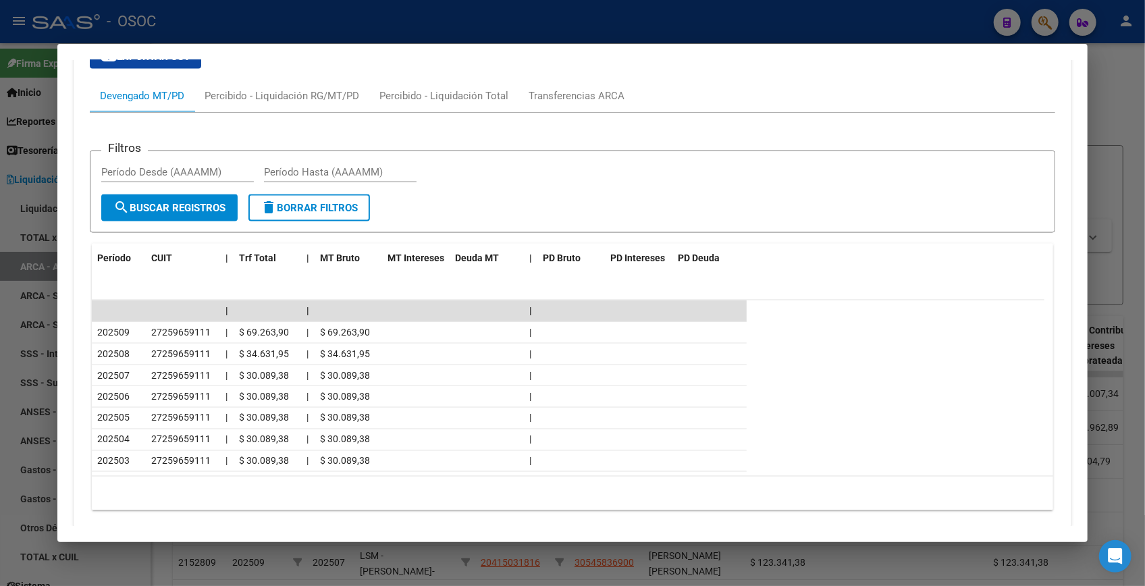
scroll to position [1244, 0]
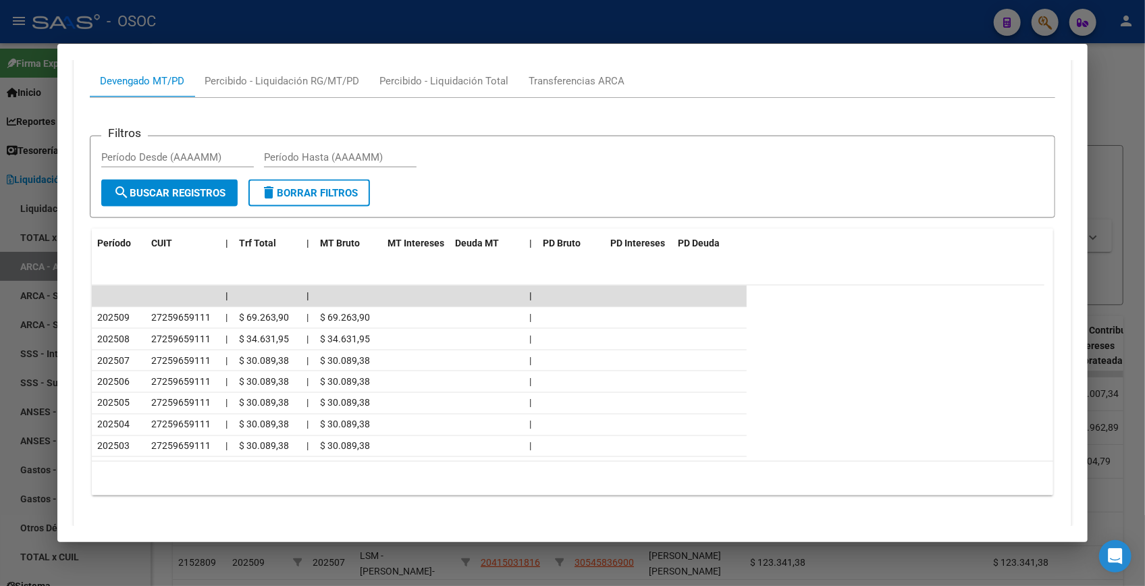
click at [1123, 92] on div at bounding box center [572, 293] width 1145 height 586
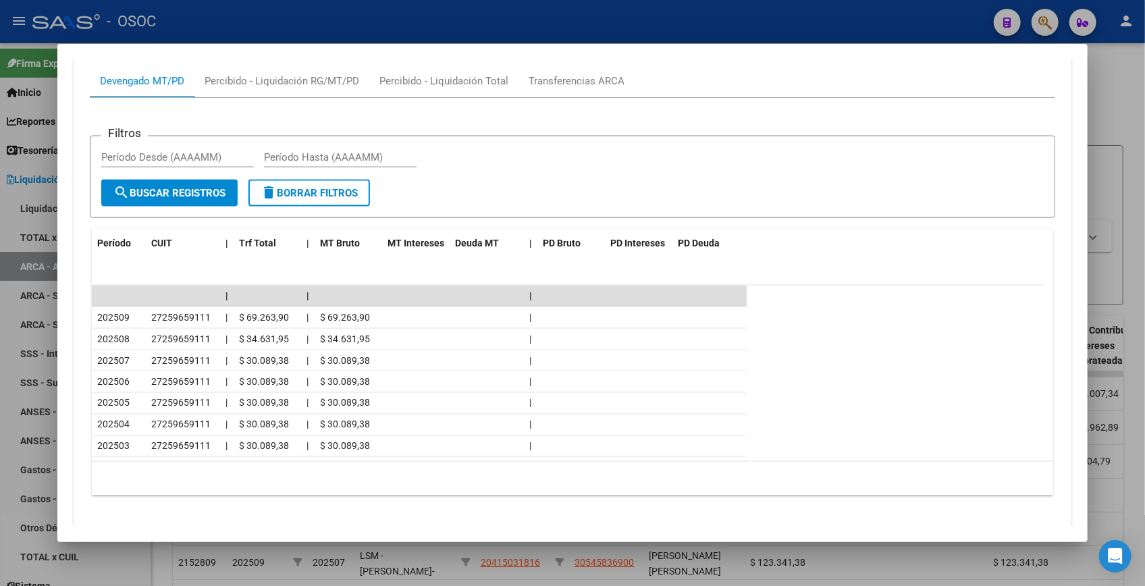
click at [1123, 92] on div at bounding box center [572, 293] width 1145 height 586
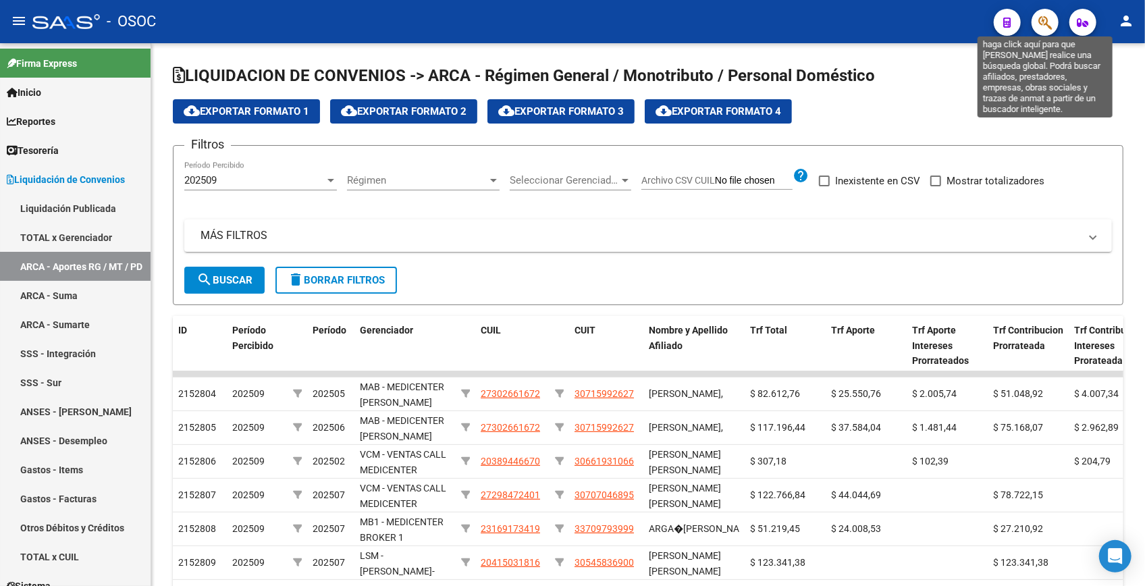
click at [1051, 26] on icon "button" at bounding box center [1045, 23] width 14 height 16
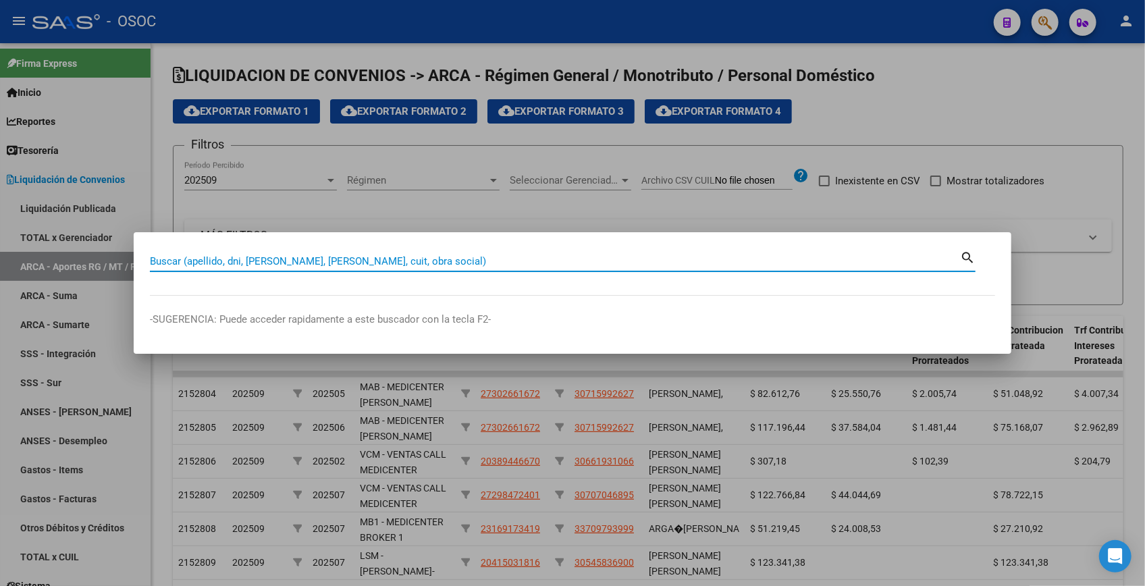
paste input "25967561"
type input "25967561"
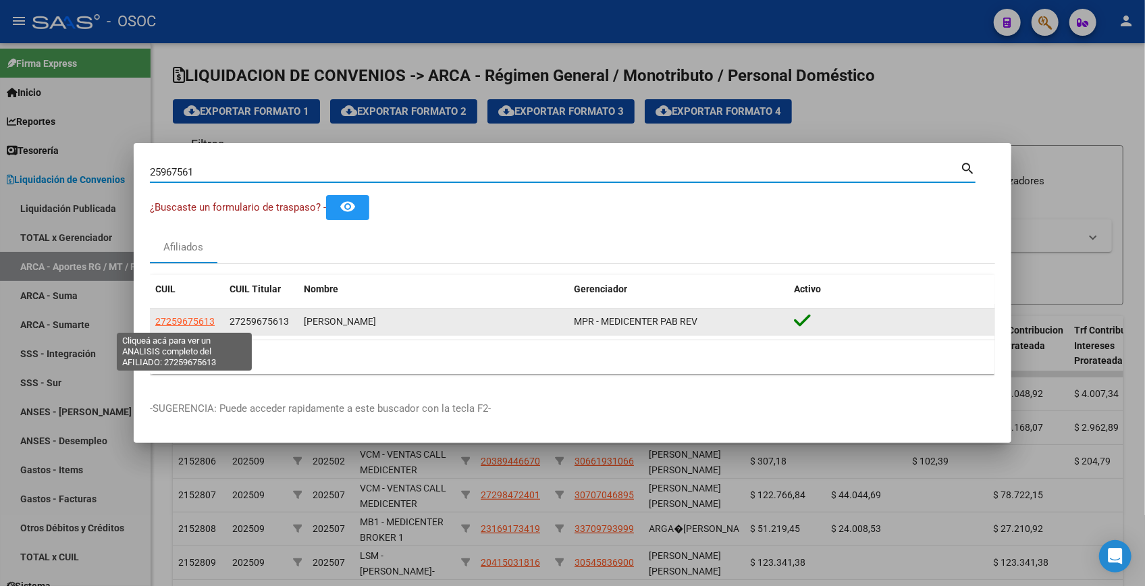
click at [186, 320] on span "27259675613" at bounding box center [184, 321] width 59 height 11
type textarea "27259675613"
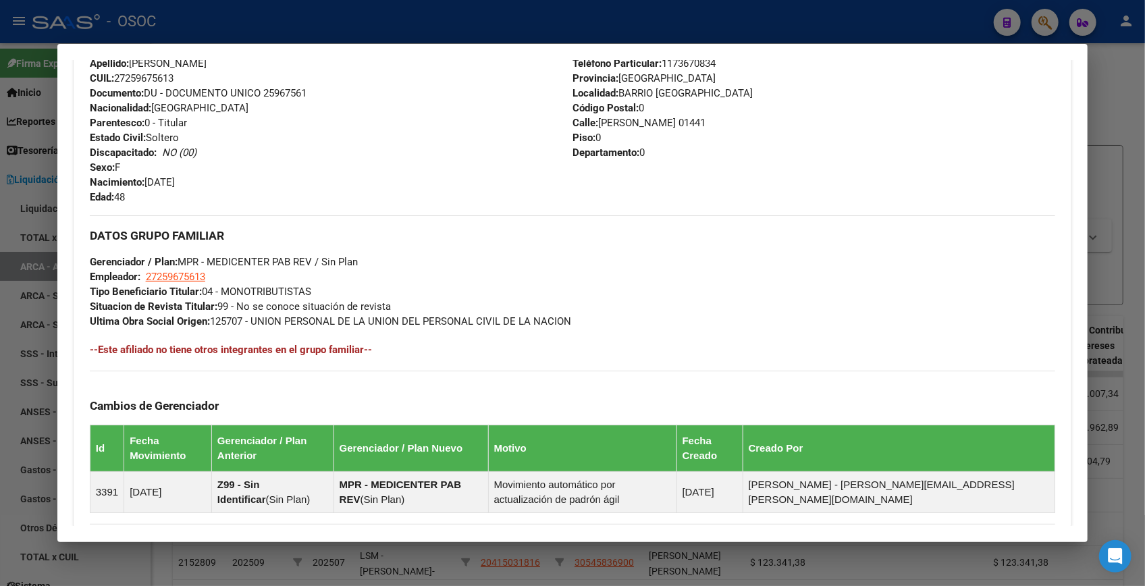
scroll to position [687, 0]
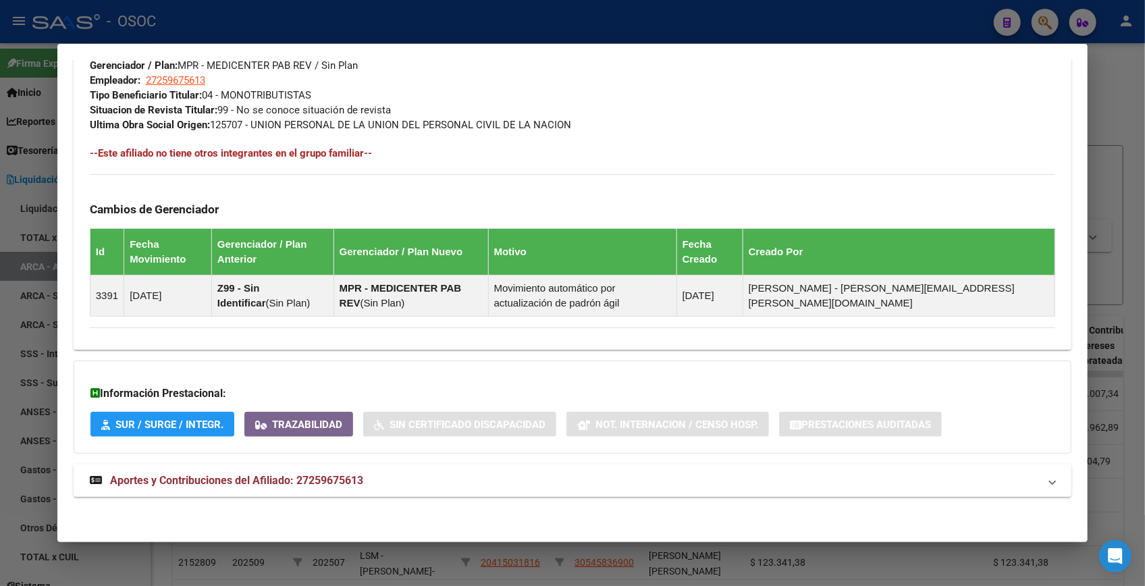
click at [217, 490] on mat-expansion-panel-header "Aportes y Contribuciones del Afiliado: 27259675613" at bounding box center [573, 481] width 998 height 32
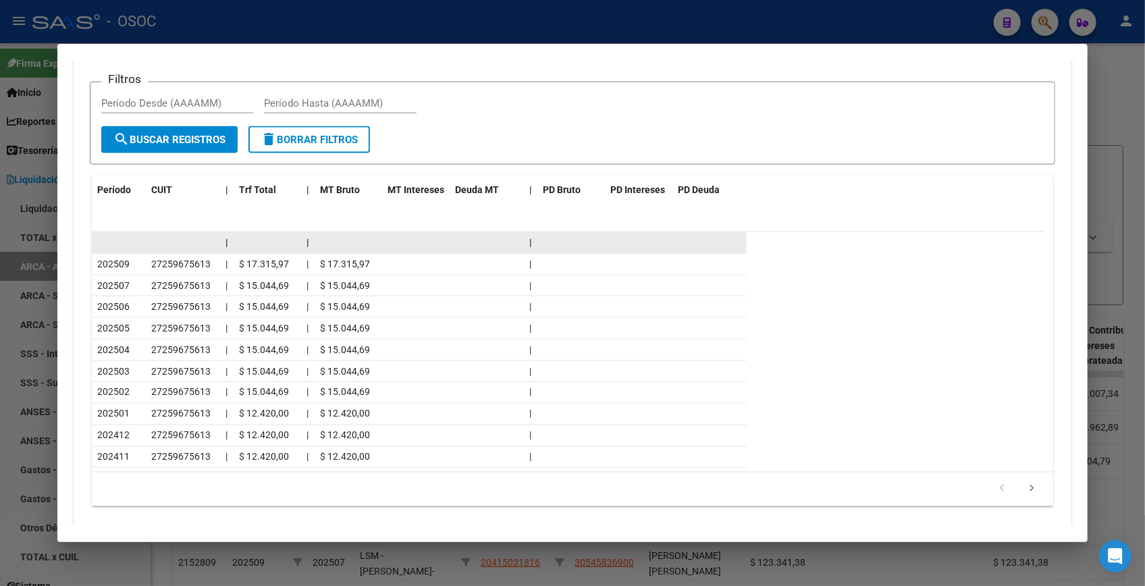
scroll to position [1281, 0]
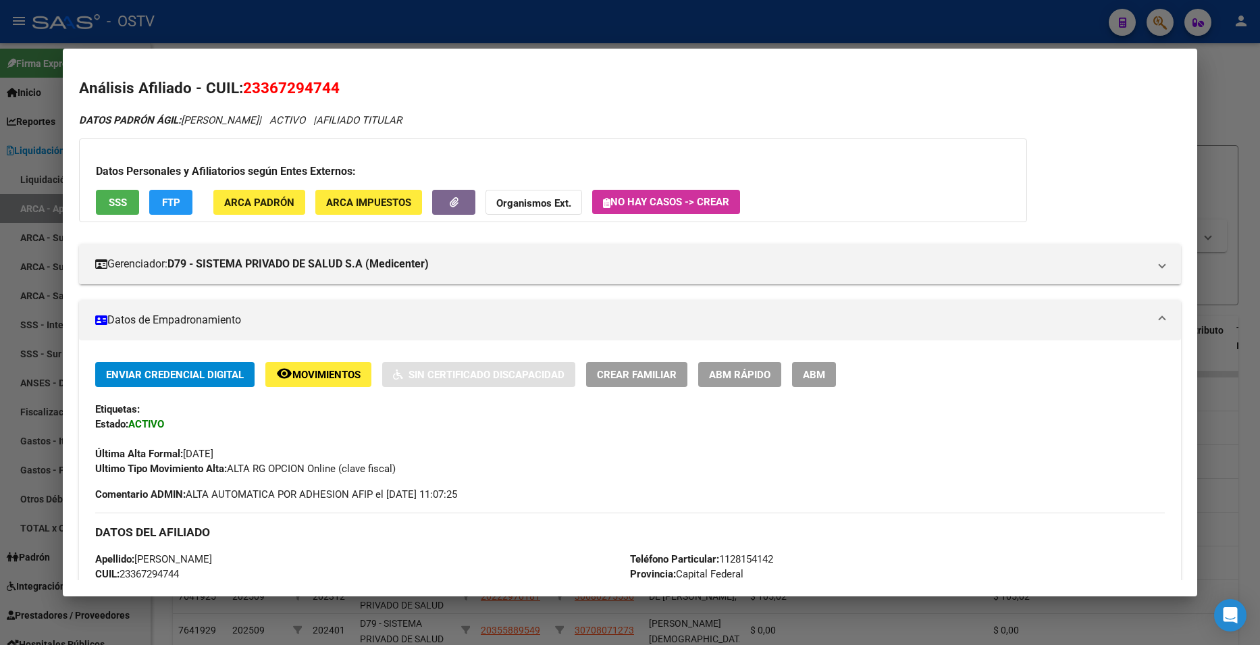
click at [1221, 91] on div at bounding box center [630, 322] width 1260 height 645
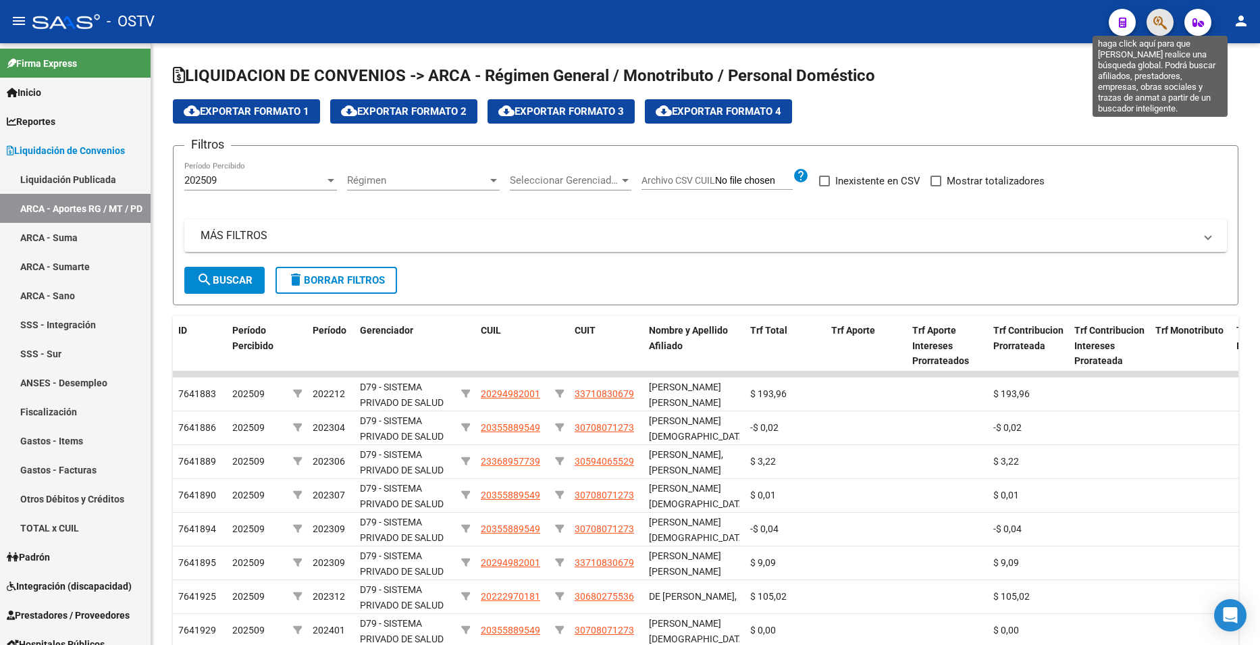
click at [1159, 23] on icon "button" at bounding box center [1160, 23] width 14 height 16
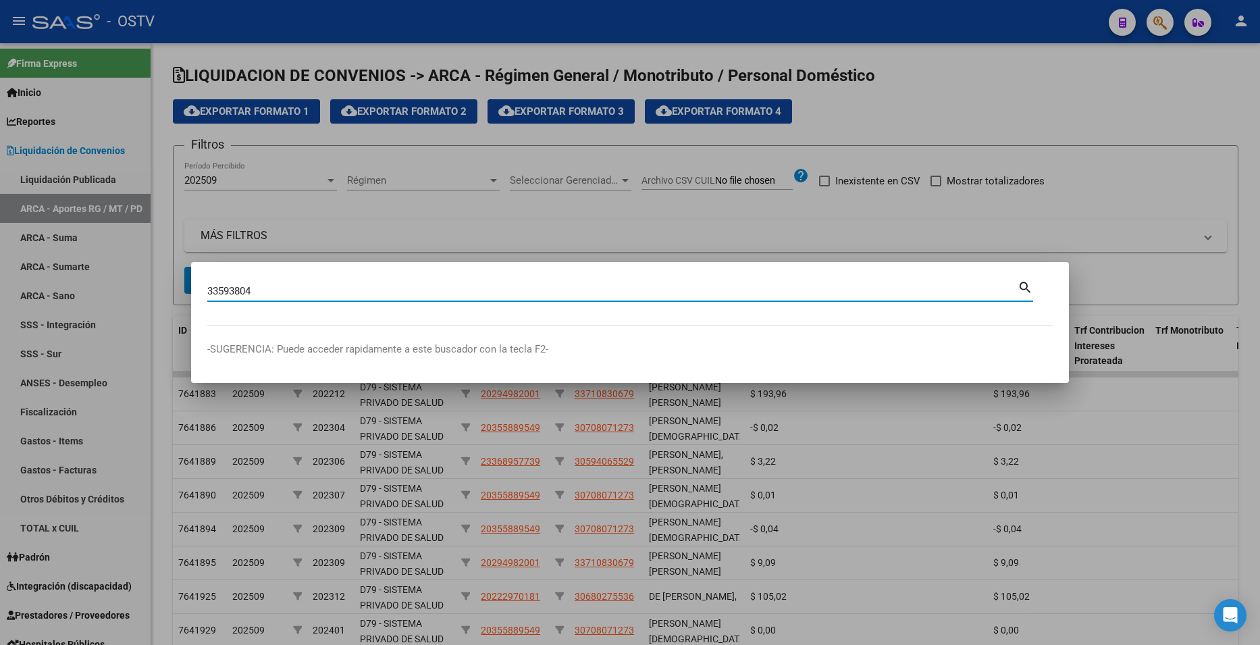
type input "33593804"
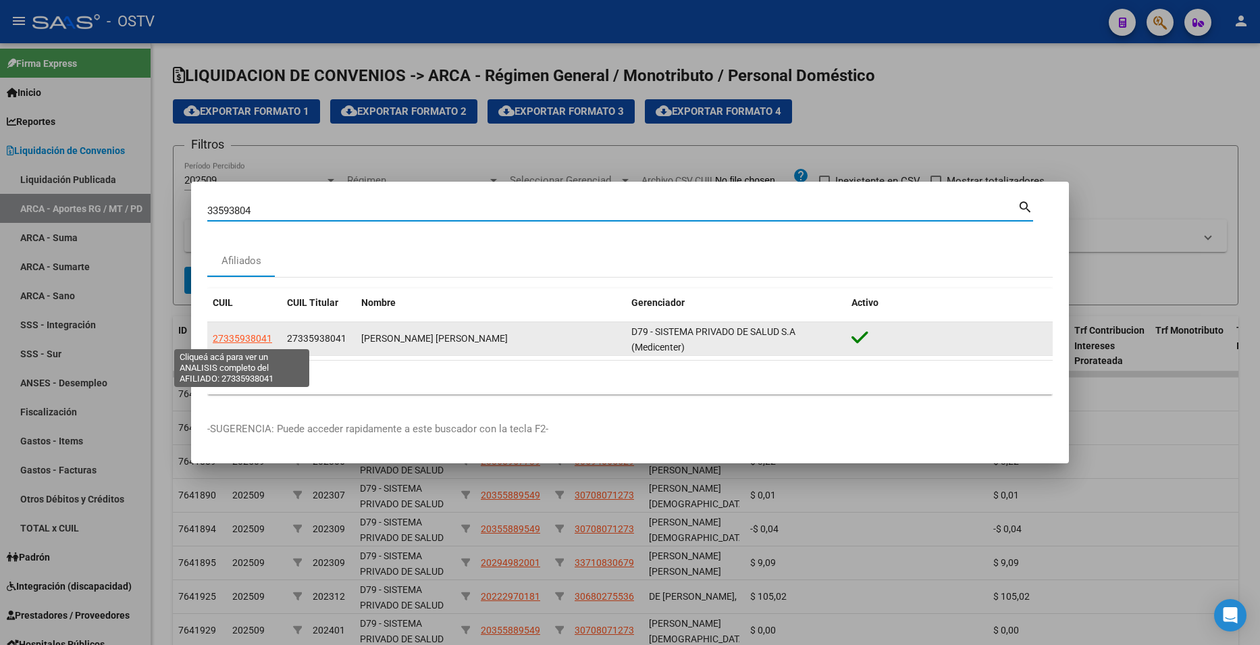
click at [250, 336] on span "27335938041" at bounding box center [242, 338] width 59 height 11
type textarea "27335938041"
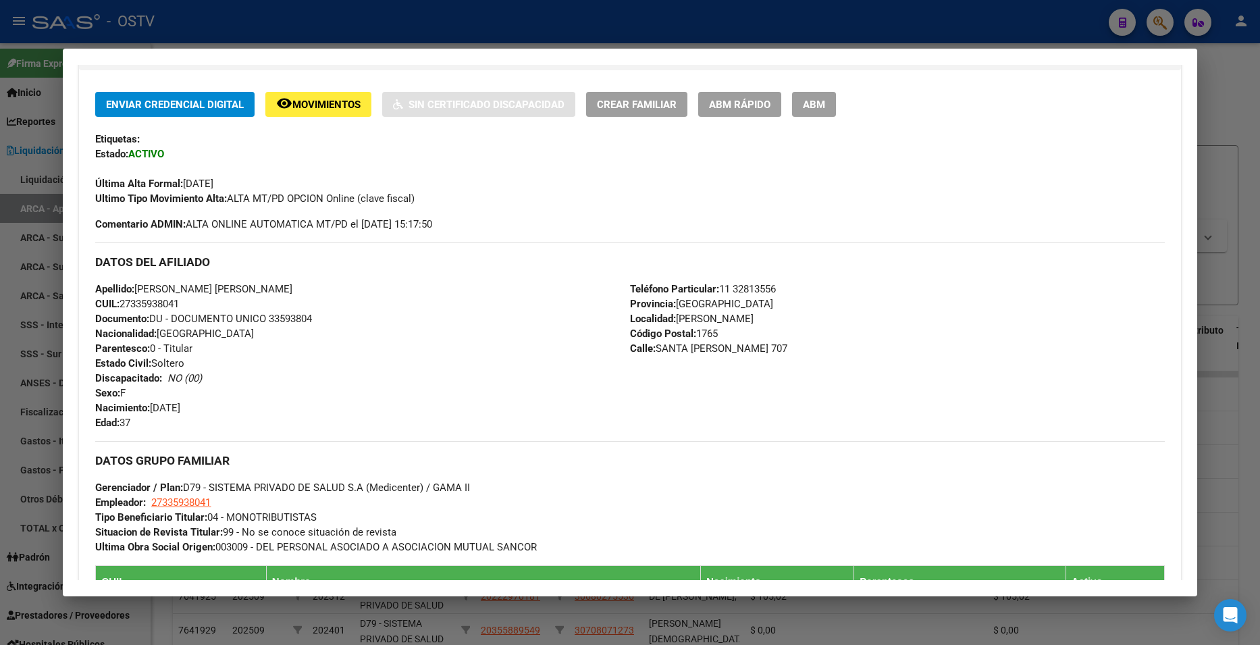
scroll to position [531, 0]
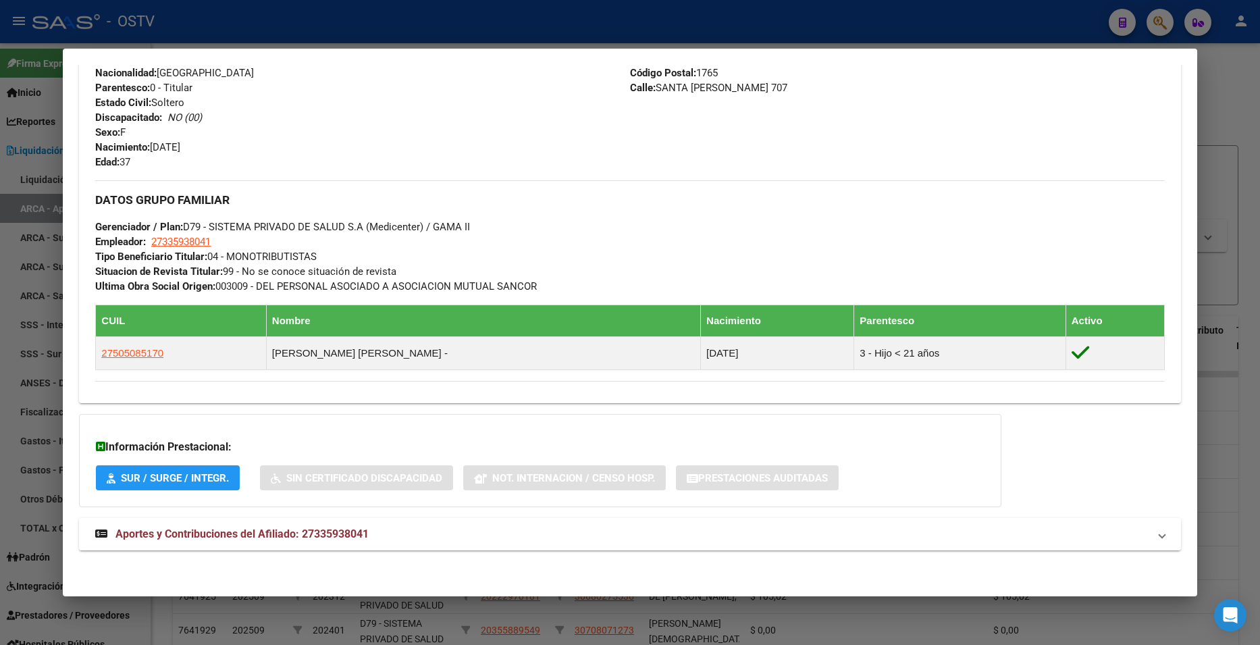
click at [388, 535] on mat-panel-title "Aportes y Contribuciones del Afiliado: 27335938041" at bounding box center [621, 534] width 1053 height 16
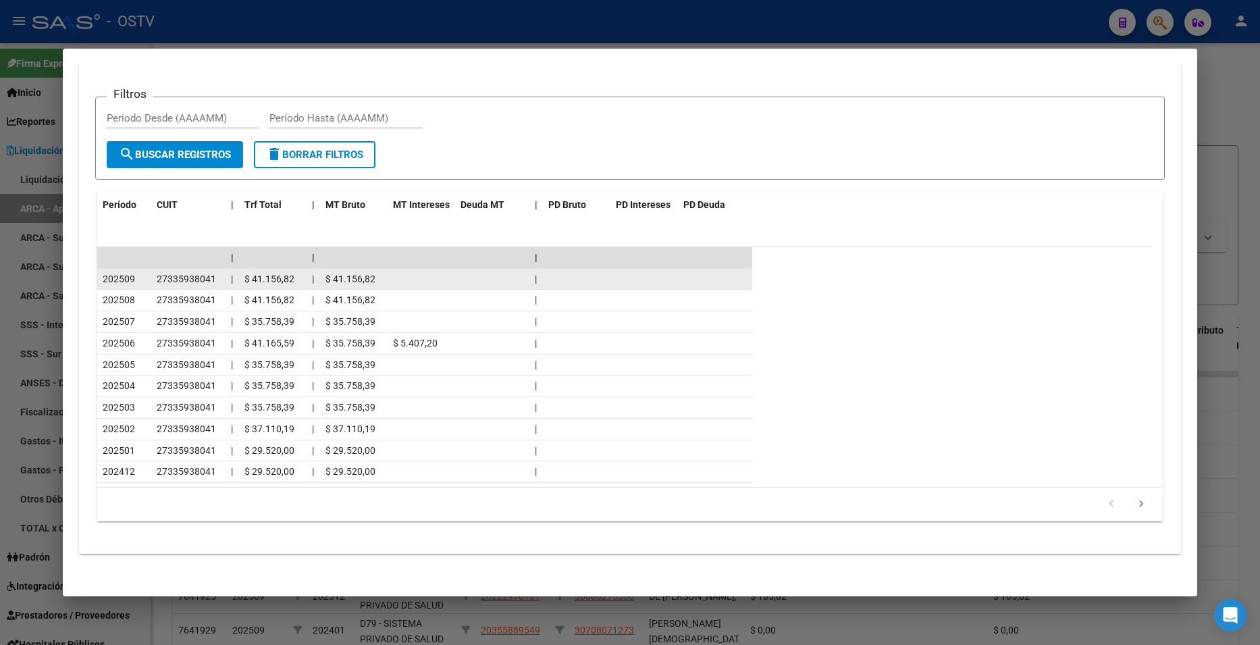
scroll to position [1137, 0]
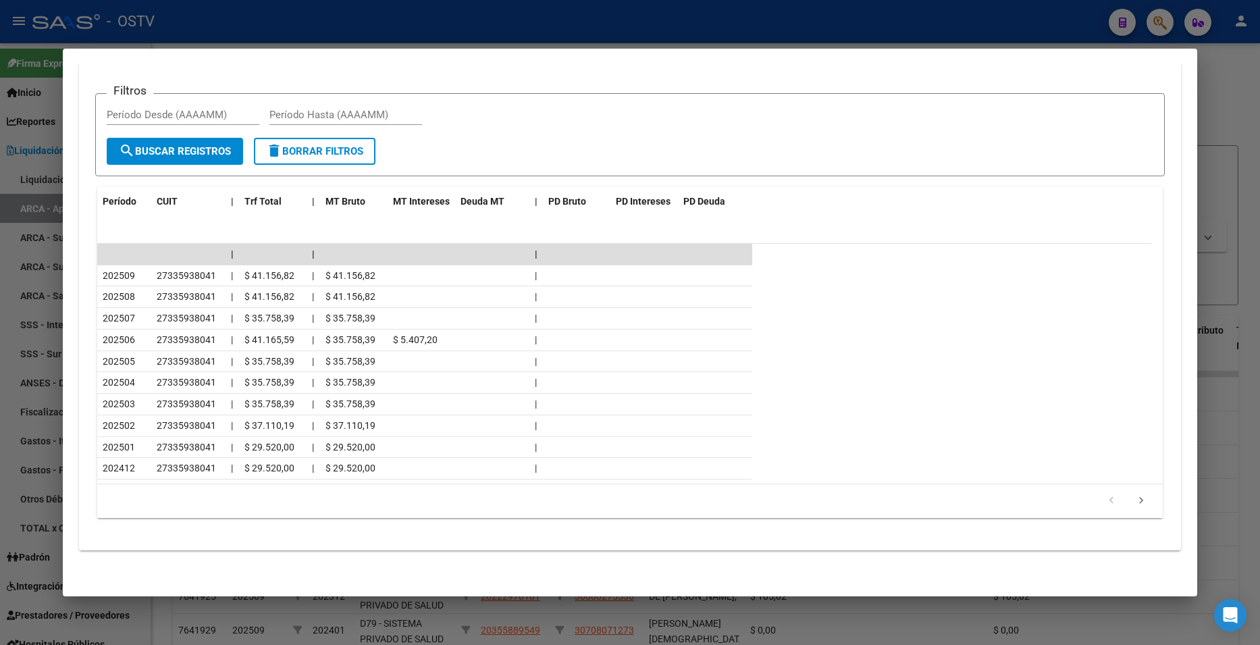
click at [1234, 76] on div at bounding box center [630, 322] width 1260 height 645
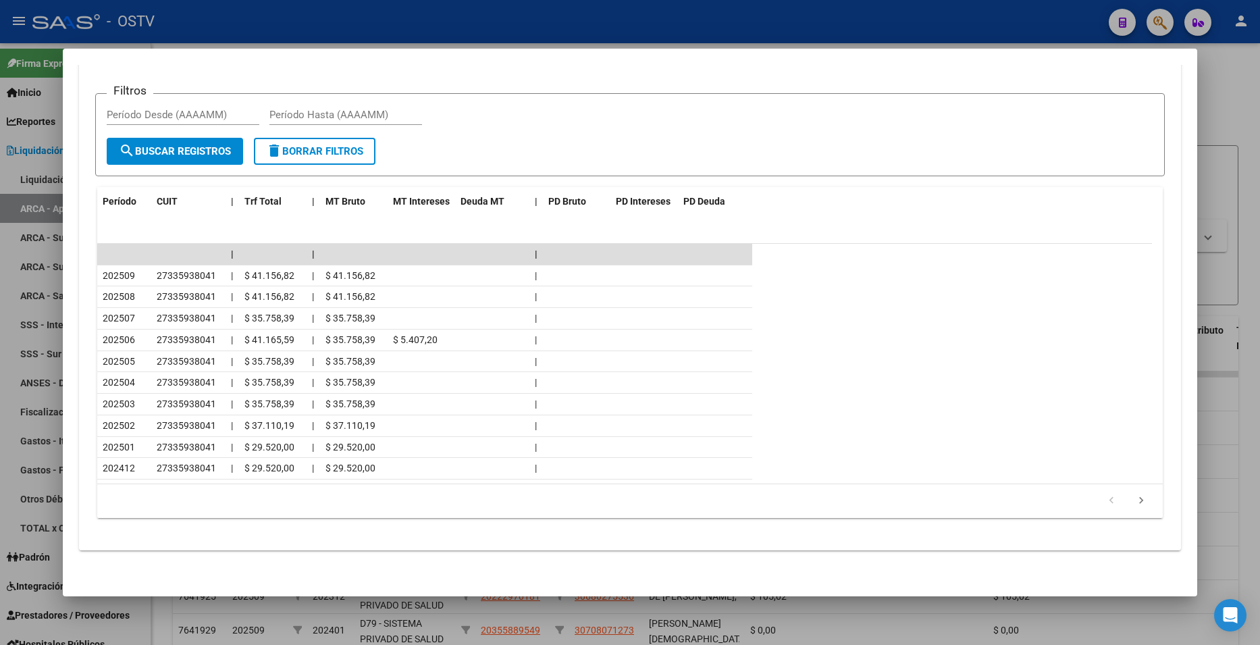
click at [1234, 76] on div at bounding box center [630, 322] width 1260 height 645
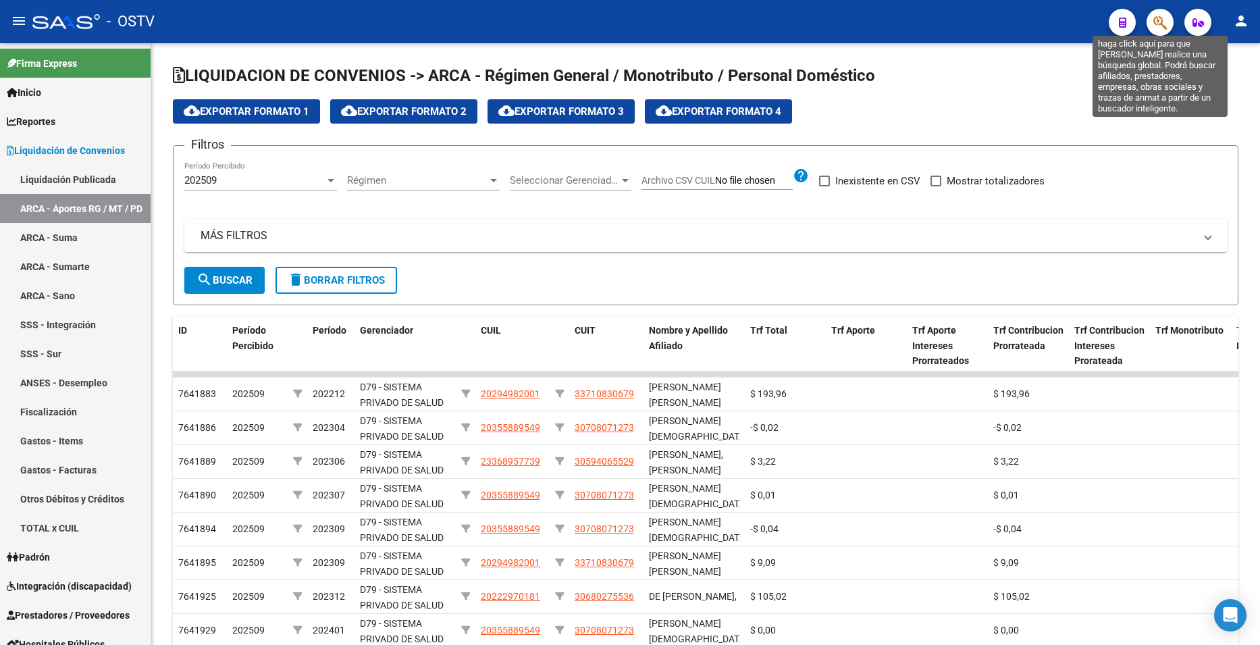
click at [1160, 18] on icon "button" at bounding box center [1160, 23] width 14 height 16
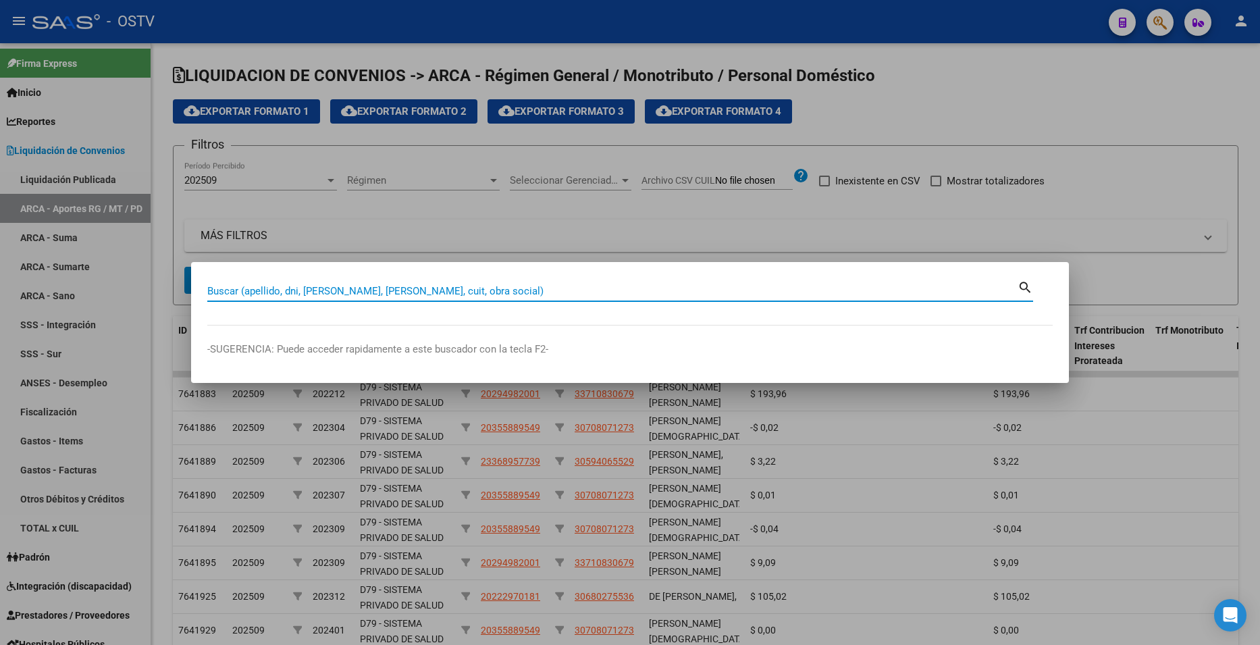
paste input "14908787"
type input "14908787"
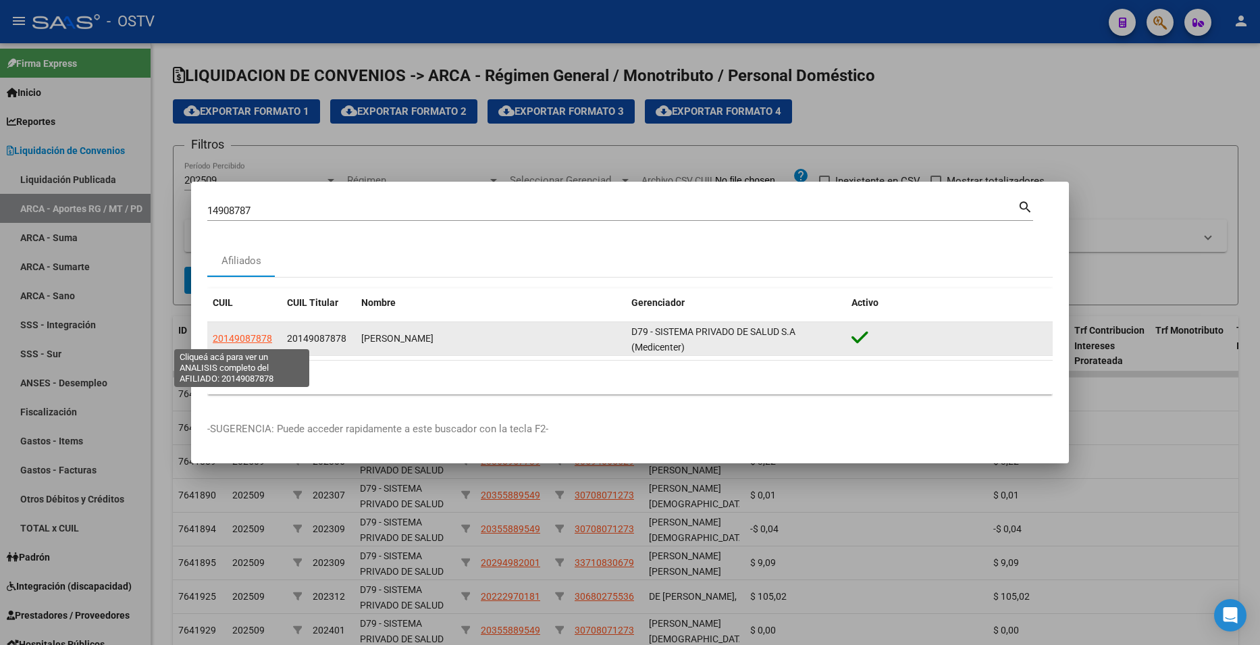
click at [251, 334] on span "20149087878" at bounding box center [242, 338] width 59 height 11
type textarea "20149087878"
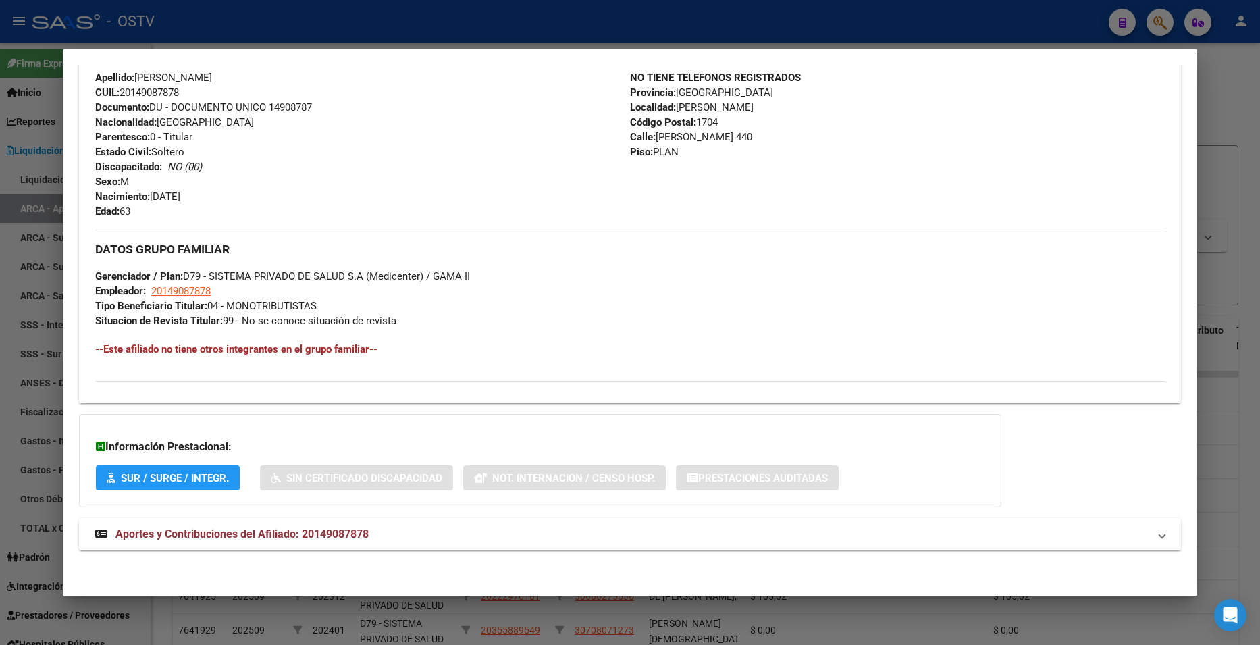
click at [406, 543] on mat-expansion-panel-header "Aportes y Contribuciones del Afiliado: 20149087878" at bounding box center [629, 534] width 1101 height 32
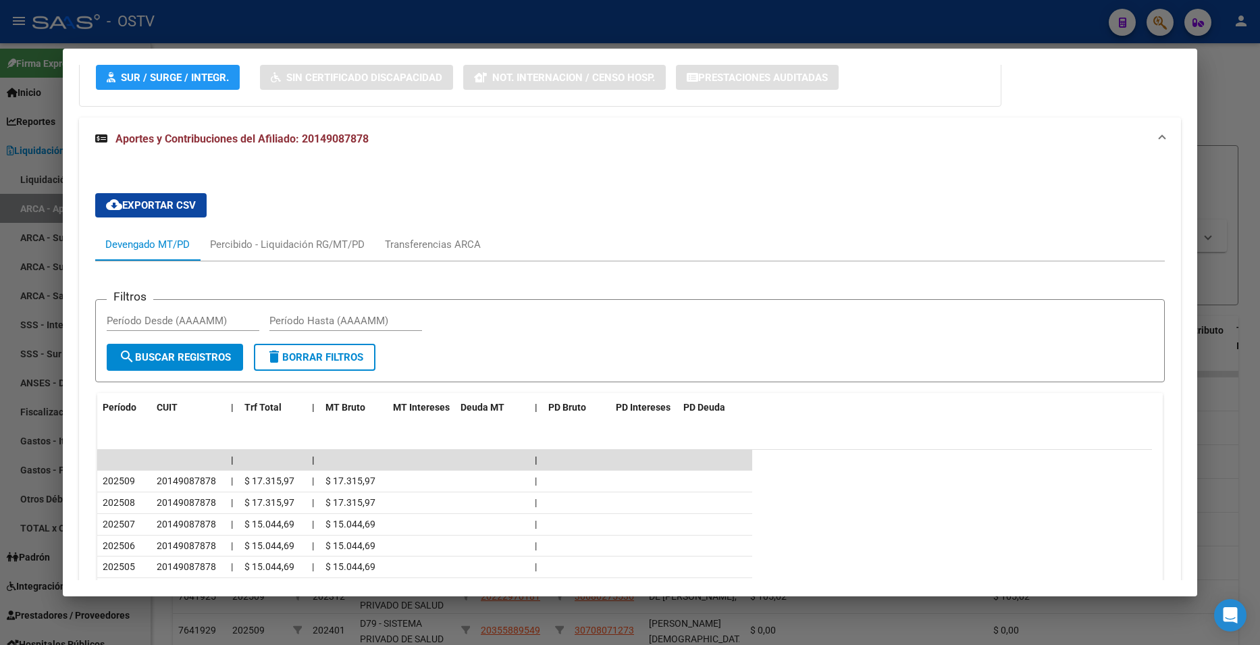
scroll to position [1062, 0]
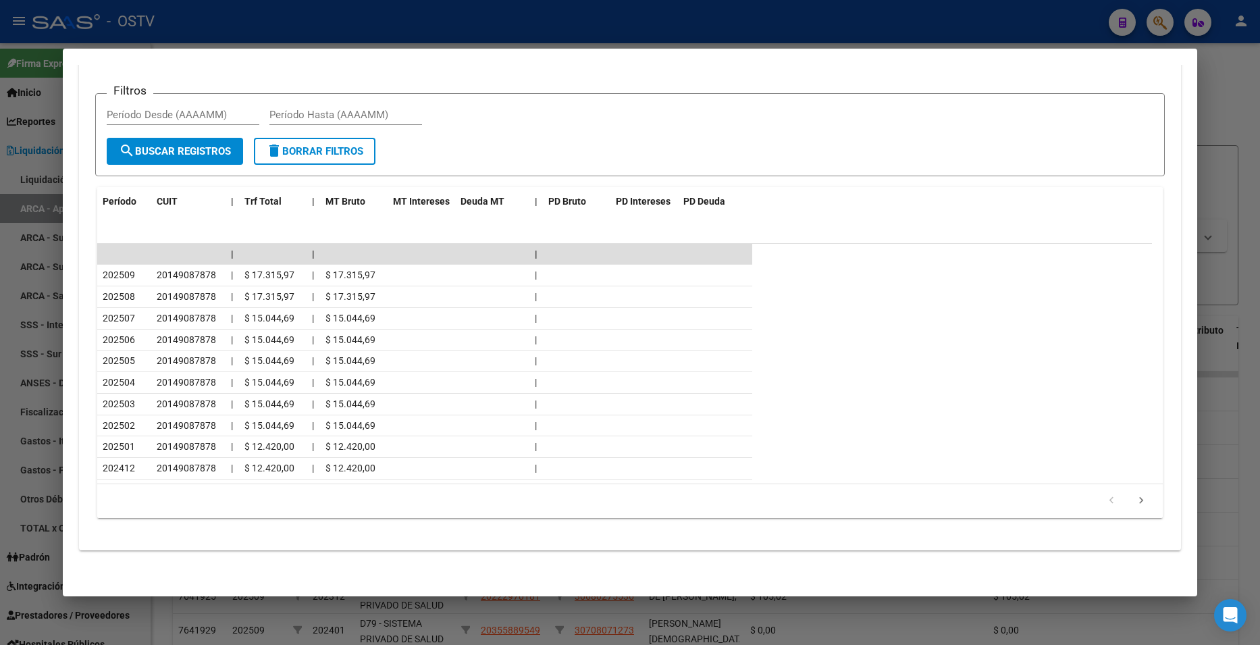
click at [1215, 99] on div at bounding box center [630, 322] width 1260 height 645
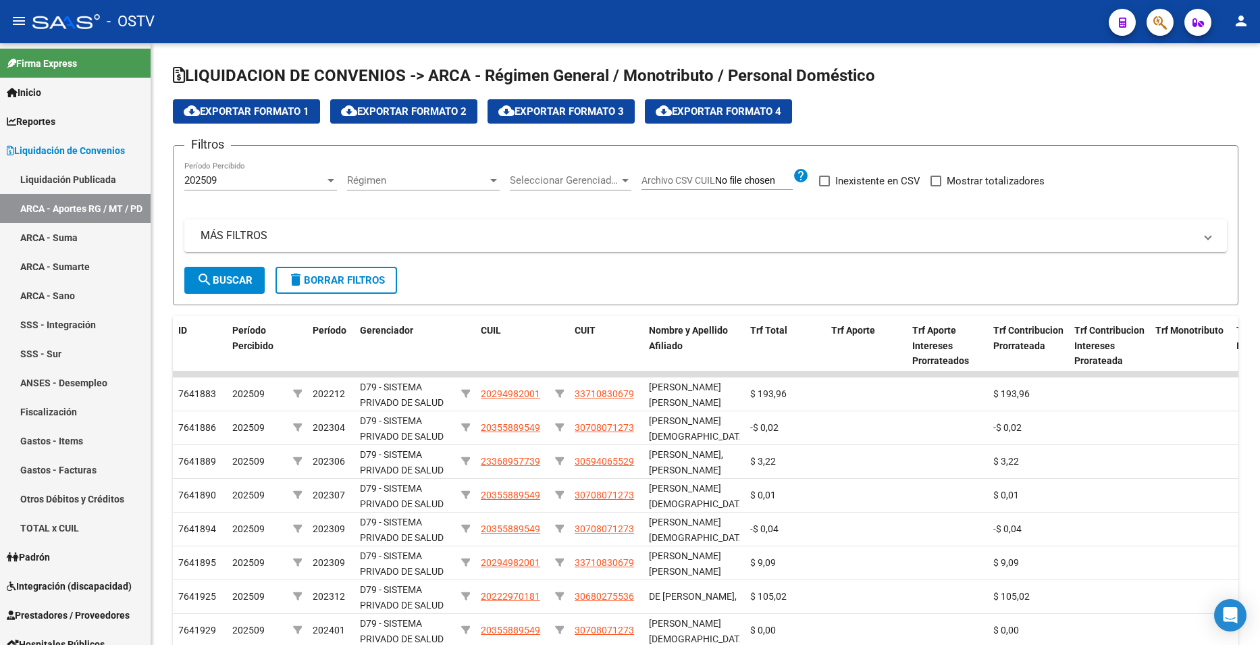
click at [1160, 31] on span "button" at bounding box center [1160, 23] width 14 height 28
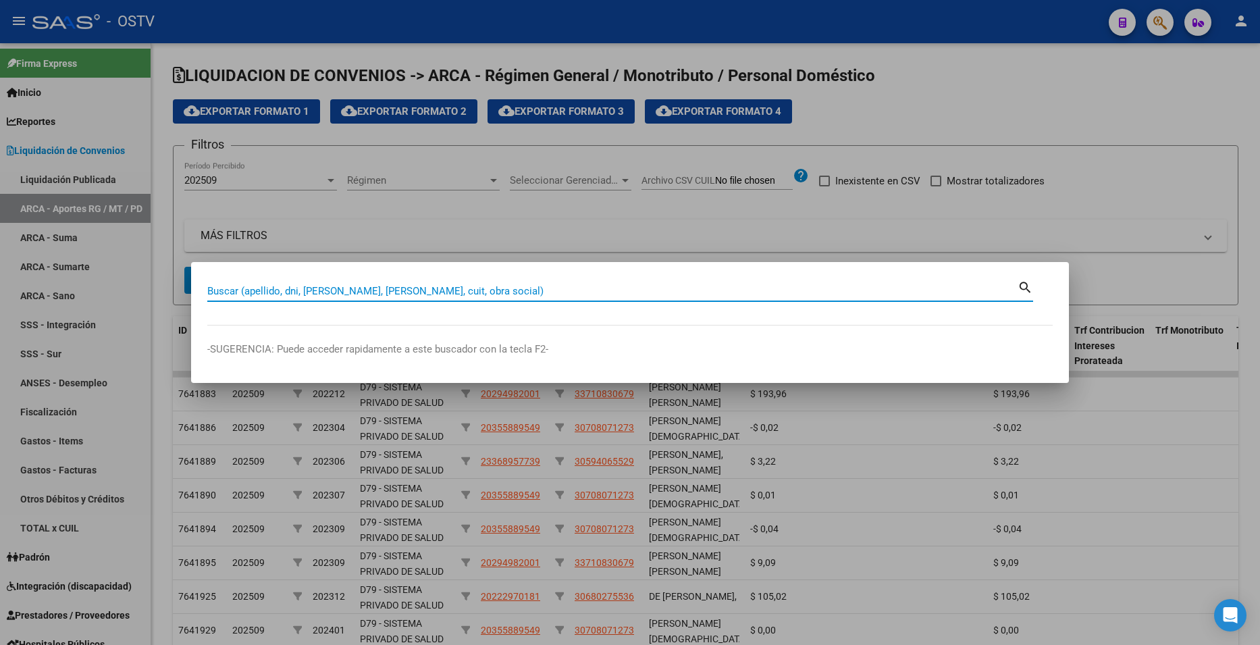
paste input "17125793"
type input "17125793"
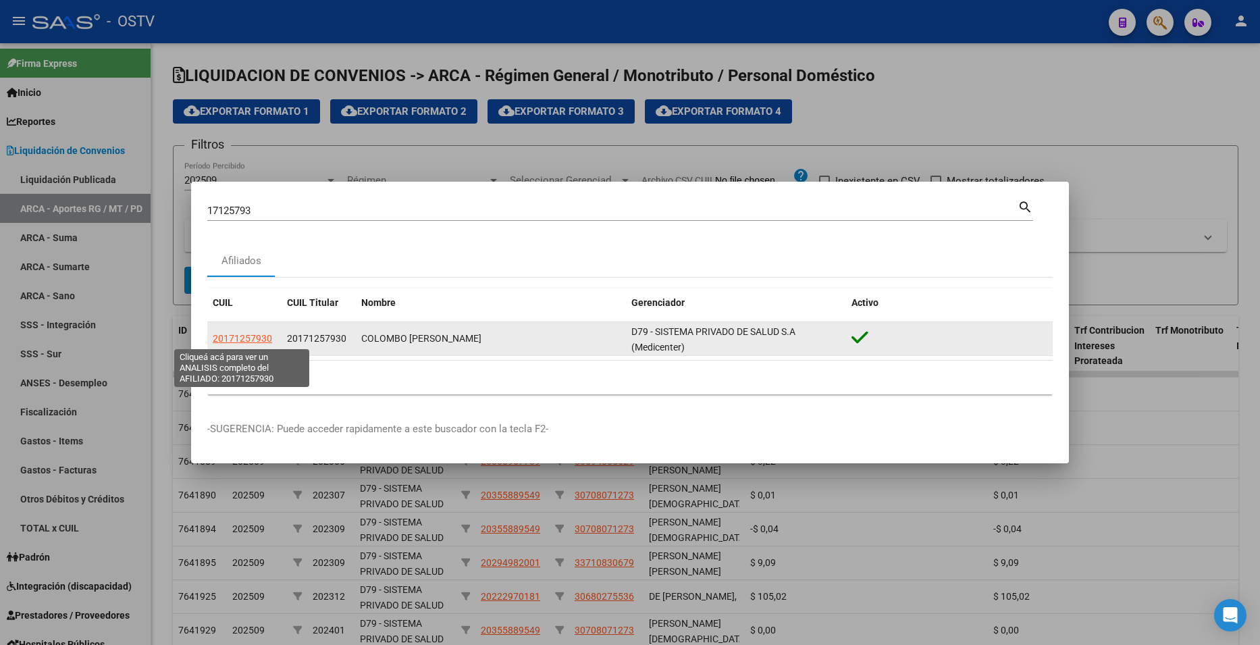
click at [246, 334] on span "20171257930" at bounding box center [242, 338] width 59 height 11
type textarea "20171257930"
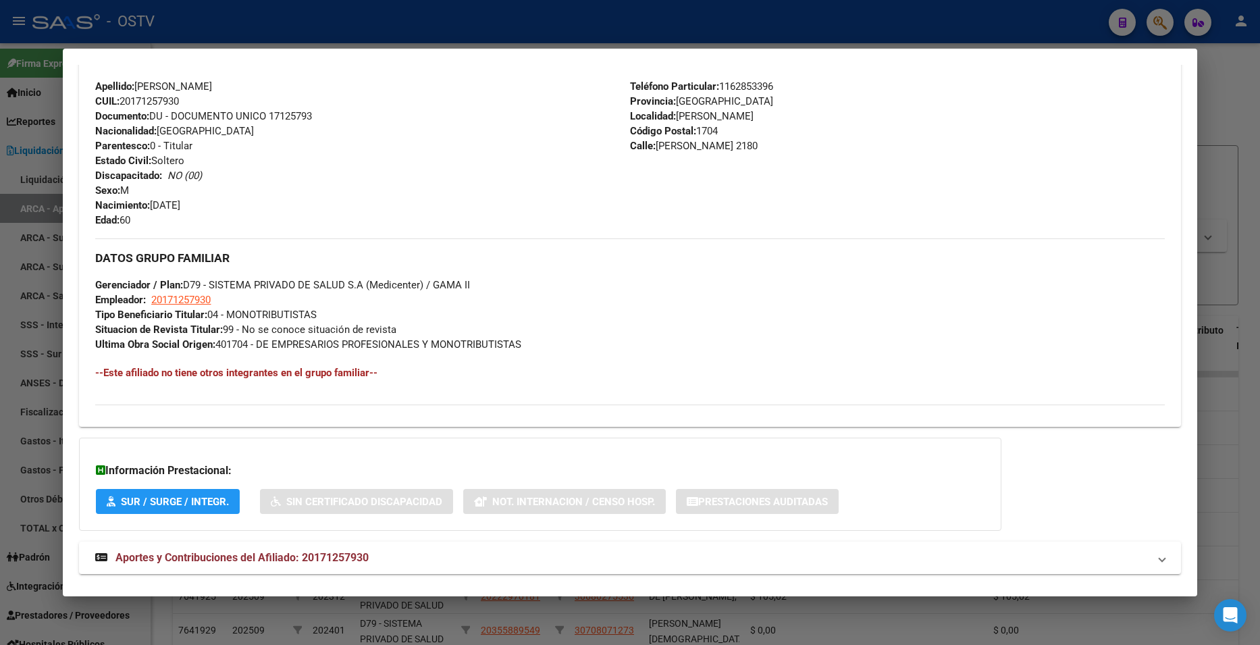
scroll to position [496, 0]
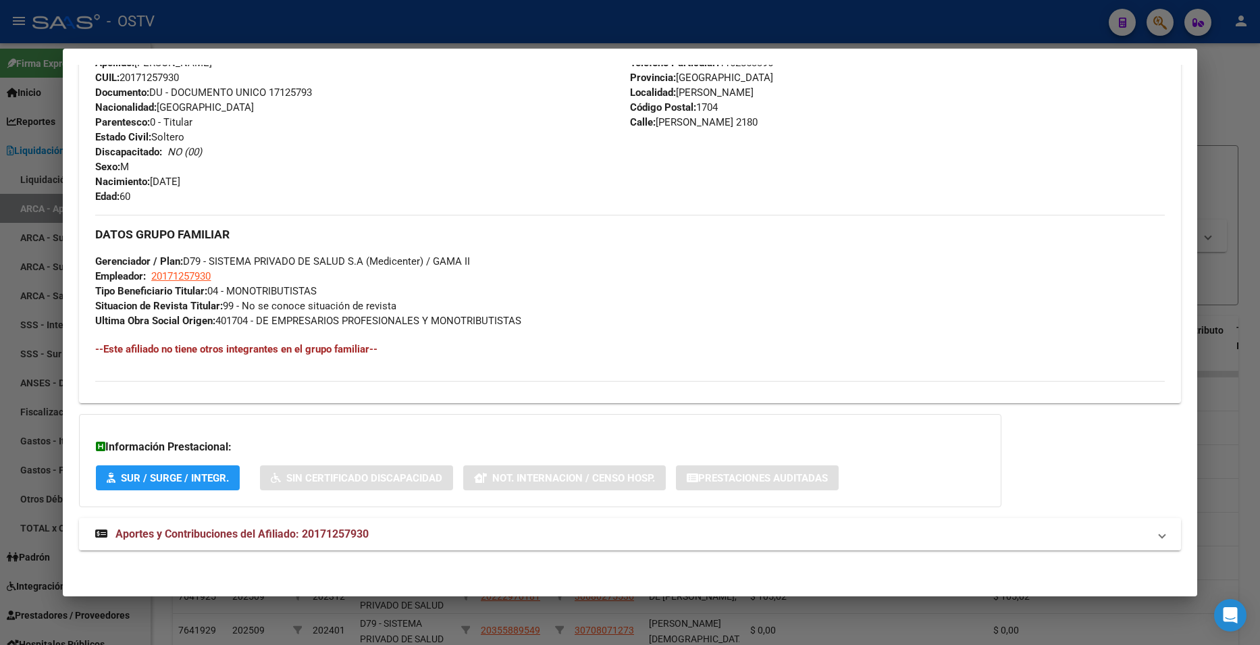
click at [338, 528] on span "Aportes y Contribuciones del Afiliado: 20171257930" at bounding box center [241, 533] width 253 height 13
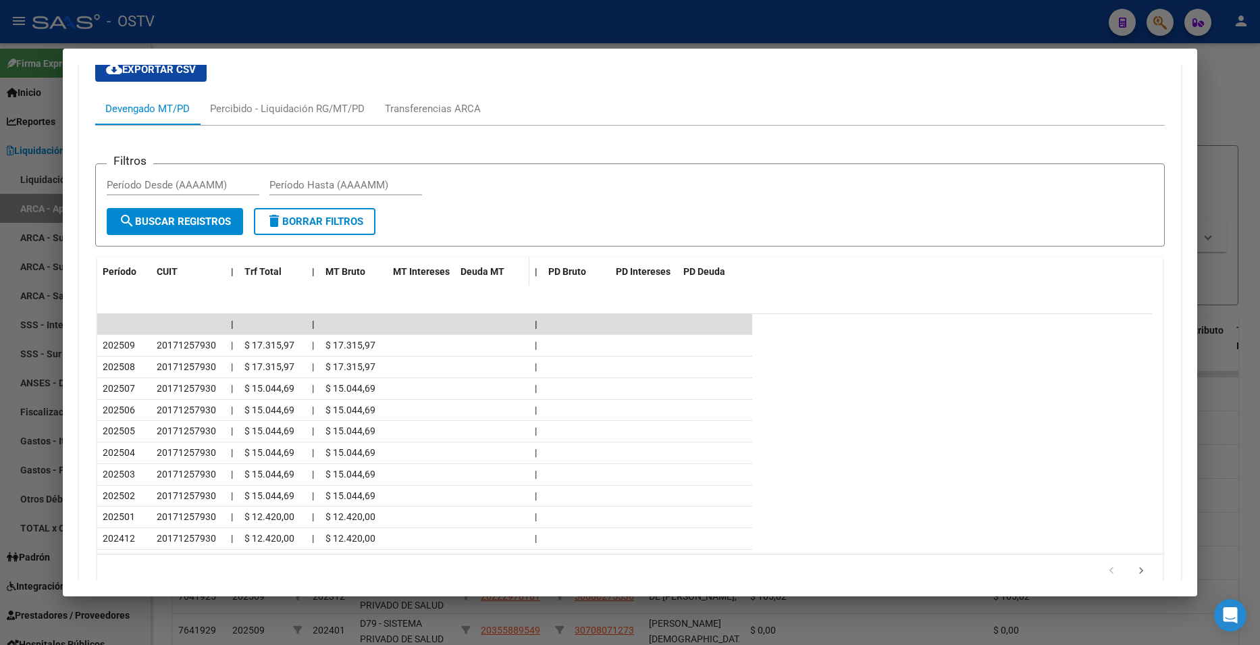
scroll to position [1103, 0]
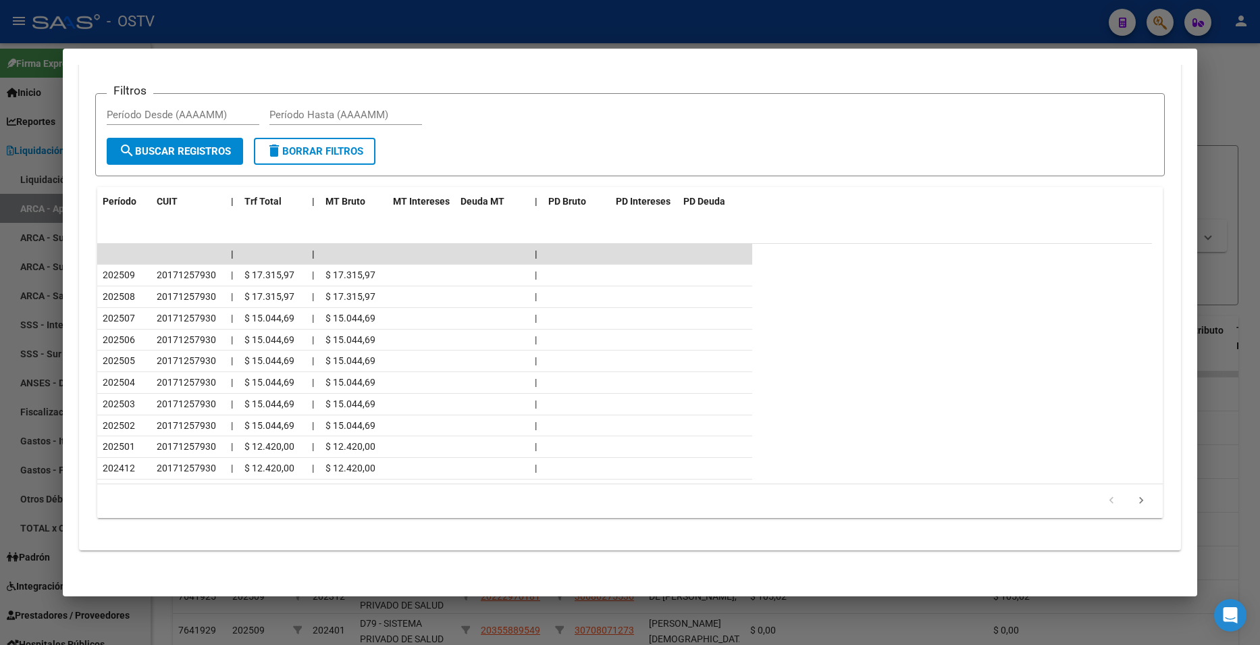
click at [1225, 82] on div at bounding box center [630, 322] width 1260 height 645
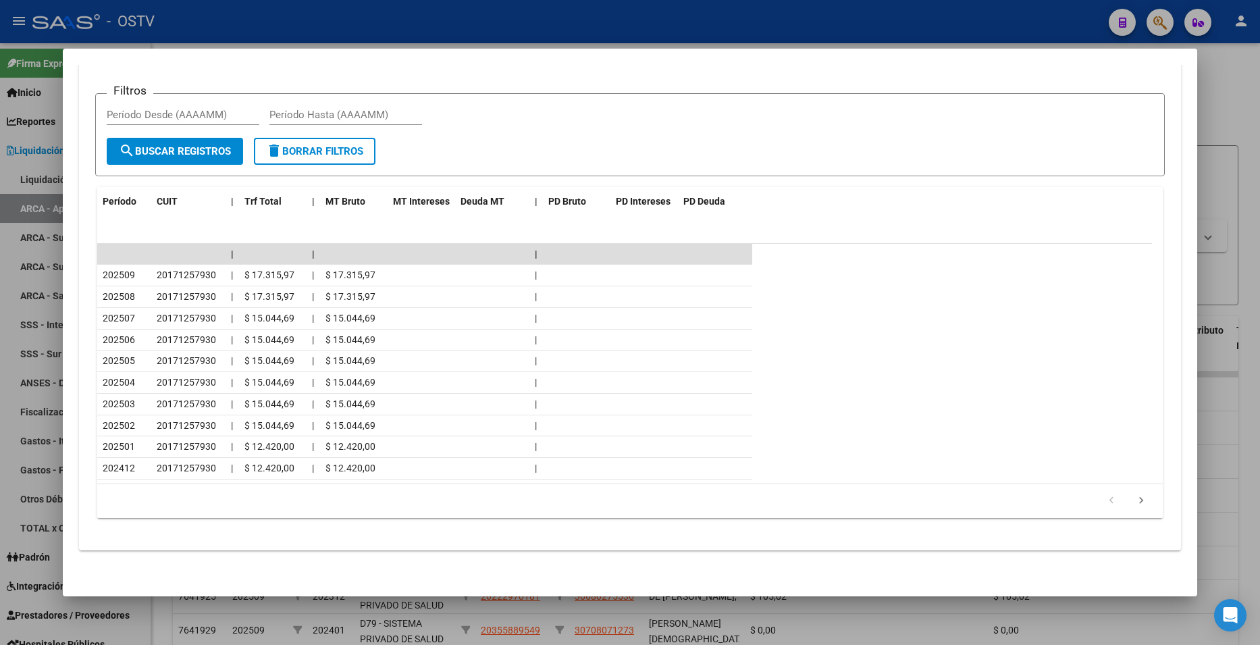
drag, startPoint x: 1225, startPoint y: 82, endPoint x: 1162, endPoint y: 36, distance: 77.8
click at [1215, 80] on div at bounding box center [630, 322] width 1260 height 645
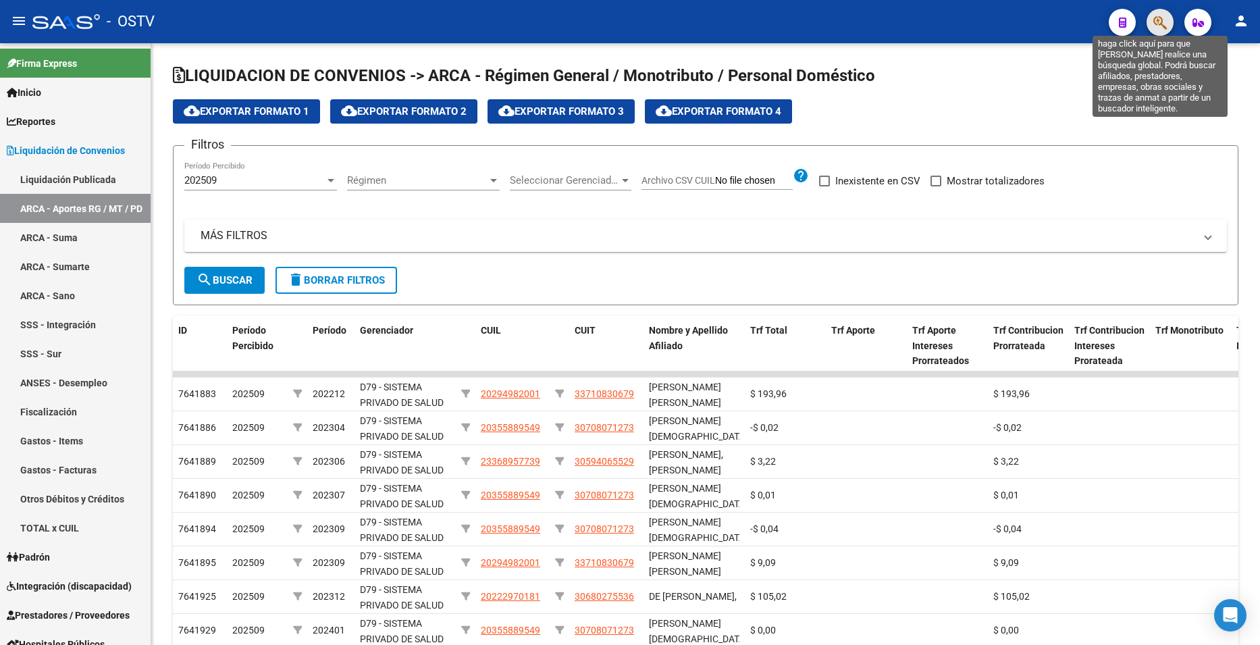
click at [1159, 30] on icon "button" at bounding box center [1160, 23] width 14 height 16
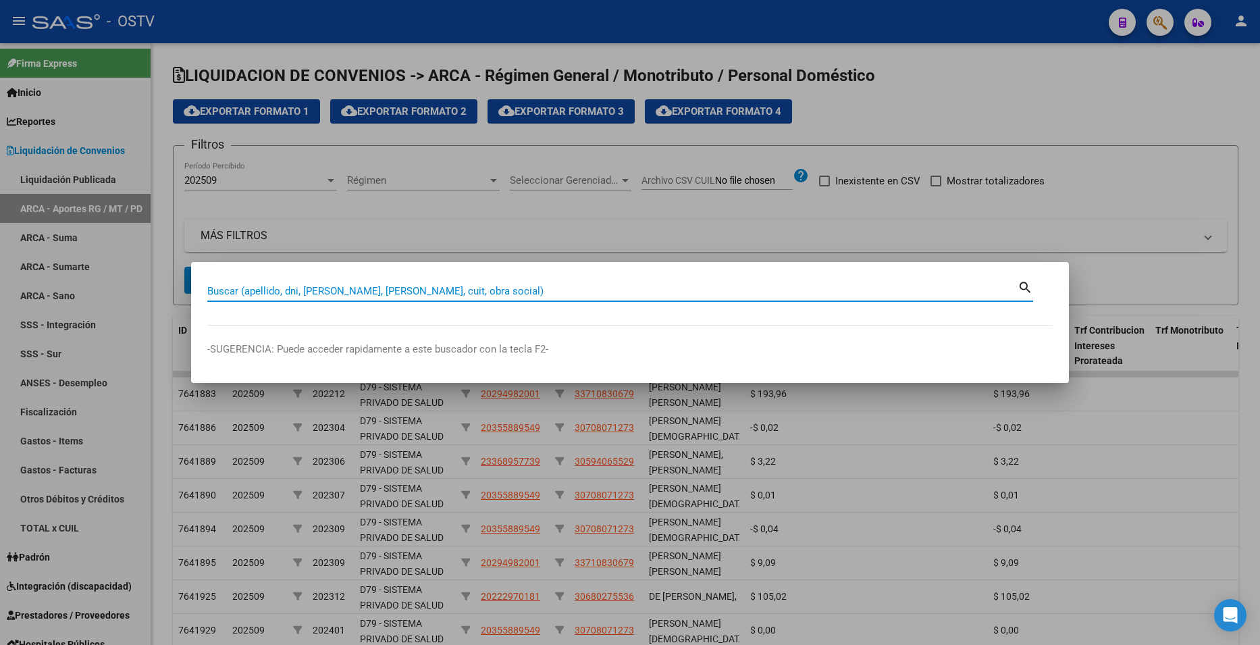
paste input "20152166"
type input "20152166"
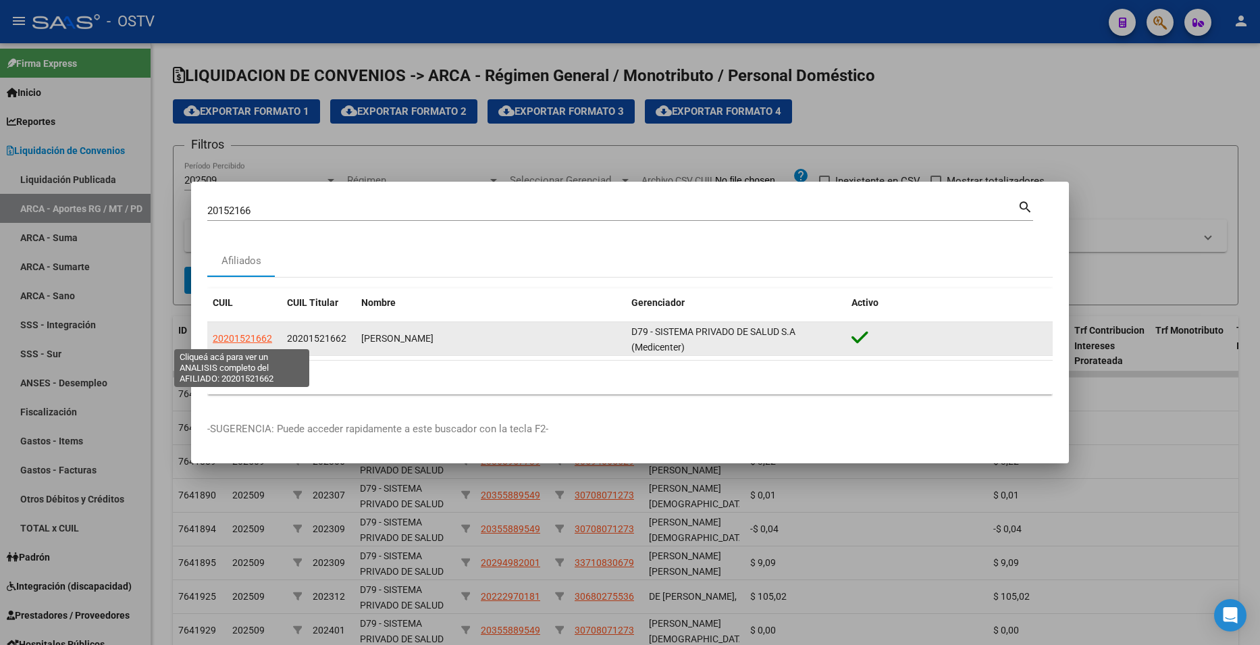
click at [253, 334] on span "20201521662" at bounding box center [242, 338] width 59 height 11
type textarea "20201521662"
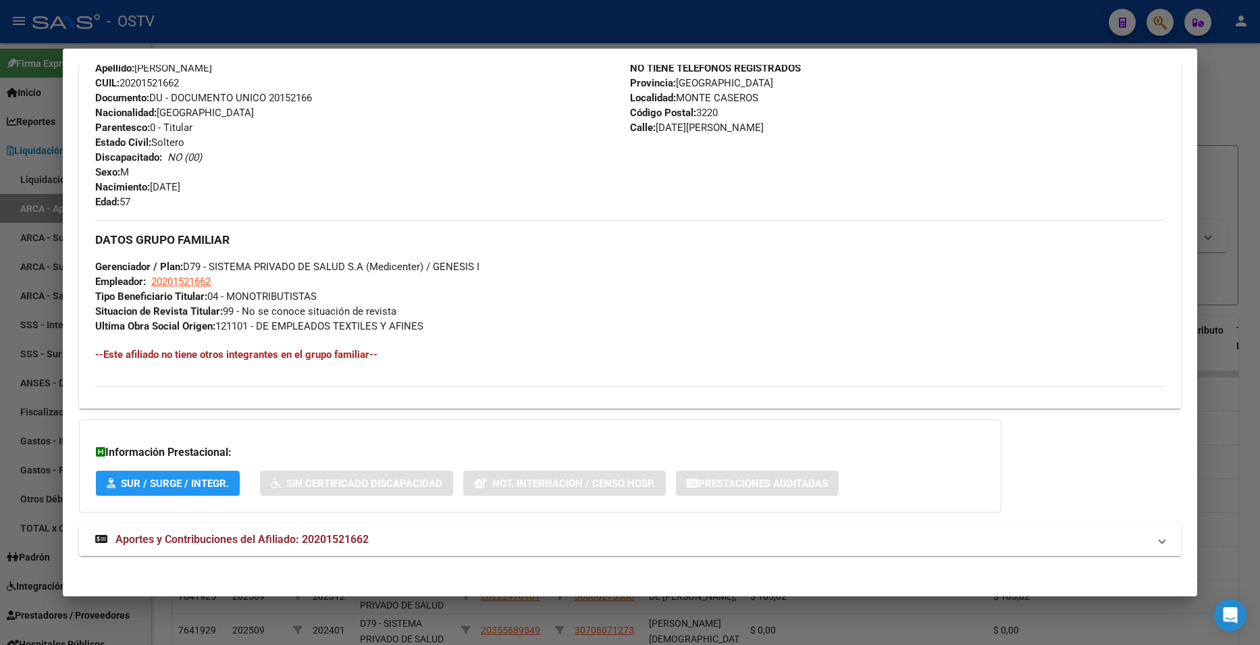
scroll to position [496, 0]
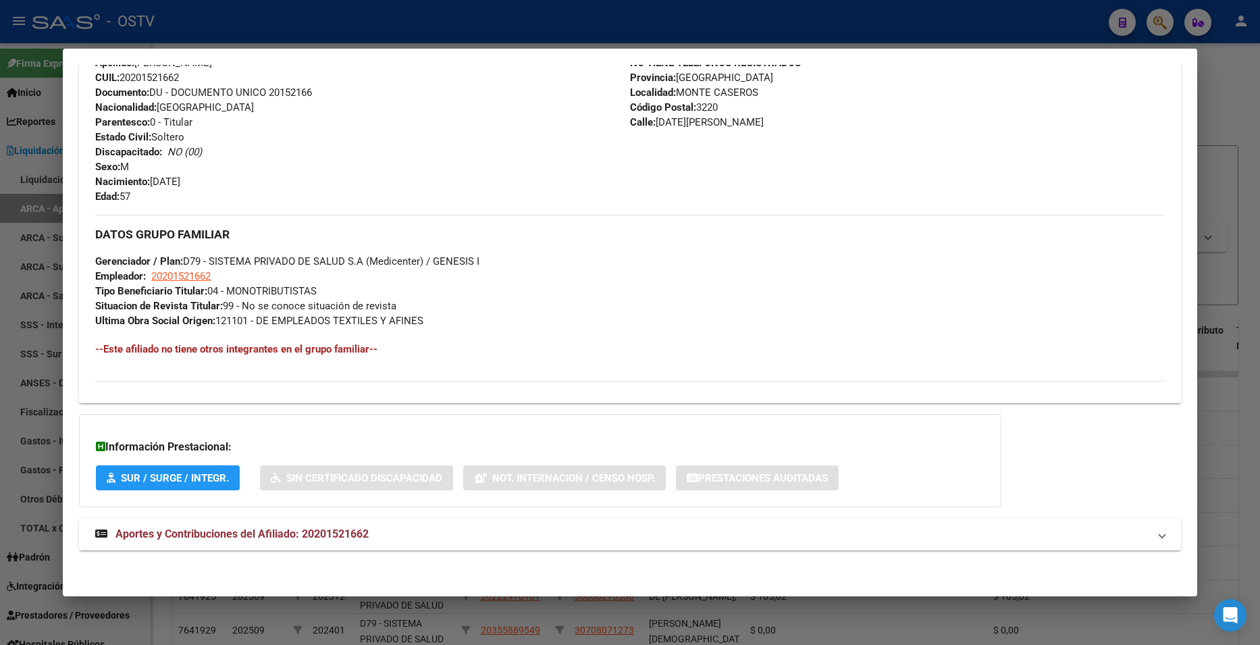
click at [340, 519] on mat-expansion-panel-header "Aportes y Contribuciones del Afiliado: 20201521662" at bounding box center [629, 534] width 1101 height 32
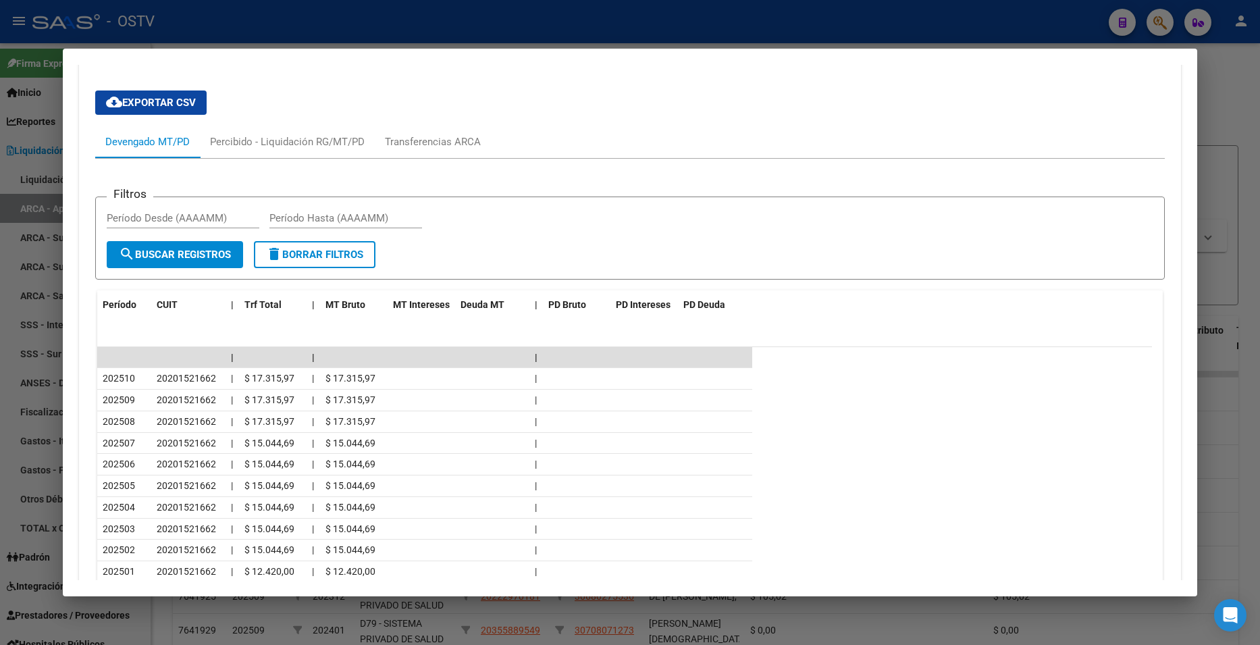
scroll to position [1103, 0]
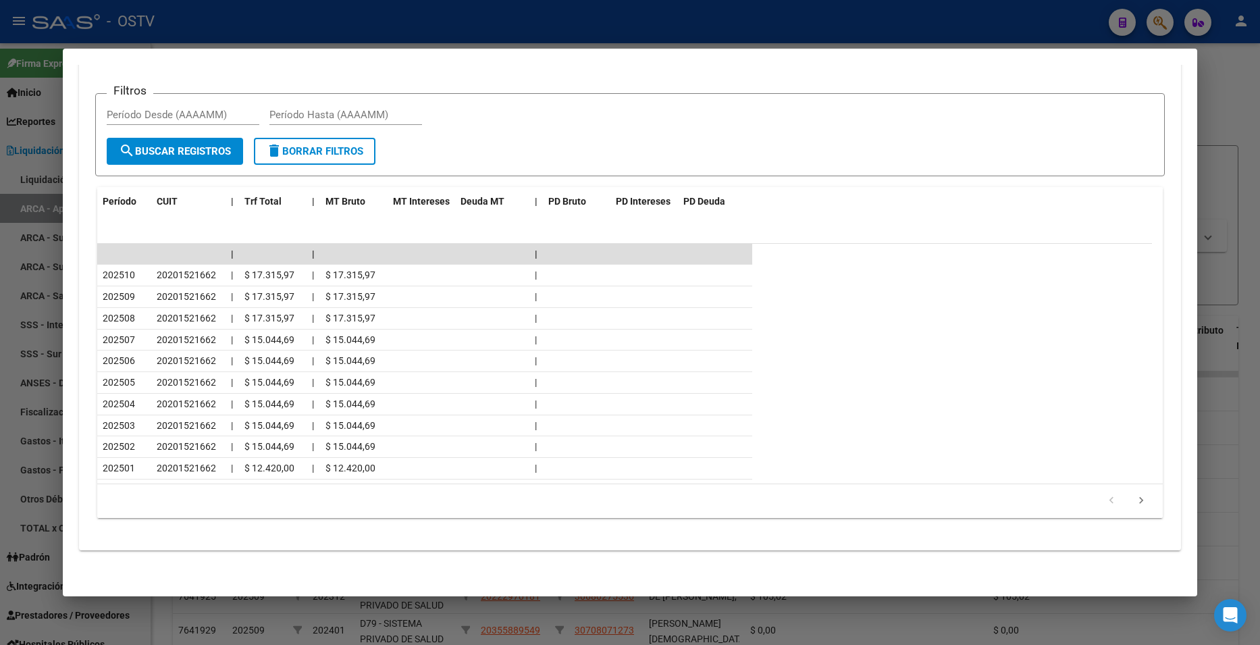
click at [1230, 89] on div at bounding box center [630, 322] width 1260 height 645
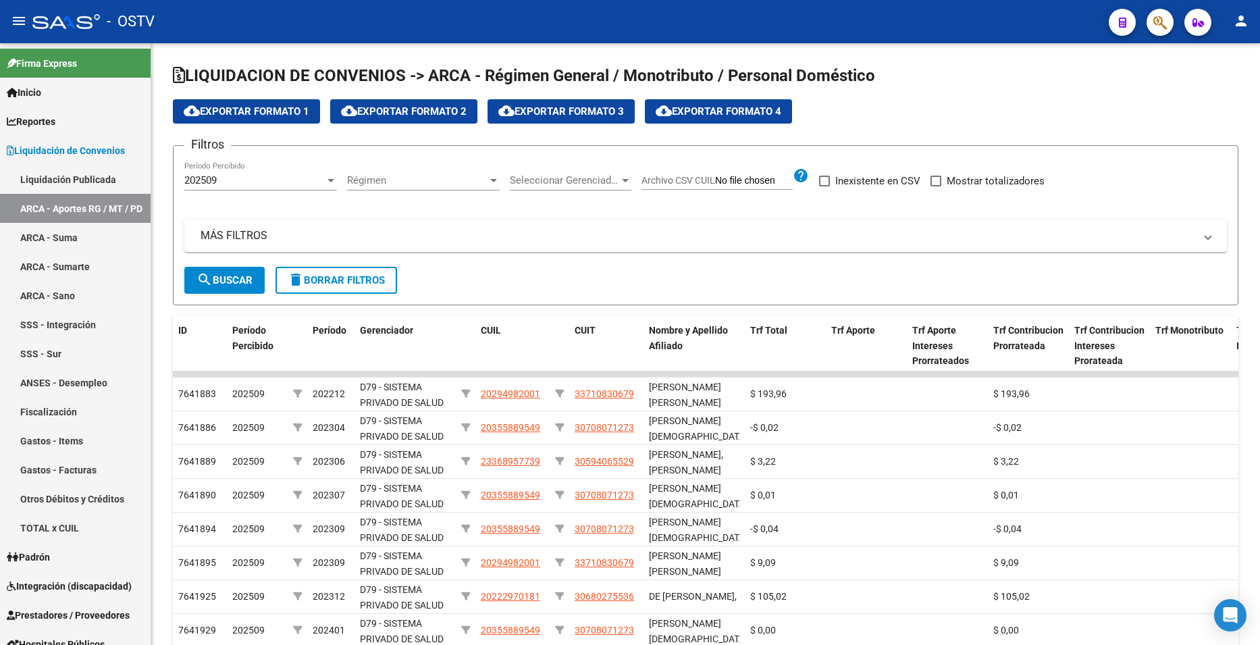
click at [1161, 12] on span "button" at bounding box center [1160, 23] width 14 height 28
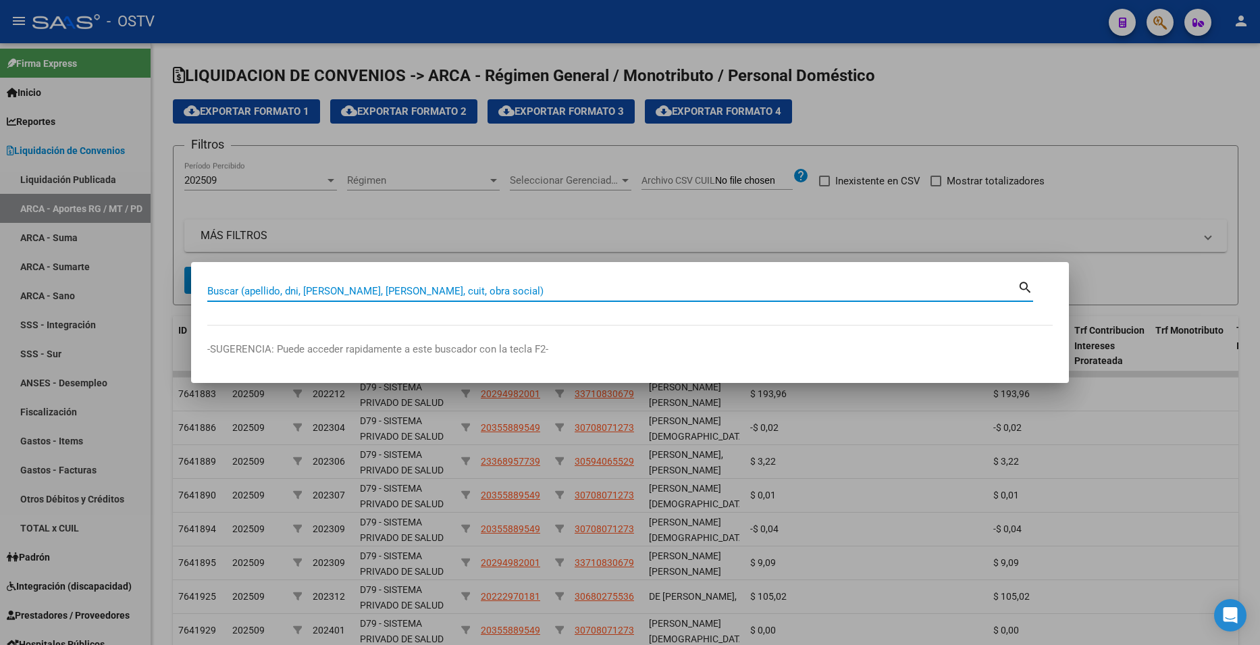
paste input "20186431"
type input "20186431"
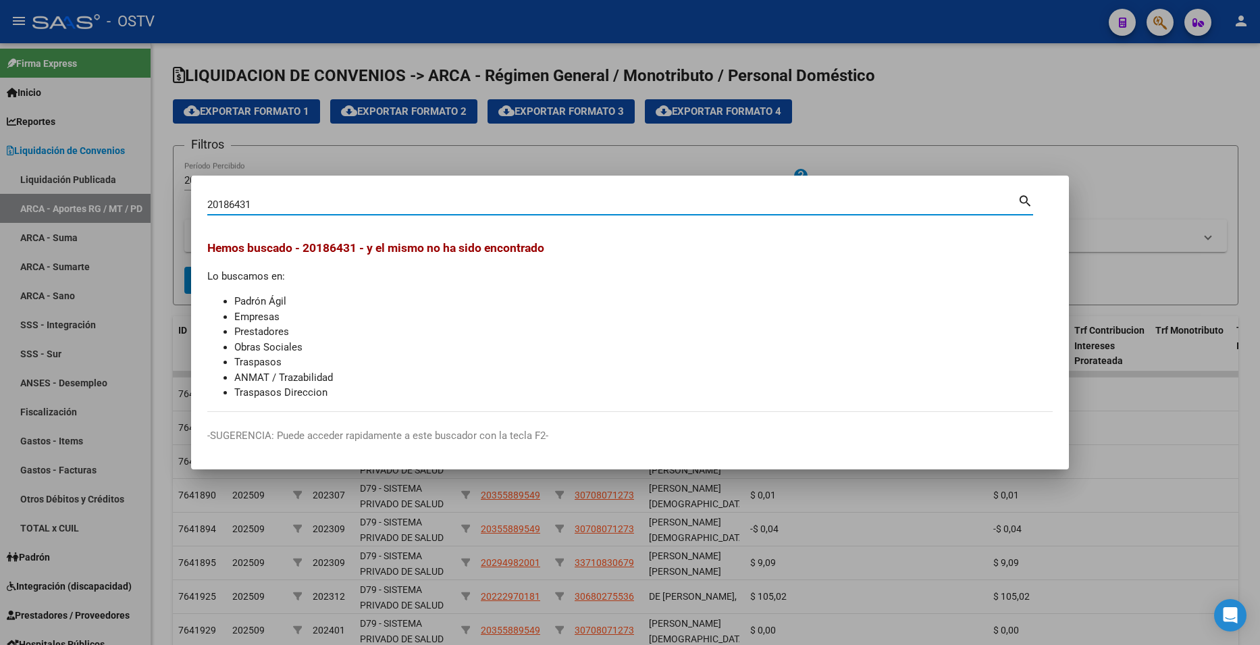
click at [886, 110] on div at bounding box center [630, 322] width 1260 height 645
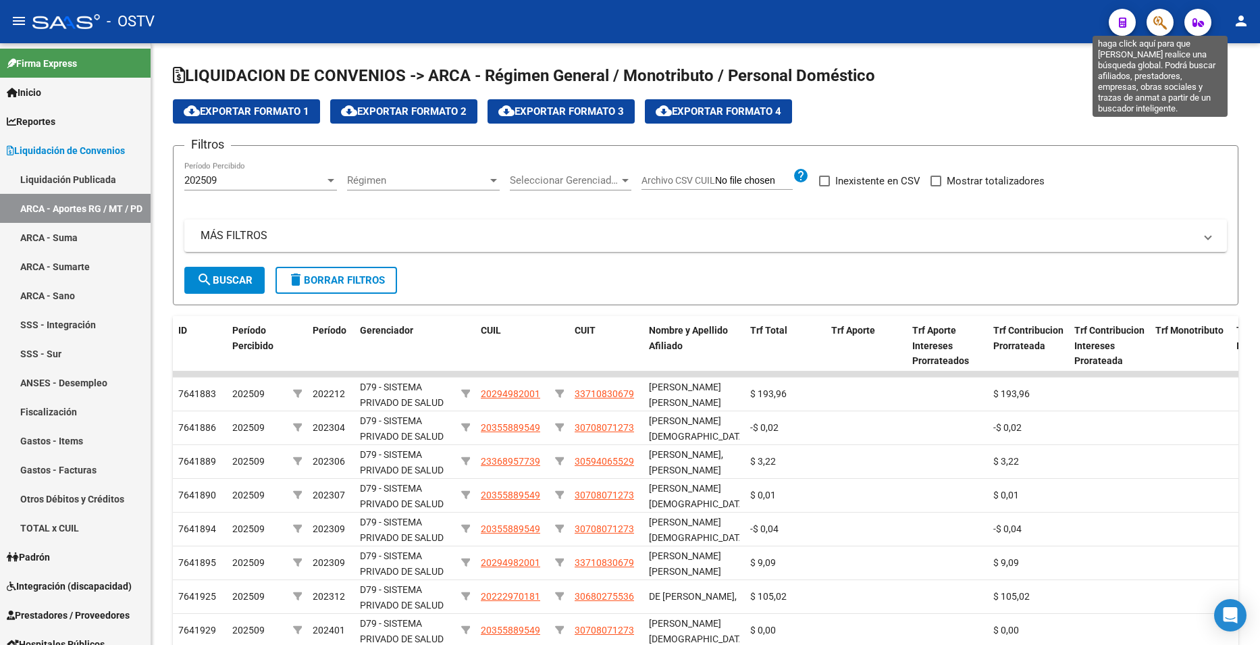
click at [1161, 22] on icon "button" at bounding box center [1160, 23] width 14 height 16
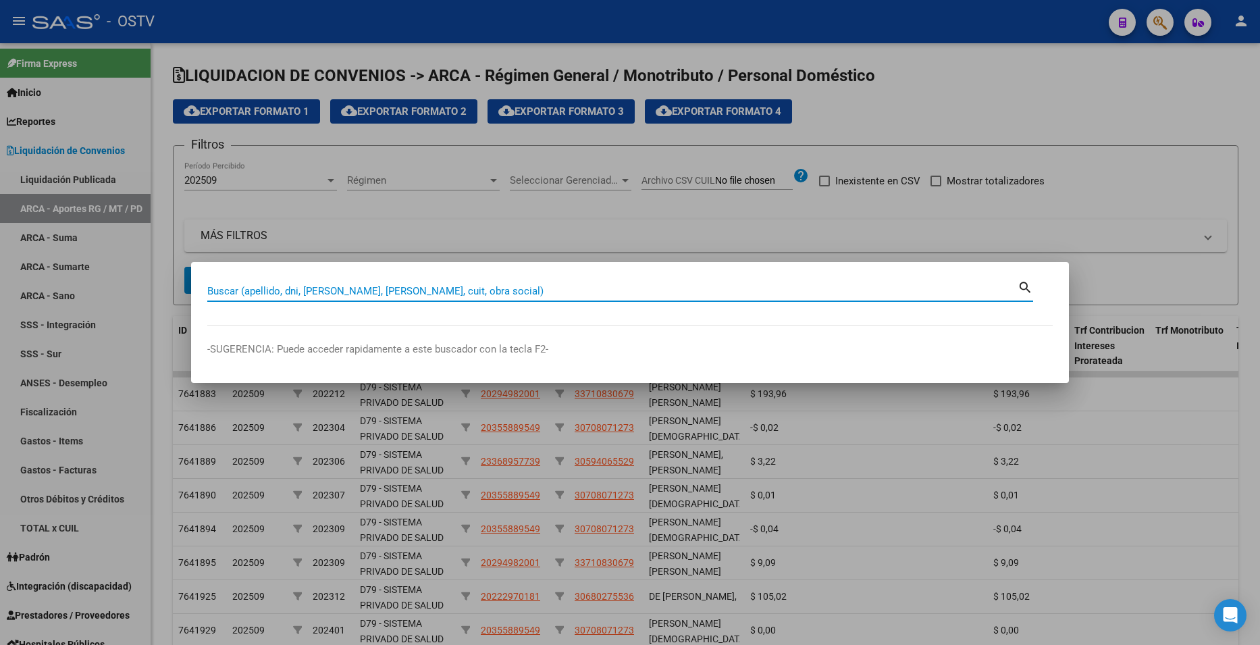
paste input "20912731"
type input "20912731"
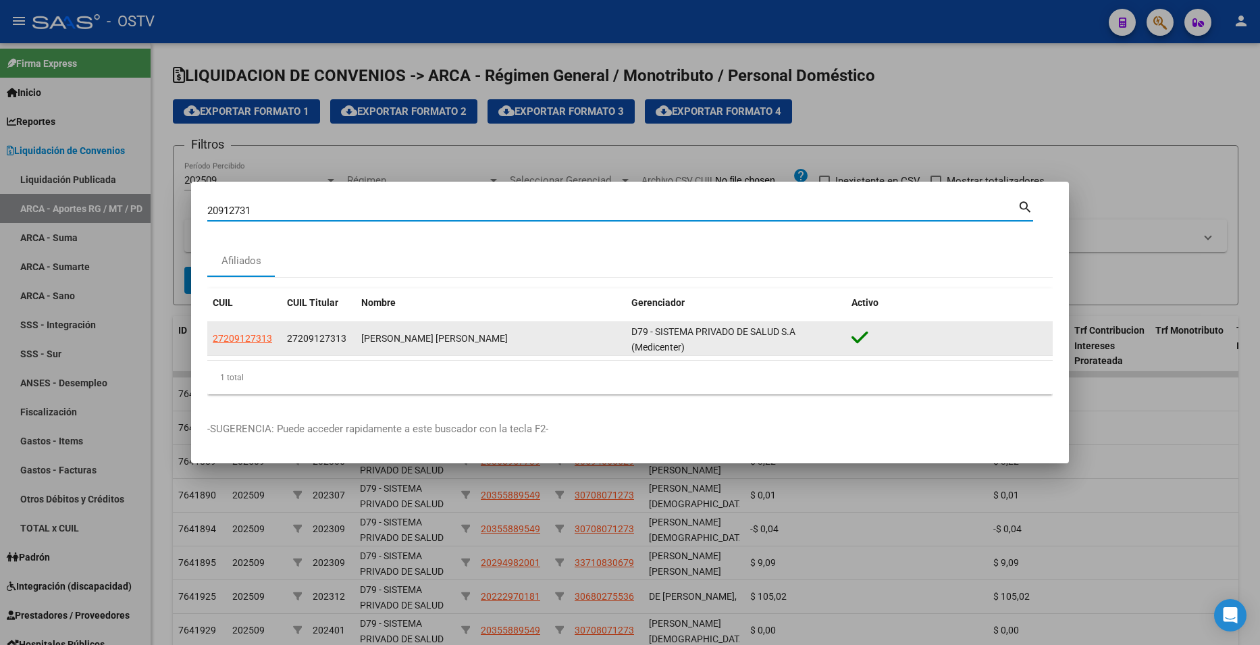
click at [230, 333] on span "27209127313" at bounding box center [242, 338] width 59 height 11
type textarea "27209127313"
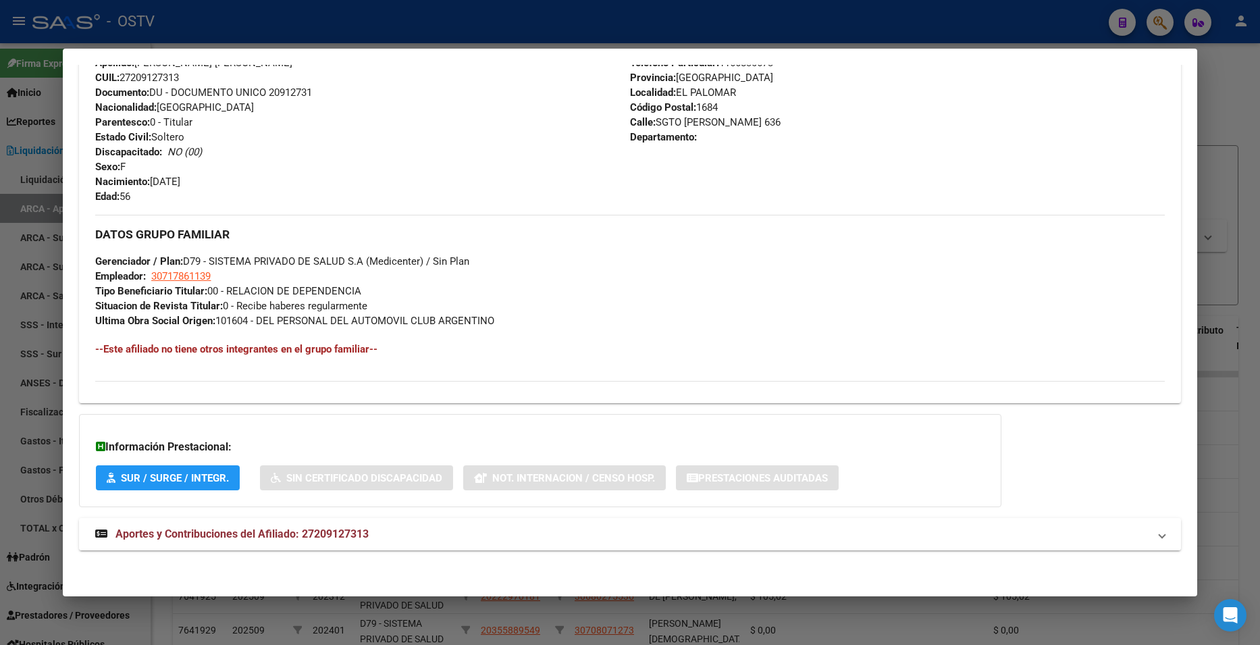
click at [397, 533] on mat-panel-title "Aportes y Contribuciones del Afiliado: 27209127313" at bounding box center [621, 534] width 1053 height 16
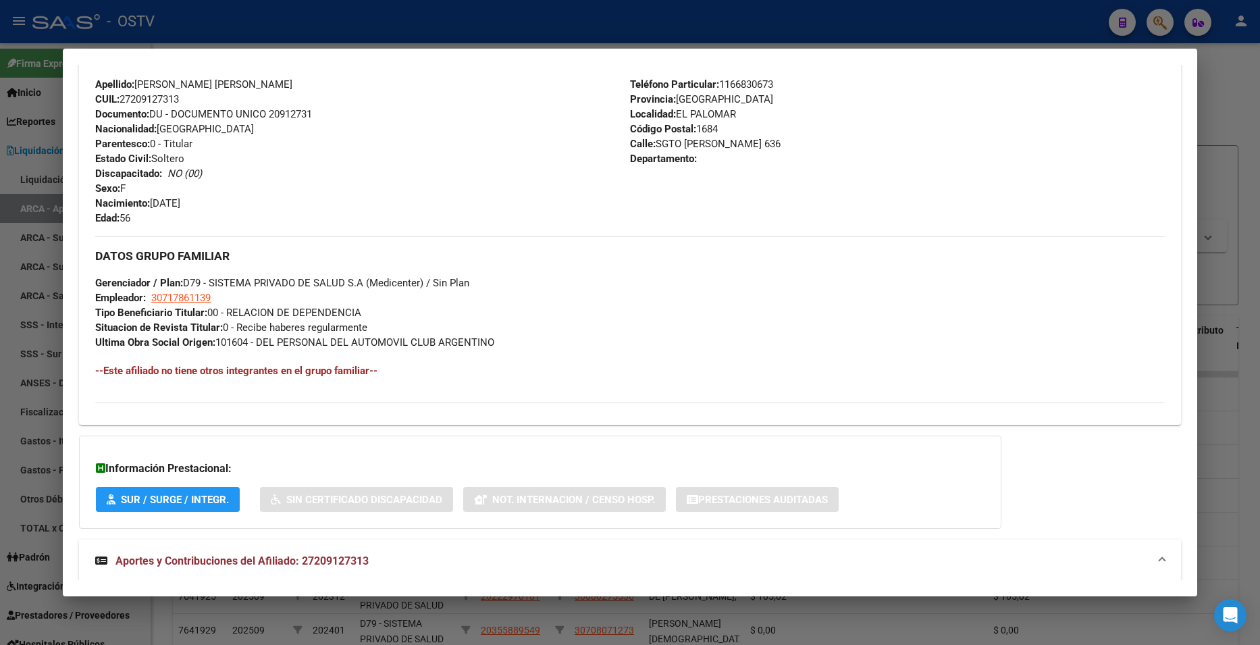
scroll to position [744, 0]
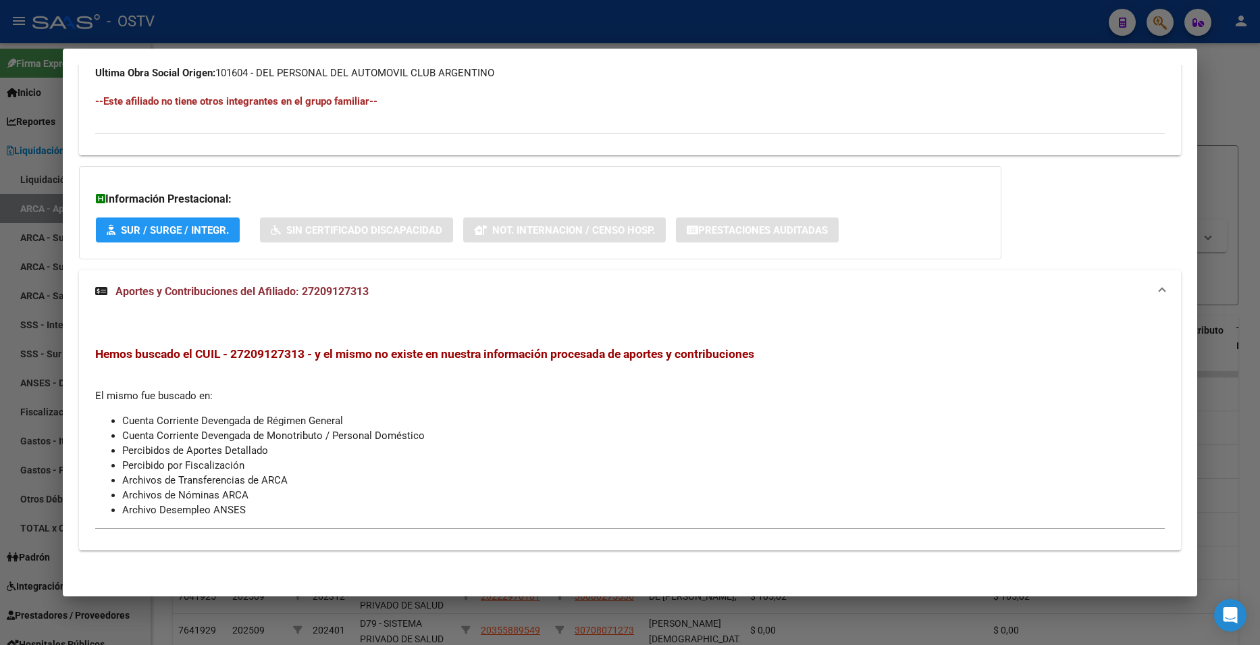
click at [364, 375] on div "Hemos buscado el CUIL - 27209127313 - y el mismo no existe en nuestra informaci…" at bounding box center [629, 431] width 1069 height 171
click at [331, 306] on mat-expansion-panel-header "Aportes y Contribuciones del Afiliado: 27209127313" at bounding box center [629, 291] width 1101 height 43
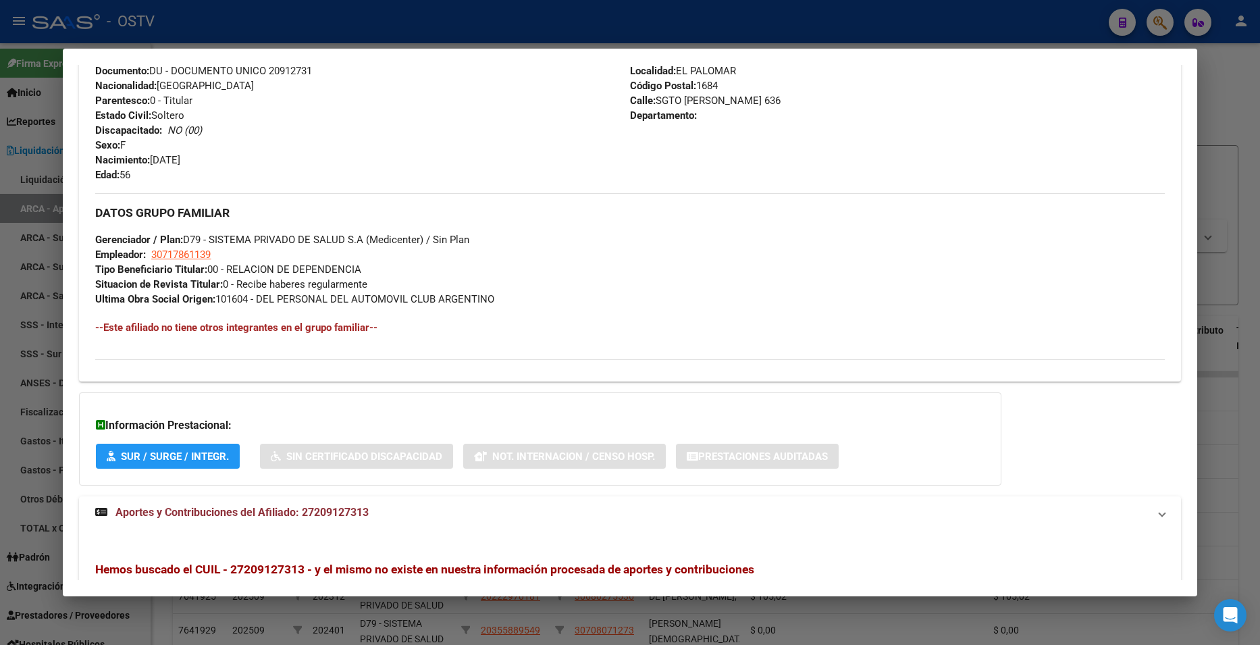
scroll to position [496, 0]
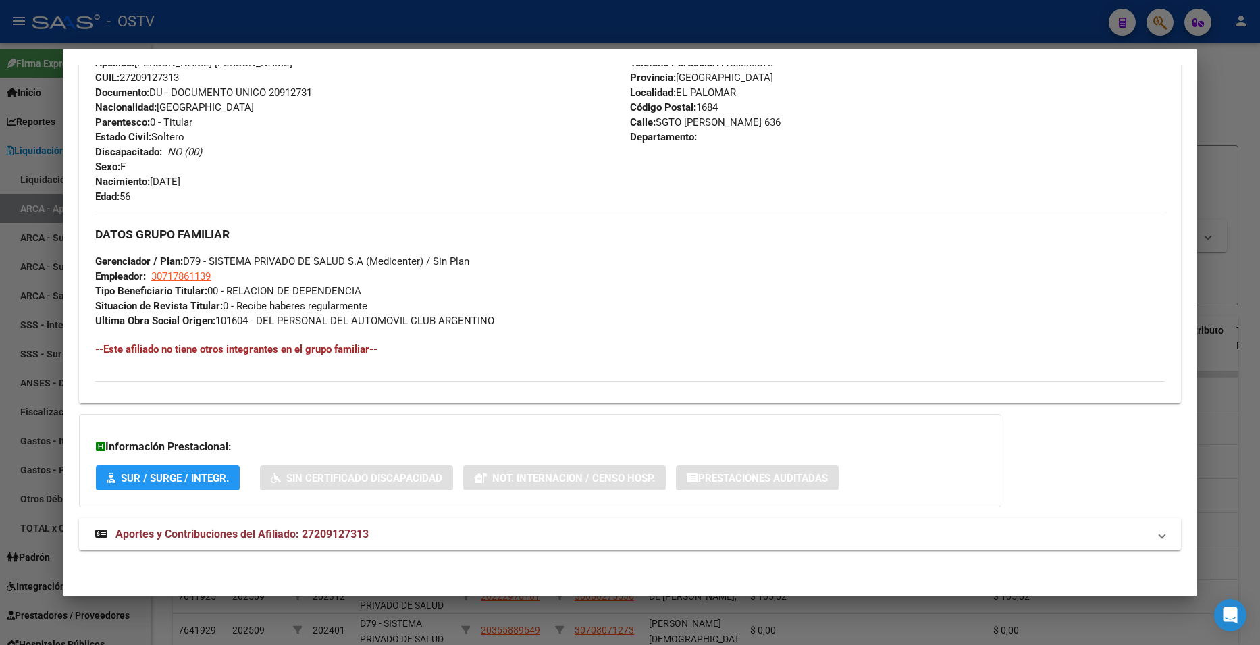
click at [643, 392] on div "Enviar Credencial Digital remove_red_eye Movimientos Sin Certificado Discapacid…" at bounding box center [629, 123] width 1101 height 559
click at [1218, 140] on div at bounding box center [630, 322] width 1260 height 645
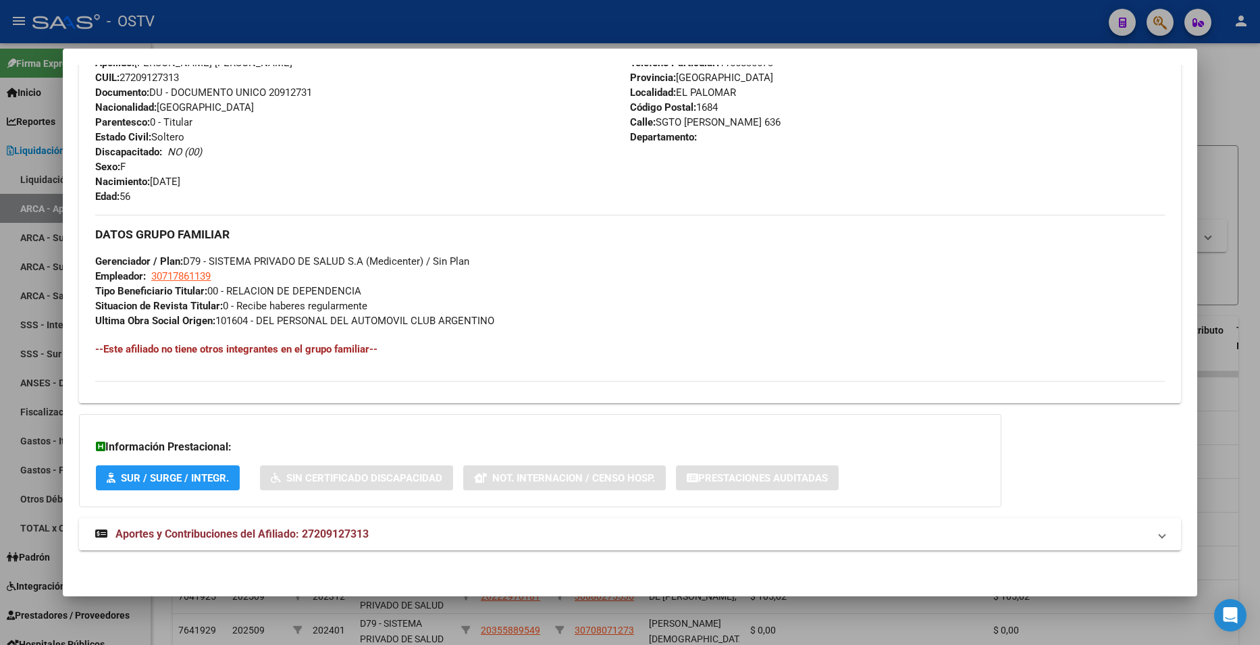
click at [1218, 140] on div at bounding box center [630, 322] width 1260 height 645
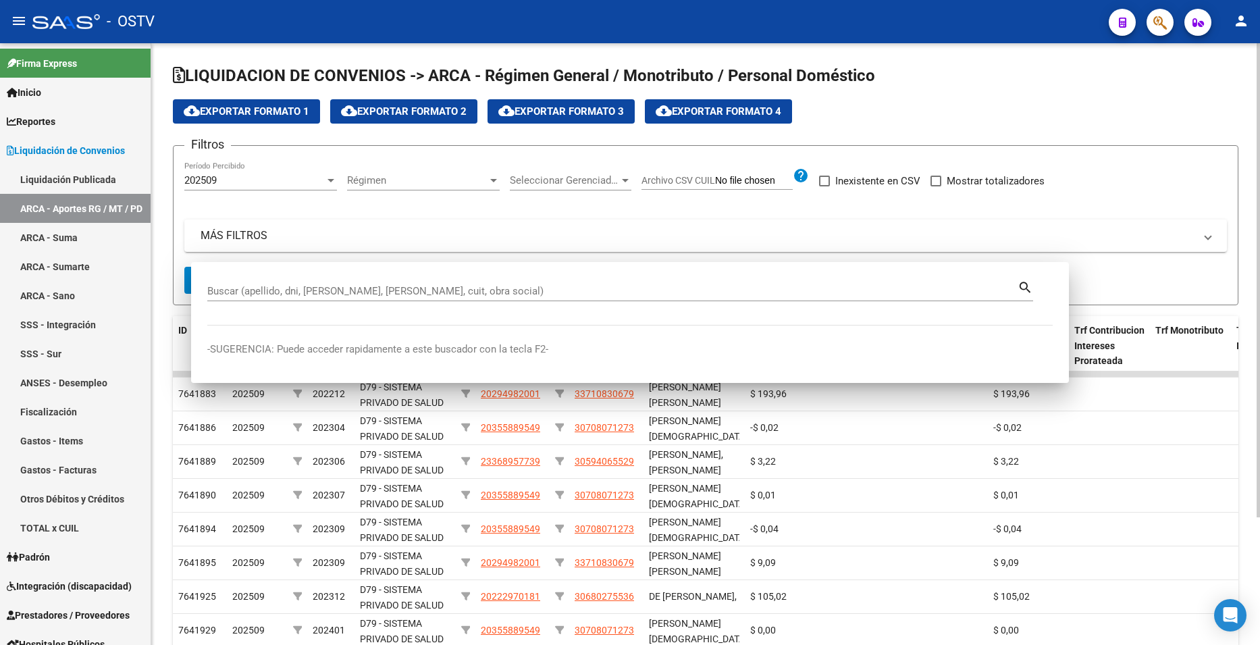
click at [1218, 139] on app-list-header "LIQUIDACION DE CONVENIOS -> ARCA - Régimen General / Monotributo / Personal Dom…" at bounding box center [705, 185] width 1065 height 240
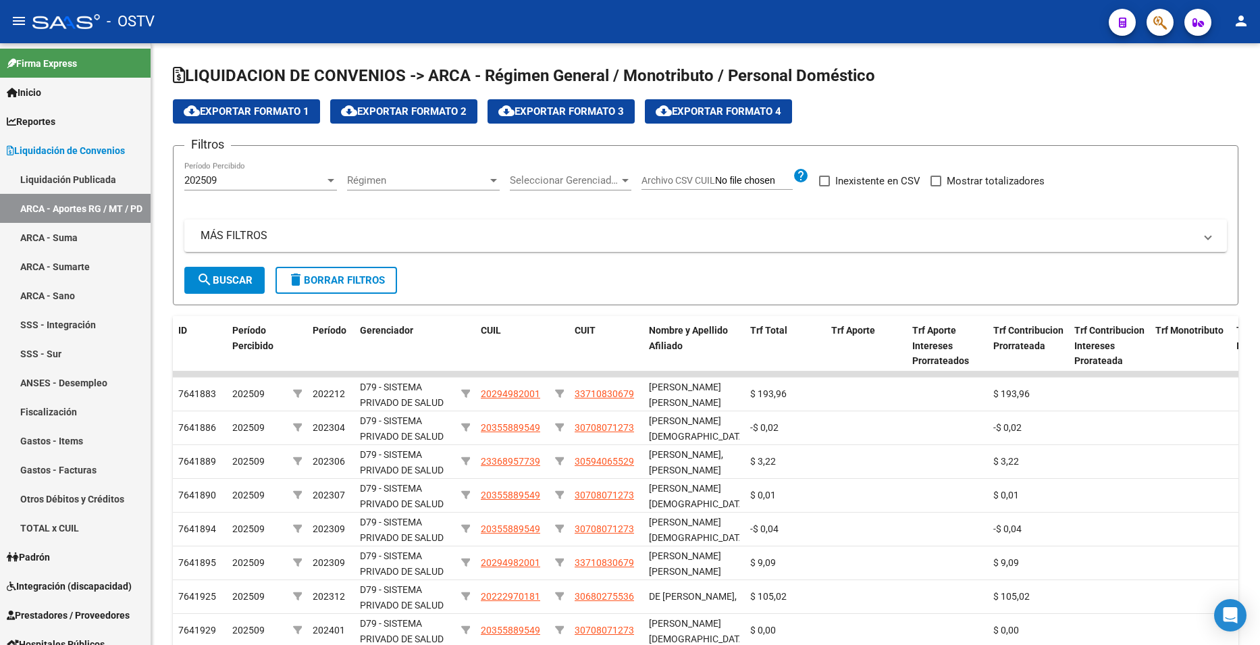
click at [1154, 27] on icon "button" at bounding box center [1160, 23] width 14 height 16
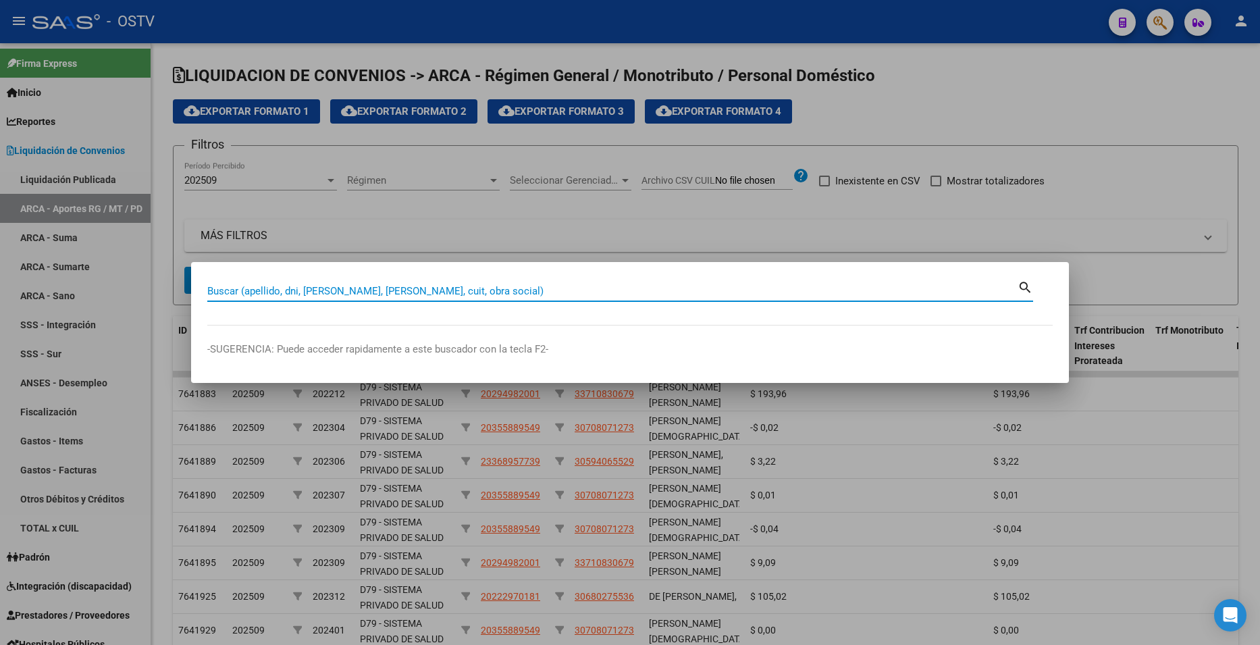
paste input "21094451"
type input "21094451"
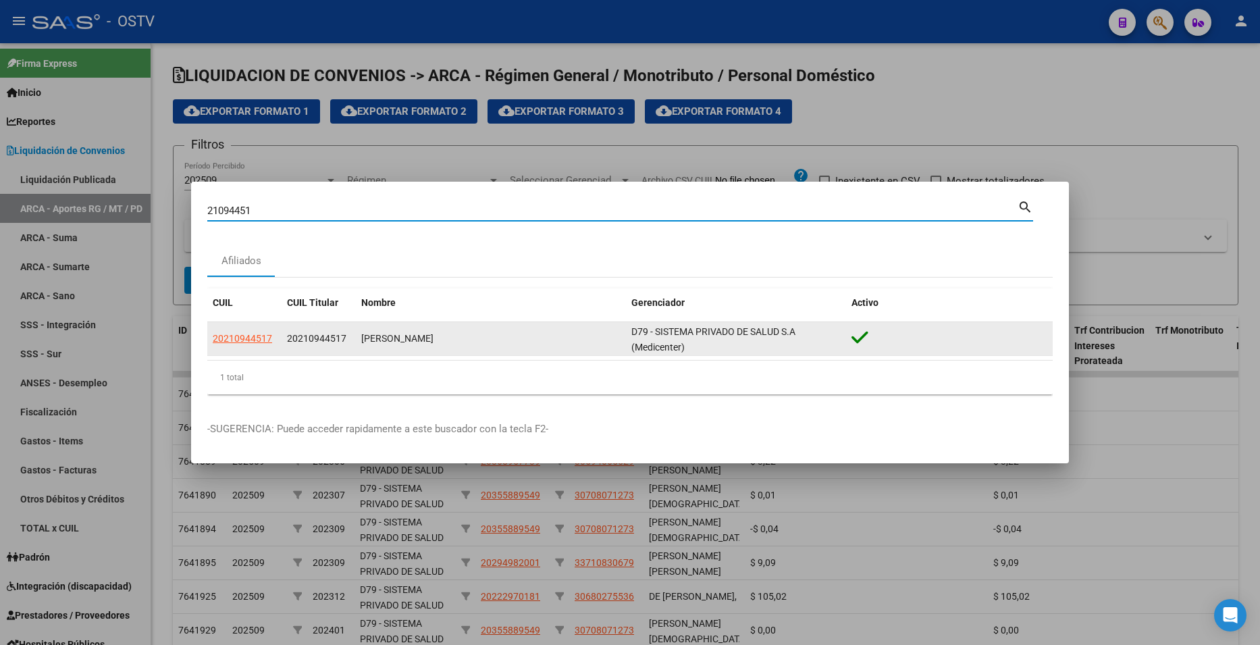
click at [248, 342] on span "20210944517" at bounding box center [242, 338] width 59 height 11
type textarea "20210944517"
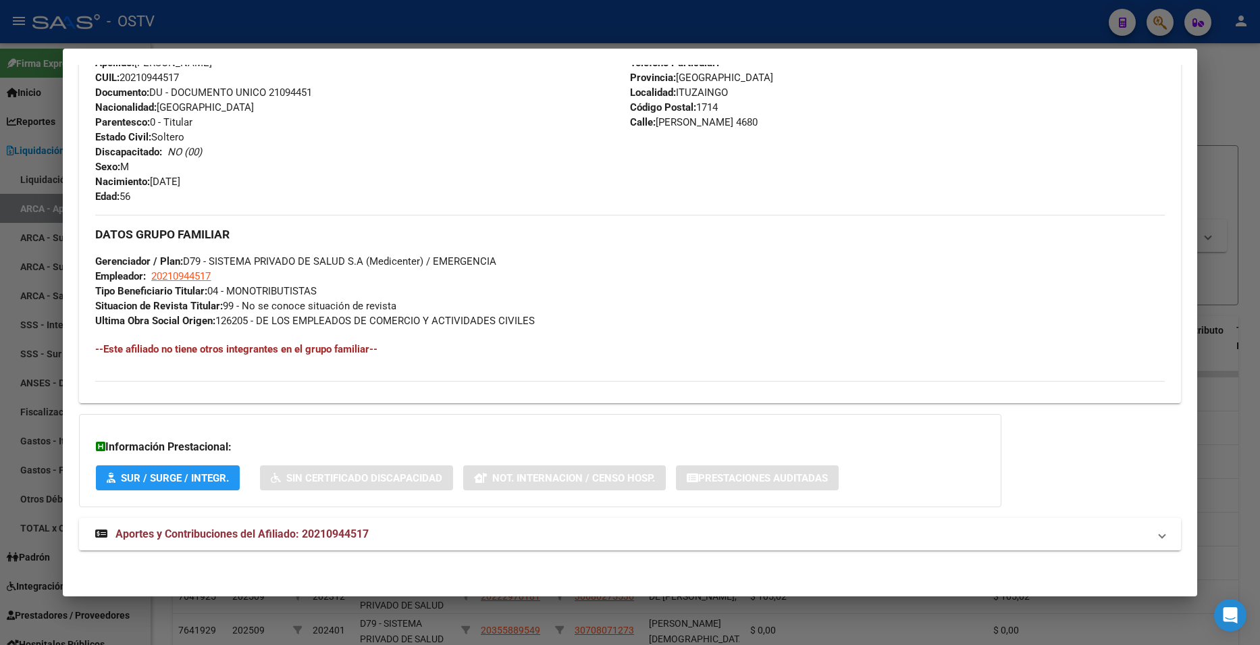
click at [335, 533] on span "Aportes y Contribuciones del Afiliado: 20210944517" at bounding box center [241, 533] width 253 height 13
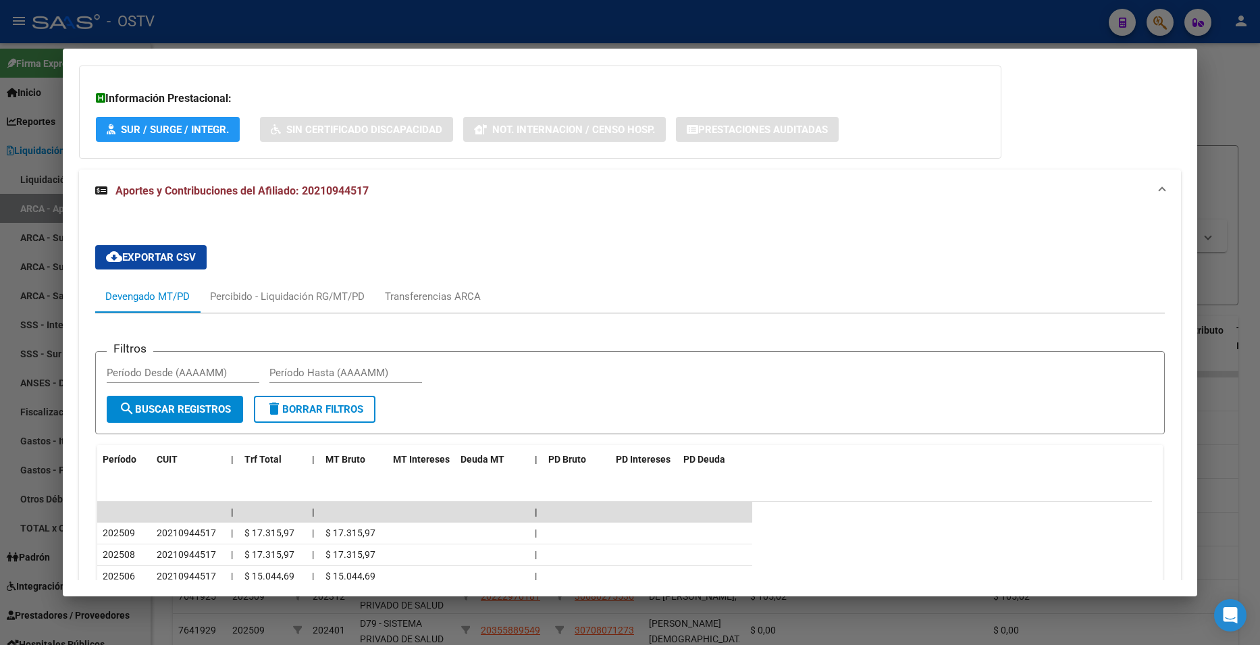
scroll to position [1047, 0]
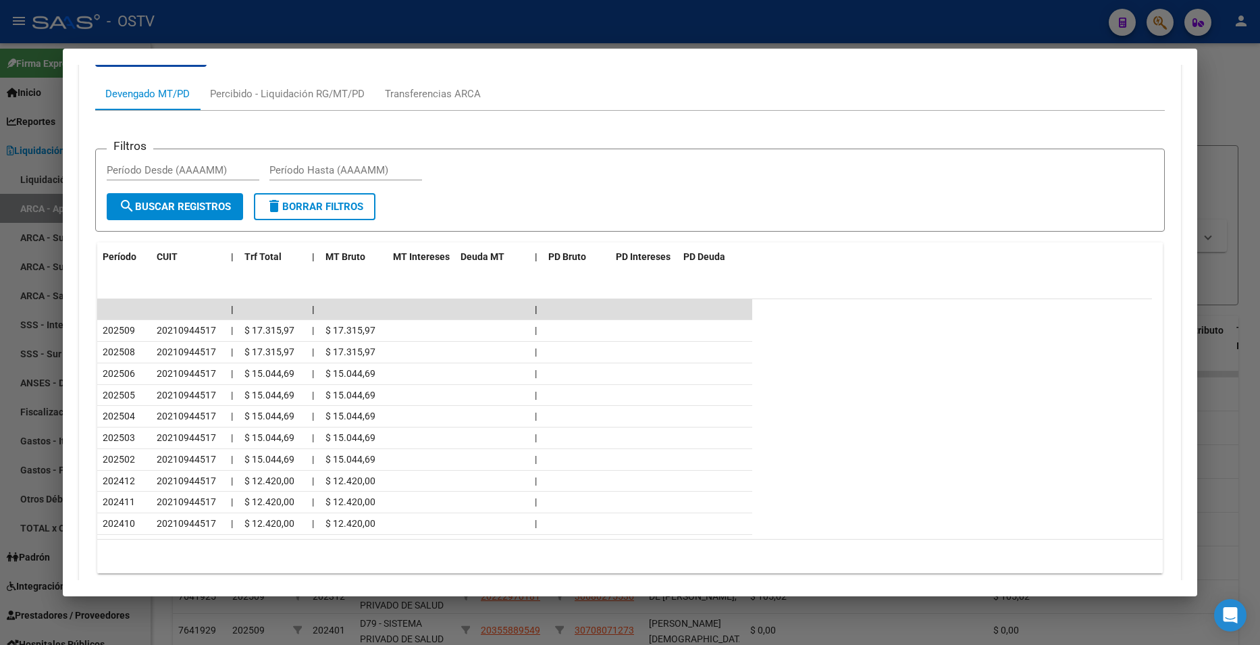
click at [1217, 78] on div at bounding box center [630, 322] width 1260 height 645
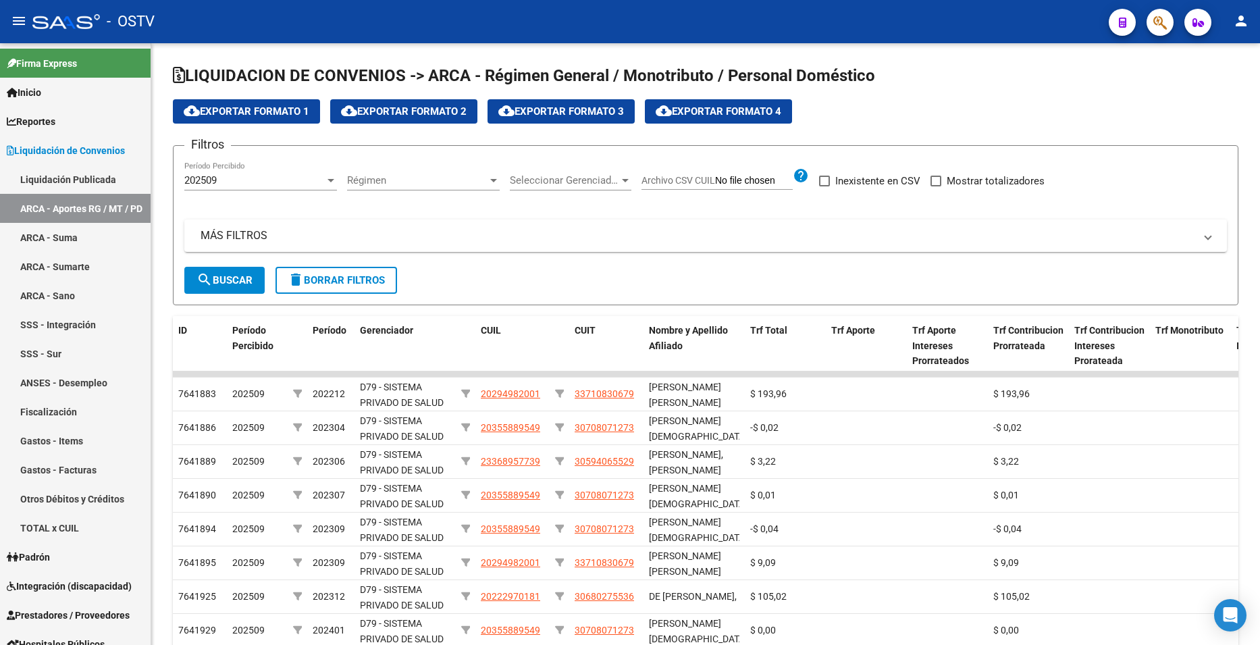
click at [1158, 11] on span "button" at bounding box center [1160, 23] width 14 height 28
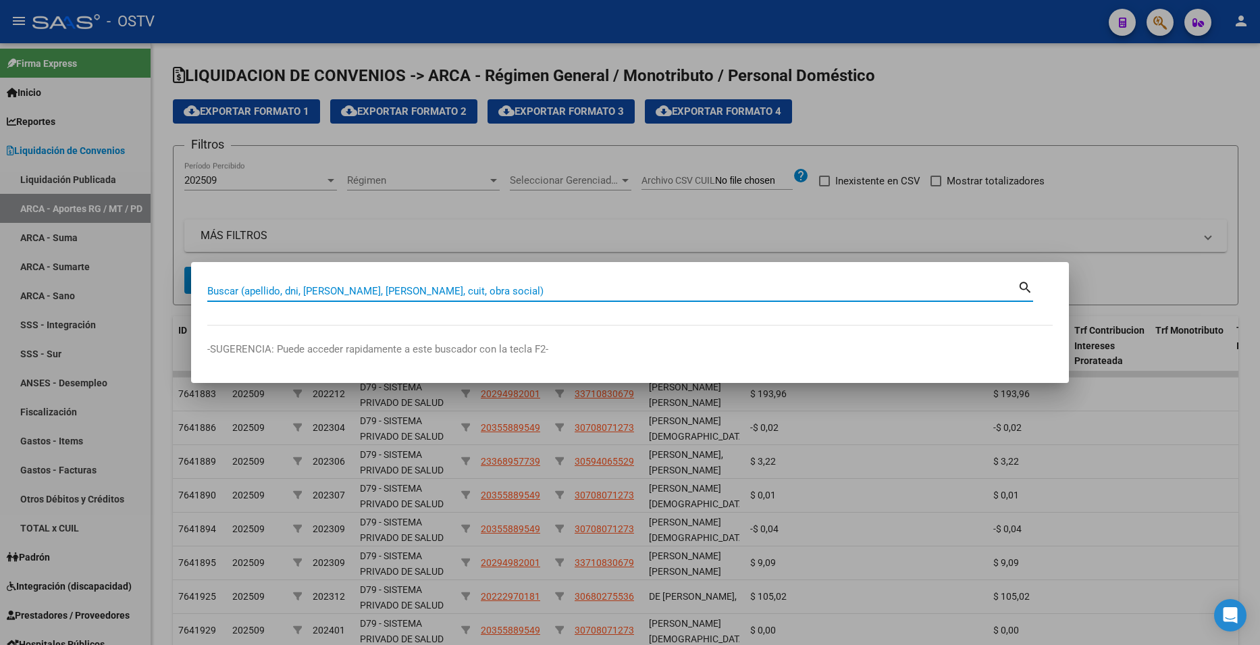
paste input "21964340"
type input "21964340"
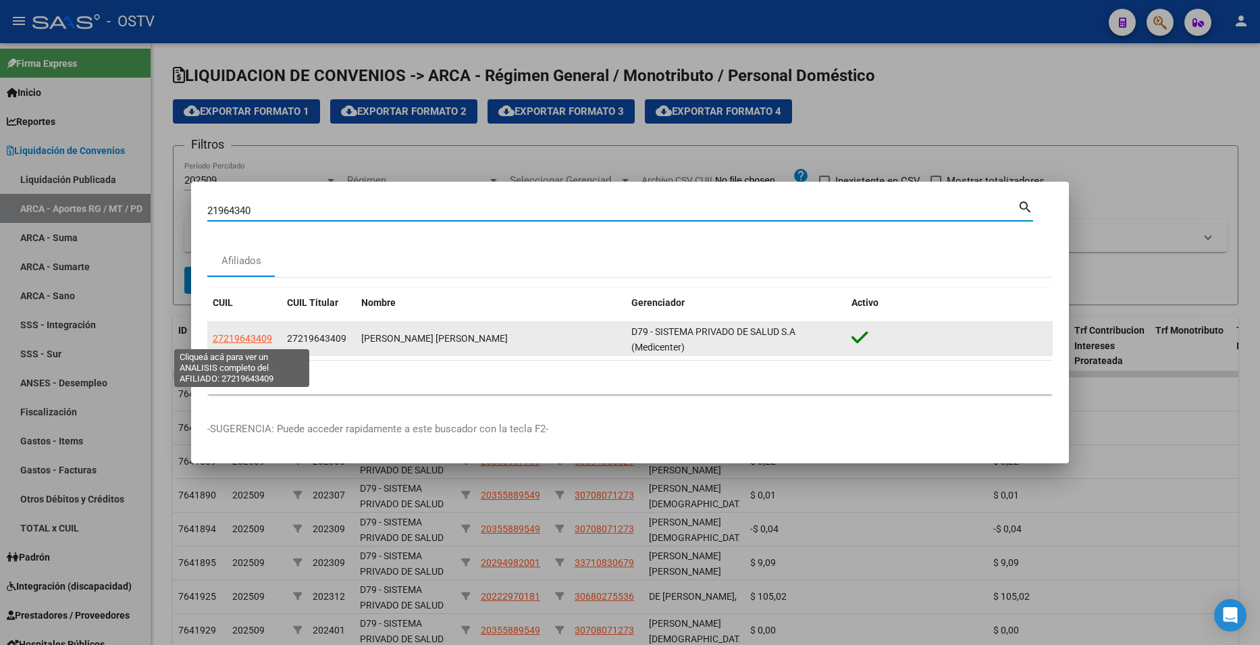
click at [242, 337] on span "27219643409" at bounding box center [242, 338] width 59 height 11
type textarea "27219643409"
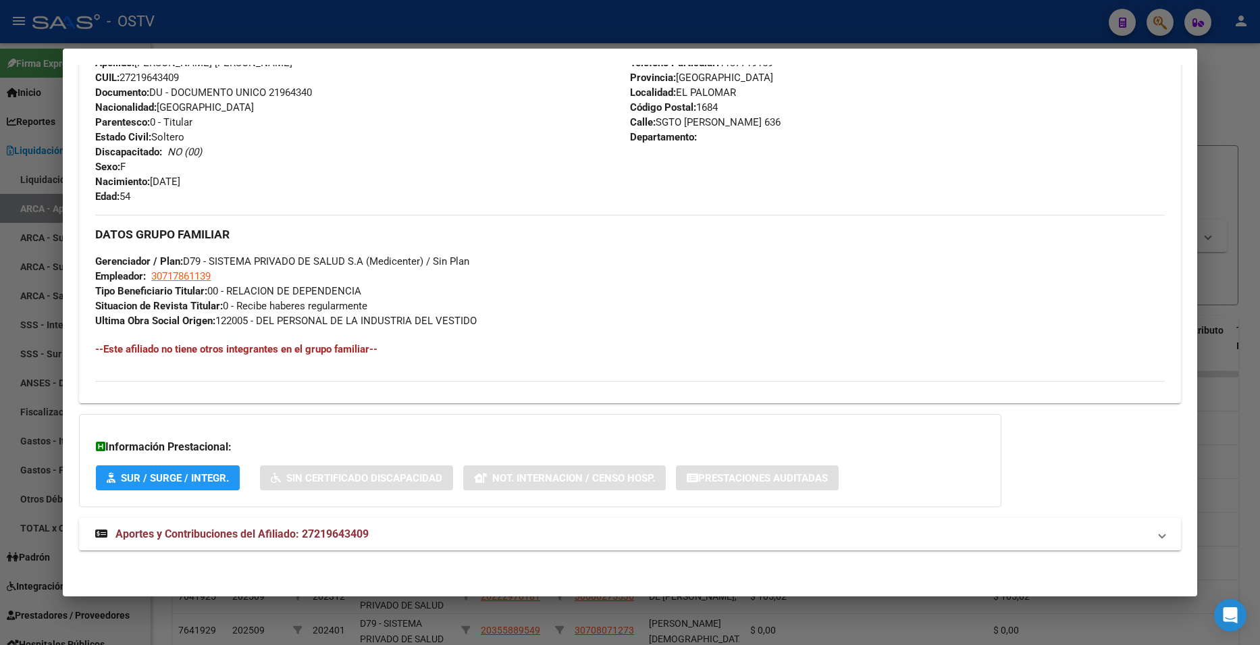
drag, startPoint x: 346, startPoint y: 528, endPoint x: 341, endPoint y: 498, distance: 30.7
click at [342, 528] on span "Aportes y Contribuciones del Afiliado: 27219643409" at bounding box center [241, 533] width 253 height 13
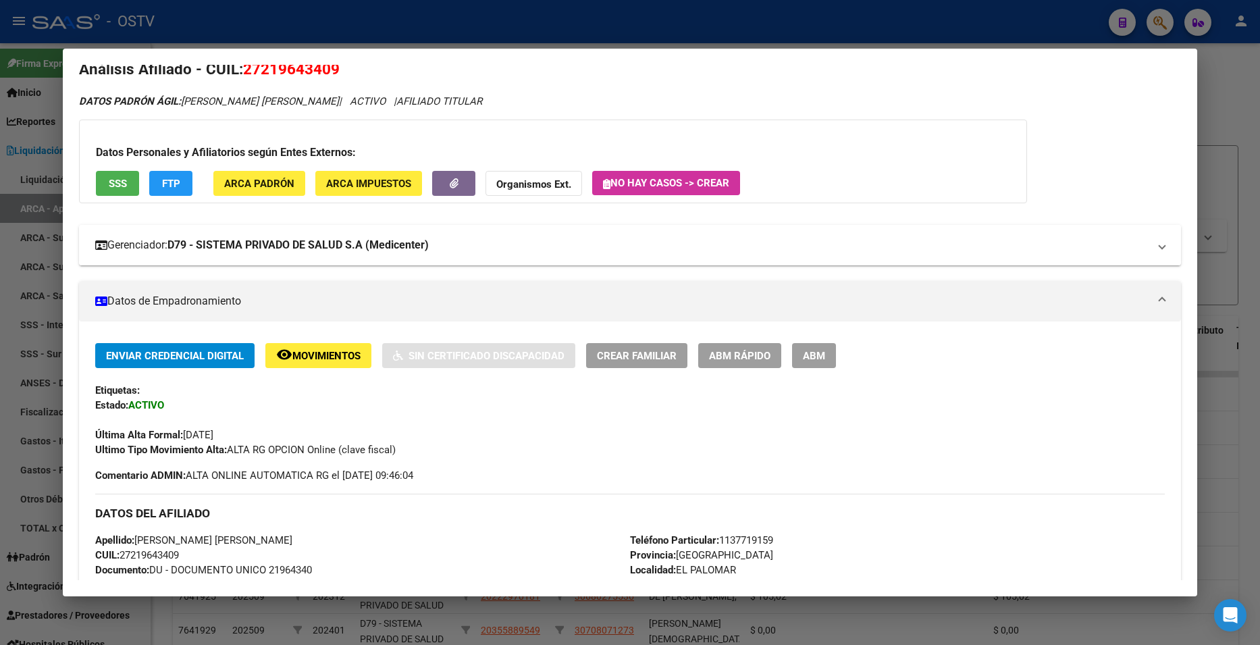
scroll to position [0, 0]
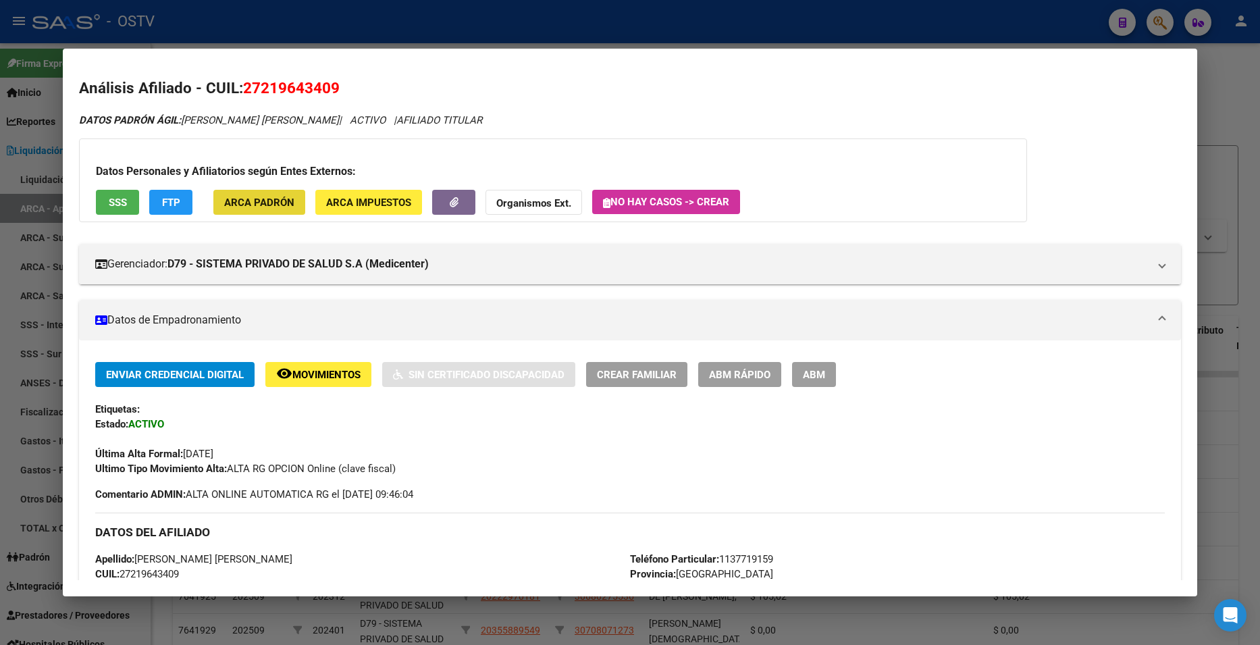
click at [269, 195] on button "ARCA Padrón" at bounding box center [259, 202] width 92 height 25
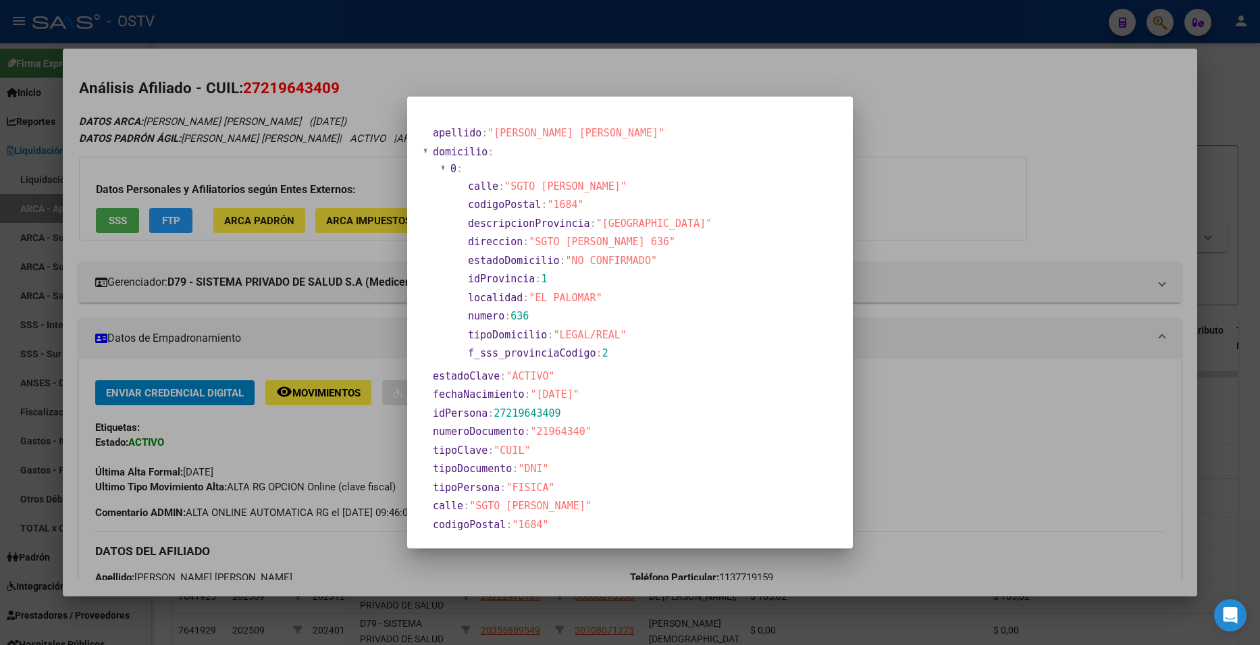
click at [964, 196] on div at bounding box center [630, 322] width 1260 height 645
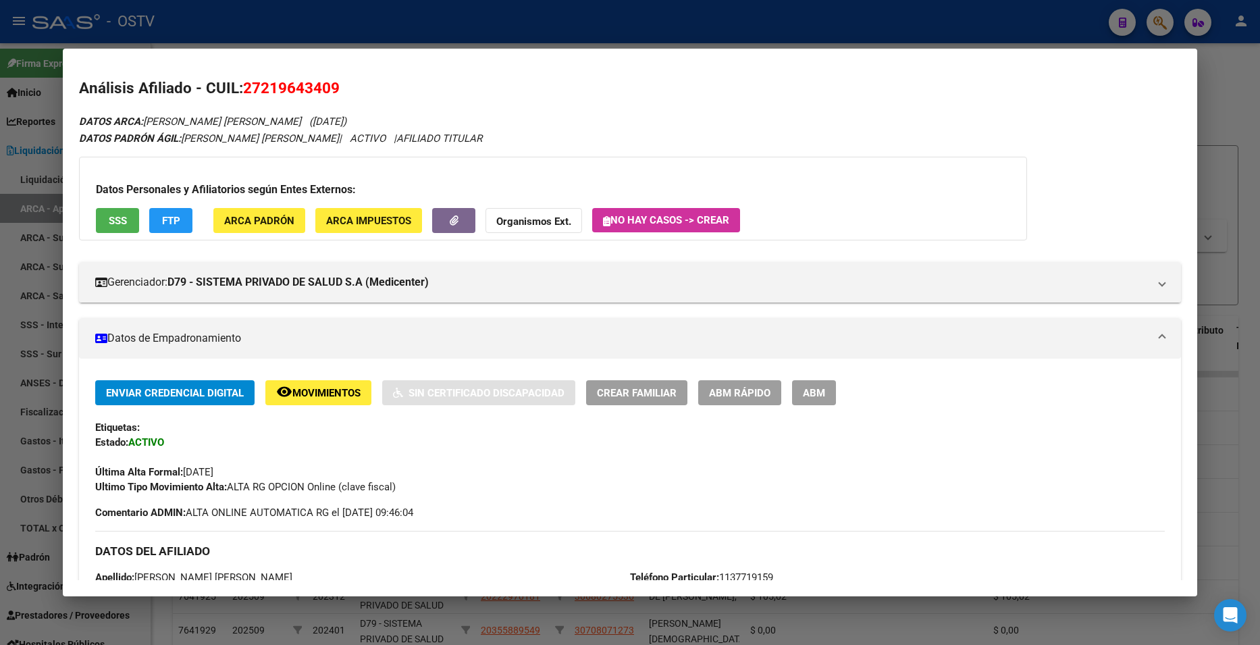
click at [166, 216] on span "FTP" at bounding box center [171, 221] width 18 height 12
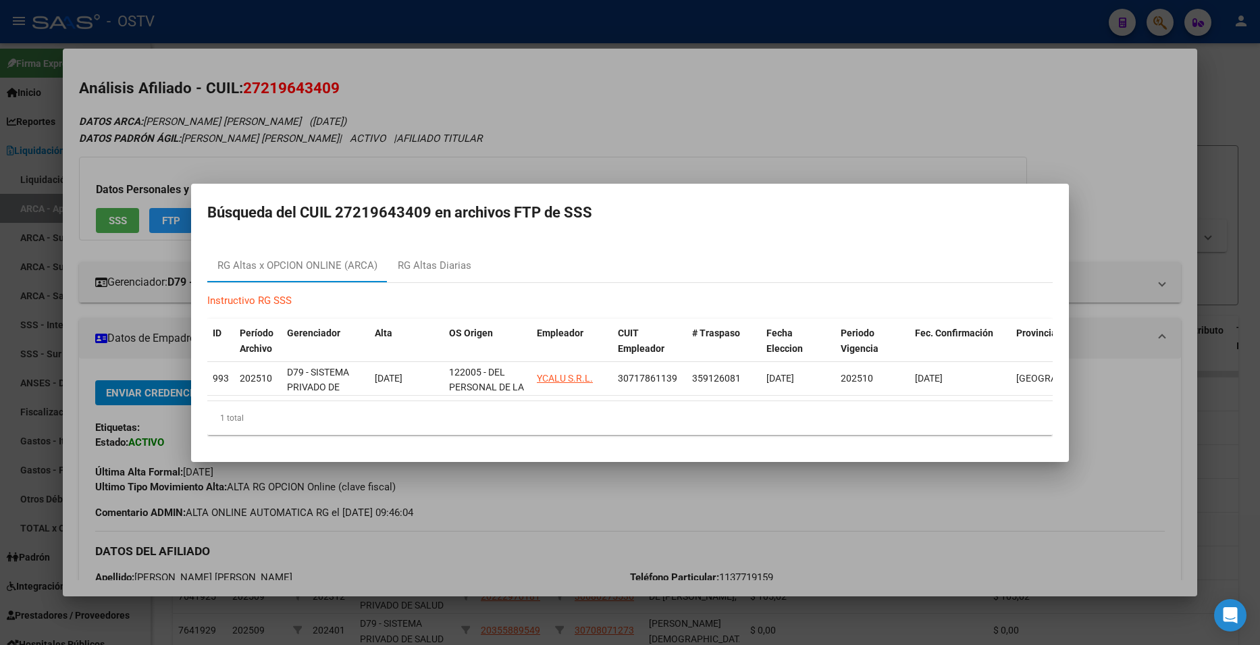
click at [943, 95] on div at bounding box center [630, 322] width 1260 height 645
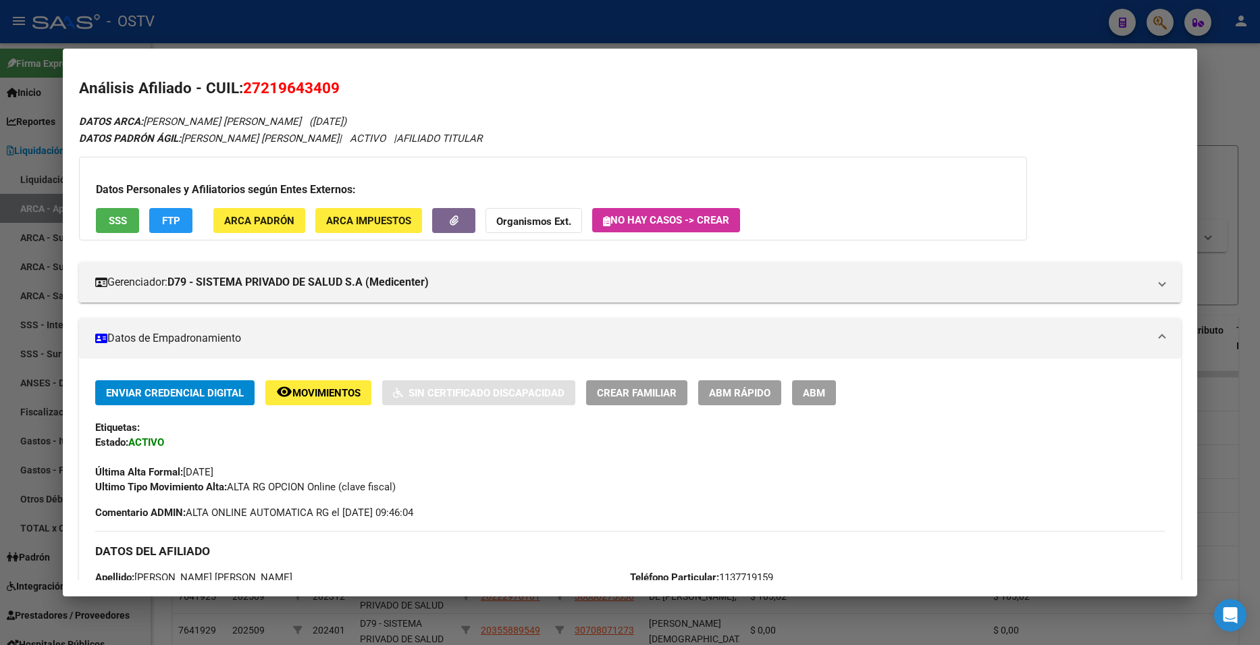
click at [130, 221] on button "SSS" at bounding box center [117, 220] width 43 height 25
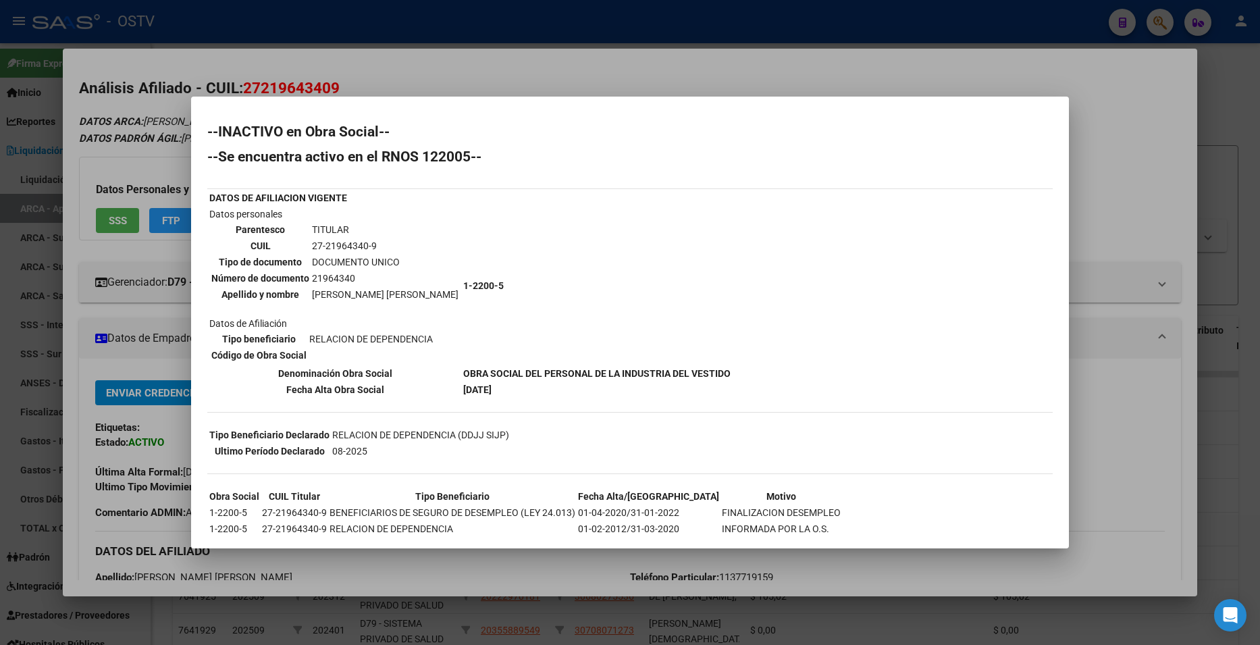
scroll to position [33, 0]
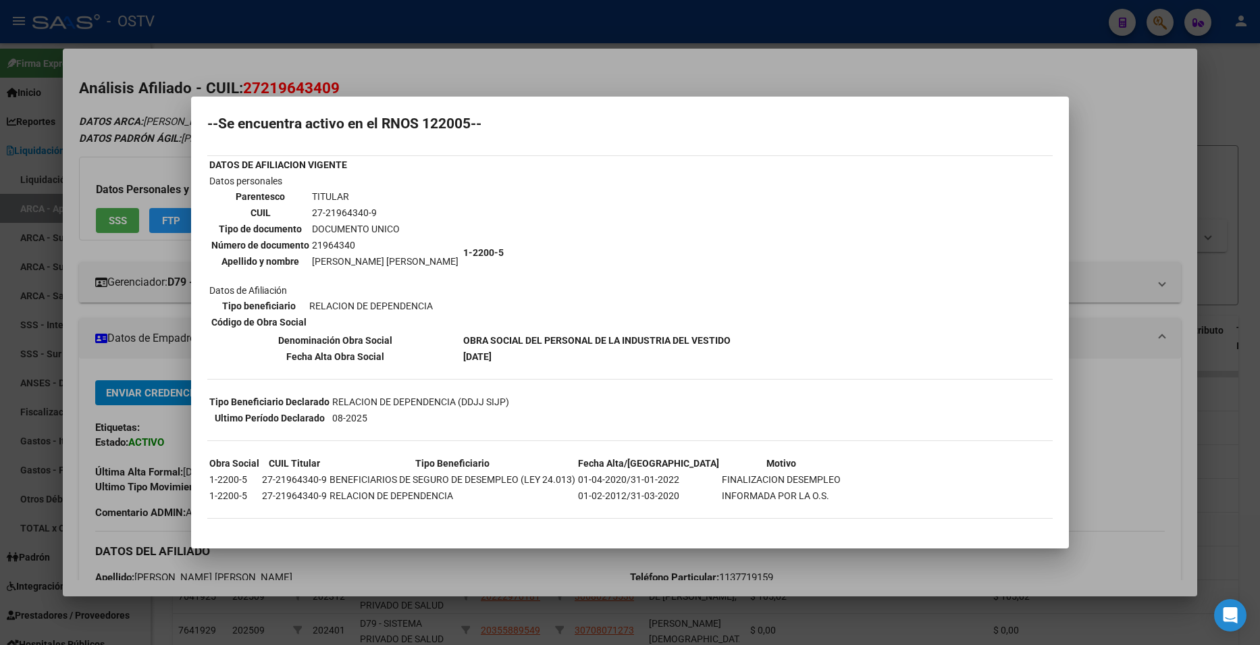
click at [1116, 273] on div at bounding box center [630, 322] width 1260 height 645
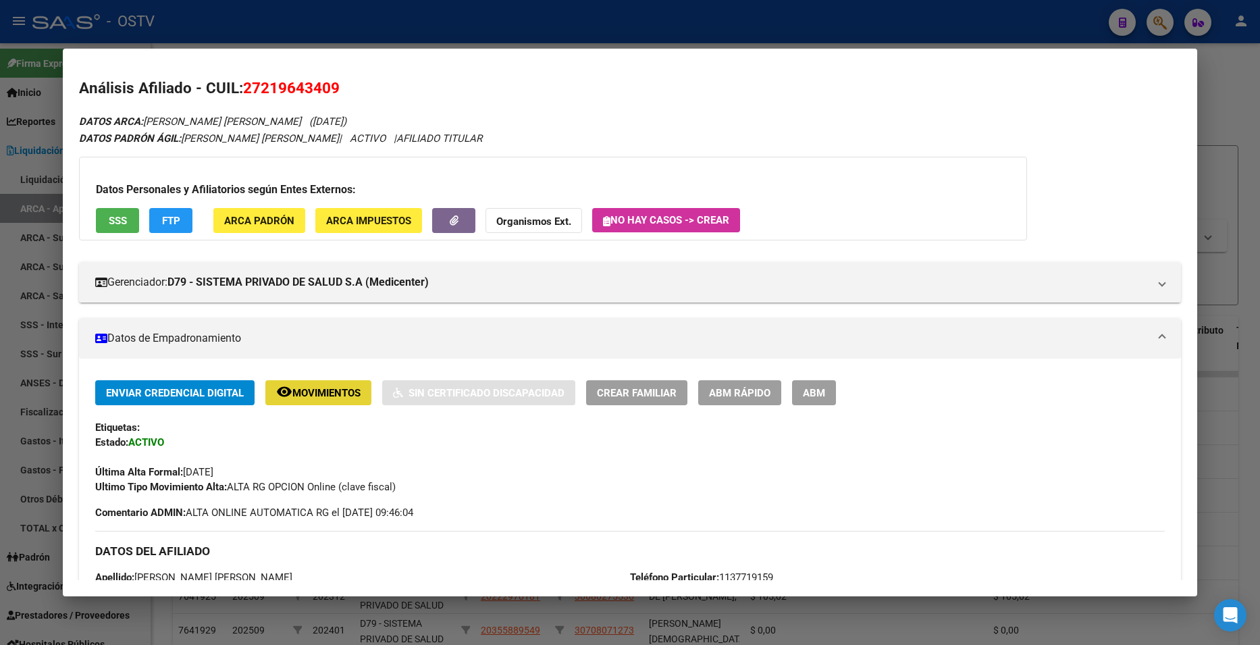
click at [284, 388] on mat-icon "remove_red_eye" at bounding box center [284, 392] width 16 height 16
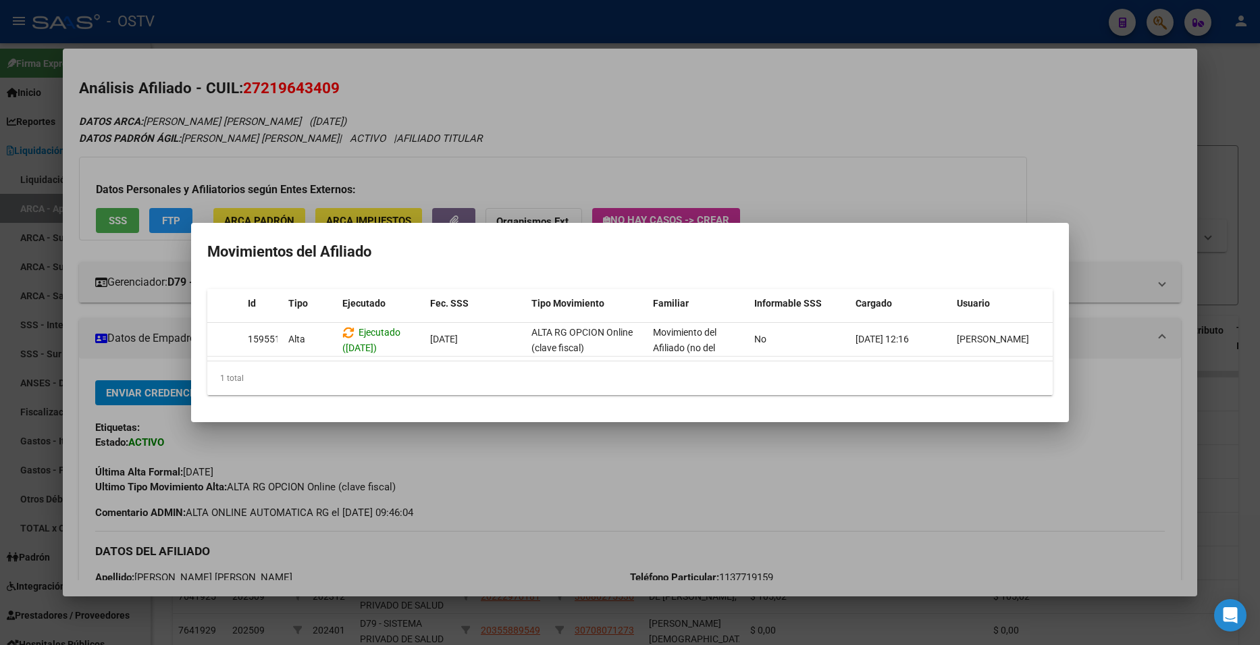
scroll to position [0, 0]
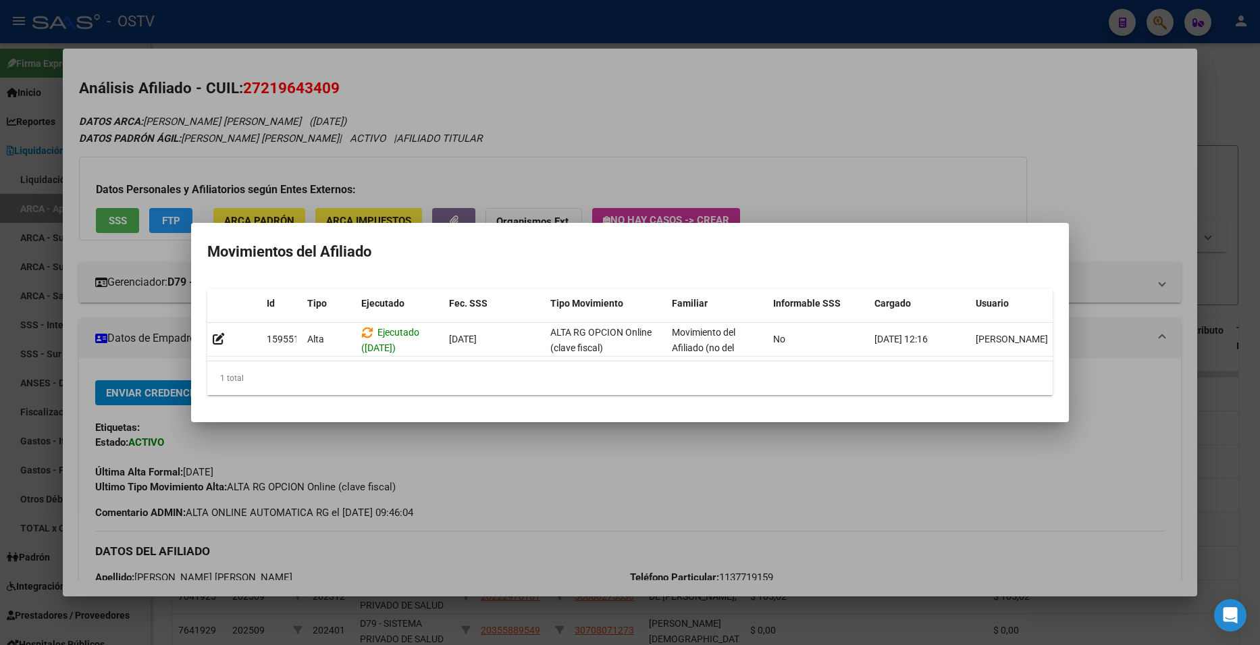
click at [806, 486] on div at bounding box center [630, 322] width 1260 height 645
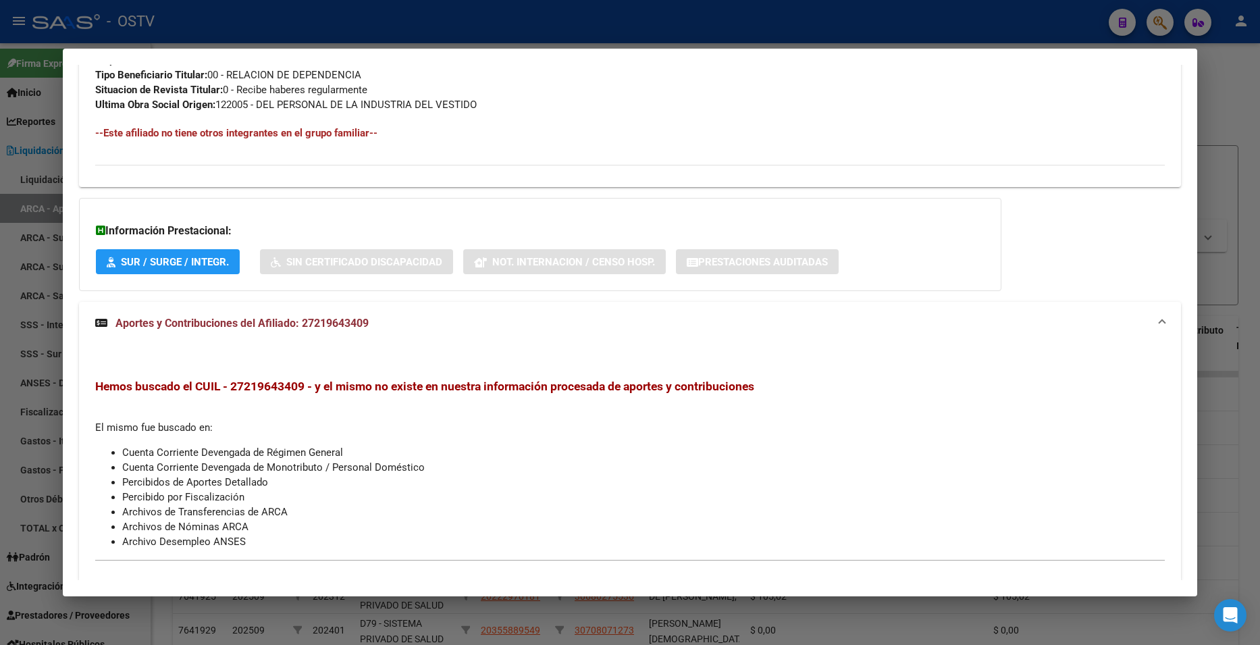
scroll to position [695, 0]
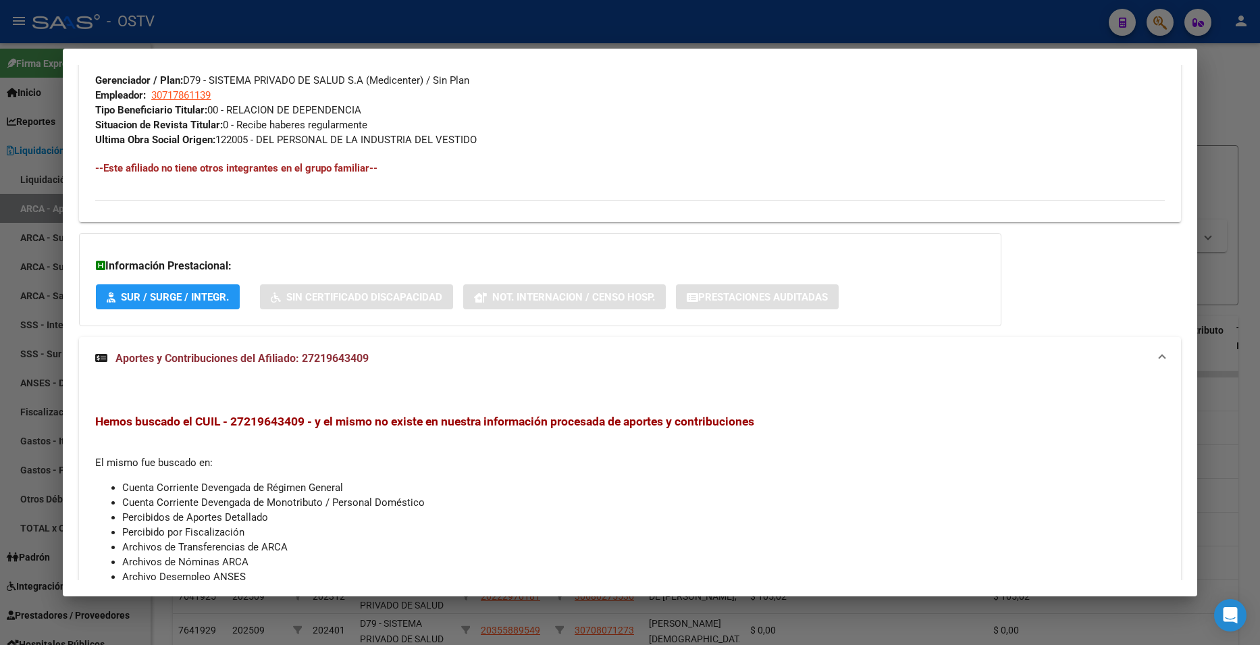
click at [1223, 78] on div at bounding box center [630, 322] width 1260 height 645
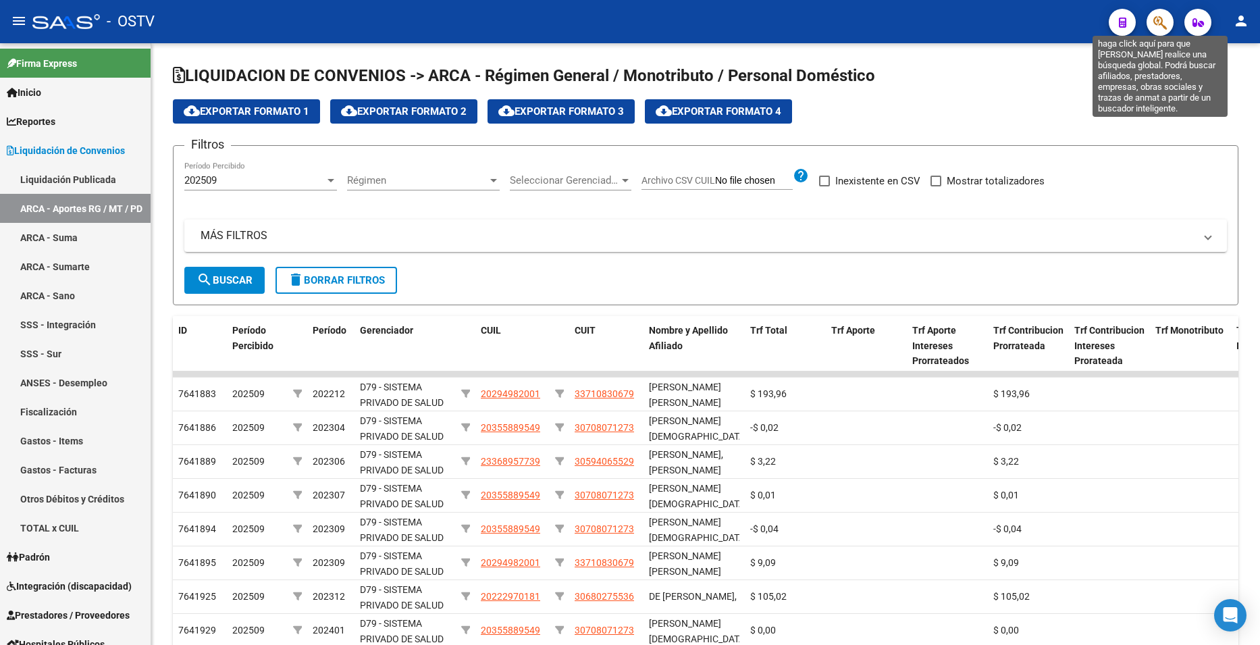
click at [1159, 24] on icon "button" at bounding box center [1160, 23] width 14 height 16
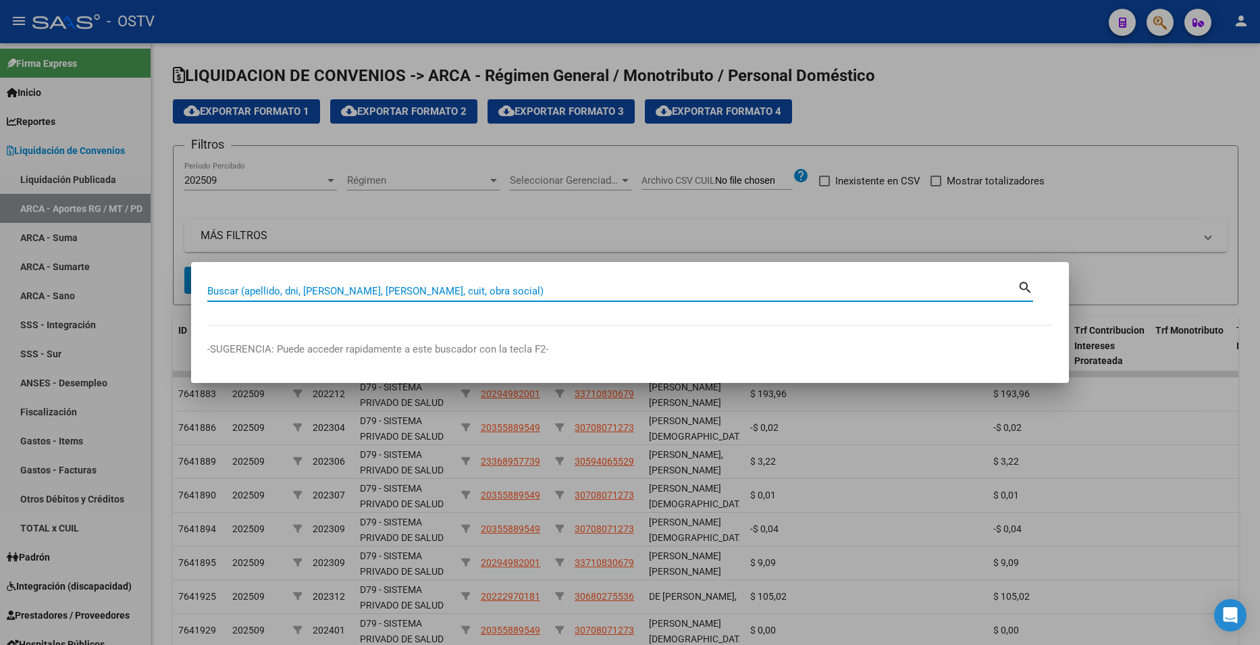
paste input "21969191"
type input "21969191"
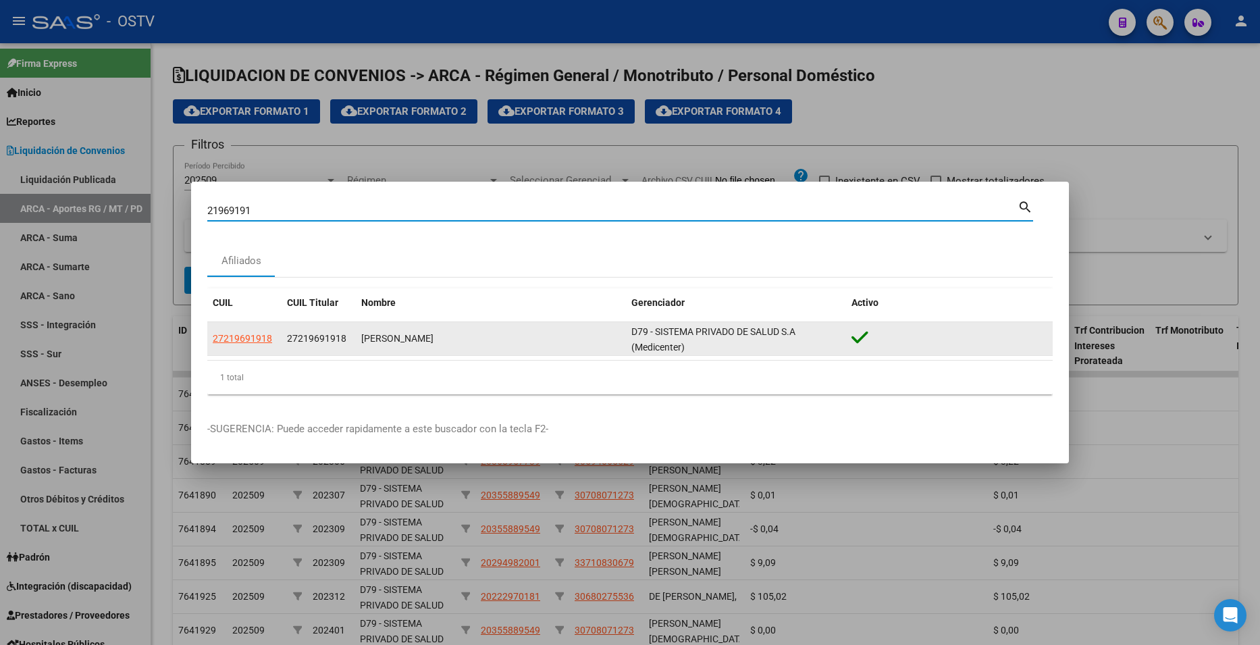
click at [253, 341] on span "27219691918" at bounding box center [242, 338] width 59 height 11
type textarea "27219691918"
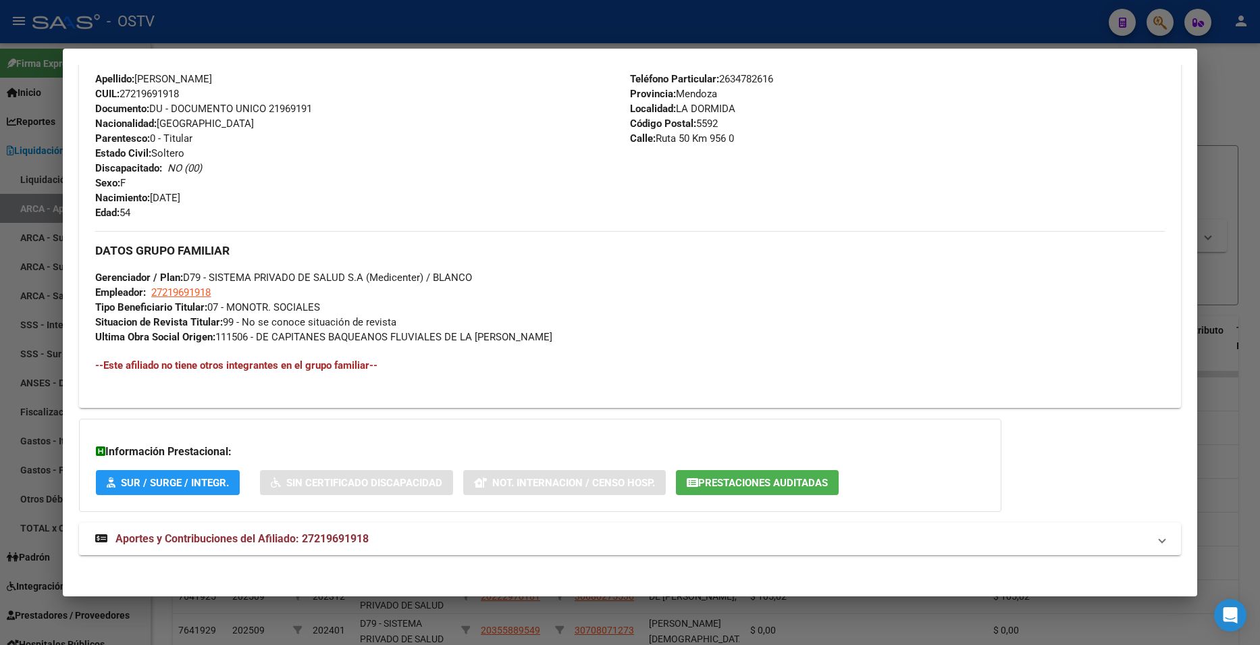
scroll to position [485, 0]
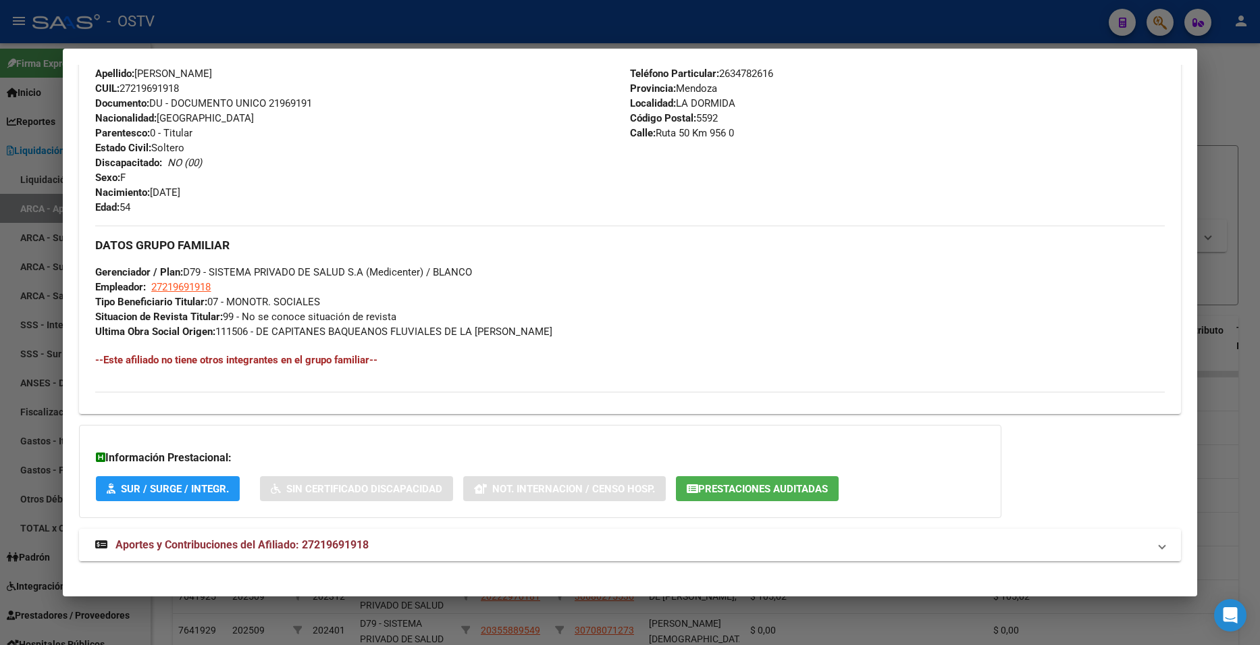
click at [407, 546] on mat-panel-title "Aportes y Contribuciones del Afiliado: 27219691918" at bounding box center [621, 545] width 1053 height 16
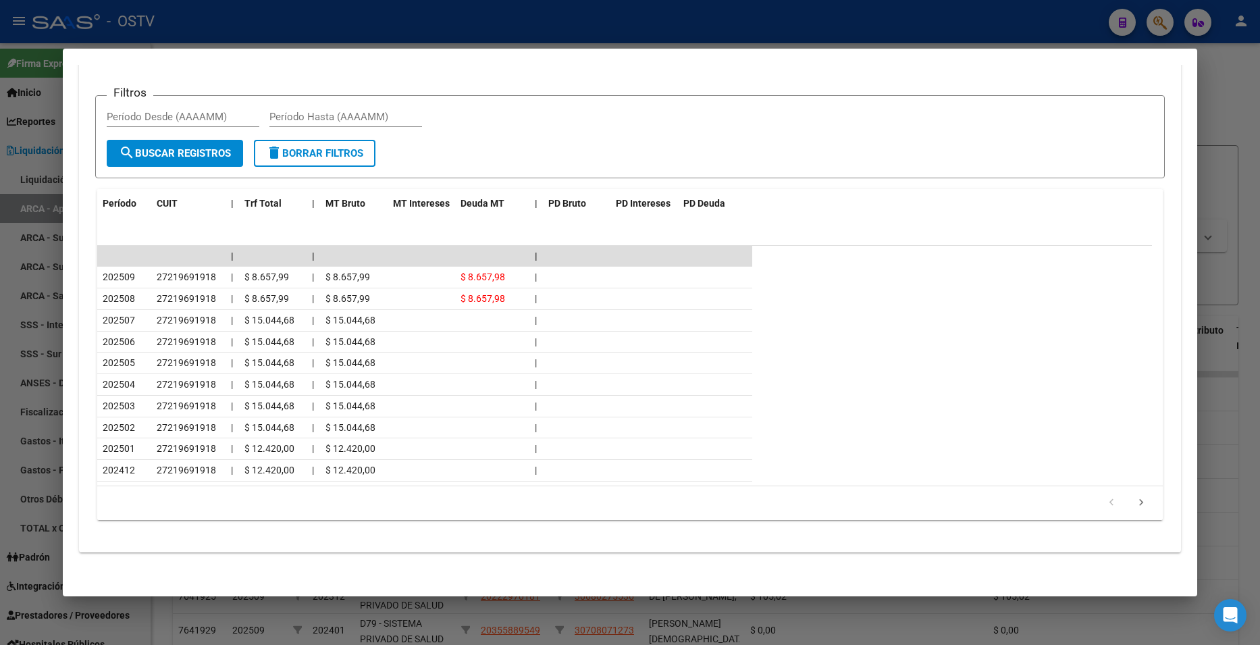
scroll to position [1103, 0]
click at [1256, 102] on div at bounding box center [630, 322] width 1260 height 645
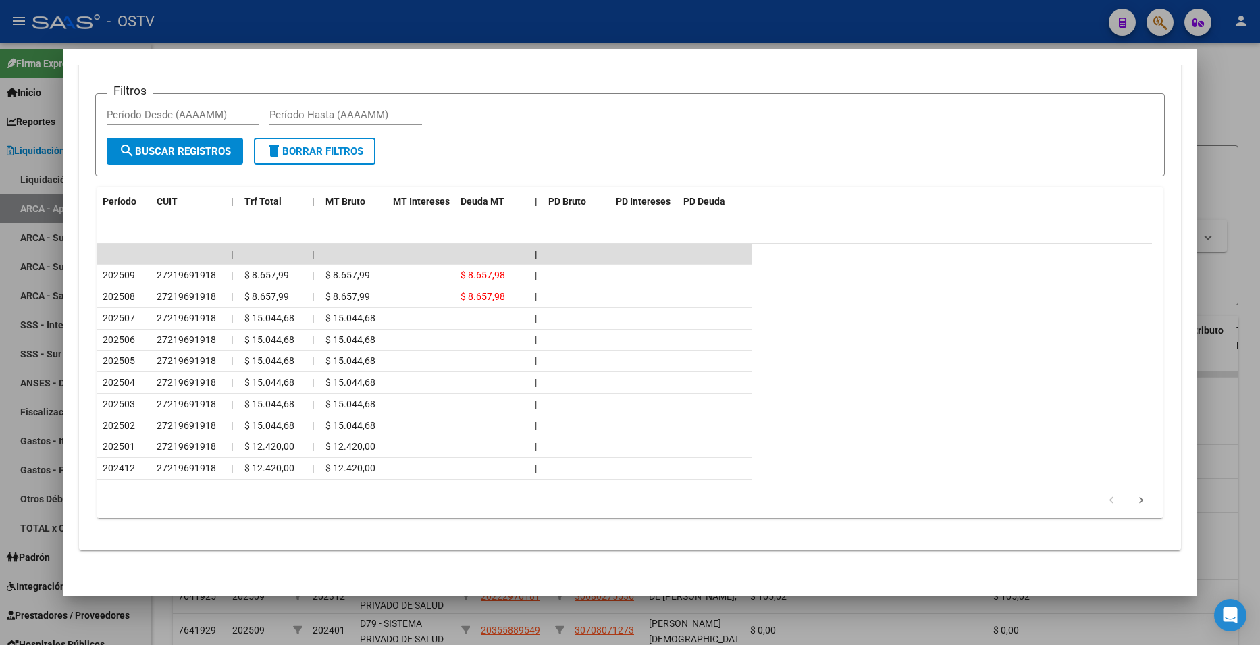
drag, startPoint x: 1256, startPoint y: 102, endPoint x: 1194, endPoint y: 36, distance: 90.8
click at [1255, 103] on div at bounding box center [630, 322] width 1260 height 645
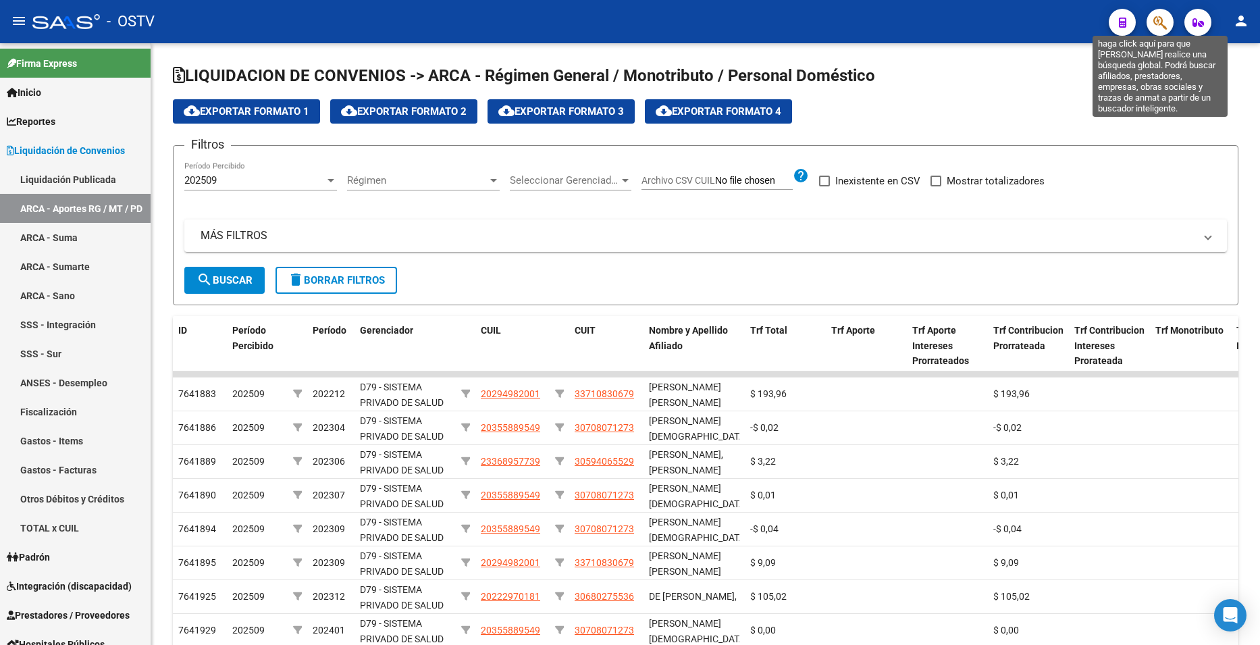
click at [1164, 24] on icon "button" at bounding box center [1160, 23] width 14 height 16
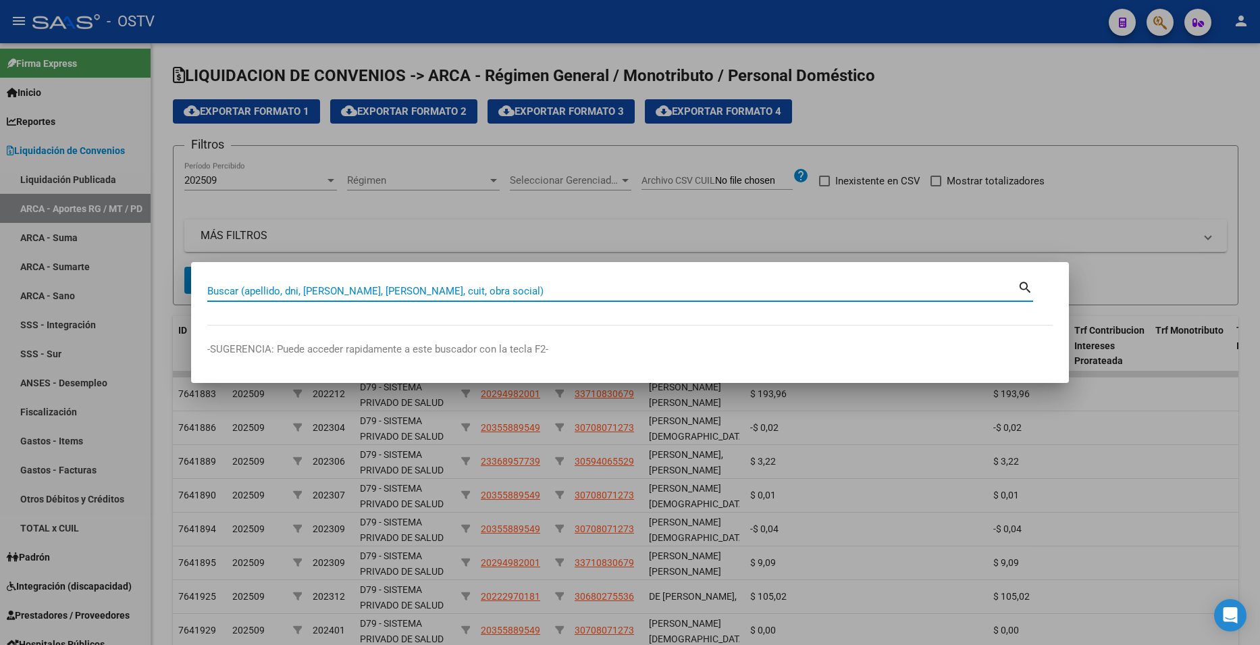
paste input "21969191"
type input "21969191"
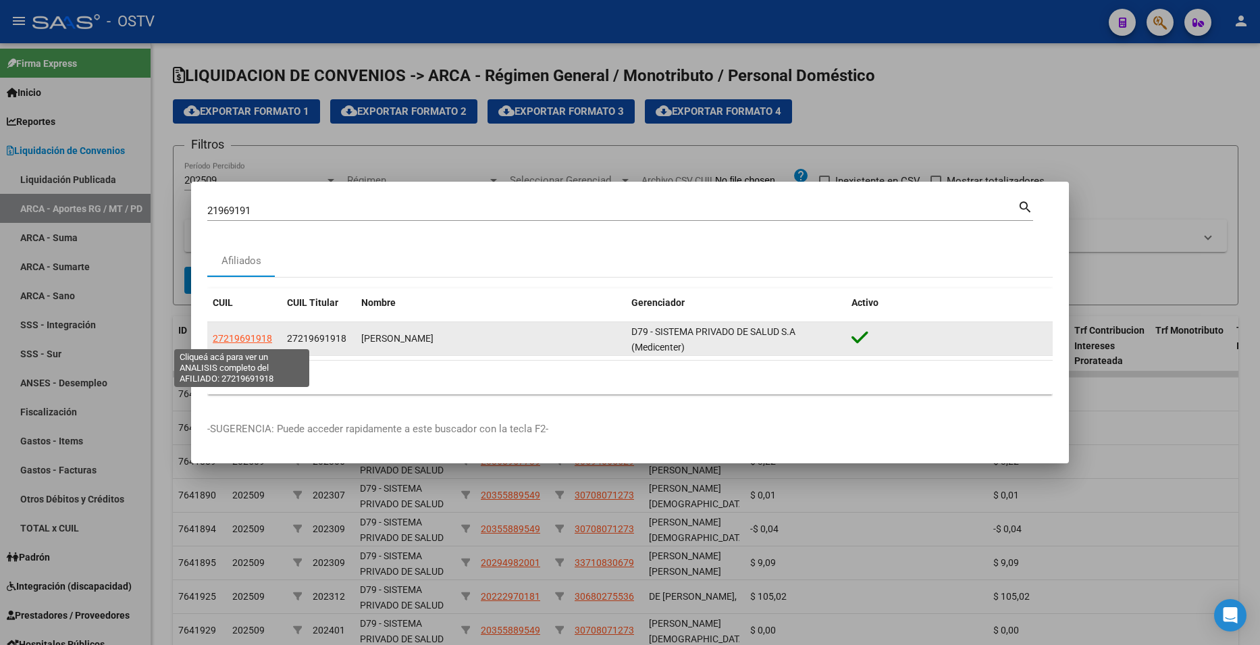
click at [248, 338] on span "27219691918" at bounding box center [242, 338] width 59 height 11
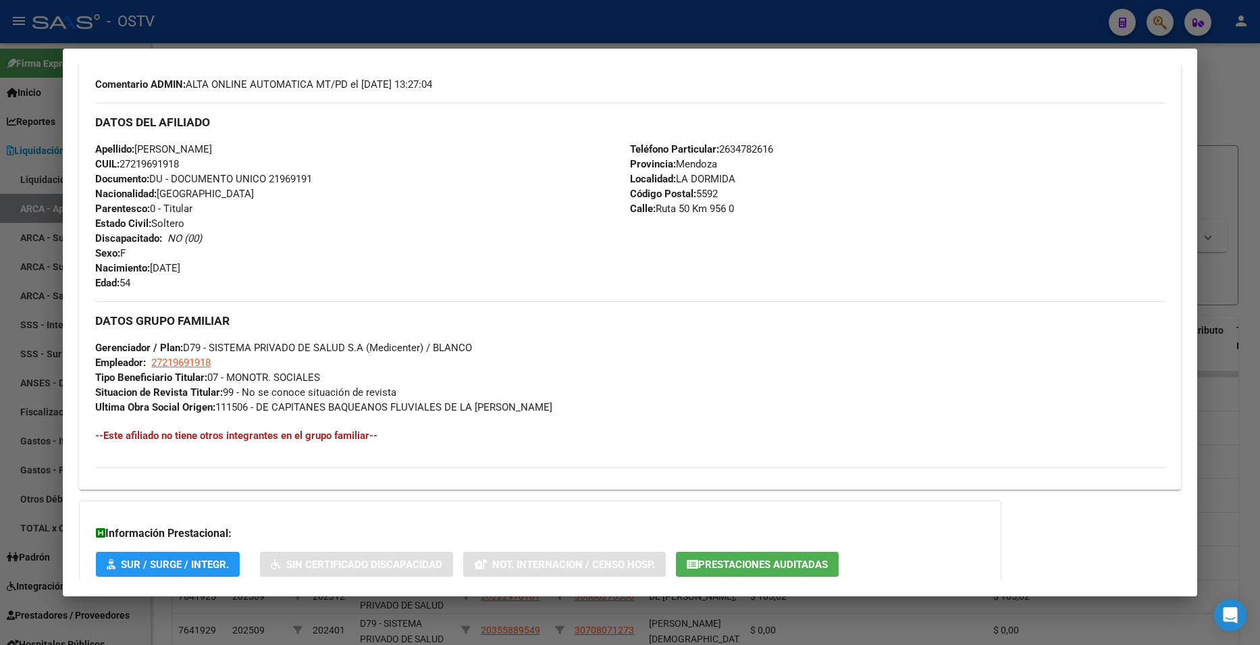
scroll to position [496, 0]
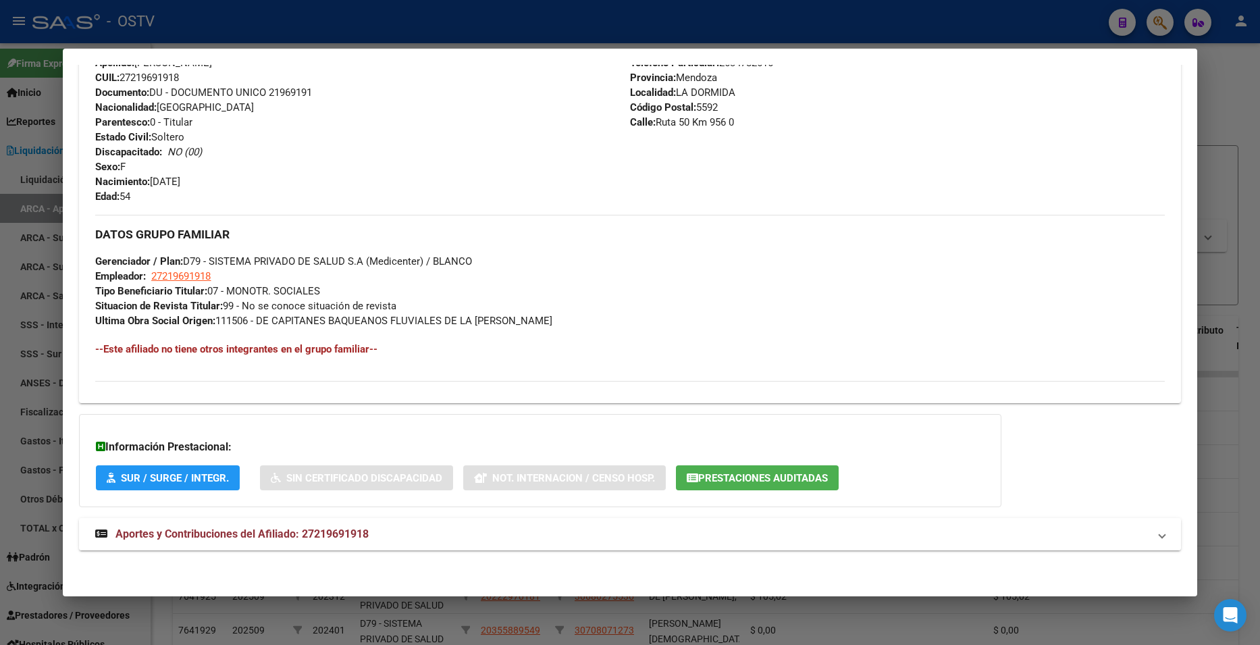
click at [387, 531] on mat-panel-title "Aportes y Contribuciones del Afiliado: 27219691918" at bounding box center [621, 534] width 1053 height 16
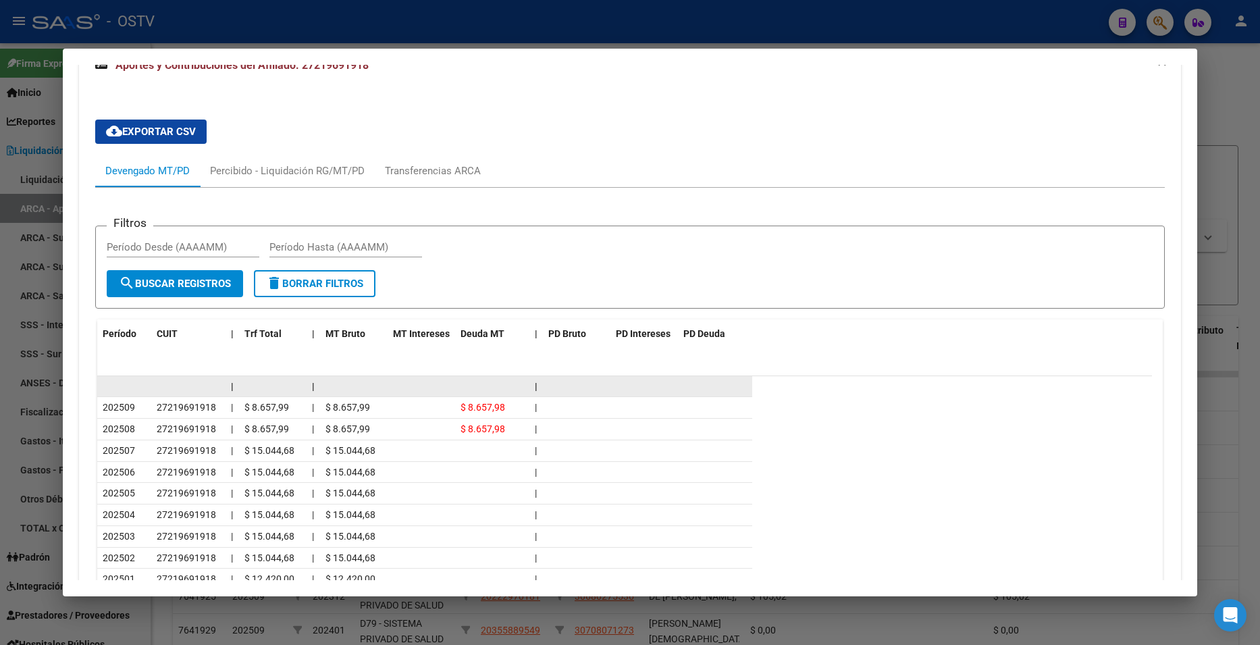
scroll to position [1103, 0]
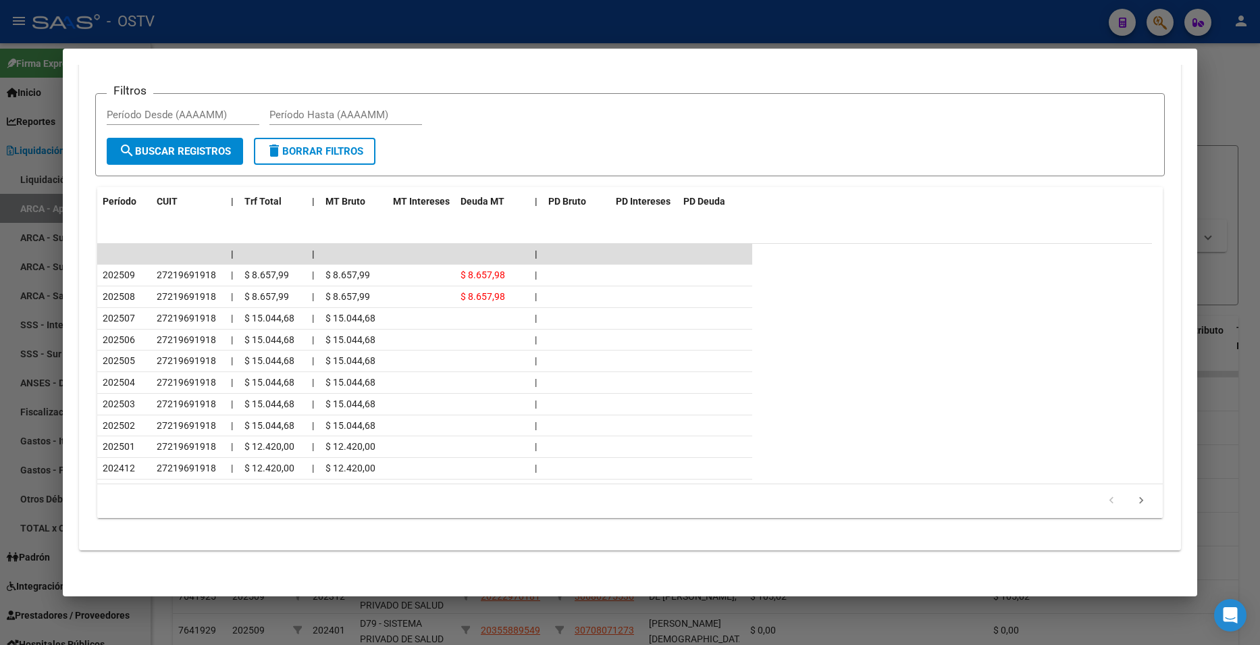
click at [1223, 122] on div at bounding box center [630, 322] width 1260 height 645
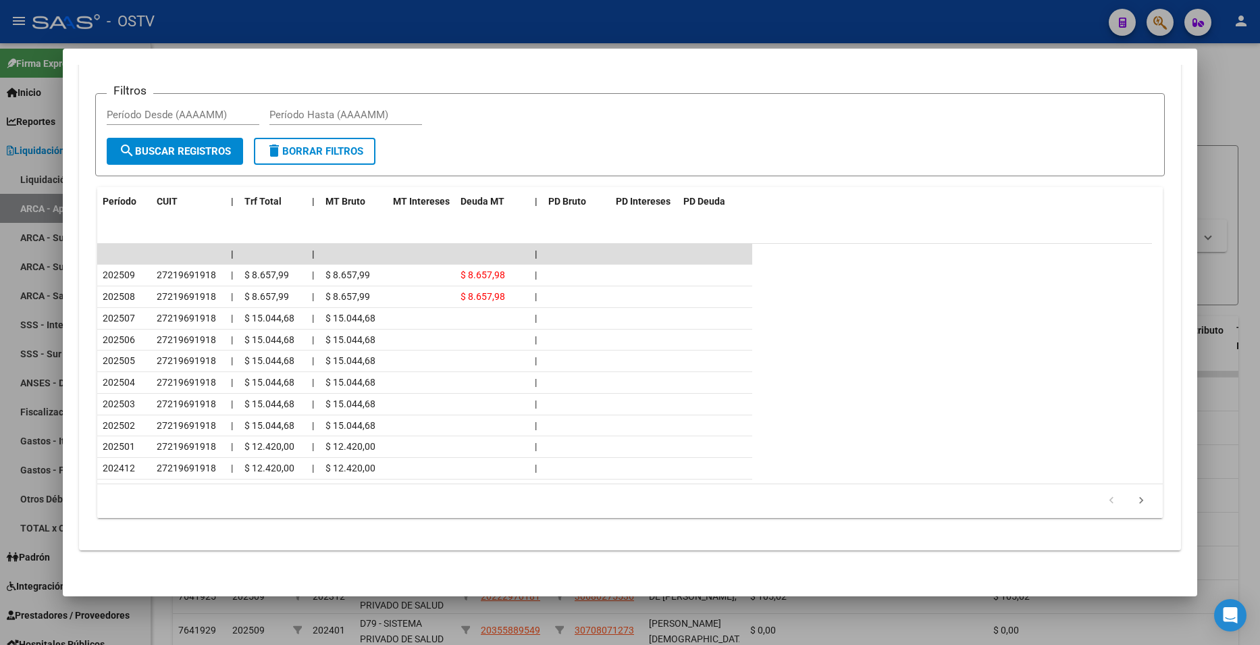
click at [1223, 122] on div at bounding box center [630, 322] width 1260 height 645
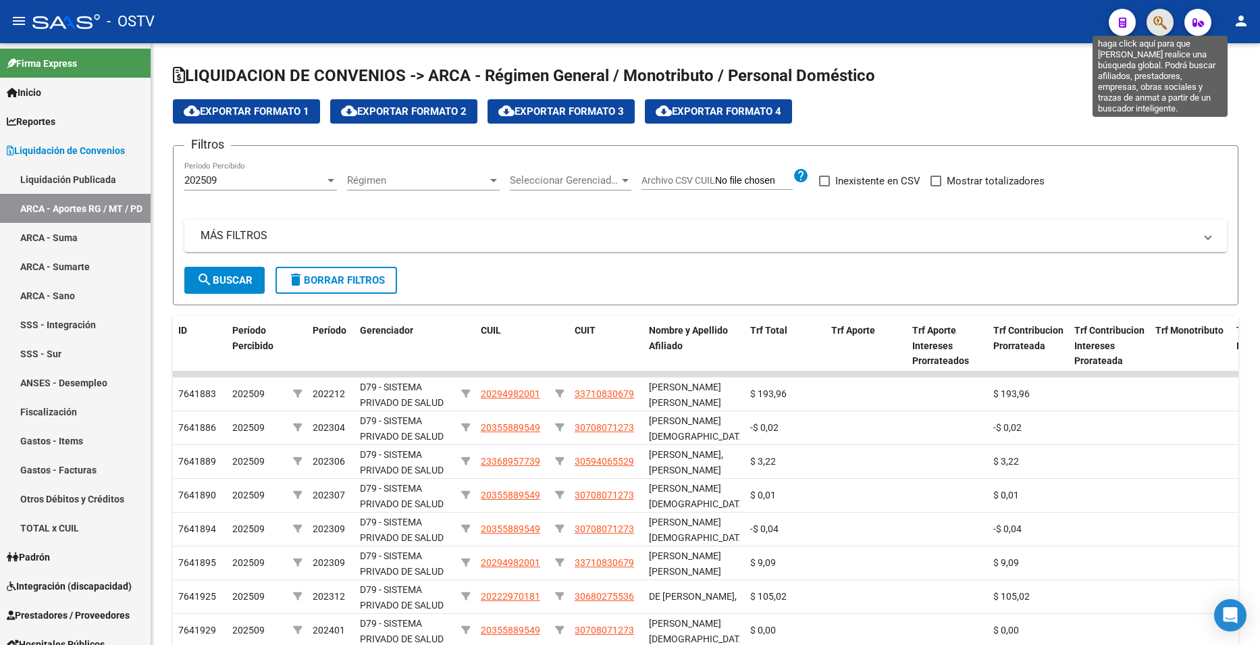
click at [1167, 24] on icon "button" at bounding box center [1160, 23] width 14 height 16
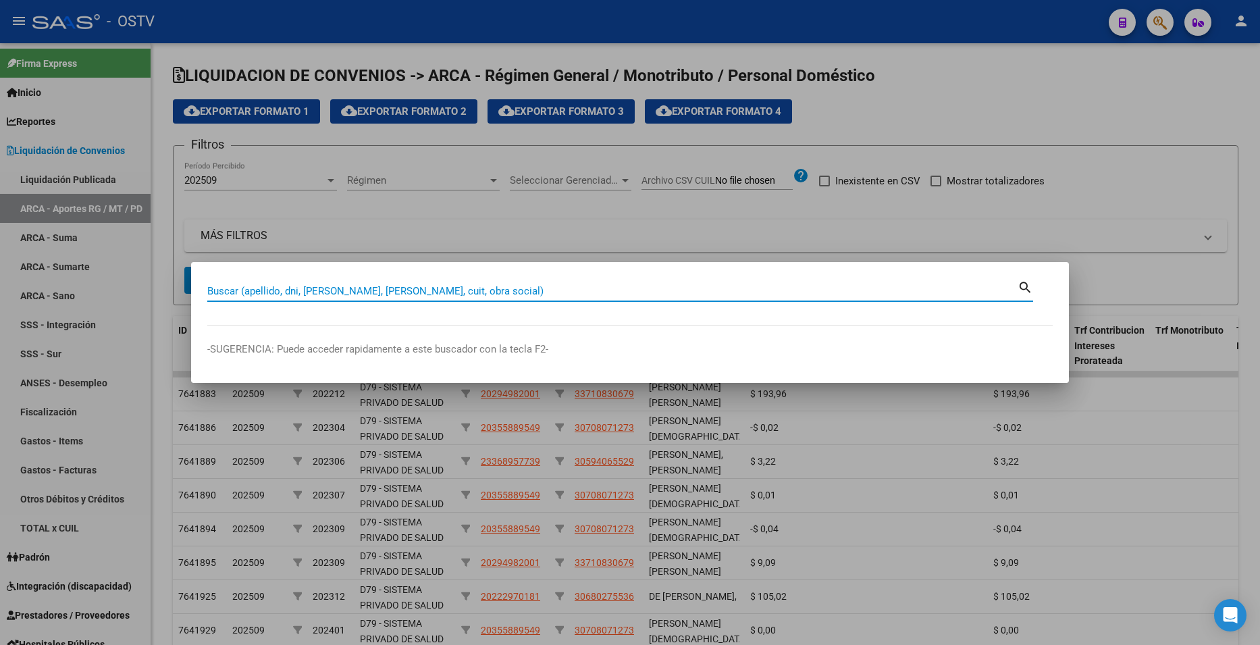
paste input "21094451"
type input "21094451"
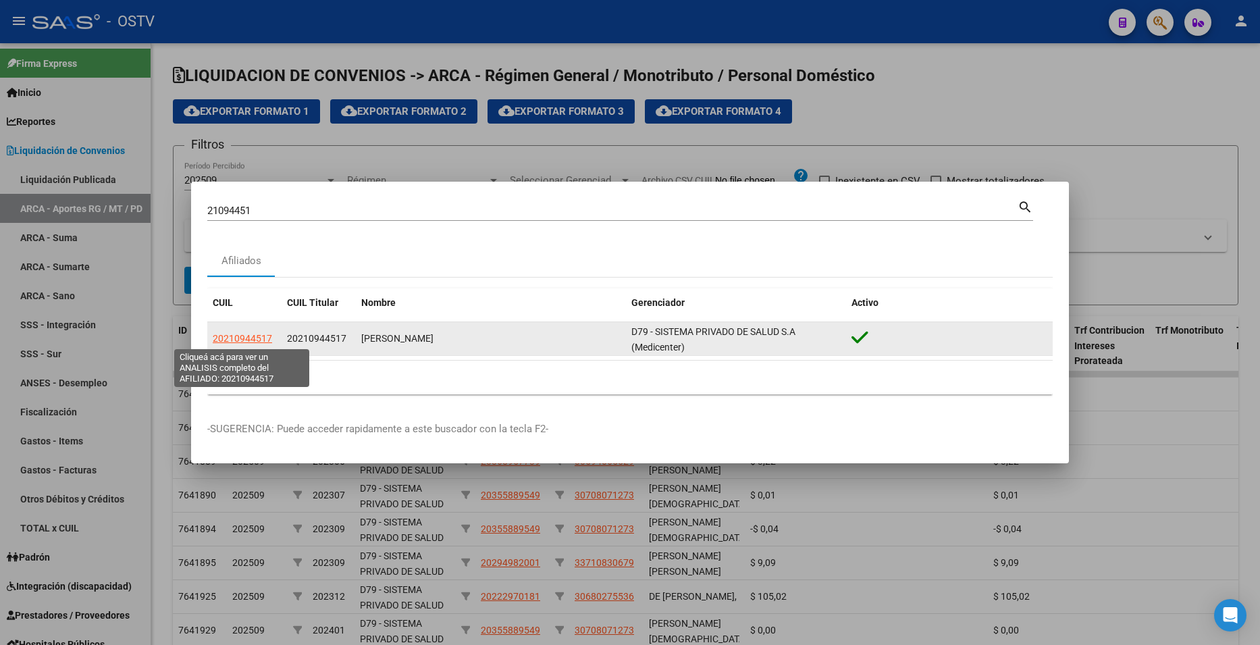
click at [252, 334] on span "20210944517" at bounding box center [242, 338] width 59 height 11
type textarea "20210944517"
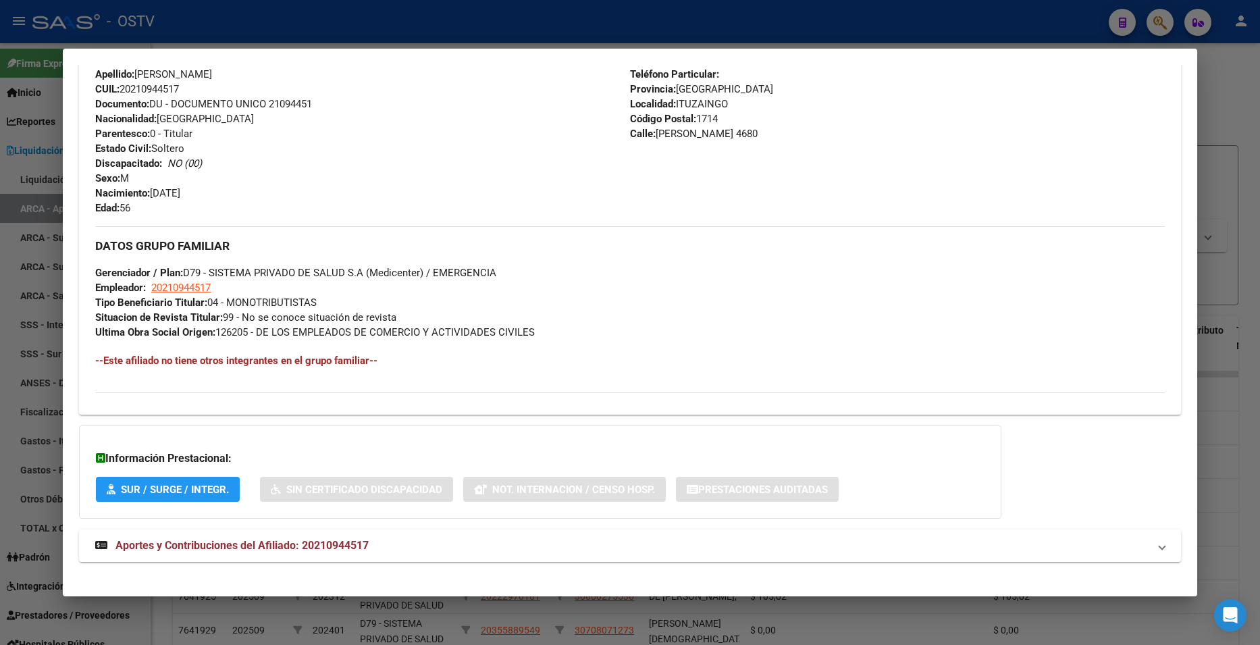
scroll to position [496, 0]
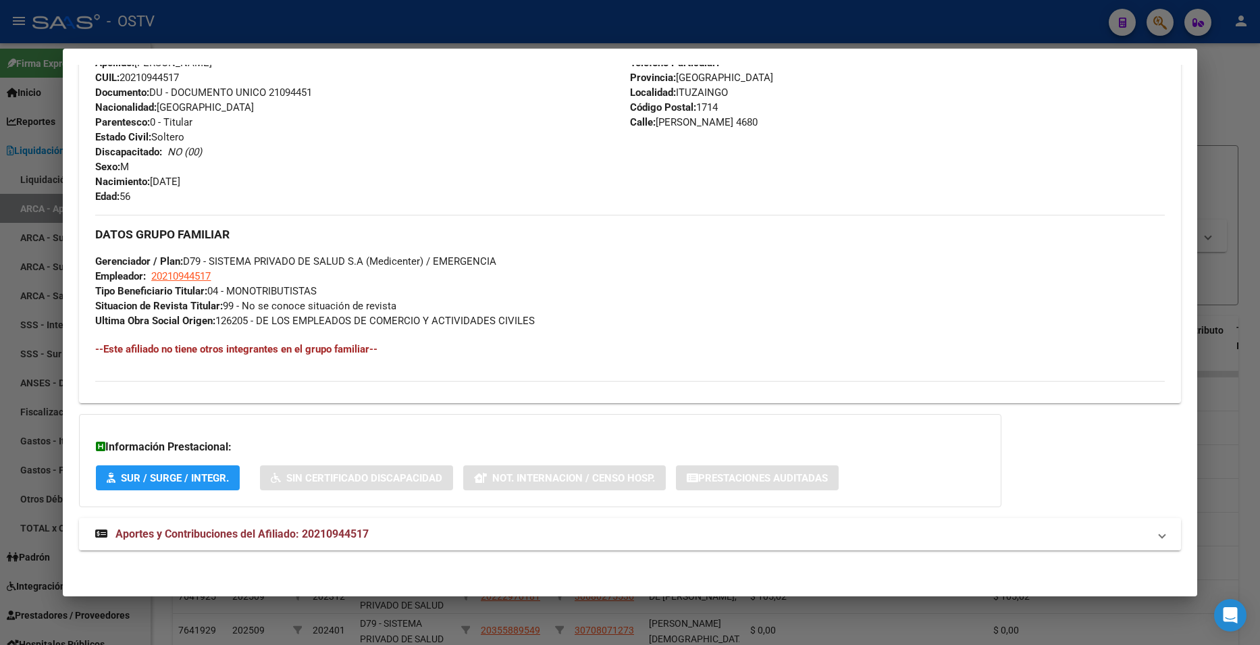
click at [412, 532] on mat-panel-title "Aportes y Contribuciones del Afiliado: 20210944517" at bounding box center [621, 534] width 1053 height 16
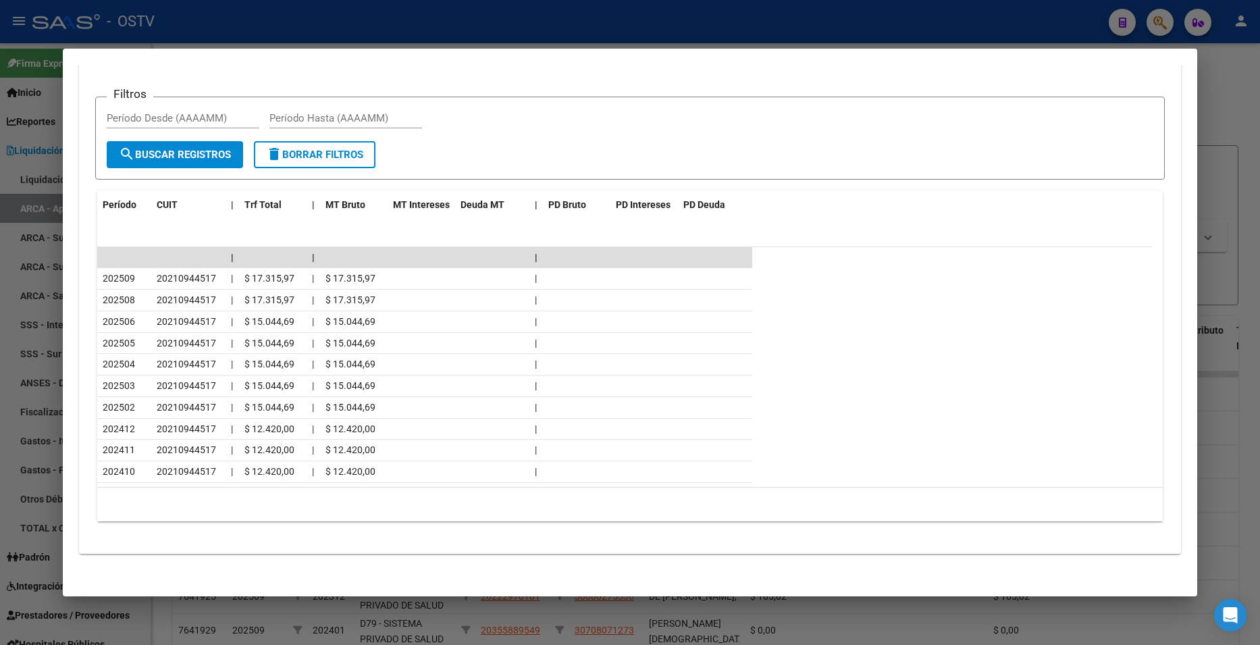
scroll to position [1103, 0]
click at [1221, 97] on div at bounding box center [630, 322] width 1260 height 645
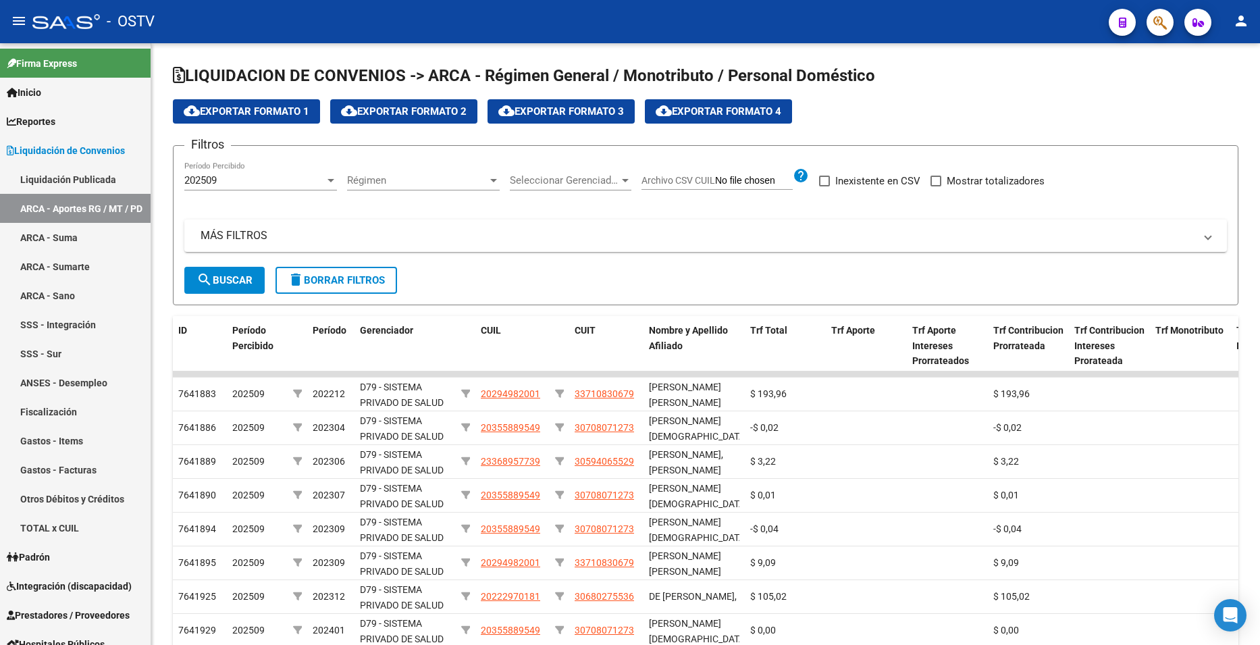
click at [1155, 23] on icon "button" at bounding box center [1160, 23] width 14 height 16
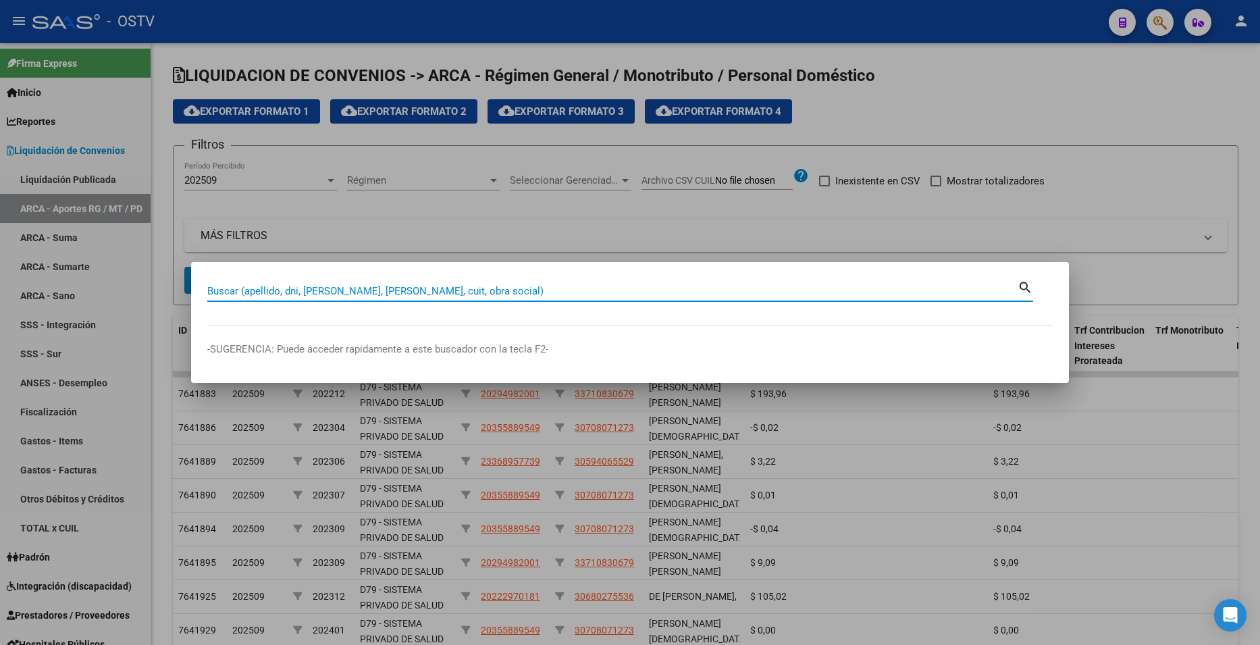
paste input "20912731"
type input "20912731"
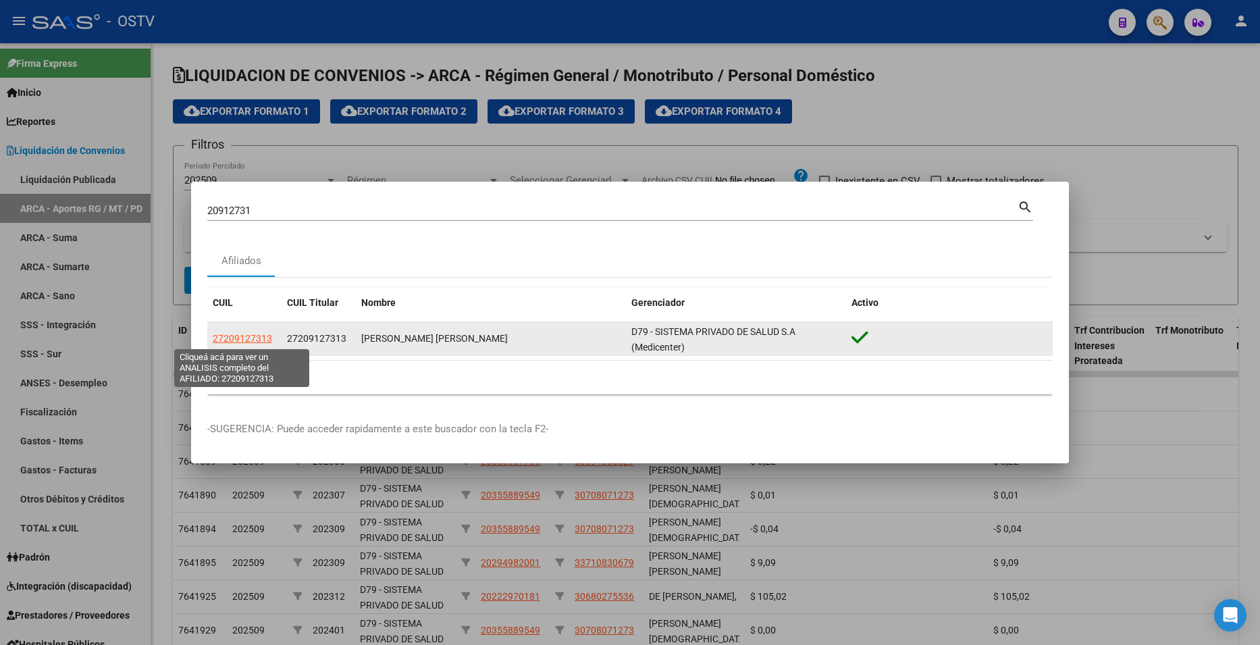
click at [217, 338] on span "27209127313" at bounding box center [242, 338] width 59 height 11
type textarea "27209127313"
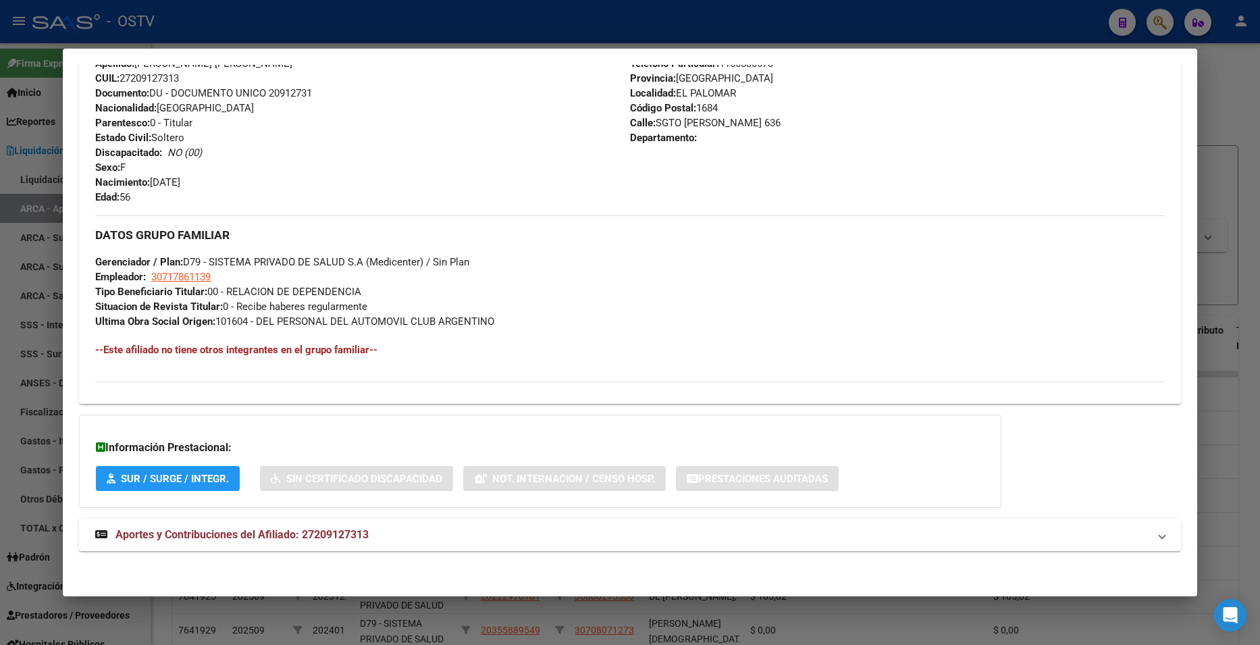
scroll to position [496, 0]
click at [351, 542] on mat-expansion-panel-header "Aportes y Contribuciones del Afiliado: 27209127313" at bounding box center [629, 534] width 1101 height 32
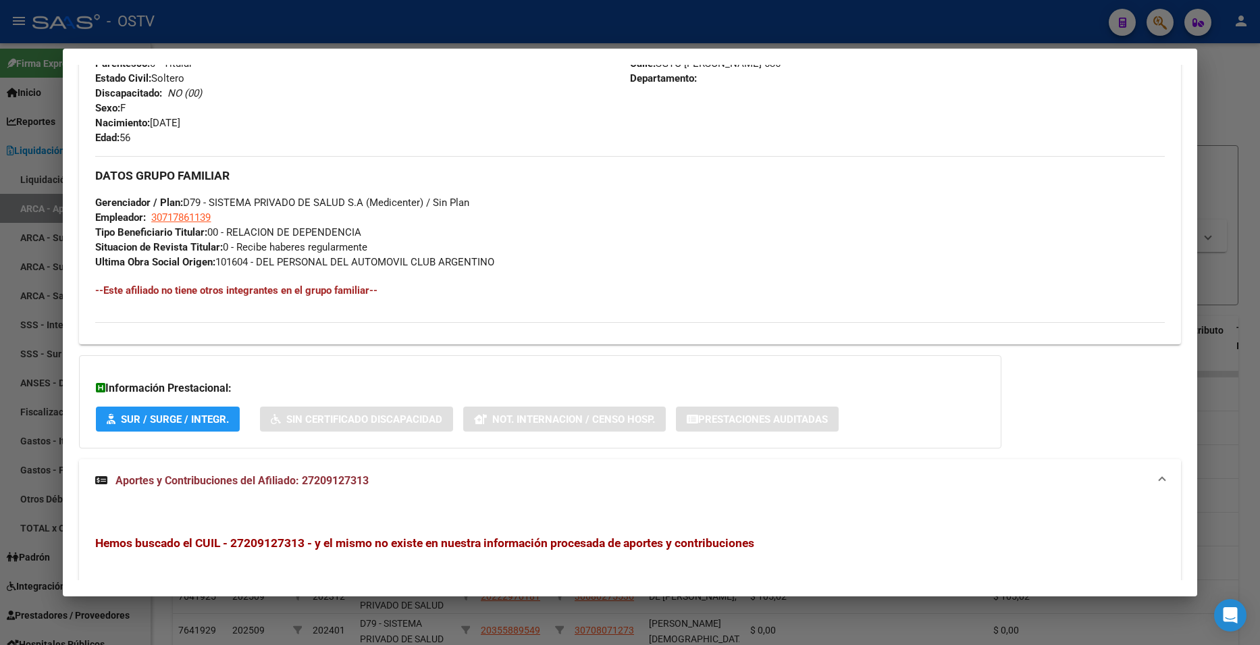
scroll to position [744, 0]
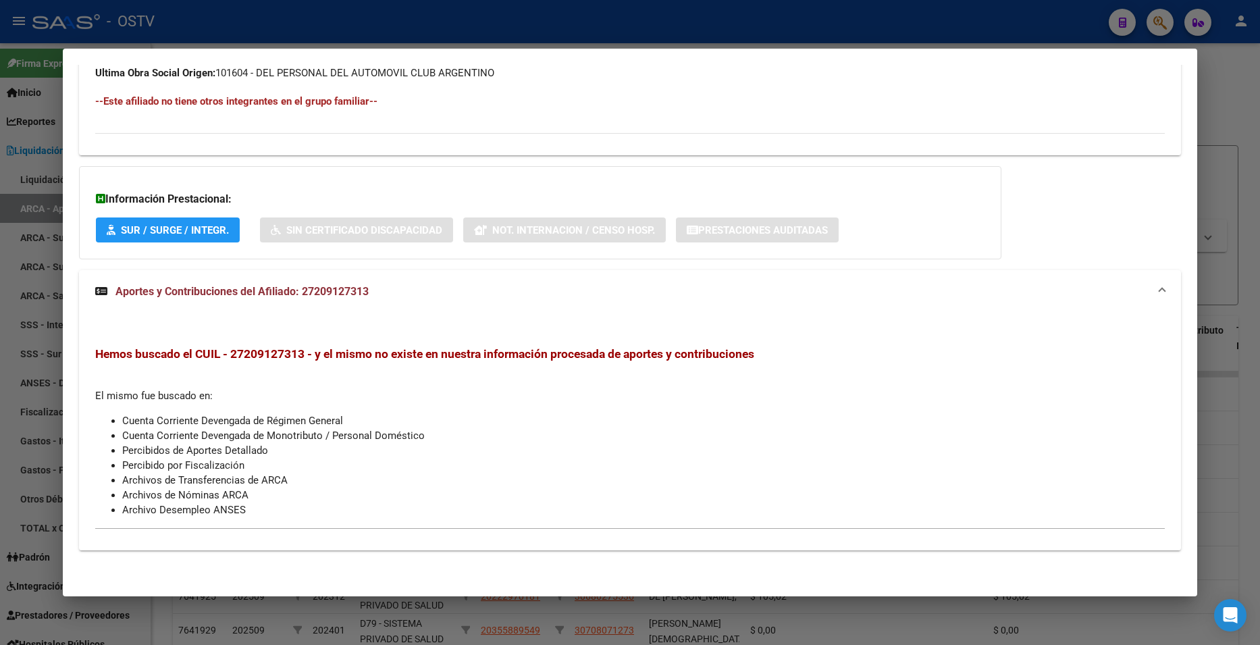
click at [1228, 80] on div at bounding box center [630, 322] width 1260 height 645
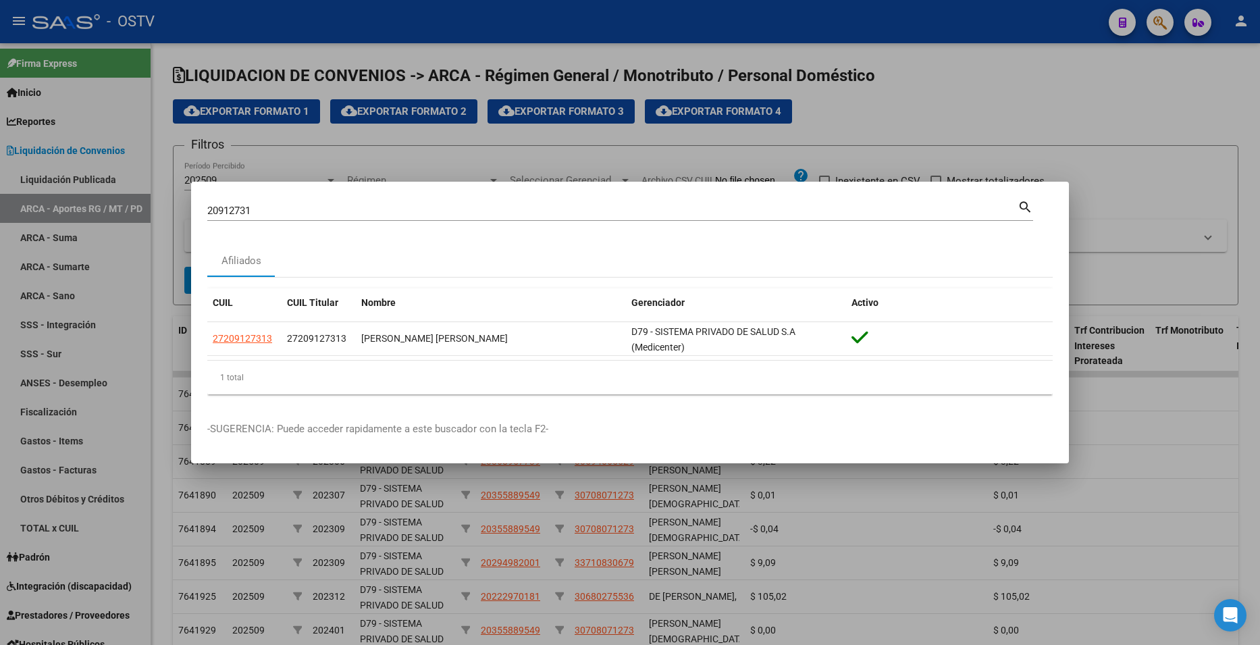
click at [1155, 40] on div at bounding box center [630, 322] width 1260 height 645
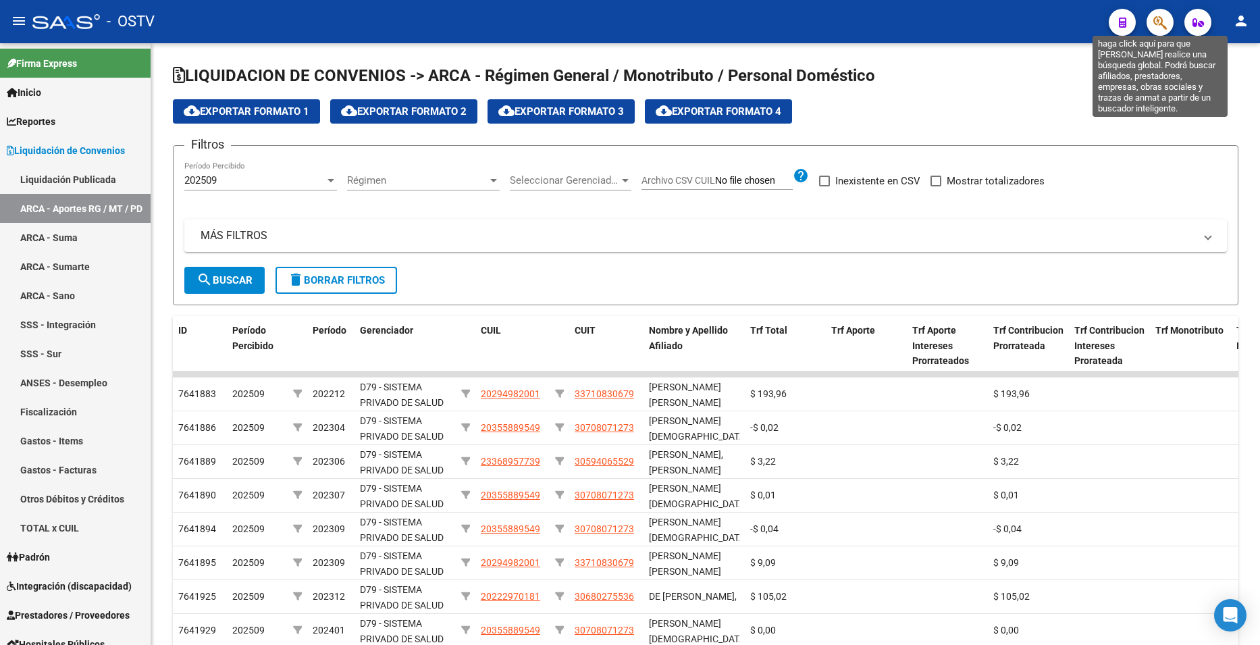
click at [1162, 22] on icon "button" at bounding box center [1160, 23] width 14 height 16
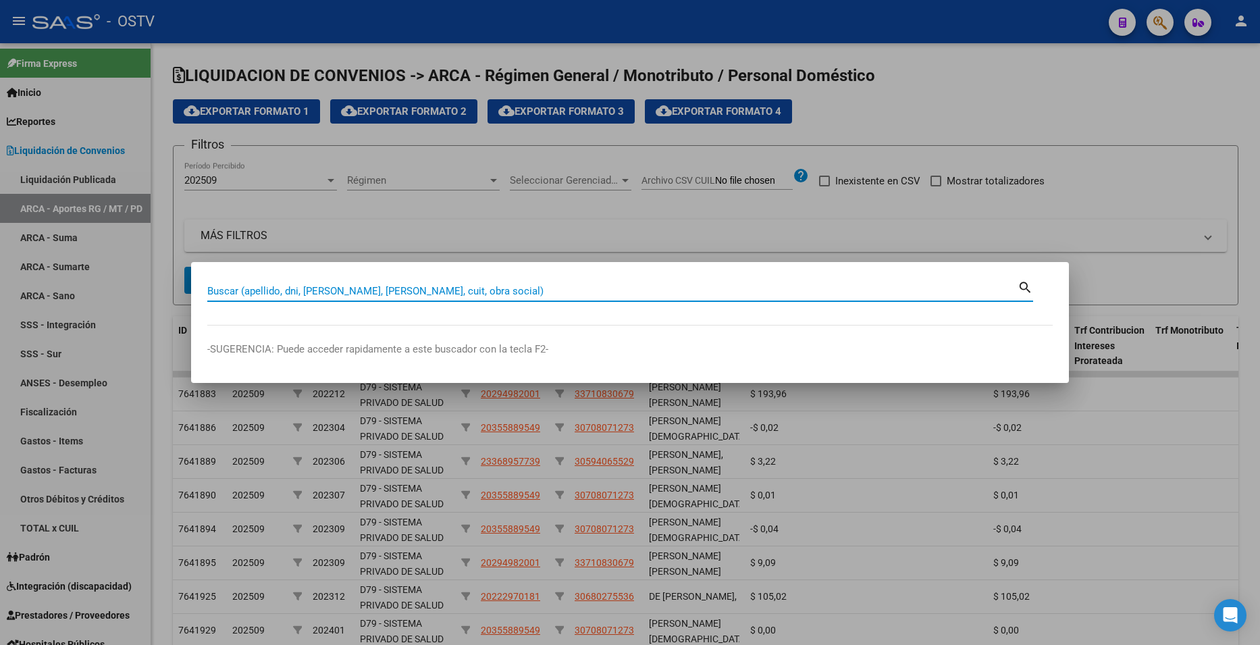
paste input "20152166"
type input "20152166"
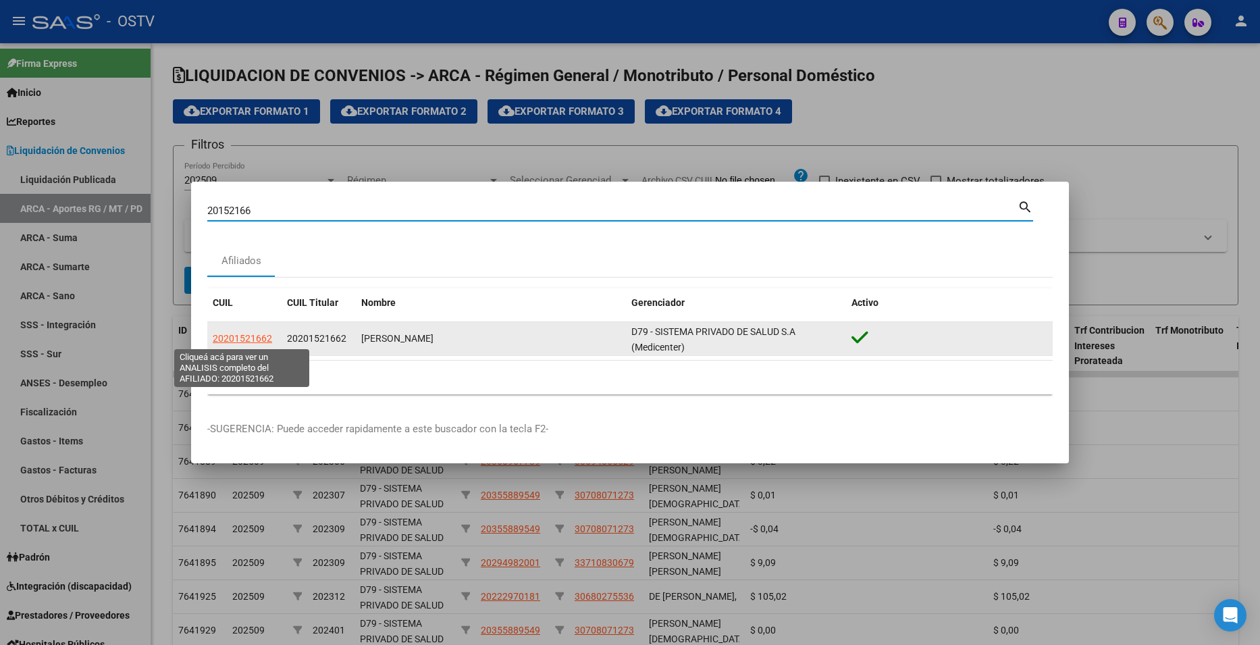
click at [251, 338] on span "20201521662" at bounding box center [242, 338] width 59 height 11
type textarea "20201521662"
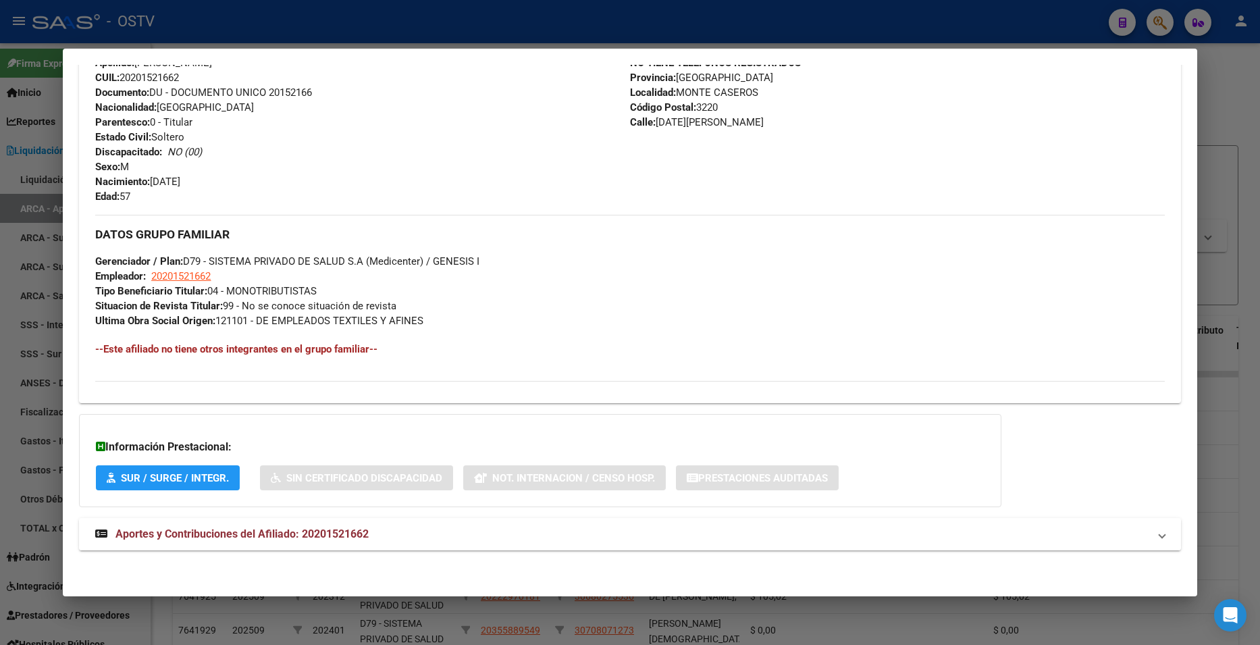
click at [442, 531] on mat-panel-title "Aportes y Contribuciones del Afiliado: 20201521662" at bounding box center [621, 534] width 1053 height 16
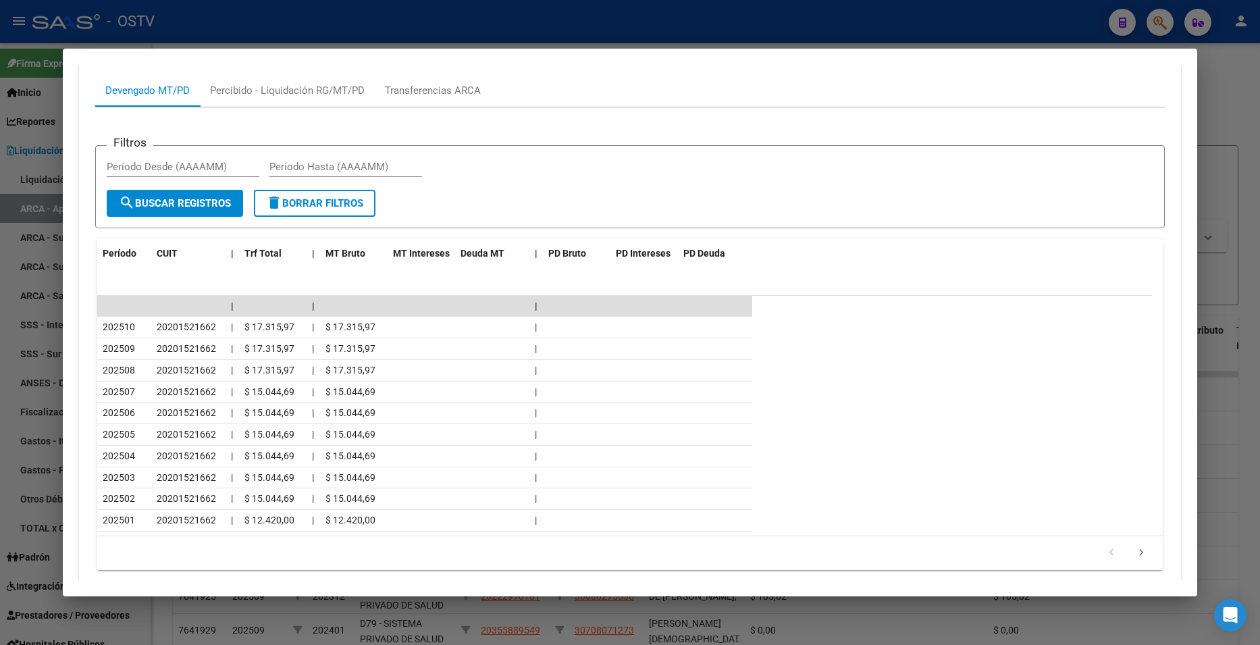
scroll to position [1103, 0]
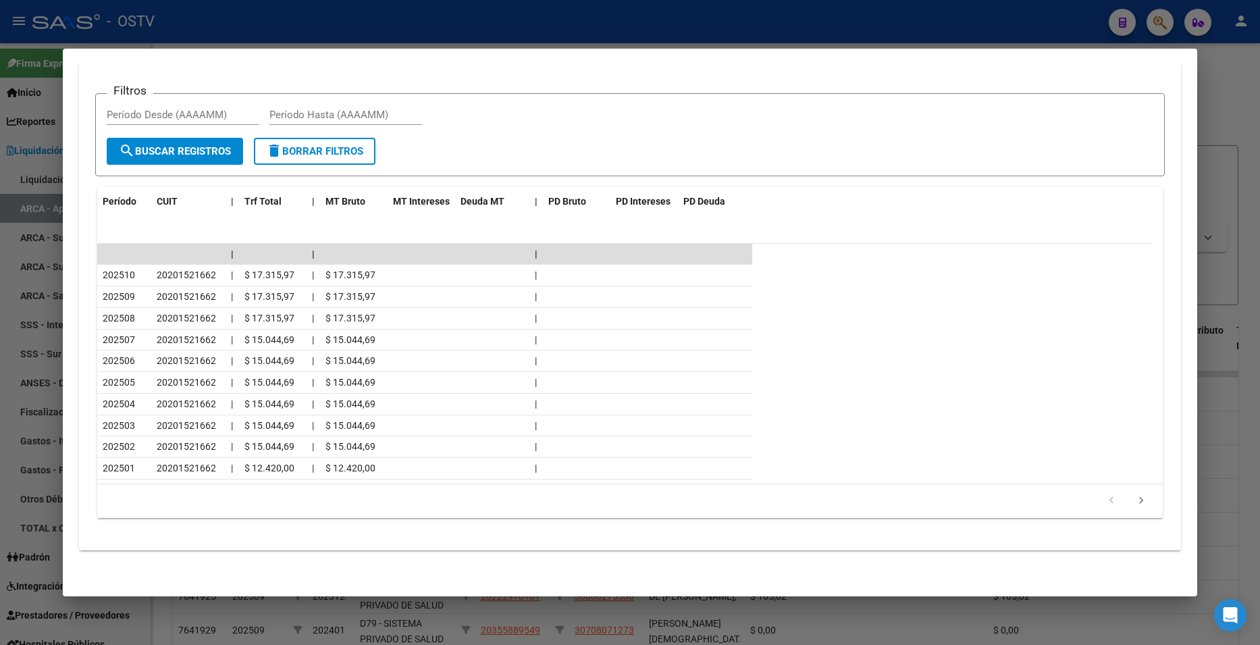
click at [955, 26] on div at bounding box center [630, 322] width 1260 height 645
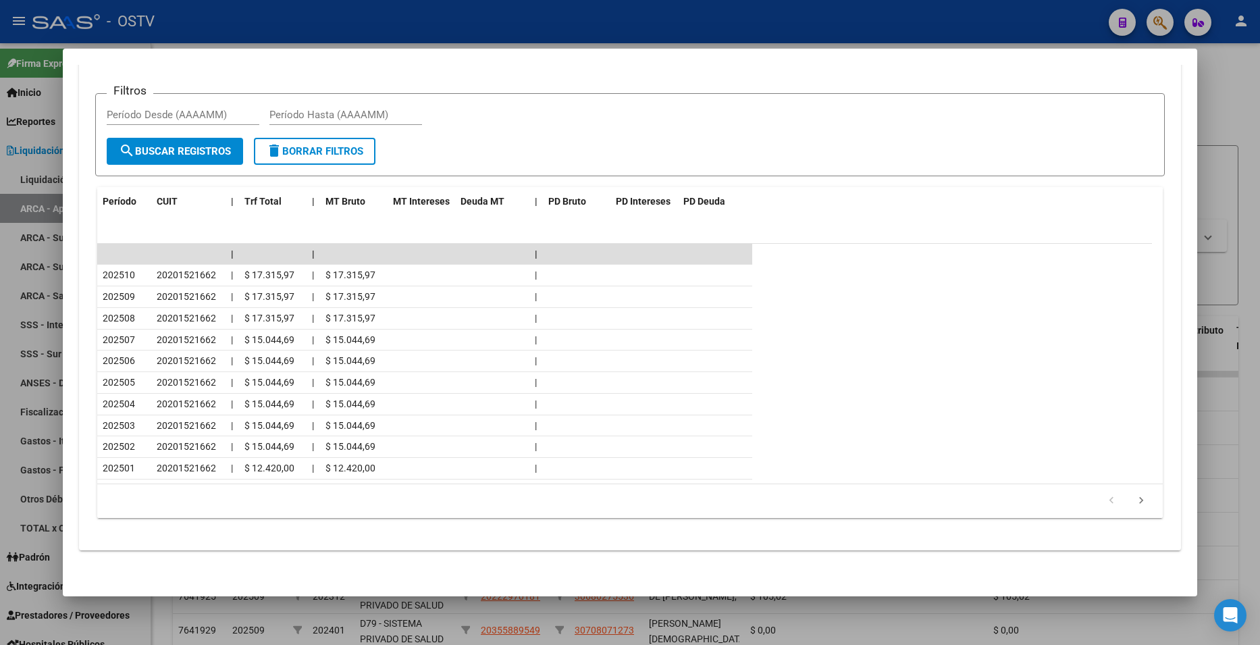
click at [954, 26] on div at bounding box center [630, 322] width 1260 height 645
click at [954, 26] on div "- OSTV" at bounding box center [564, 22] width 1065 height 30
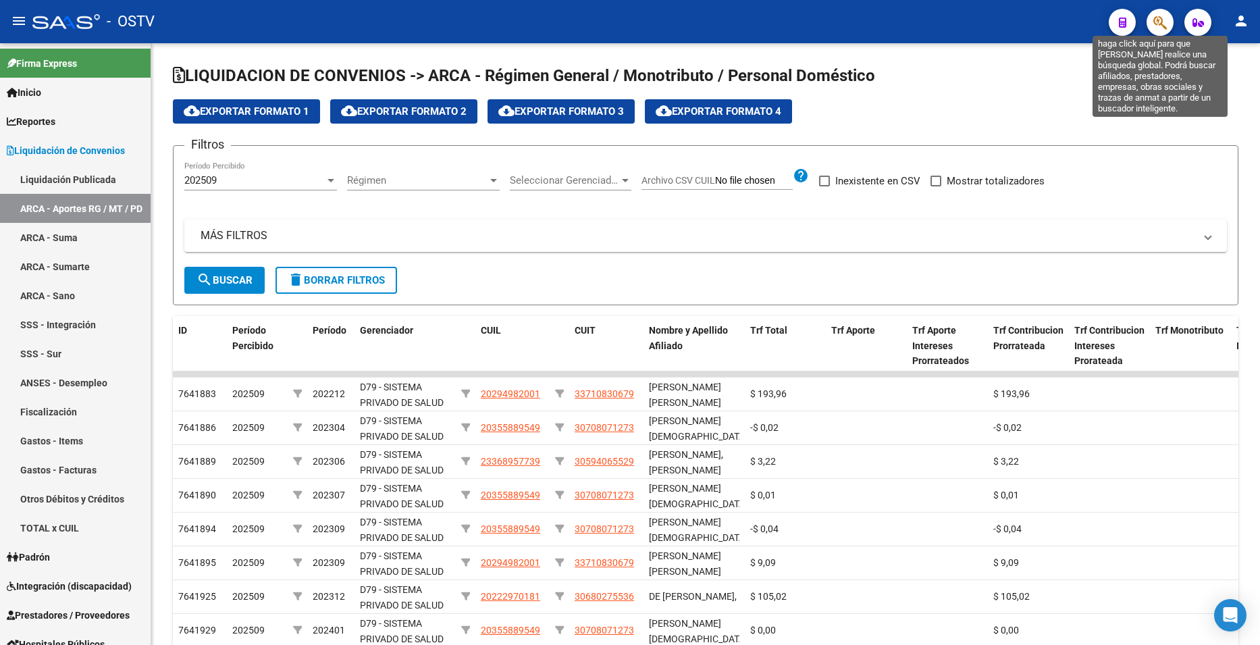
click at [1160, 20] on icon "button" at bounding box center [1160, 23] width 14 height 16
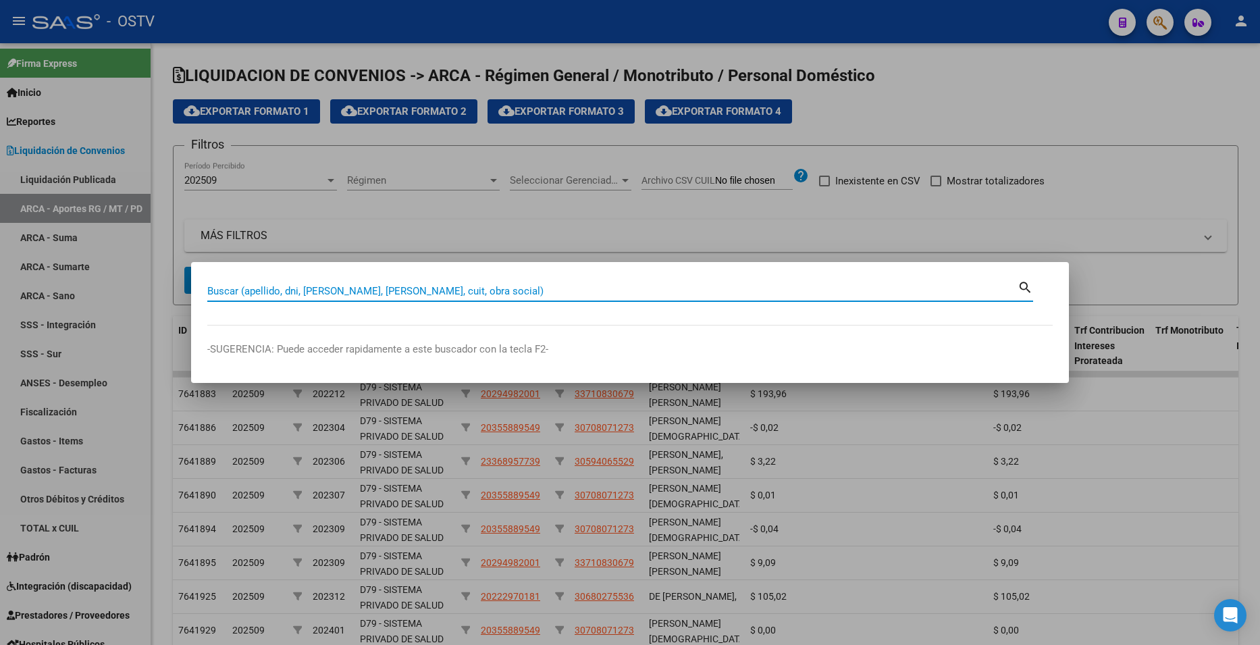
paste input "20024786"
type input "20024786"
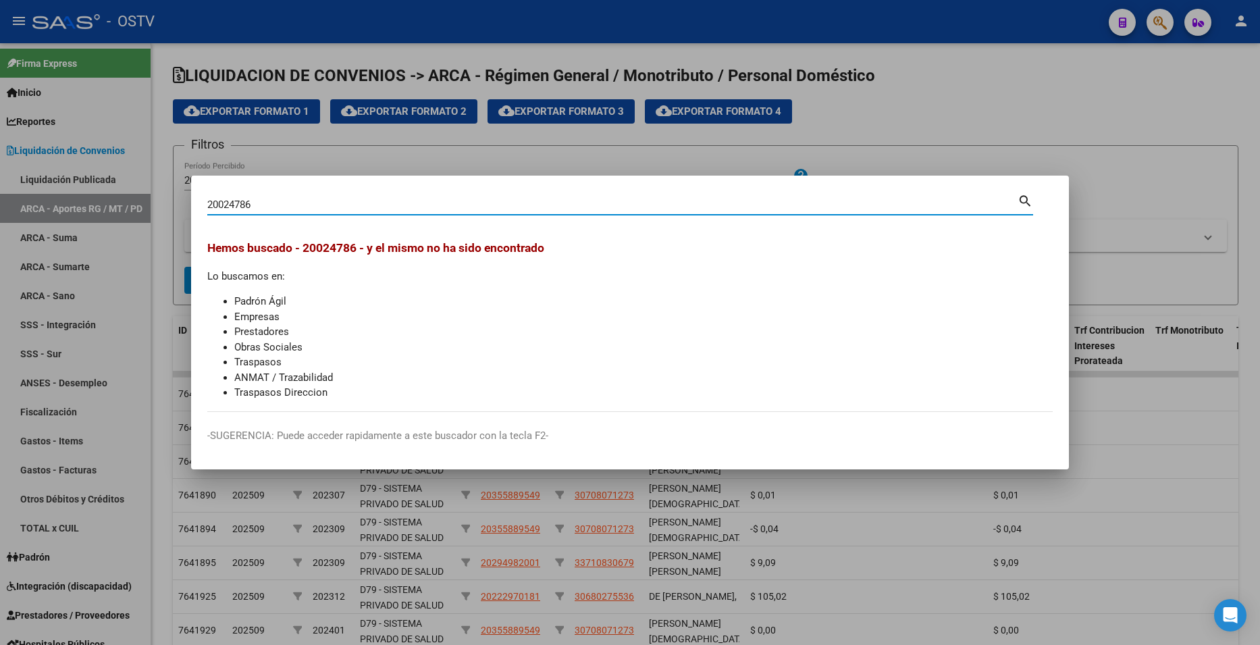
click at [1146, 82] on div at bounding box center [630, 322] width 1260 height 645
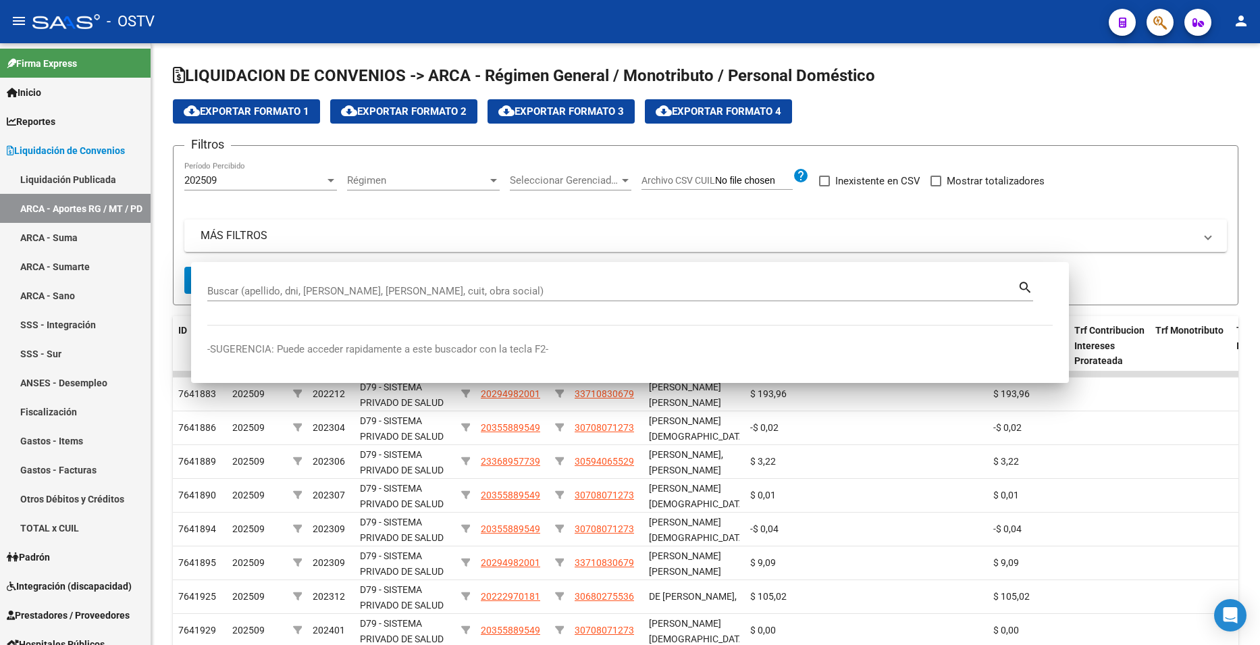
click at [1146, 82] on h1 "LIQUIDACION DE CONVENIOS -> ARCA - Régimen General / Monotributo / Personal Dom…" at bounding box center [705, 77] width 1065 height 24
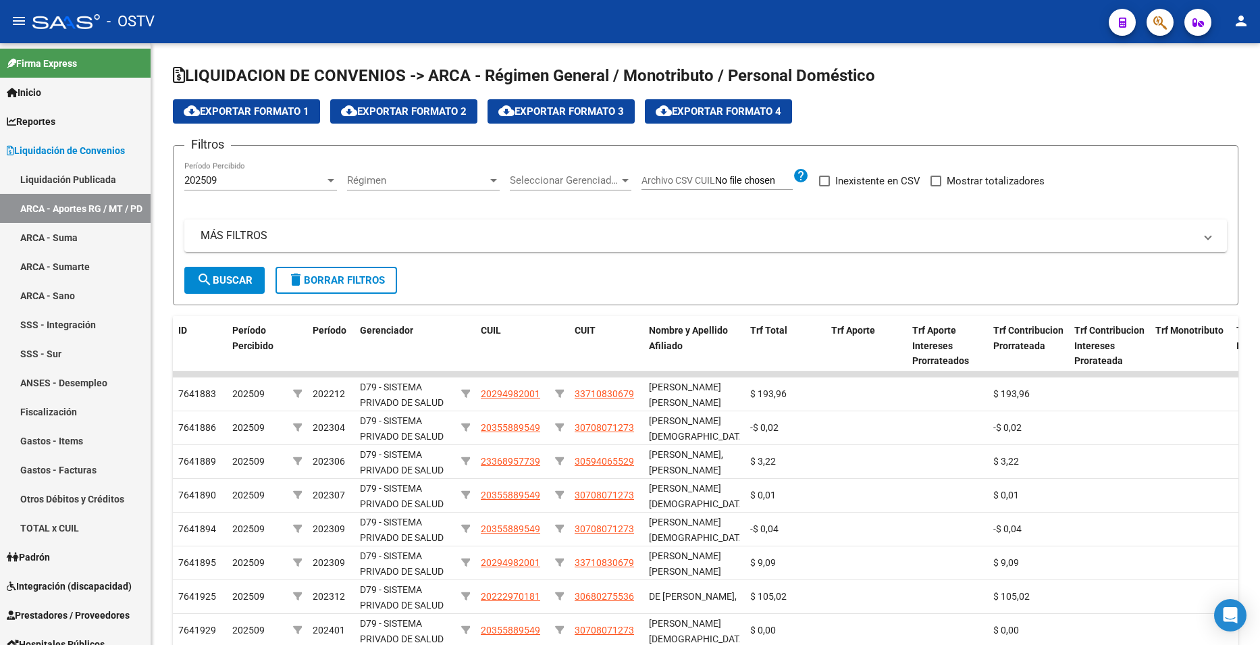
click at [1150, 24] on button "button" at bounding box center [1159, 22] width 27 height 27
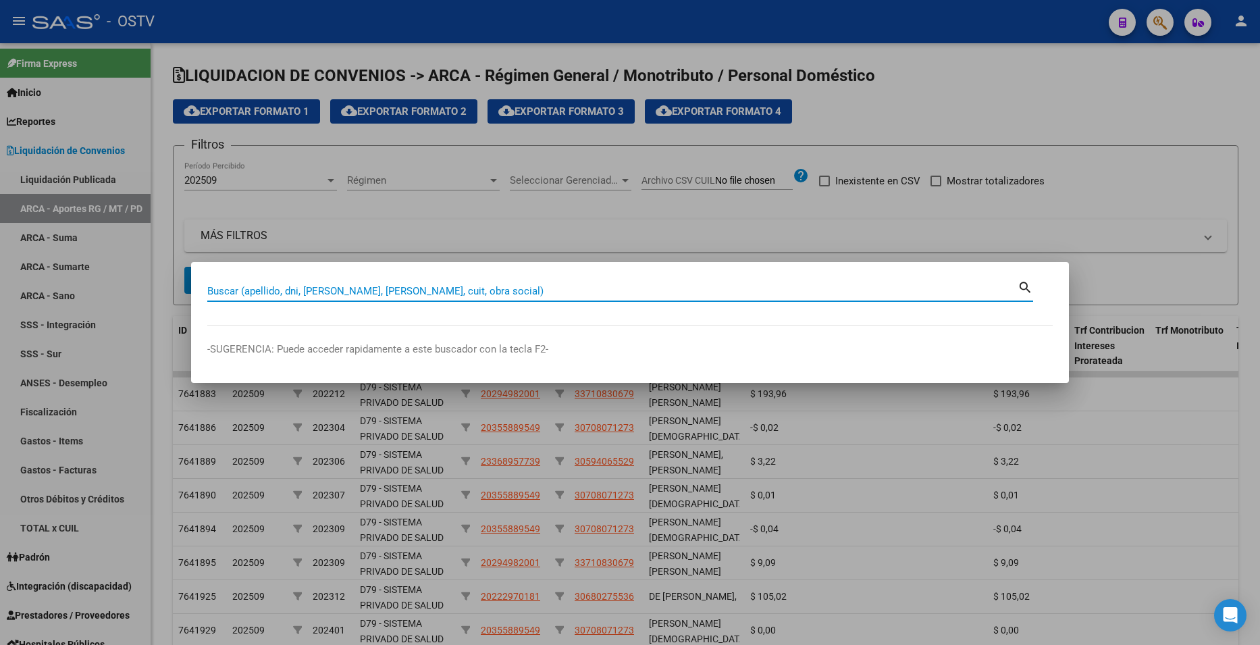
paste input "17125793"
type input "17125793"
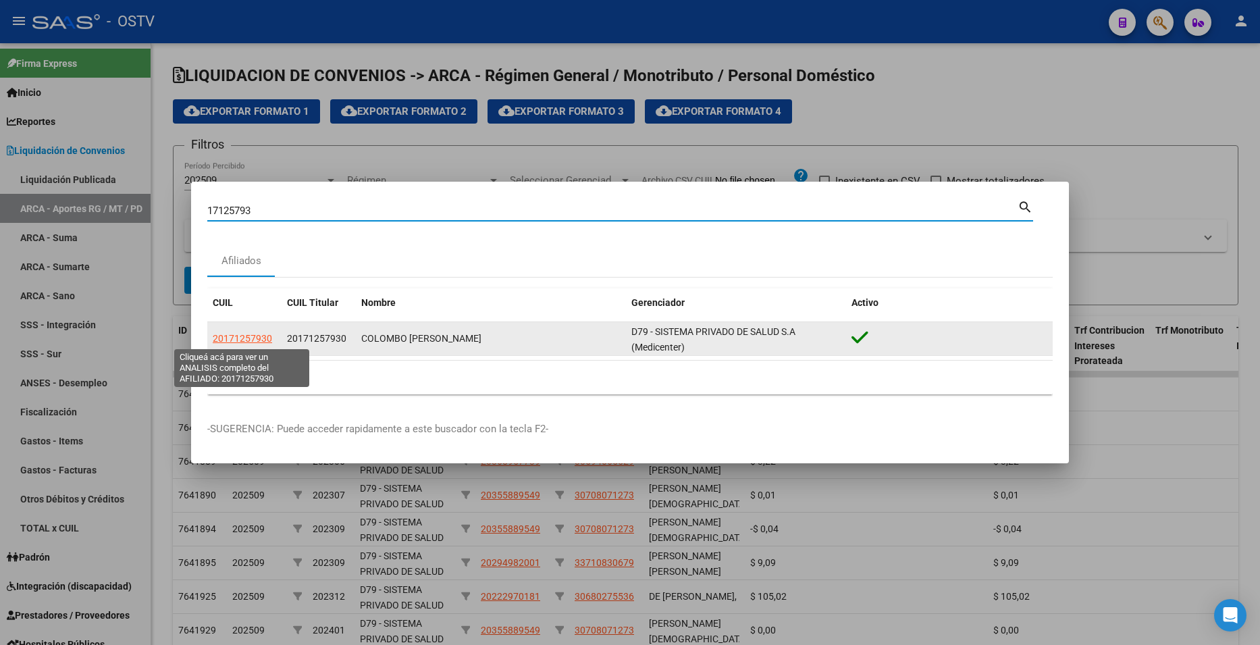
click at [251, 338] on span "20171257930" at bounding box center [242, 338] width 59 height 11
type textarea "20171257930"
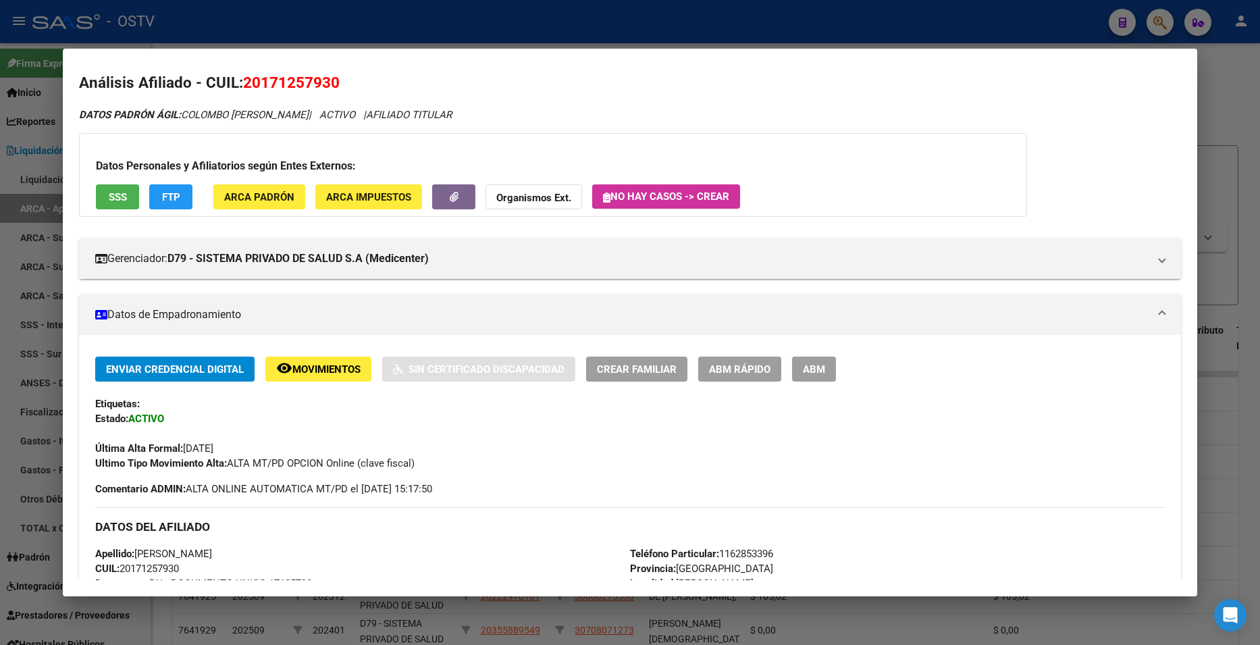
scroll to position [496, 0]
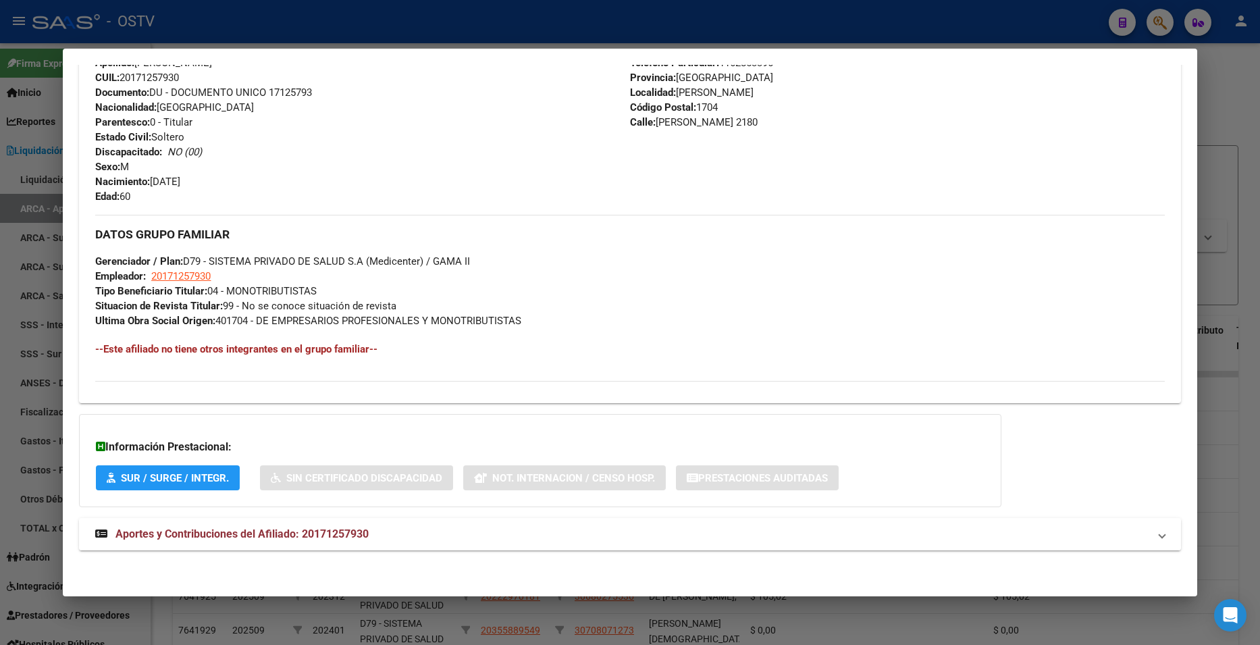
click at [290, 526] on strong "Aportes y Contribuciones del Afiliado: 20171257930" at bounding box center [231, 534] width 273 height 16
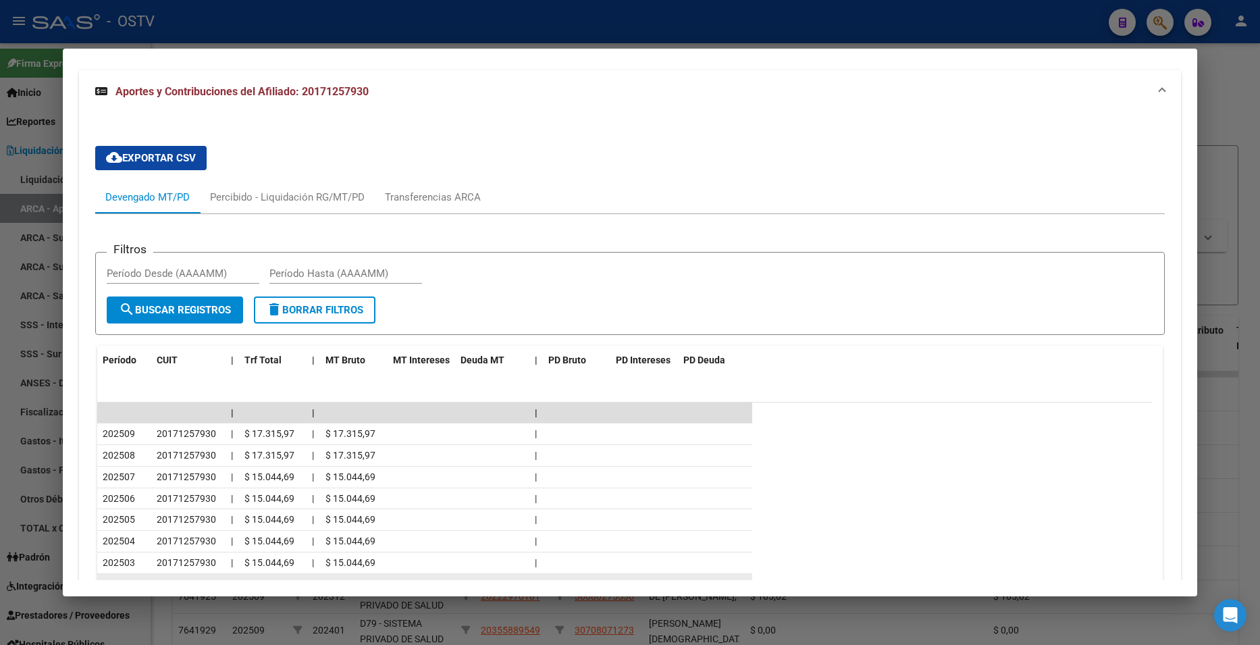
scroll to position [1103, 0]
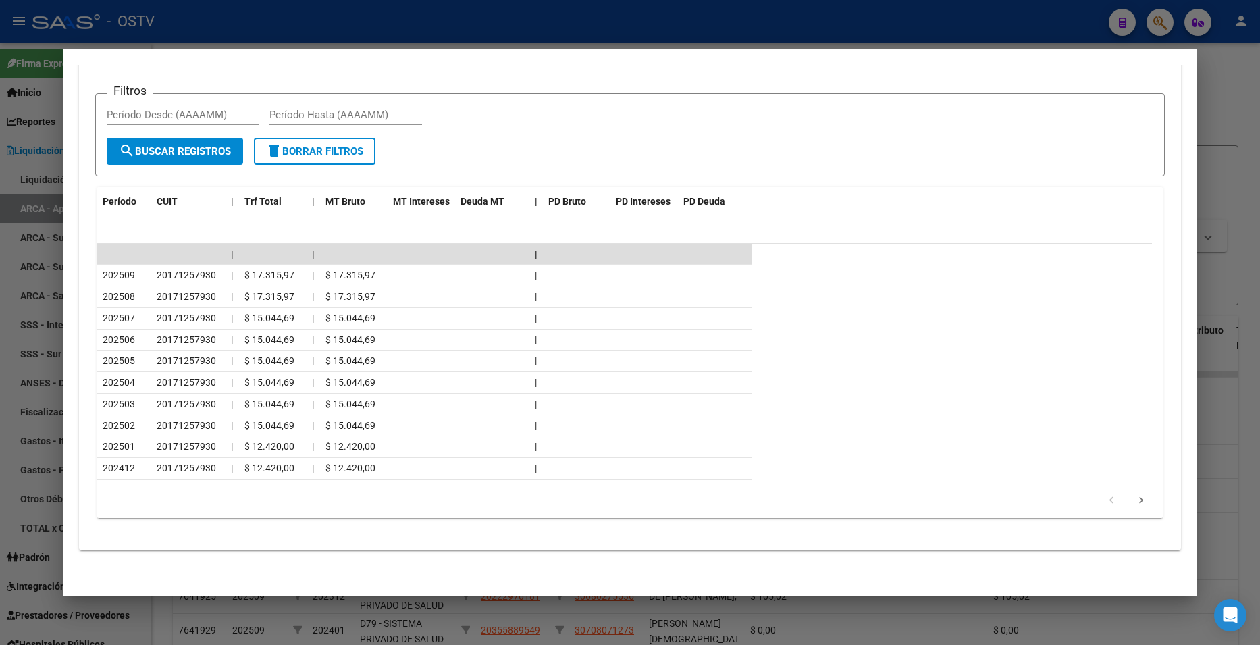
click at [1208, 68] on div at bounding box center [630, 322] width 1260 height 645
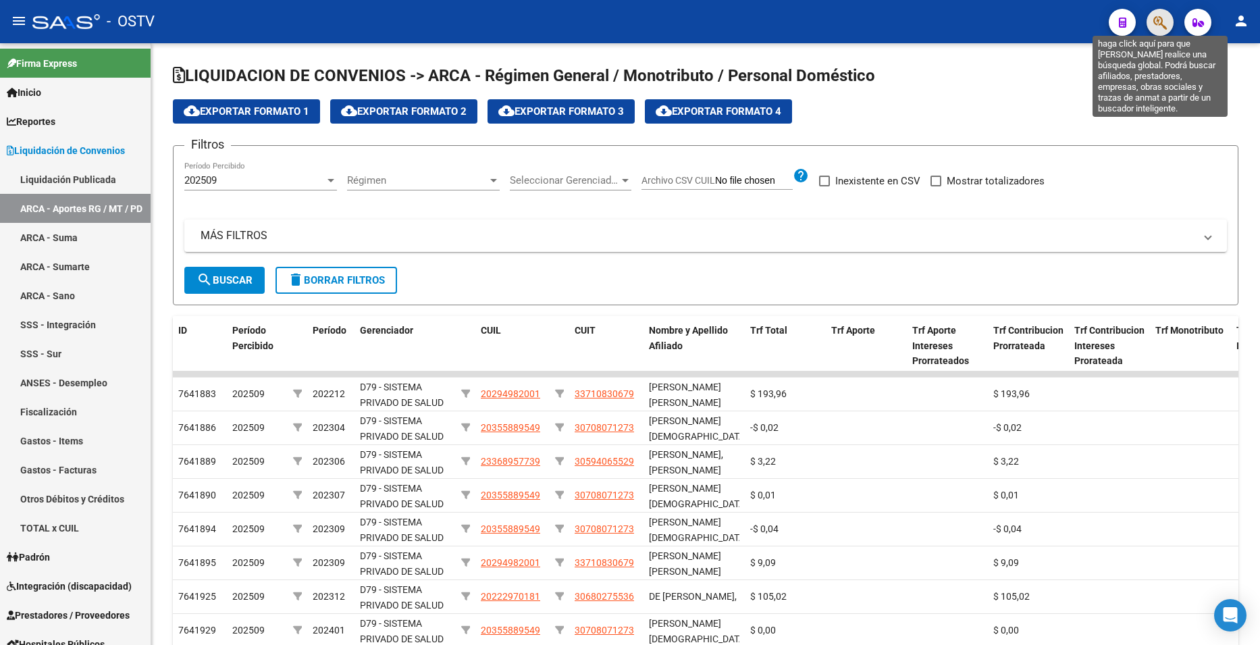
click at [1167, 30] on icon "button" at bounding box center [1160, 23] width 14 height 16
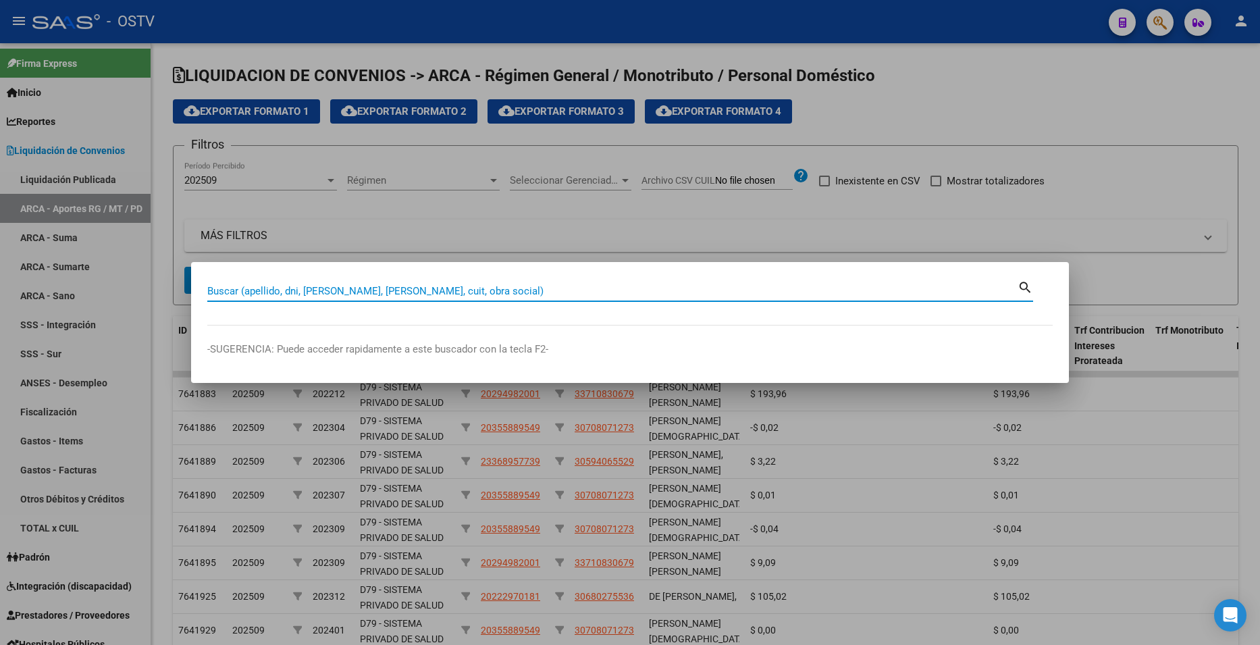
paste input "14908787"
type input "14908787"
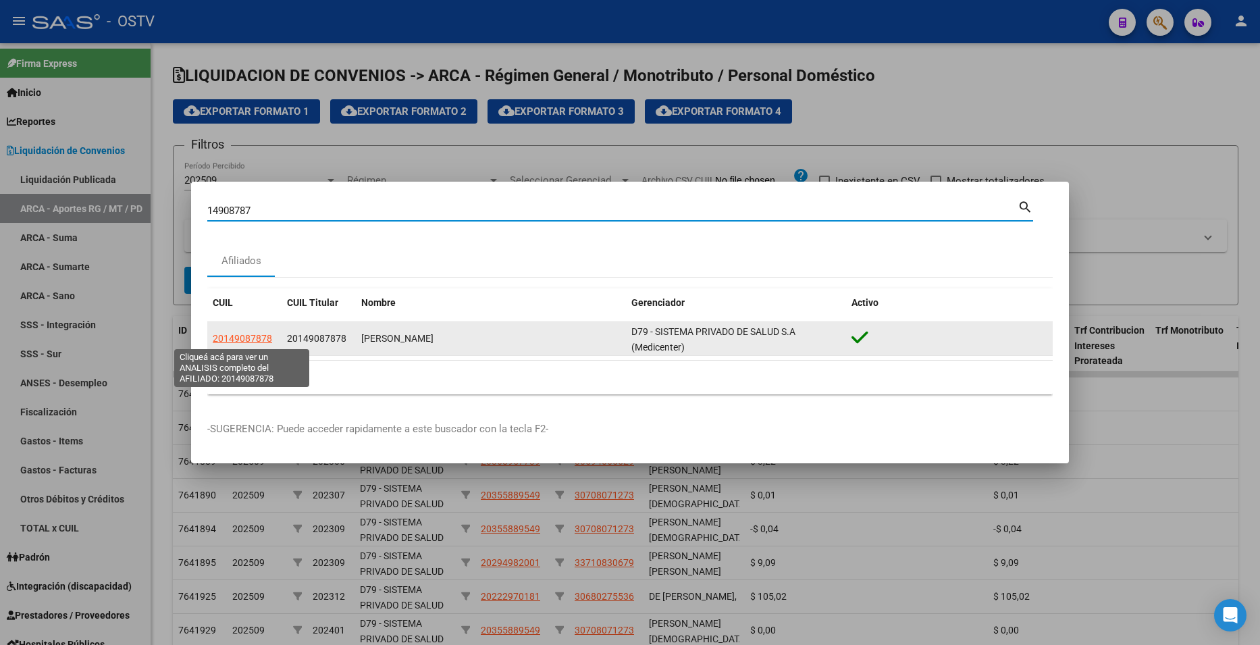
click at [255, 336] on span "20149087878" at bounding box center [242, 338] width 59 height 11
type textarea "20149087878"
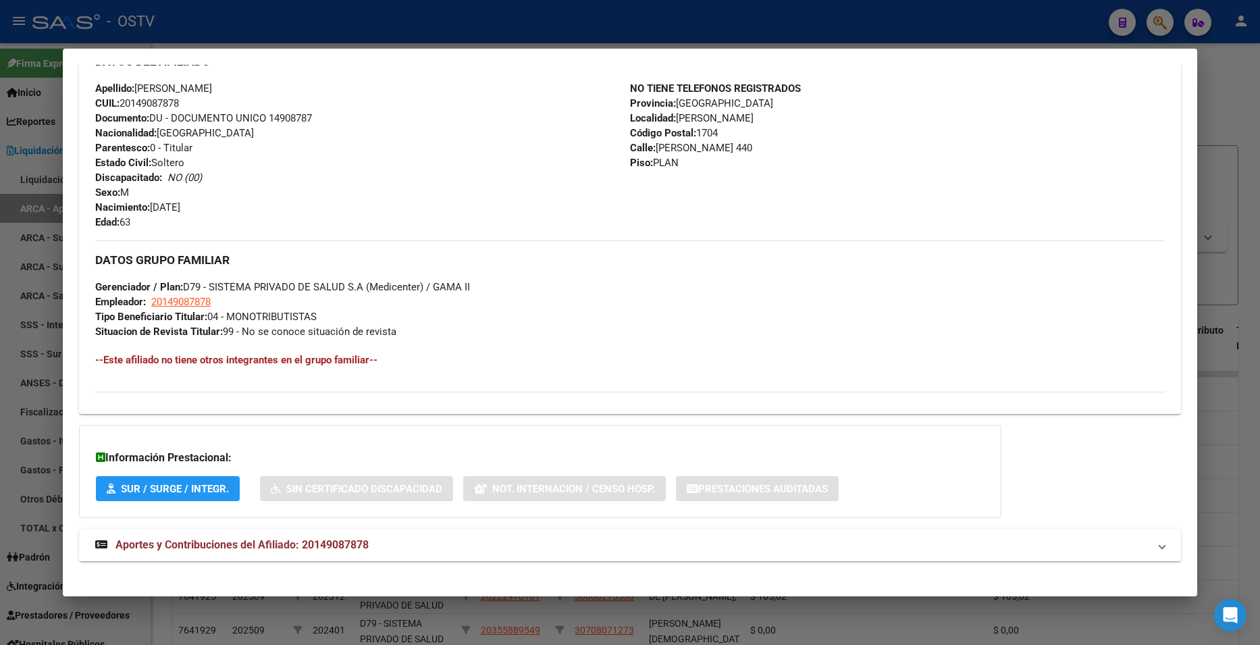
click at [256, 544] on span "Aportes y Contribuciones del Afiliado: 20149087878" at bounding box center [241, 544] width 253 height 13
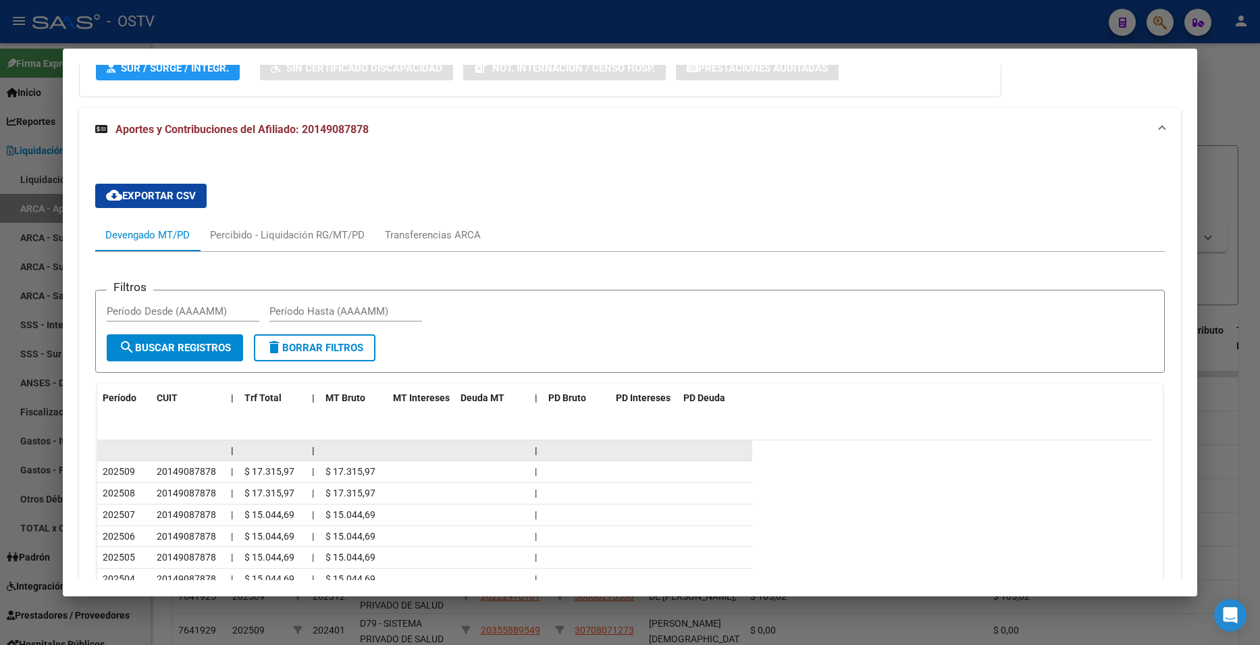
scroll to position [872, 0]
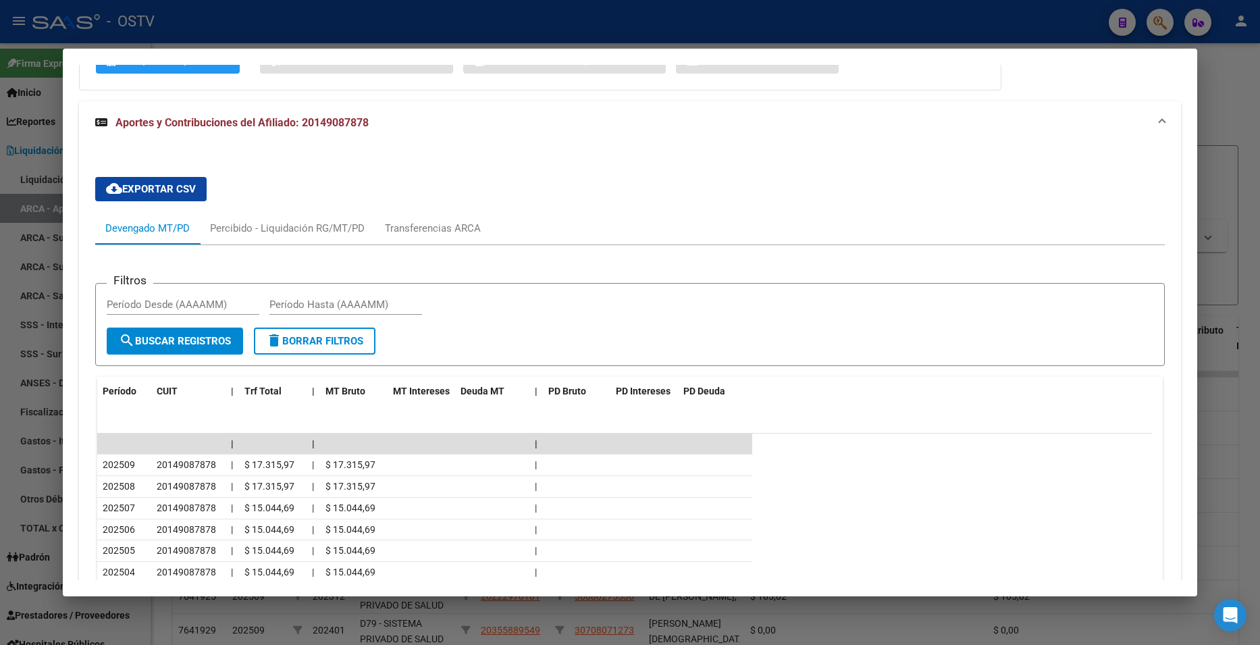
click at [1219, 120] on div at bounding box center [630, 322] width 1260 height 645
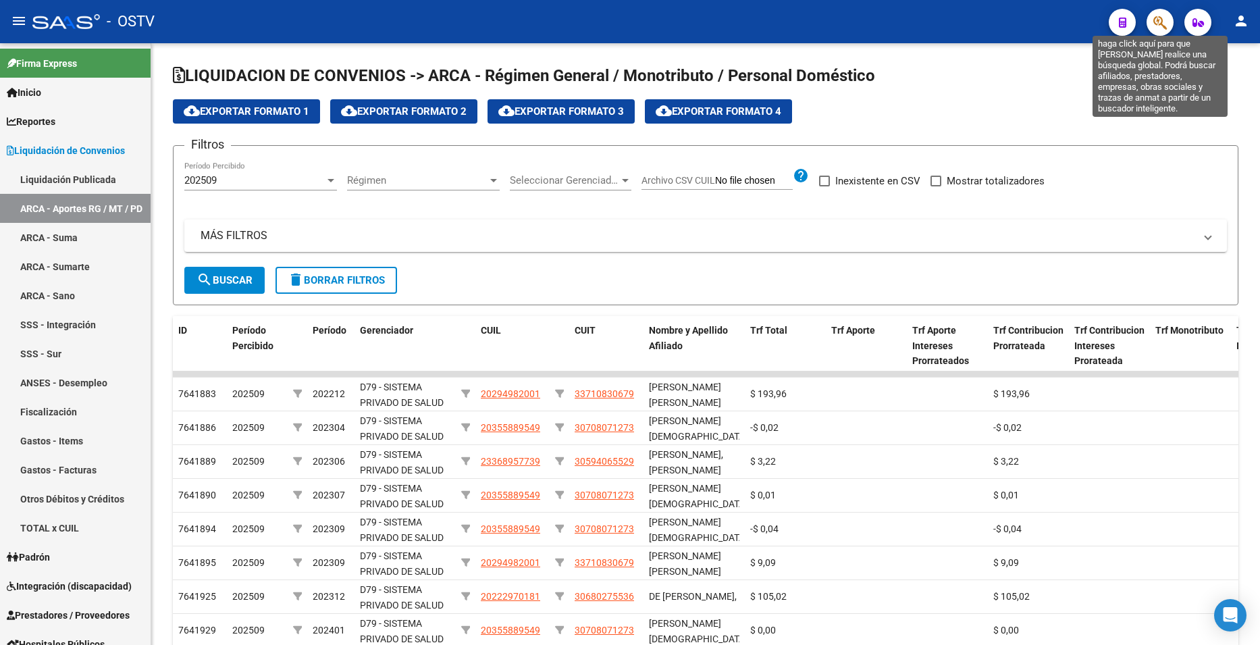
click at [1154, 21] on icon "button" at bounding box center [1160, 23] width 14 height 16
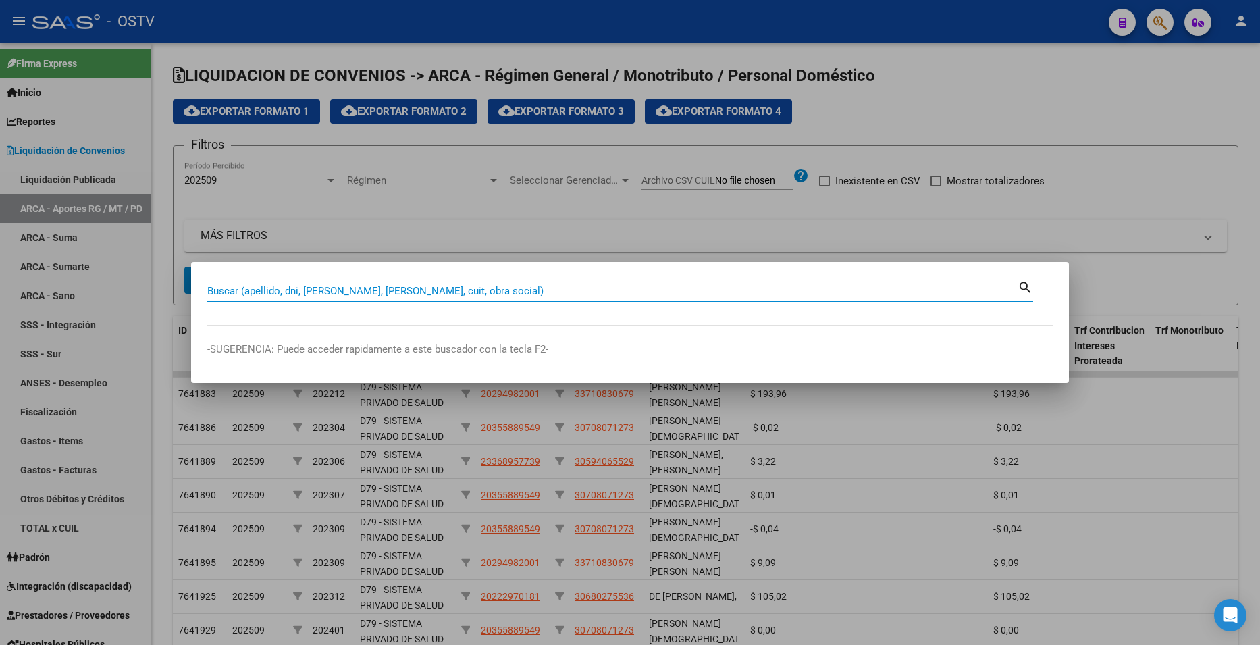
paste input "25185852"
type input "25185852"
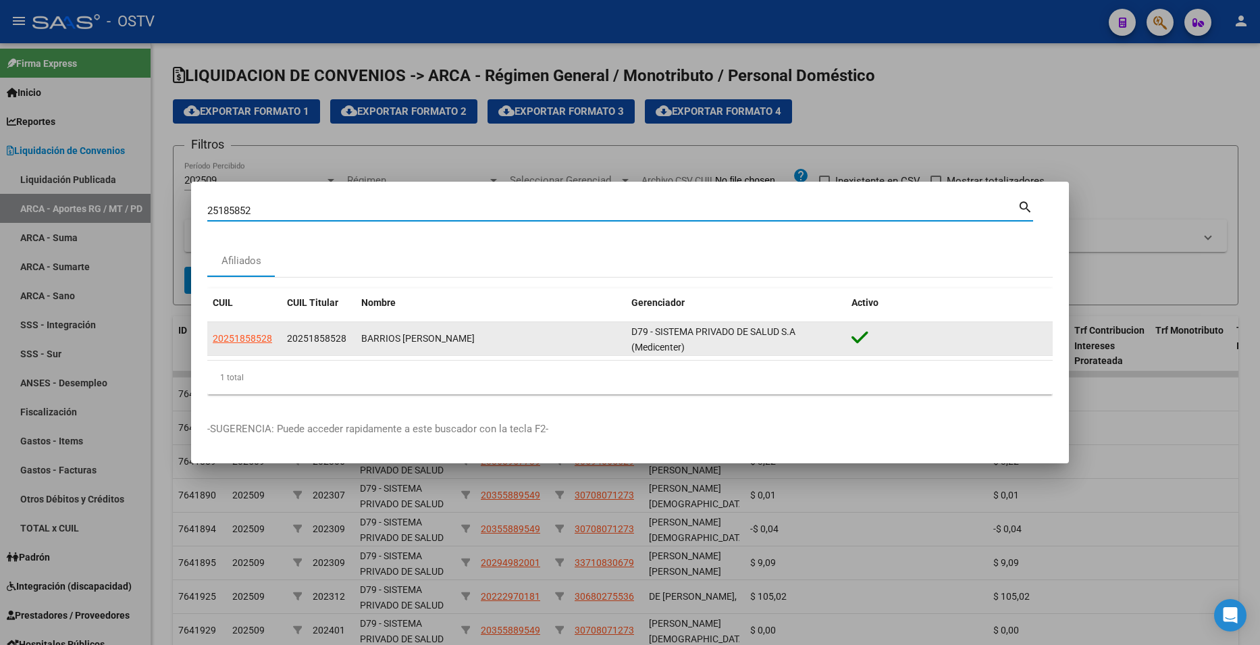
click at [258, 331] on app-link-go-to "20251858528" at bounding box center [242, 339] width 59 height 16
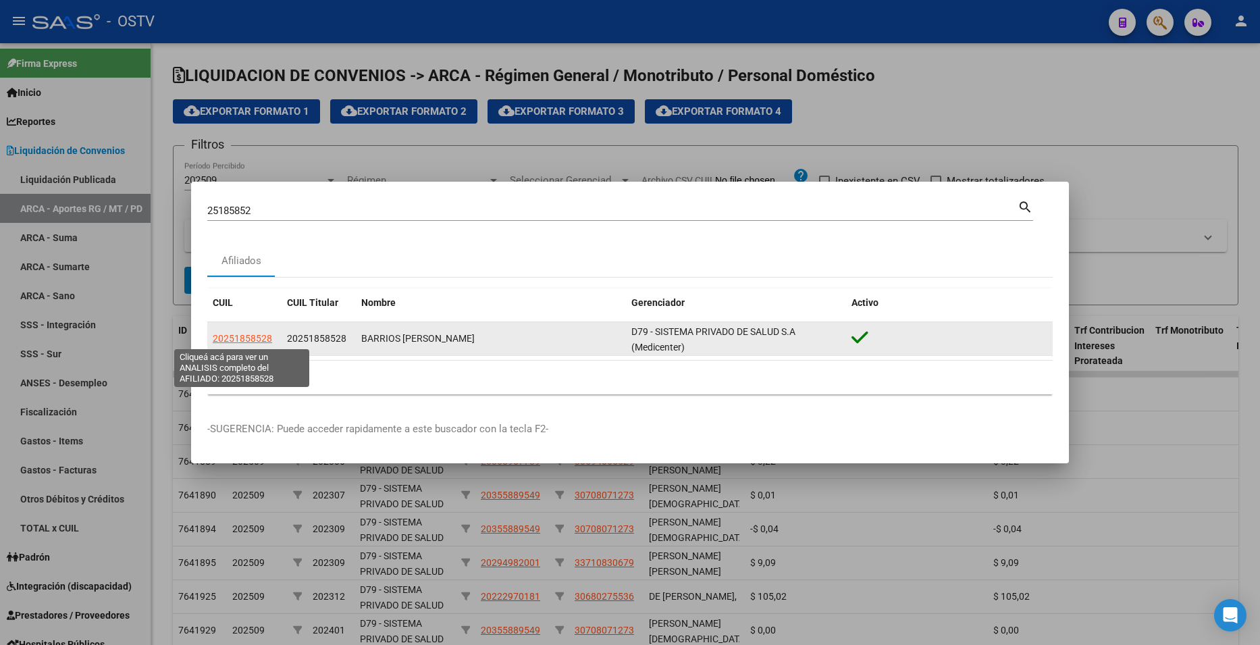
click at [262, 340] on span "20251858528" at bounding box center [242, 338] width 59 height 11
type textarea "20251858528"
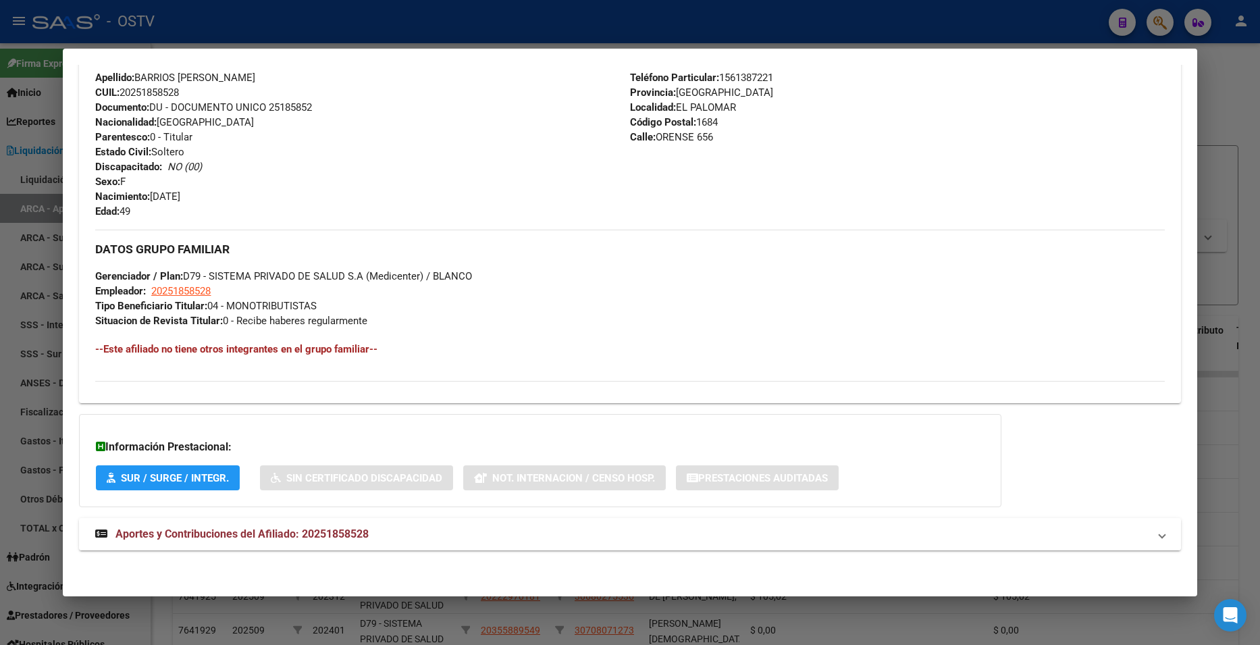
click at [377, 538] on mat-panel-title "Aportes y Contribuciones del Afiliado: 20251858528" at bounding box center [621, 534] width 1053 height 16
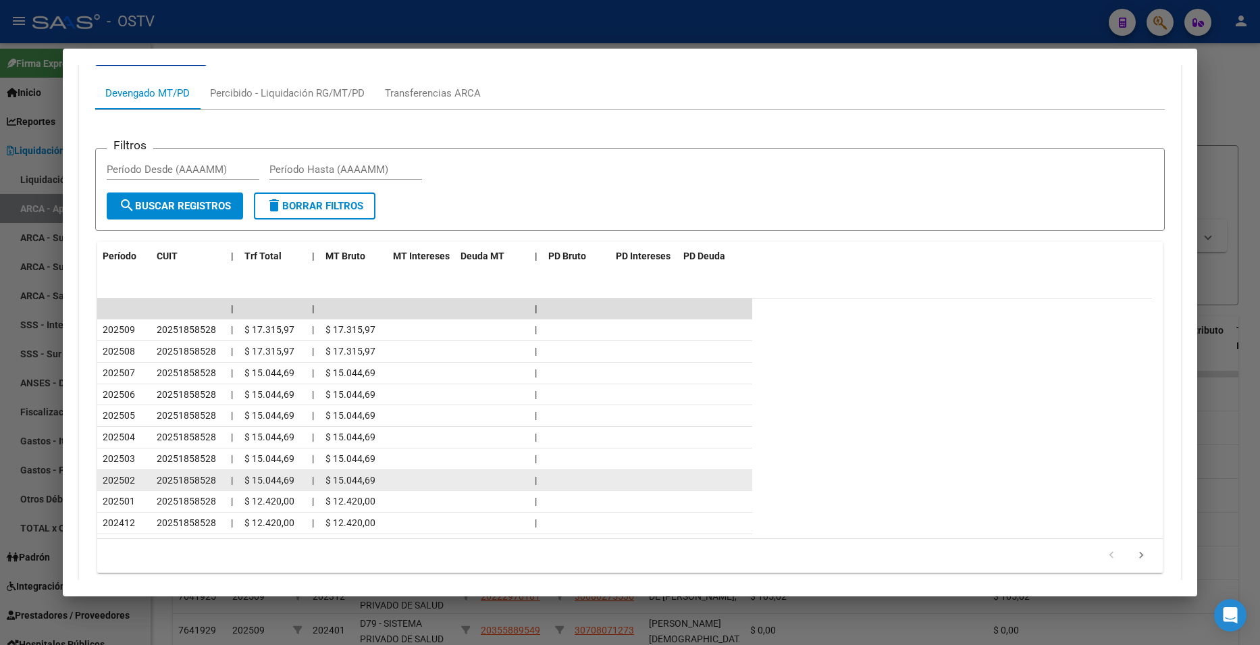
scroll to position [1088, 0]
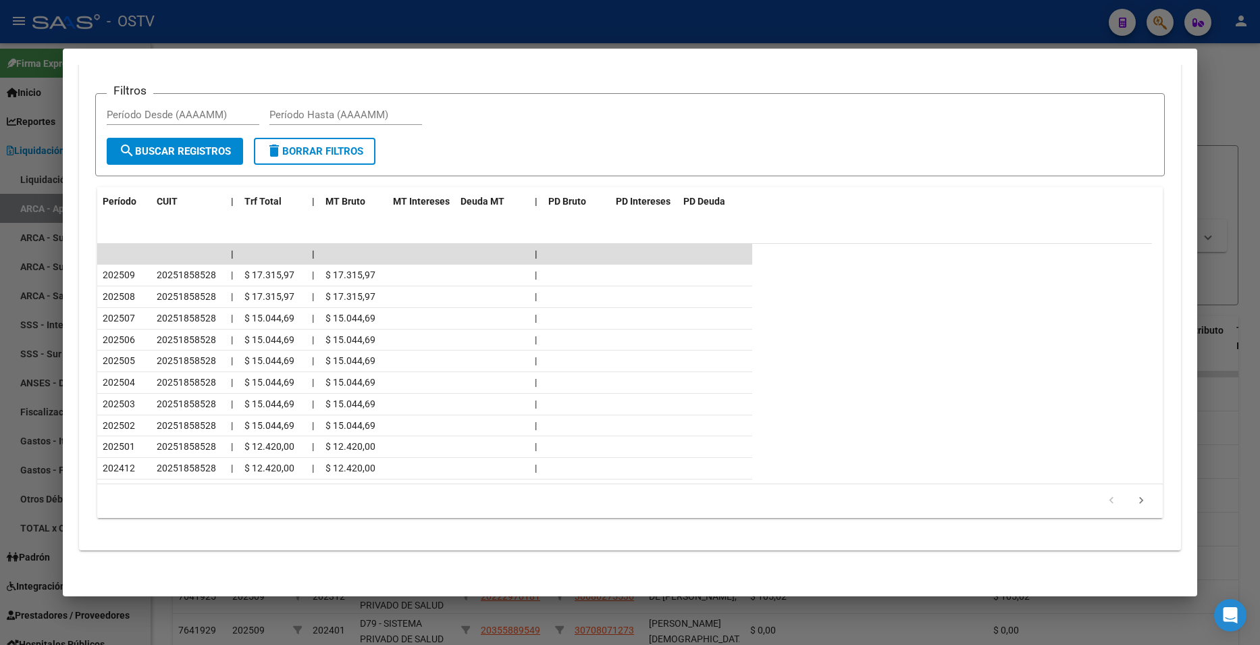
click at [1234, 130] on div at bounding box center [630, 322] width 1260 height 645
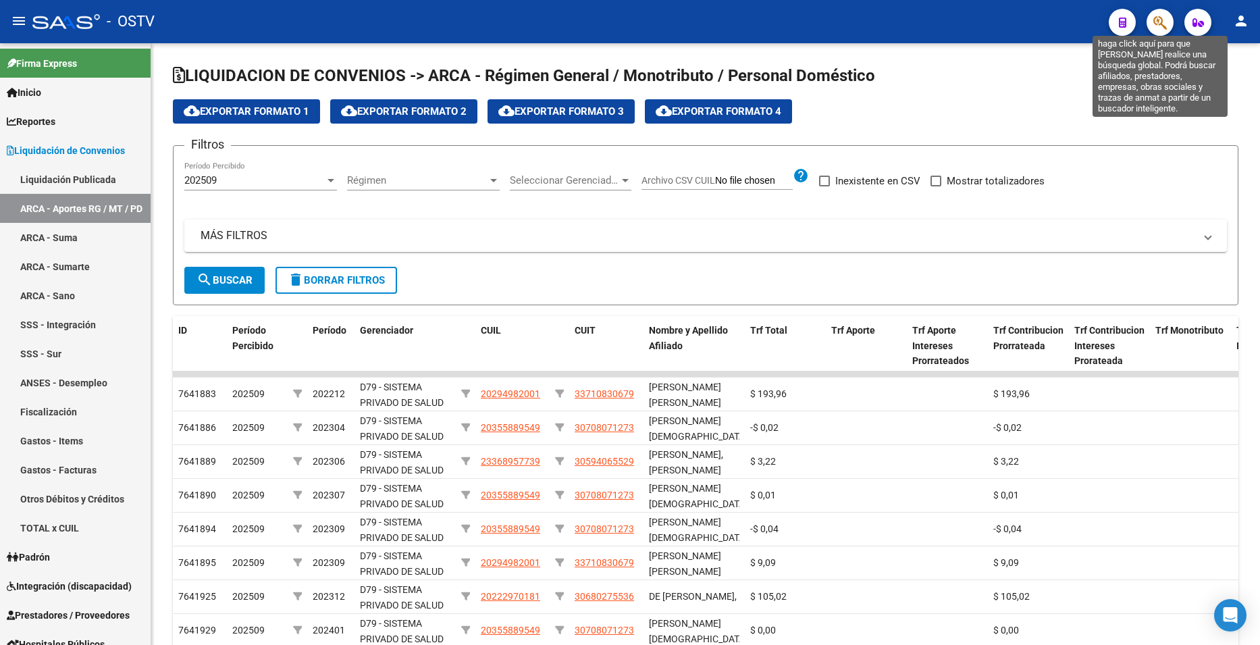
click at [1156, 14] on span "button" at bounding box center [1160, 23] width 14 height 28
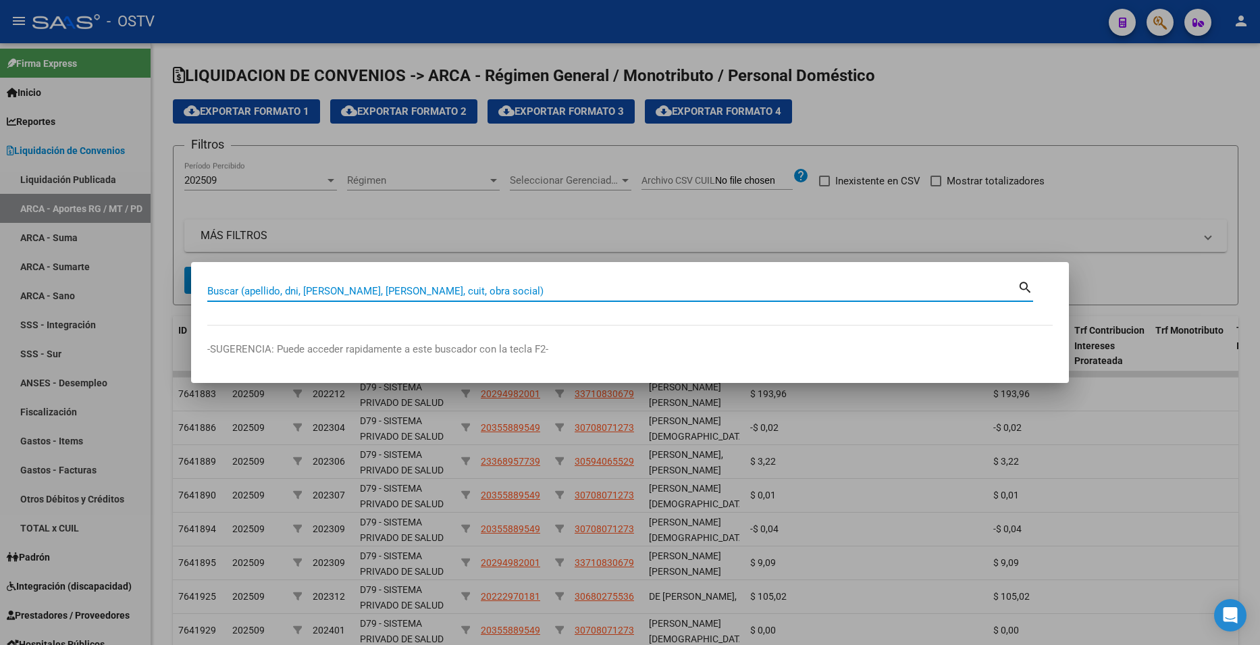
paste input "25627038"
type input "25627038"
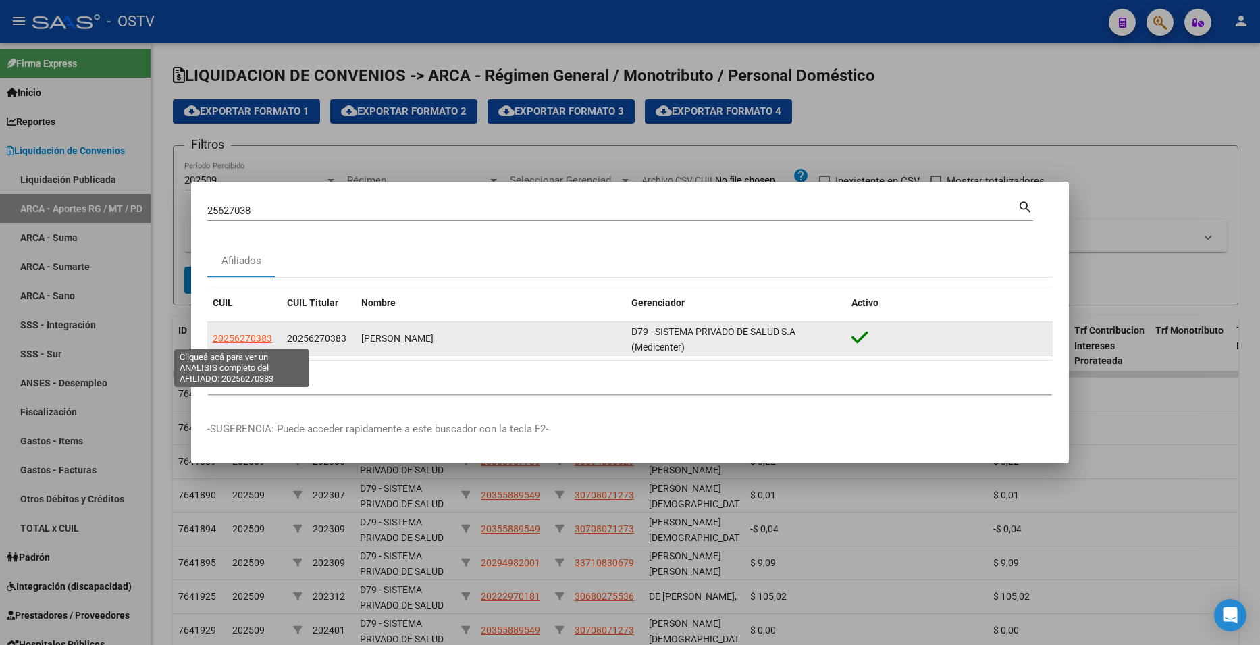
click at [231, 336] on span "20256270383" at bounding box center [242, 338] width 59 height 11
type textarea "20256270383"
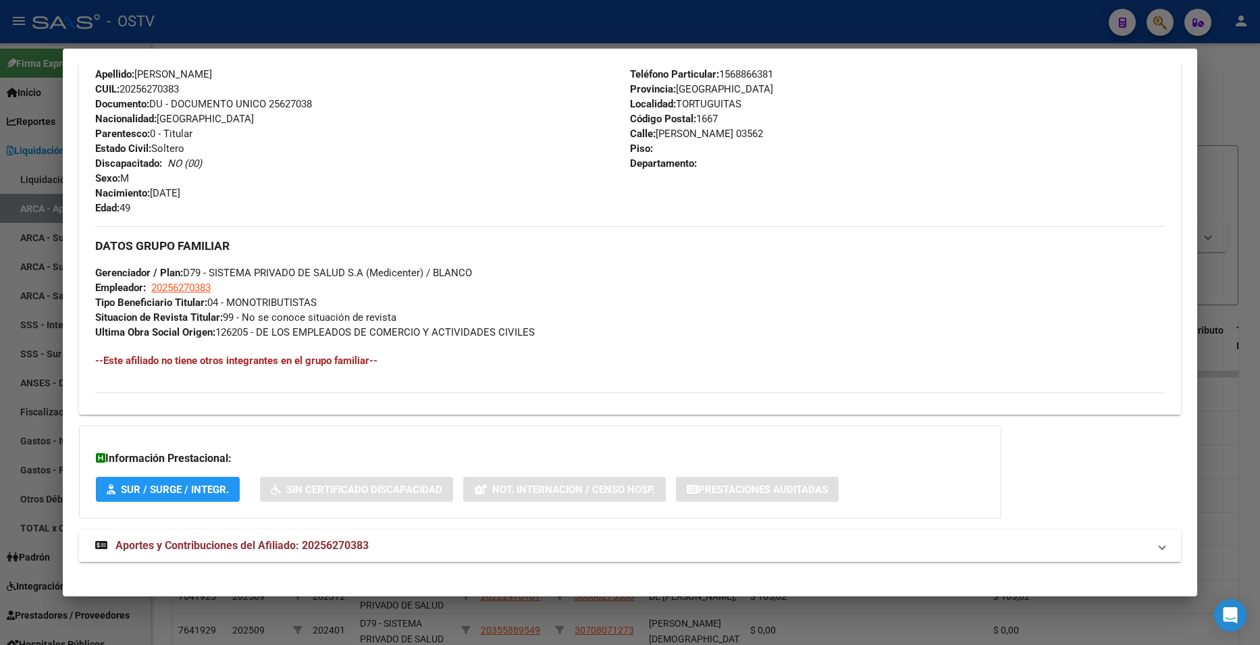
scroll to position [496, 0]
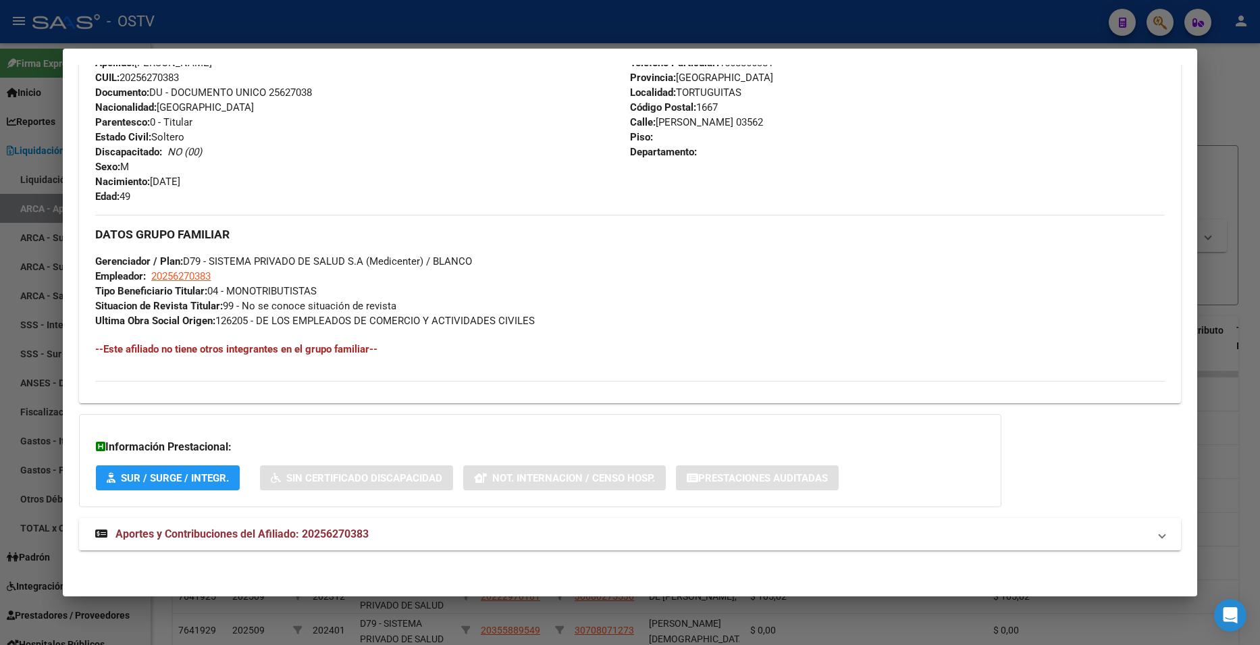
click at [351, 537] on span "Aportes y Contribuciones del Afiliado: 20256270383" at bounding box center [241, 533] width 253 height 13
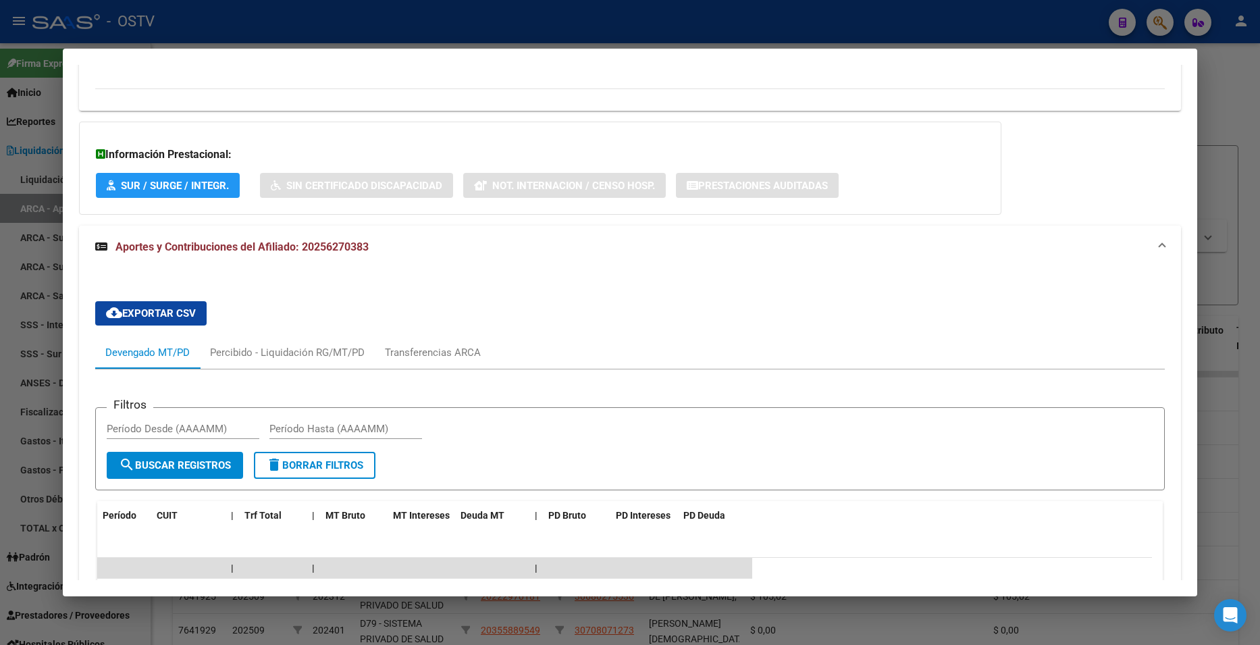
scroll to position [778, 0]
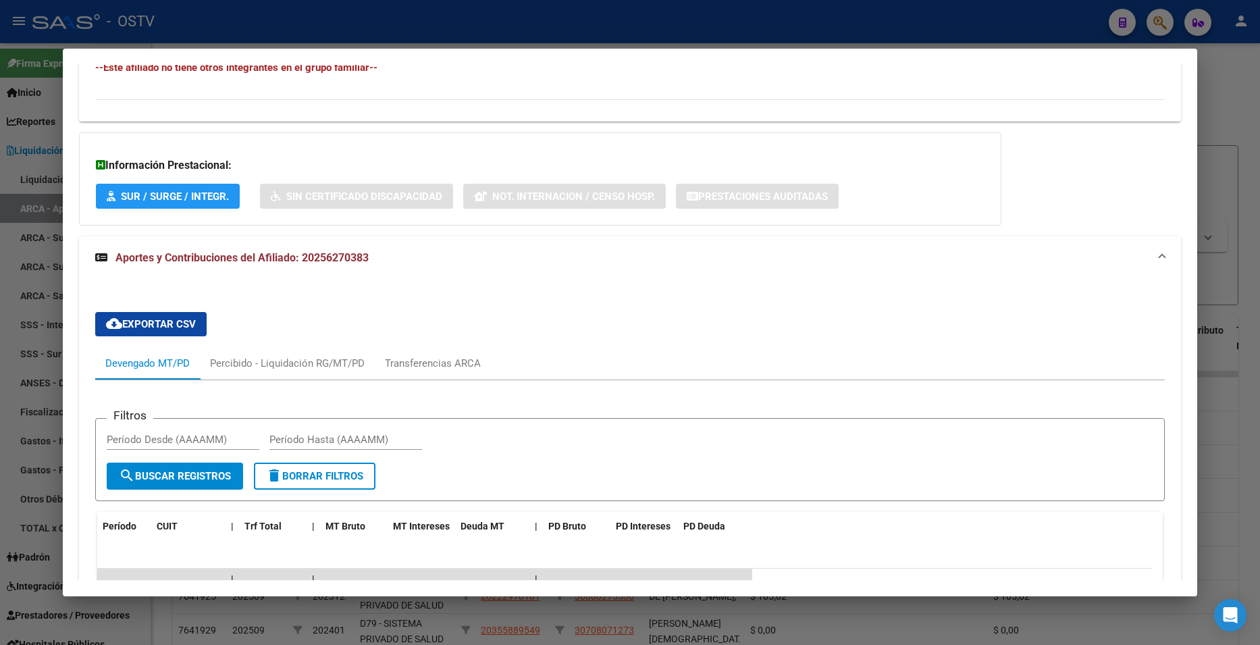
click at [1231, 106] on div at bounding box center [630, 322] width 1260 height 645
click at [1230, 105] on div at bounding box center [630, 322] width 1260 height 645
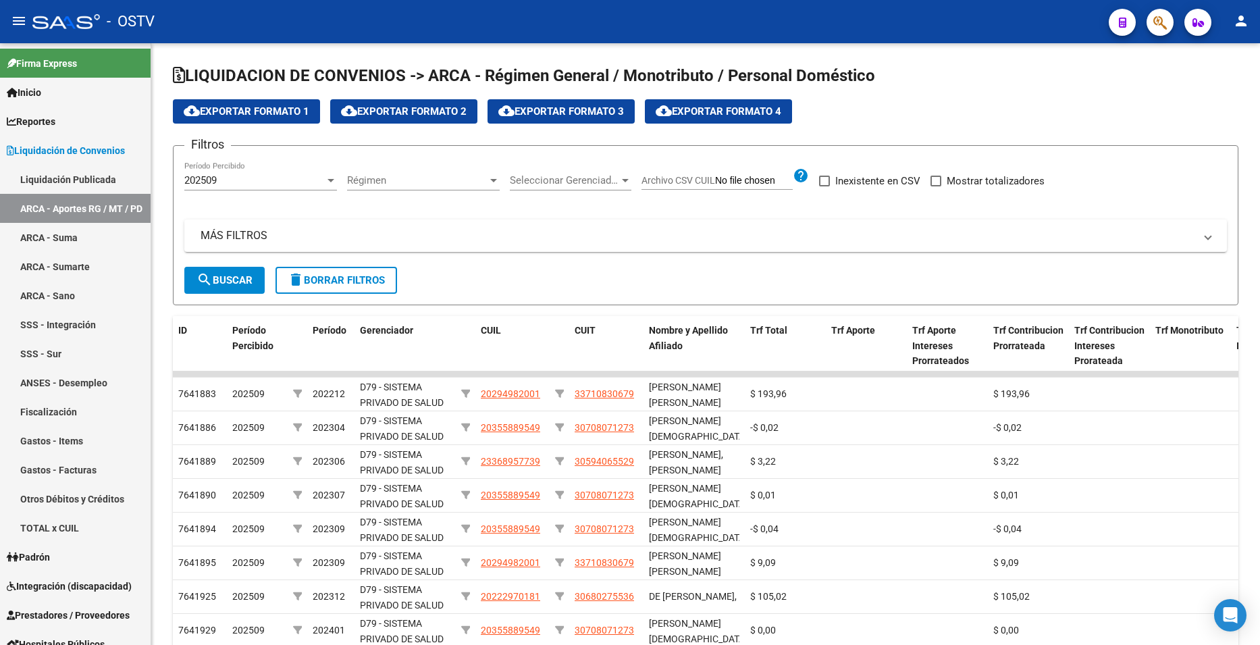
click at [1155, 22] on icon "button" at bounding box center [1160, 23] width 14 height 16
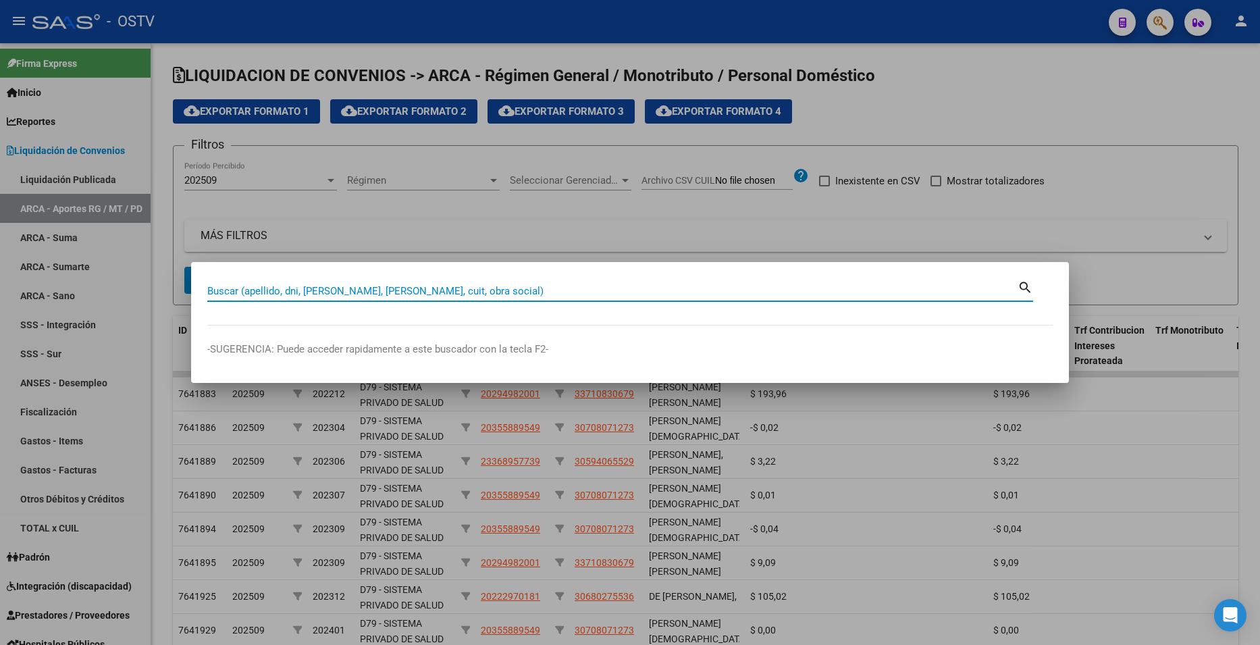
paste input "25703741"
type input "25703741"
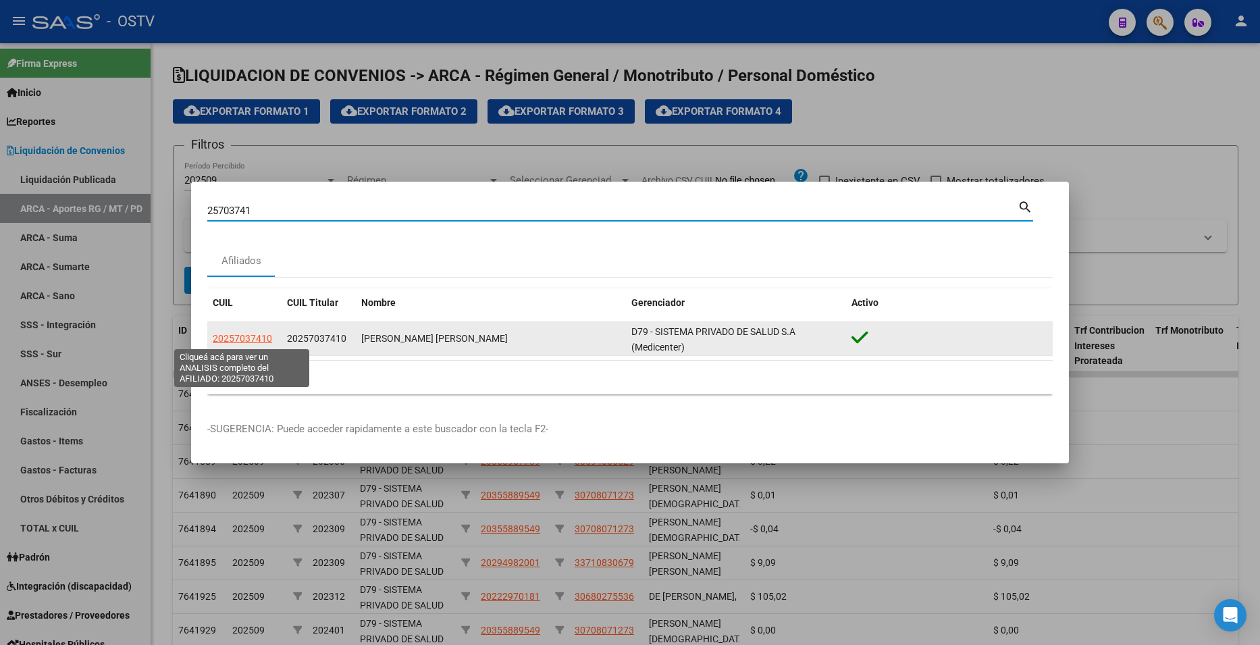
click at [251, 340] on span "20257037410" at bounding box center [242, 338] width 59 height 11
type textarea "20257037410"
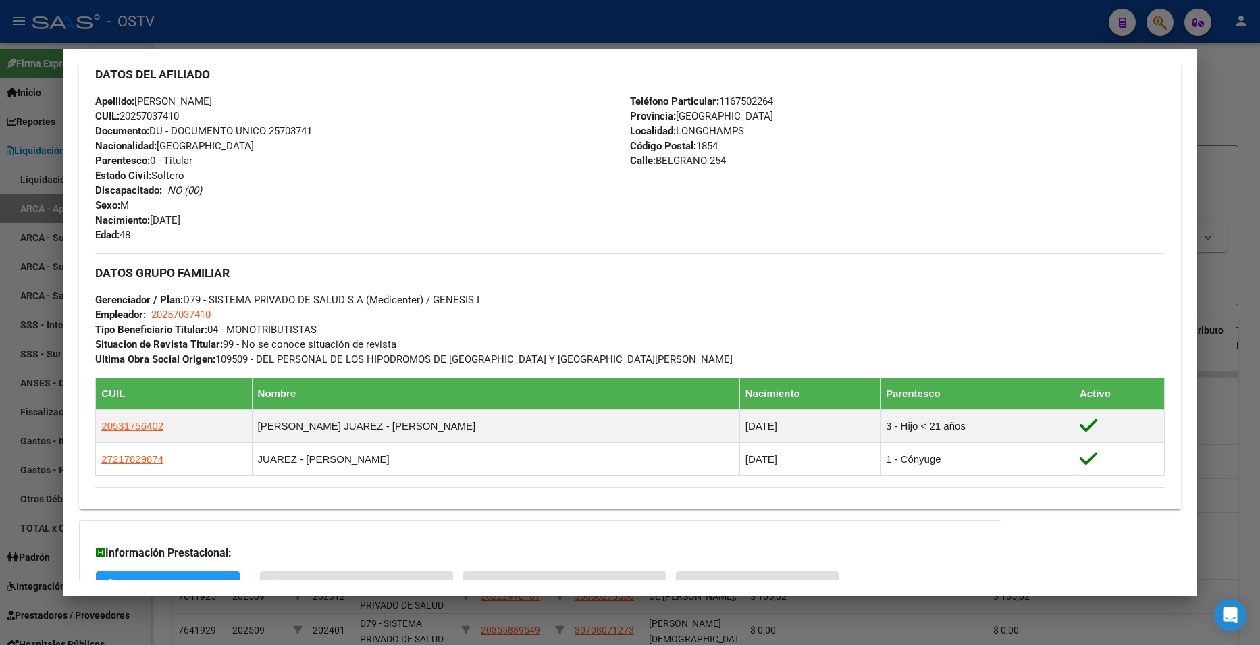
scroll to position [564, 0]
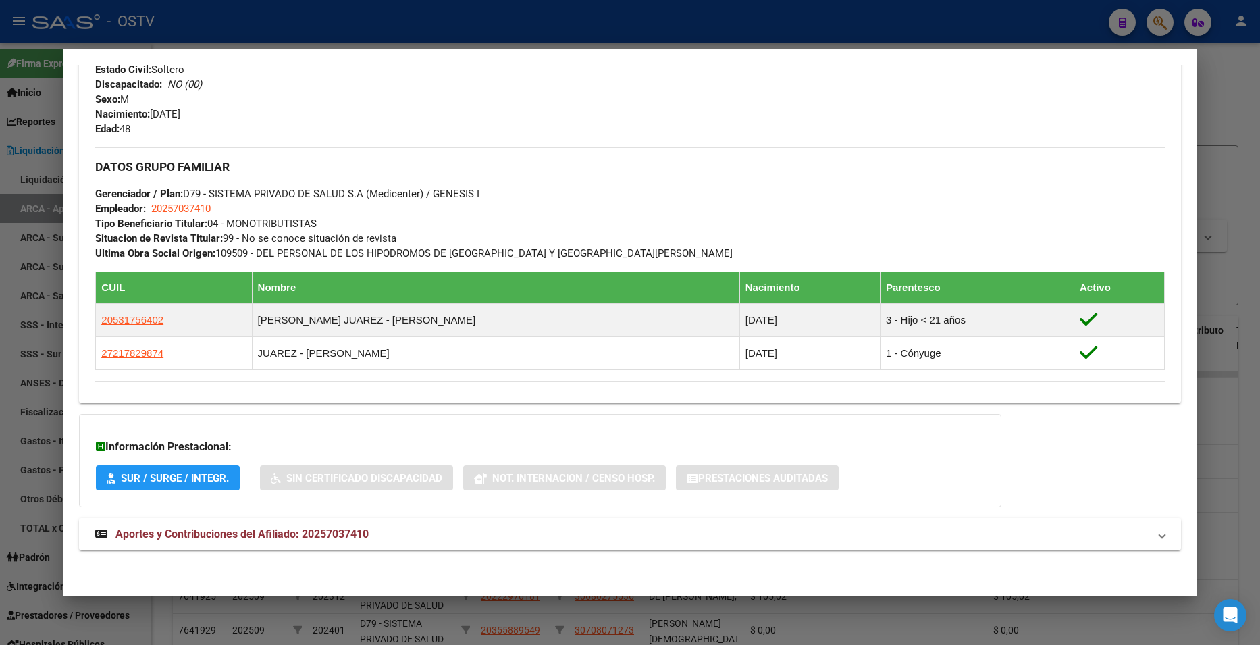
click at [272, 521] on mat-expansion-panel-header "Aportes y Contribuciones del Afiliado: 20257037410" at bounding box center [629, 534] width 1101 height 32
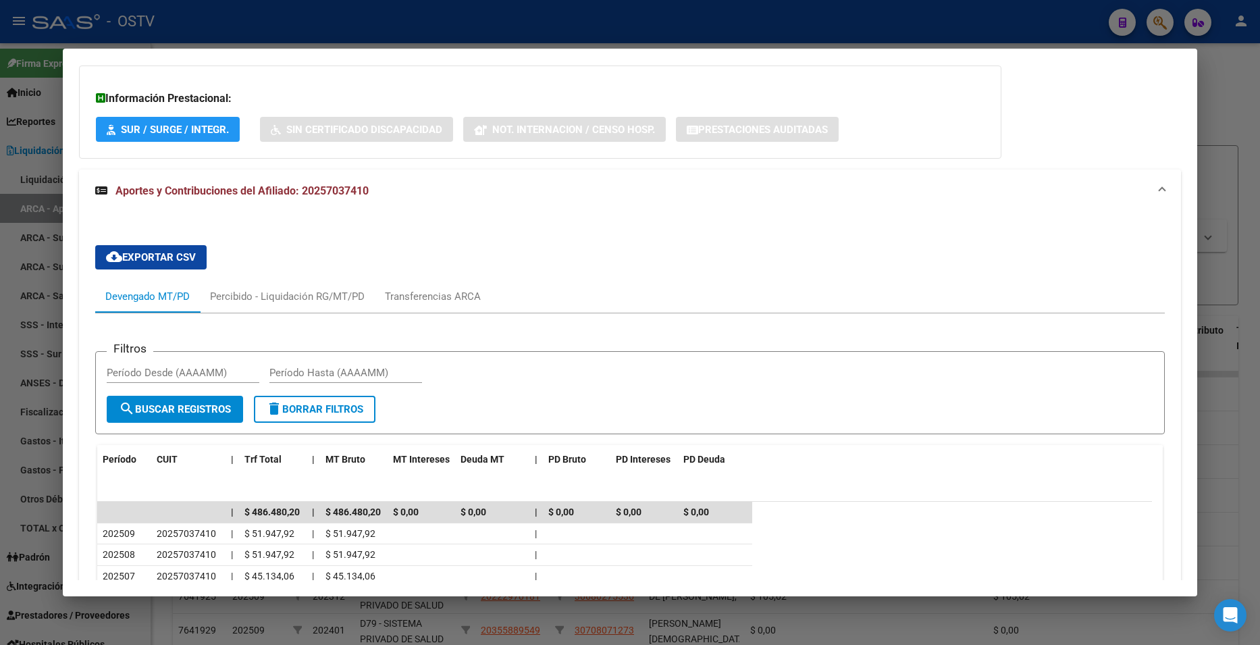
scroll to position [1170, 0]
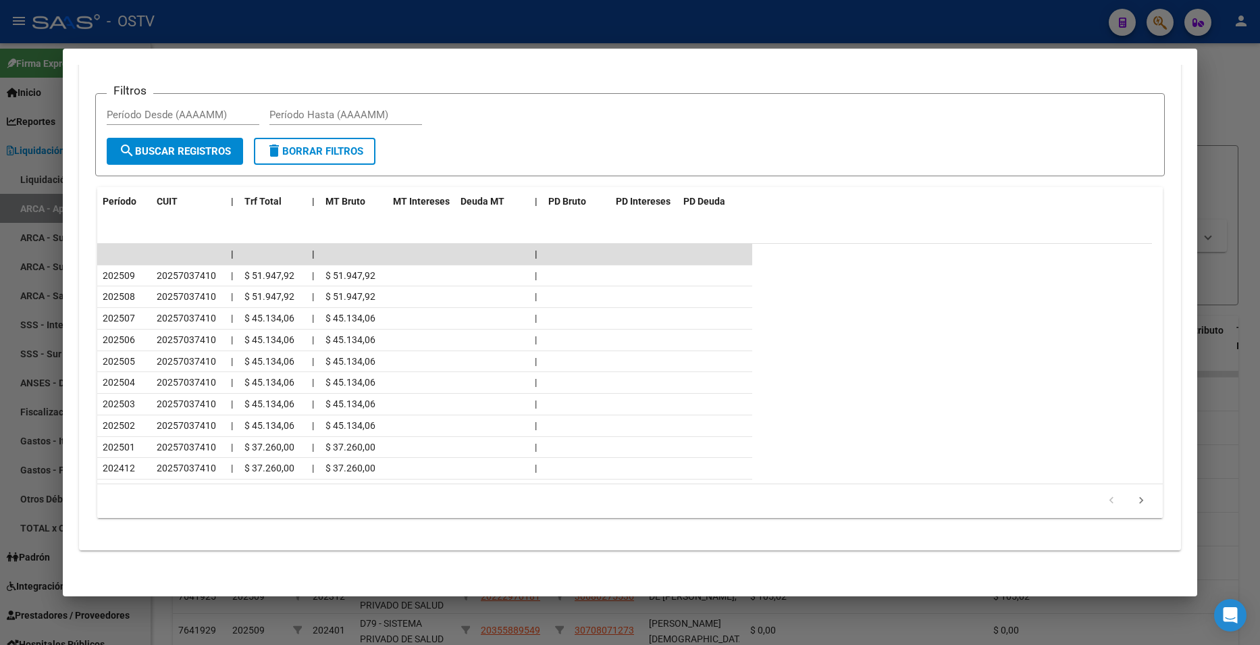
click at [1221, 90] on div at bounding box center [630, 322] width 1260 height 645
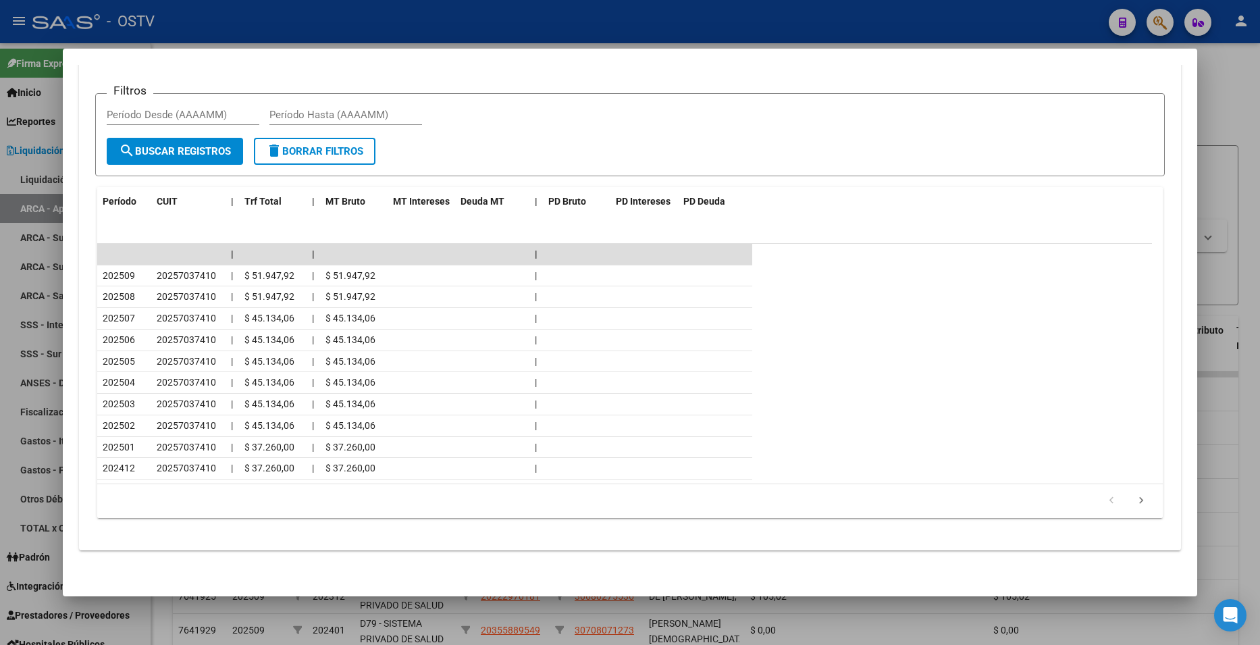
click at [1221, 90] on div at bounding box center [630, 322] width 1260 height 645
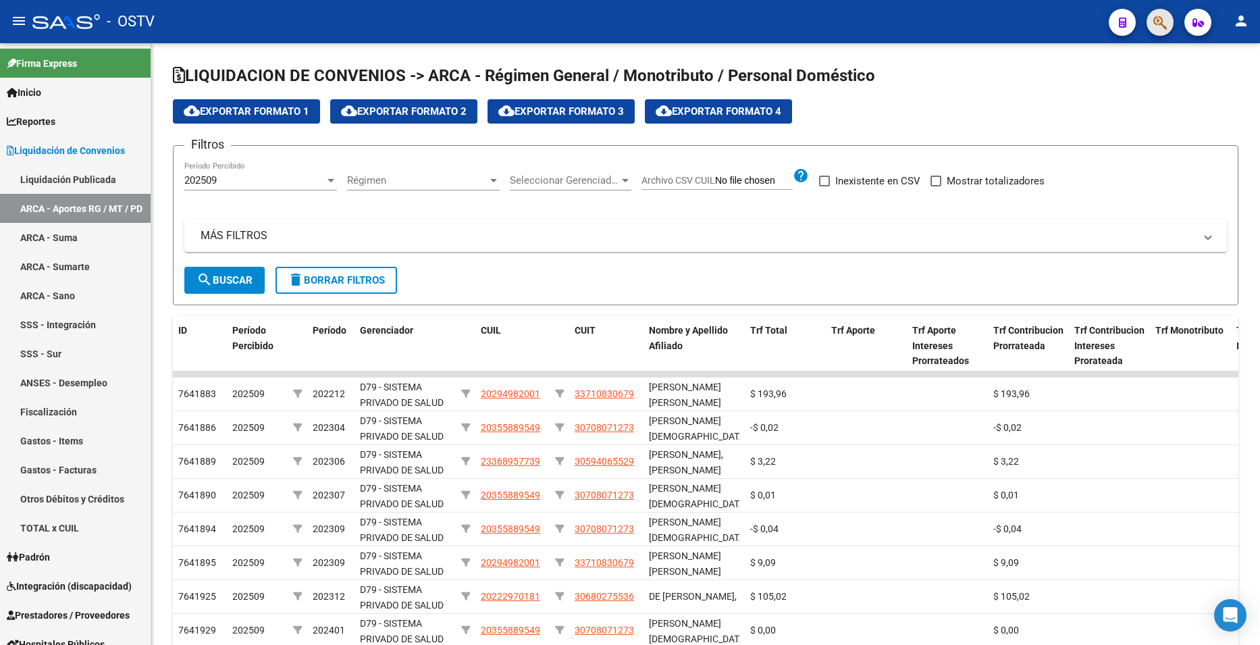
click at [1152, 24] on button "button" at bounding box center [1159, 22] width 27 height 27
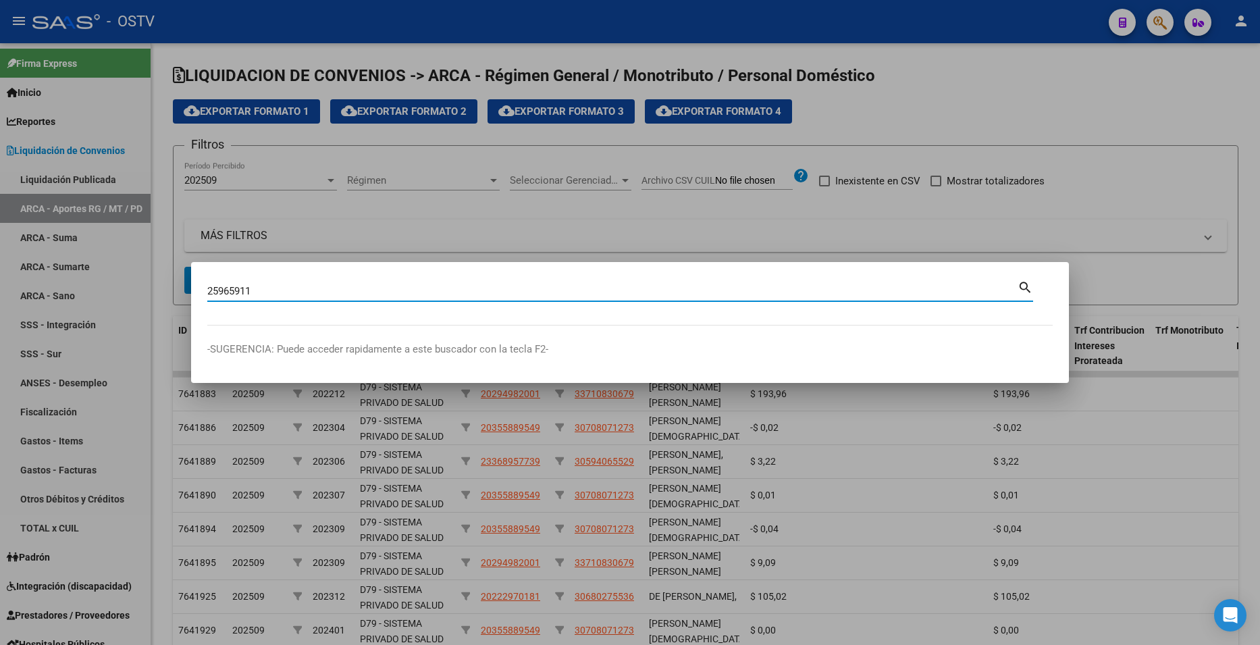
type input "25965911"
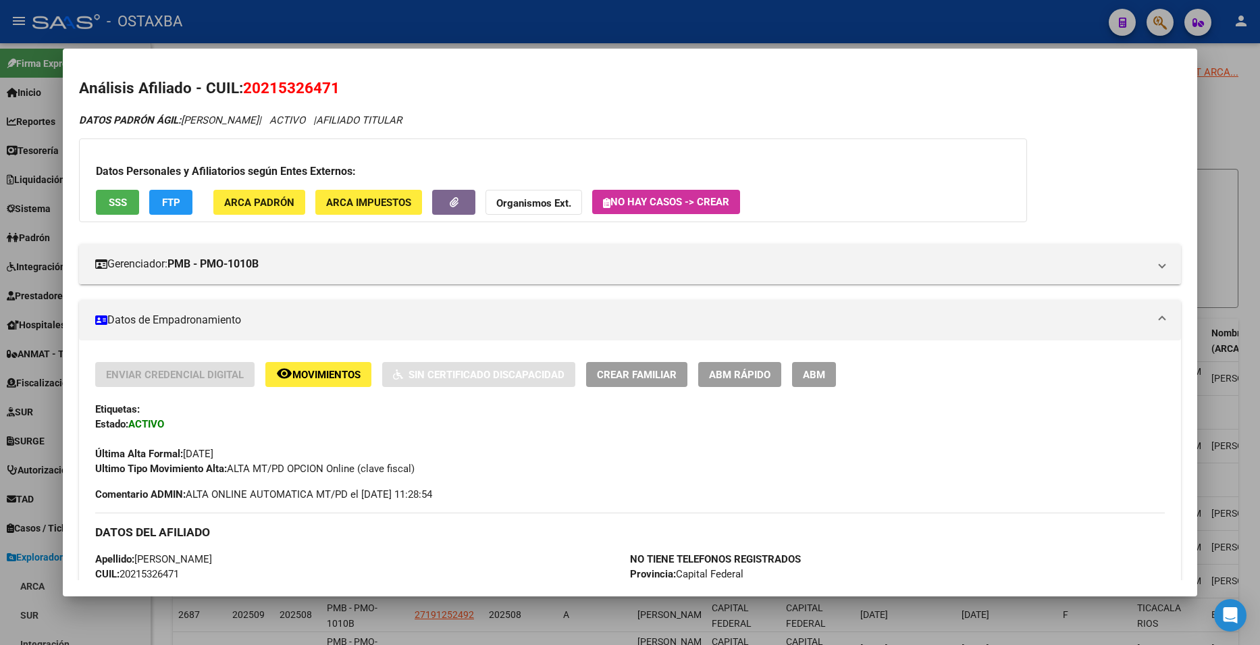
click at [491, 30] on div at bounding box center [630, 322] width 1260 height 645
click at [491, 30] on div "- OSTAXBA" at bounding box center [564, 22] width 1065 height 30
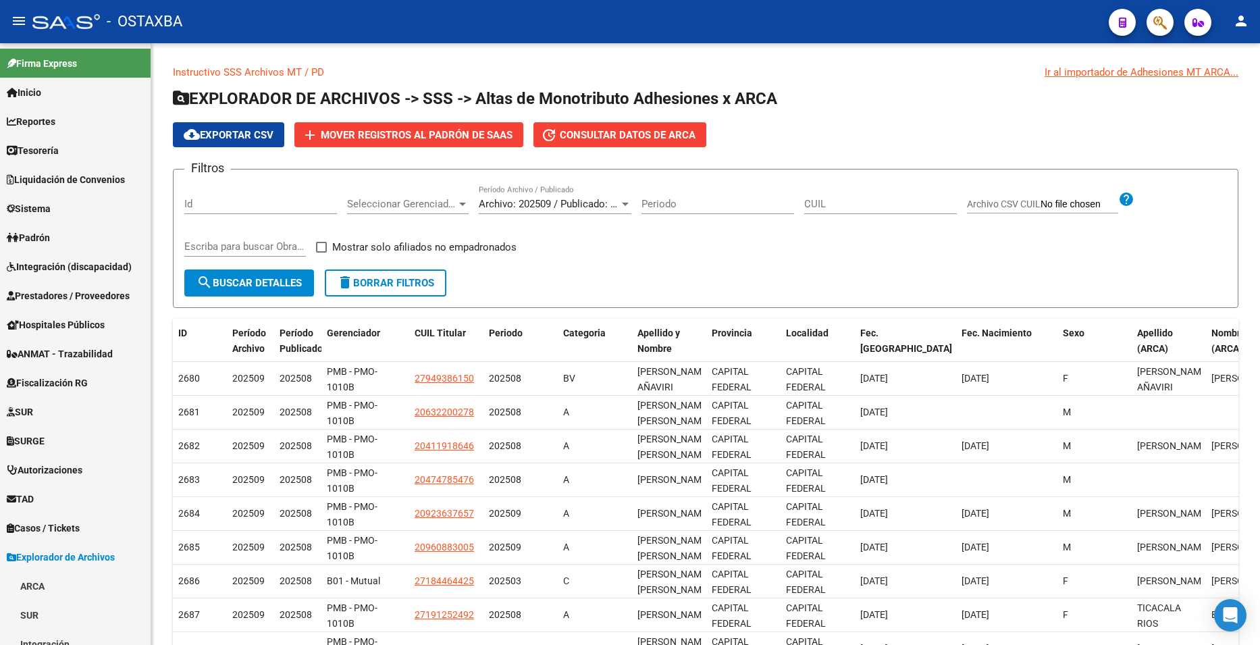
scroll to position [540, 0]
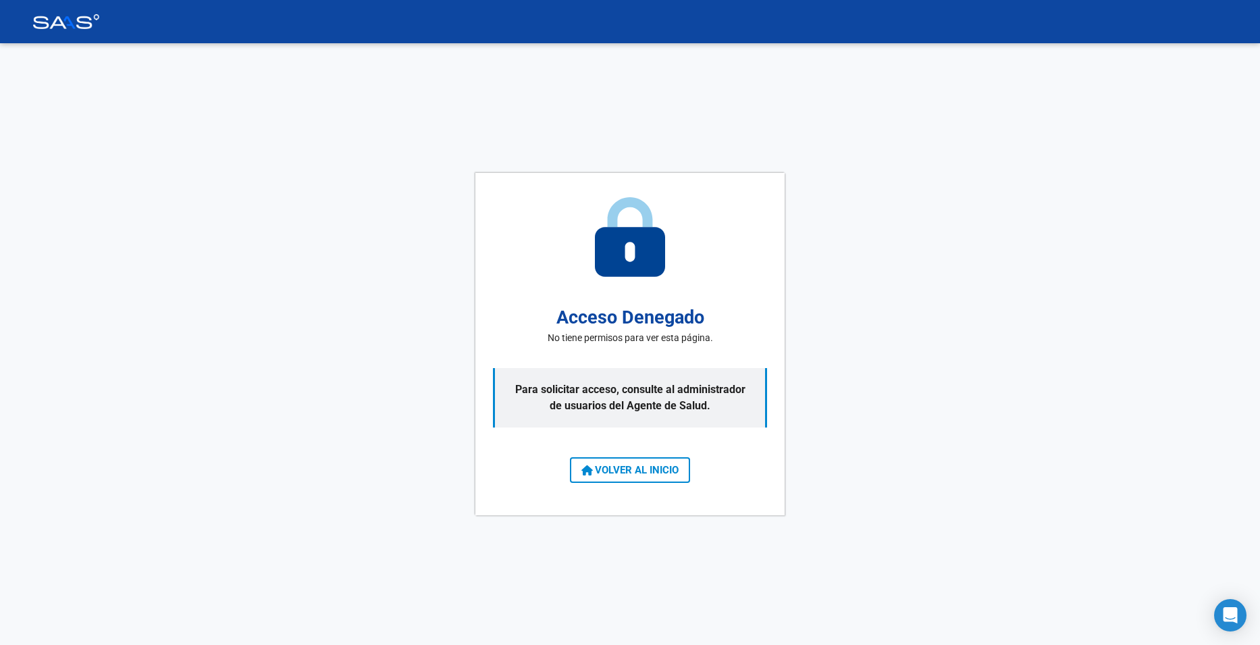
click at [963, 382] on div "Acceso Denegado No tiene permisos para ver esta página. Para solicitar acceso, …" at bounding box center [630, 344] width 1260 height 602
click at [624, 470] on span "VOLVER AL INICIO" at bounding box center [629, 470] width 97 height 12
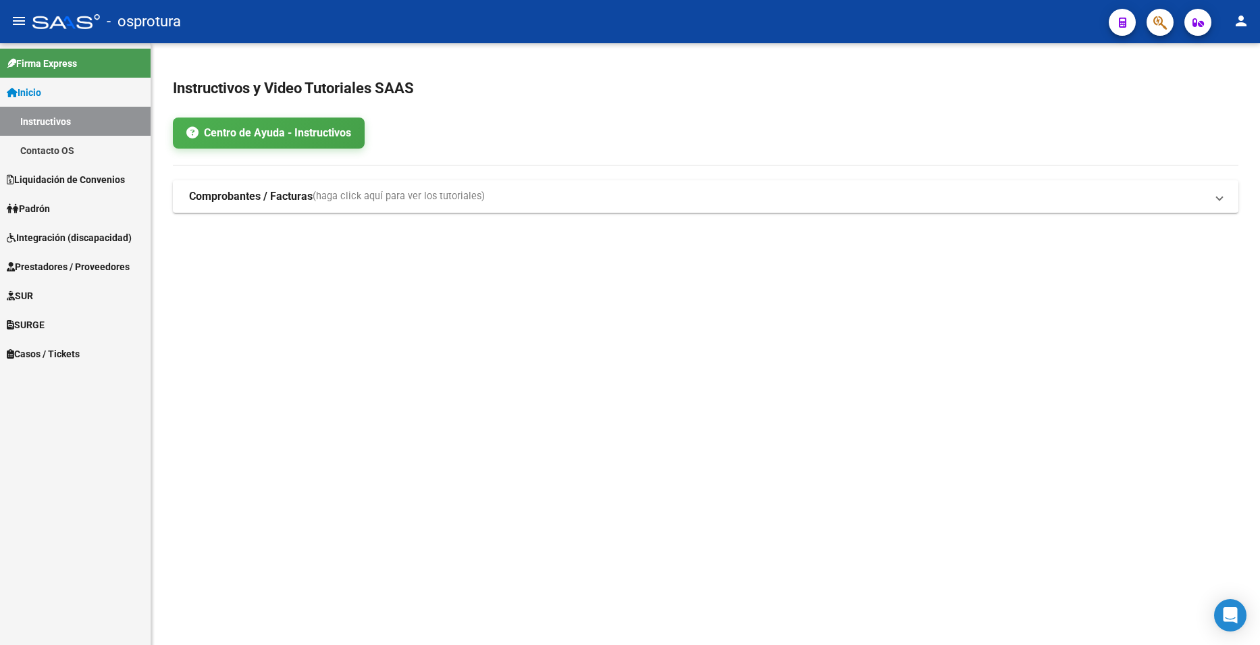
click at [1155, 22] on icon "button" at bounding box center [1160, 23] width 14 height 16
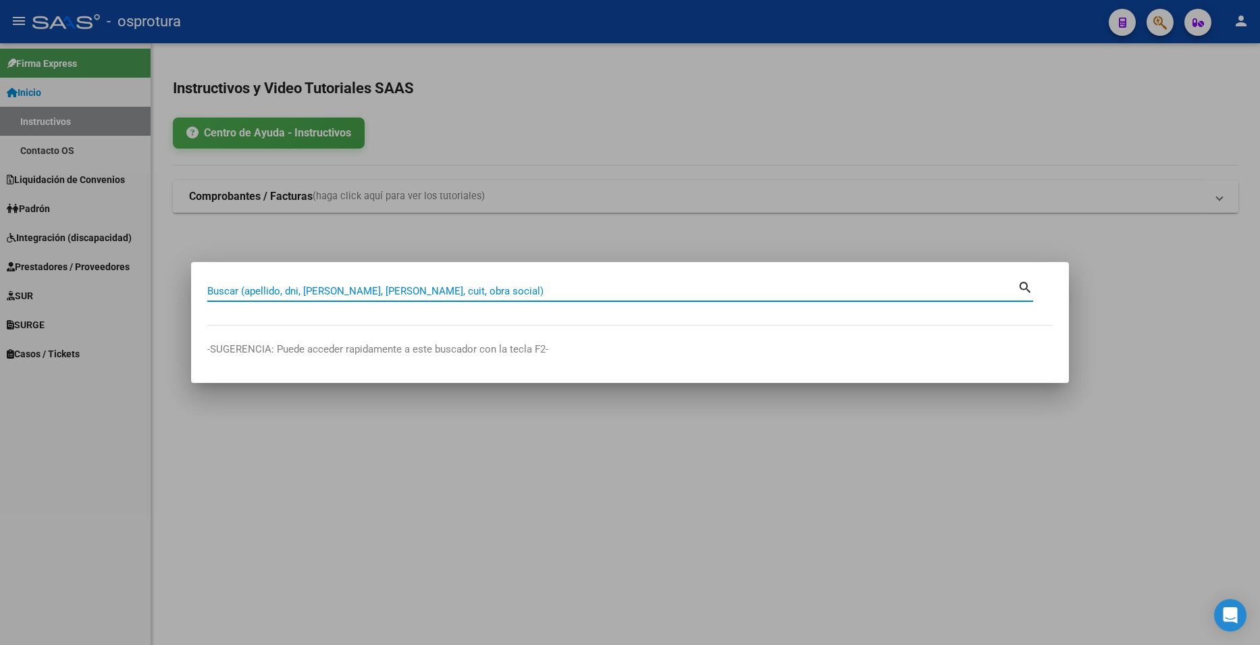
paste input "26074789"
type input "26074789"
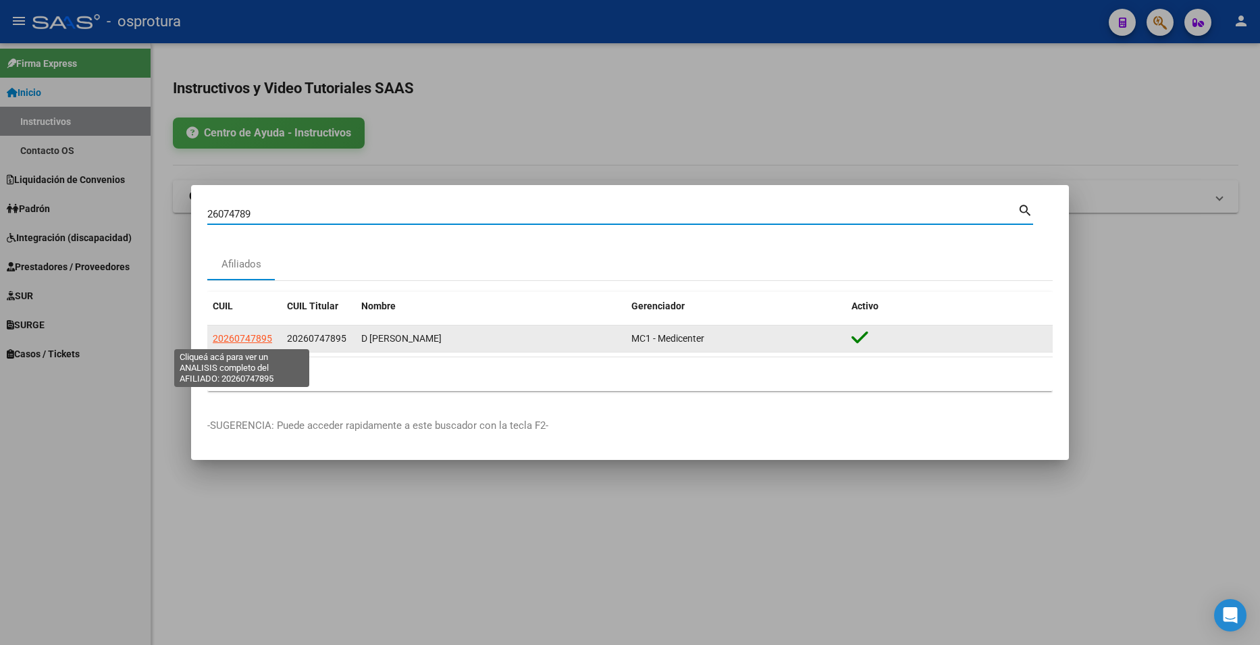
click at [255, 335] on span "20260747895" at bounding box center [242, 338] width 59 height 11
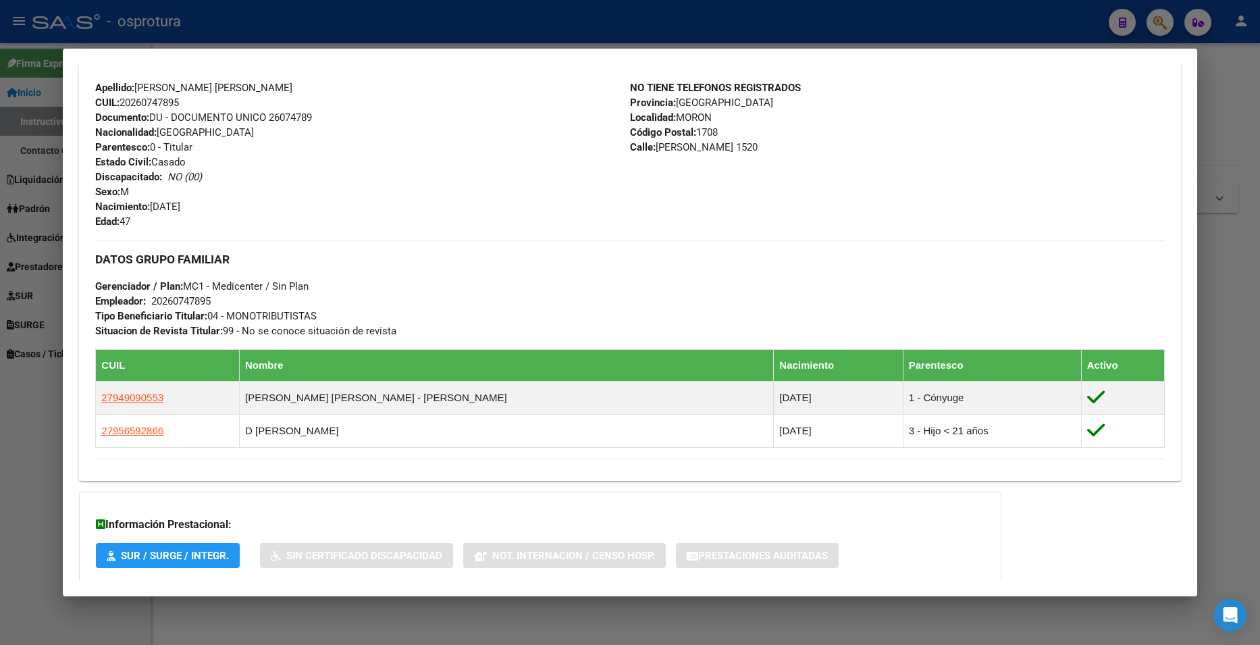
scroll to position [523, 0]
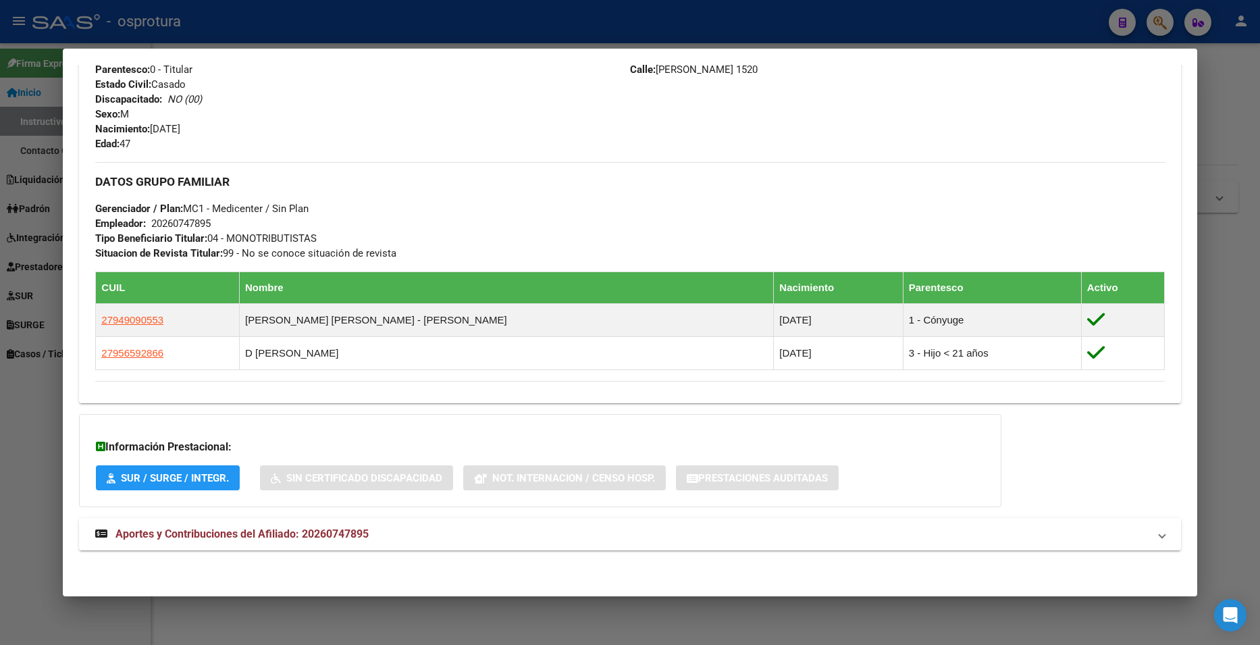
click at [385, 531] on mat-panel-title "Aportes y Contribuciones del Afiliado: 20260747895" at bounding box center [621, 534] width 1053 height 16
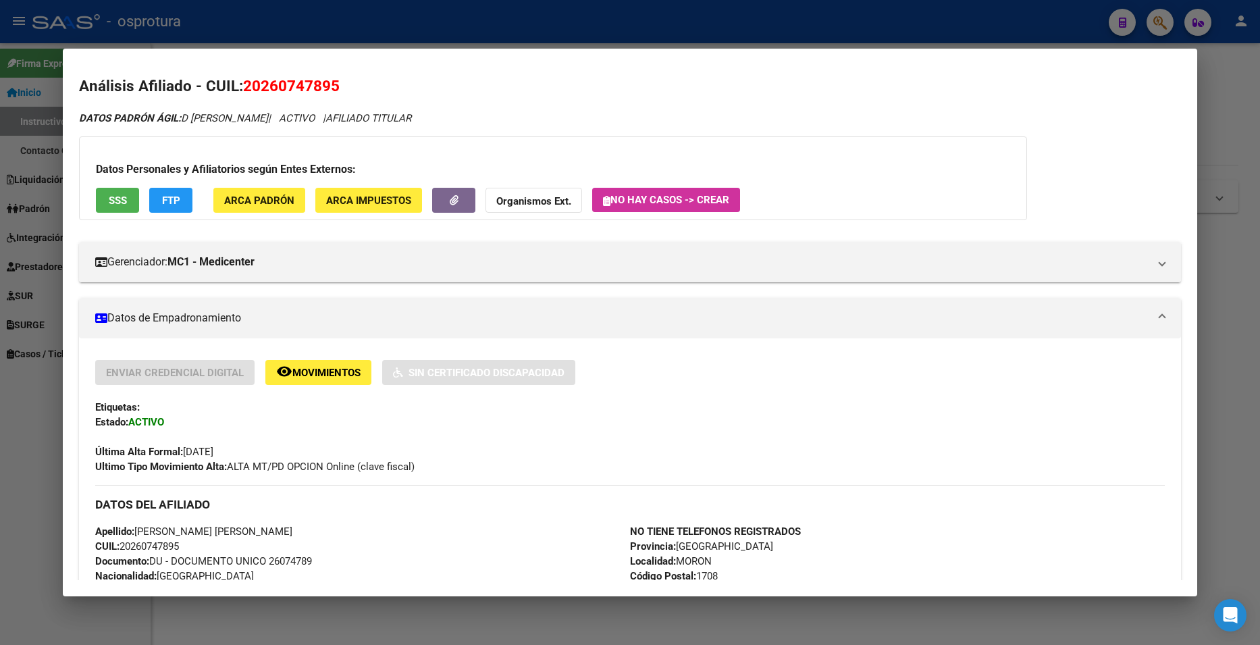
scroll to position [0, 0]
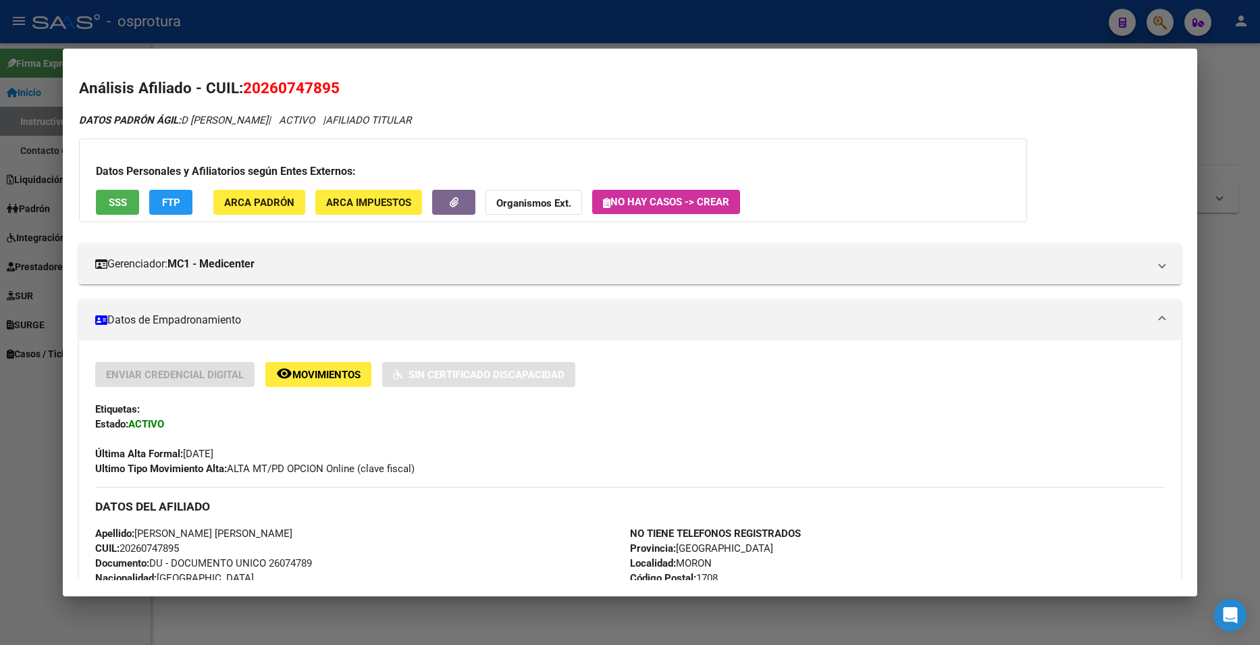
drag, startPoint x: 244, startPoint y: 84, endPoint x: 340, endPoint y: 88, distance: 96.0
click at [340, 88] on span "20260747895" at bounding box center [291, 88] width 97 height 18
copy span "20260747895"
click at [1217, 82] on div at bounding box center [630, 322] width 1260 height 645
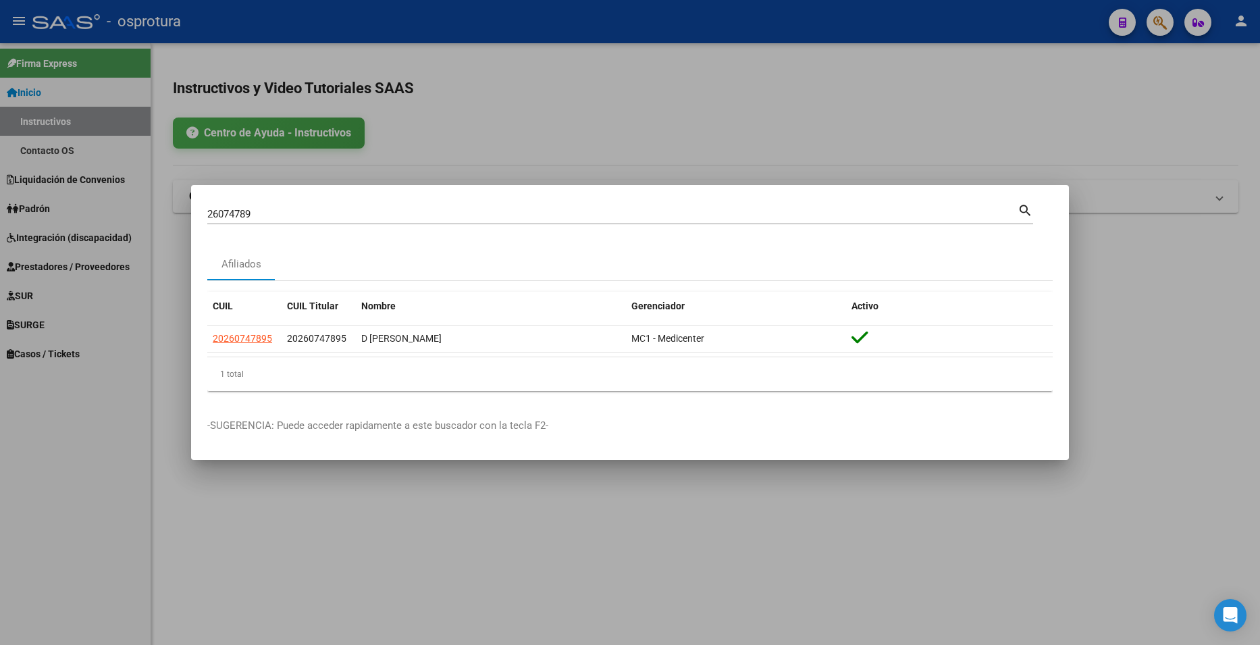
click at [1167, 19] on div at bounding box center [630, 322] width 1260 height 645
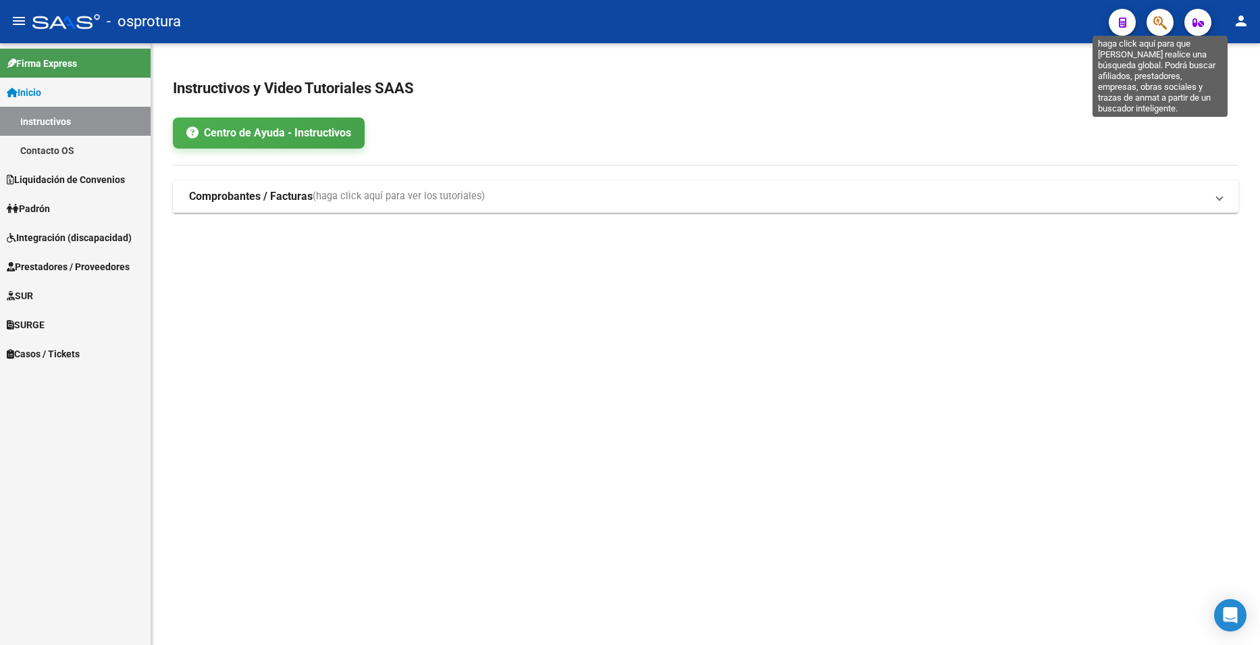
click at [1165, 20] on icon "button" at bounding box center [1160, 23] width 14 height 16
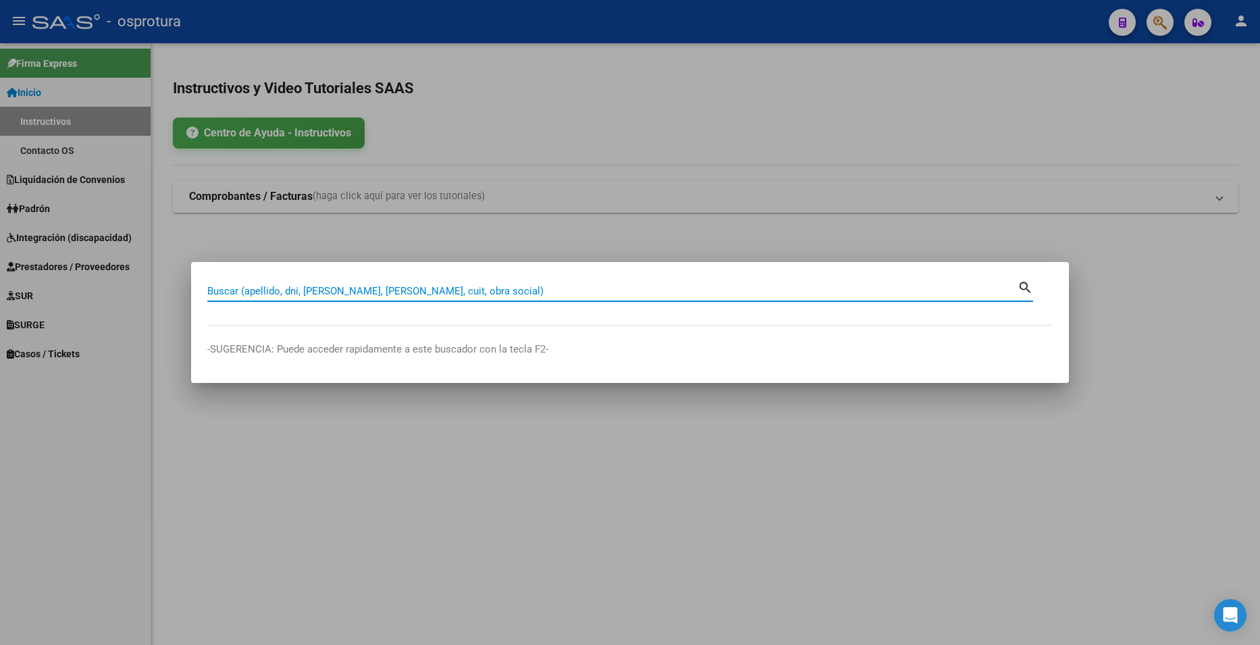
paste input "30466712"
type input "30466712"
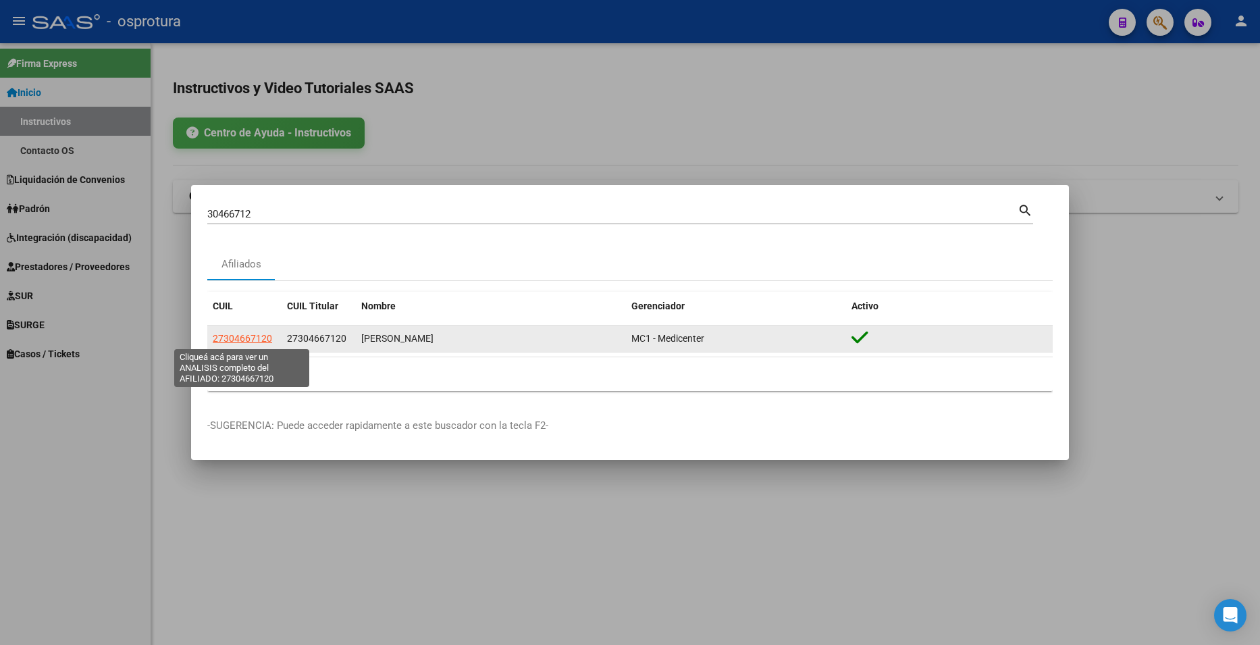
click at [254, 338] on span "27304667120" at bounding box center [242, 338] width 59 height 11
type textarea "27304667120"
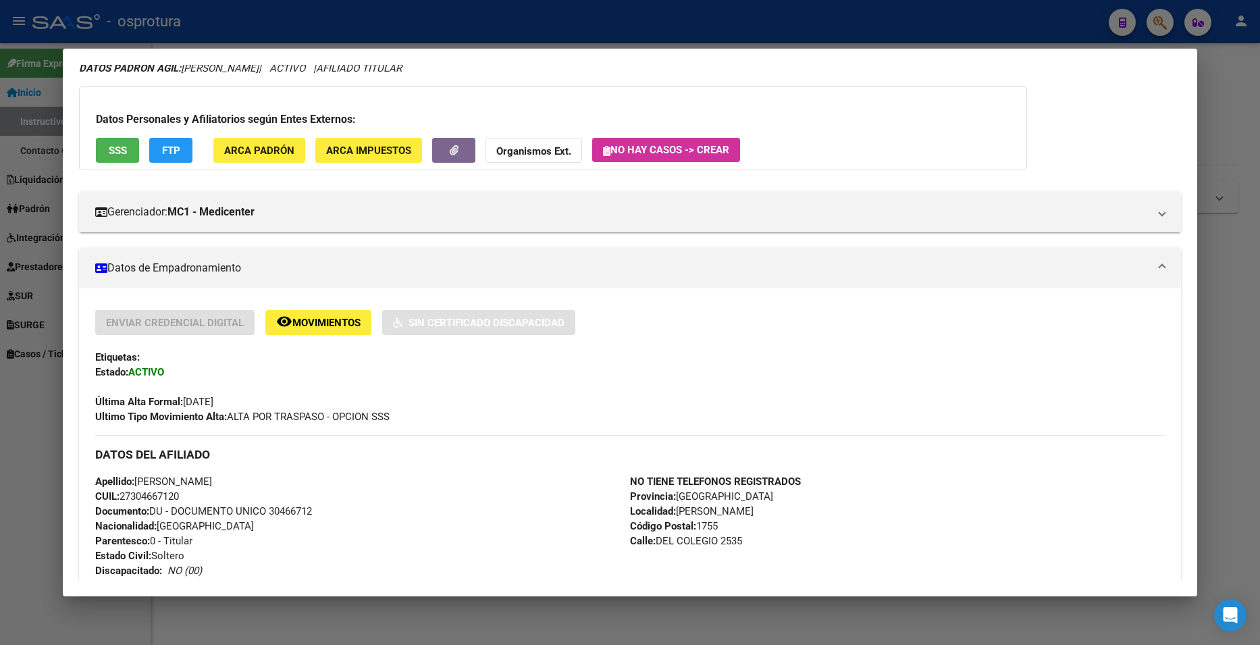
scroll to position [490, 0]
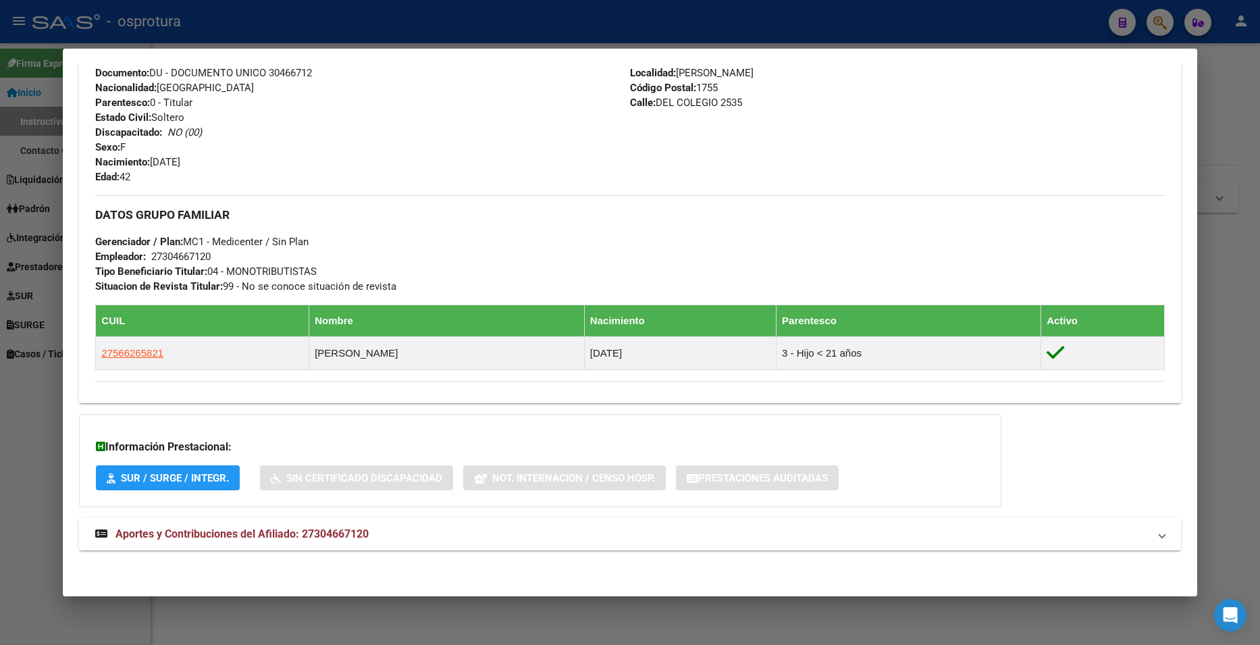
click at [473, 529] on mat-panel-title "Aportes y Contribuciones del Afiliado: 27304667120" at bounding box center [621, 534] width 1053 height 16
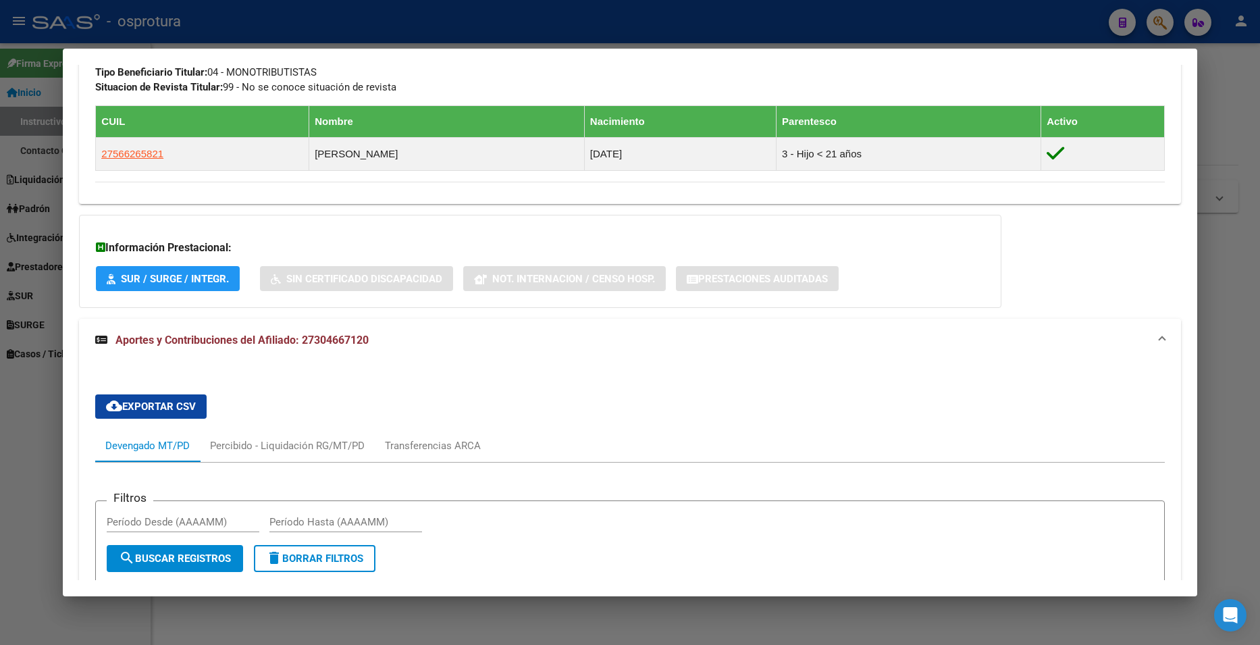
scroll to position [904, 0]
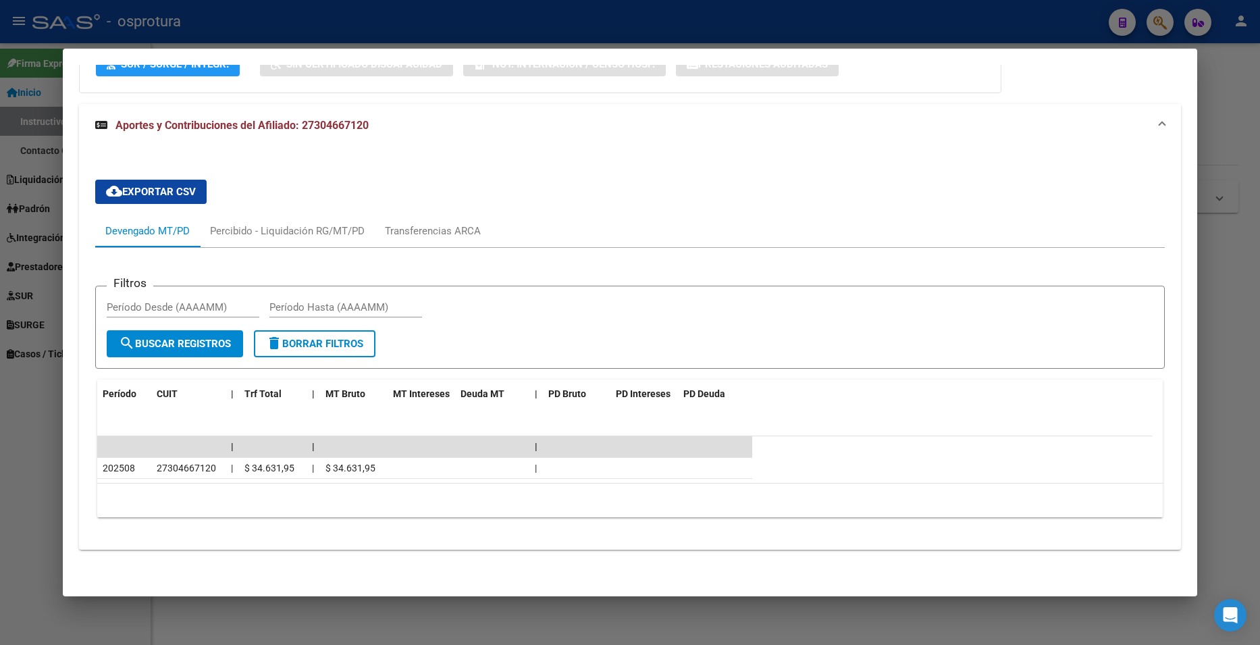
click at [1207, 110] on div at bounding box center [630, 322] width 1260 height 645
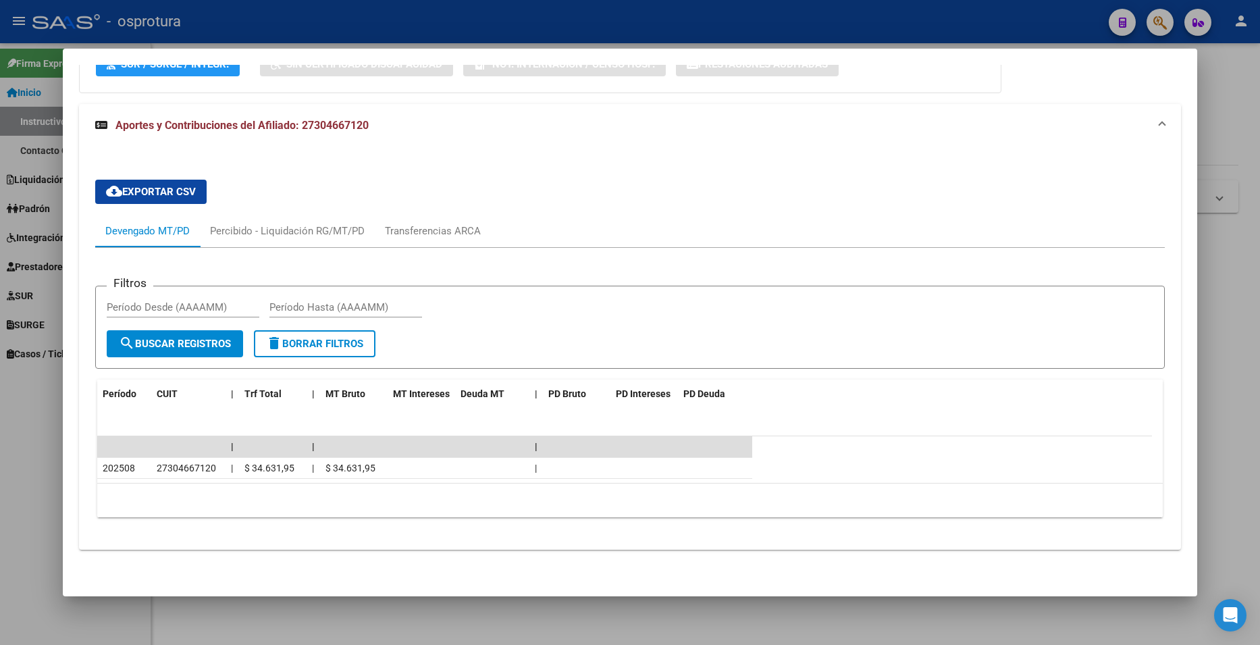
click at [1207, 110] on div at bounding box center [630, 322] width 1260 height 645
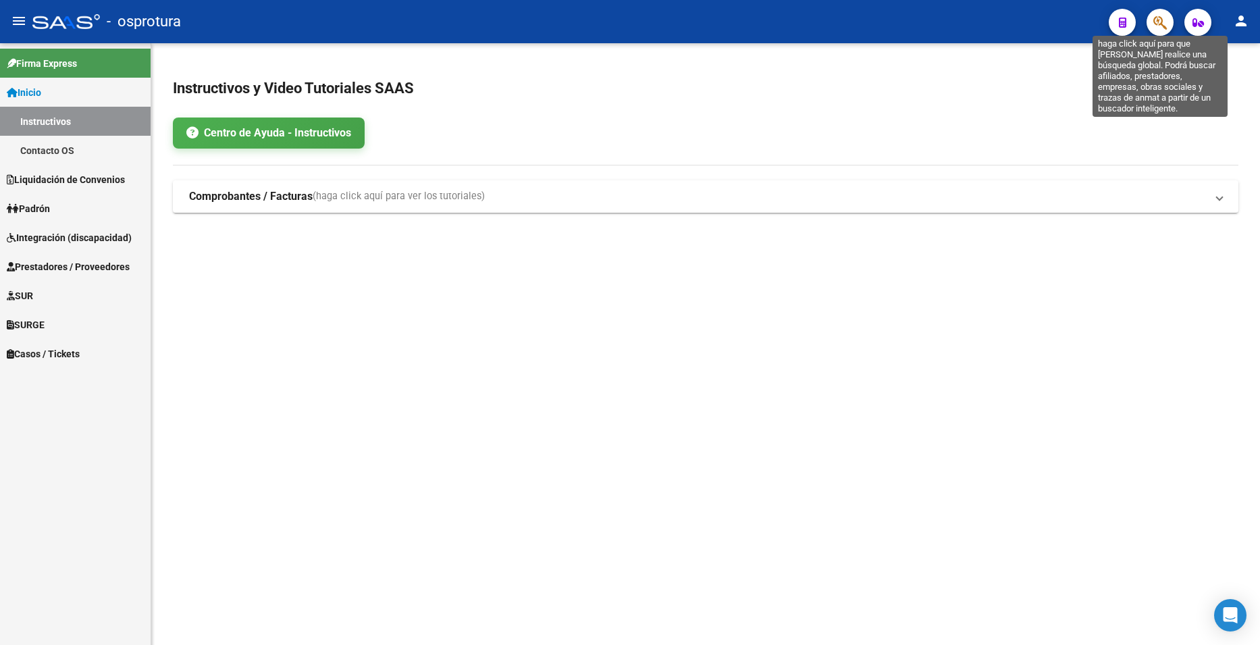
click at [1156, 28] on icon "button" at bounding box center [1160, 23] width 14 height 16
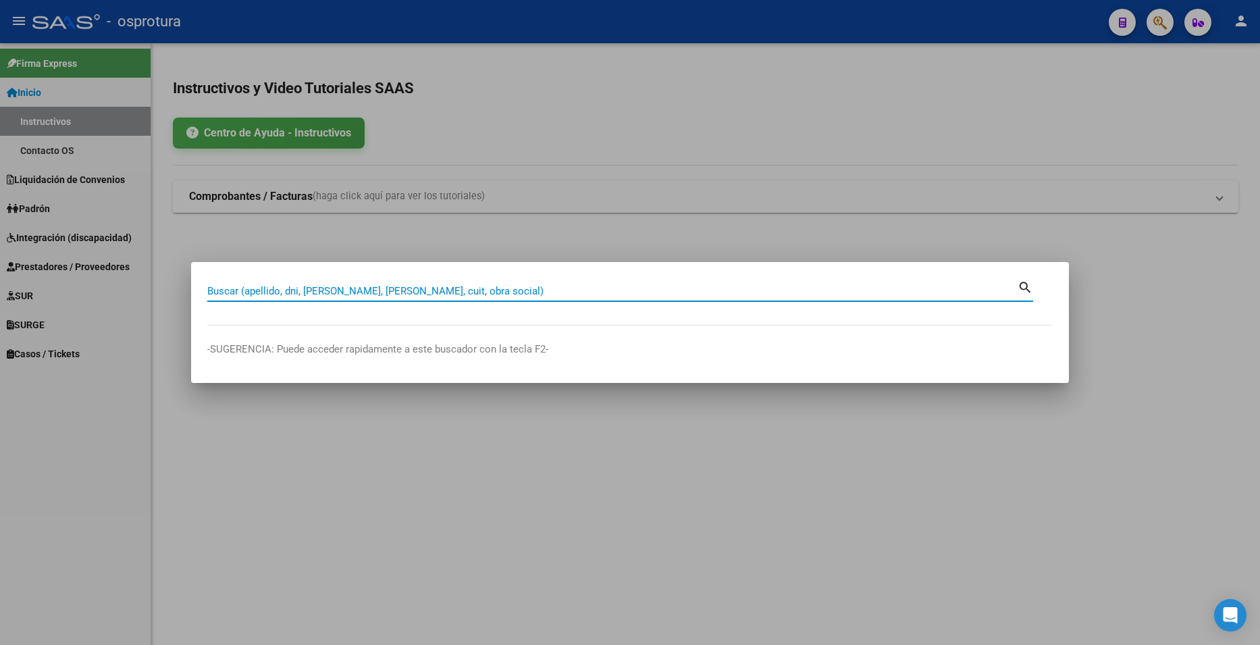
paste input "32403987"
type input "32403987"
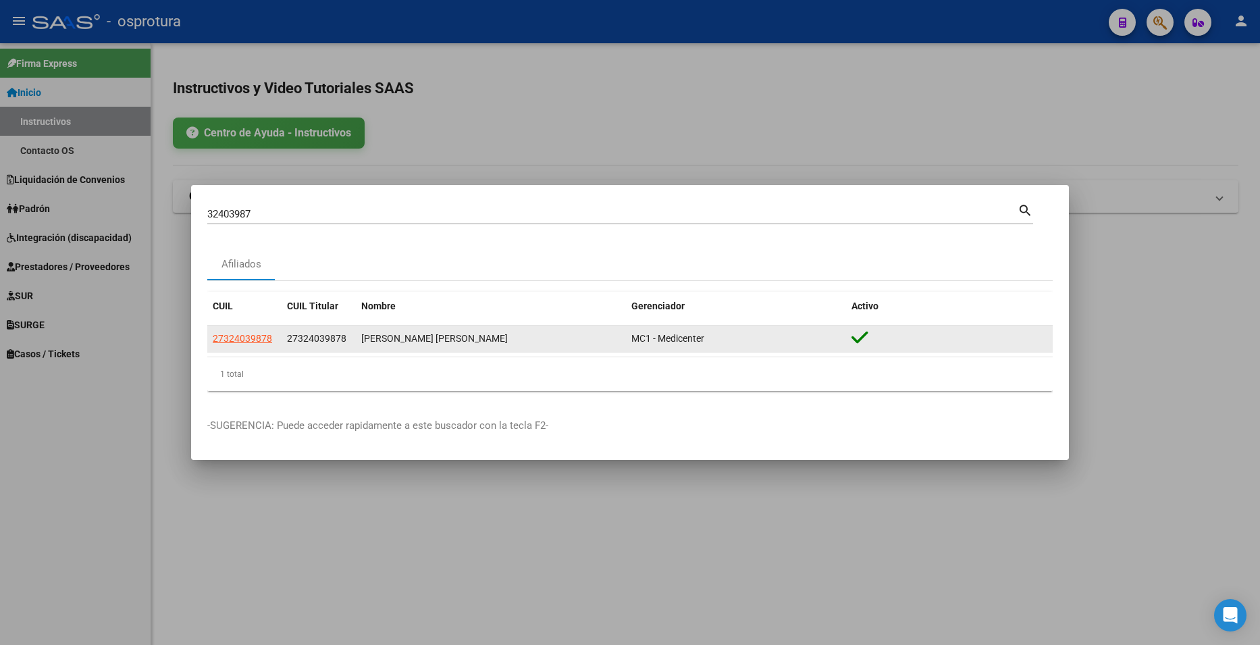
click at [263, 329] on datatable-body-cell "27324039878" at bounding box center [244, 338] width 74 height 26
click at [261, 338] on span "27324039878" at bounding box center [242, 338] width 59 height 11
type textarea "27324039878"
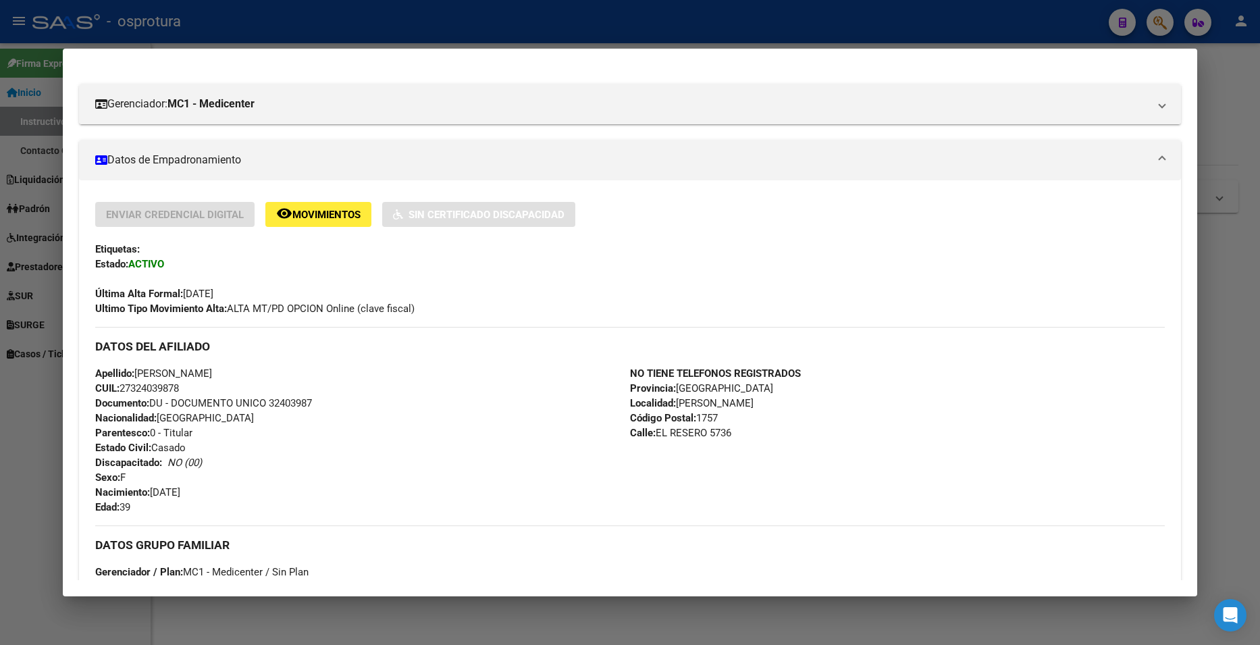
scroll to position [490, 0]
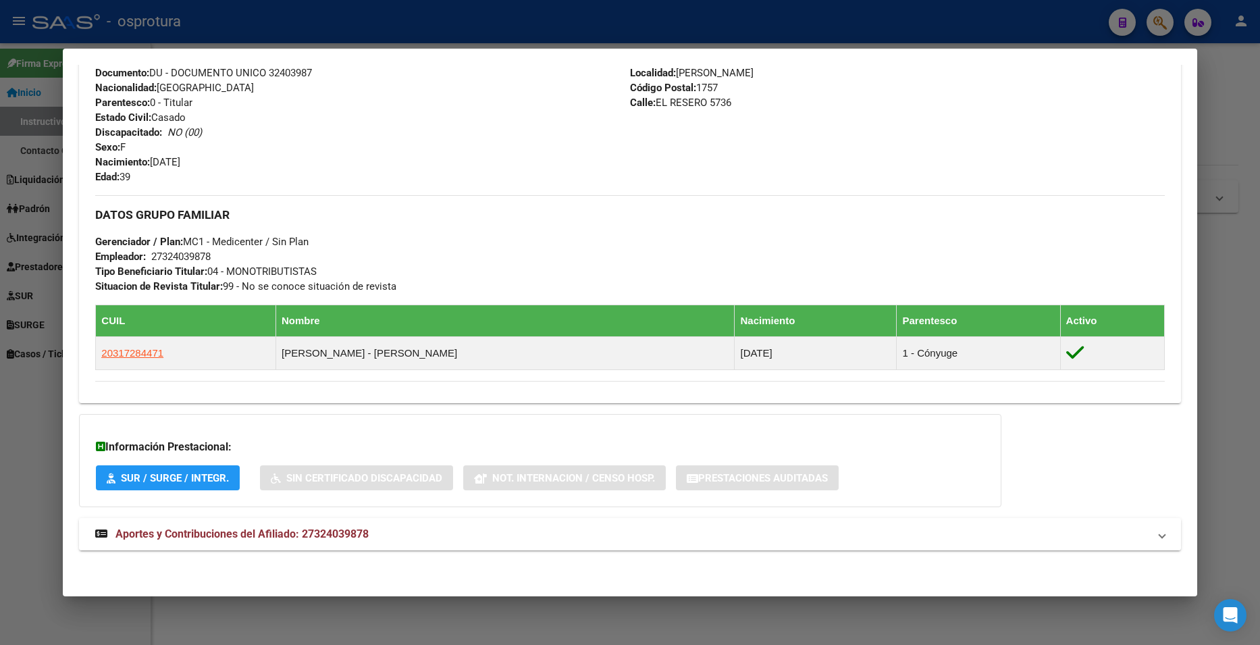
click at [365, 537] on span "Aportes y Contribuciones del Afiliado: 27324039878" at bounding box center [241, 533] width 253 height 13
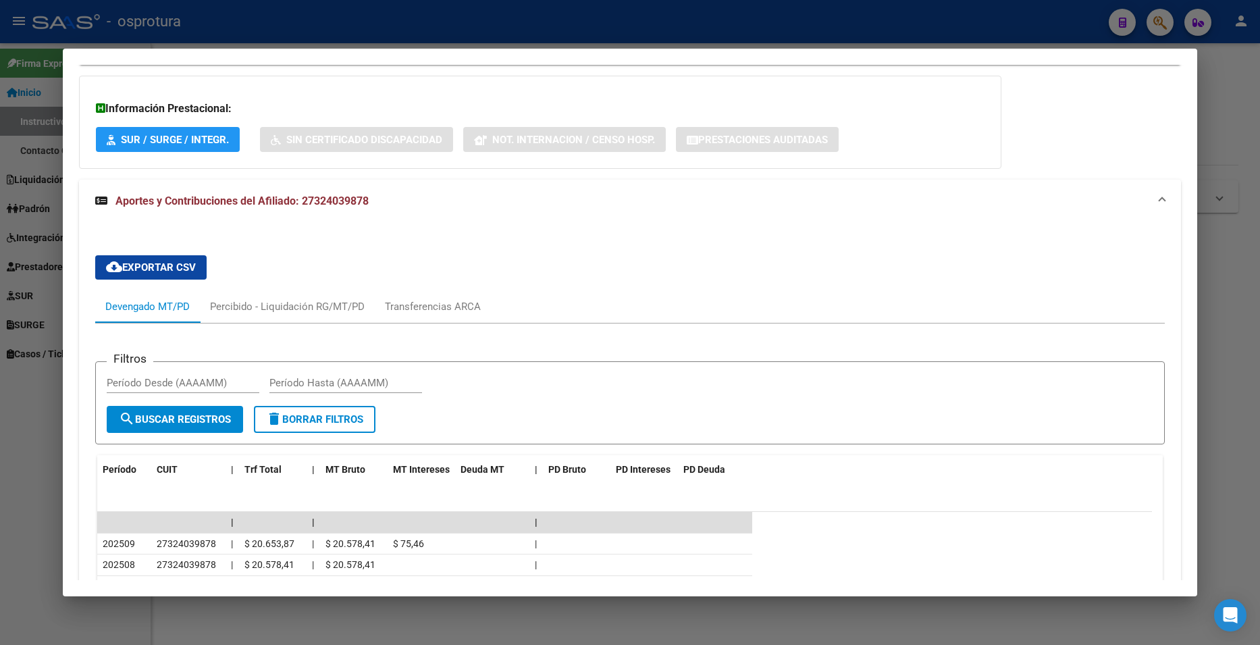
scroll to position [947, 0]
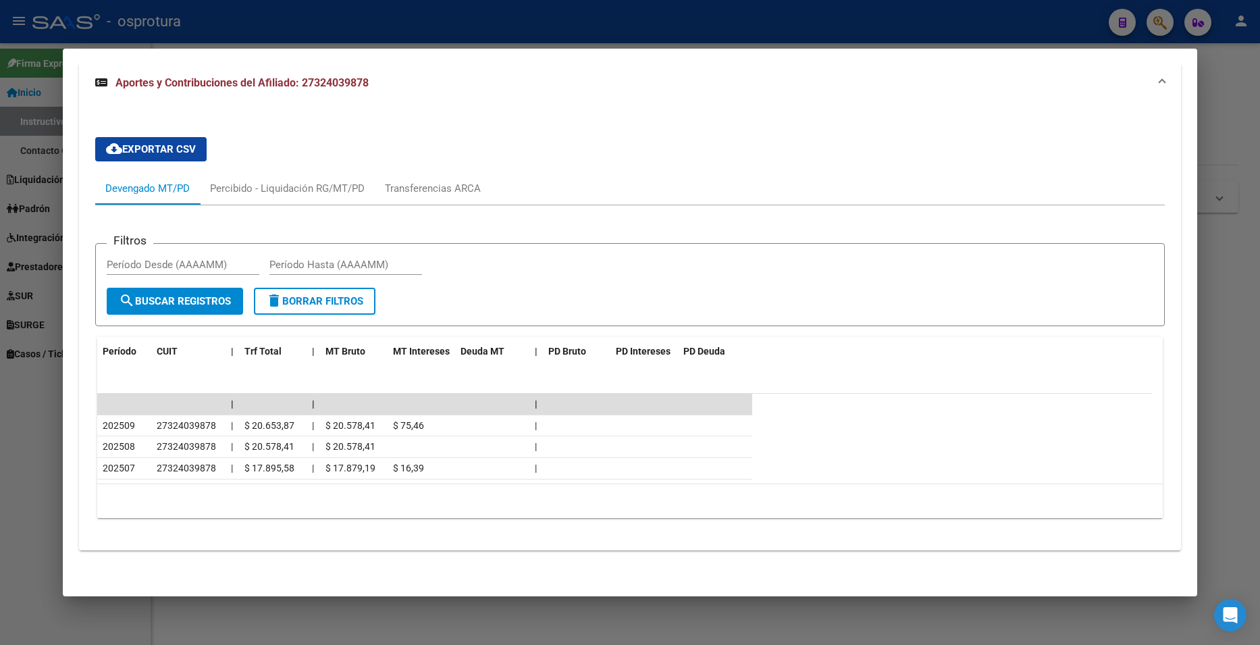
click at [1223, 86] on div at bounding box center [630, 322] width 1260 height 645
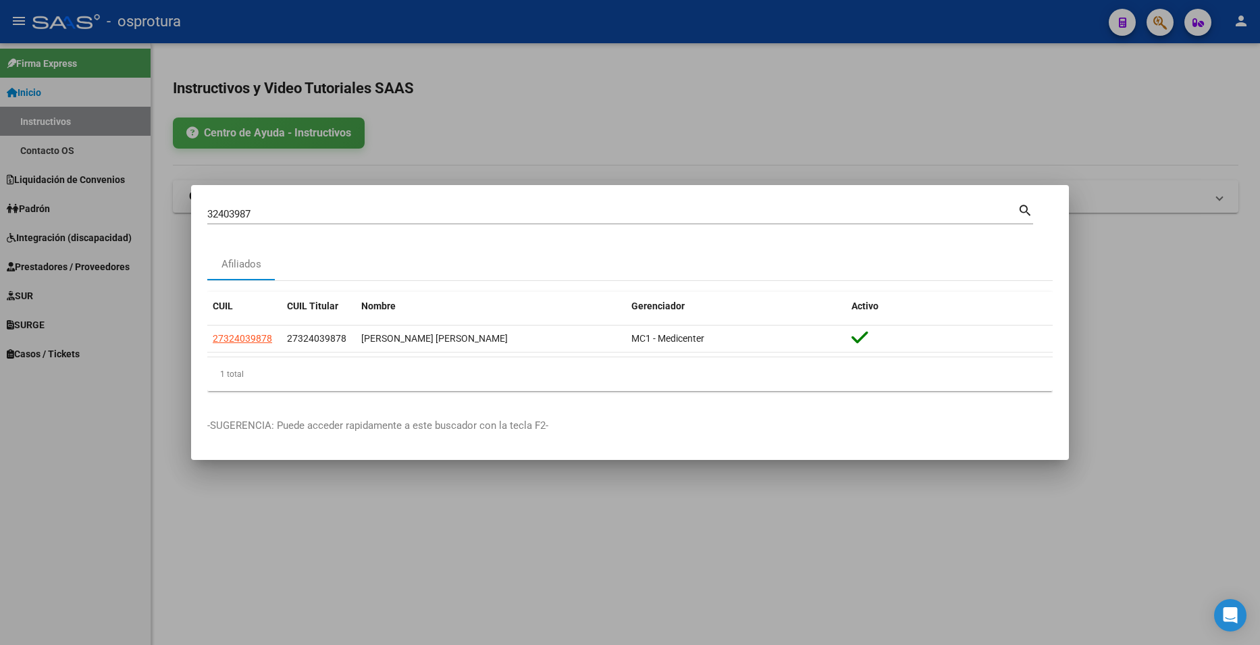
click at [1223, 86] on div at bounding box center [630, 322] width 1260 height 645
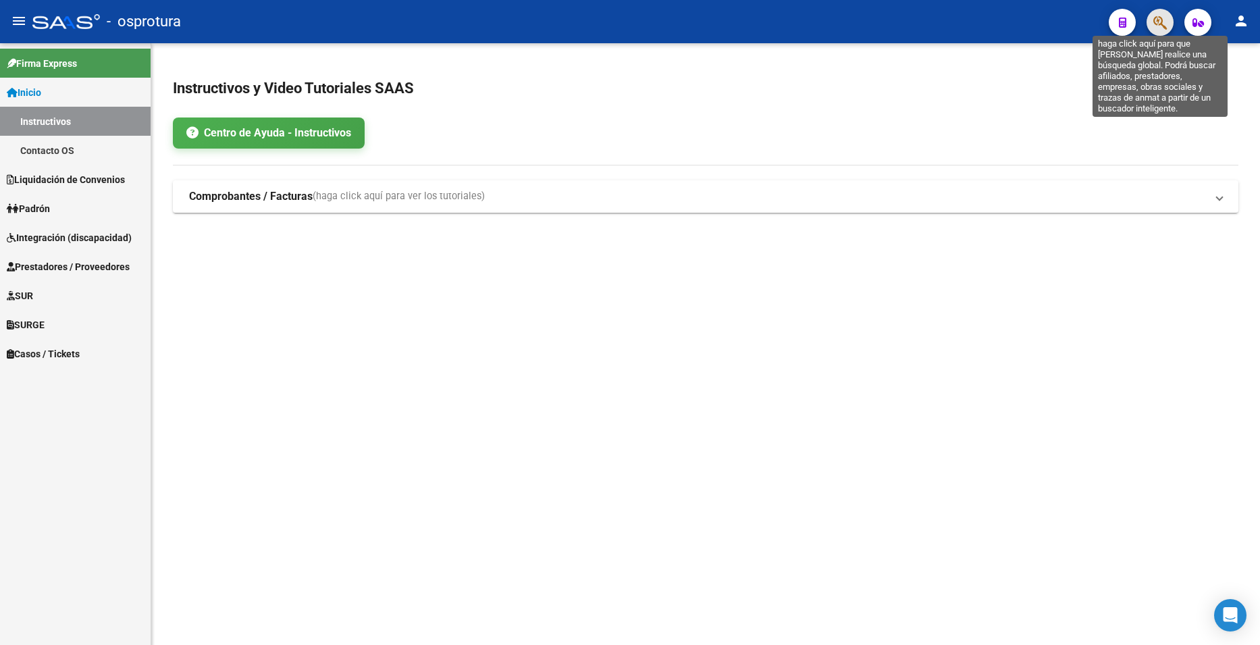
click at [1161, 27] on icon "button" at bounding box center [1160, 23] width 14 height 16
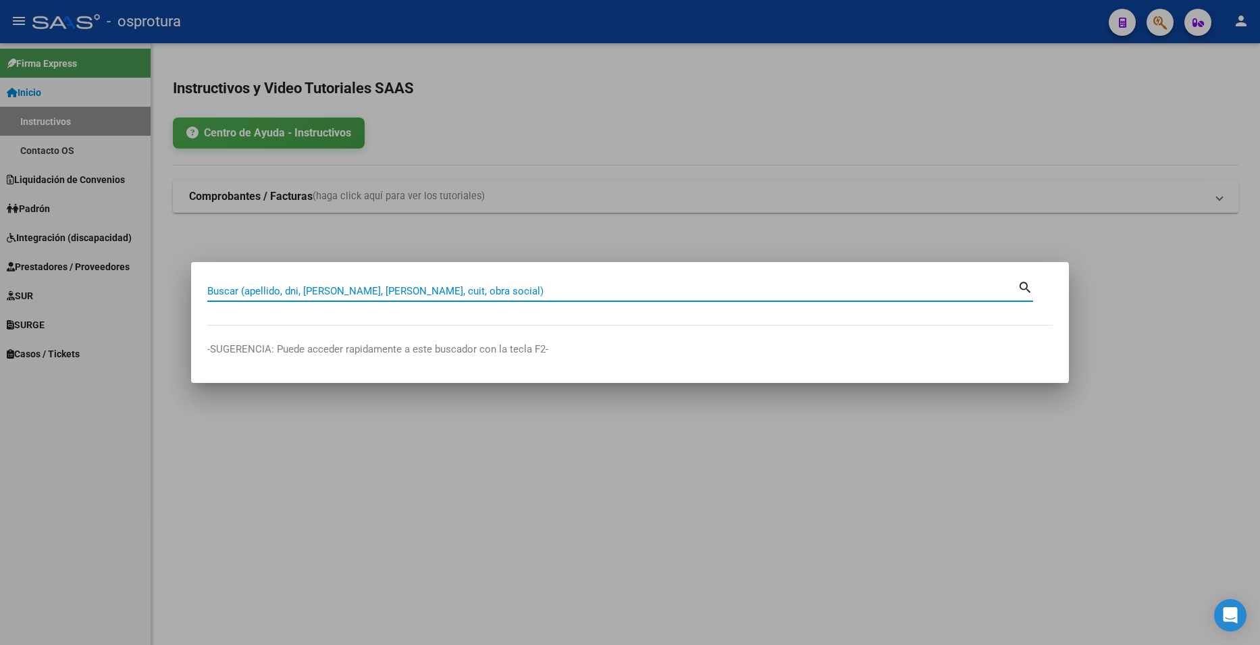
paste input "41410167"
type input "41410167"
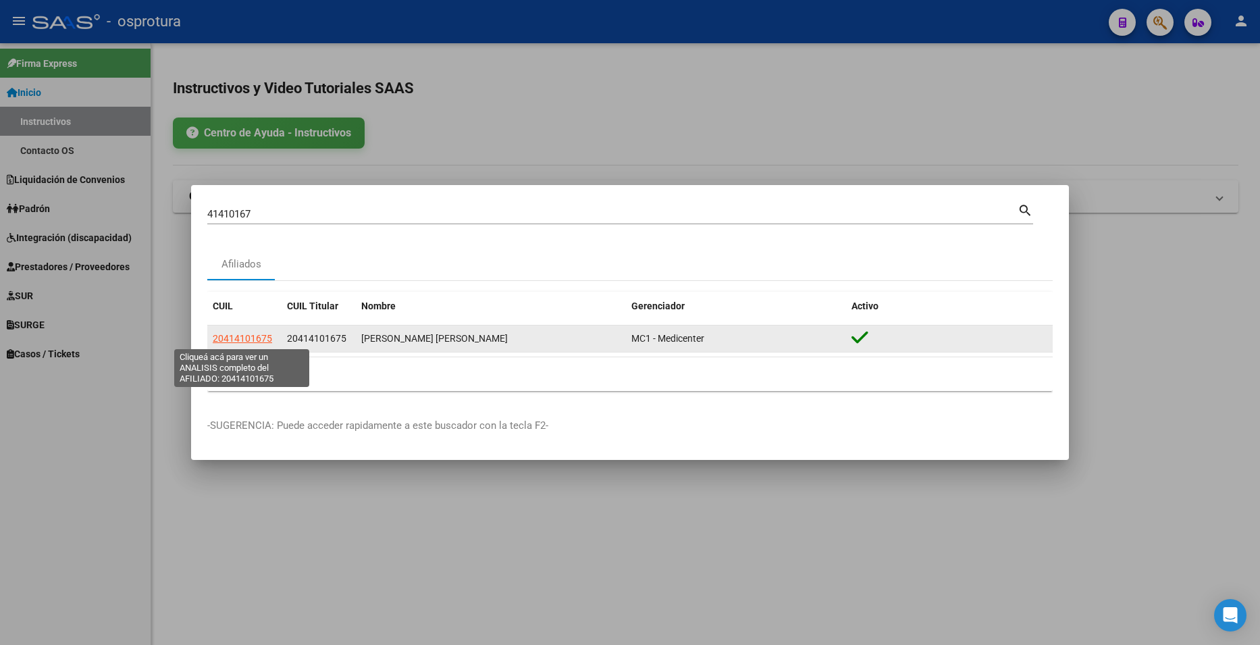
click at [254, 336] on span "20414101675" at bounding box center [242, 338] width 59 height 11
type textarea "20414101675"
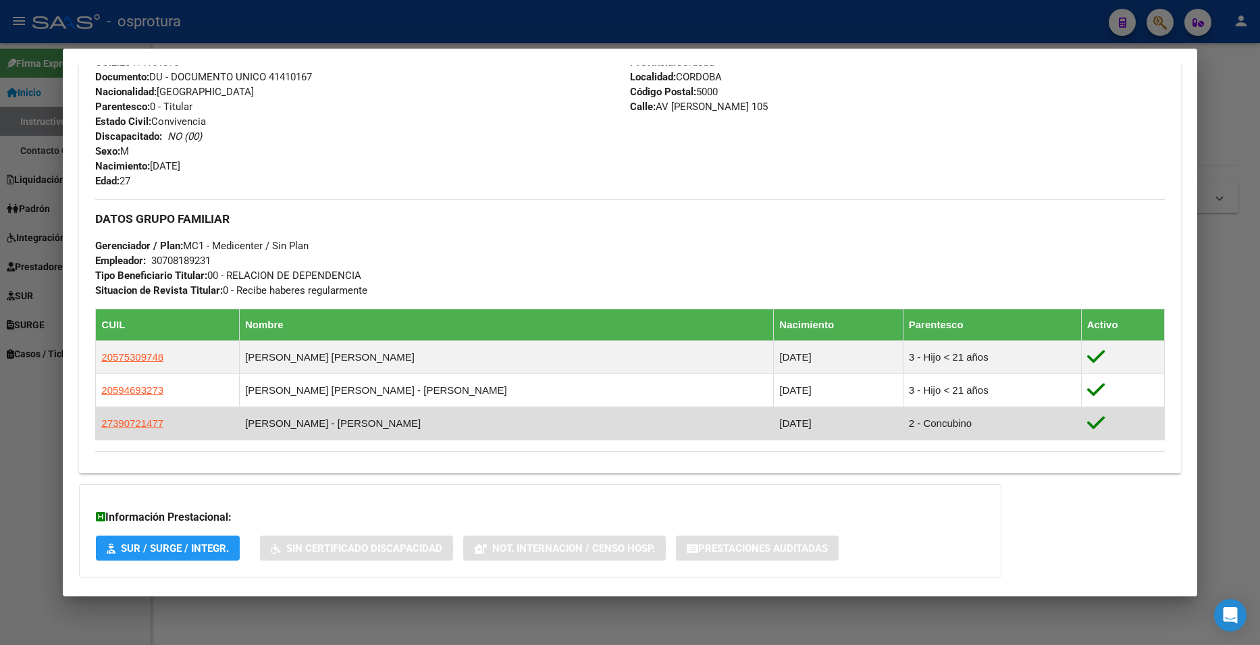
scroll to position [407, 0]
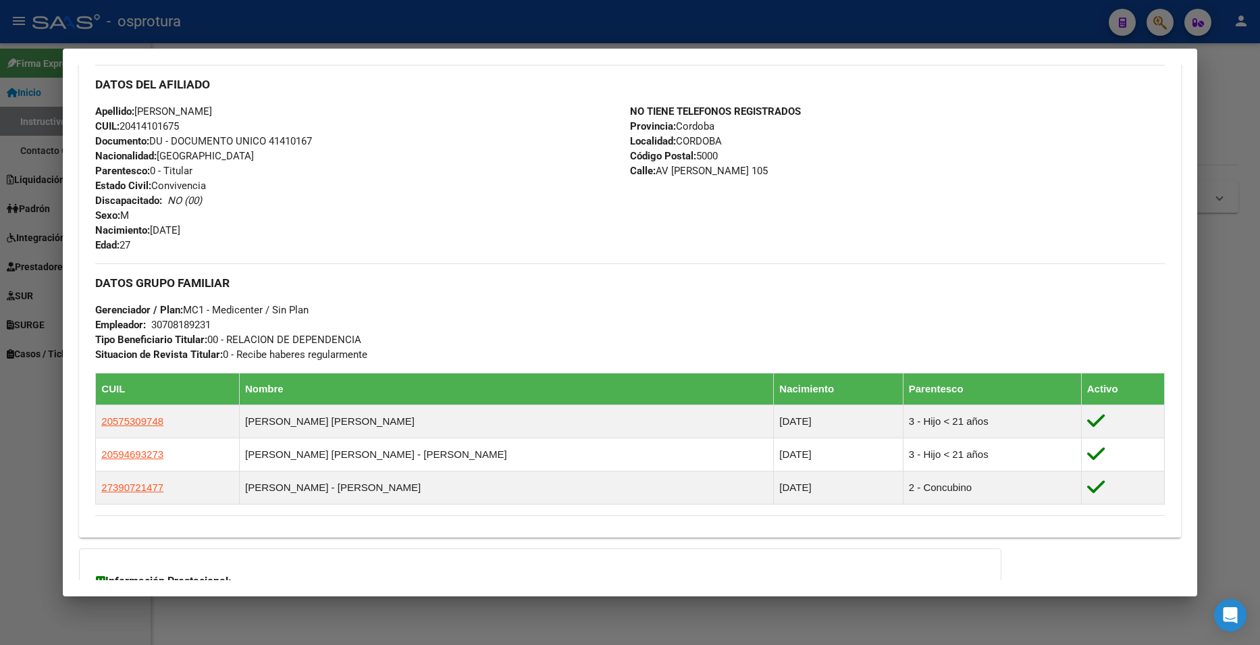
drag, startPoint x: 227, startPoint y: 338, endPoint x: 392, endPoint y: 337, distance: 165.4
click at [392, 337] on div "DATOS GRUPO FAMILIAR Gerenciador / Plan: MC1 - Medicenter / Sin Plan Empleador:…" at bounding box center [629, 312] width 1069 height 99
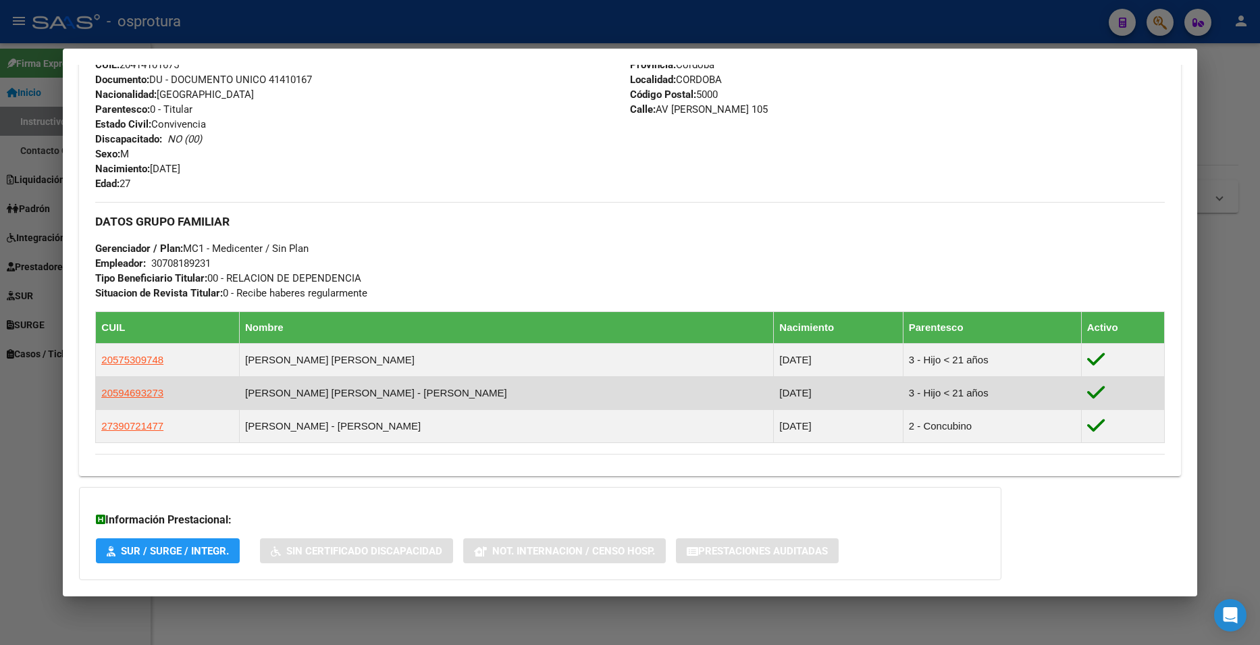
scroll to position [542, 0]
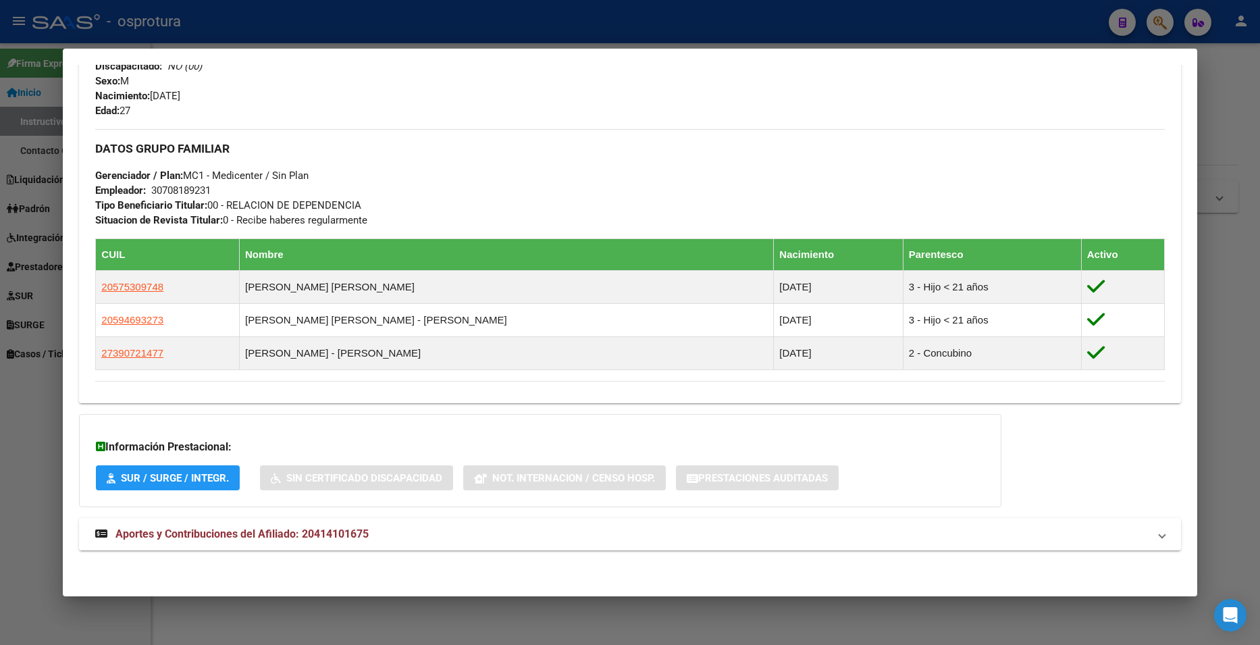
click at [329, 529] on span "Aportes y Contribuciones del Afiliado: 20414101675" at bounding box center [241, 533] width 253 height 13
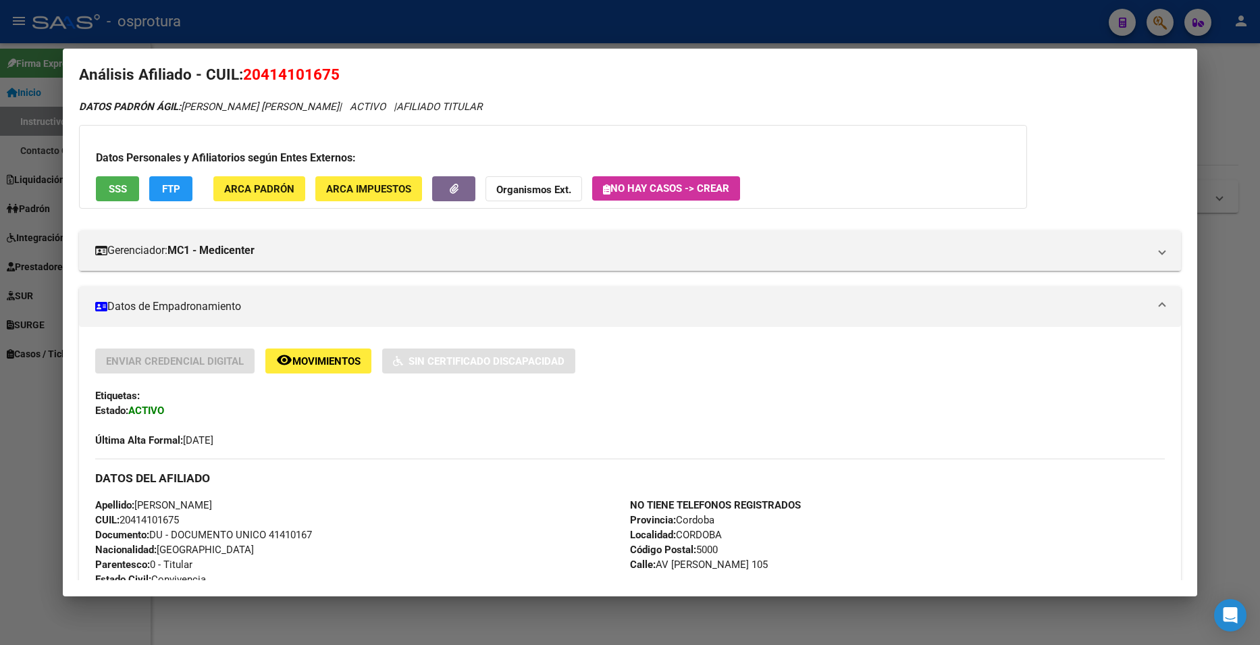
scroll to position [0, 0]
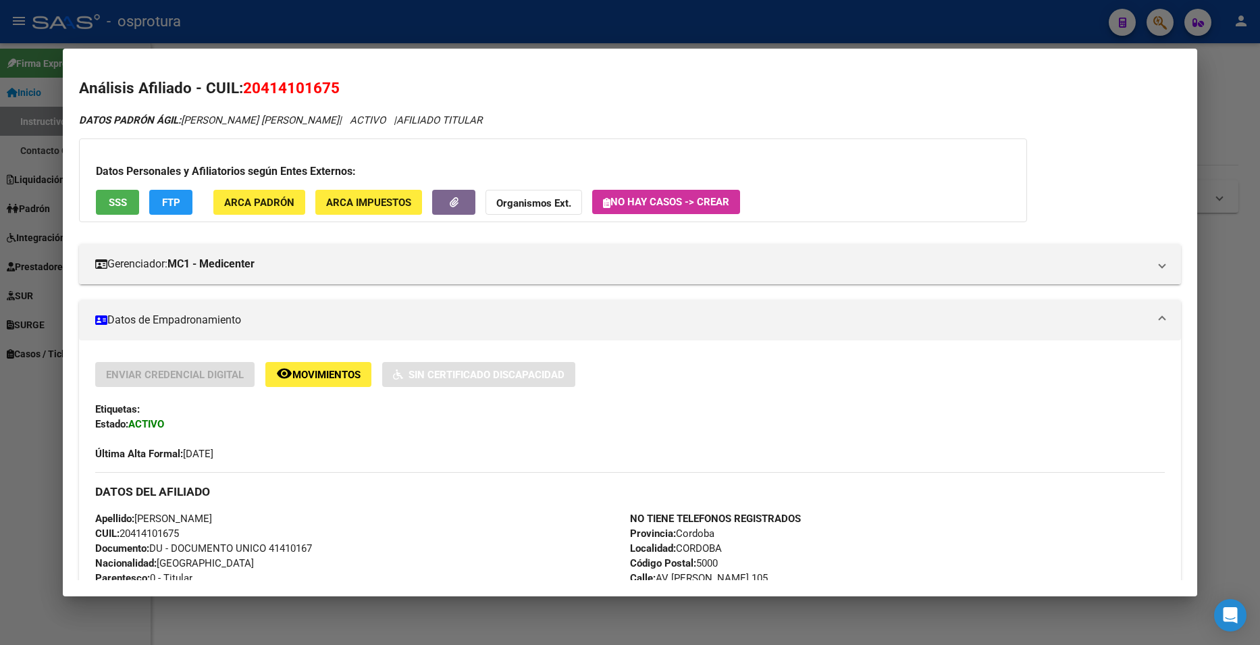
drag, startPoint x: 1115, startPoint y: 140, endPoint x: 1144, endPoint y: 128, distance: 31.8
click at [1220, 104] on div at bounding box center [630, 322] width 1260 height 645
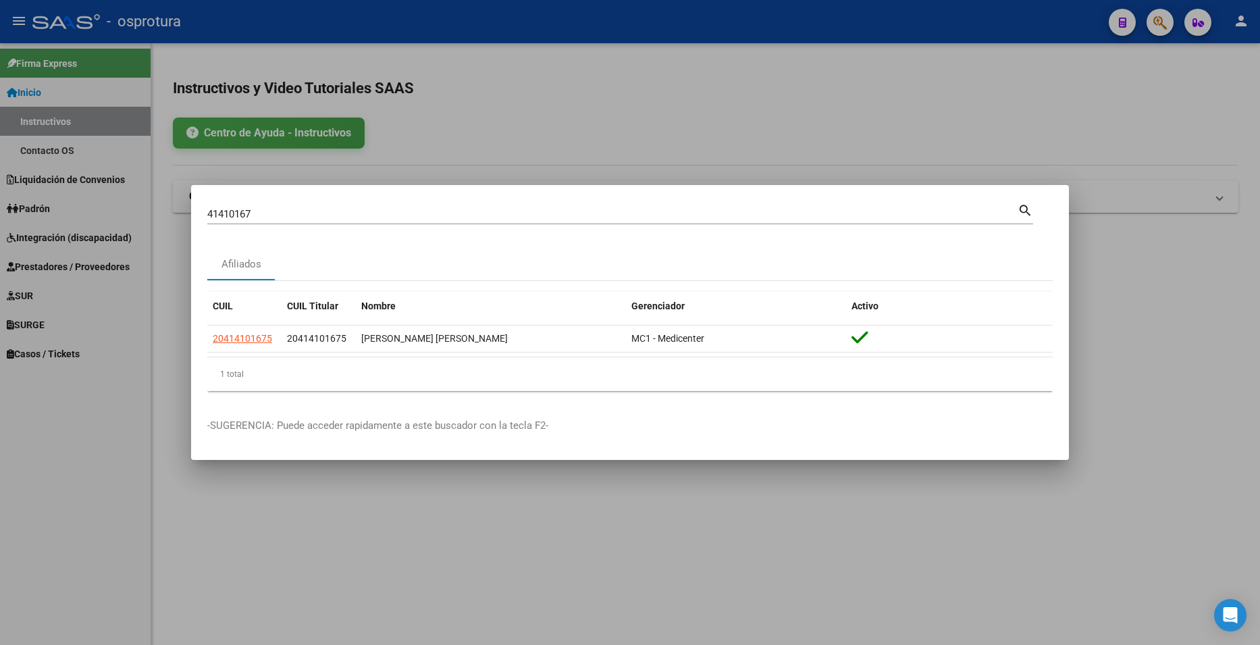
click at [1184, 51] on div at bounding box center [630, 322] width 1260 height 645
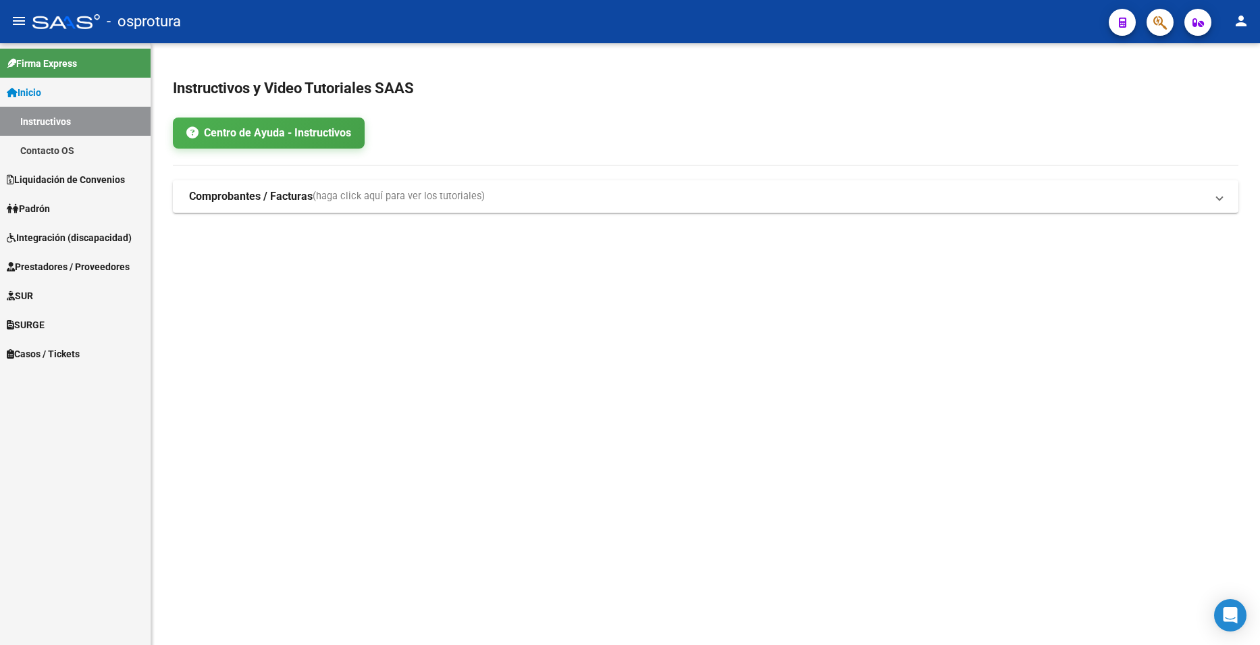
click at [1165, 26] on icon "button" at bounding box center [1160, 23] width 14 height 16
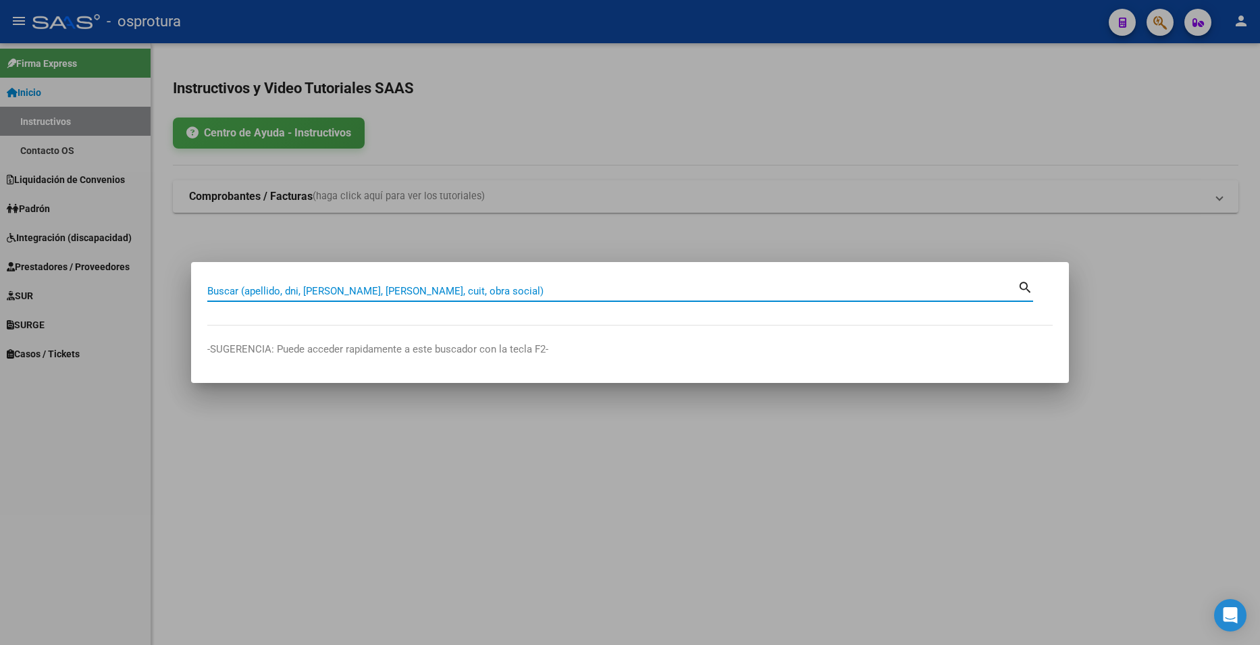
paste input "23301075"
type input "23301075"
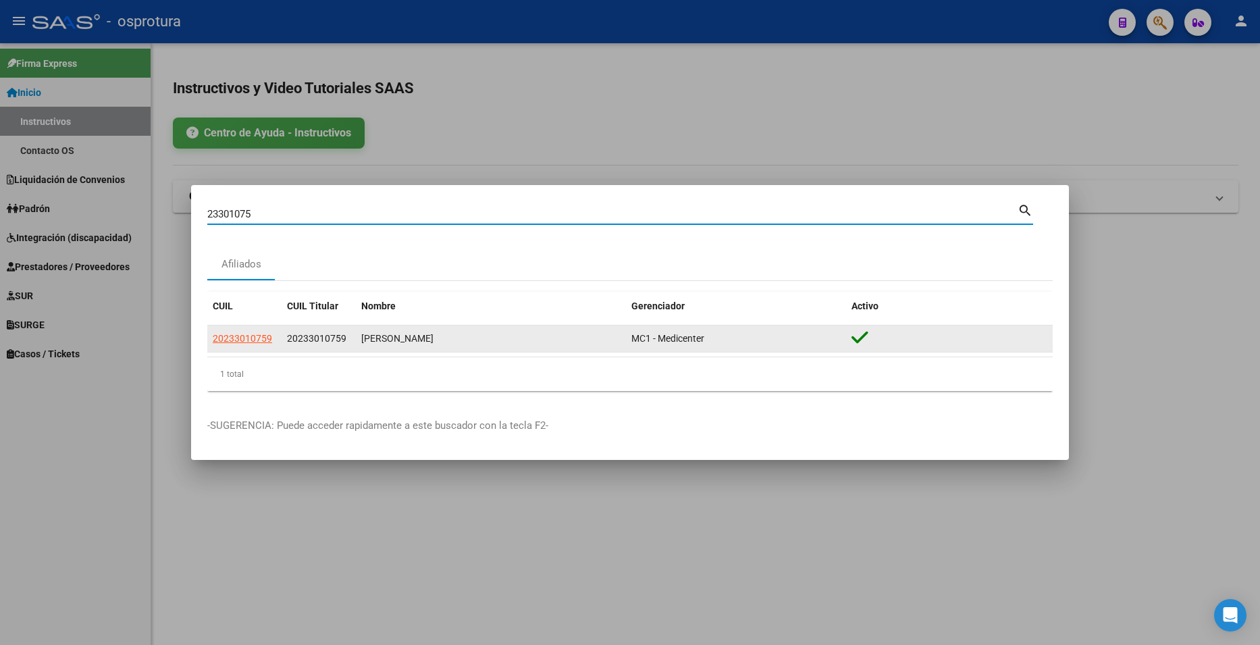
click at [232, 329] on datatable-body-cell "20233010759" at bounding box center [244, 338] width 74 height 26
click at [232, 331] on app-link-go-to "20233010759" at bounding box center [242, 339] width 59 height 16
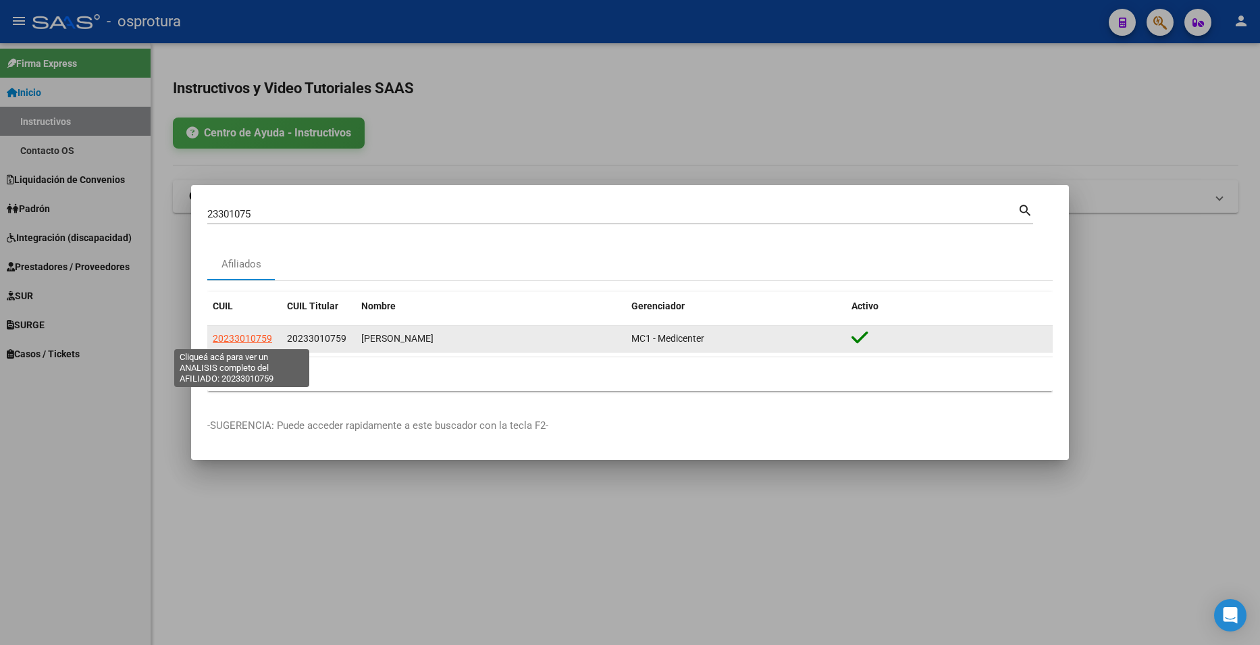
click at [234, 333] on span "20233010759" at bounding box center [242, 338] width 59 height 11
type textarea "20233010759"
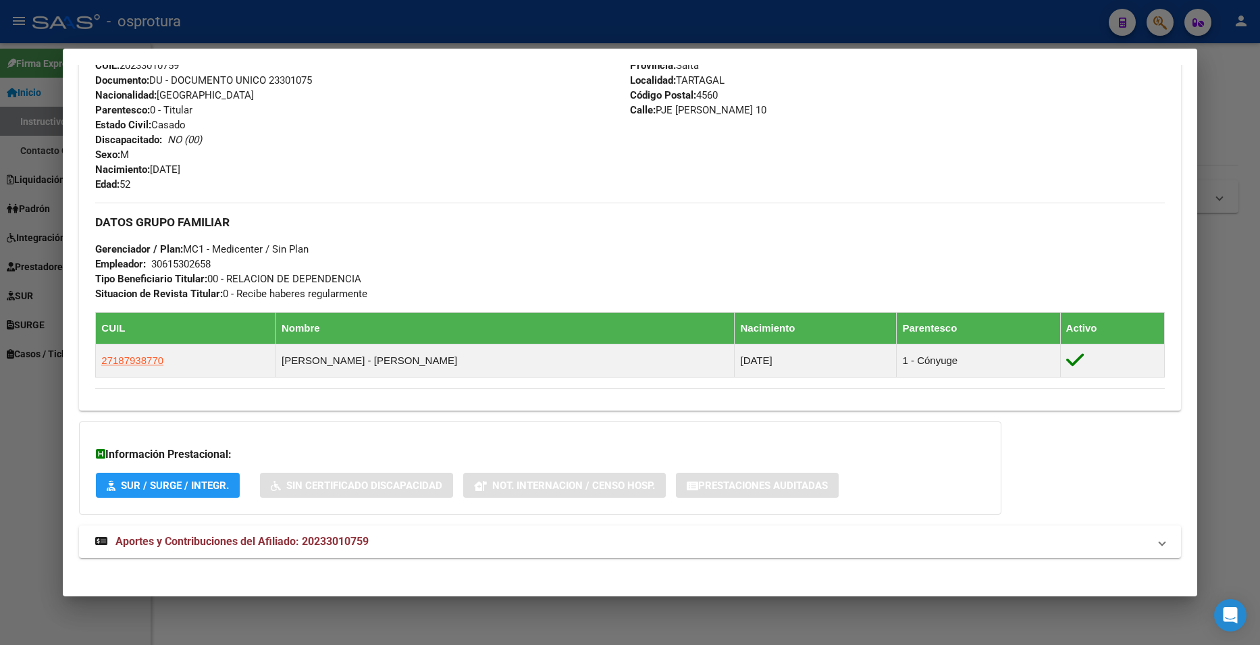
scroll to position [490, 0]
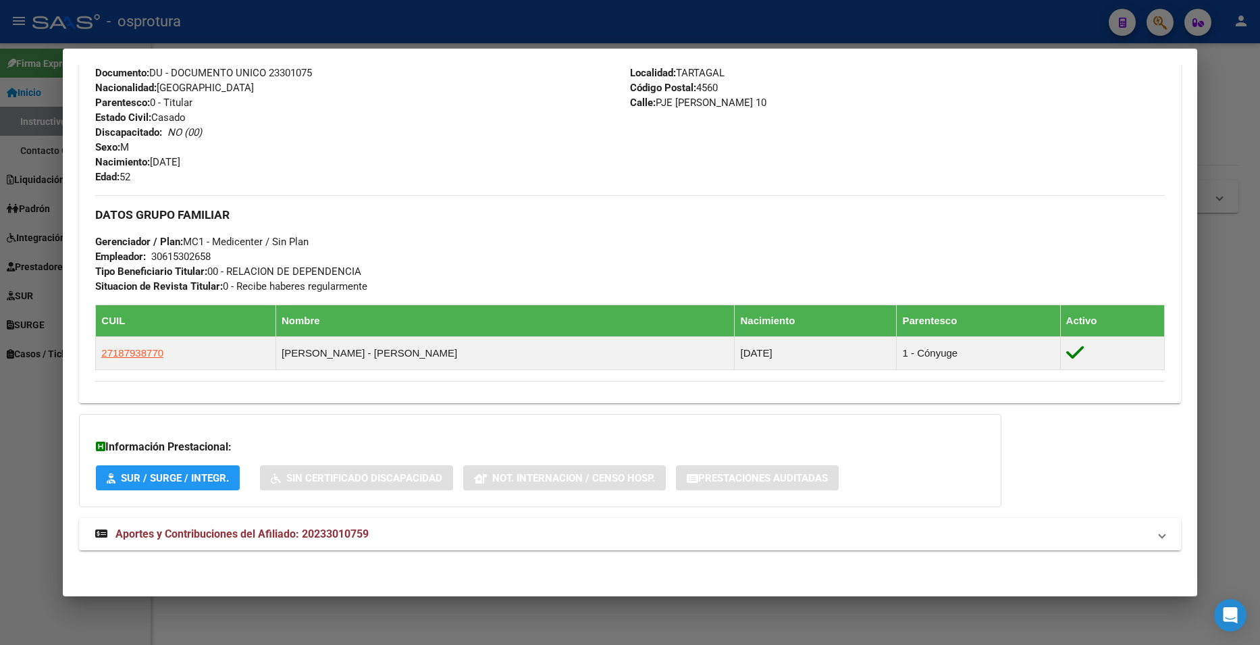
click at [286, 535] on span "Aportes y Contribuciones del Afiliado: 20233010759" at bounding box center [241, 533] width 253 height 13
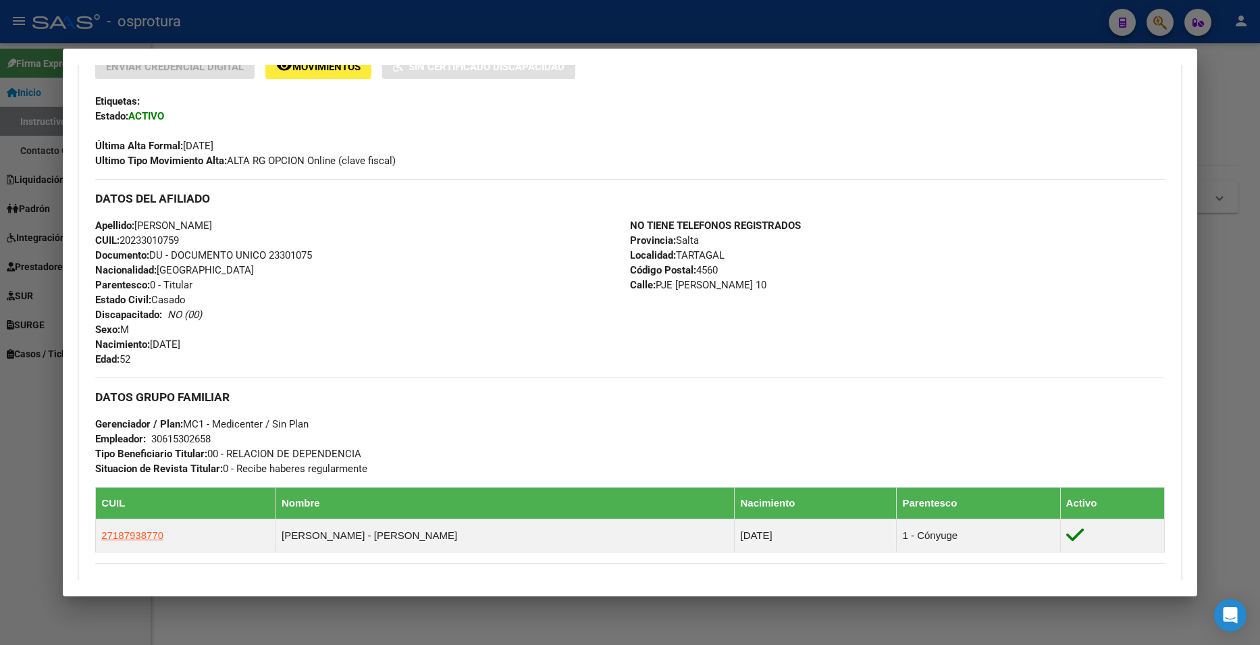
scroll to position [236, 0]
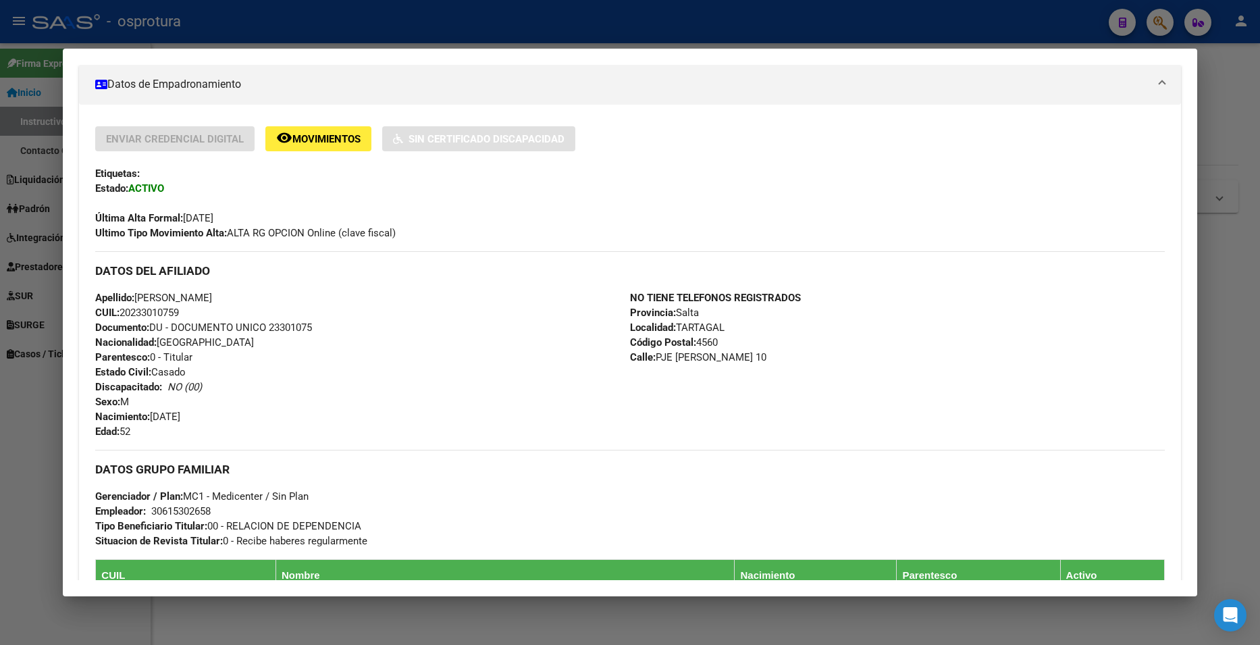
click at [287, 326] on span "Documento: DU - DOCUMENTO UNICO 23301075" at bounding box center [203, 327] width 217 height 12
copy span "23301075"
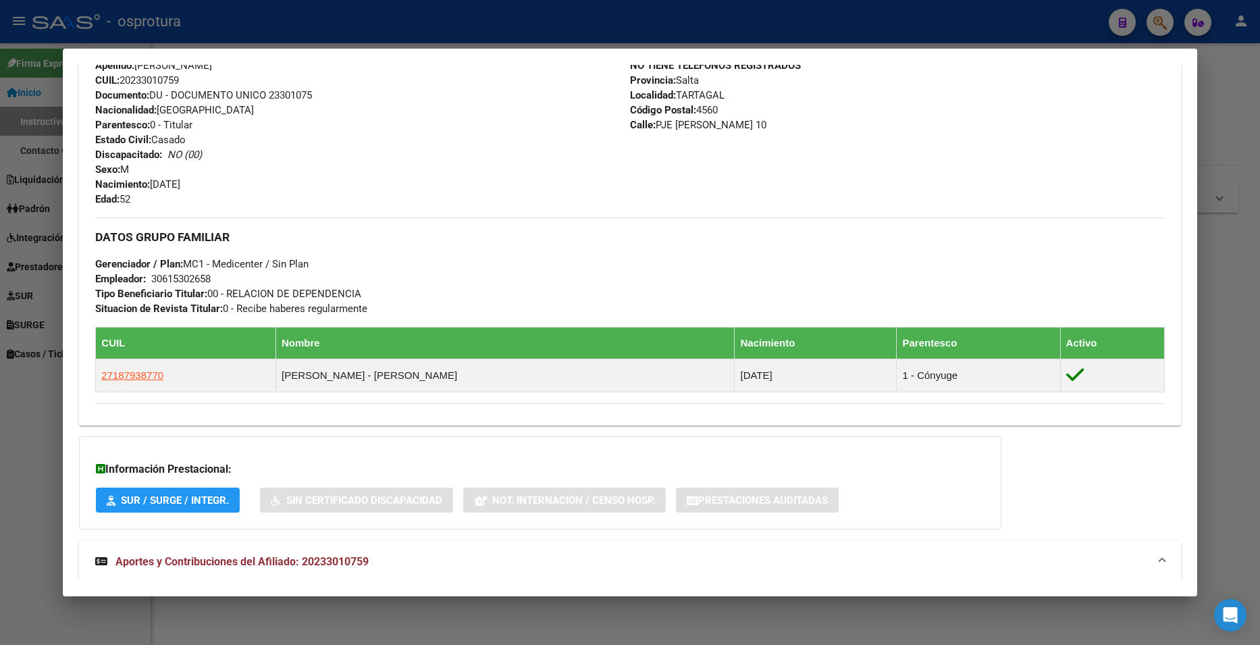
scroll to position [371, 0]
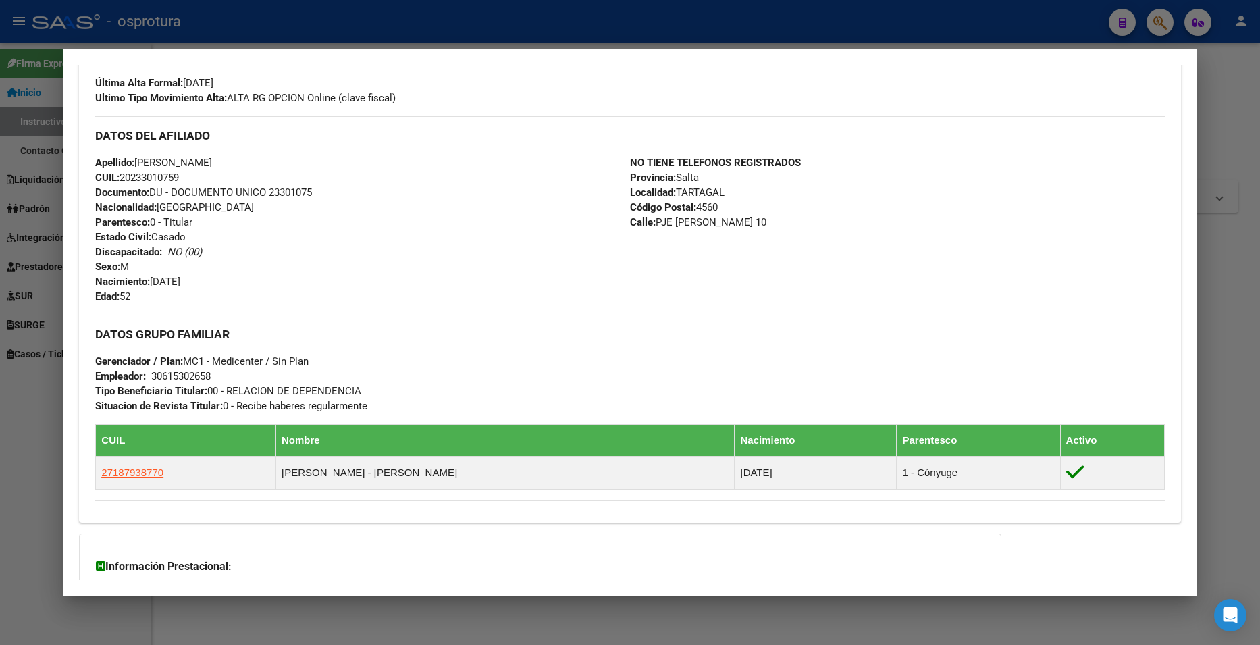
click at [1226, 113] on div at bounding box center [630, 322] width 1260 height 645
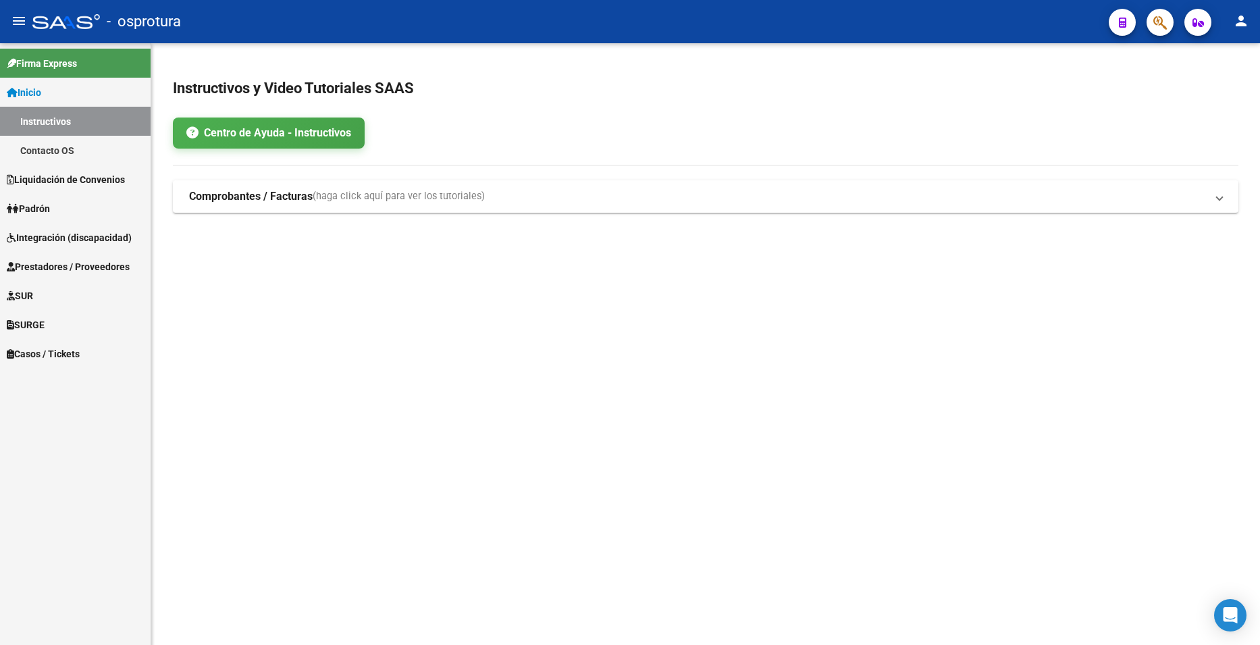
click at [1157, 21] on icon "button" at bounding box center [1160, 23] width 14 height 16
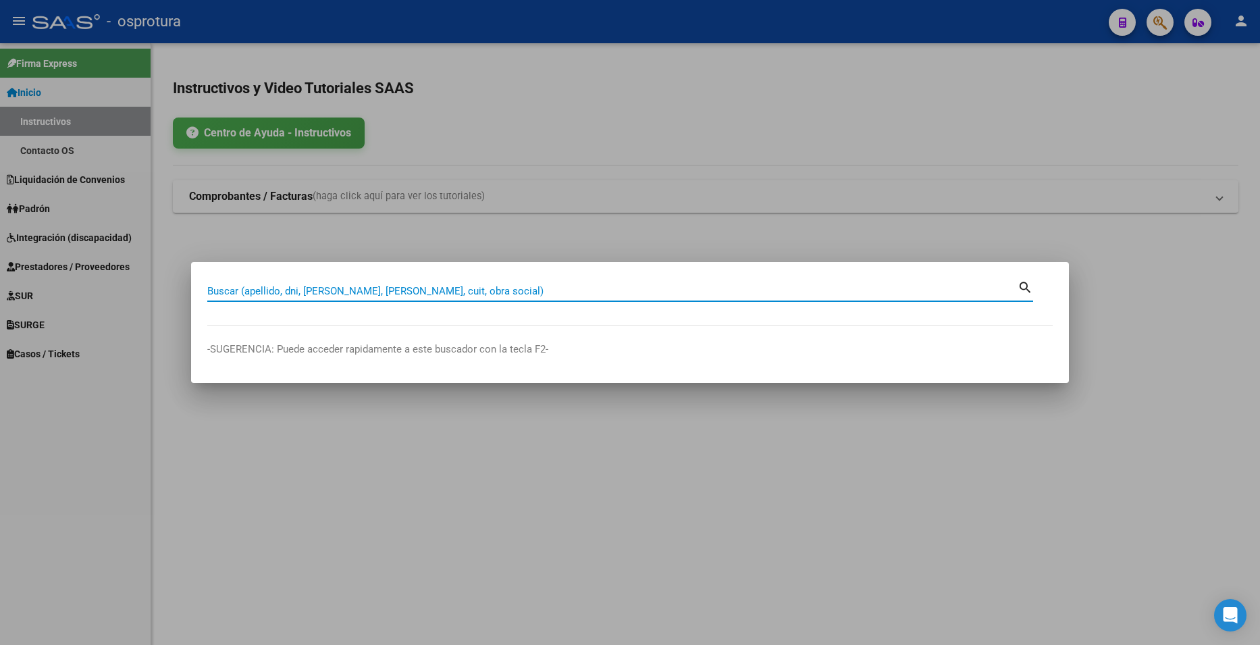
paste input "25491259"
type input "25491259"
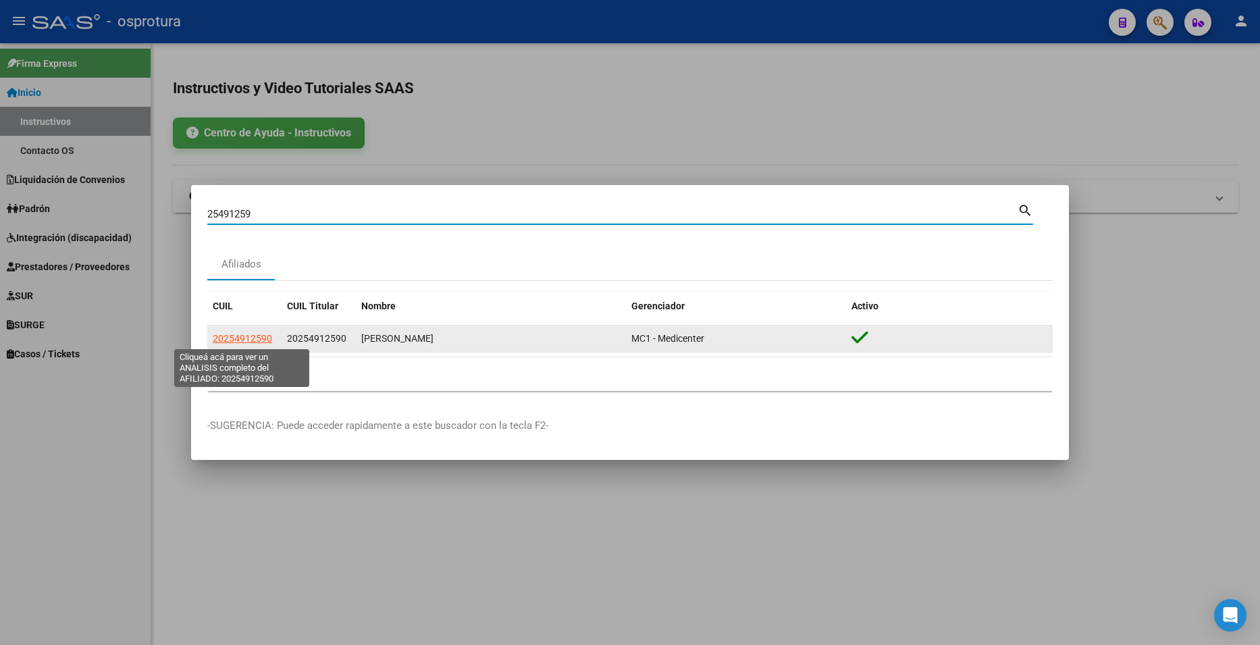
click at [267, 338] on span "20254912590" at bounding box center [242, 338] width 59 height 11
type textarea "20254912590"
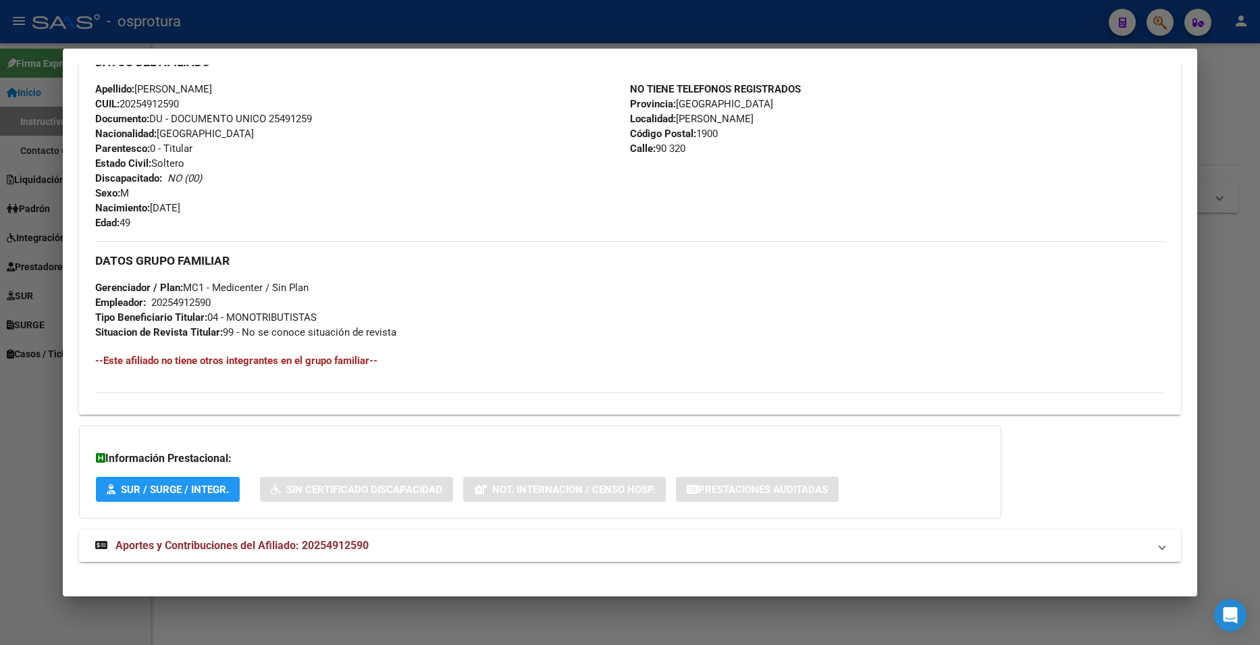
scroll to position [456, 0]
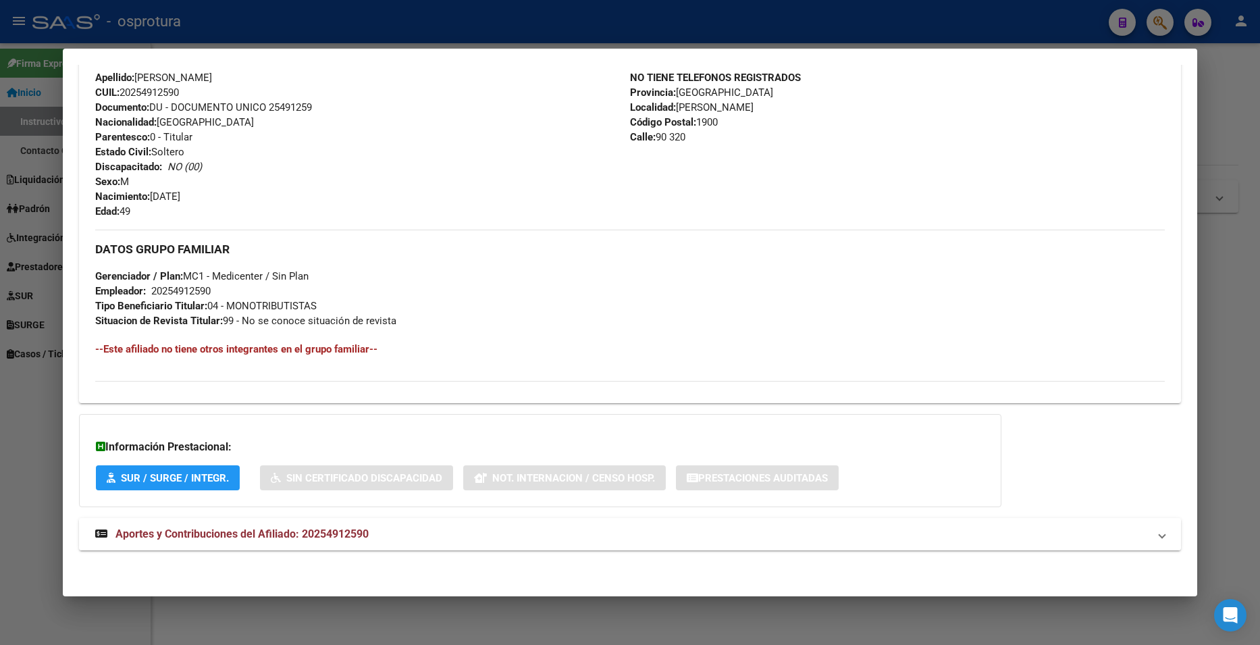
click at [324, 545] on mat-expansion-panel-header "Aportes y Contribuciones del Afiliado: 20254912590" at bounding box center [629, 534] width 1101 height 32
click at [336, 498] on div "DATOS PADRÓN ÁGIL: [PERSON_NAME] | ACTIVO | AFILIADO TITULAR Datos Personales y…" at bounding box center [629, 151] width 1101 height 988
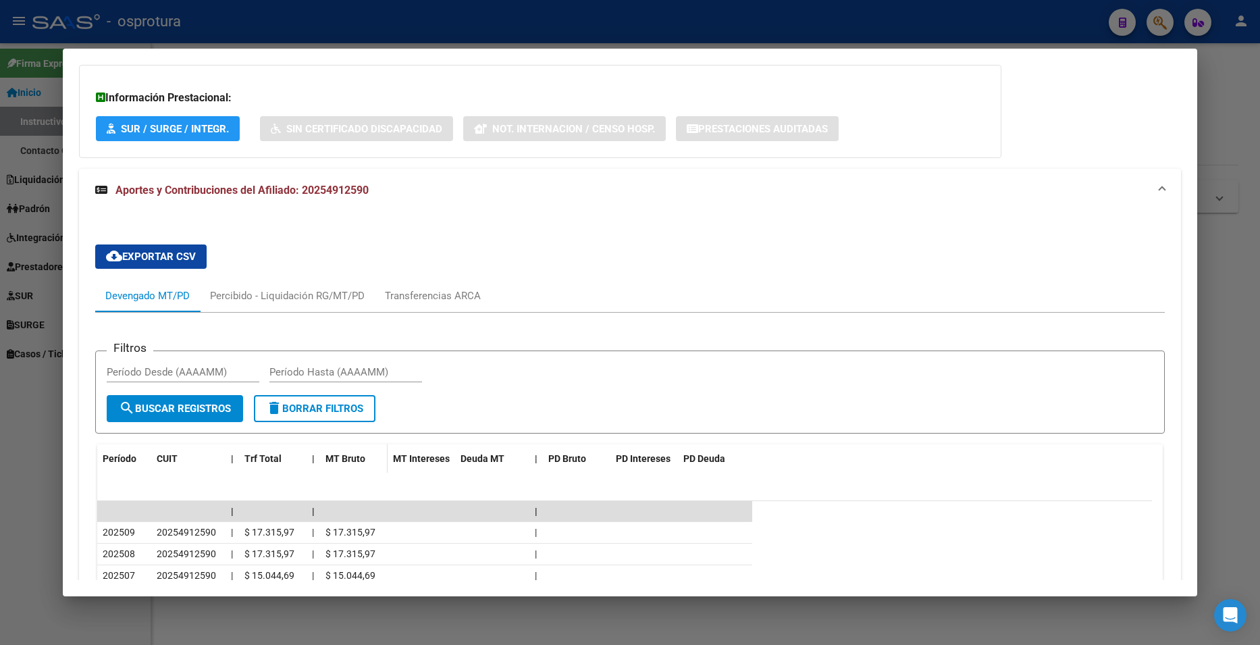
scroll to position [912, 0]
